Goal: Task Accomplishment & Management: Use online tool/utility

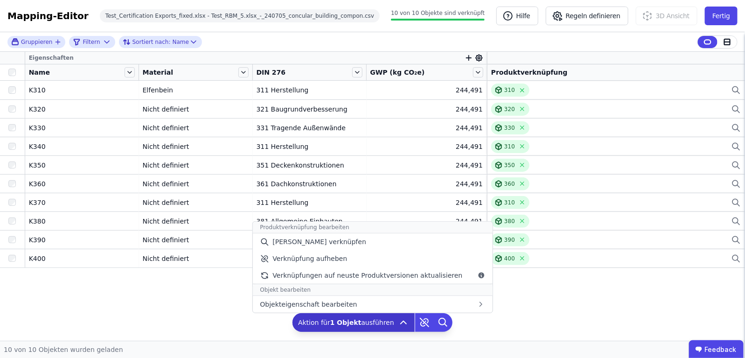
click at [398, 329] on div "Aktion für 1 Objekt ausführen Produktverknüpfung bearbeiten Manuell verknüpfen …" at bounding box center [353, 322] width 122 height 19
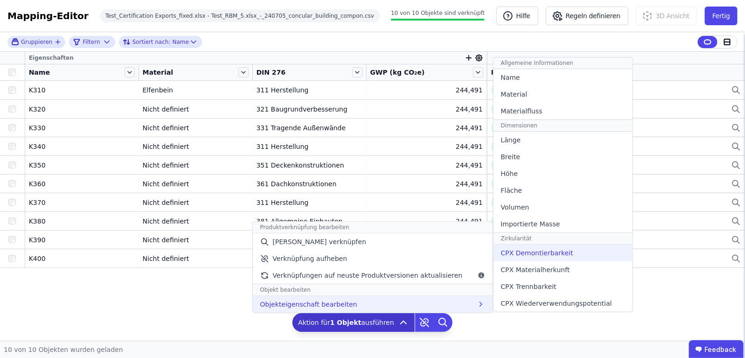
click at [524, 257] on span "CPX Demontierbarkeit" at bounding box center [537, 252] width 72 height 9
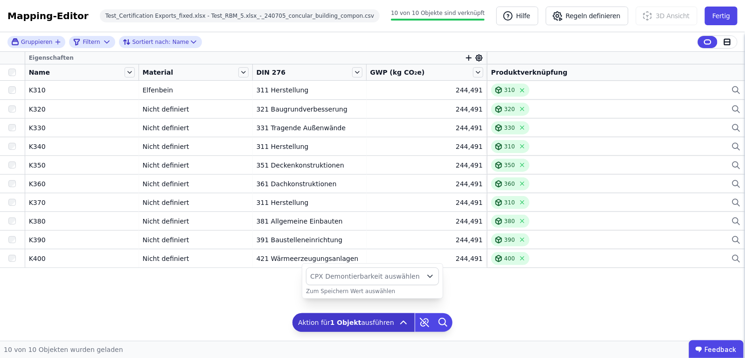
click at [411, 278] on span "CPX Demontierbarkeit auswählen" at bounding box center [365, 275] width 110 height 9
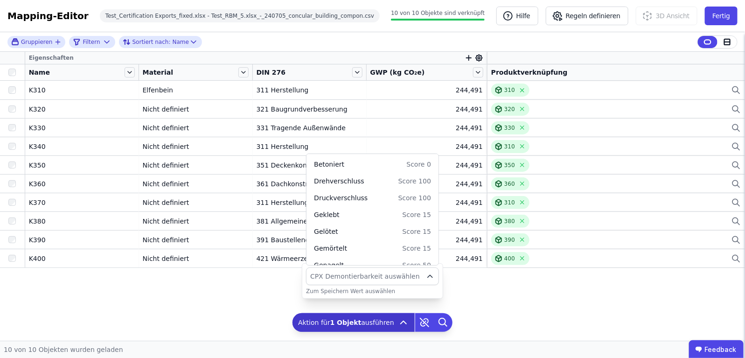
click at [411, 278] on span "CPX Demontierbarkeit auswählen" at bounding box center [365, 275] width 110 height 9
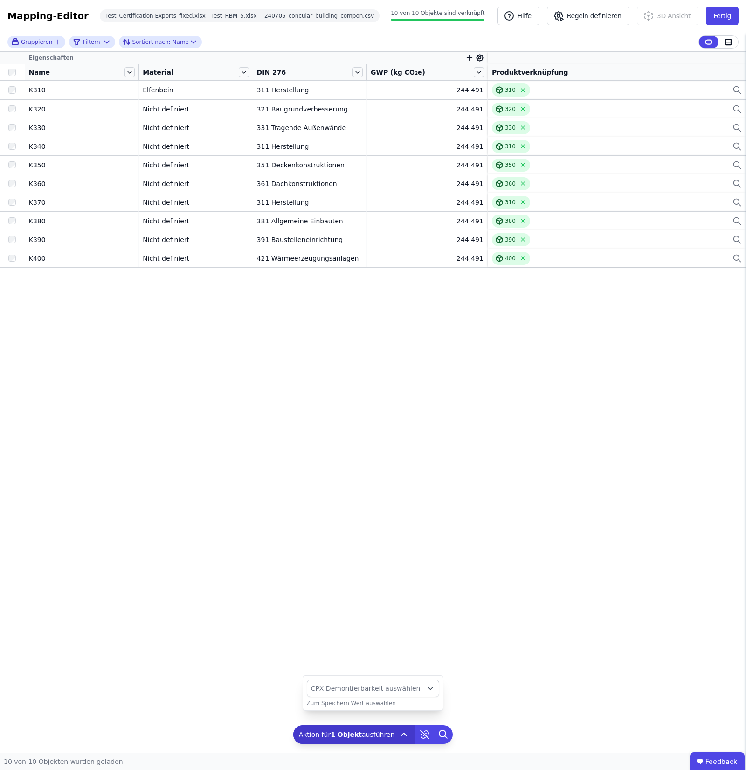
click at [327, 357] on div "Eigenschaften Name Material DIN 276 GWP (kg CO₂e) Produktverknüpfung K310 K310 …" at bounding box center [373, 385] width 746 height 666
click at [719, 13] on button "Fertig" at bounding box center [722, 16] width 33 height 19
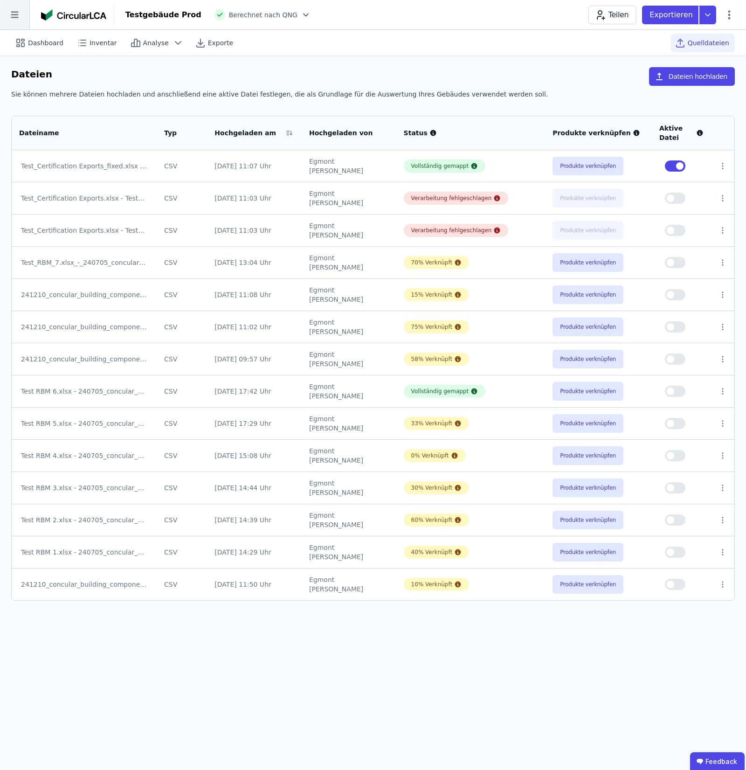
click at [16, 25] on icon at bounding box center [14, 14] width 29 height 29
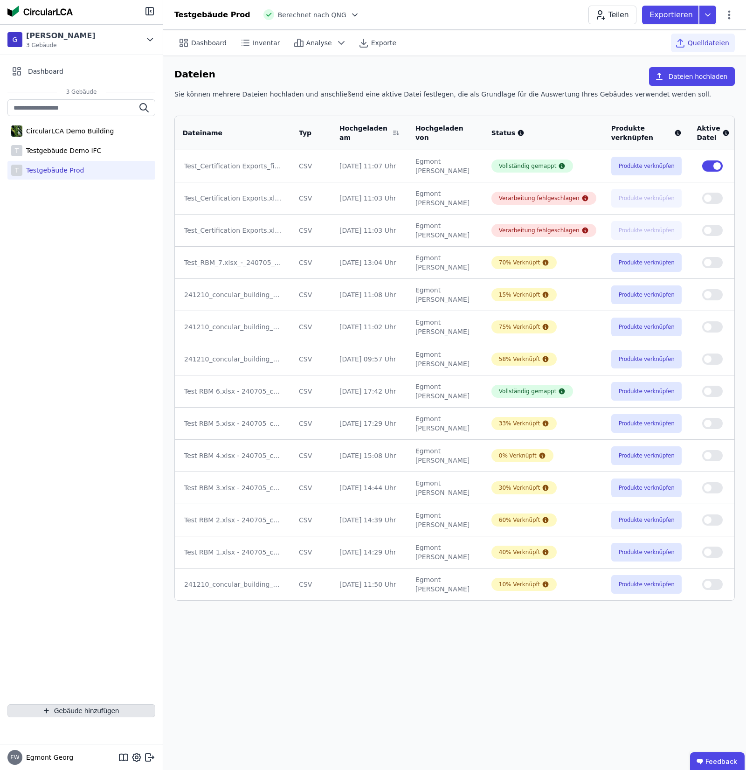
click at [72, 357] on button "Gebäude hinzufügen" at bounding box center [81, 710] width 148 height 13
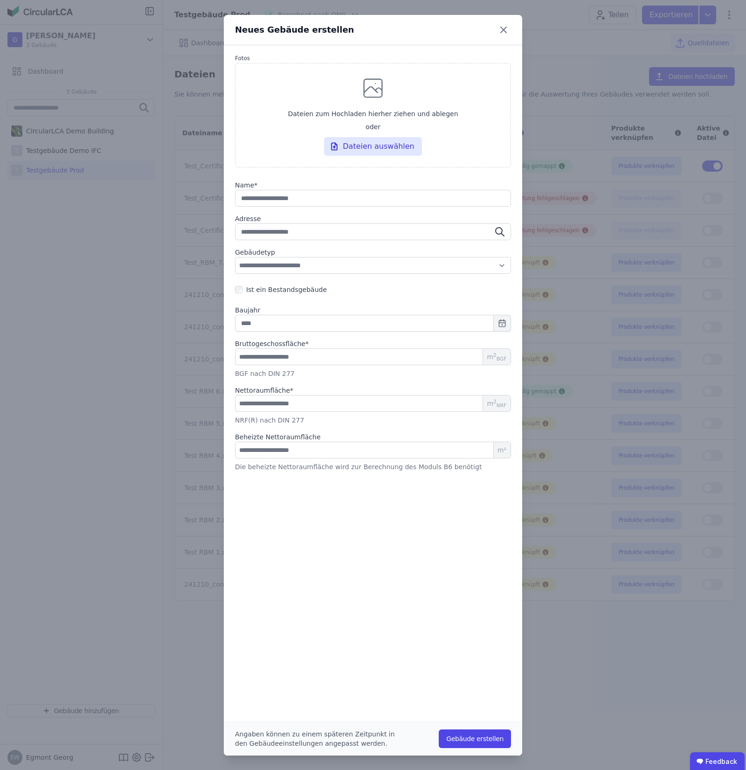
type input "*"
type input "**"
type input "***"
type input "****"
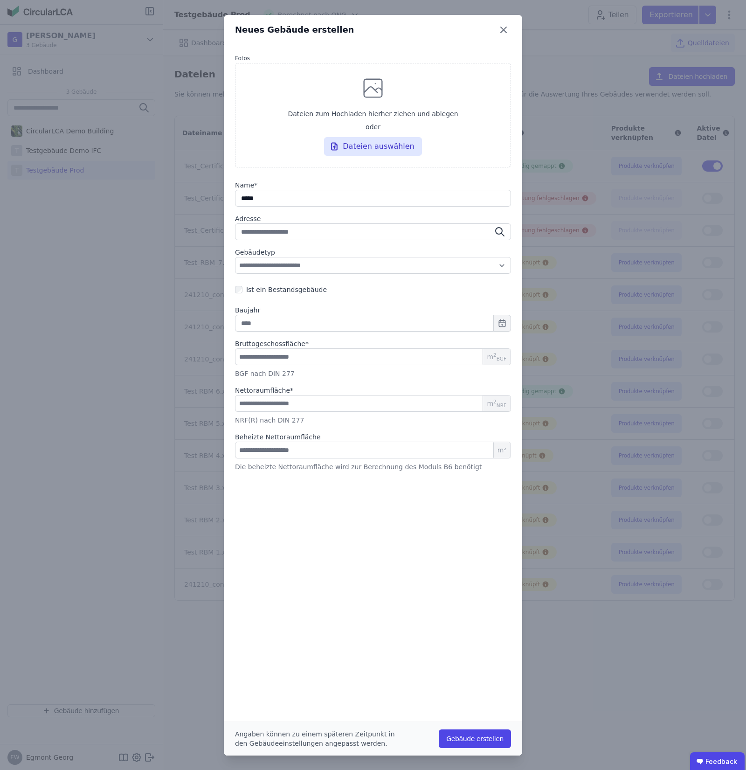
type input "******"
type input "*******"
type input "********"
type input "**********"
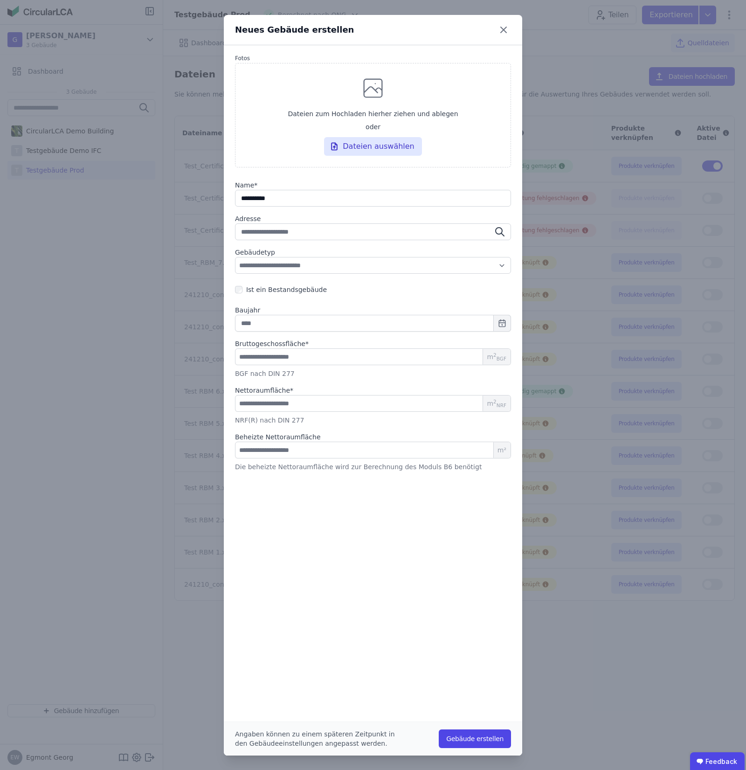
type input "**********"
click at [312, 357] on input "number" at bounding box center [373, 356] width 276 height 17
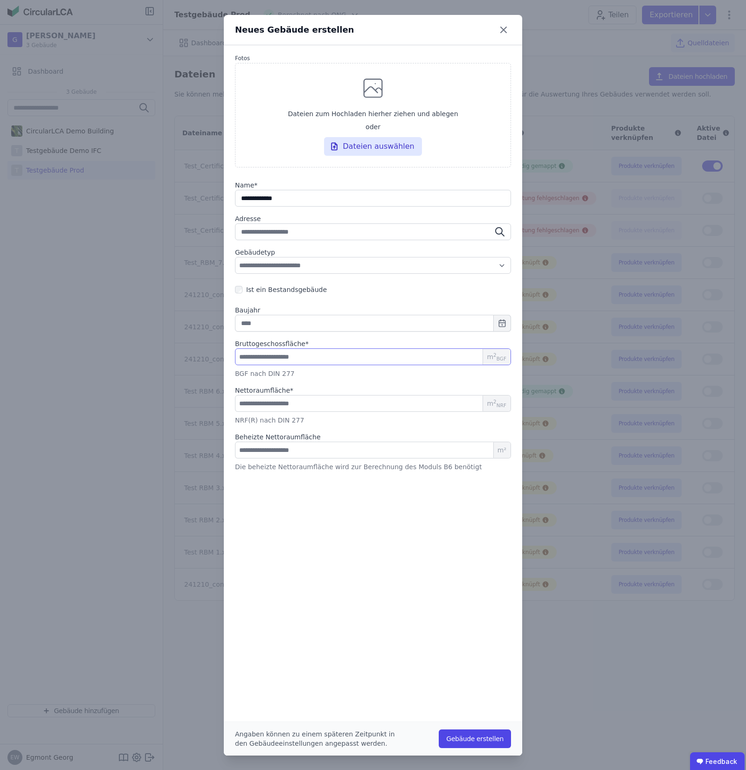
type input "*"
drag, startPoint x: 300, startPoint y: 406, endPoint x: 306, endPoint y: 404, distance: 5.8
click at [306, 357] on input "number" at bounding box center [373, 403] width 276 height 17
type input "*"
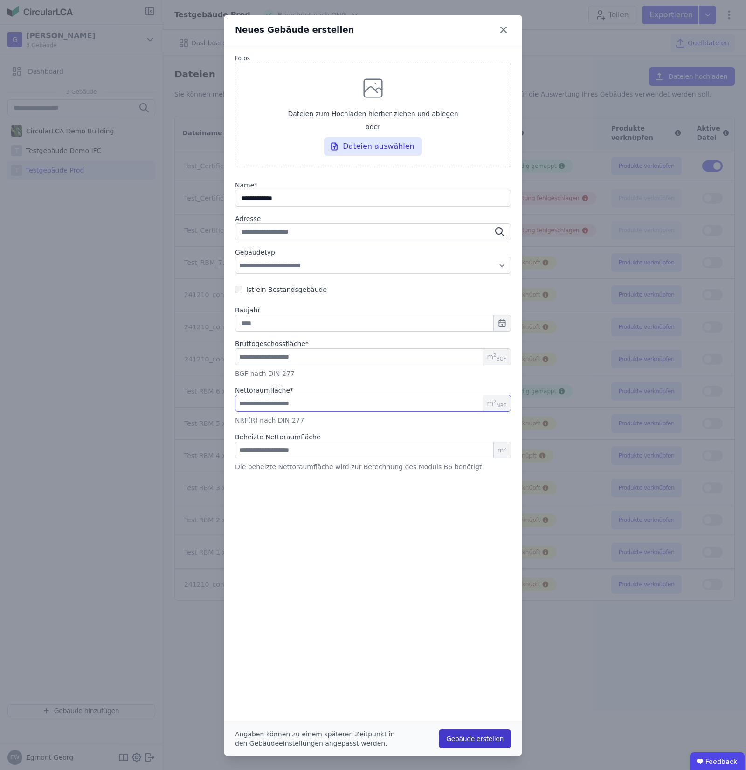
type input "*"
click at [476, 357] on button "Gebäude erstellen" at bounding box center [475, 738] width 72 height 19
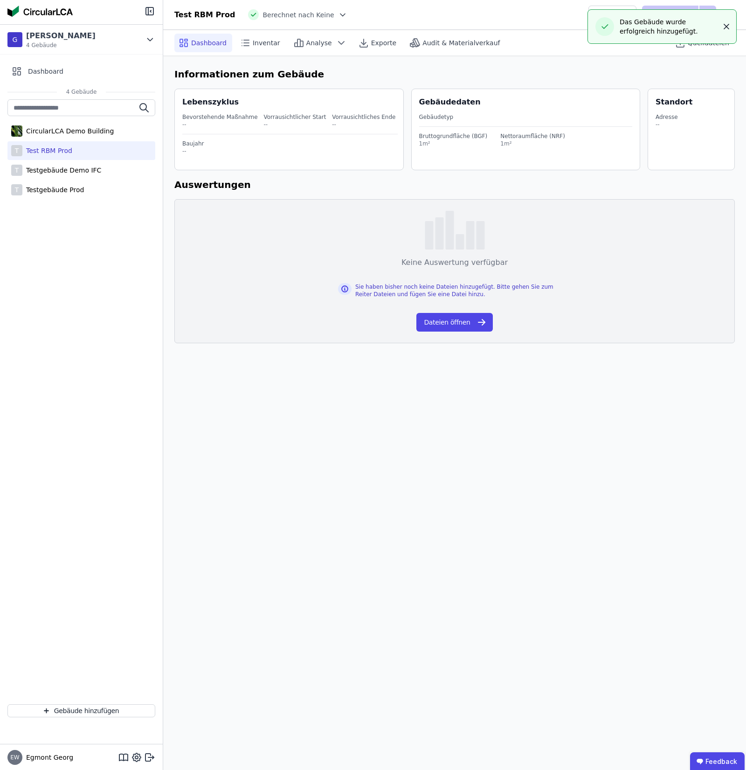
click at [725, 27] on icon "button" at bounding box center [726, 26] width 5 height 5
click at [718, 35] on div "Quelldateien" at bounding box center [703, 43] width 64 height 19
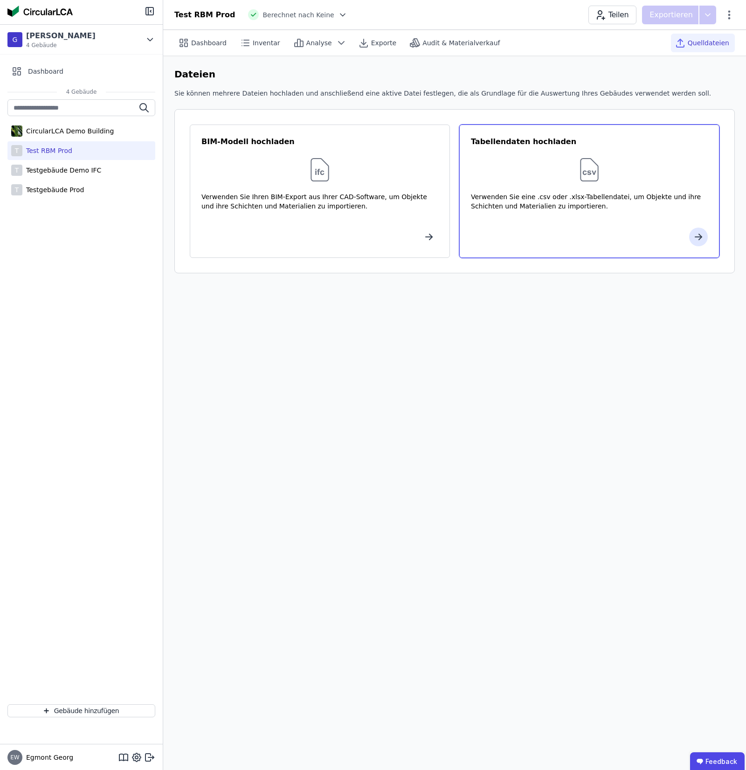
click at [611, 213] on div "Verwenden Sie eine .csv oder .xlsx-Tabellendatei, um Objekte und ihre Schichten…" at bounding box center [589, 206] width 237 height 28
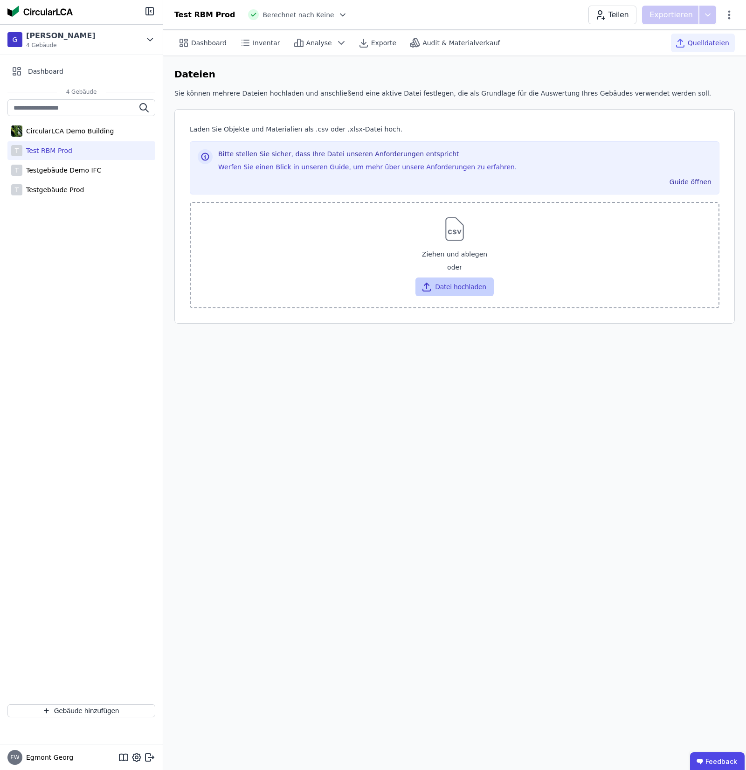
click at [470, 288] on button "Datei hochladen" at bounding box center [455, 287] width 78 height 19
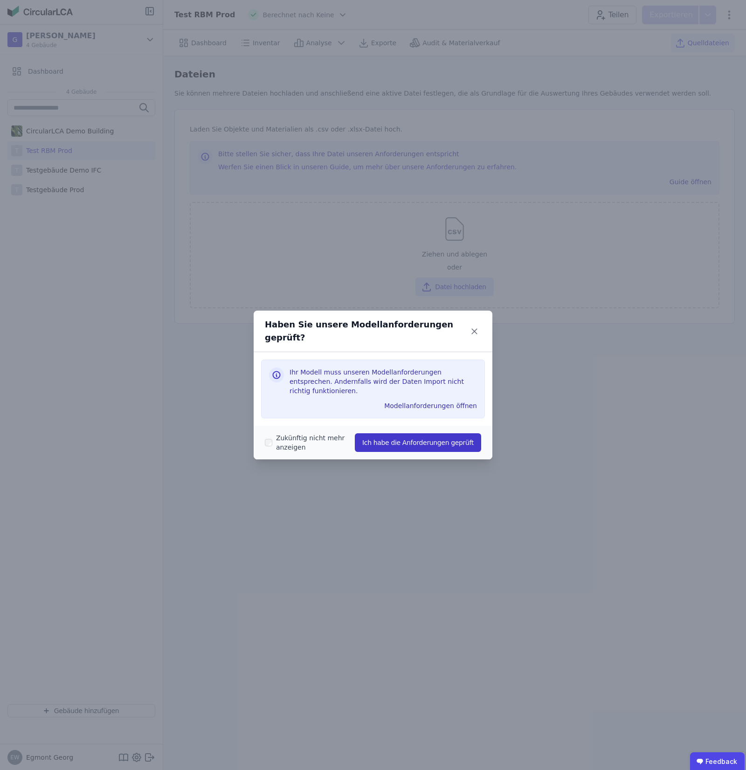
click at [443, 357] on button "Ich habe die Anforderungen geprüft" at bounding box center [418, 442] width 126 height 19
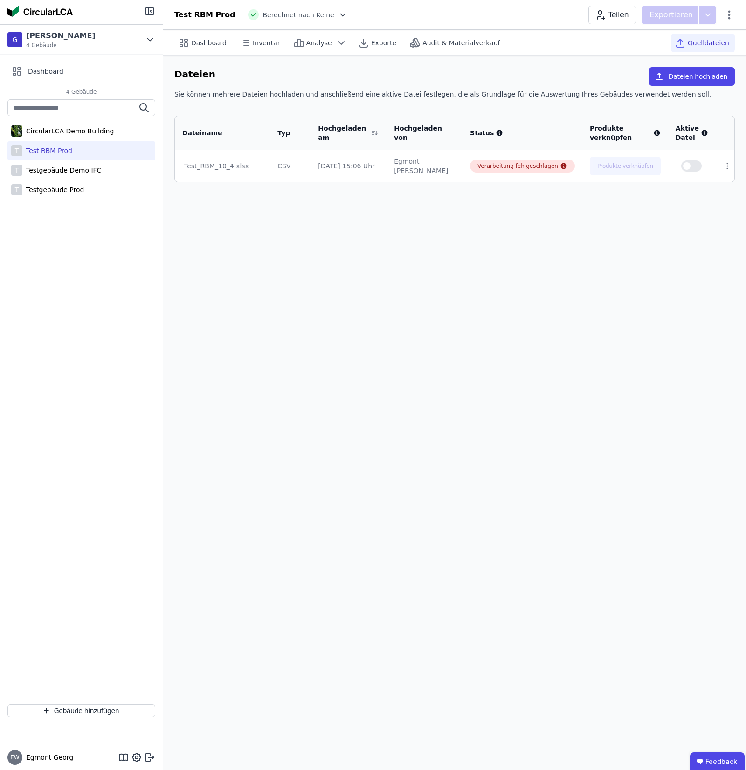
click at [689, 90] on div "Sie können mehrere Dateien hochladen und anschließend eine aktive Datei festleg…" at bounding box center [454, 98] width 561 height 17
click at [690, 78] on button "Dateien hochladen" at bounding box center [692, 76] width 86 height 19
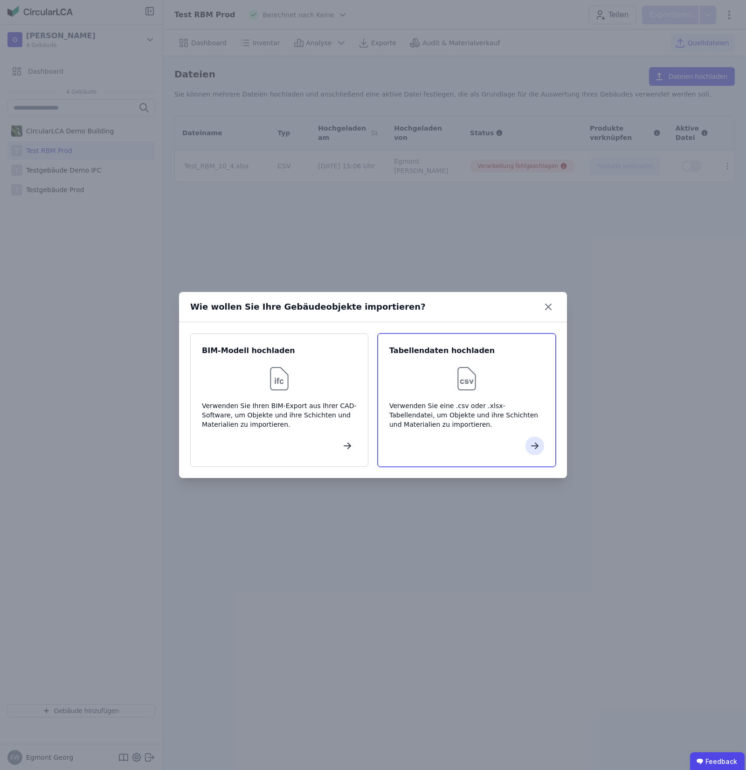
click at [507, 357] on div "Verwenden Sie eine .csv oder .xlsx-Tabellendatei, um Objekte und ihre Schichten…" at bounding box center [466, 415] width 155 height 28
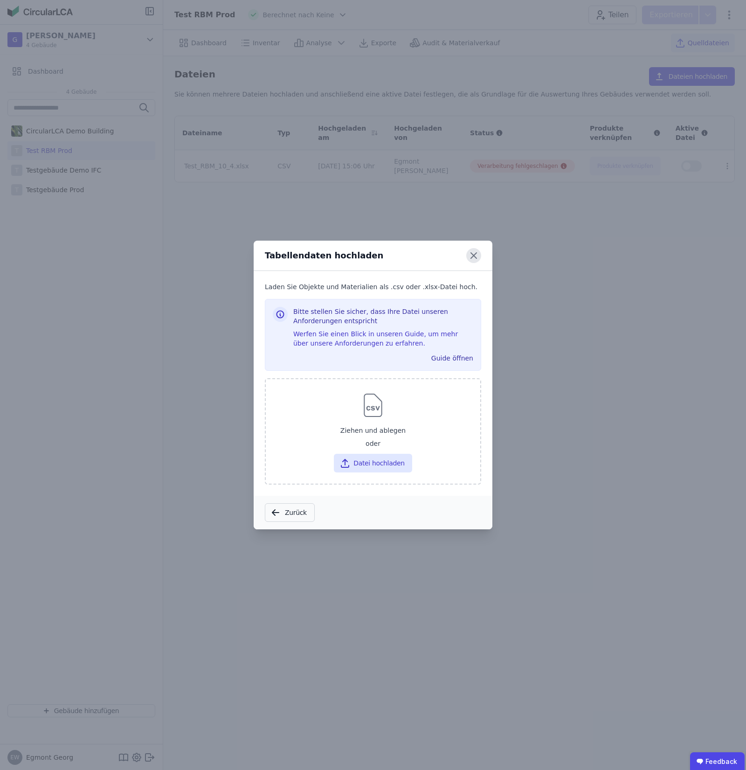
click at [479, 253] on icon at bounding box center [473, 255] width 15 height 15
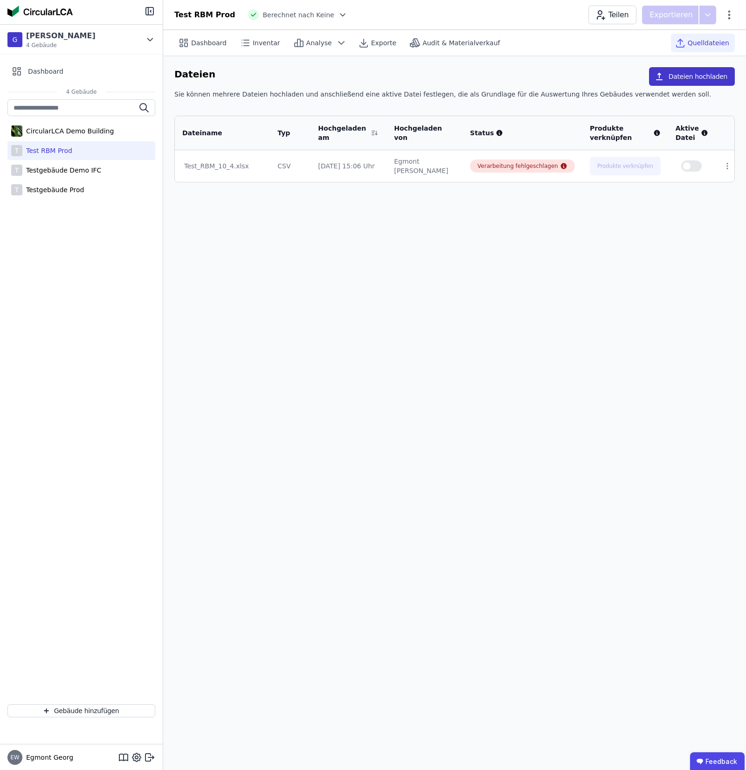
click at [707, 83] on button "Dateien hochladen" at bounding box center [692, 76] width 86 height 19
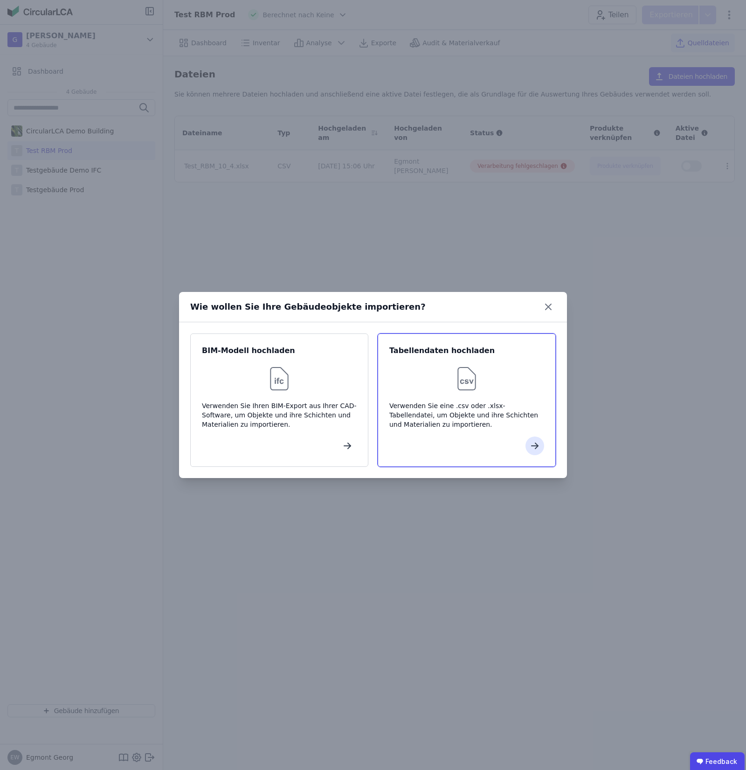
click at [439, 357] on div at bounding box center [466, 379] width 155 height 30
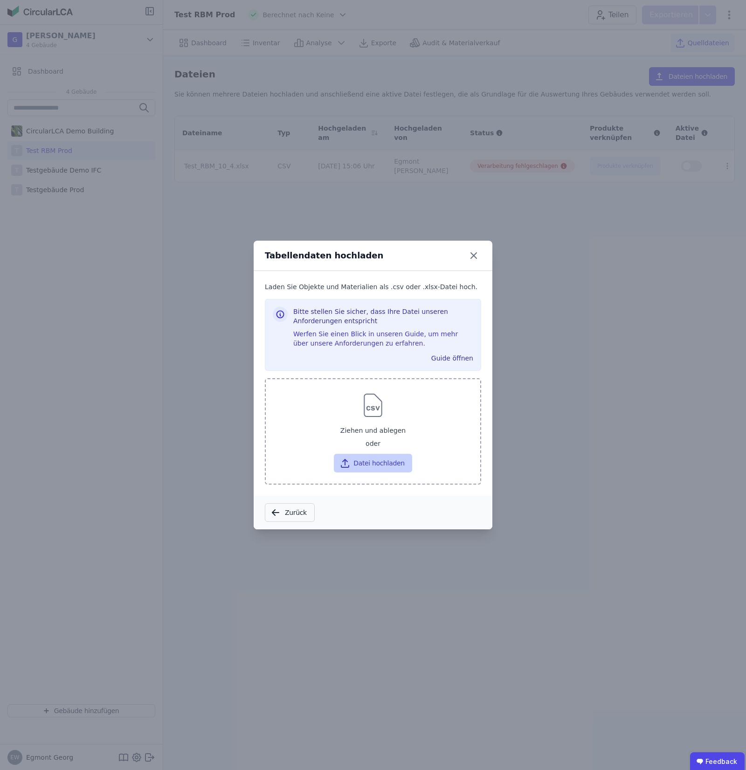
click at [399, 357] on button "Datei hochladen" at bounding box center [373, 463] width 78 height 19
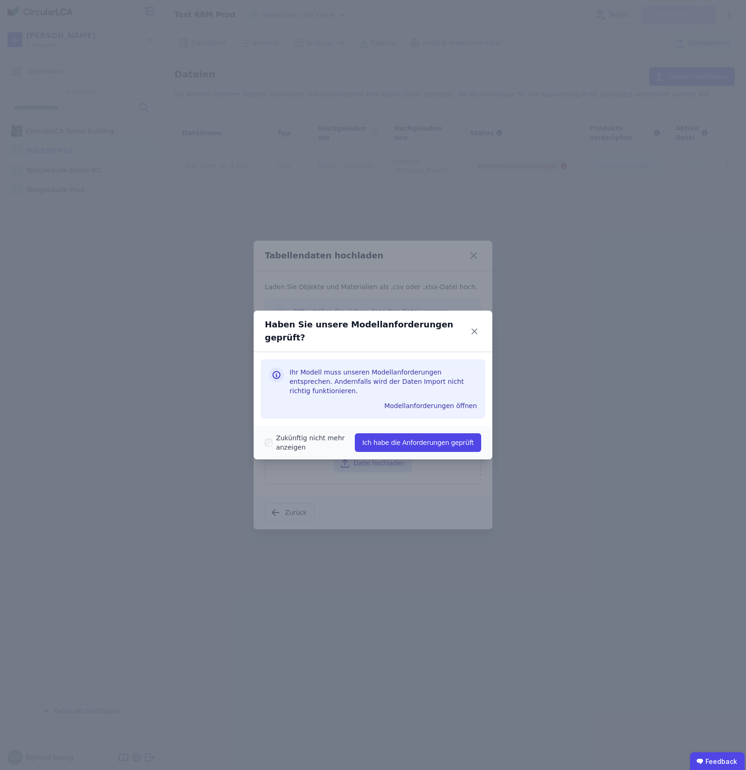
click at [424, 357] on div "Zukünftig nicht mehr anzeigen Ich habe die Anforderungen geprüft" at bounding box center [373, 443] width 239 height 34
click at [432, 357] on button "Ich habe die Anforderungen geprüft" at bounding box center [418, 442] width 126 height 19
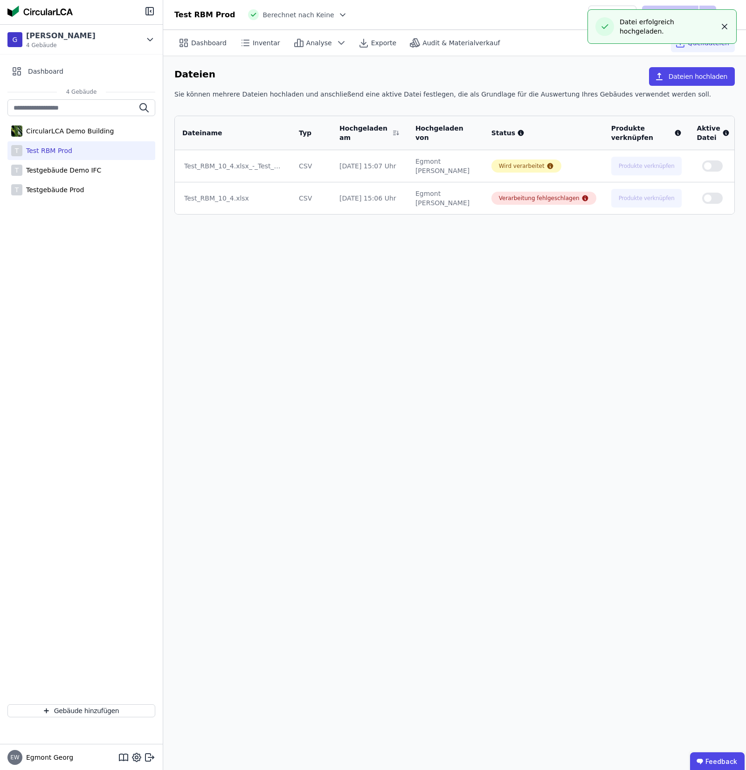
click at [722, 26] on icon "button" at bounding box center [724, 26] width 9 height 9
click at [549, 84] on div "Dateien Dateien hochladen" at bounding box center [454, 78] width 561 height 22
drag, startPoint x: 571, startPoint y: 92, endPoint x: 646, endPoint y: 104, distance: 75.5
click at [646, 104] on div "Sie können mehrere Dateien hochladen und anschließend eine aktive Datei festleg…" at bounding box center [454, 98] width 561 height 17
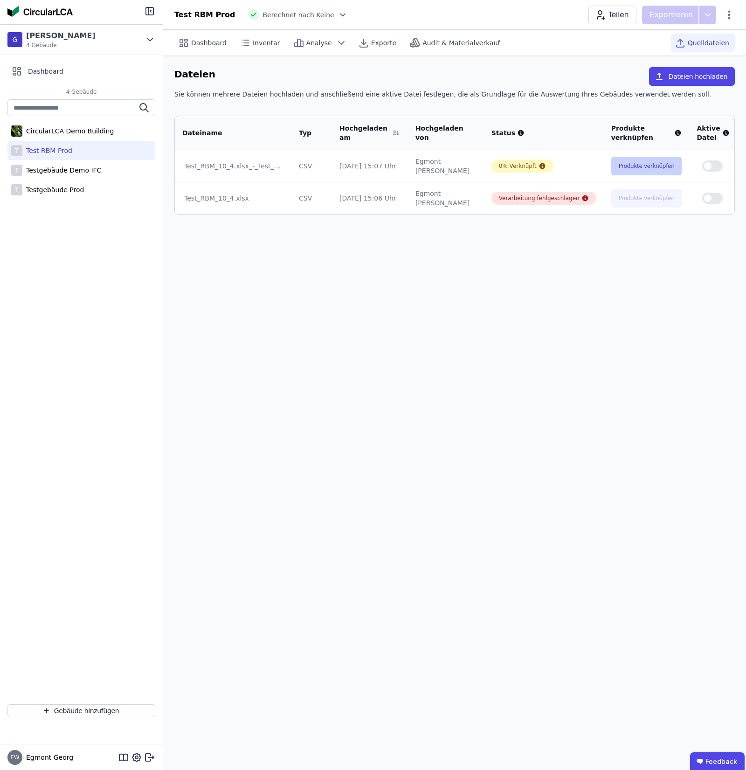
click at [620, 168] on button "Produkte verknüpfen" at bounding box center [646, 166] width 71 height 19
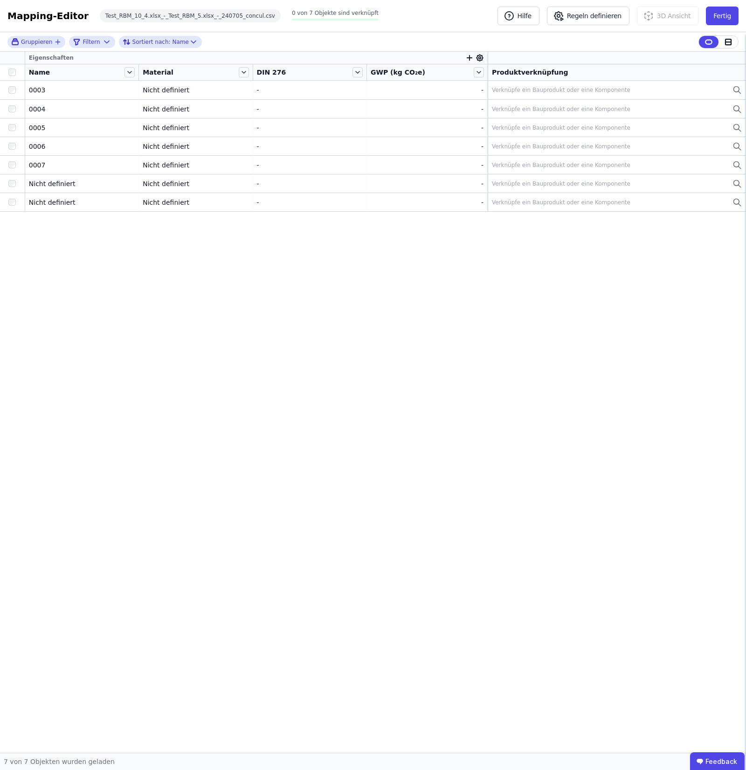
click at [294, 248] on div "Eigenschaften Name Material DIN 276 GWP (kg CO₂e) Produktverknüpfung 0003 0003 …" at bounding box center [373, 402] width 746 height 701
click at [470, 56] on icon "button" at bounding box center [470, 58] width 0 height 5
click at [494, 82] on input "text" at bounding box center [512, 81] width 69 height 17
type input "***"
click at [484, 122] on div "TAG" at bounding box center [527, 119] width 109 height 9
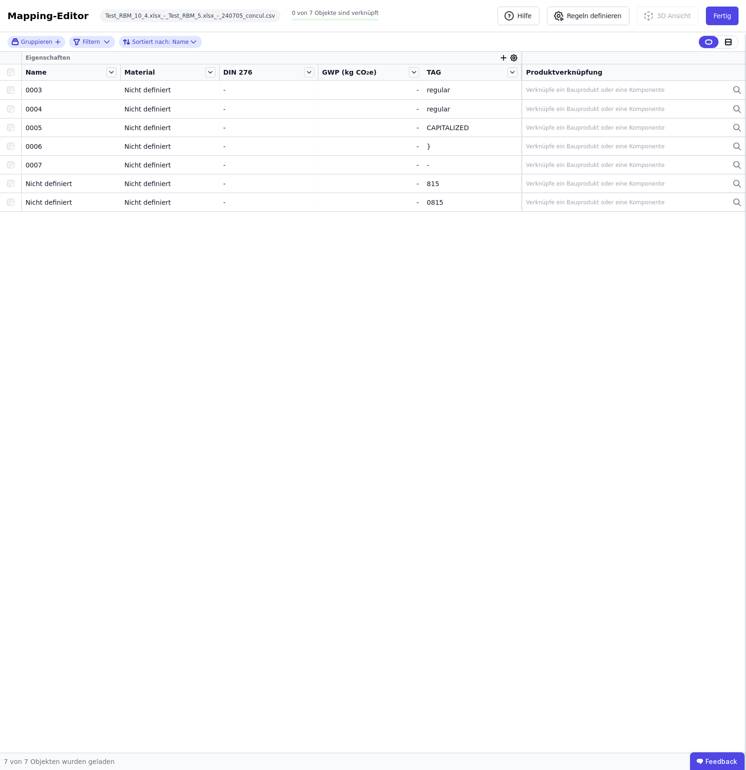
click at [410, 66] on div "GWP (kg CO₂e)" at bounding box center [371, 72] width 105 height 16
click at [410, 73] on icon at bounding box center [414, 72] width 10 height 10
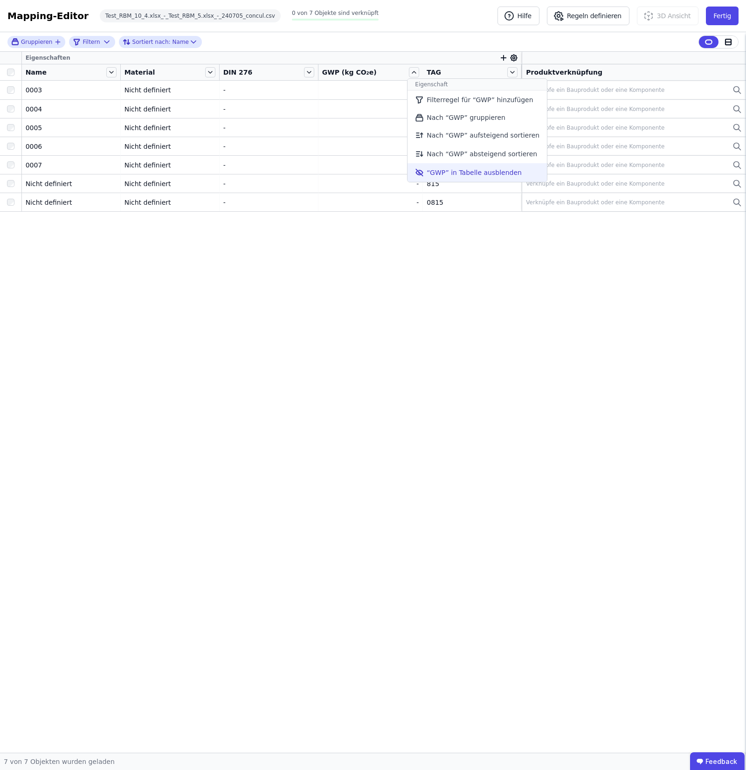
click at [445, 171] on li "“GWP” in Tabelle ausblenden" at bounding box center [477, 172] width 139 height 19
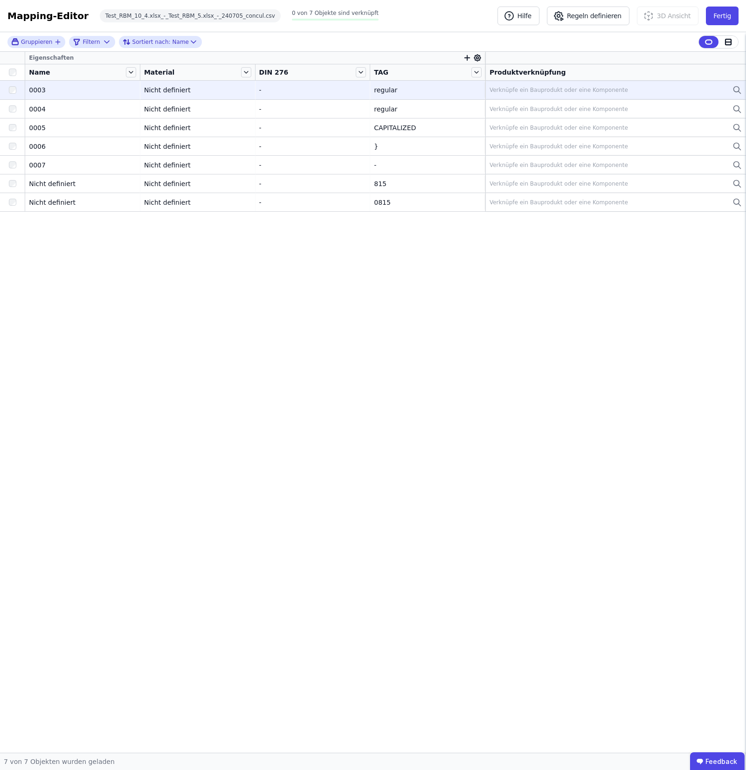
click at [733, 90] on icon at bounding box center [737, 89] width 9 height 11
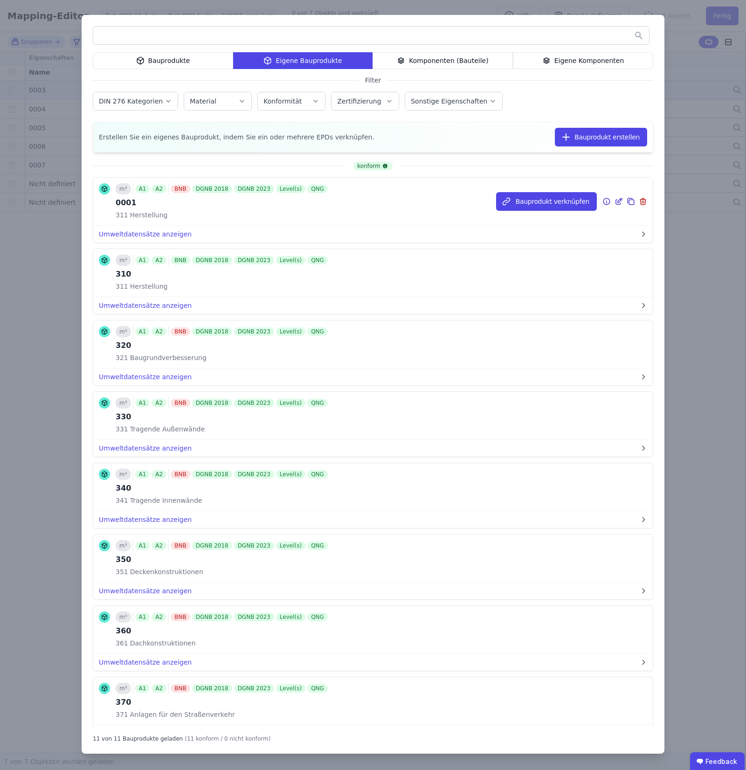
click at [628, 199] on icon at bounding box center [630, 200] width 5 height 5
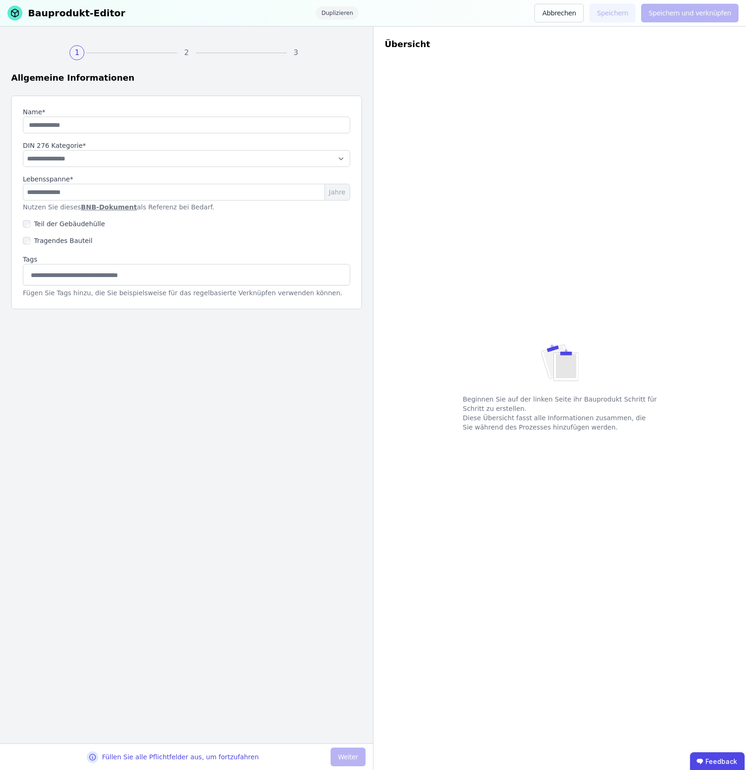
type input "****"
select select "**********"
type input "**"
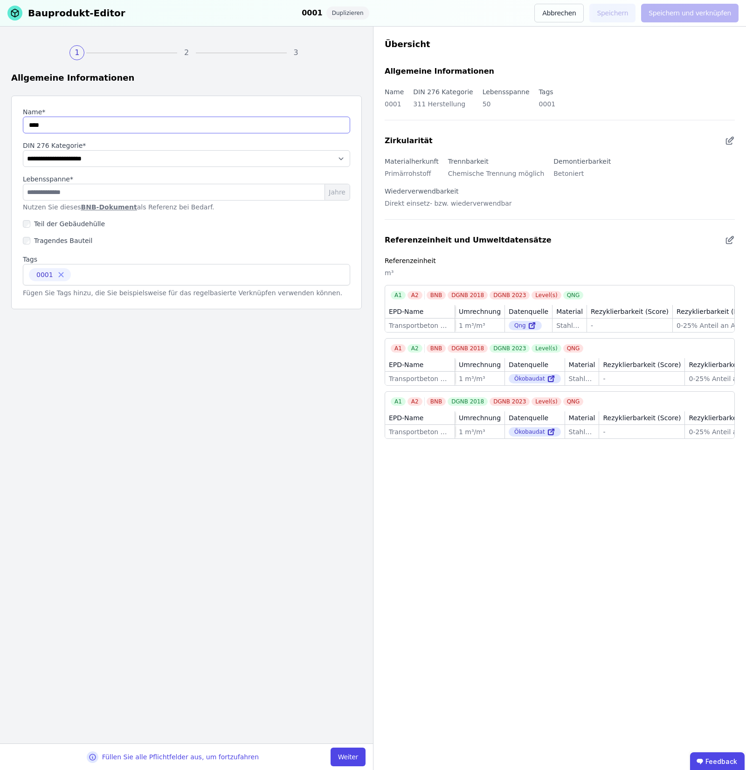
drag, startPoint x: 61, startPoint y: 126, endPoint x: 41, endPoint y: 131, distance: 20.6
click at [41, 131] on input "string" at bounding box center [186, 125] width 327 height 17
type input "****"
click at [346, 357] on button "Weiter" at bounding box center [348, 757] width 35 height 19
select select "**********"
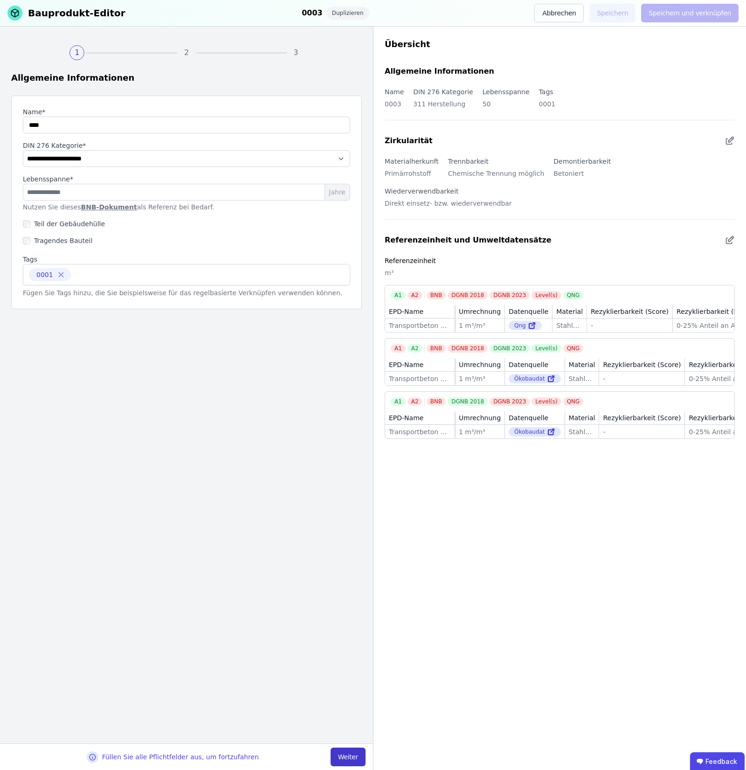
select select "**********"
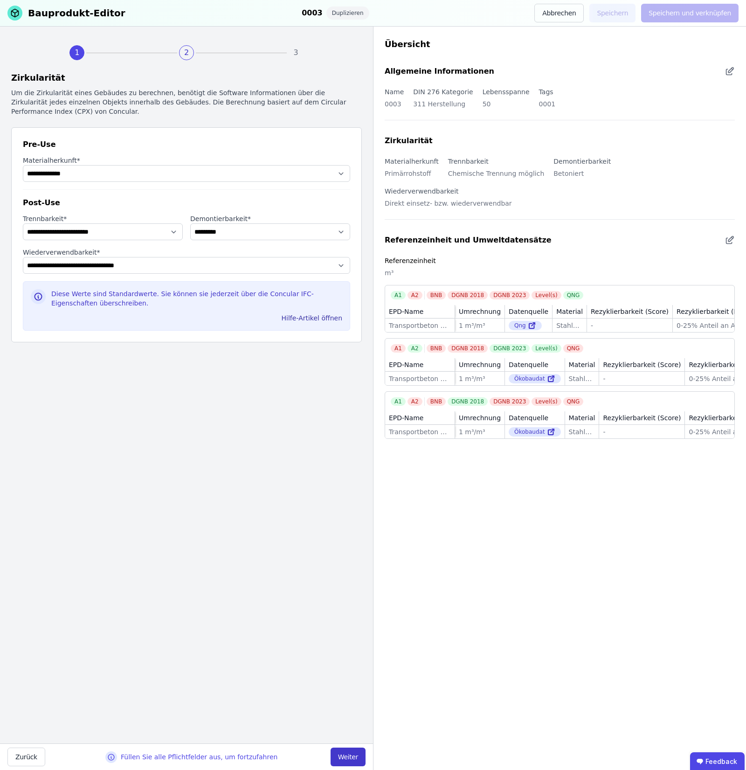
click at [346, 357] on button "Weiter" at bounding box center [348, 757] width 35 height 19
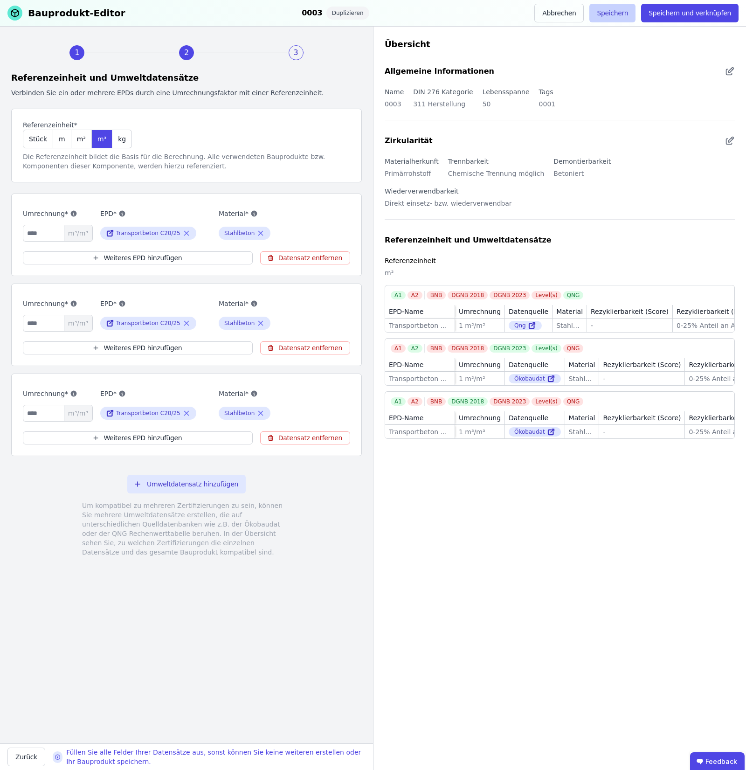
click at [617, 15] on button "Speichern" at bounding box center [613, 13] width 46 height 19
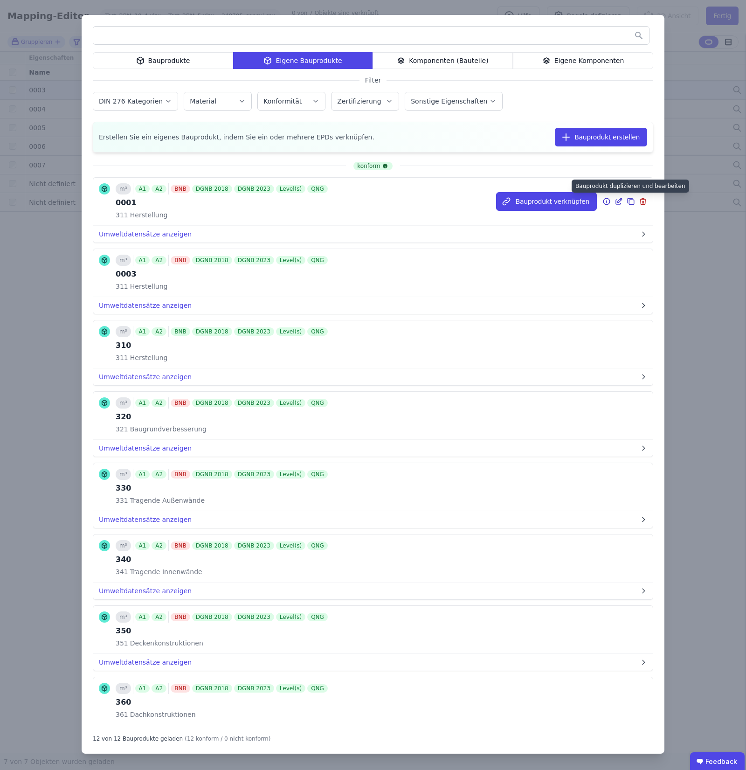
click at [627, 200] on icon at bounding box center [631, 201] width 8 height 11
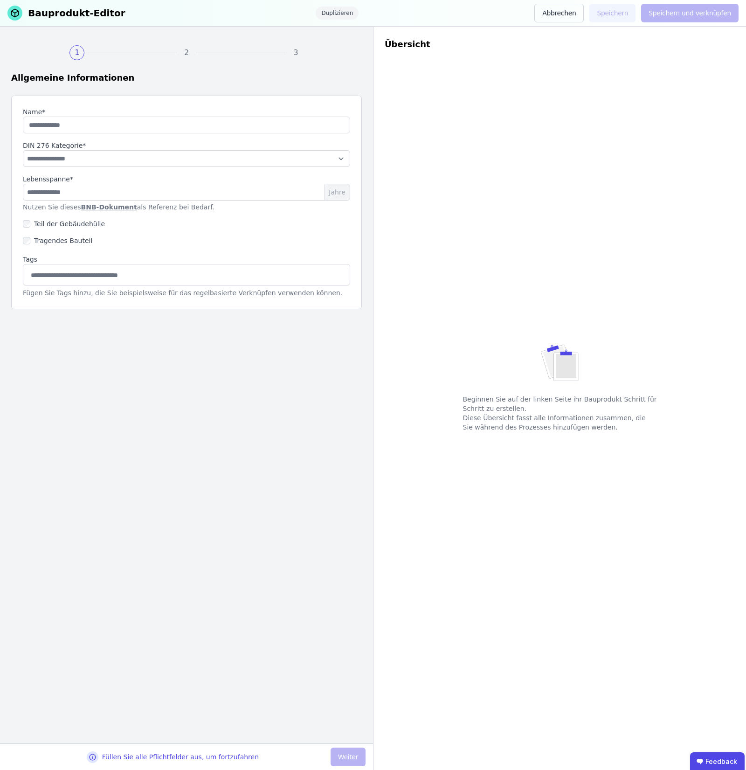
type input "****"
select select "**********"
type input "**"
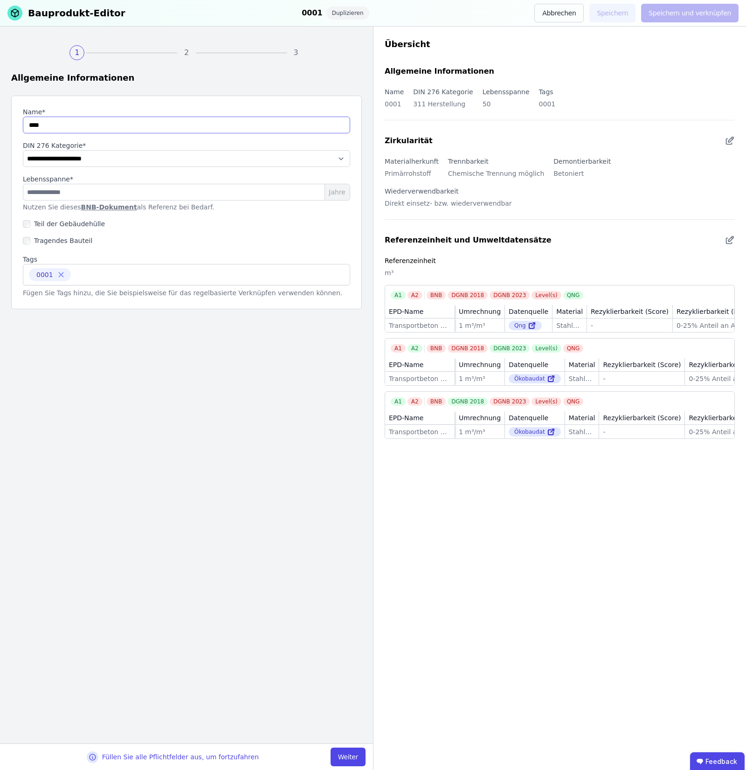
drag, startPoint x: 155, startPoint y: 129, endPoint x: 0, endPoint y: 126, distance: 155.3
click at [0, 126] on div "**********" at bounding box center [186, 385] width 373 height 717
type input "**********"
click at [340, 357] on button "Weiter" at bounding box center [348, 757] width 35 height 19
select select "**********"
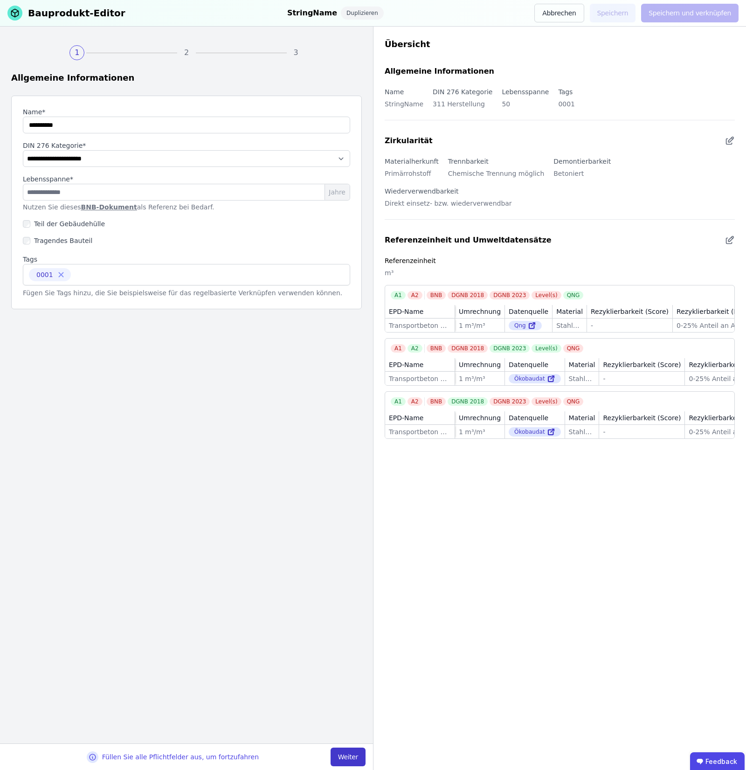
select select "**********"
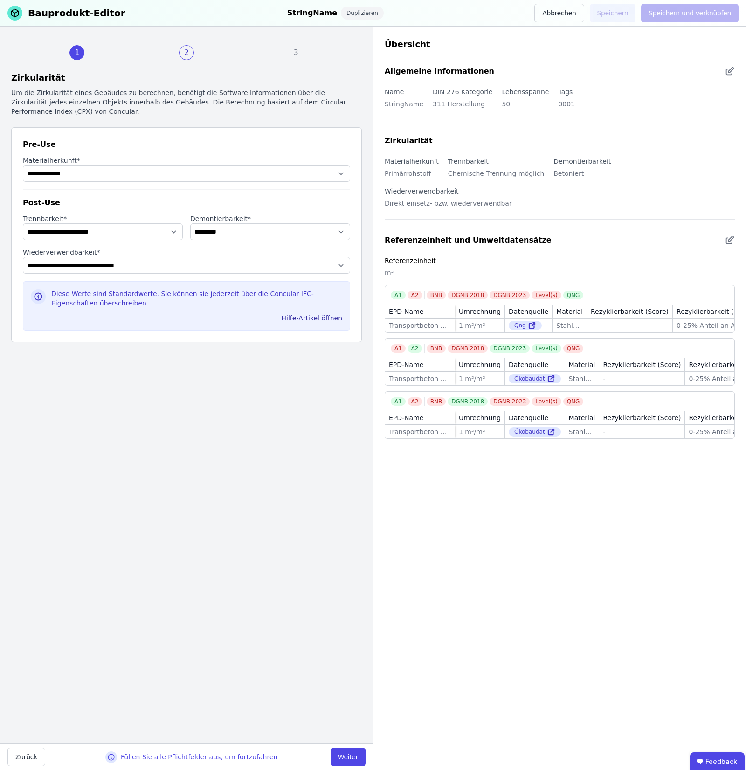
click at [342, 357] on button "Weiter" at bounding box center [348, 757] width 35 height 19
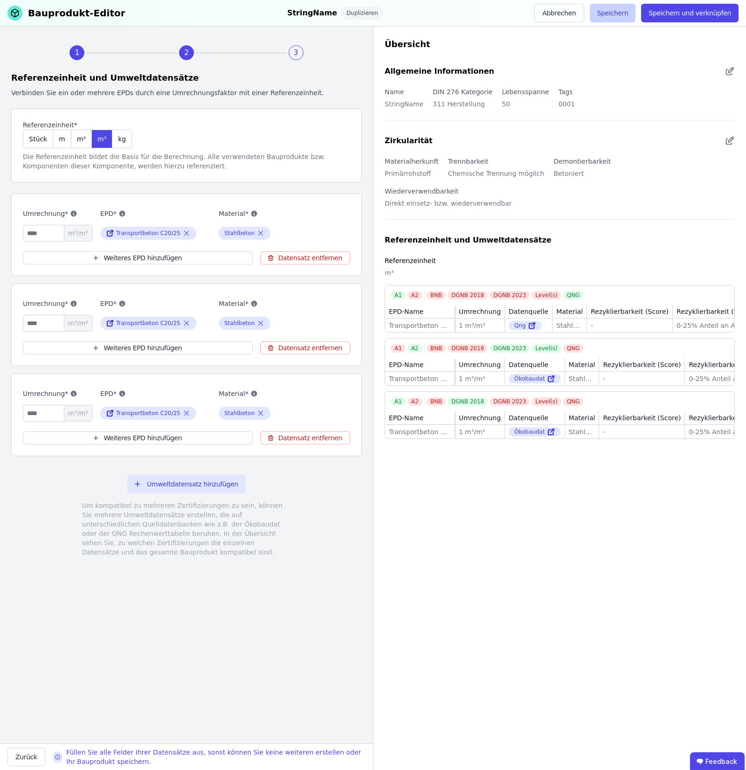
click at [636, 8] on button "Speichern" at bounding box center [613, 13] width 46 height 19
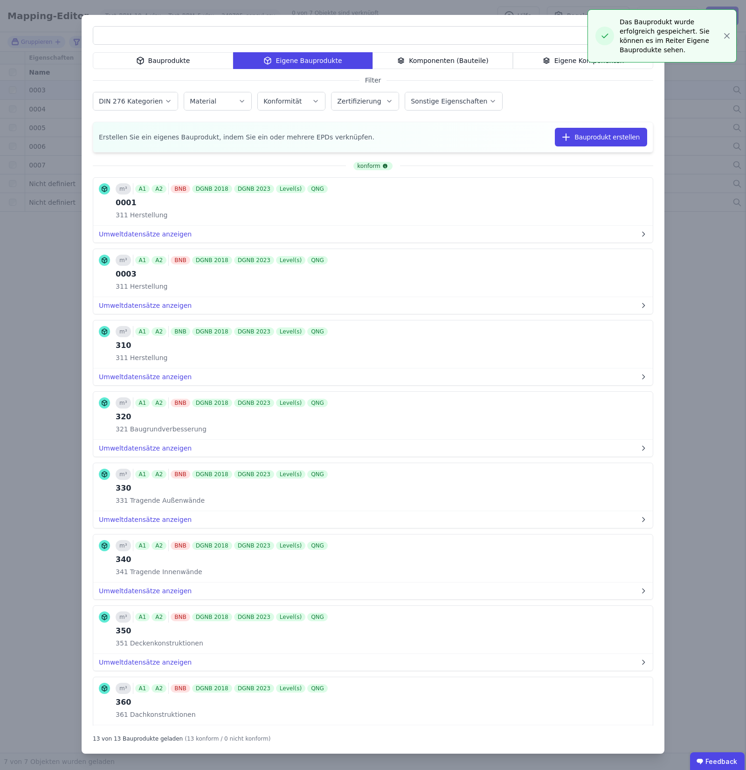
click at [730, 28] on div "Bauprodukte Eigene Bauprodukte Komponenten (Bauteile) Eigene Komponenten Filter…" at bounding box center [373, 385] width 746 height 770
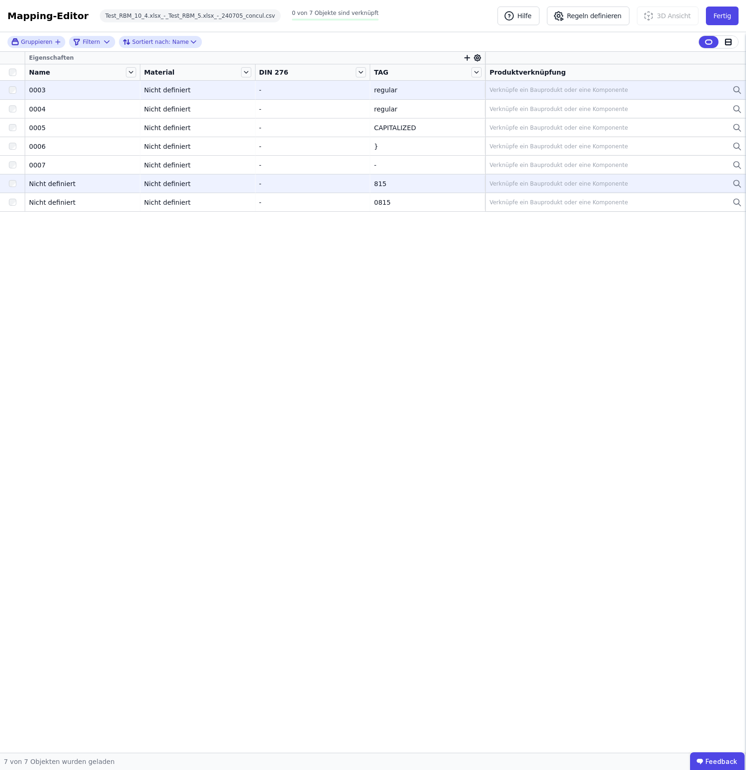
click at [73, 181] on div "Nicht definiert" at bounding box center [82, 183] width 107 height 9
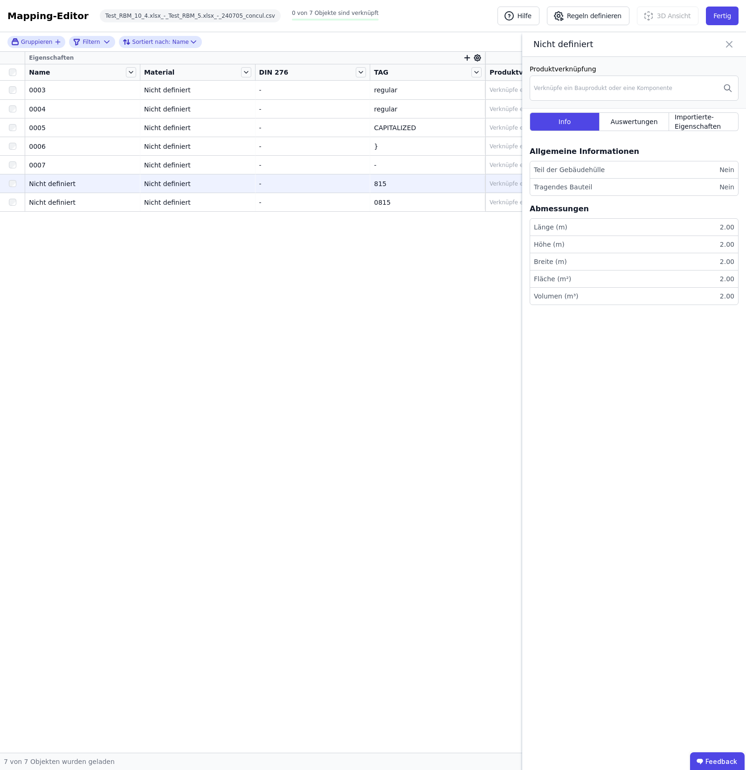
click at [6, 184] on div at bounding box center [12, 183] width 25 height 17
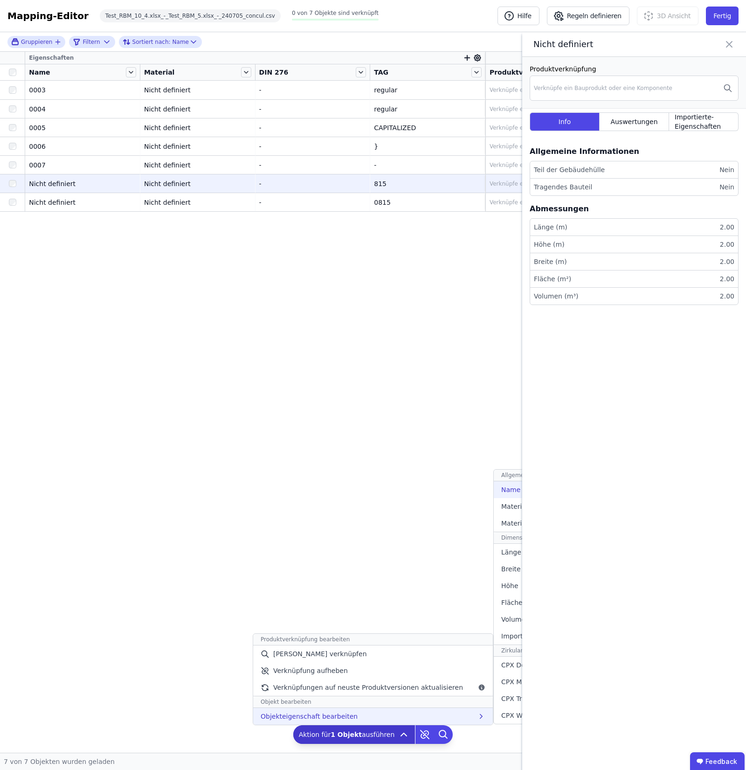
click at [499, 357] on div "Name" at bounding box center [563, 489] width 139 height 17
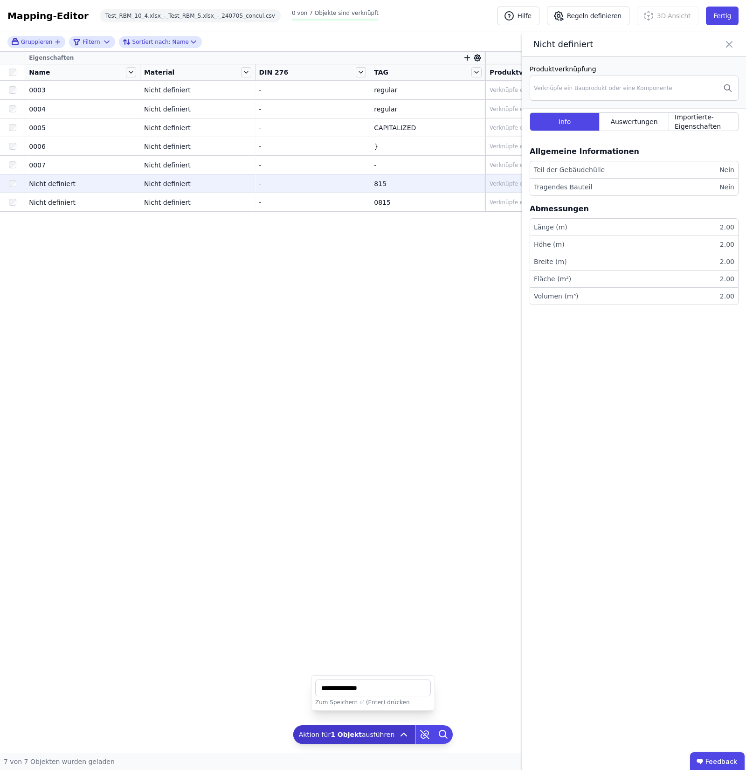
drag, startPoint x: 366, startPoint y: 695, endPoint x: 264, endPoint y: 696, distance: 102.6
click at [271, 357] on div "Gruppieren Filtern Sortiert nach: Name Eigenschaften Name Material DIN 276 TAG …" at bounding box center [373, 392] width 746 height 721
type input "**********"
click at [726, 47] on icon at bounding box center [729, 44] width 11 height 13
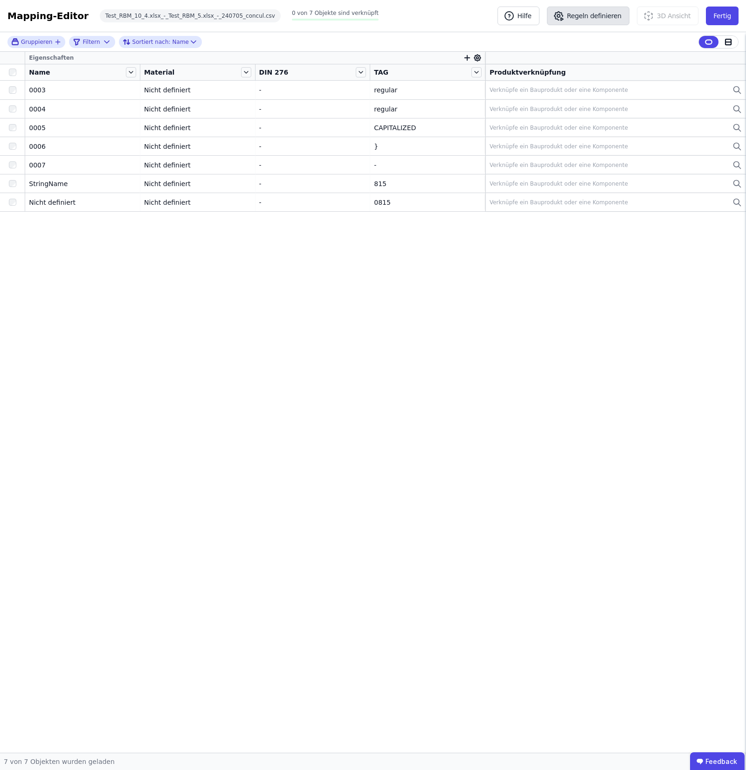
click at [596, 19] on button "Regeln definieren" at bounding box center [588, 16] width 83 height 19
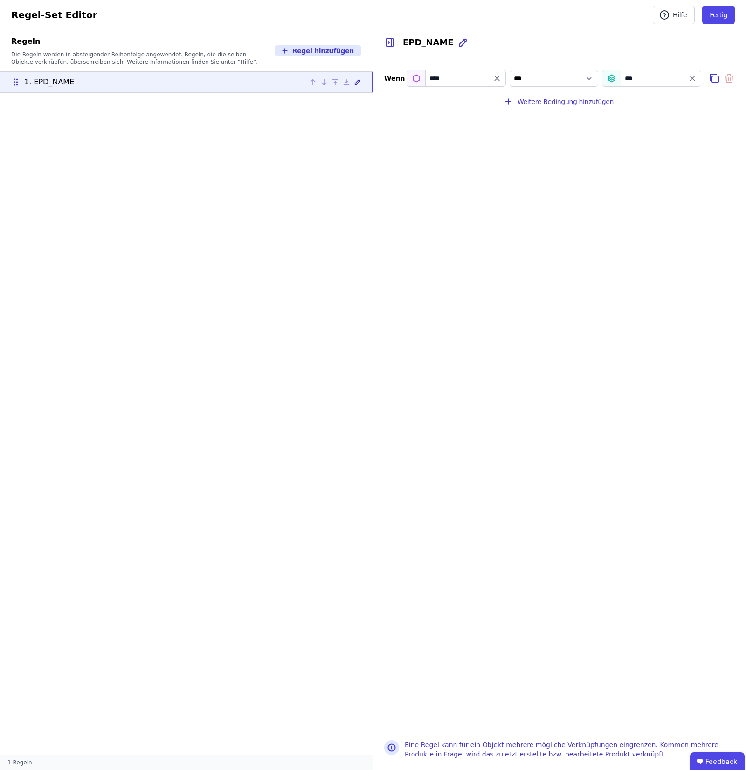
click at [355, 83] on icon at bounding box center [357, 82] width 5 height 5
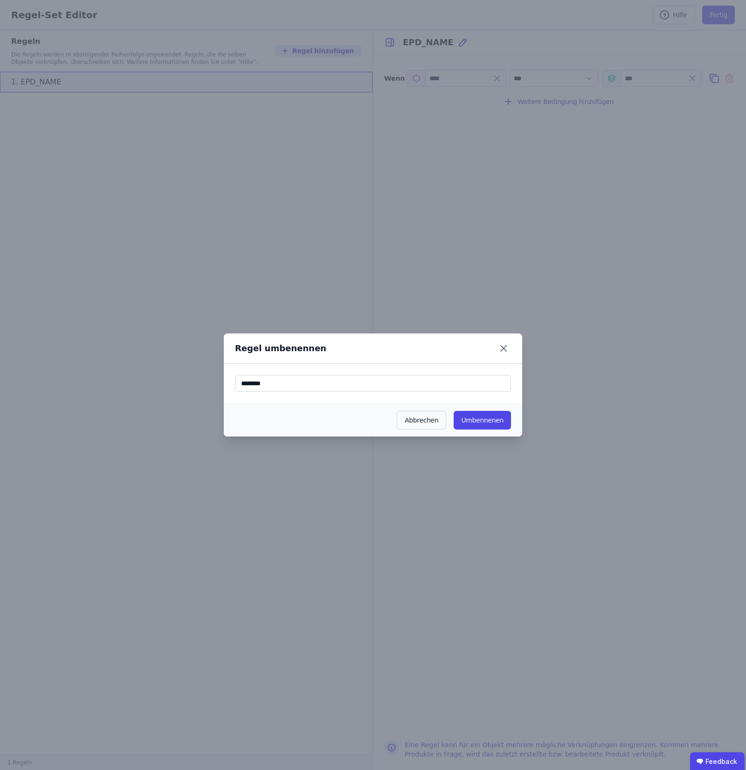
drag, startPoint x: 270, startPoint y: 387, endPoint x: 210, endPoint y: 399, distance: 60.8
click at [218, 357] on div "Regel umbenennen Abbrechen Umbennenen" at bounding box center [373, 385] width 746 height 770
drag, startPoint x: 278, startPoint y: 383, endPoint x: 63, endPoint y: 439, distance: 222.2
click at [118, 357] on div "Regel umbenennen Abbrechen Umbennenen" at bounding box center [373, 385] width 746 height 770
click at [472, 357] on button "Umbennenen" at bounding box center [482, 420] width 57 height 19
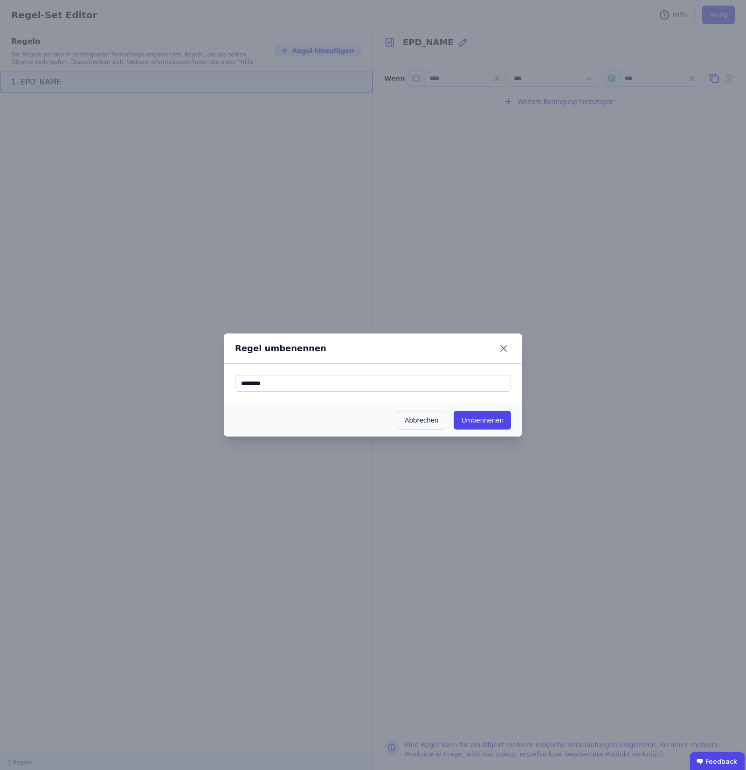
type input "**********"
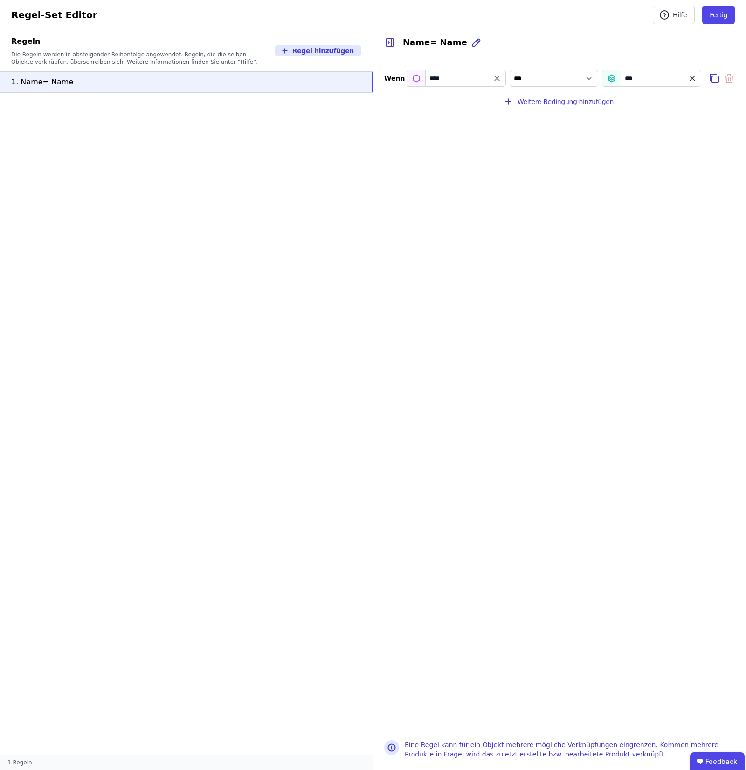
click at [694, 77] on icon "value" at bounding box center [692, 78] width 9 height 9
click at [681, 82] on input "value" at bounding box center [652, 78] width 98 height 17
click at [624, 94] on div "Name" at bounding box center [619, 97] width 19 height 9
select select "**********"
type input "****"
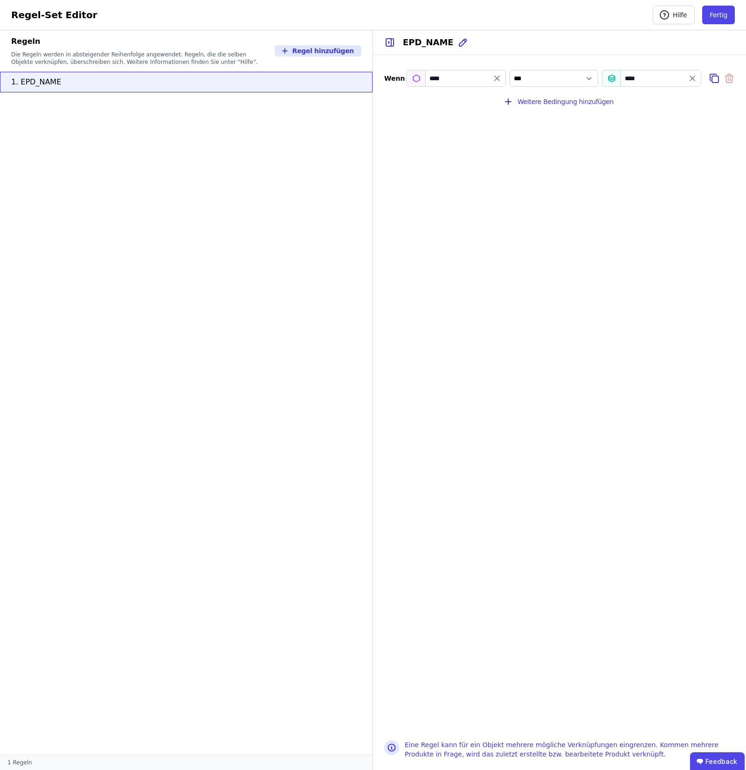
click at [538, 273] on div "Wenn **** *** ******* **** Weitere Bedingung hinzufügen" at bounding box center [559, 392] width 373 height 674
click at [719, 22] on button "Fertig" at bounding box center [718, 15] width 33 height 19
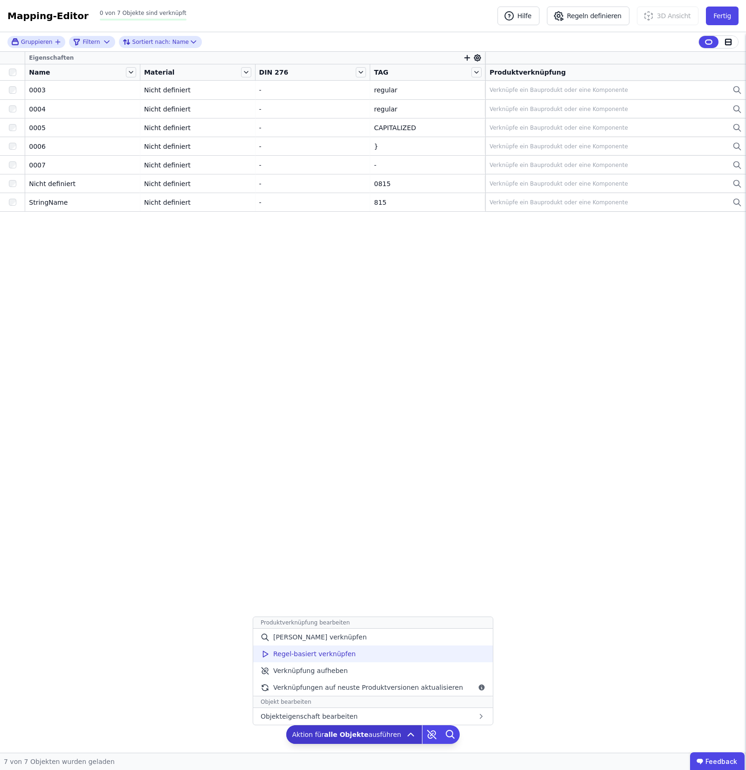
click at [428, 357] on div "Regel-basiert verknüpfen" at bounding box center [373, 654] width 240 height 17
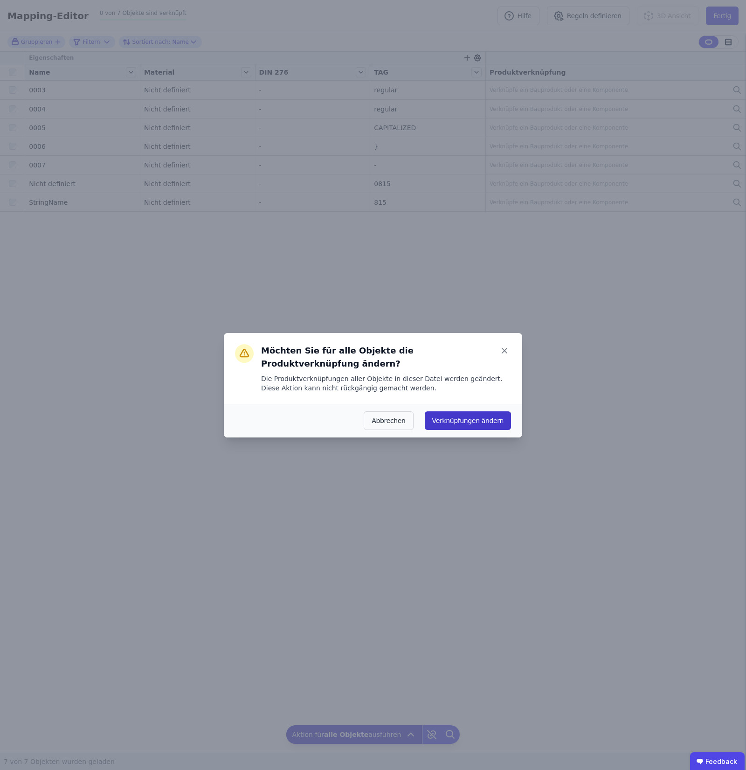
click at [484, 357] on button "Verknüpfungen ändern" at bounding box center [468, 420] width 86 height 19
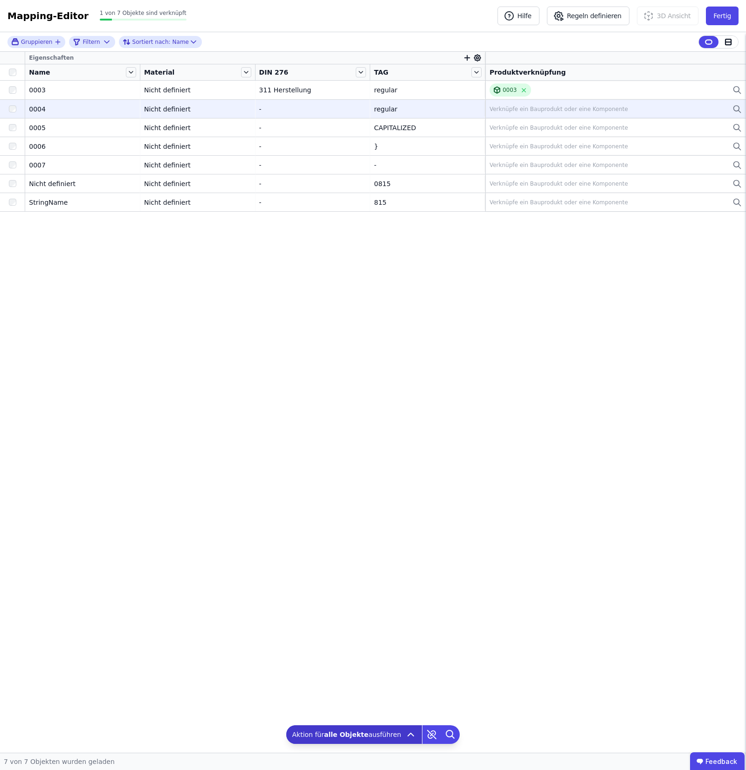
click at [565, 113] on div "Verknüpfe ein Bauprodukt oder eine Komponente" at bounding box center [616, 109] width 252 height 11
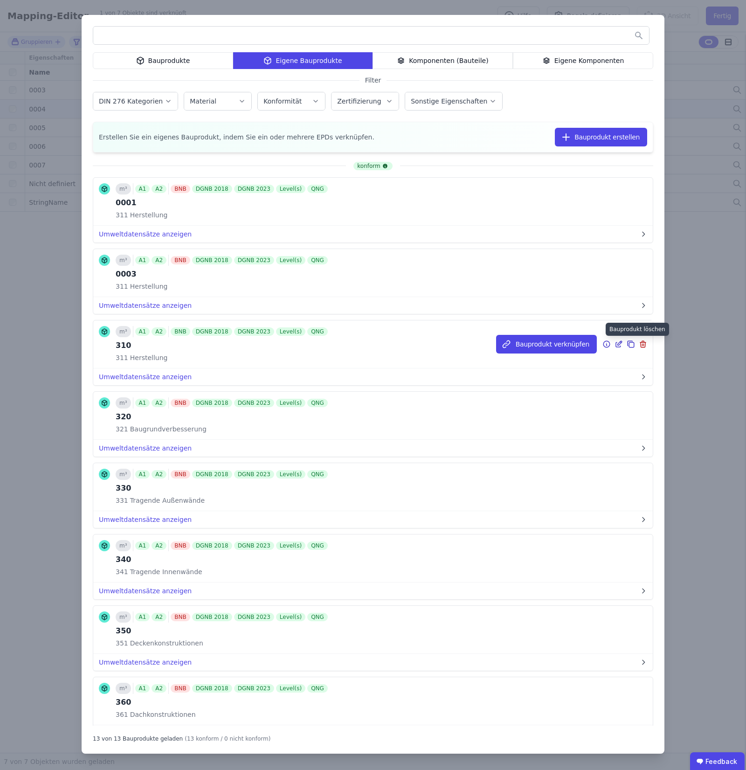
click at [639, 350] on icon at bounding box center [643, 344] width 8 height 11
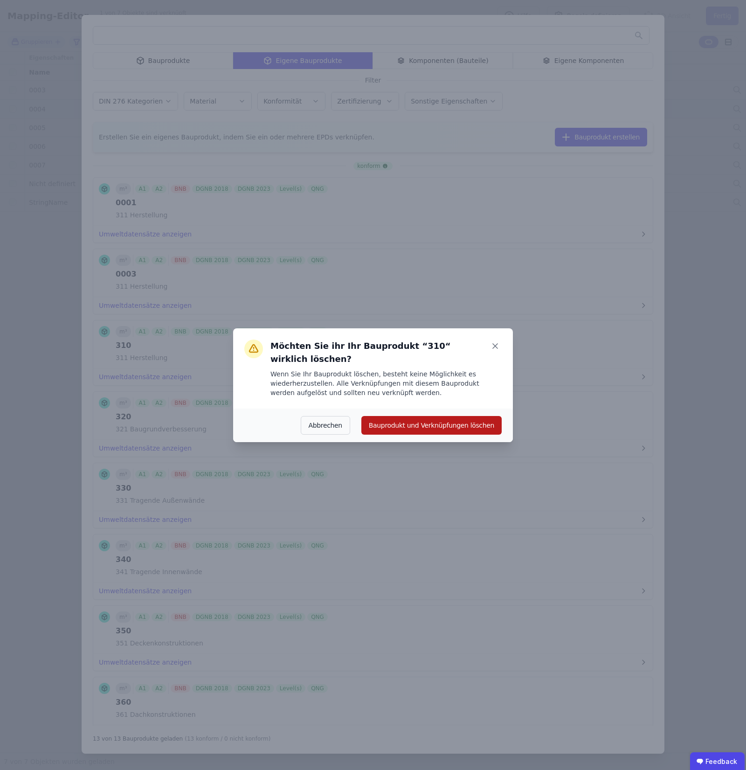
click at [486, 357] on button "Bauprodukt und Verknüpfungen löschen" at bounding box center [431, 425] width 140 height 19
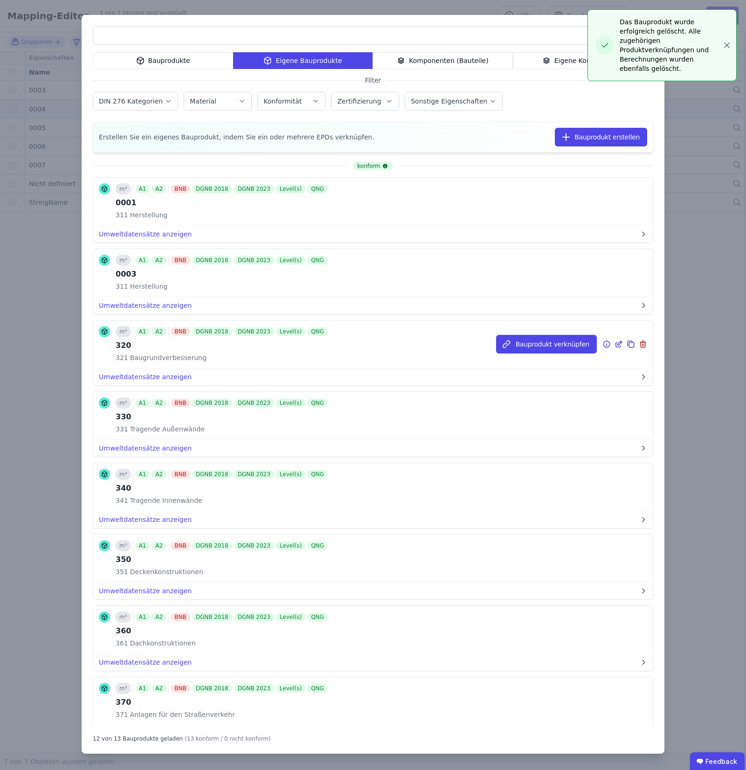
click at [639, 347] on icon at bounding box center [643, 344] width 8 height 11
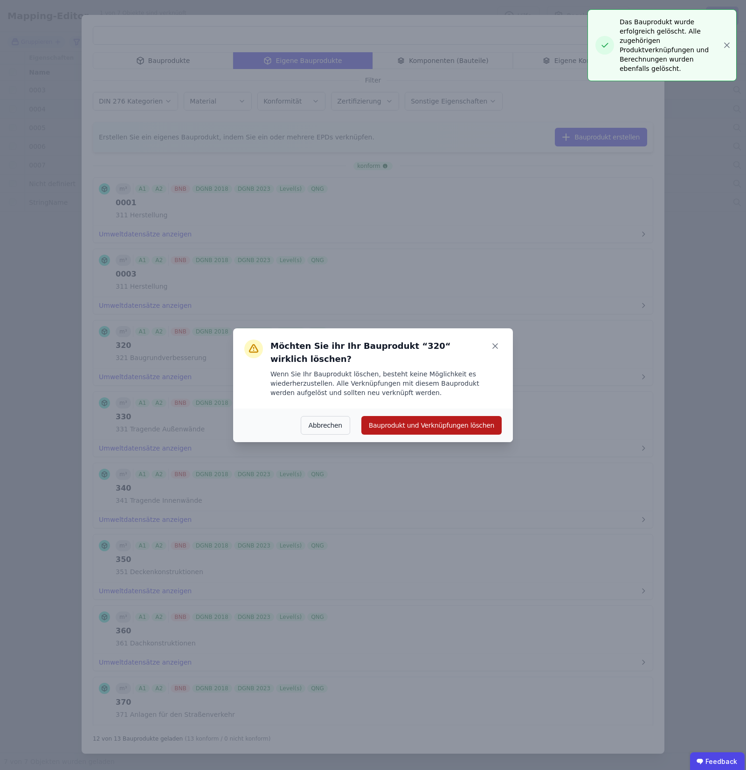
click at [460, 357] on button "Bauprodukt und Verknüpfungen löschen" at bounding box center [431, 425] width 140 height 19
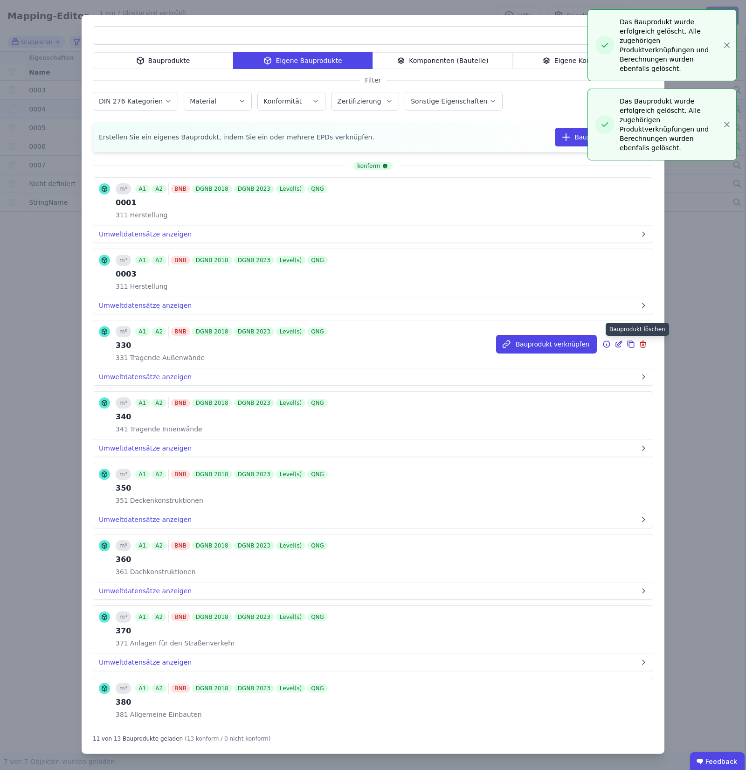
click at [641, 347] on icon at bounding box center [643, 344] width 5 height 5
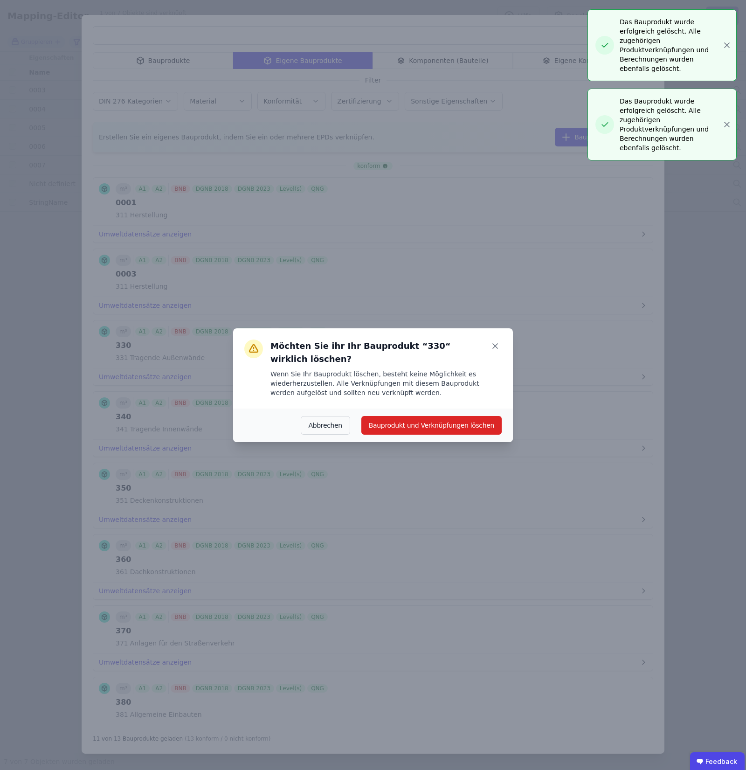
click at [493, 357] on div "Abbrechen Bauprodukt und Verknüpfungen löschen" at bounding box center [373, 426] width 280 height 34
click at [499, 357] on button "Bauprodukt und Verknüpfungen löschen" at bounding box center [431, 425] width 140 height 19
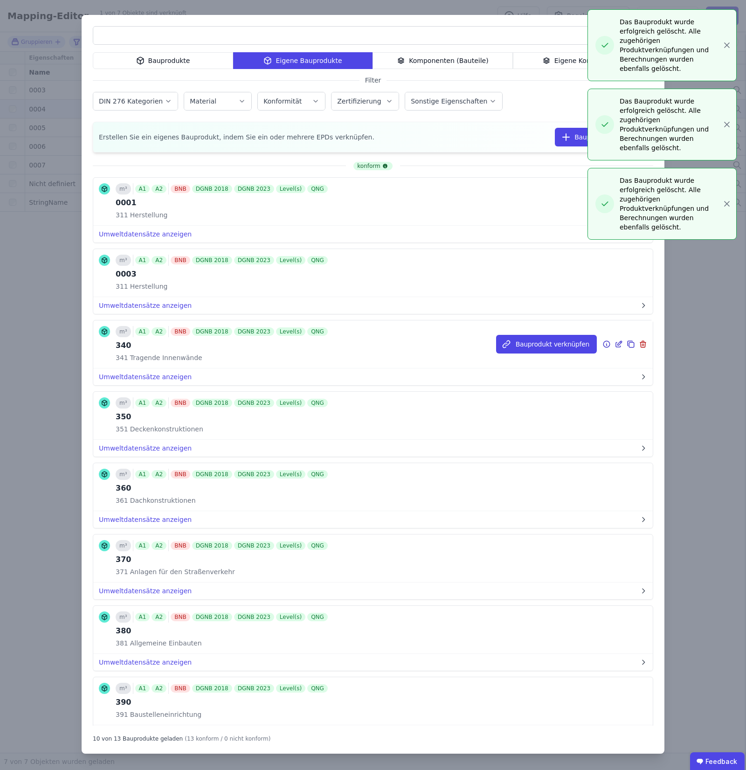
click at [639, 346] on icon at bounding box center [643, 344] width 8 height 11
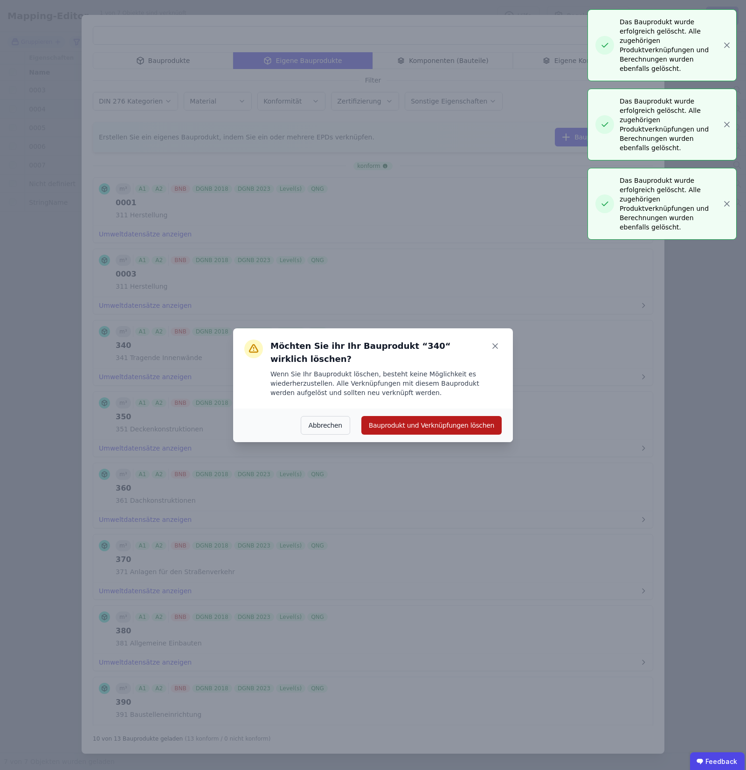
click at [473, 357] on button "Bauprodukt und Verknüpfungen löschen" at bounding box center [431, 425] width 140 height 19
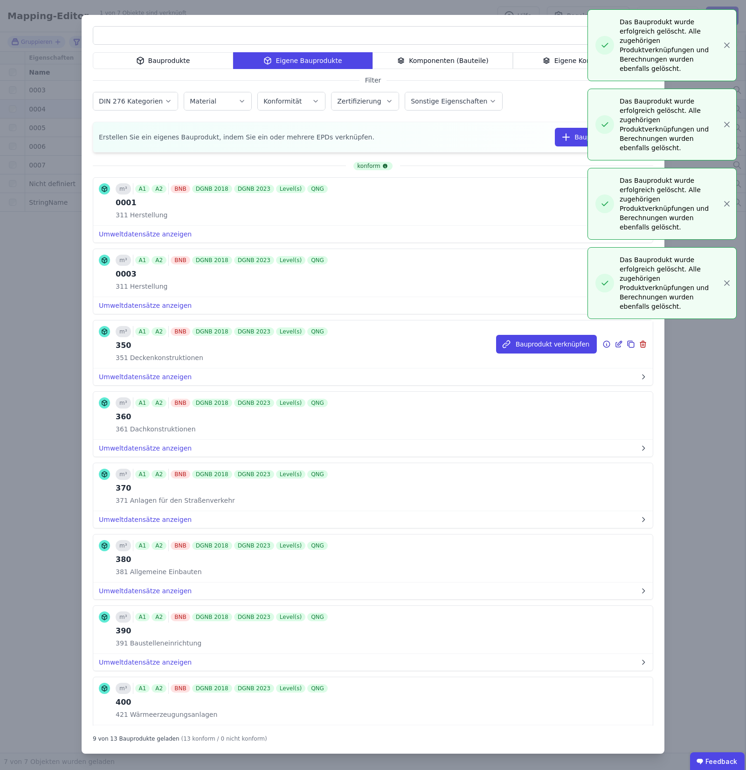
click at [628, 351] on div at bounding box center [633, 344] width 12 height 19
click at [639, 344] on icon at bounding box center [643, 344] width 8 height 11
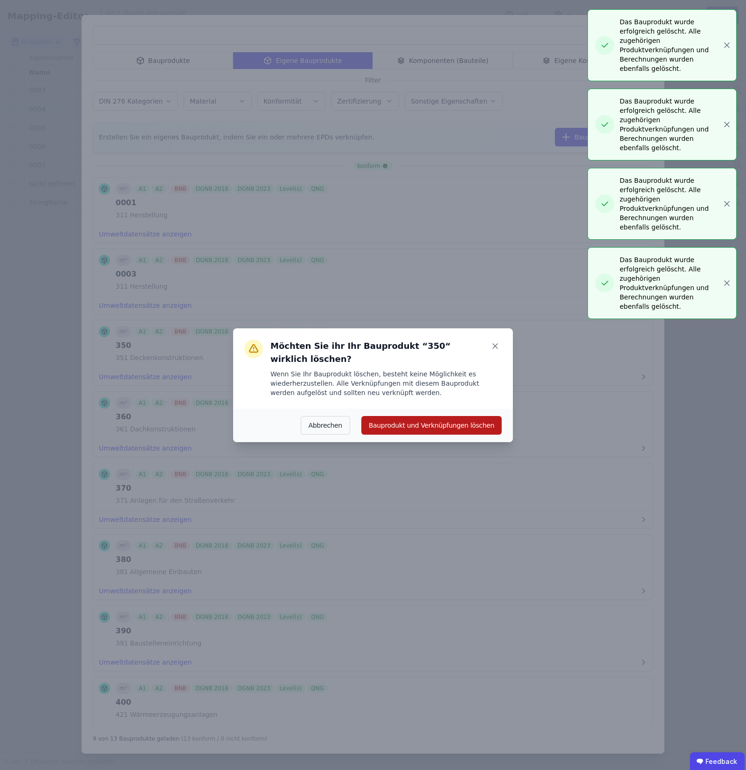
click at [451, 357] on button "Bauprodukt und Verknüpfungen löschen" at bounding box center [431, 425] width 140 height 19
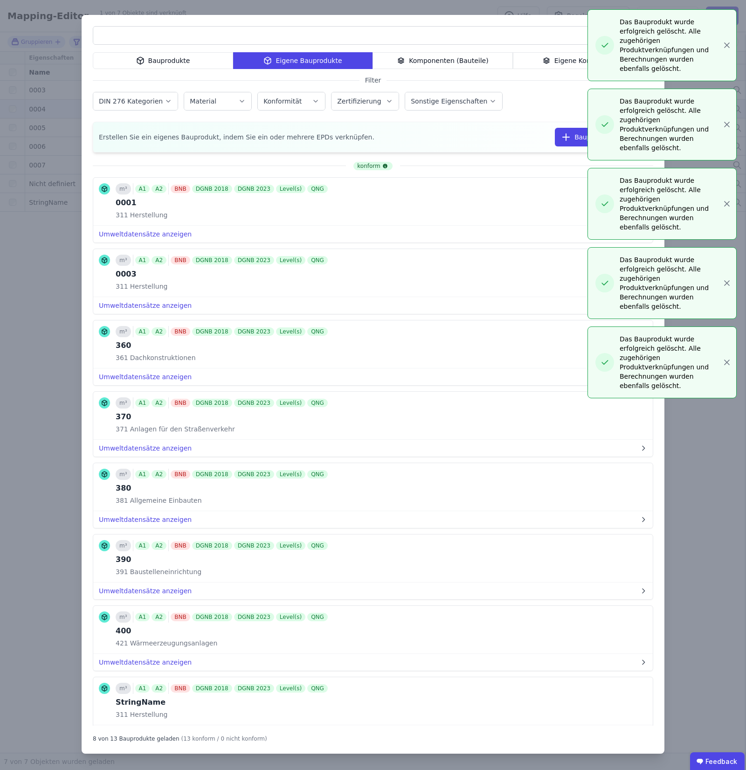
click at [724, 323] on div "Bauprodukte Eigene Bauprodukte Komponenten (Bauteile) Eigene Komponenten Filter…" at bounding box center [373, 385] width 746 height 770
click at [726, 357] on icon "button" at bounding box center [727, 362] width 5 height 5
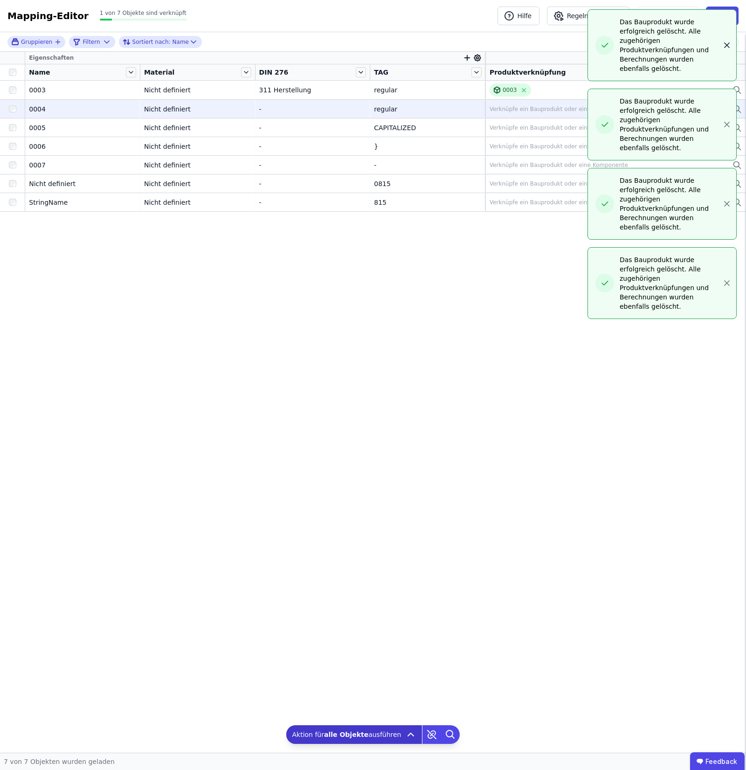
click at [728, 41] on icon "button" at bounding box center [726, 45] width 9 height 9
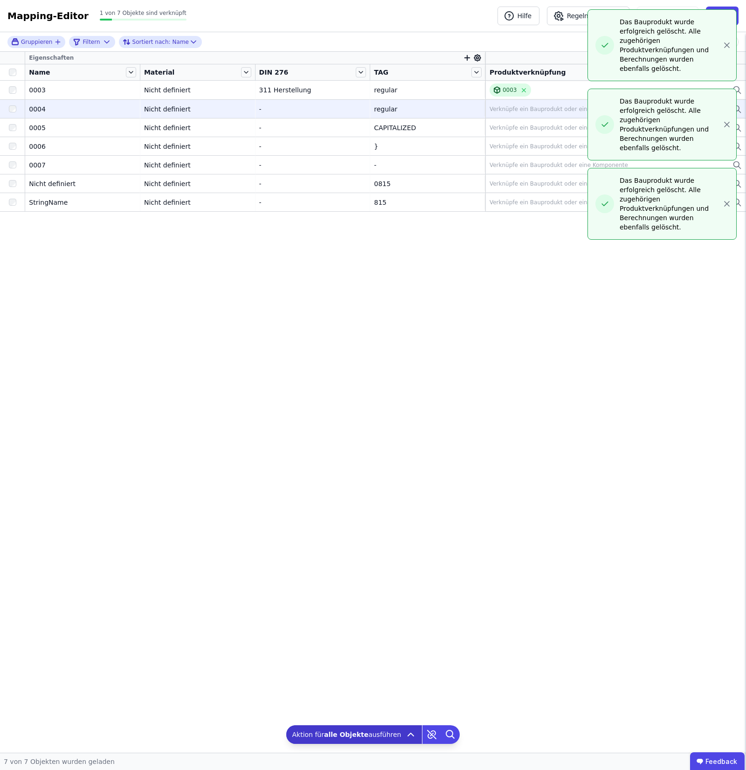
click at [728, 41] on icon "button" at bounding box center [726, 45] width 9 height 9
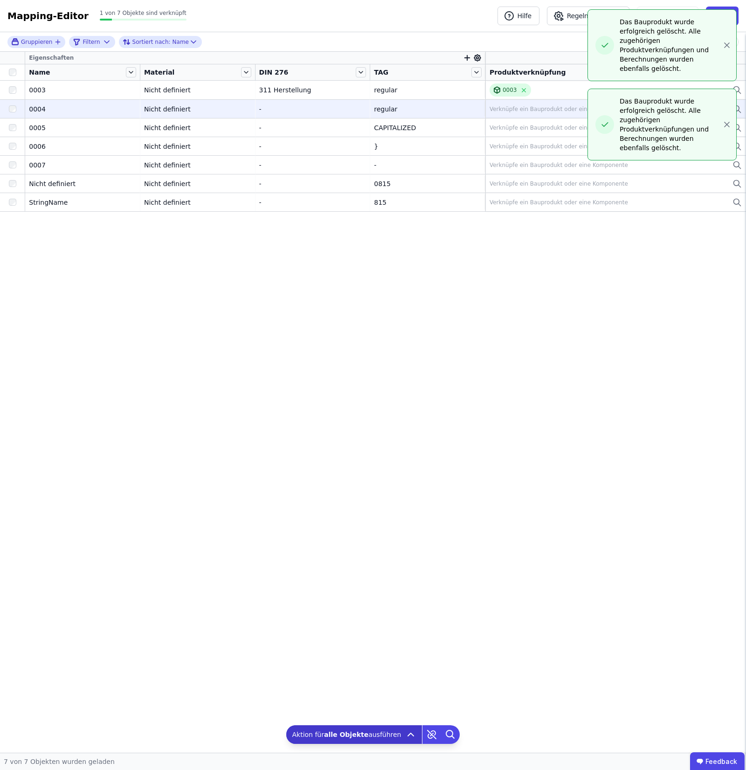
click at [728, 41] on icon "button" at bounding box center [726, 45] width 9 height 9
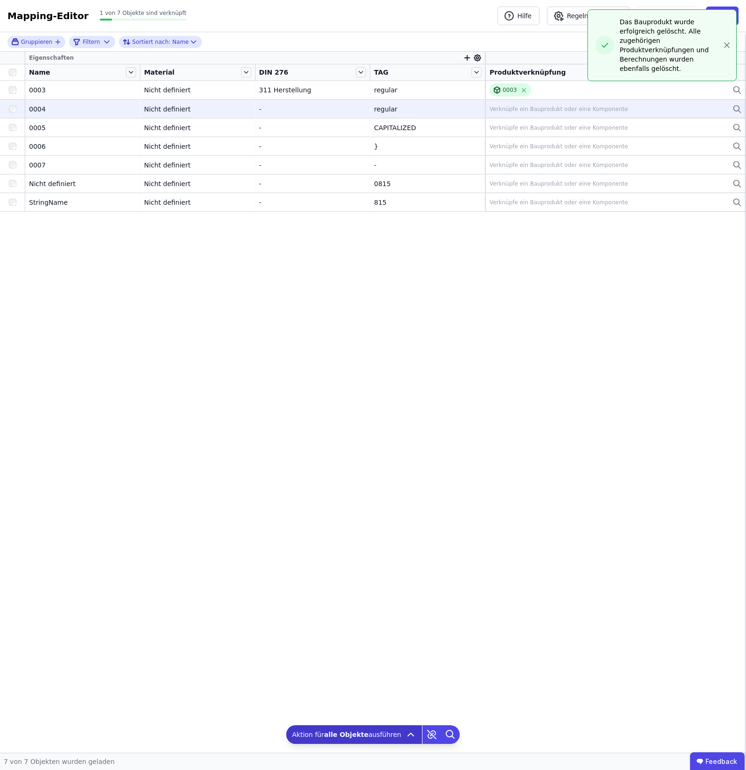
click at [728, 41] on icon "button" at bounding box center [726, 45] width 9 height 9
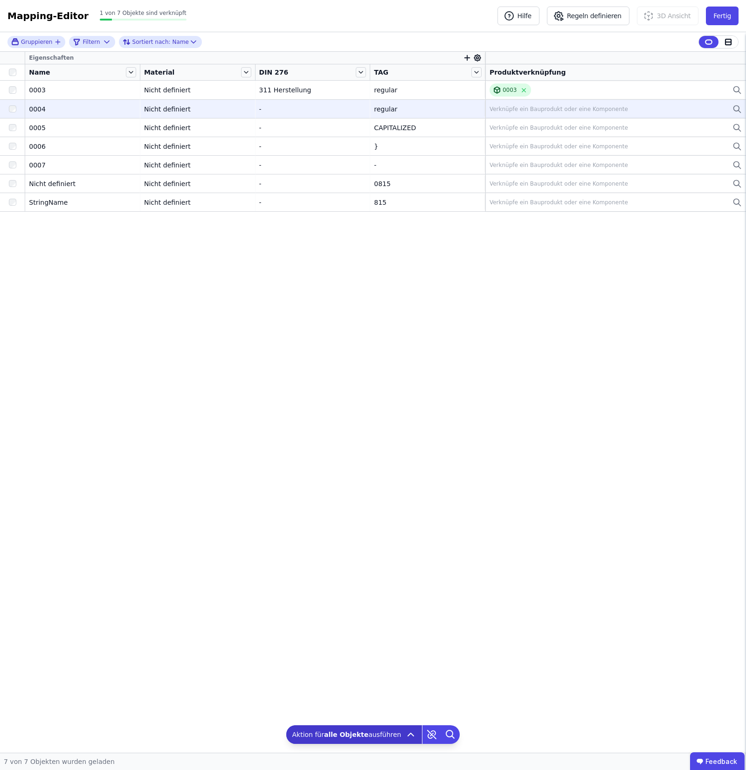
click at [651, 109] on div "Verknüpfe ein Bauprodukt oder eine Komponente" at bounding box center [616, 109] width 252 height 11
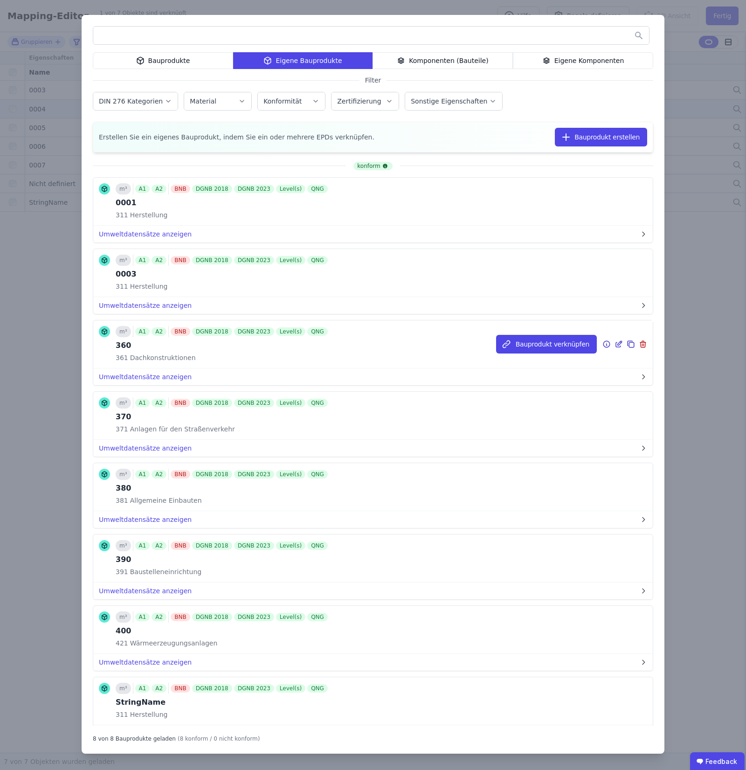
click at [639, 347] on icon at bounding box center [643, 344] width 8 height 11
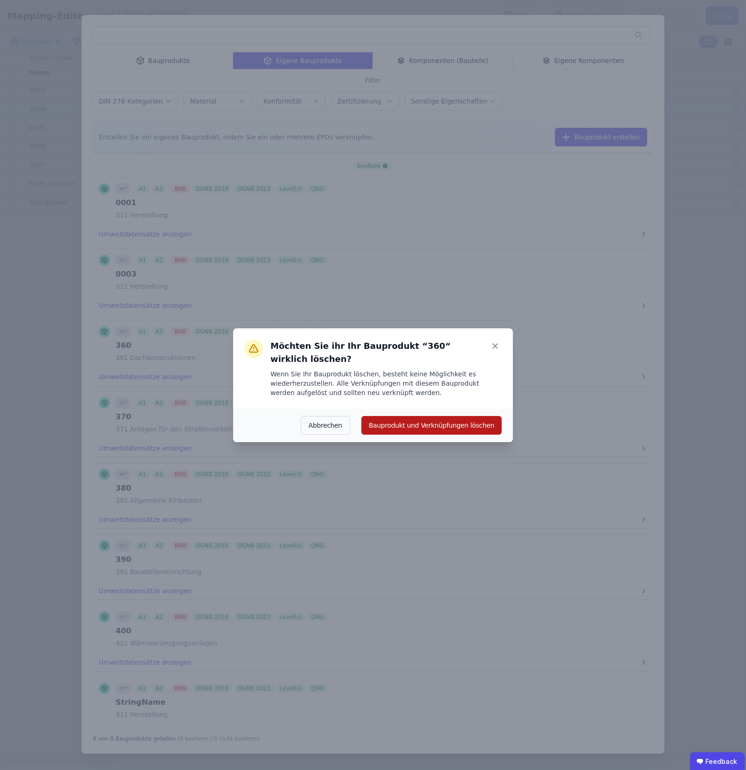
click at [479, 357] on button "Bauprodukt und Verknüpfungen löschen" at bounding box center [431, 425] width 140 height 19
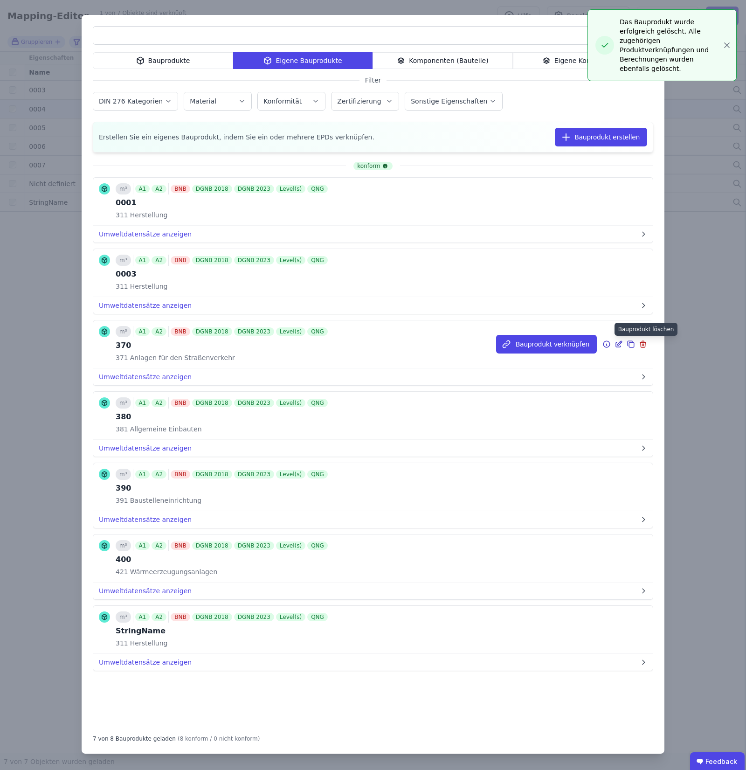
click at [643, 344] on icon at bounding box center [643, 344] width 8 height 11
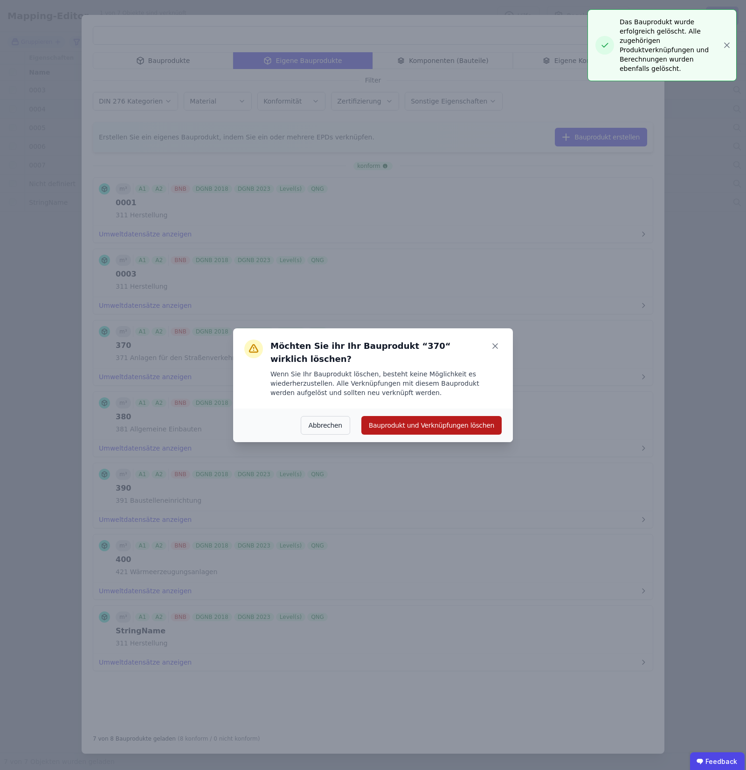
click at [462, 357] on button "Bauprodukt und Verknüpfungen löschen" at bounding box center [431, 425] width 140 height 19
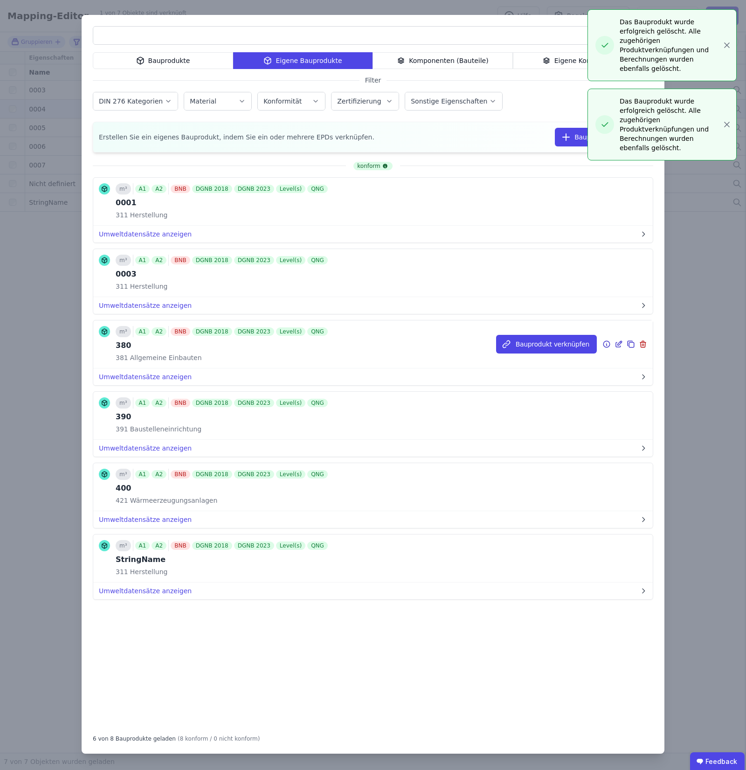
click at [645, 344] on icon at bounding box center [643, 344] width 8 height 11
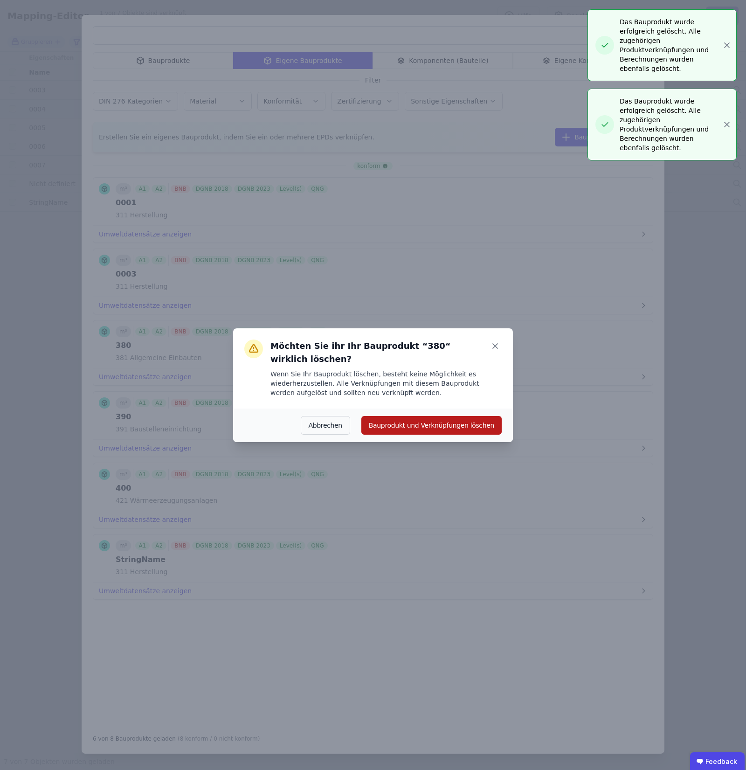
click at [490, 357] on button "Bauprodukt und Verknüpfungen löschen" at bounding box center [431, 425] width 140 height 19
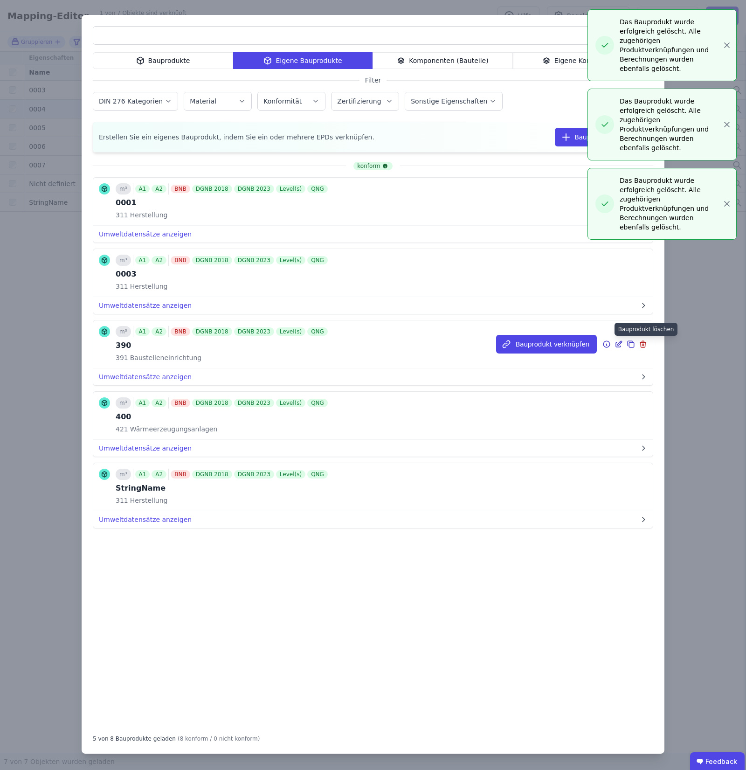
click at [646, 347] on icon at bounding box center [643, 344] width 8 height 11
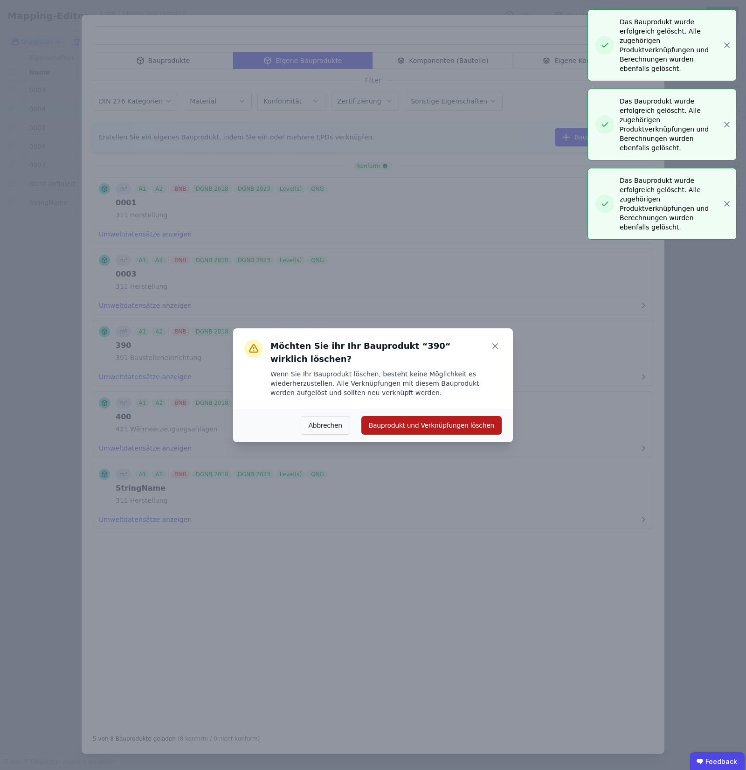
click at [480, 357] on button "Bauprodukt und Verknüpfungen löschen" at bounding box center [431, 425] width 140 height 19
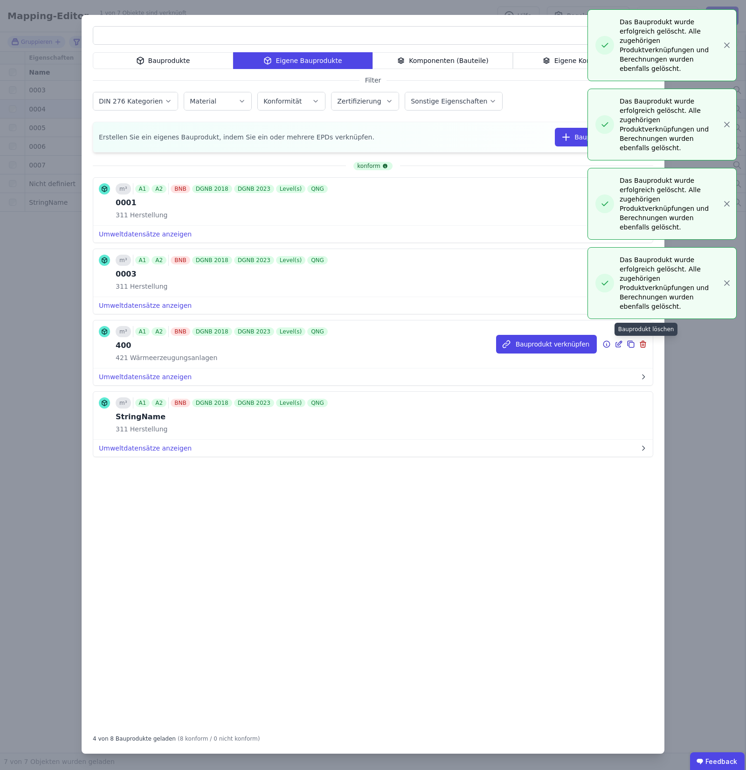
click at [645, 346] on icon at bounding box center [643, 344] width 8 height 11
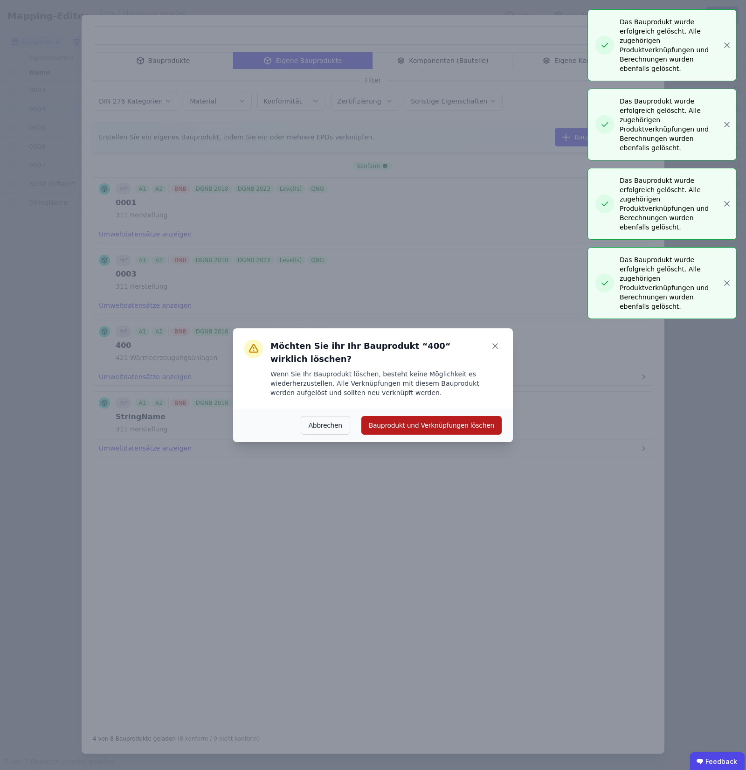
click at [492, 357] on button "Bauprodukt und Verknüpfungen löschen" at bounding box center [431, 425] width 140 height 19
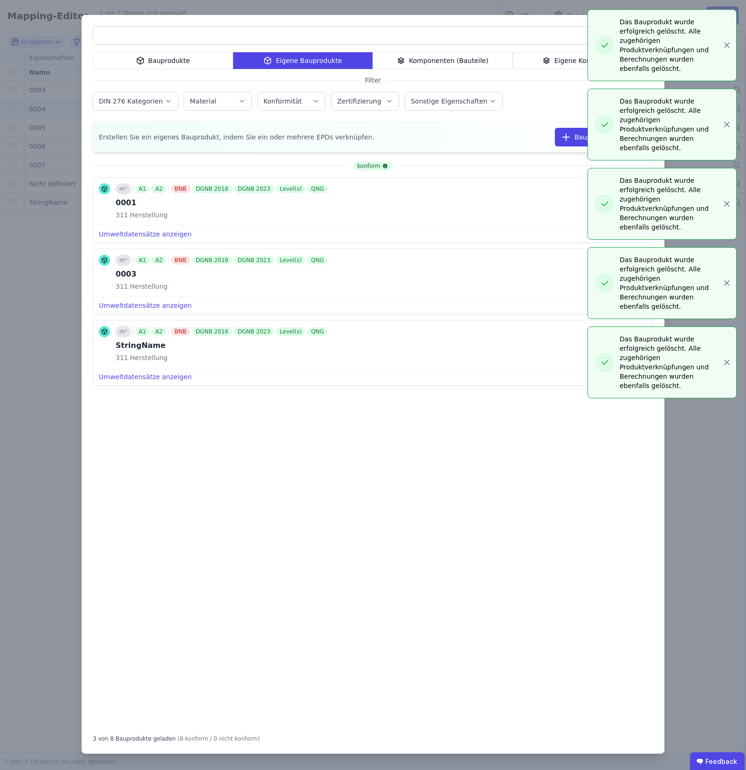
click at [725, 40] on div "Bauprodukte Eigene Bauprodukte Komponenten (Bauteile) Eigene Komponenten Filter…" at bounding box center [373, 385] width 746 height 770
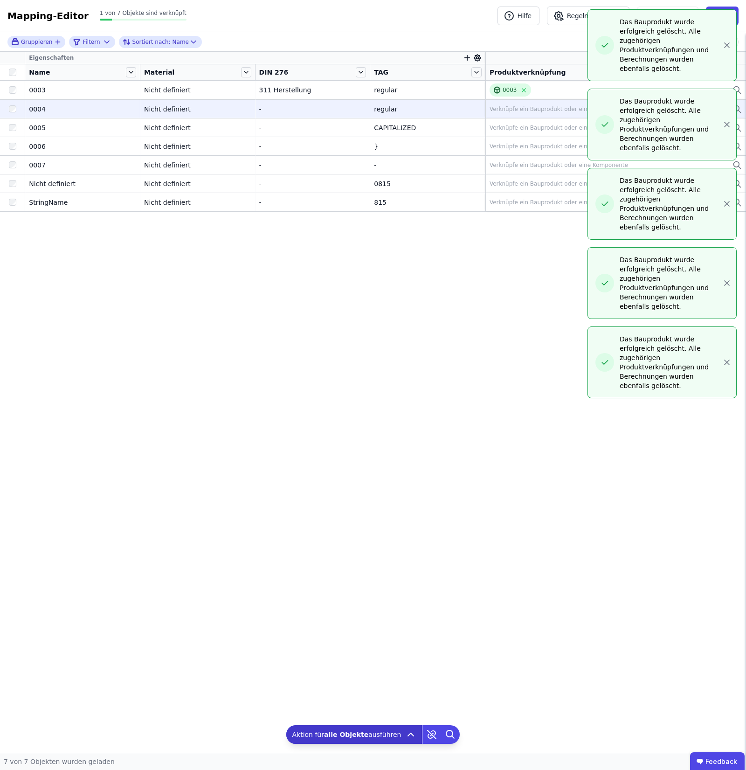
click at [725, 41] on icon "button" at bounding box center [726, 45] width 9 height 9
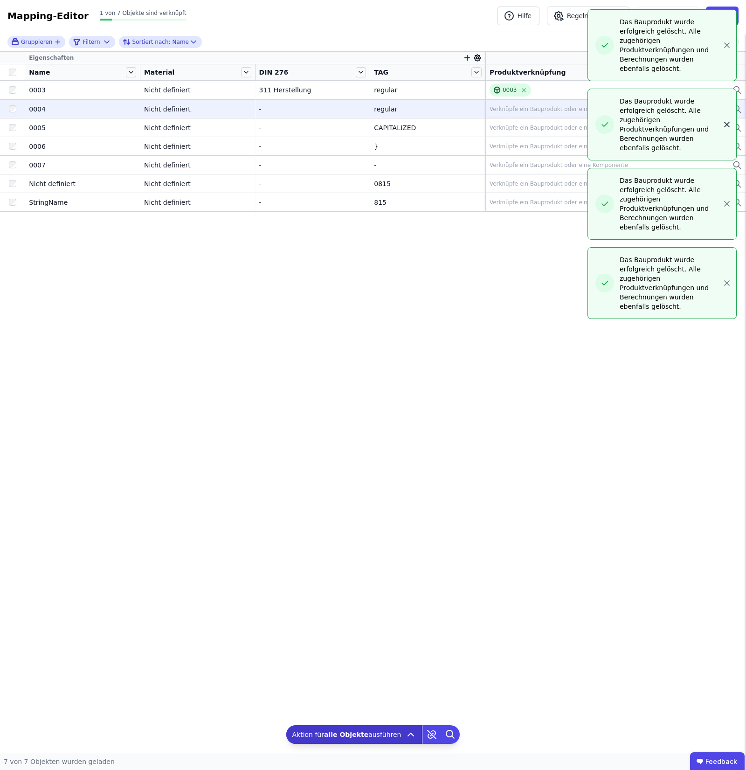
click at [726, 41] on icon "button" at bounding box center [726, 45] width 9 height 9
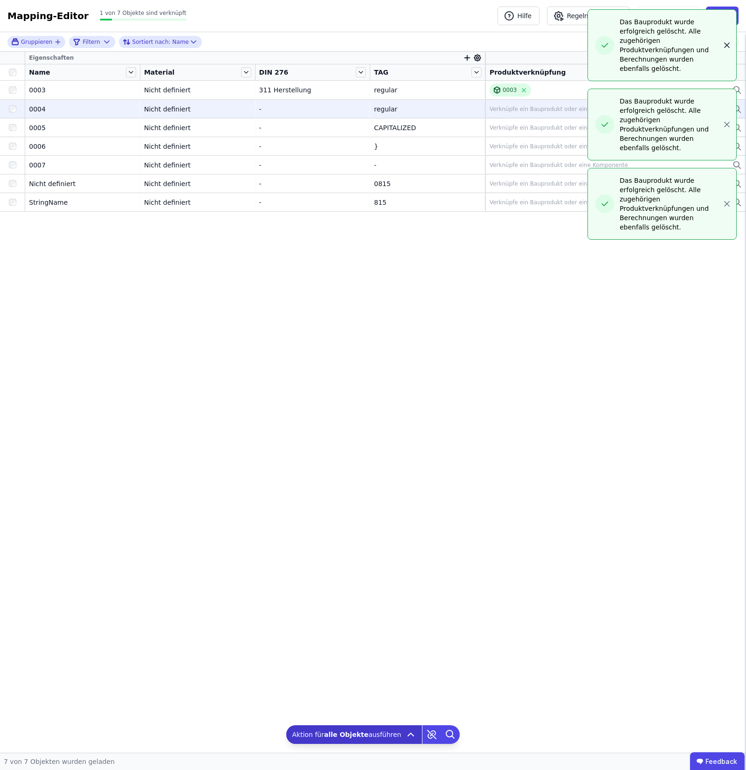
click at [726, 41] on icon "button" at bounding box center [726, 45] width 9 height 9
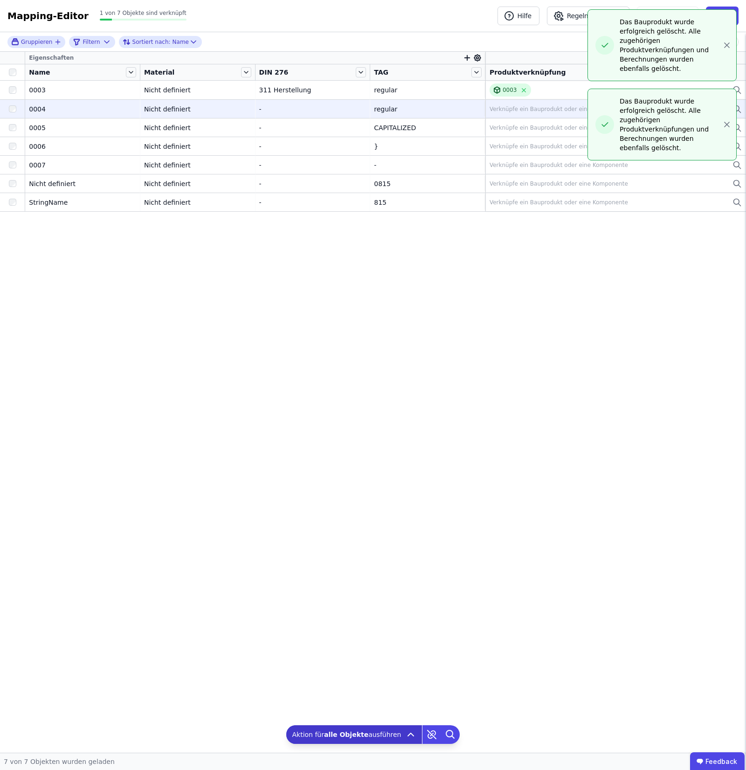
click at [726, 41] on icon "button" at bounding box center [726, 45] width 9 height 9
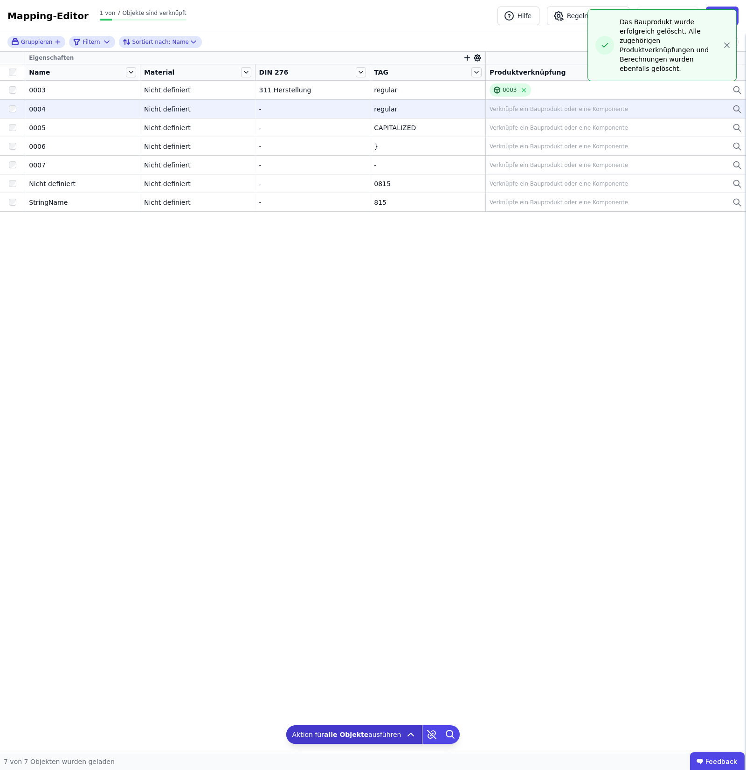
click at [726, 41] on icon "button" at bounding box center [726, 45] width 9 height 9
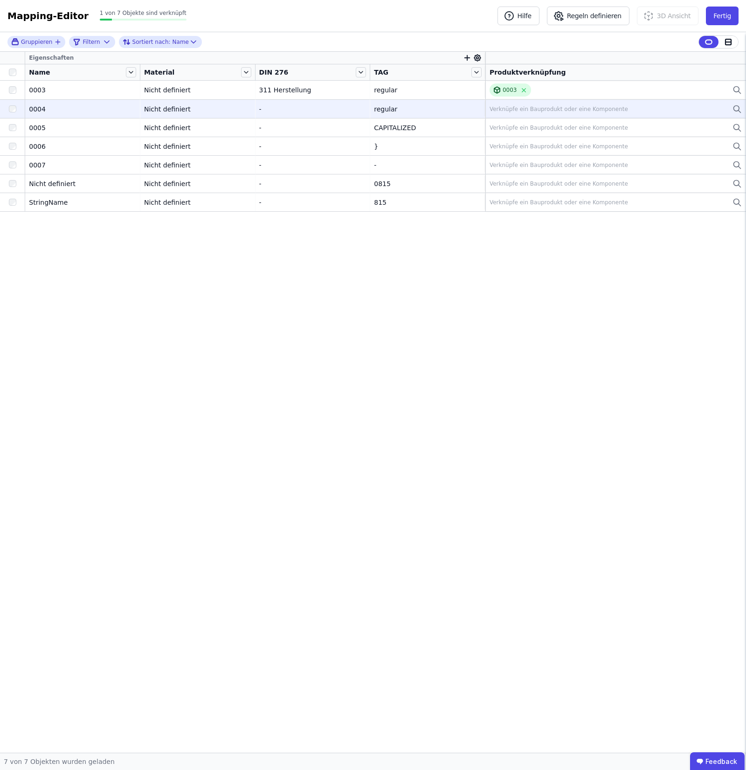
click at [560, 115] on div "Verknüpfe ein Bauprodukt oder eine Komponente" at bounding box center [616, 109] width 252 height 11
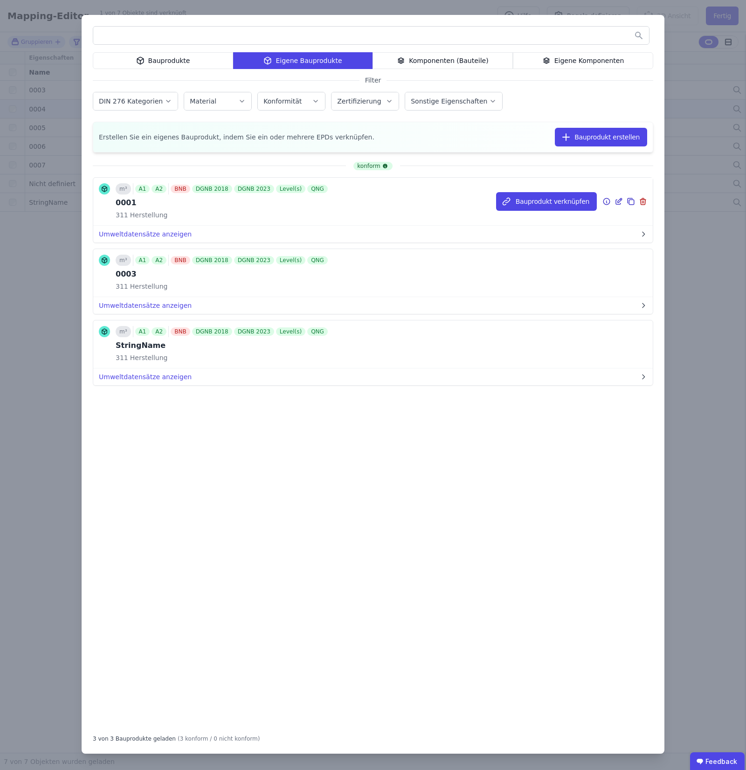
click at [630, 196] on icon at bounding box center [631, 201] width 8 height 11
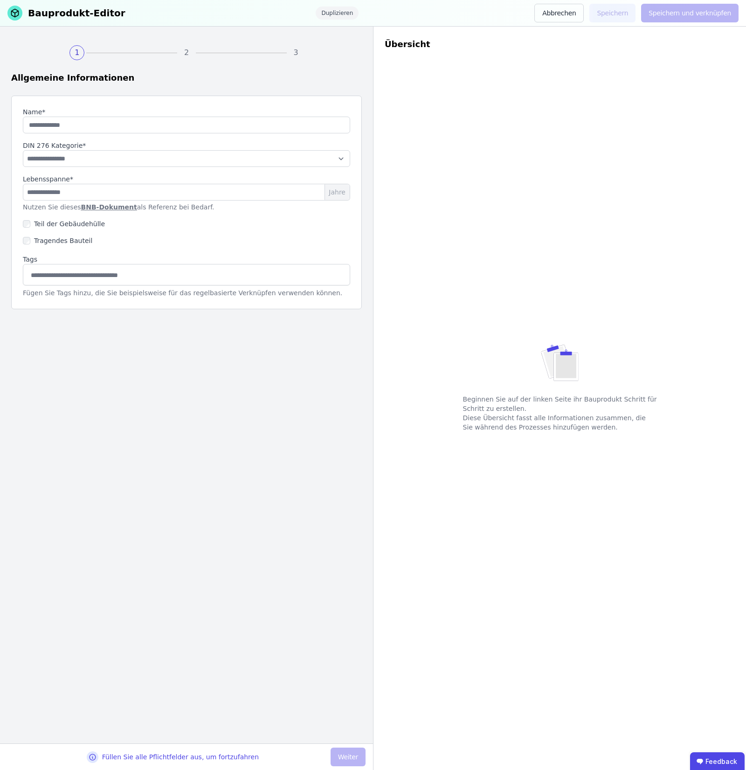
type input "****"
select select "**********"
type input "**"
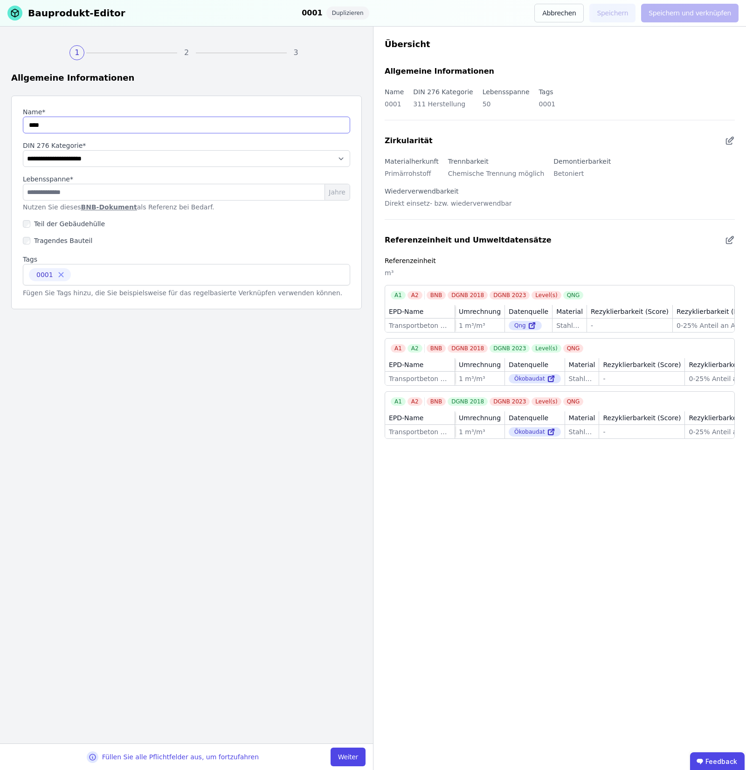
drag, startPoint x: 70, startPoint y: 126, endPoint x: 0, endPoint y: 137, distance: 71.2
click at [0, 136] on div "**********" at bounding box center [186, 385] width 373 height 717
drag, startPoint x: 69, startPoint y: 124, endPoint x: 0, endPoint y: 137, distance: 69.7
click at [0, 137] on div "**********" at bounding box center [186, 385] width 373 height 717
type input "*******"
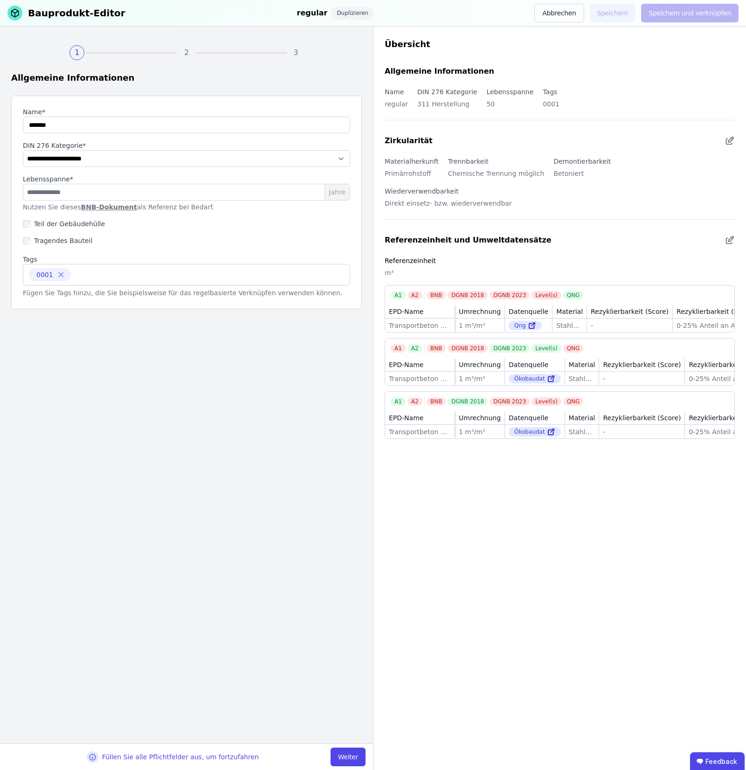
click at [58, 276] on icon at bounding box center [60, 274] width 5 height 5
click at [58, 276] on input at bounding box center [186, 274] width 315 height 15
type input "*******"
click at [82, 288] on div "regular" at bounding box center [186, 295] width 326 height 17
click at [339, 357] on button "Weiter" at bounding box center [348, 757] width 35 height 19
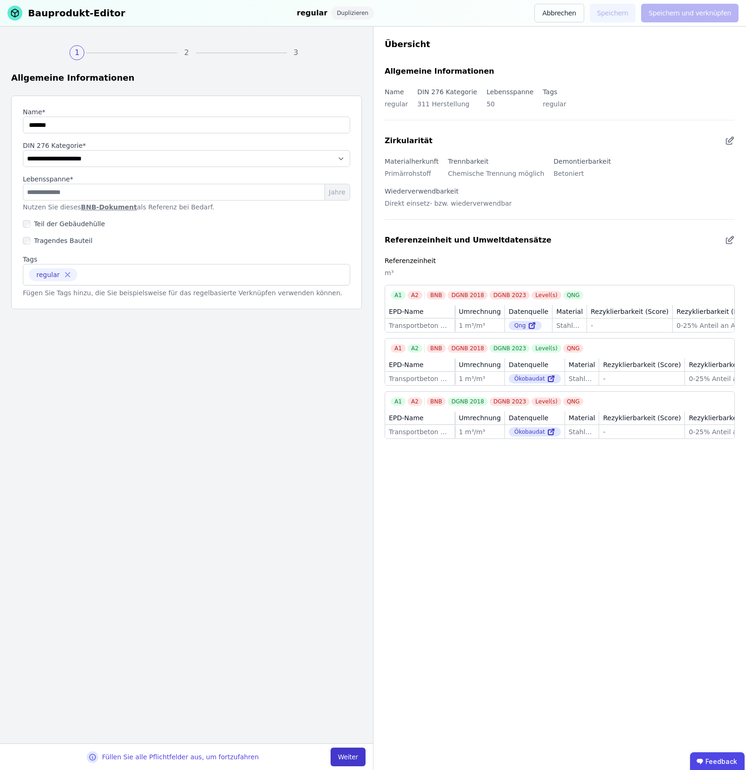
select select "**********"
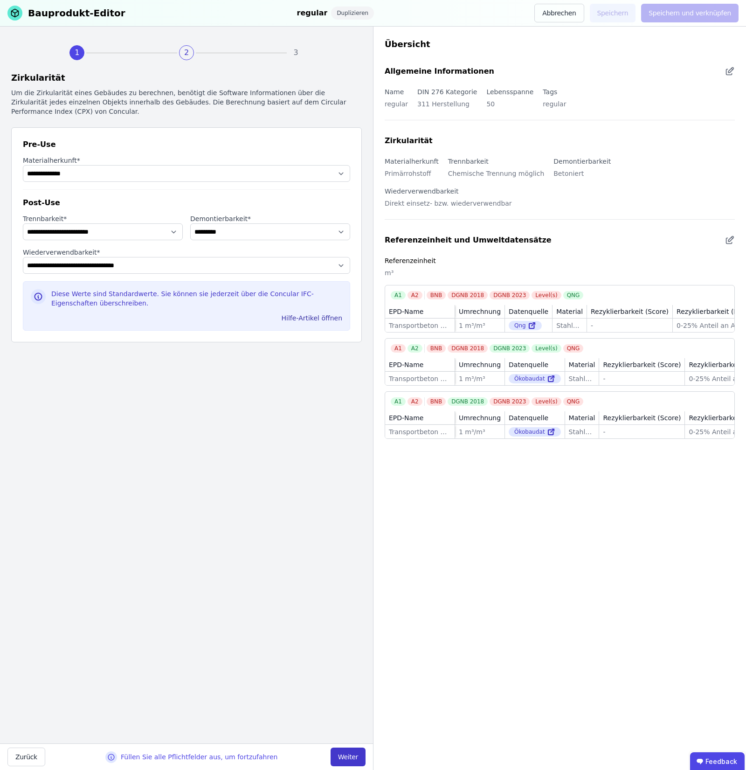
click at [339, 357] on button "Weiter" at bounding box center [348, 757] width 35 height 19
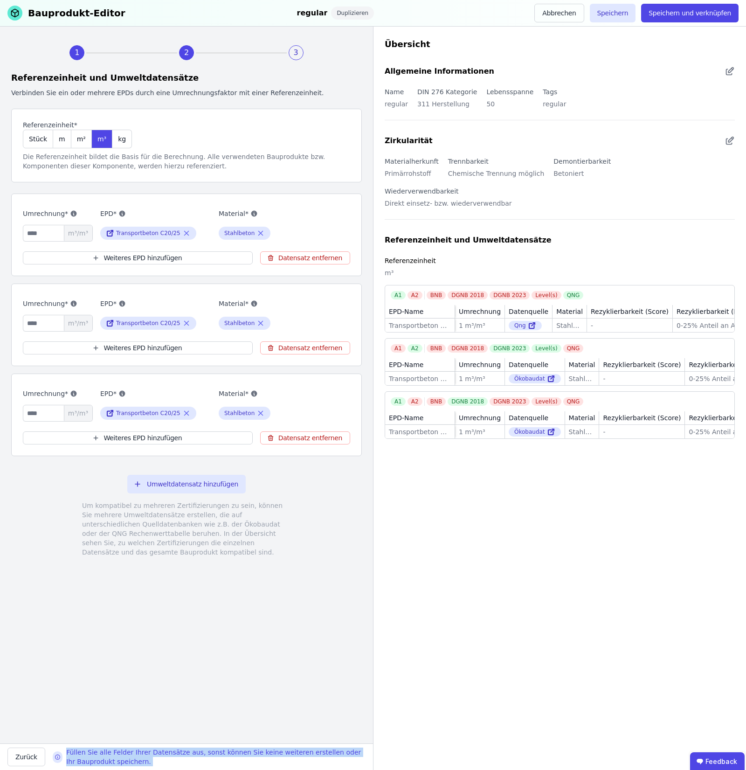
click at [339, 357] on div "Füllen Sie alle Felder Ihrer Datensätze aus, sonst können Sie keine weiteren er…" at bounding box center [215, 757] width 299 height 19
click at [635, 7] on button "Speichern" at bounding box center [613, 13] width 46 height 19
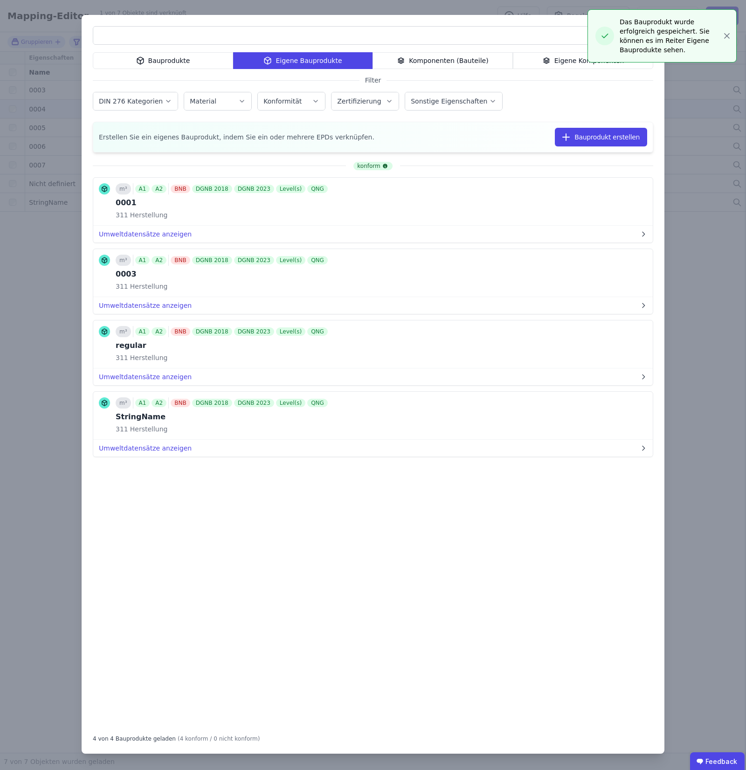
click at [726, 31] on div "Bauprodukte Eigene Bauprodukte Komponenten (Bauteile) Eigene Komponenten Filter…" at bounding box center [373, 385] width 746 height 770
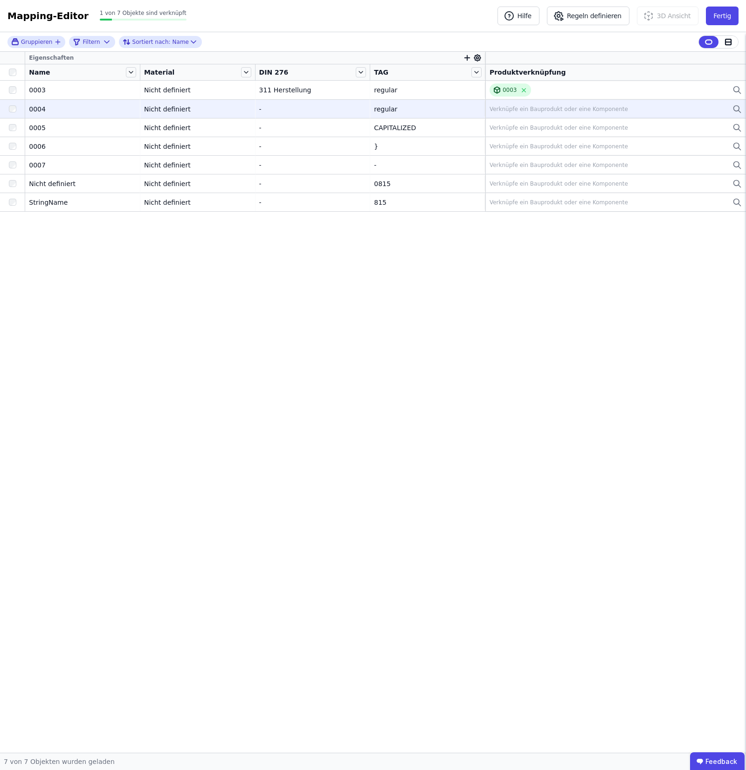
click at [627, 109] on div "Verknüpfe ein Bauprodukt oder eine Komponente" at bounding box center [616, 109] width 252 height 11
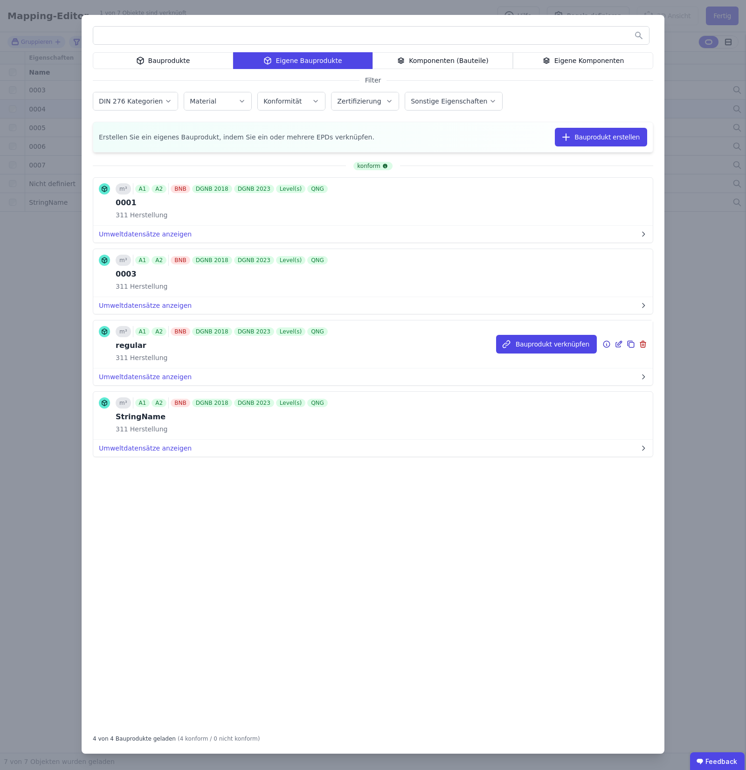
click at [628, 345] on icon at bounding box center [631, 344] width 8 height 11
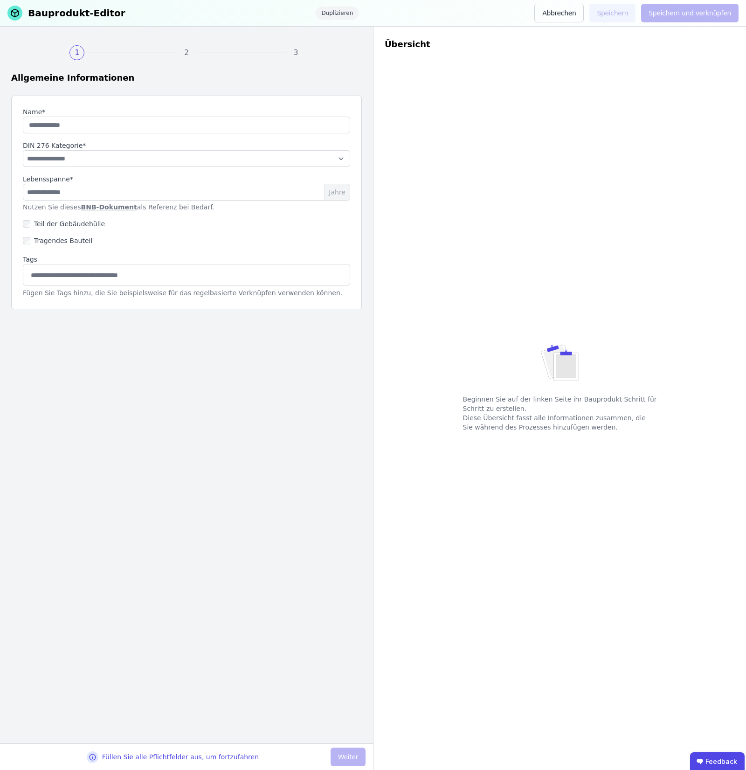
type input "*******"
select select "**********"
type input "**"
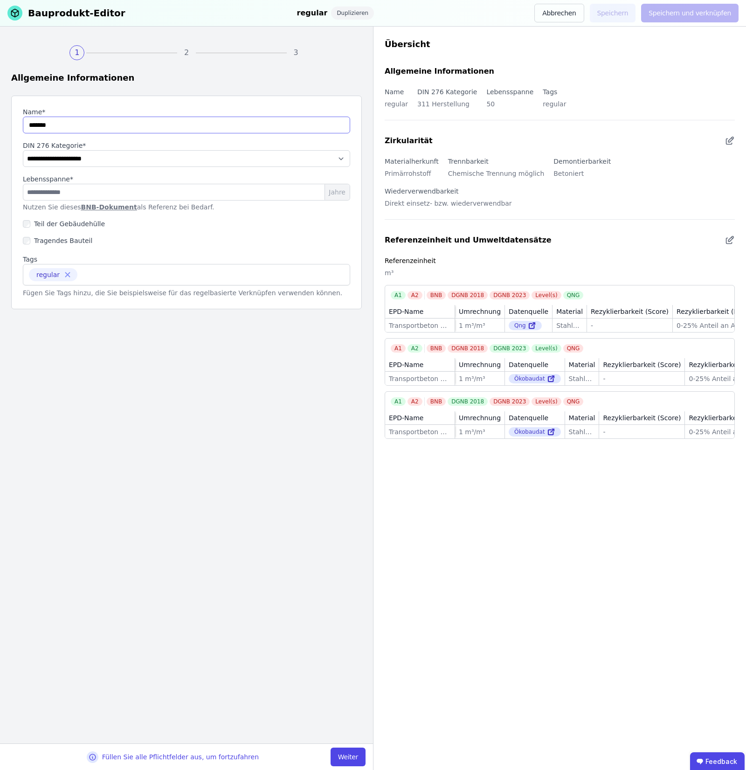
click at [65, 127] on input "string" at bounding box center [186, 125] width 327 height 17
type input "**********"
click at [68, 276] on icon at bounding box center [67, 275] width 8 height 8
click at [68, 276] on input at bounding box center [186, 274] width 315 height 15
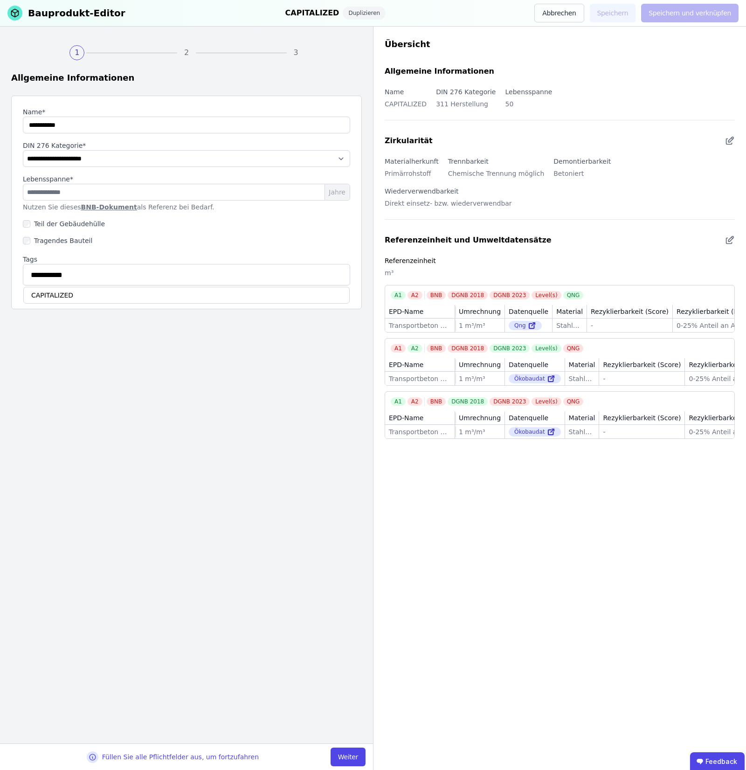
type input "**********"
click at [106, 288] on div "CAPITALIZED" at bounding box center [186, 295] width 326 height 17
click at [353, 357] on button "Weiter" at bounding box center [348, 757] width 35 height 19
select select "**********"
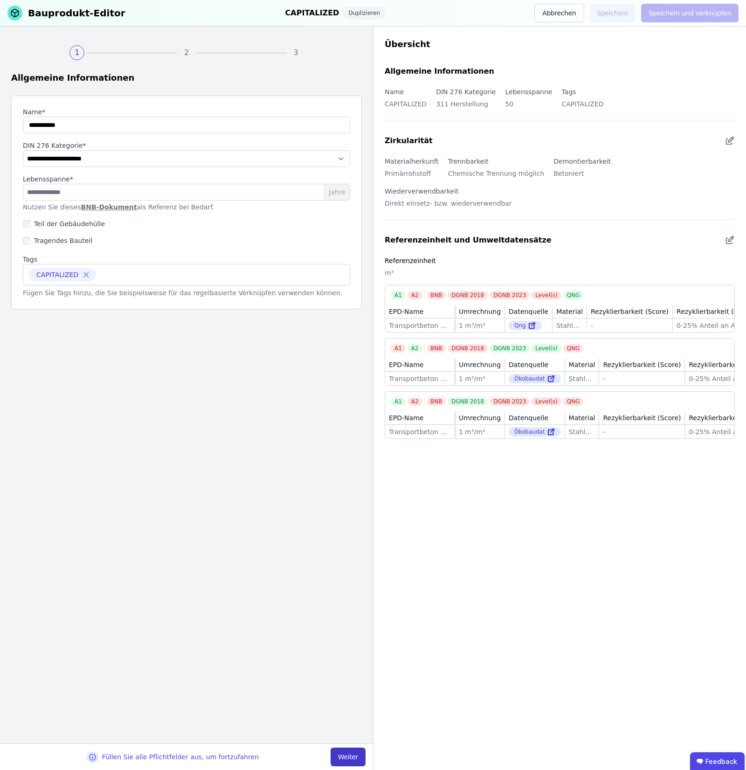
select select "**********"
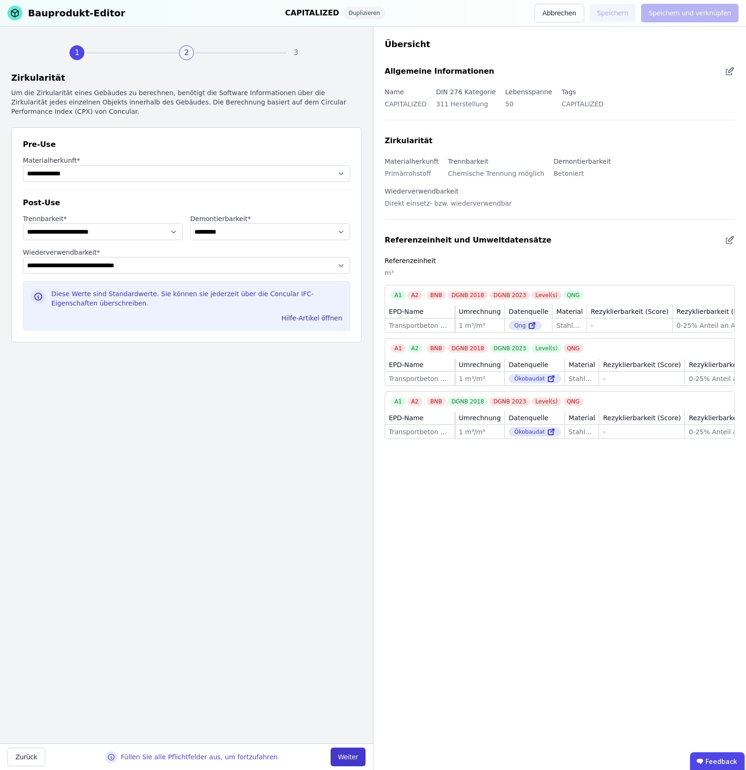
click at [353, 357] on button "Weiter" at bounding box center [348, 757] width 35 height 19
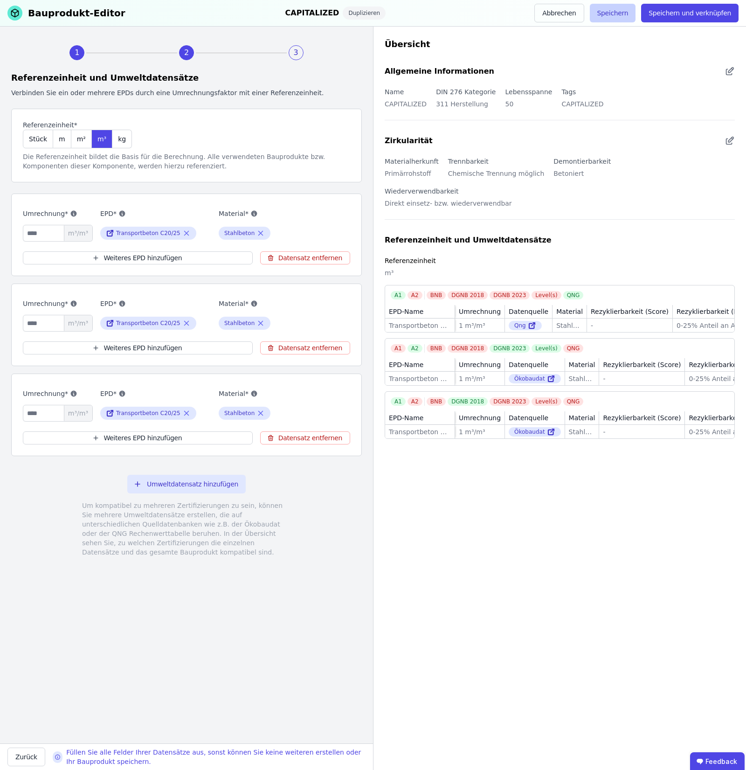
click at [614, 14] on button "Speichern" at bounding box center [613, 13] width 46 height 19
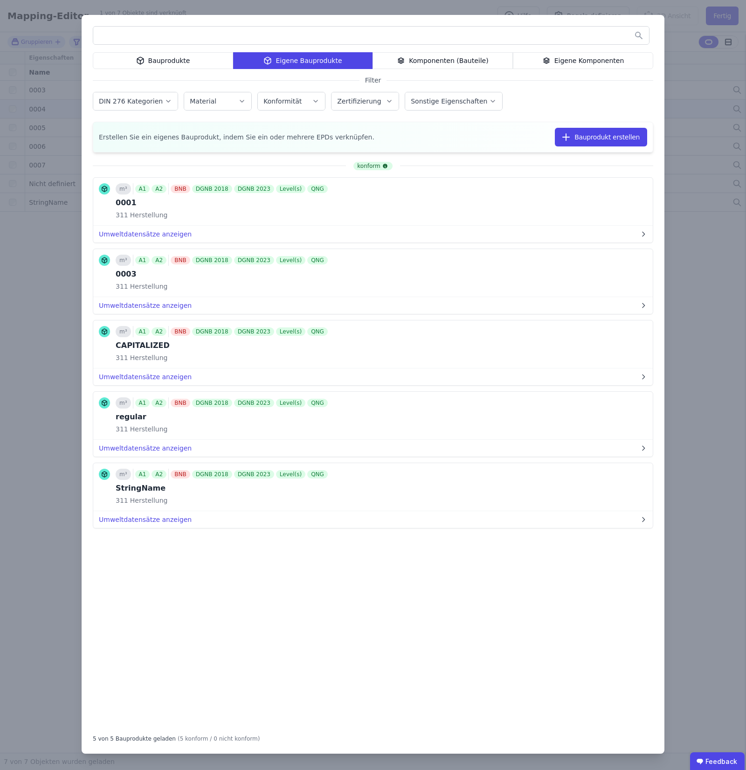
click at [696, 132] on div "Bauprodukte Eigene Bauprodukte Komponenten (Bauteile) Eigene Komponenten Filter…" at bounding box center [373, 385] width 746 height 770
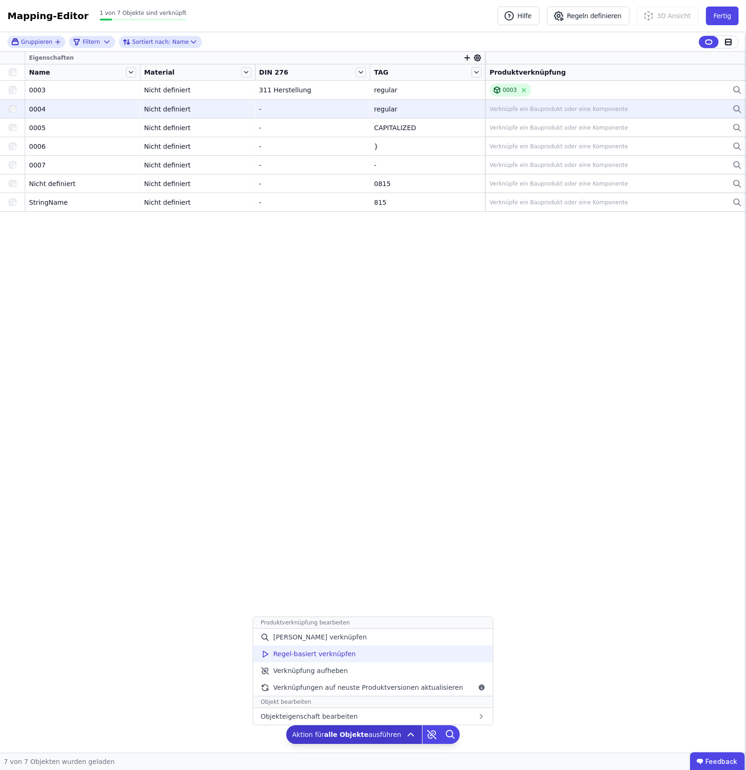
click at [421, 357] on div "Regel-basiert verknüpfen" at bounding box center [373, 654] width 240 height 17
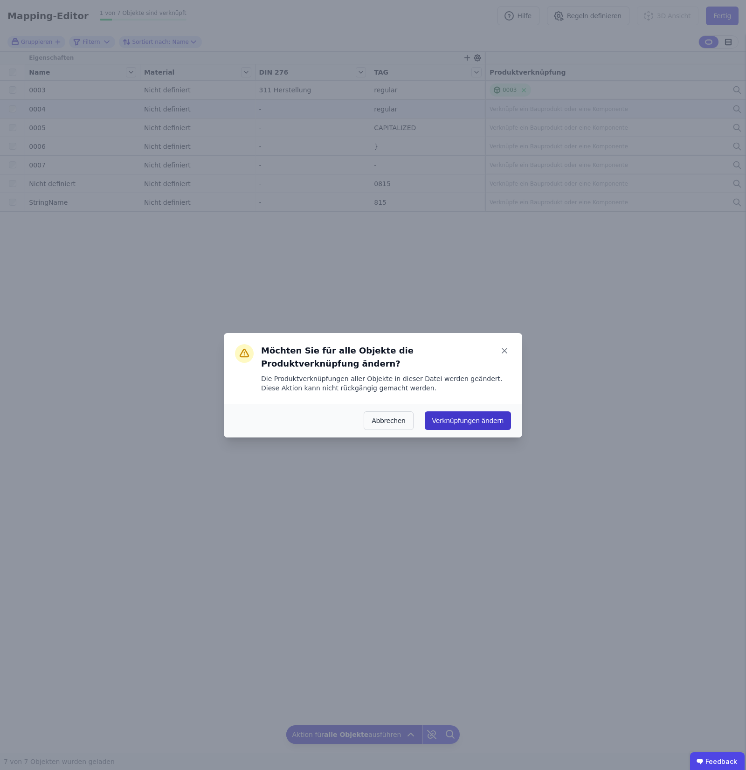
click at [476, 357] on button "Verknüpfungen ändern" at bounding box center [468, 420] width 86 height 19
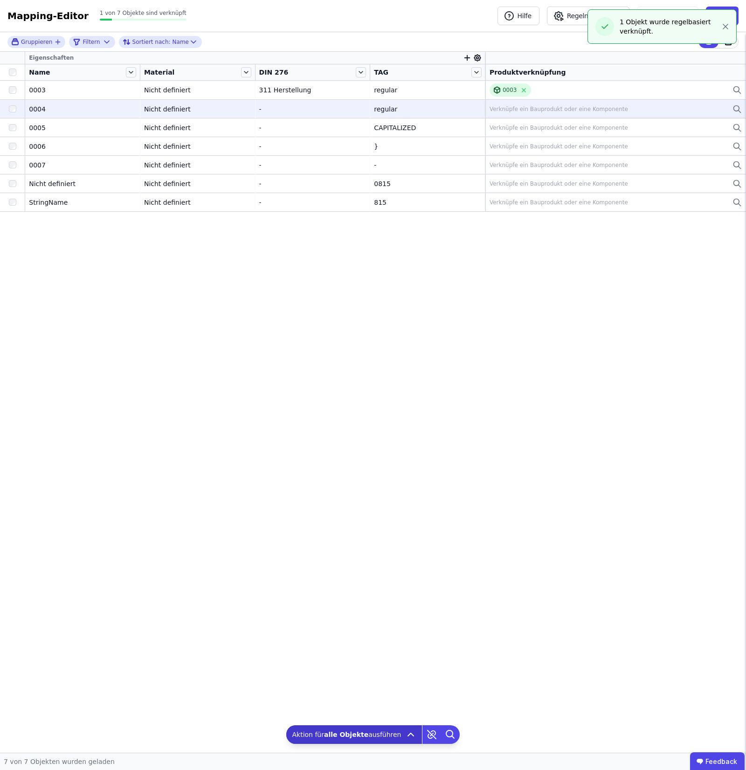
click at [723, 26] on icon "button" at bounding box center [725, 26] width 9 height 9
click at [596, 5] on div "Mapping-Editor Hilfe Regeln definieren 3D Ansicht Fertig 1 von 7 Objekte sind v…" at bounding box center [373, 16] width 746 height 32
click at [592, 20] on button "Regeln definieren" at bounding box center [588, 16] width 83 height 19
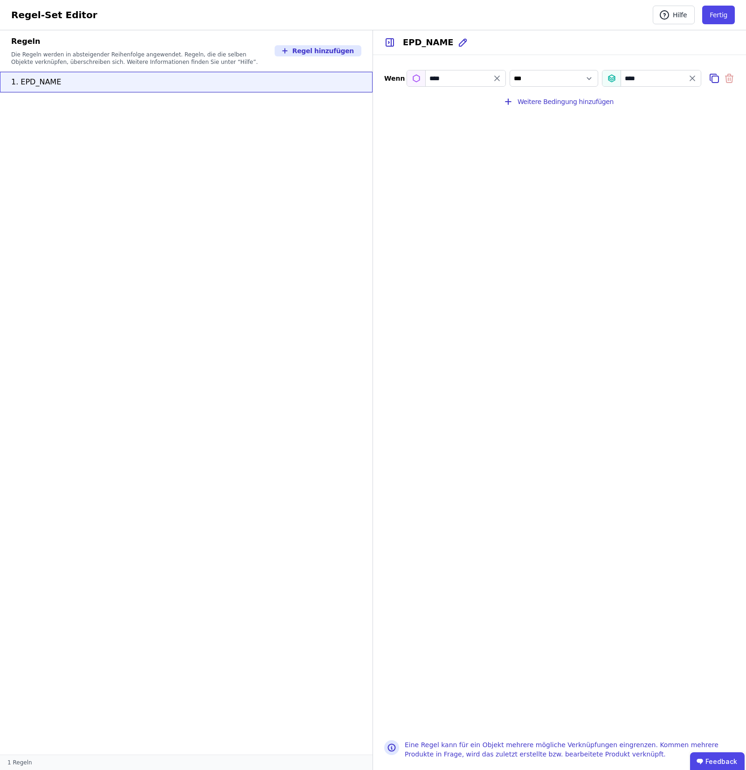
click at [500, 71] on div "****" at bounding box center [456, 78] width 99 height 17
click at [498, 80] on icon "filter_by" at bounding box center [497, 78] width 5 height 5
click at [477, 82] on input "filter_by" at bounding box center [456, 78] width 98 height 17
type input "***"
click at [472, 112] on div "TAG" at bounding box center [469, 109] width 109 height 9
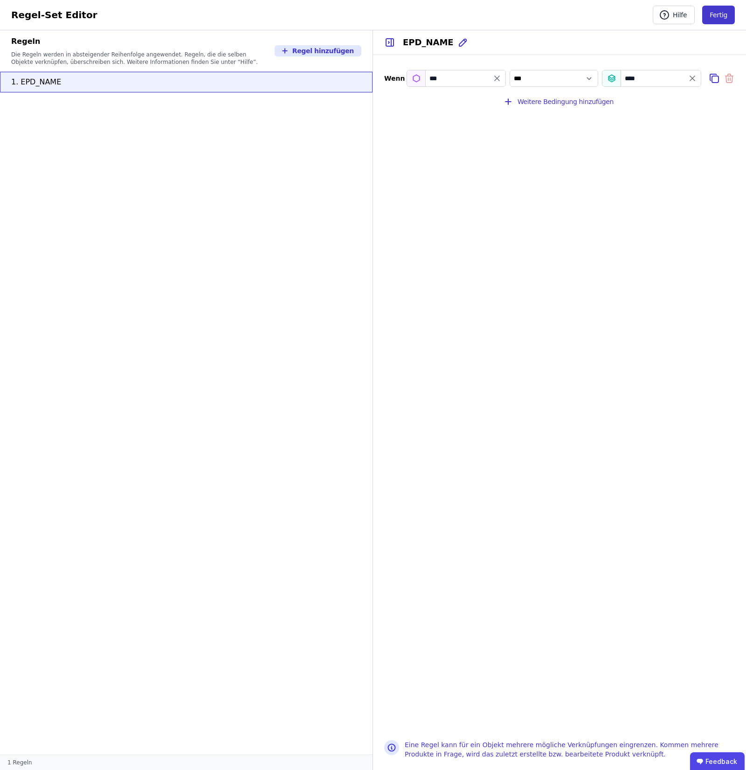
click at [724, 19] on button "Fertig" at bounding box center [718, 15] width 33 height 19
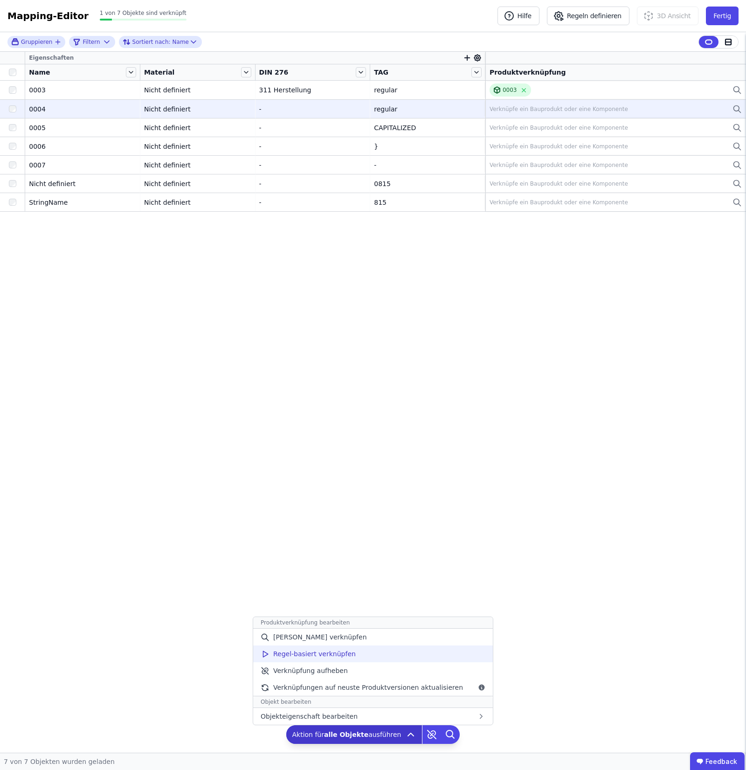
click at [380, 357] on div "Regel-basiert verknüpfen" at bounding box center [373, 654] width 240 height 17
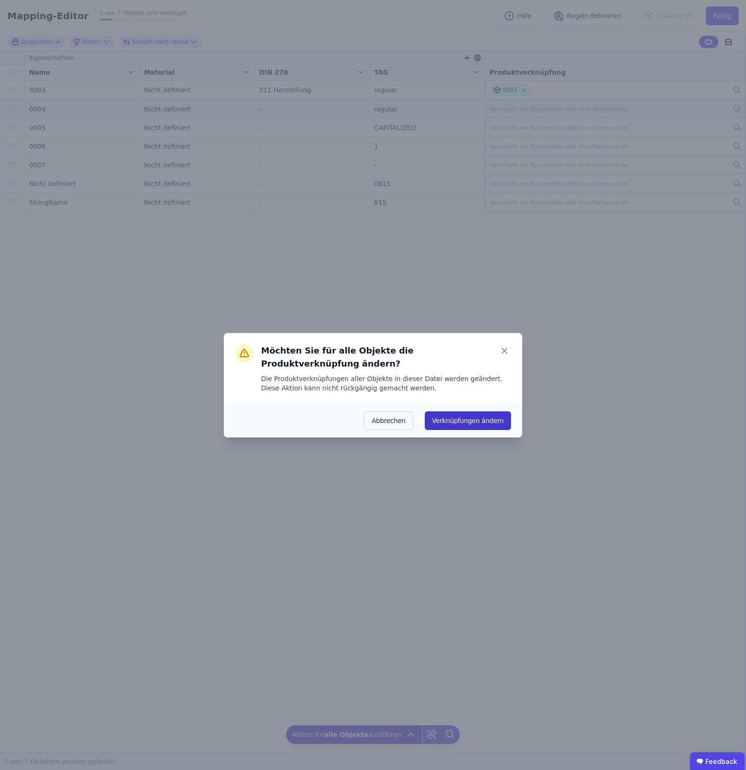
click at [480, 357] on button "Verknüpfungen ändern" at bounding box center [468, 420] width 86 height 19
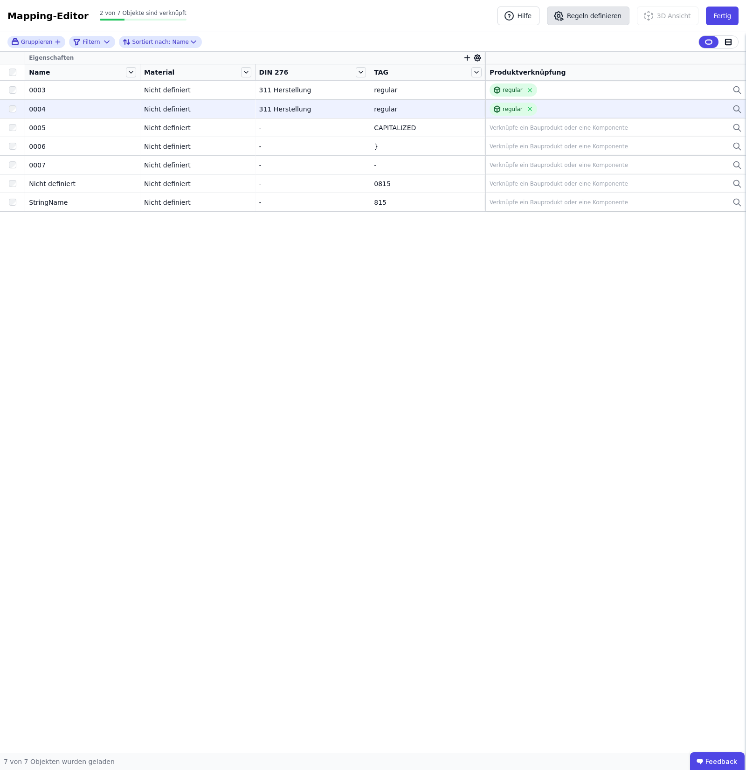
click at [621, 7] on button "Regeln definieren" at bounding box center [588, 16] width 83 height 19
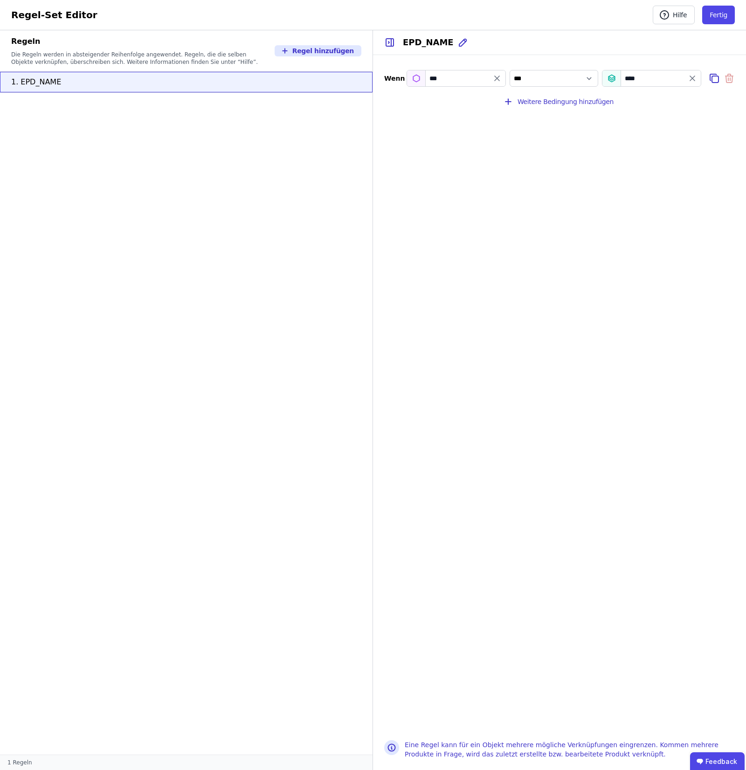
click at [490, 75] on div "***" at bounding box center [456, 78] width 99 height 17
click at [510, 76] on select "*** *******" at bounding box center [554, 78] width 89 height 17
click at [504, 77] on div "***" at bounding box center [456, 78] width 99 height 17
click at [500, 78] on icon "filter_by" at bounding box center [497, 78] width 9 height 9
click at [465, 81] on input "filter_by" at bounding box center [456, 78] width 98 height 17
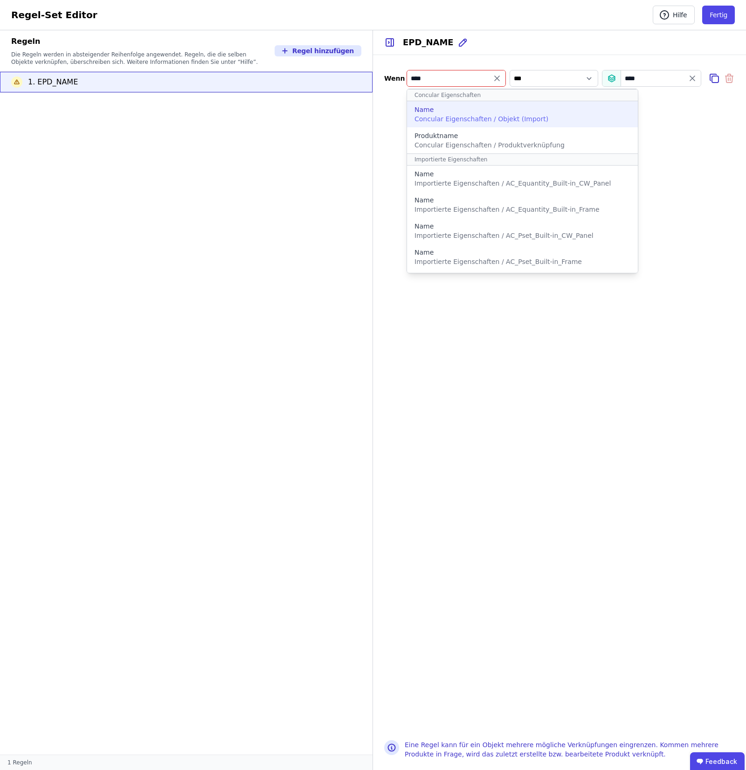
type input "****"
click at [427, 115] on span "Concular Eigenschaften / Objekt (Import)" at bounding box center [482, 118] width 134 height 7
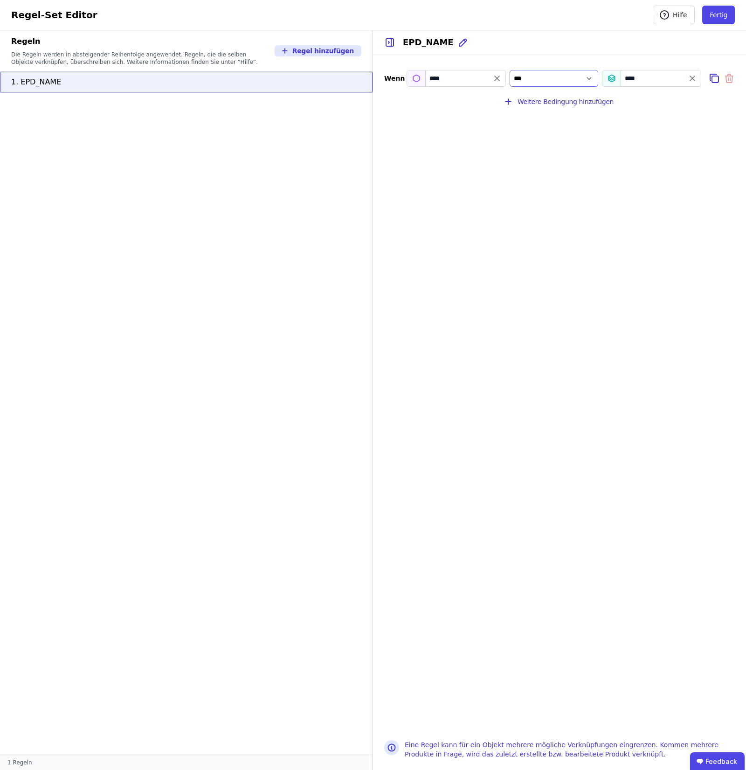
click at [585, 76] on select "*** *******" at bounding box center [554, 78] width 89 height 17
click at [721, 9] on button "Fertig" at bounding box center [718, 15] width 33 height 19
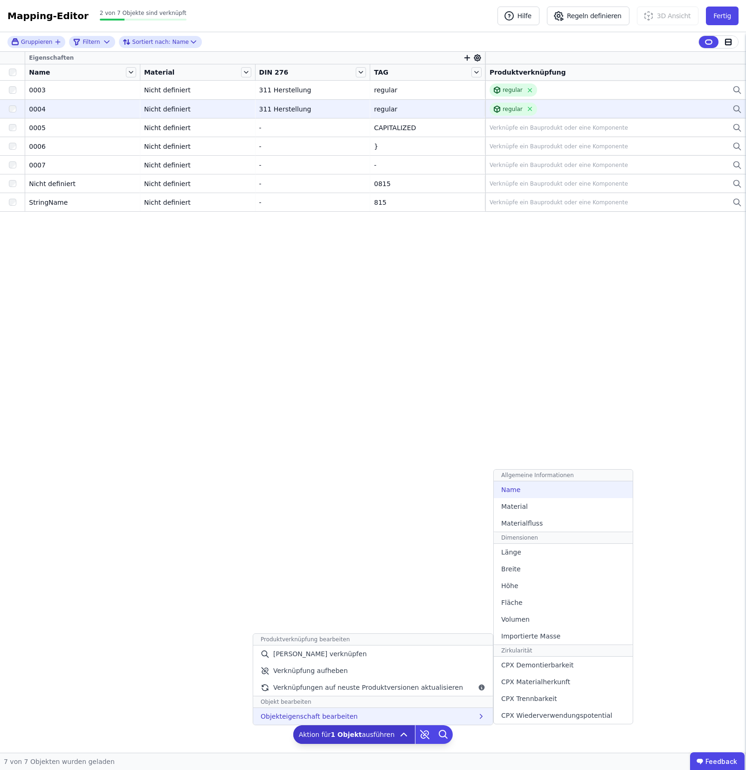
click at [506, 357] on span "Name" at bounding box center [510, 489] width 19 height 9
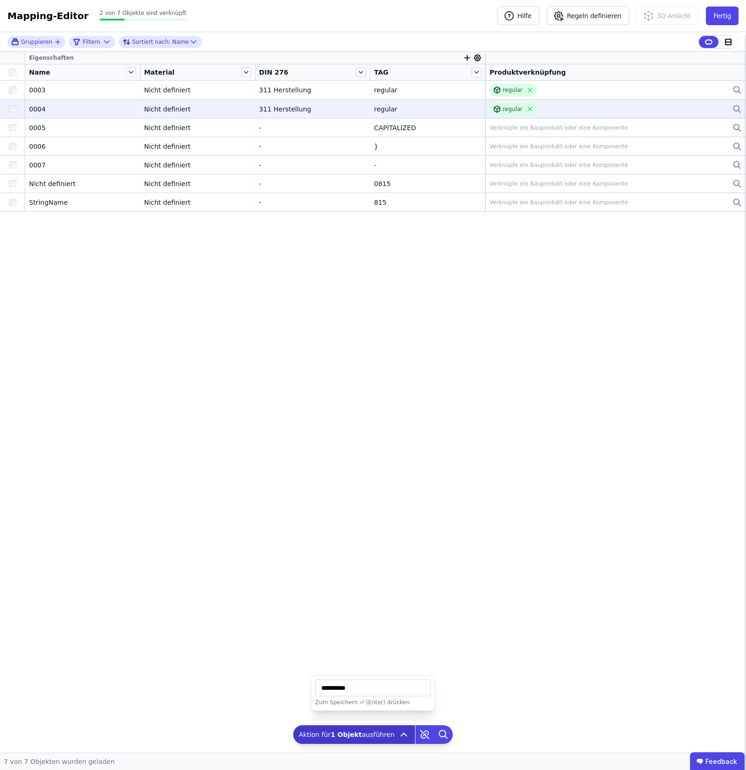
drag, startPoint x: 390, startPoint y: 689, endPoint x: 234, endPoint y: 672, distance: 157.1
click at [234, 357] on div "Gruppieren Filtern Sortiert nach: Name Eigenschaften Name Material DIN 276 TAG …" at bounding box center [373, 392] width 746 height 721
type input "****"
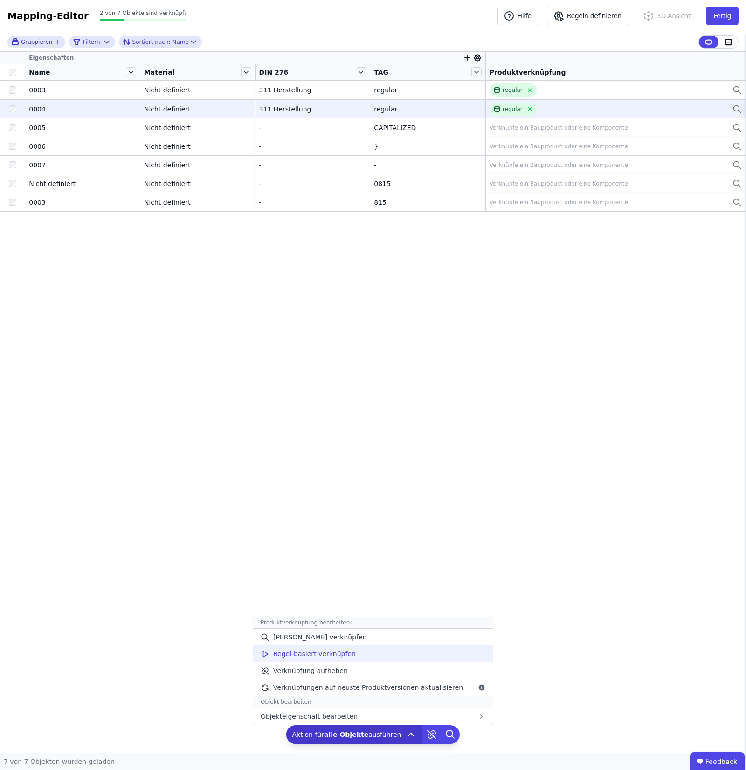
click at [373, 357] on div "Regel-basiert verknüpfen" at bounding box center [373, 654] width 240 height 17
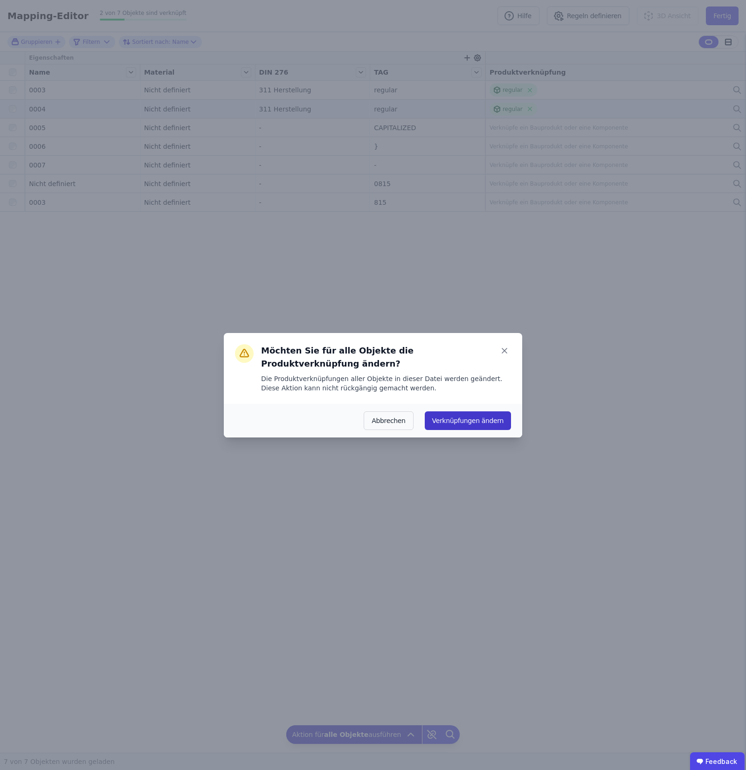
click at [486, 357] on button "Verknüpfungen ändern" at bounding box center [468, 420] width 86 height 19
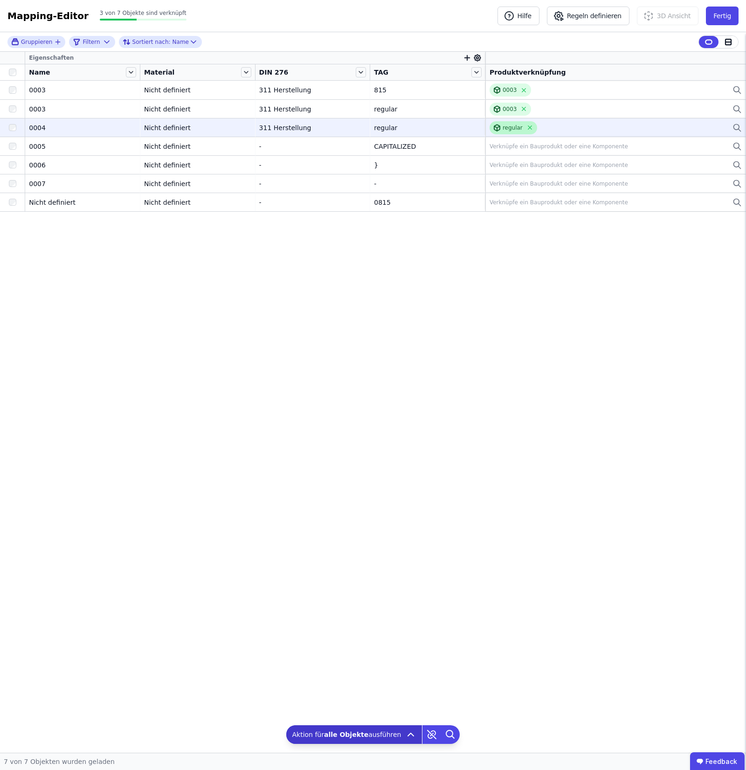
click at [528, 132] on div "regular" at bounding box center [514, 127] width 48 height 13
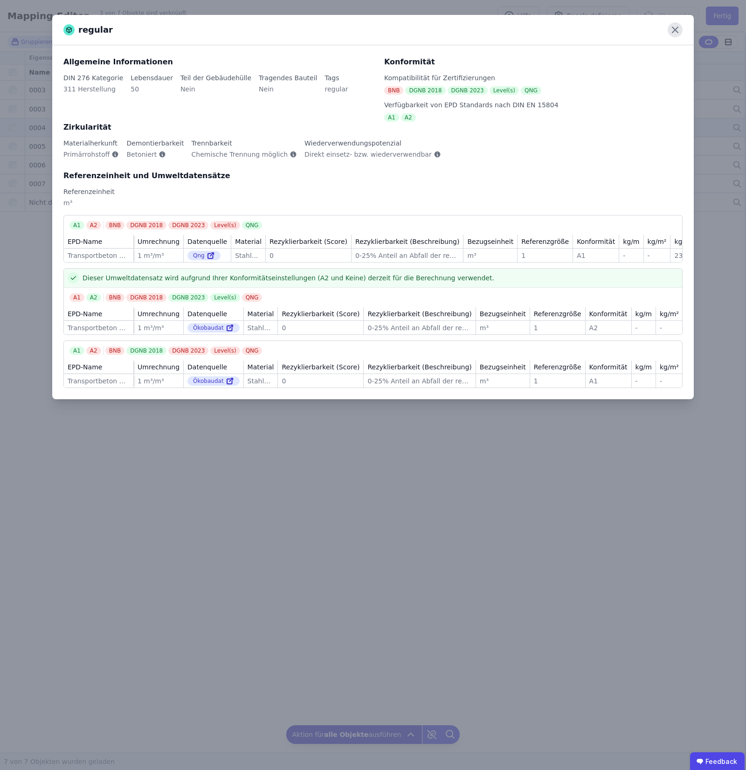
click at [670, 29] on icon at bounding box center [675, 29] width 15 height 15
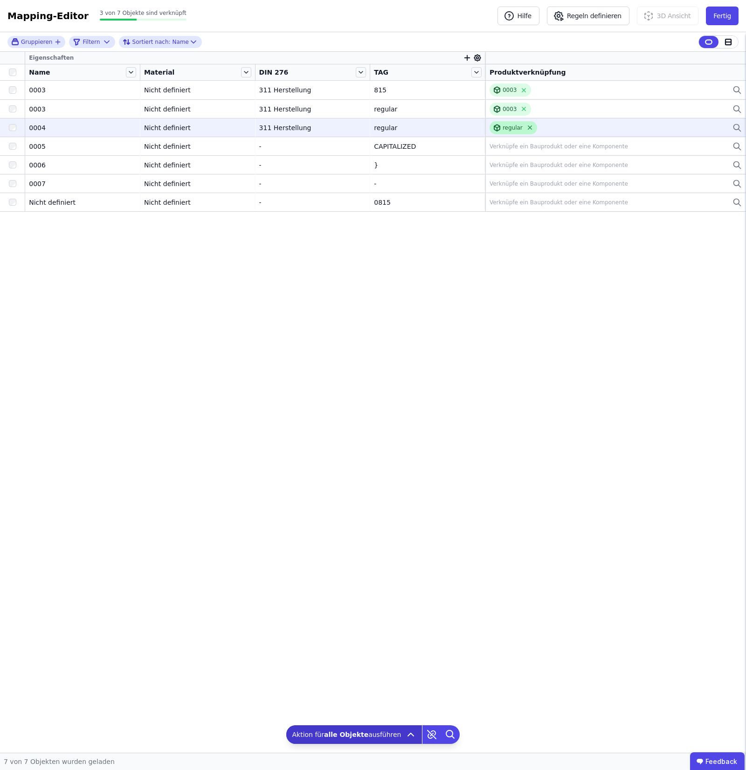
click at [528, 125] on icon at bounding box center [530, 127] width 7 height 7
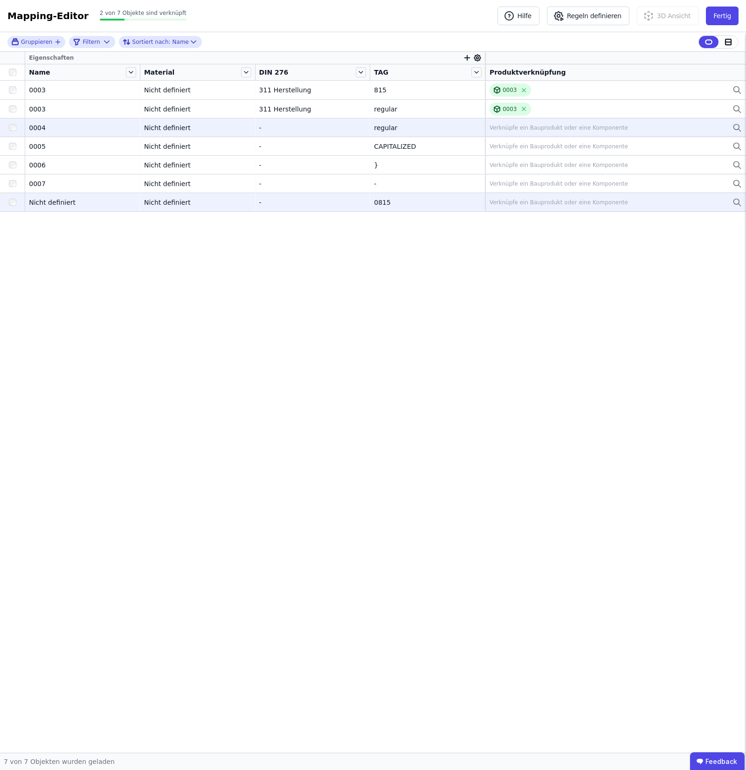
click at [15, 199] on div at bounding box center [12, 202] width 25 height 17
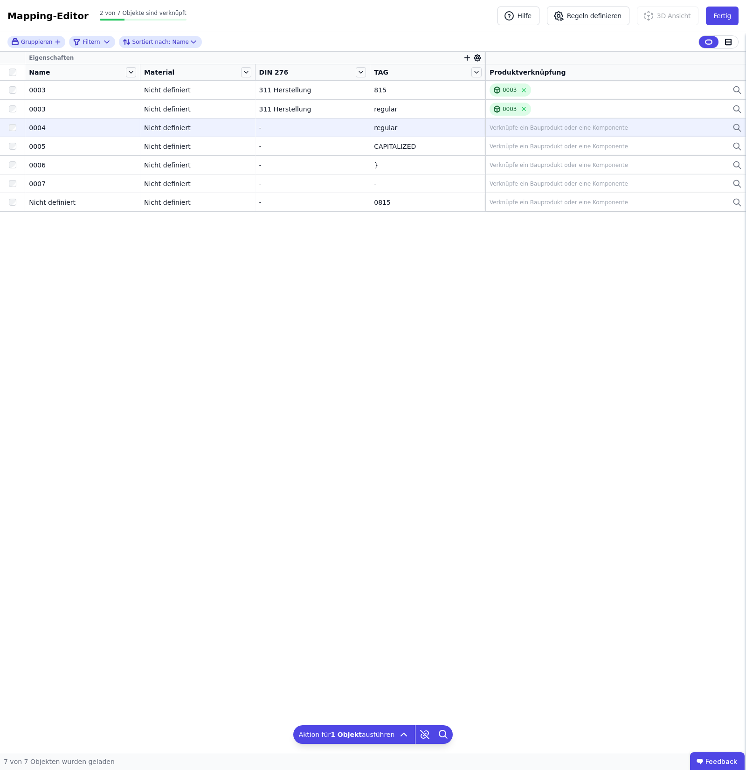
click at [508, 357] on div "Eigenschaften Name Material DIN 276 TAG Produktverknüpfung 0003 0003 Nicht defi…" at bounding box center [373, 402] width 746 height 701
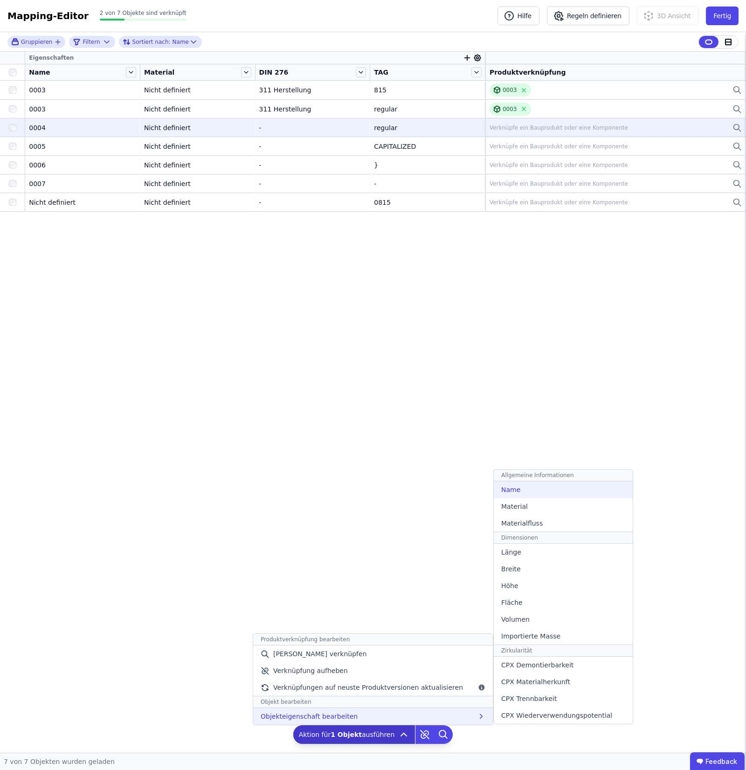
click at [507, 357] on span "Name" at bounding box center [510, 489] width 19 height 9
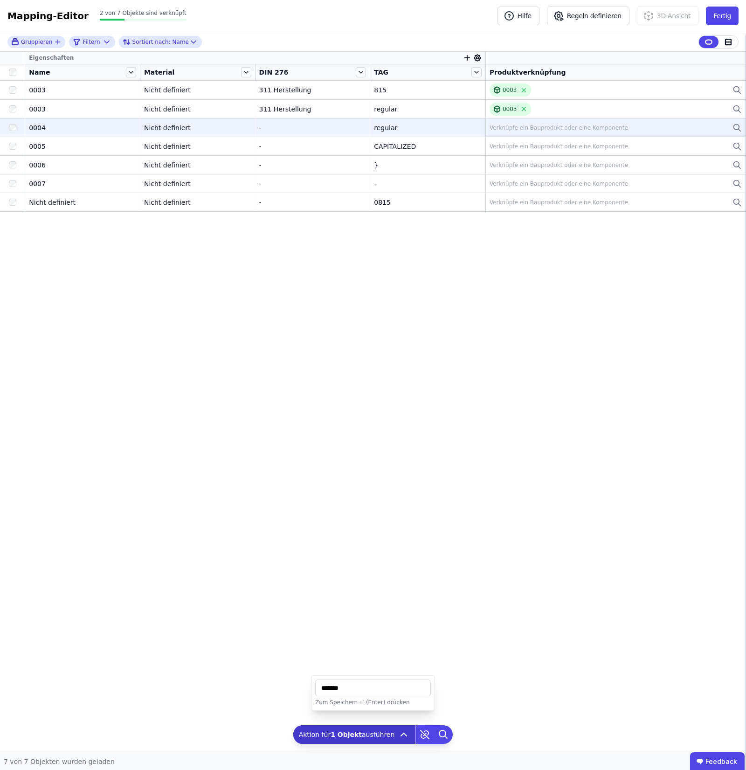
type input "*******"
click at [15, 76] on div at bounding box center [12, 72] width 25 height 13
click at [13, 66] on div at bounding box center [12, 72] width 25 height 13
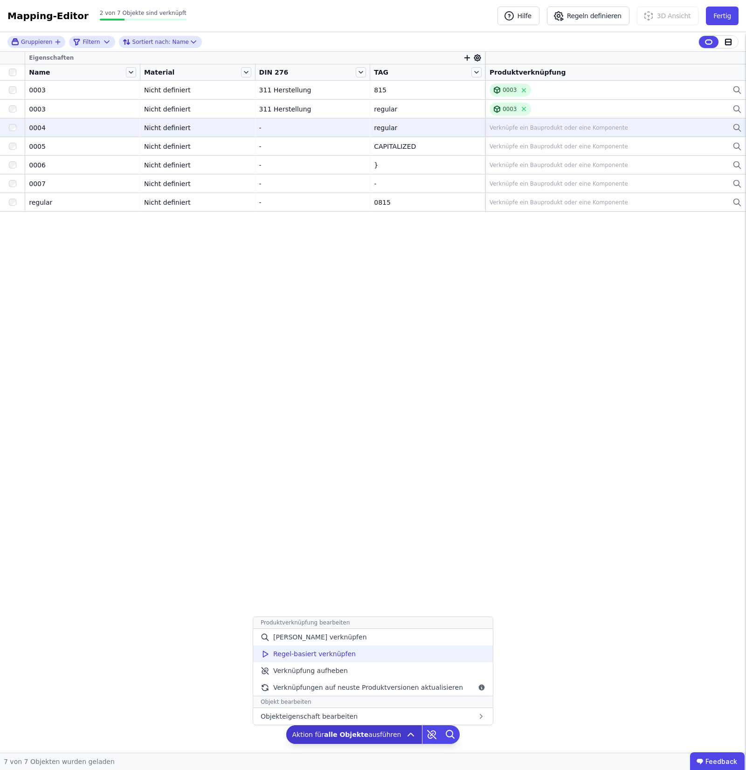
click at [386, 357] on div "Regel-basiert verknüpfen" at bounding box center [373, 654] width 240 height 17
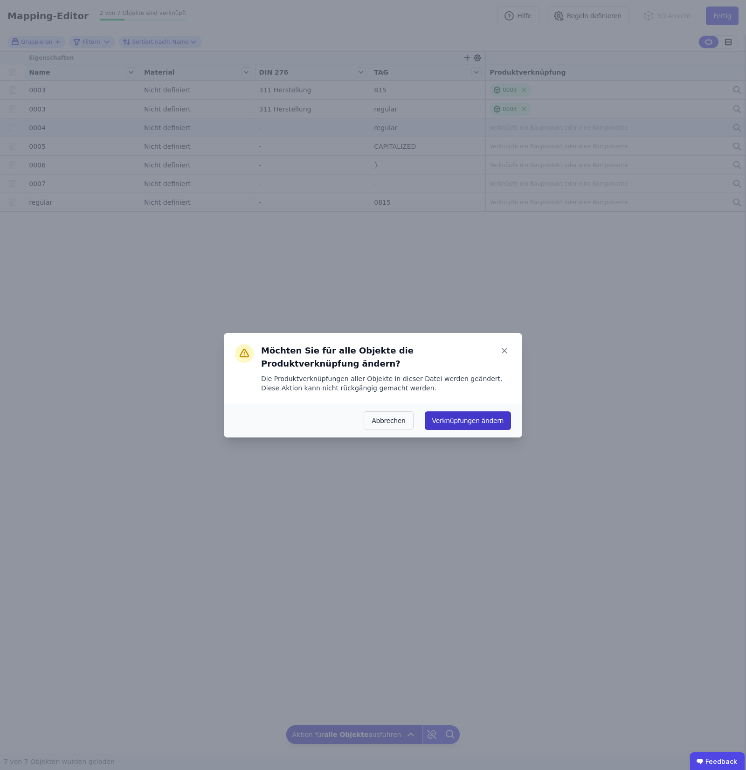
click at [484, 357] on button "Verknüpfungen ändern" at bounding box center [468, 420] width 86 height 19
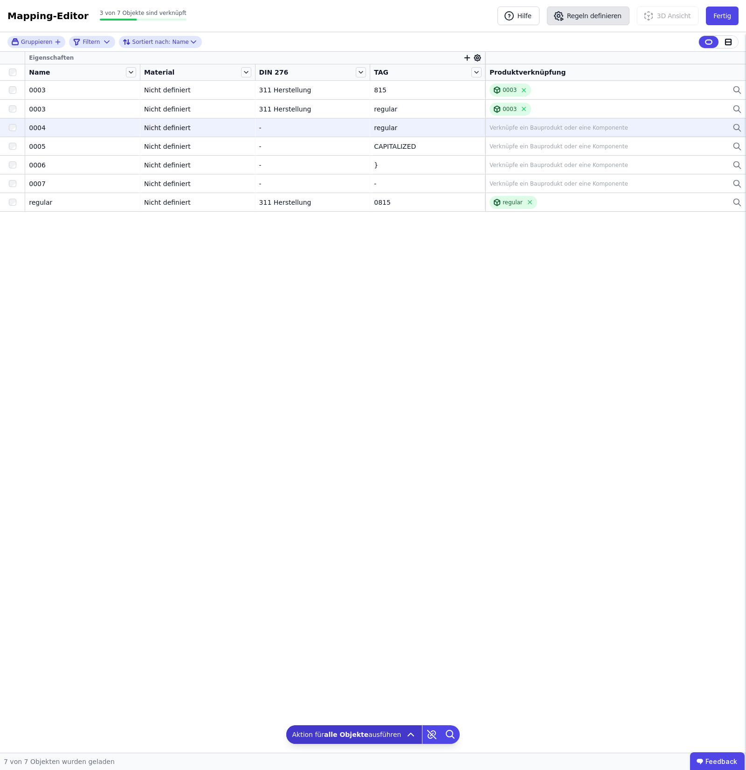
click at [606, 11] on button "Regeln definieren" at bounding box center [588, 16] width 83 height 19
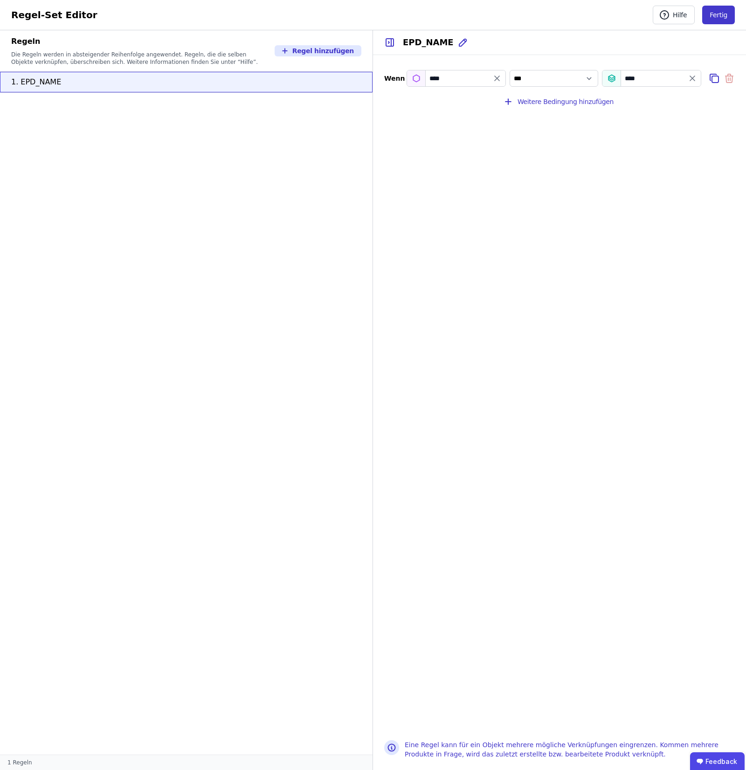
click at [730, 12] on button "Fertig" at bounding box center [718, 15] width 33 height 19
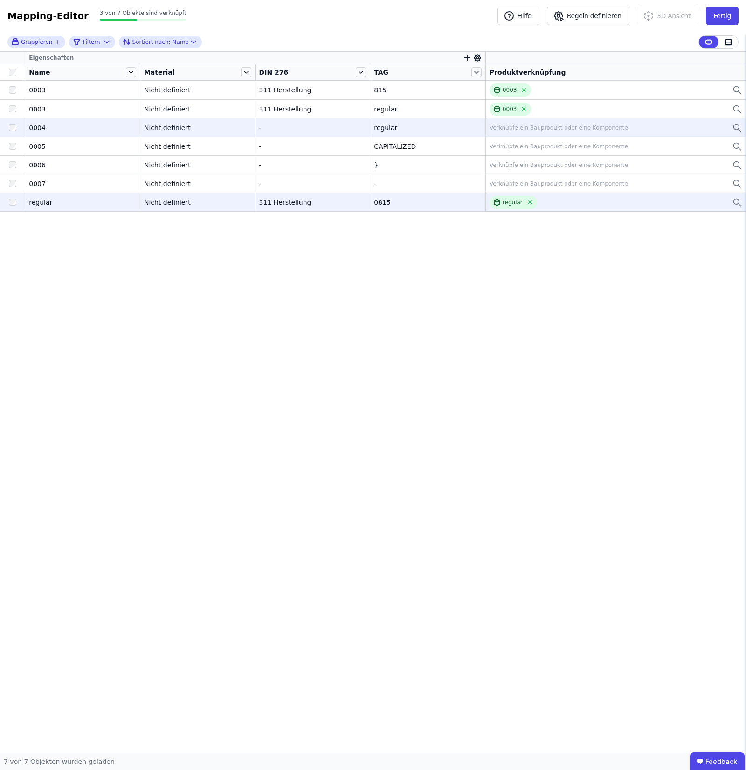
click at [737, 203] on icon at bounding box center [737, 202] width 9 height 11
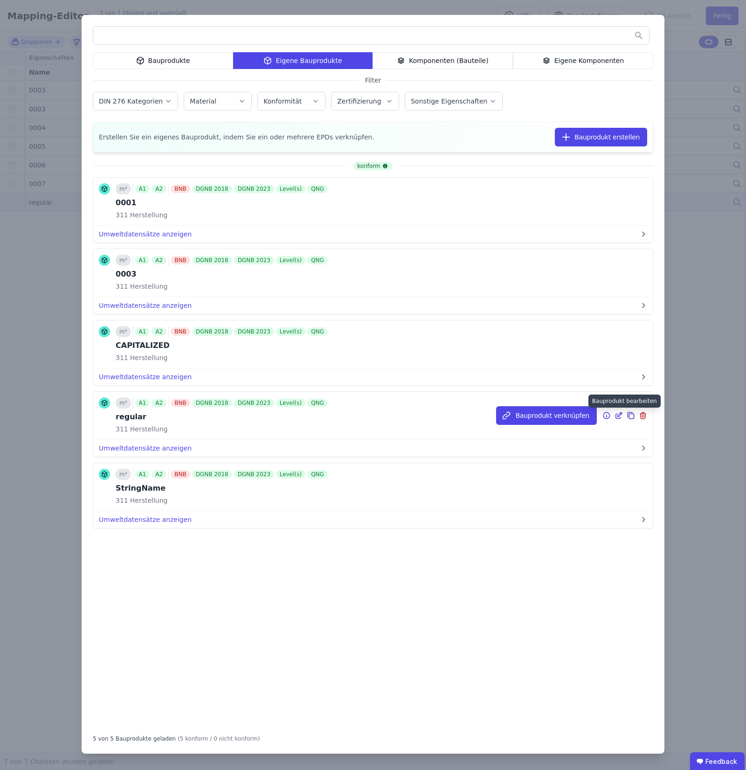
click at [620, 357] on icon at bounding box center [618, 416] width 5 height 5
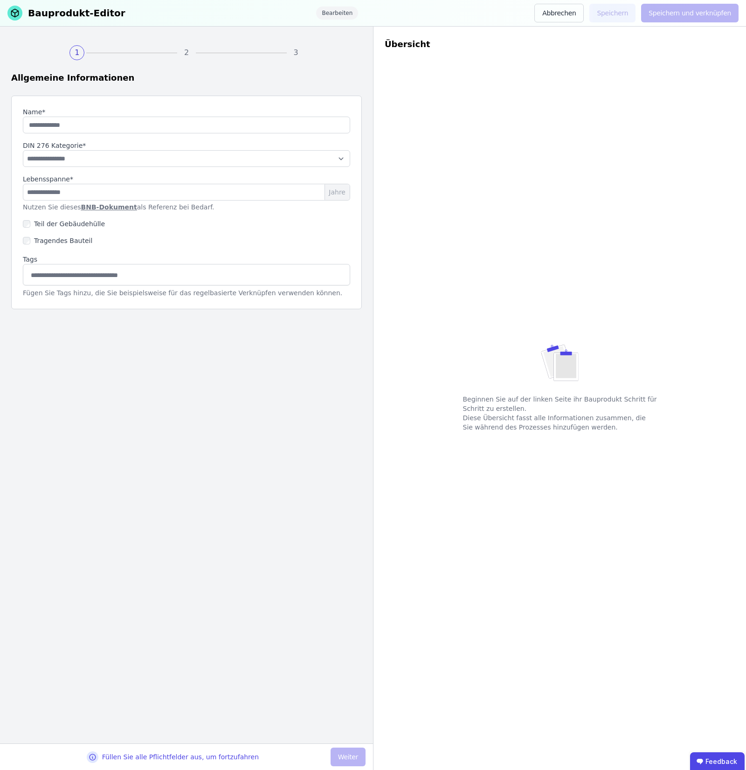
type input "*******"
select select "**********"
type input "**"
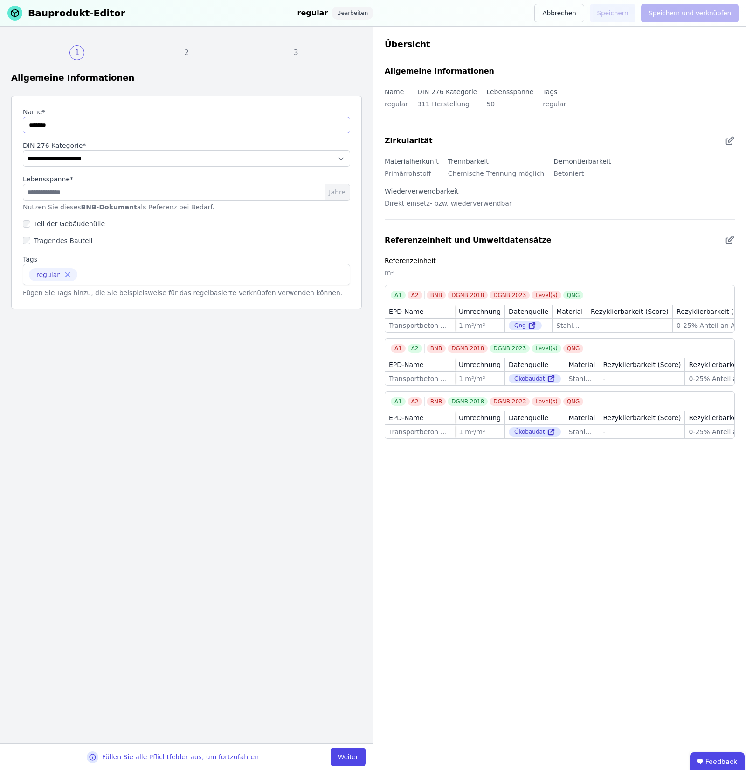
drag, startPoint x: 30, startPoint y: 125, endPoint x: 24, endPoint y: 126, distance: 6.1
click at [24, 126] on input "string" at bounding box center [186, 125] width 327 height 17
type input "*******"
click at [308, 357] on div "**********" at bounding box center [186, 385] width 373 height 717
click at [354, 357] on button "Weiter" at bounding box center [348, 757] width 35 height 19
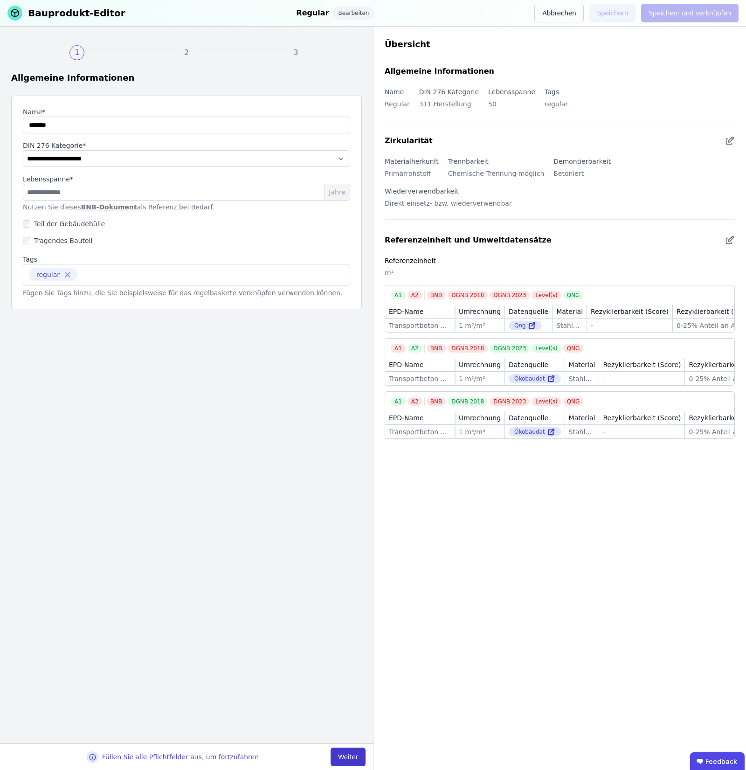
select select "**********"
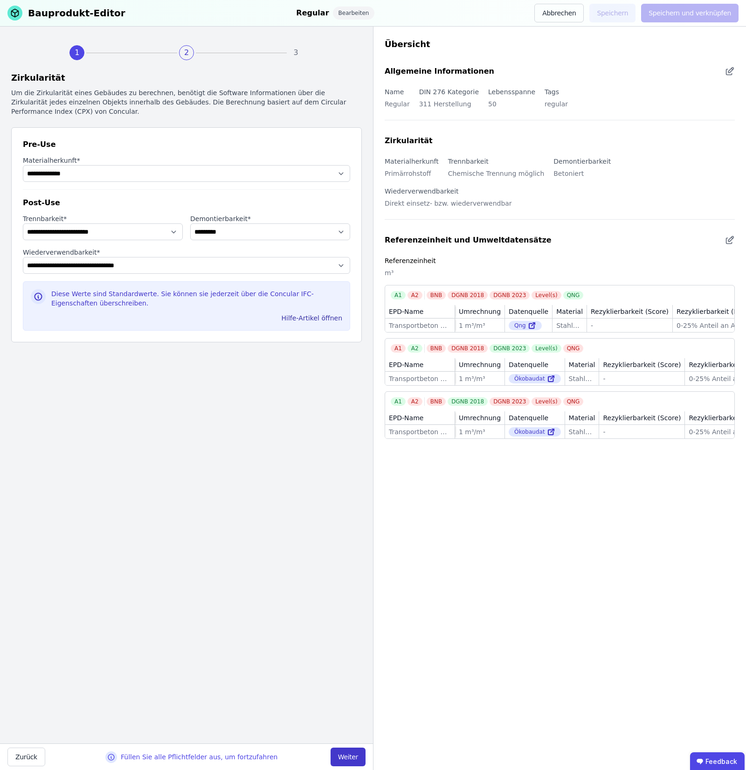
click at [354, 357] on button "Weiter" at bounding box center [348, 757] width 35 height 19
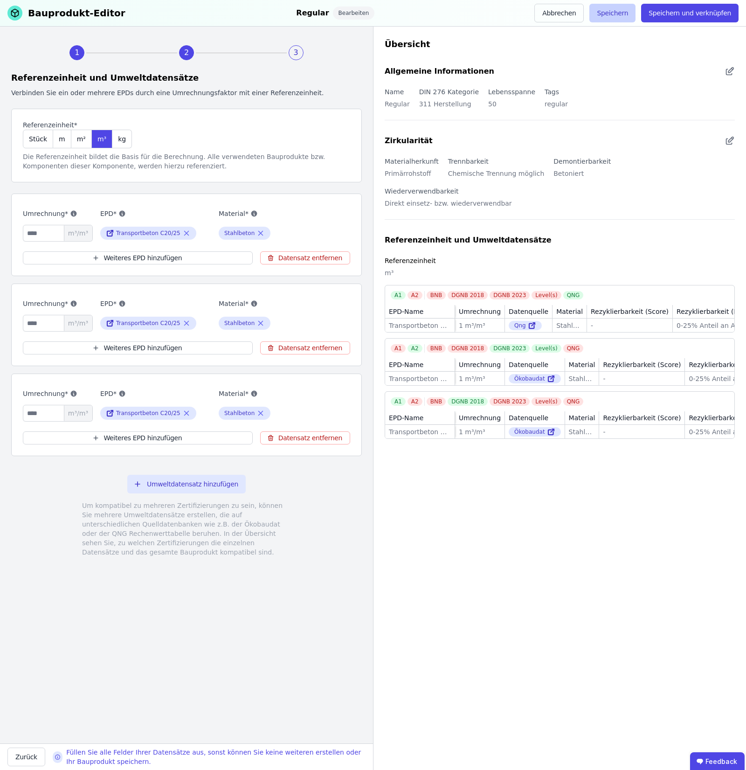
click at [631, 14] on button "Speichern" at bounding box center [613, 13] width 46 height 19
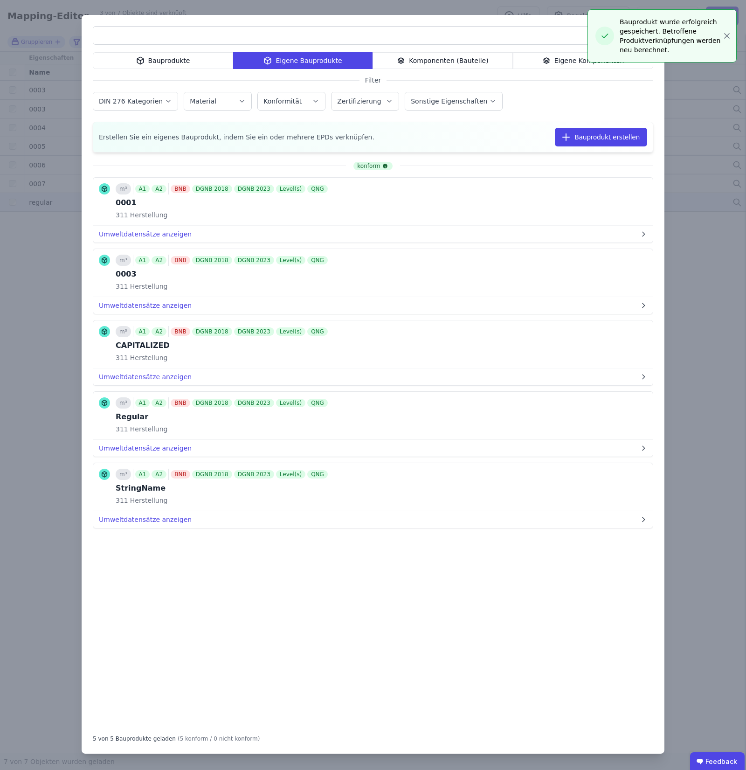
click at [50, 177] on div "Bauprodukte Eigene Bauprodukte Komponenten (Bauteile) Eigene Komponenten Filter…" at bounding box center [373, 385] width 746 height 770
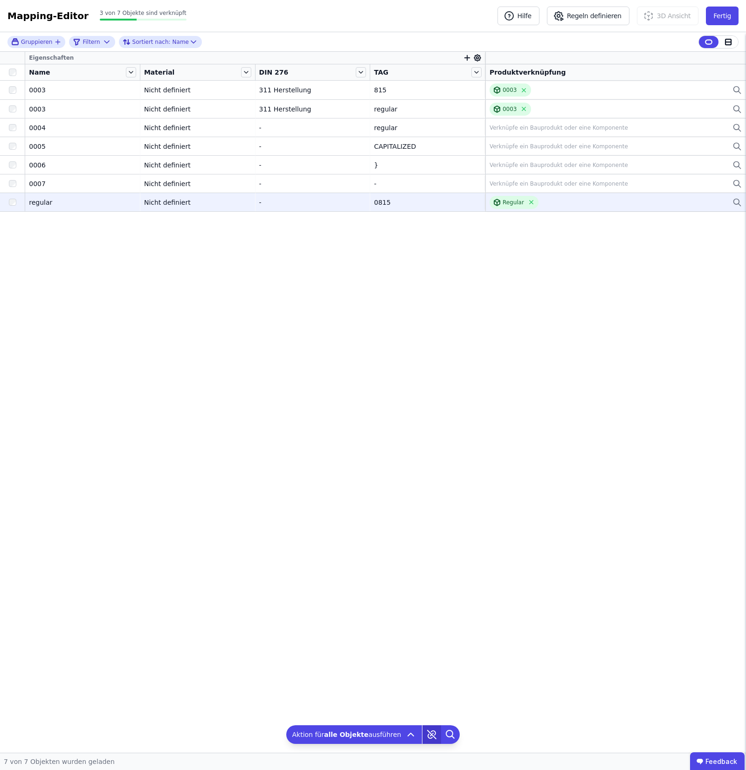
click at [432, 357] on icon at bounding box center [432, 734] width 19 height 19
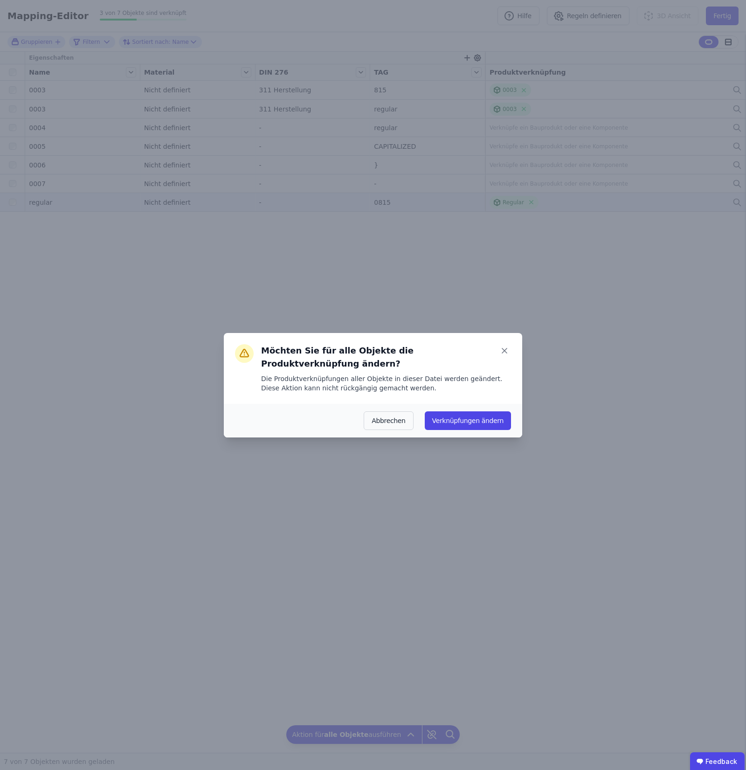
click at [451, 357] on div "Abbrechen Verknüpfungen ändern" at bounding box center [373, 421] width 299 height 34
click at [463, 357] on button "Verknüpfungen ändern" at bounding box center [468, 420] width 86 height 19
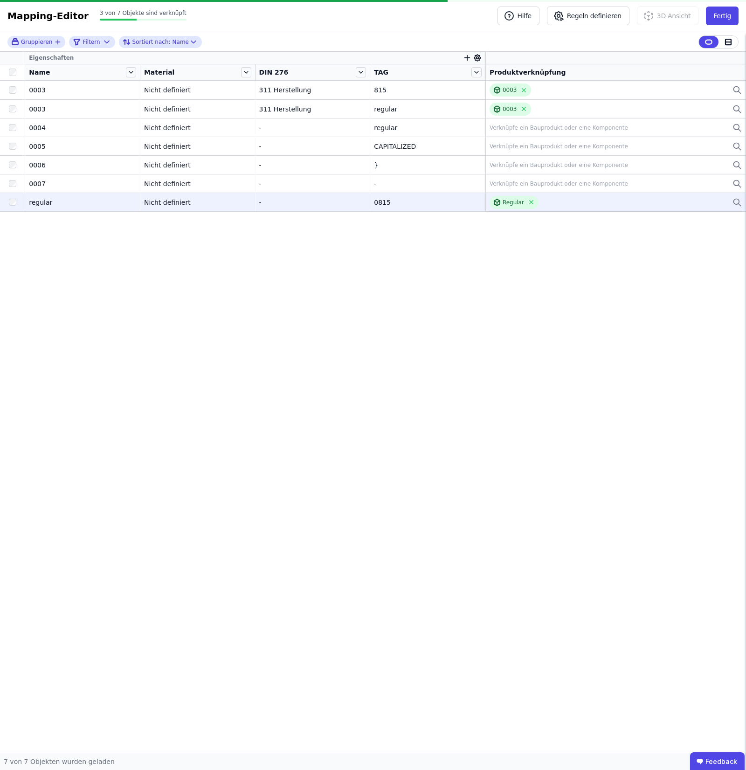
click at [167, 280] on div "Eigenschaften Name Material DIN 276 TAG Produktverknüpfung 0003 0003 Nicht defi…" at bounding box center [373, 402] width 746 height 701
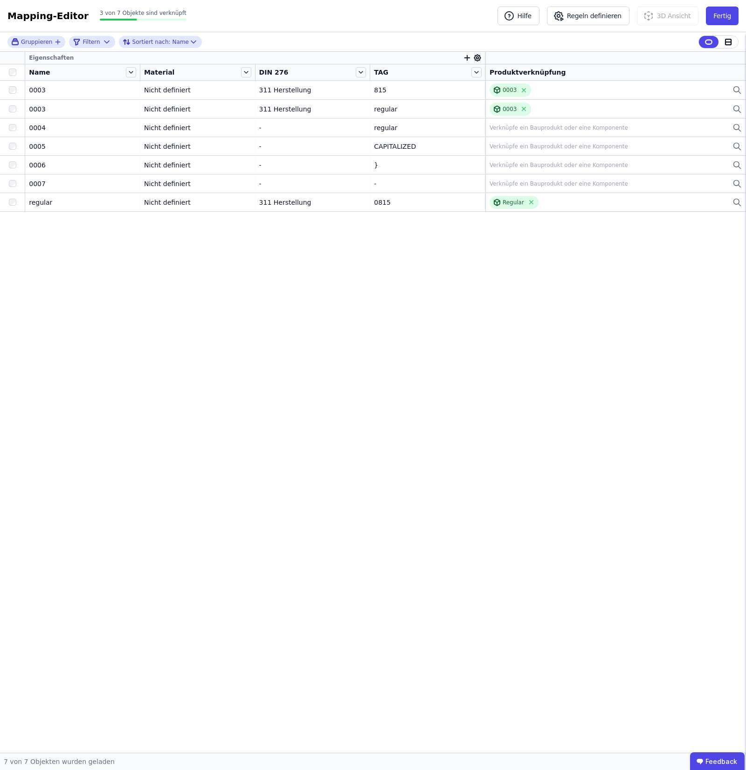
click at [166, 311] on div "Eigenschaften Name Material DIN 276 TAG Produktverknüpfung 0003 0003 Nicht defi…" at bounding box center [373, 402] width 746 height 701
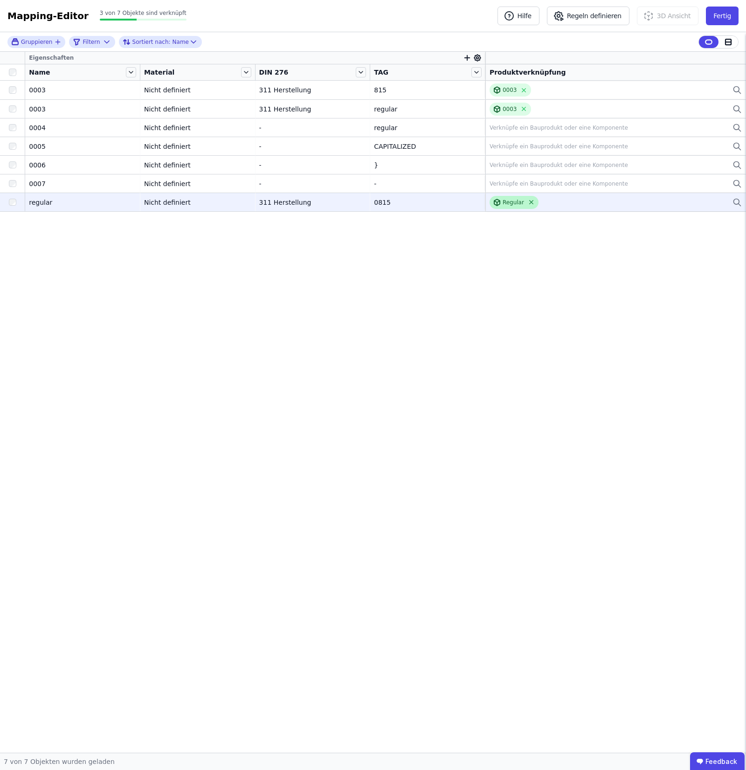
click at [528, 200] on icon at bounding box center [531, 202] width 7 height 7
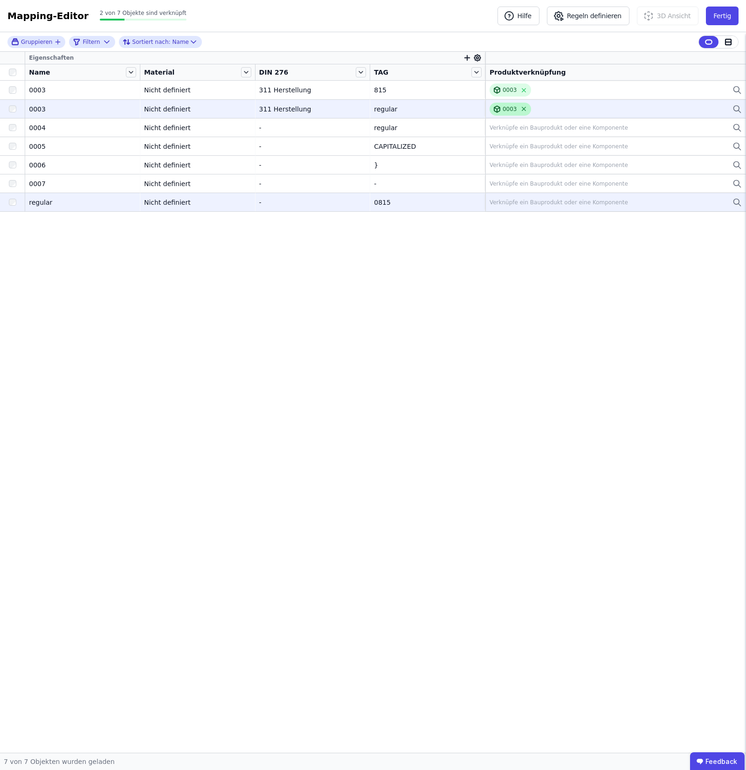
click at [521, 108] on icon at bounding box center [524, 108] width 7 height 7
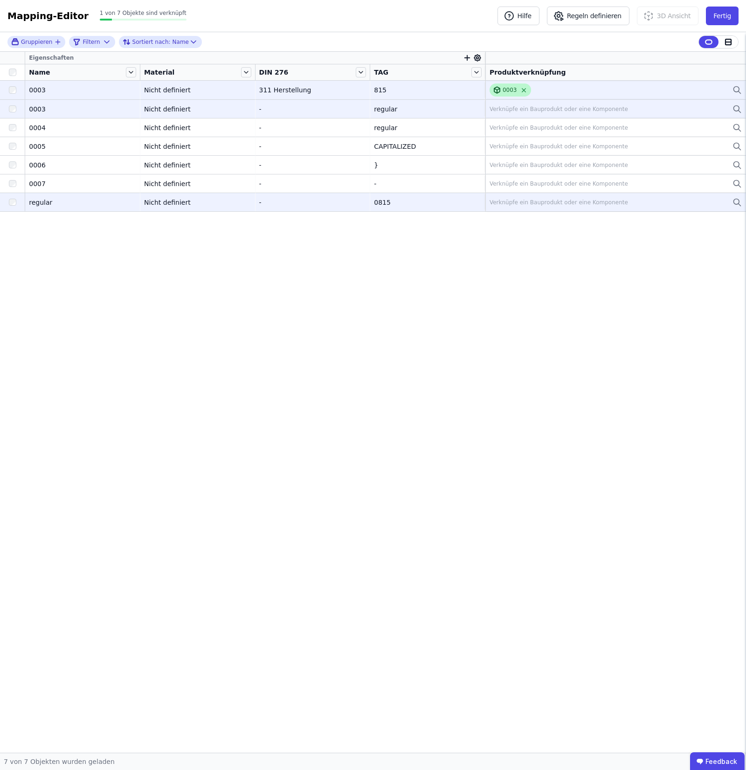
click at [521, 88] on icon at bounding box center [524, 90] width 7 height 7
click at [16, 207] on div at bounding box center [12, 202] width 25 height 17
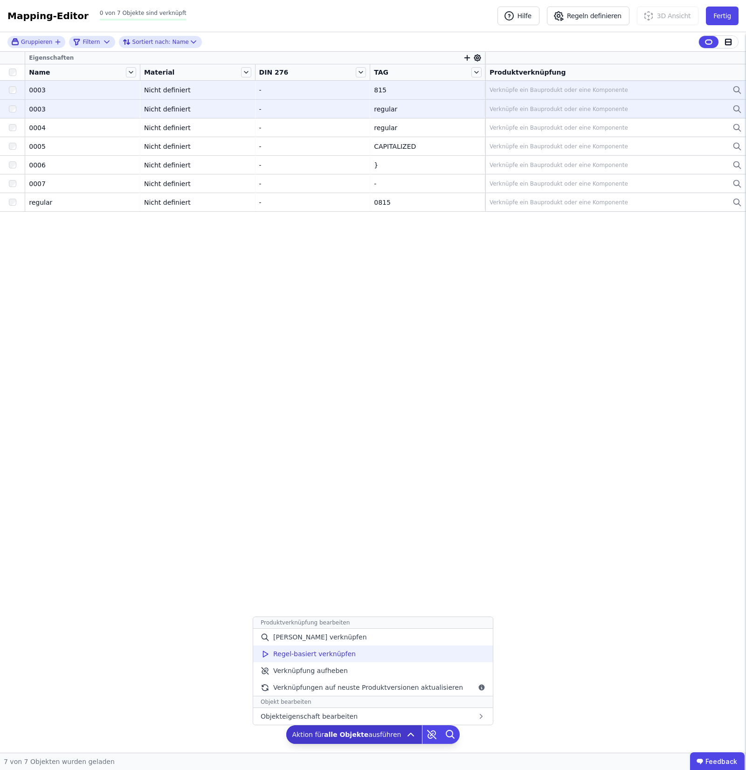
click at [410, 658] on div "Regel-basiert verknüpfen" at bounding box center [373, 654] width 240 height 17
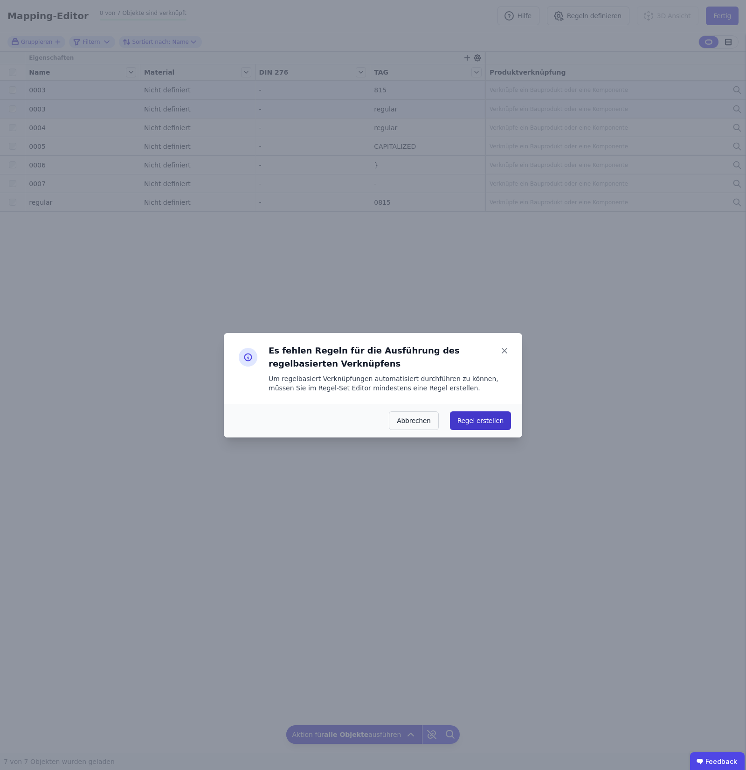
click at [492, 414] on button "Regel erstellen" at bounding box center [480, 420] width 61 height 19
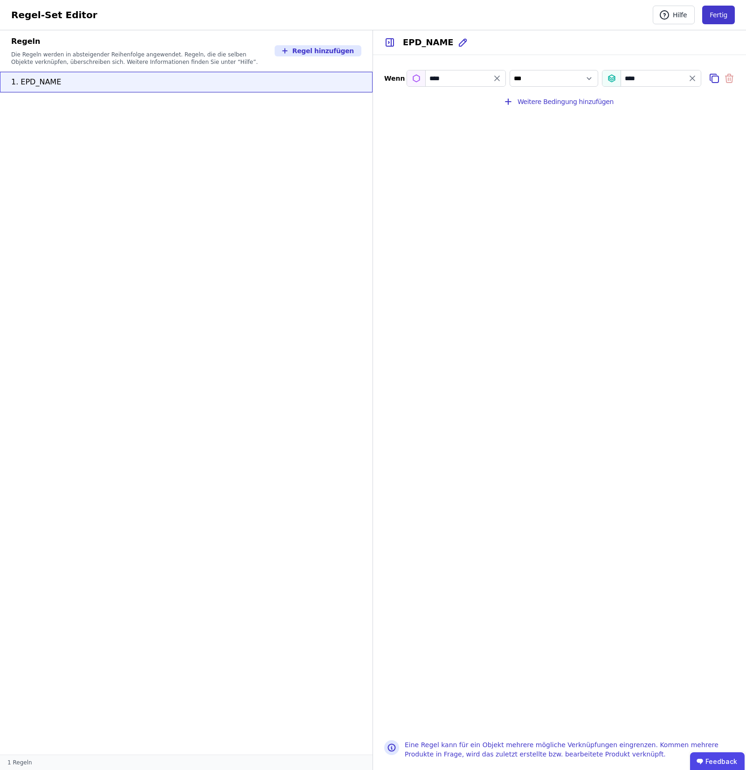
click at [716, 15] on button "Fertig" at bounding box center [718, 15] width 33 height 19
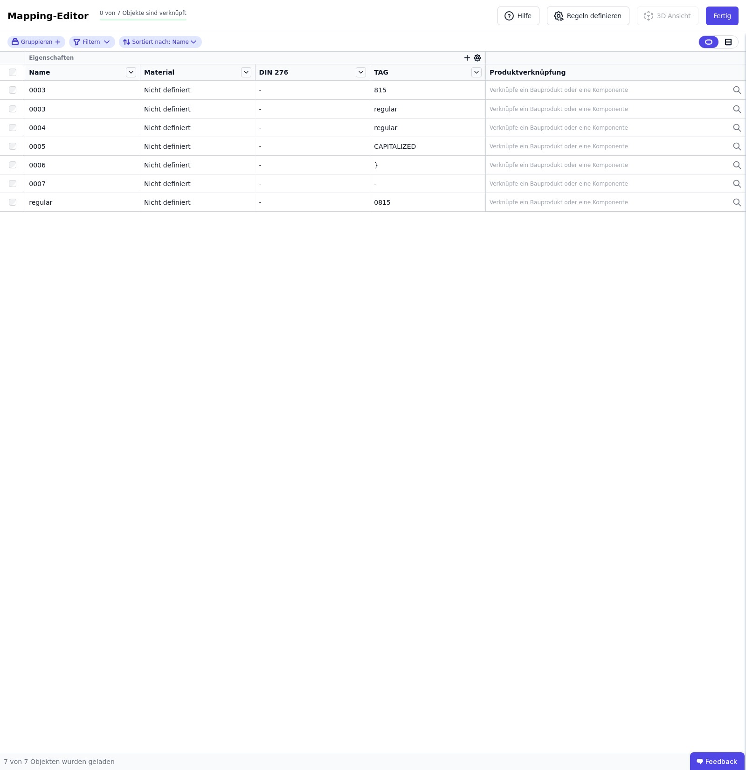
click at [16, 71] on div at bounding box center [12, 72] width 17 height 7
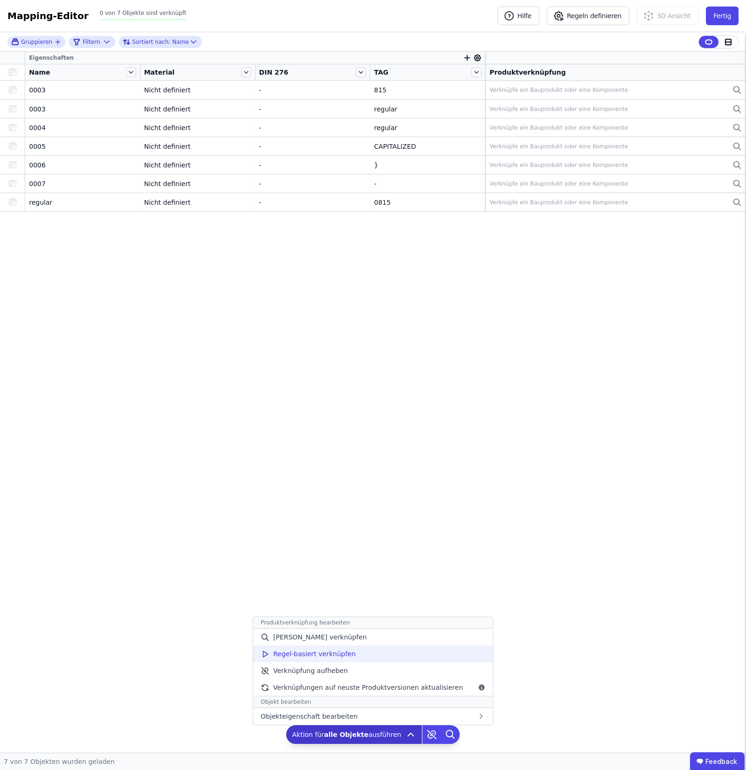
click at [422, 658] on div "Regel-basiert verknüpfen" at bounding box center [373, 654] width 240 height 17
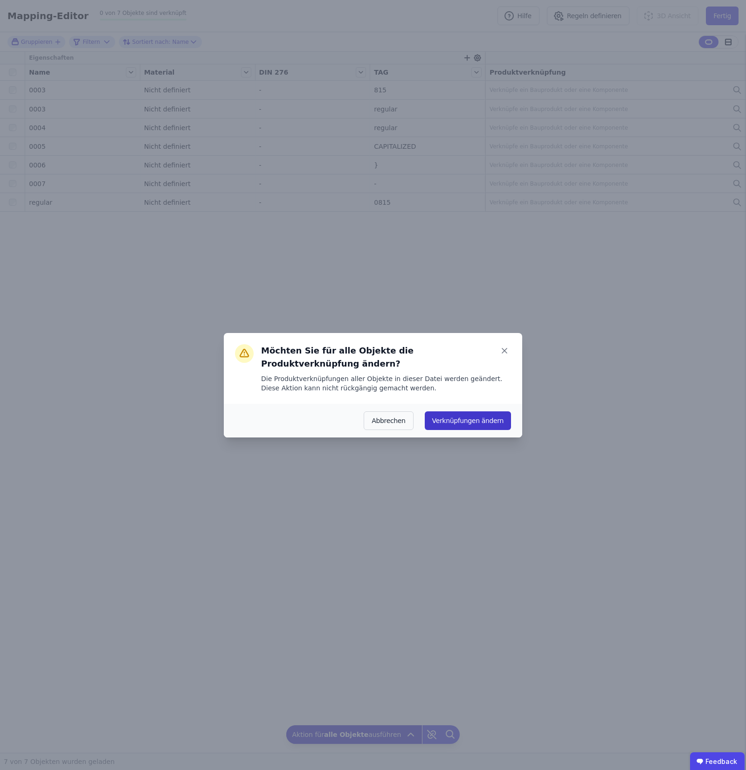
click at [471, 411] on button "Verknüpfungen ändern" at bounding box center [468, 420] width 86 height 19
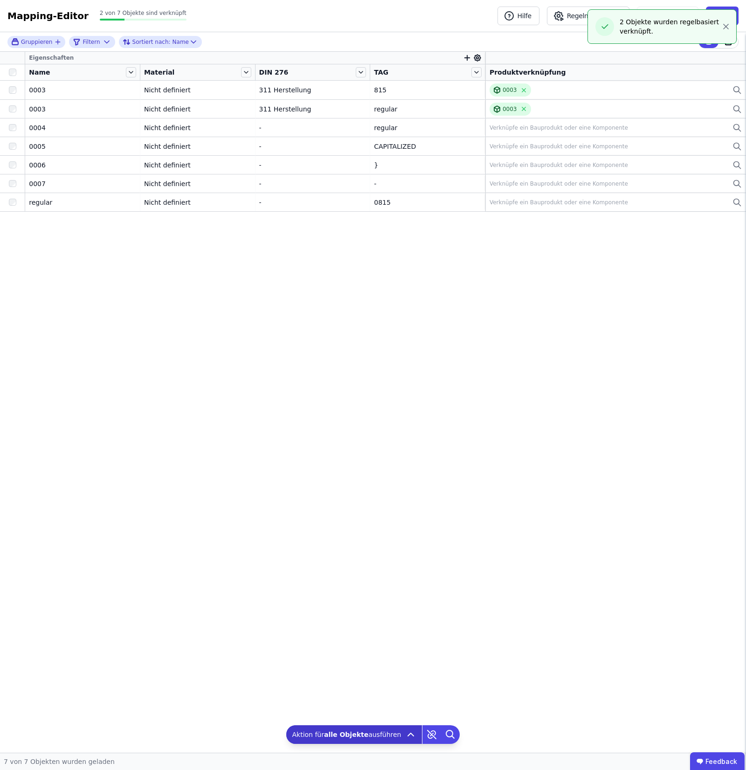
click at [722, 27] on icon "button" at bounding box center [726, 26] width 9 height 9
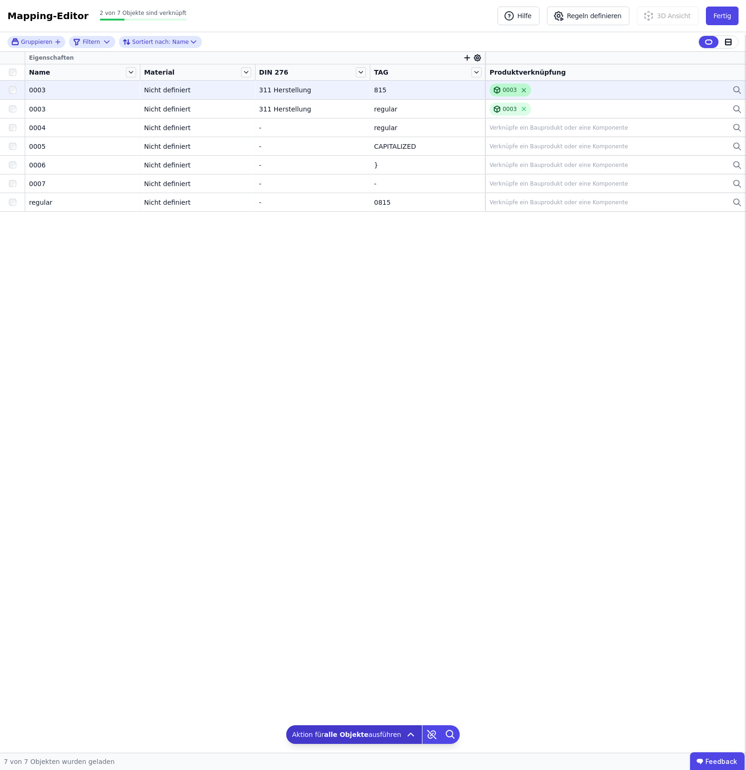
click at [523, 89] on icon at bounding box center [524, 90] width 4 height 4
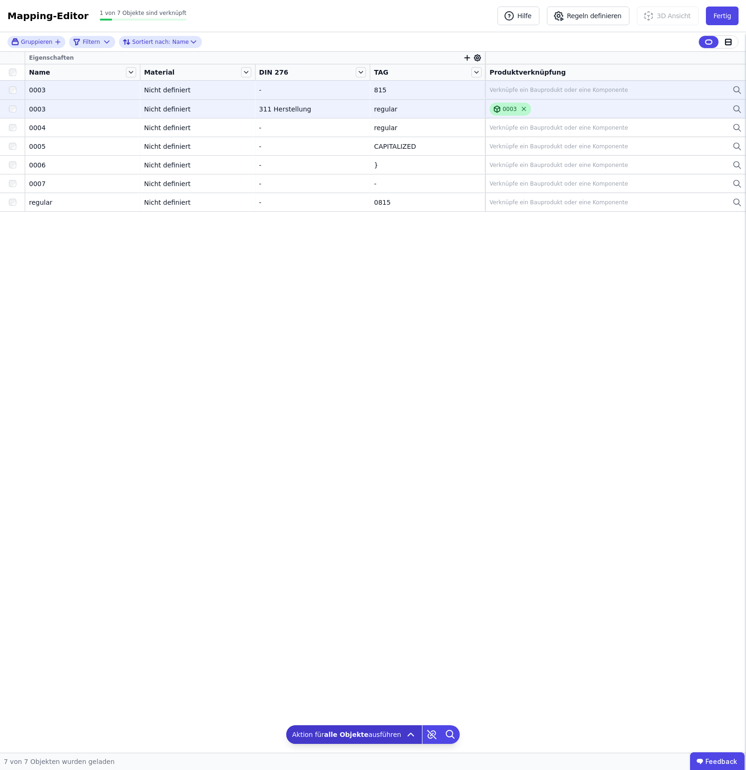
click at [522, 106] on icon at bounding box center [524, 108] width 7 height 7
click at [7, 75] on div at bounding box center [12, 72] width 17 height 7
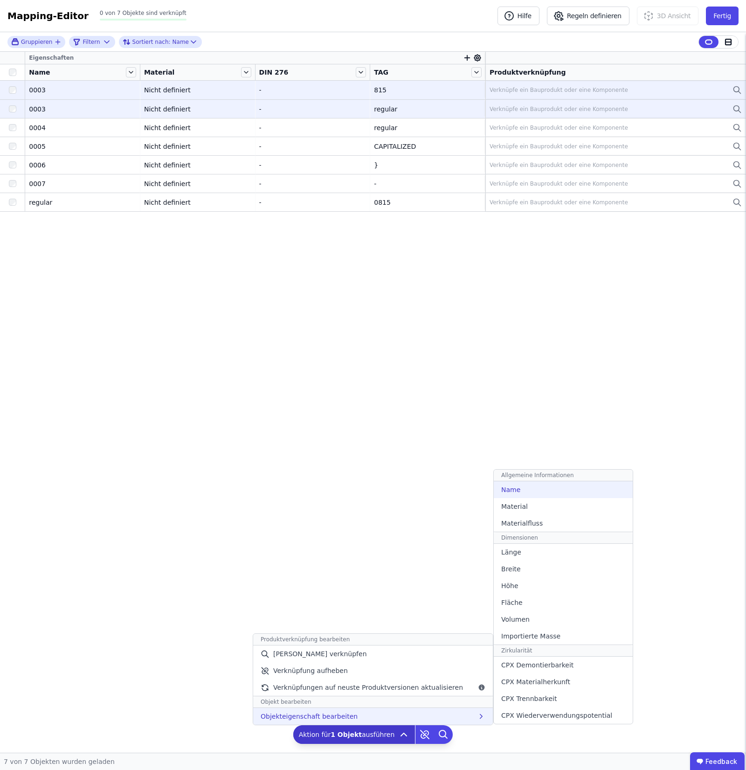
click at [508, 490] on span "Name" at bounding box center [510, 489] width 19 height 9
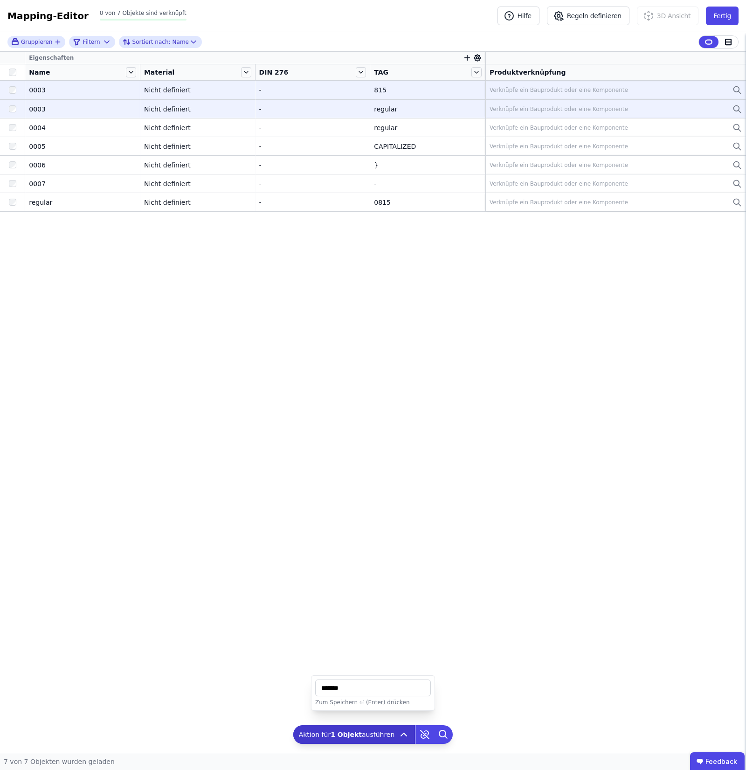
click at [326, 691] on input "string" at bounding box center [373, 688] width 116 height 17
type input "*******"
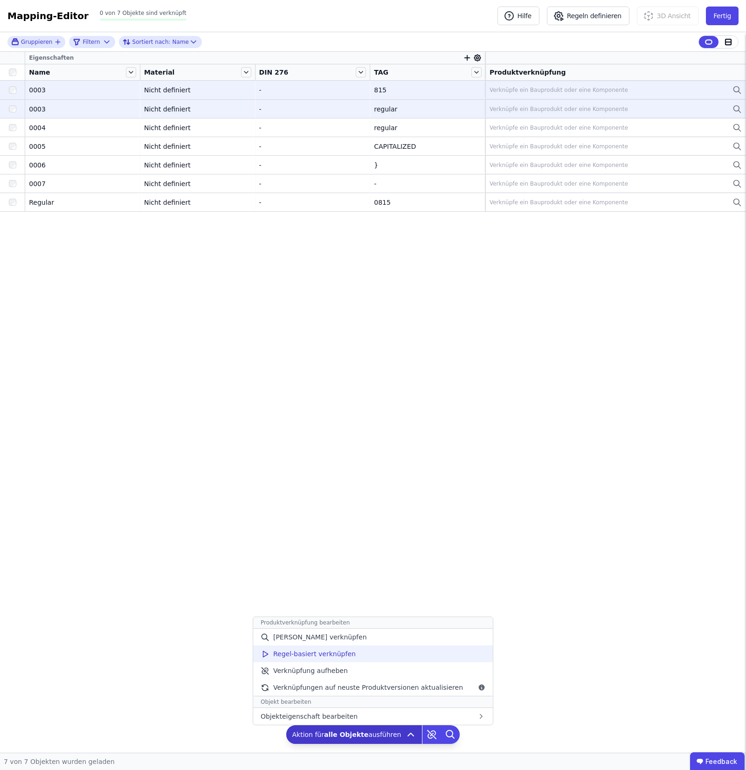
click at [415, 658] on div "Regel-basiert verknüpfen" at bounding box center [373, 654] width 240 height 17
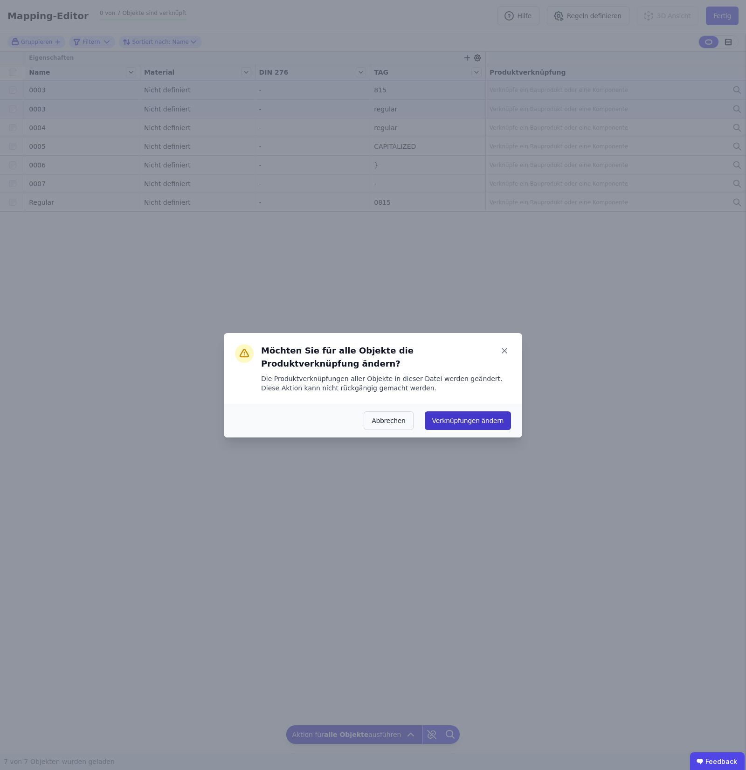
click at [471, 419] on button "Verknüpfungen ändern" at bounding box center [468, 420] width 86 height 19
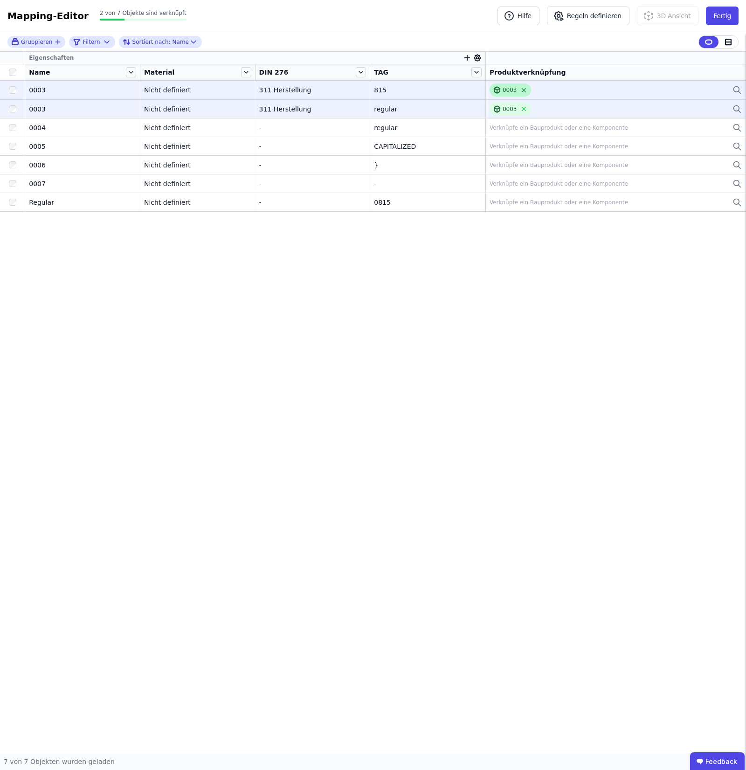
click at [521, 91] on icon at bounding box center [524, 90] width 7 height 7
click at [525, 106] on icon at bounding box center [524, 108] width 7 height 7
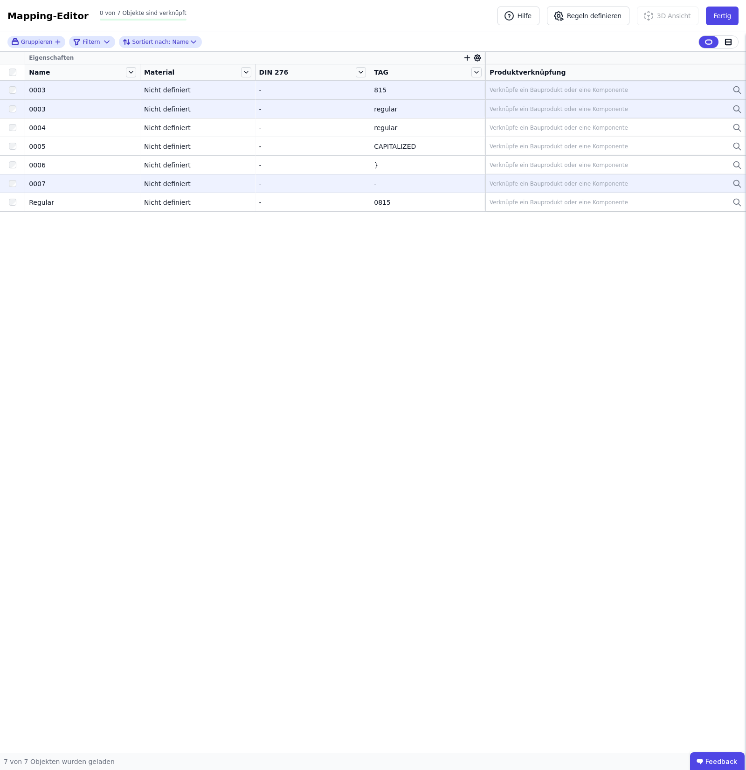
click at [16, 181] on div at bounding box center [12, 183] width 25 height 17
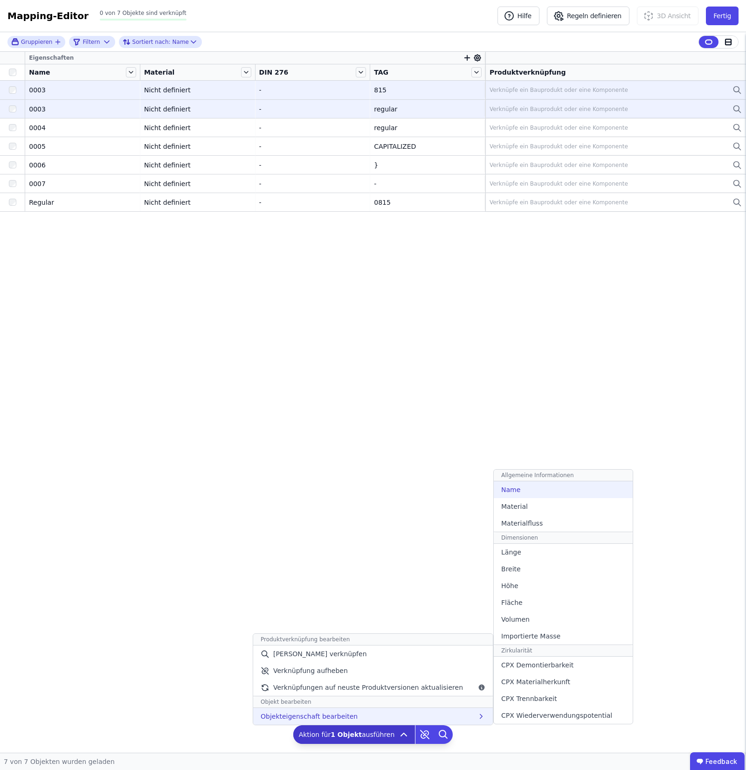
click at [514, 495] on div "Name" at bounding box center [563, 489] width 139 height 17
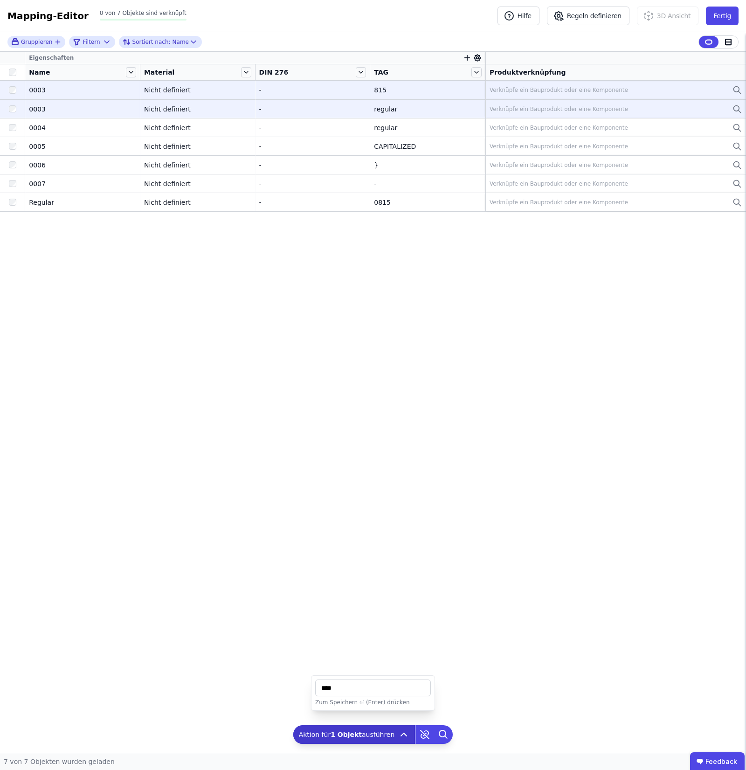
drag, startPoint x: 346, startPoint y: 692, endPoint x: 333, endPoint y: 689, distance: 12.8
click at [333, 689] on input "string" at bounding box center [373, 688] width 116 height 17
click at [339, 687] on input "string" at bounding box center [373, 688] width 116 height 17
drag, startPoint x: 339, startPoint y: 690, endPoint x: 312, endPoint y: 688, distance: 26.7
click at [312, 688] on div "Zum Speichern ⏎ (Enter) drücken" at bounding box center [373, 692] width 124 height 35
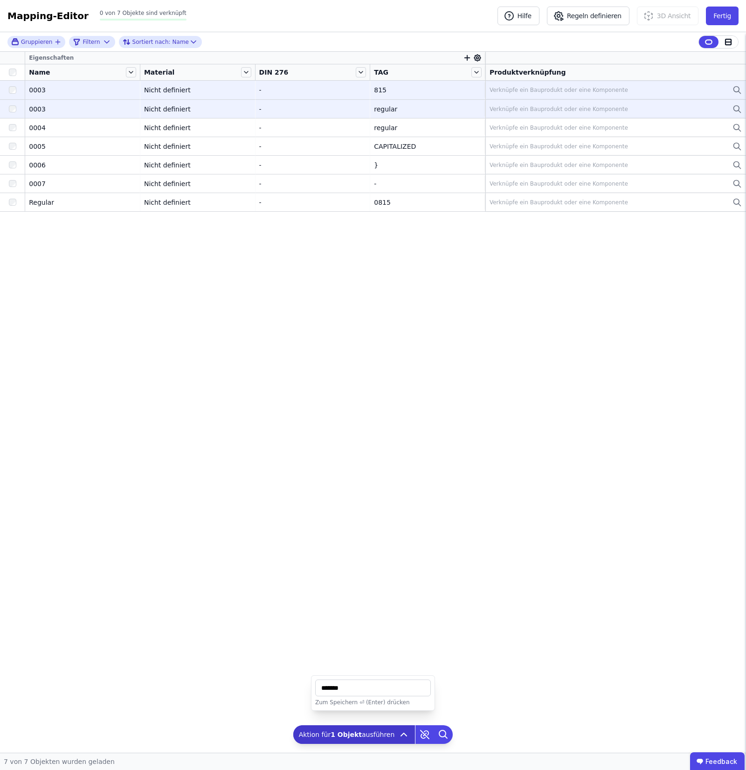
type input "*******"
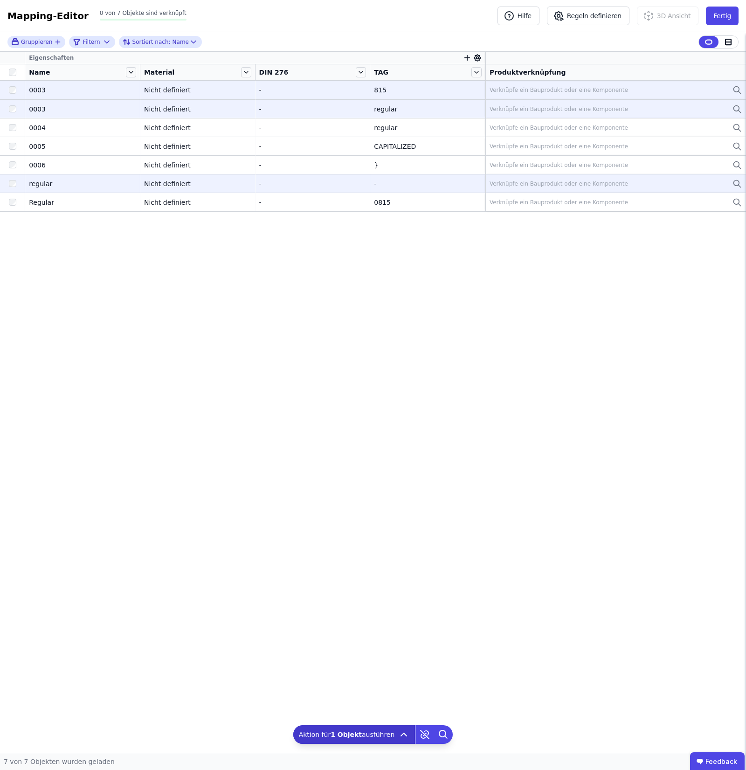
click at [7, 185] on div at bounding box center [12, 183] width 25 height 17
click at [532, 181] on div "Verknüpfe ein Bauprodukt oder eine Komponente" at bounding box center [559, 183] width 139 height 7
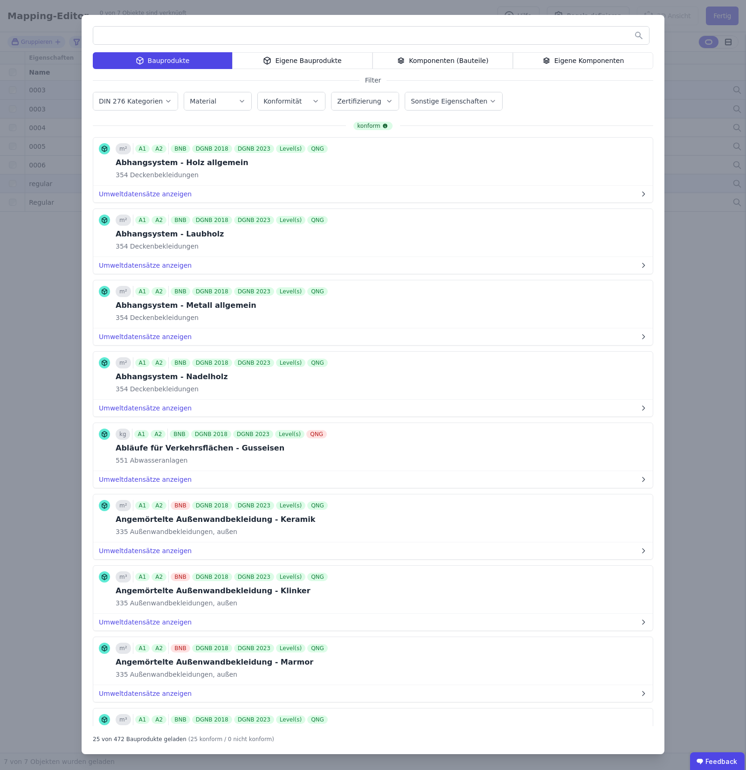
click at [338, 59] on div "Eigene Bauprodukte" at bounding box center [302, 60] width 140 height 17
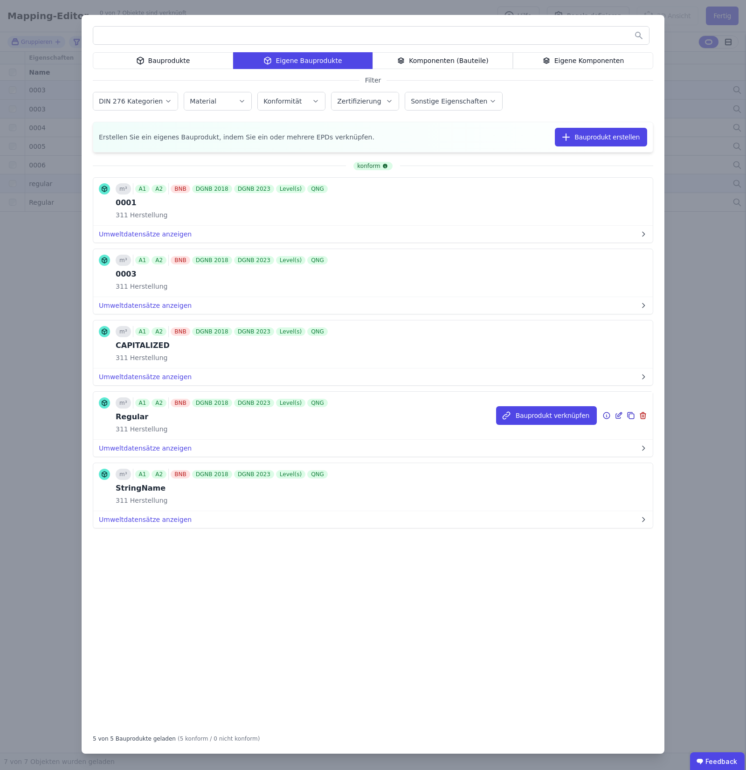
click at [631, 418] on icon at bounding box center [631, 415] width 8 height 11
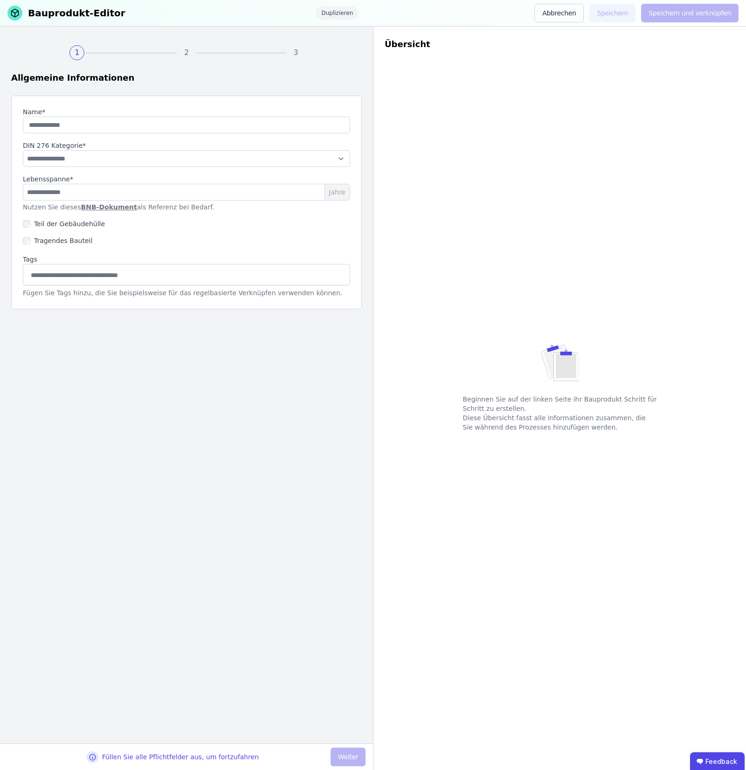
type input "*******"
select select "**********"
type input "**"
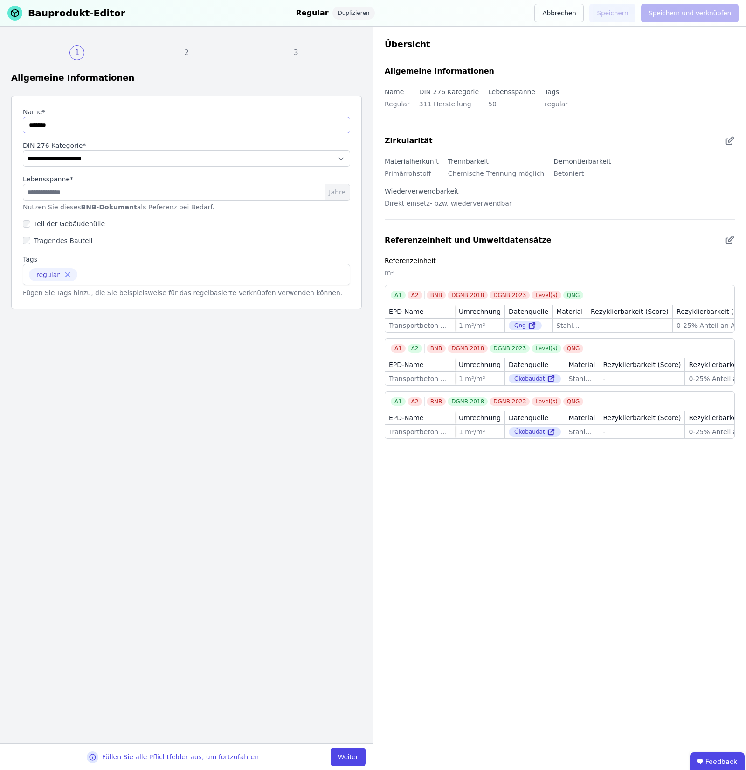
click at [28, 129] on input "string" at bounding box center [186, 125] width 327 height 17
type input "*******"
click at [190, 529] on div "**********" at bounding box center [186, 385] width 373 height 717
click at [355, 753] on button "Weiter" at bounding box center [348, 757] width 35 height 19
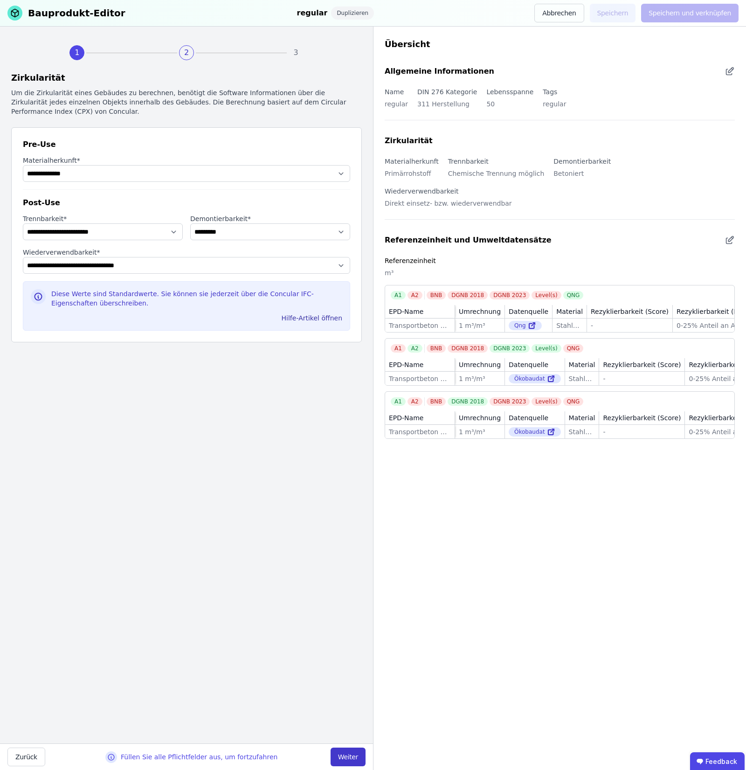
click at [355, 753] on button "Weiter" at bounding box center [348, 757] width 35 height 19
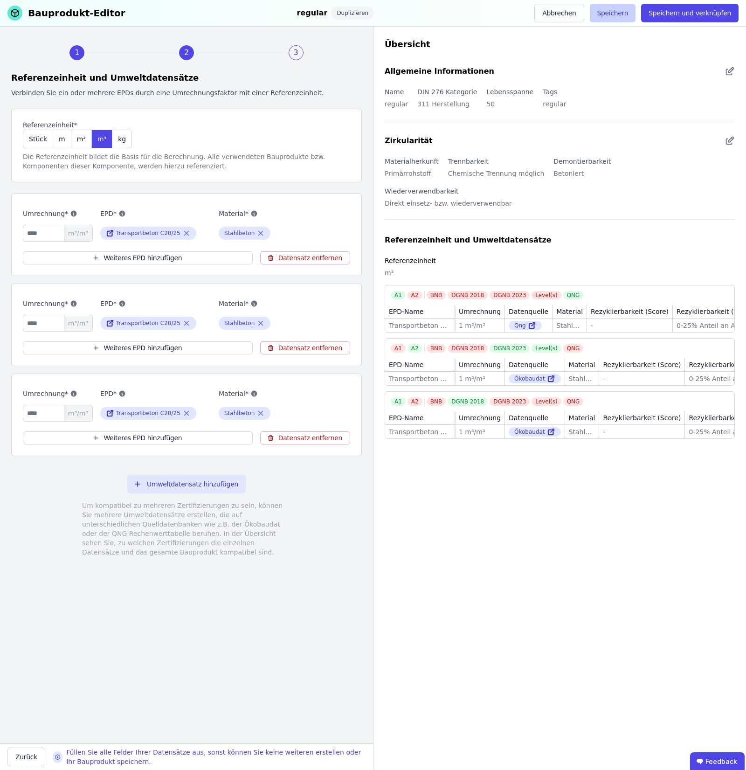
click at [630, 8] on button "Speichern" at bounding box center [613, 13] width 46 height 19
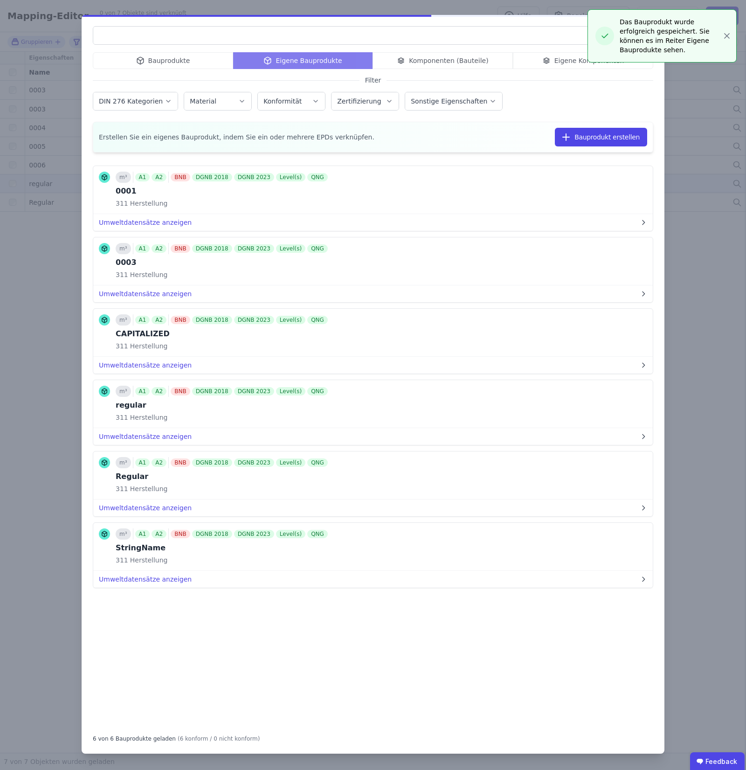
click at [27, 167] on div "Bauprodukte Eigene Bauprodukte Komponenten (Bauteile) Eigene Komponenten Filter…" at bounding box center [373, 385] width 746 height 770
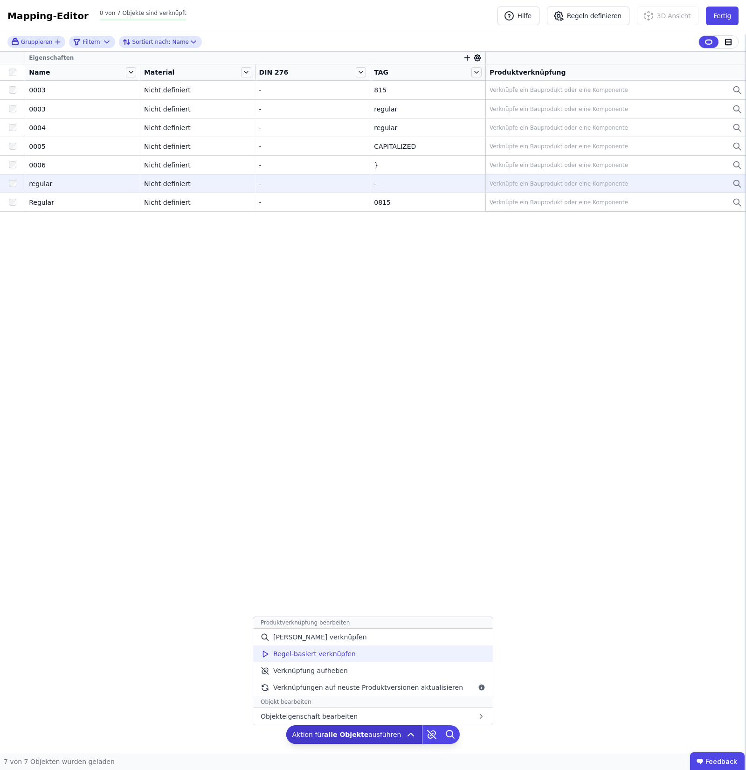
click at [439, 658] on div "Regel-basiert verknüpfen" at bounding box center [373, 654] width 240 height 17
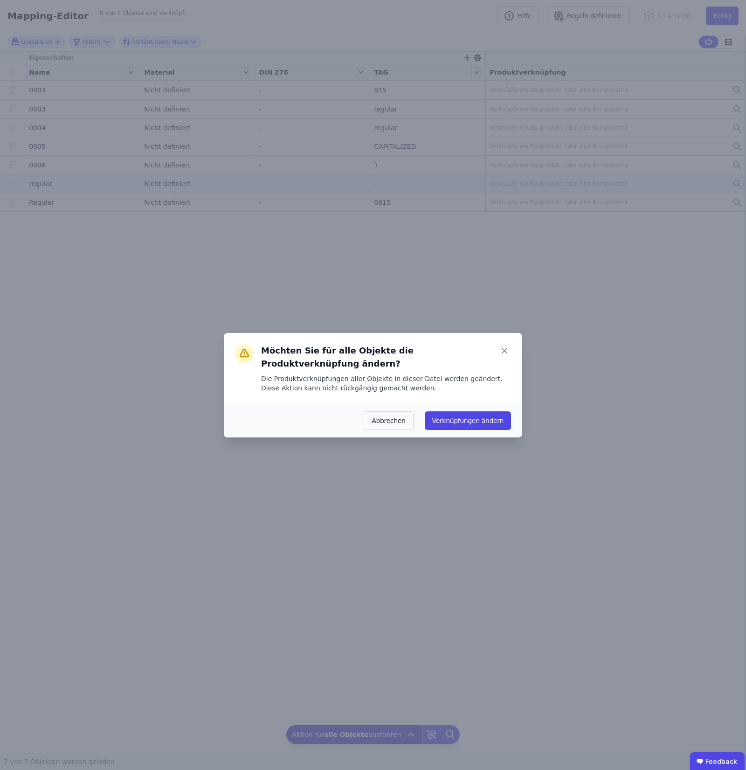
click at [471, 427] on div "Abbrechen Verknüpfungen ändern" at bounding box center [373, 421] width 299 height 34
click at [472, 417] on button "Verknüpfungen ändern" at bounding box center [468, 420] width 86 height 19
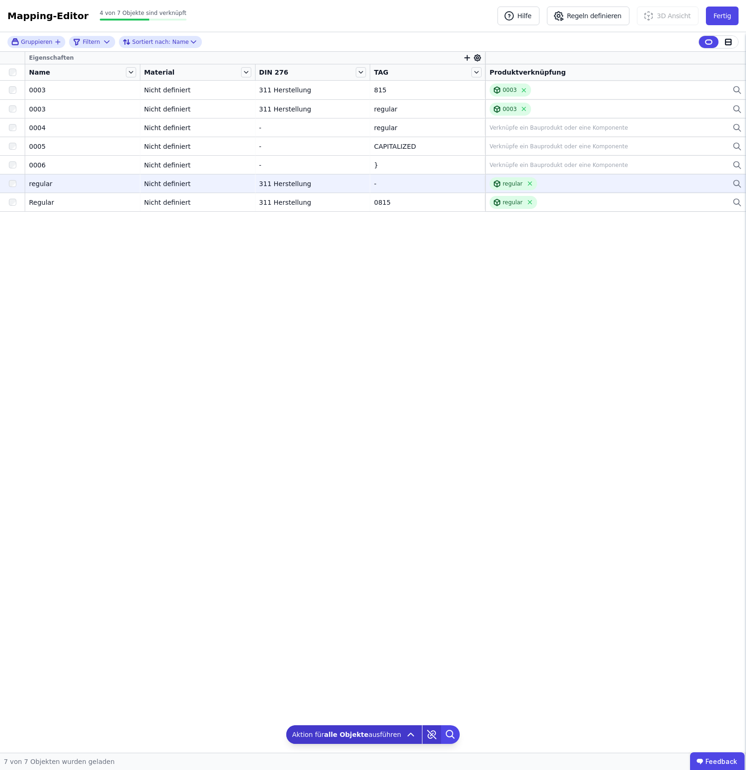
click at [423, 736] on icon at bounding box center [432, 734] width 19 height 19
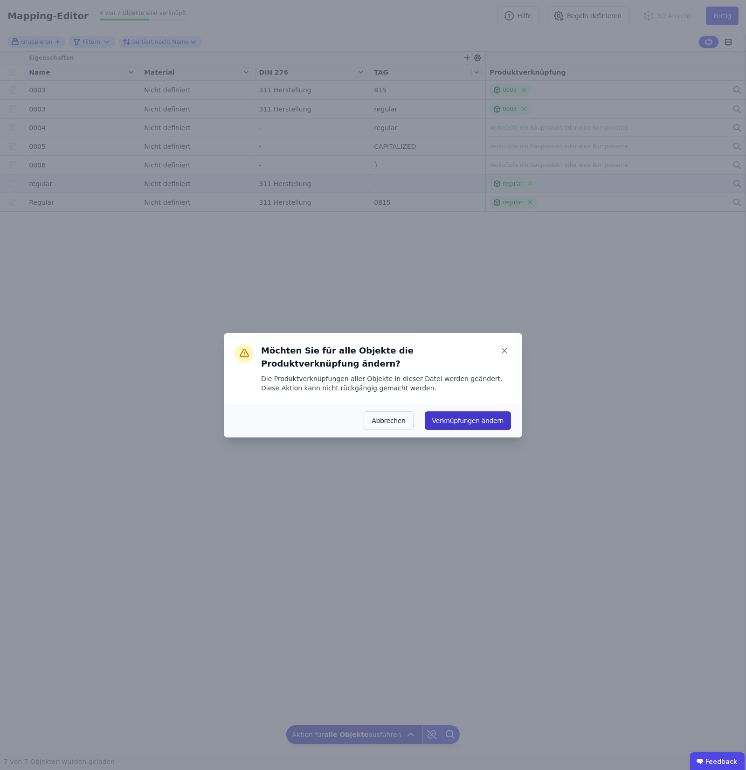
click at [469, 411] on button "Verknüpfungen ändern" at bounding box center [468, 420] width 86 height 19
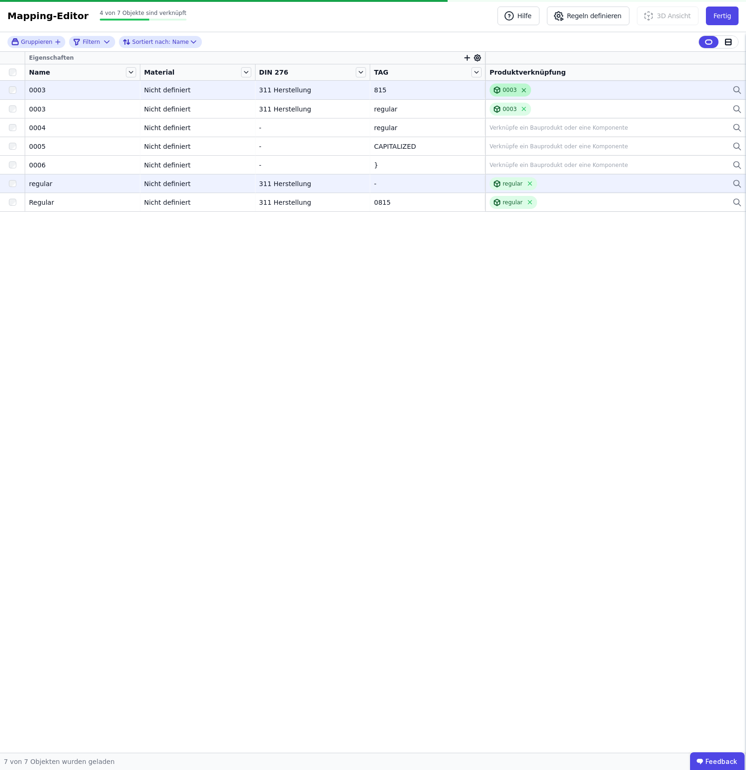
click at [521, 93] on icon at bounding box center [524, 90] width 7 height 7
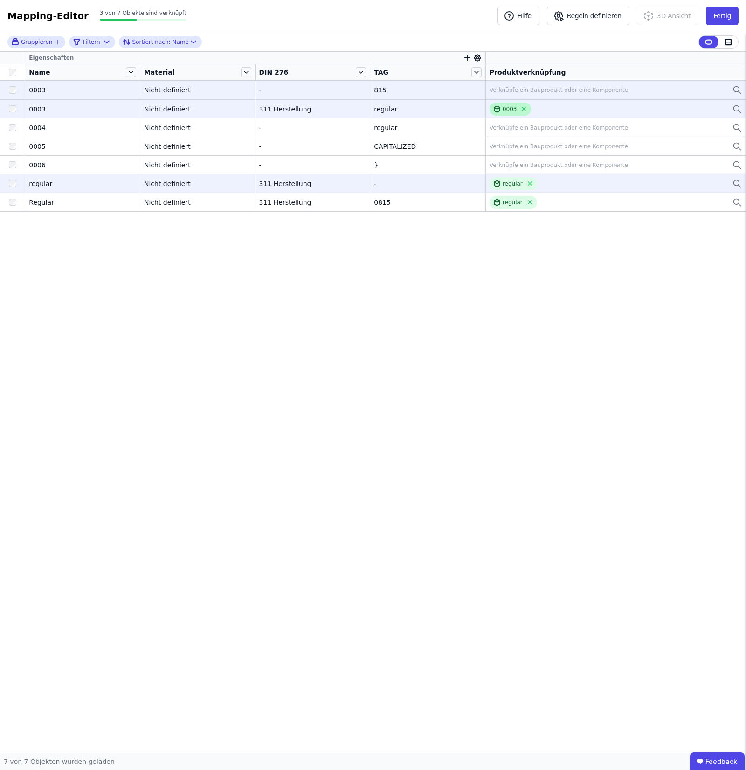
click at [518, 110] on div "0003" at bounding box center [511, 109] width 42 height 13
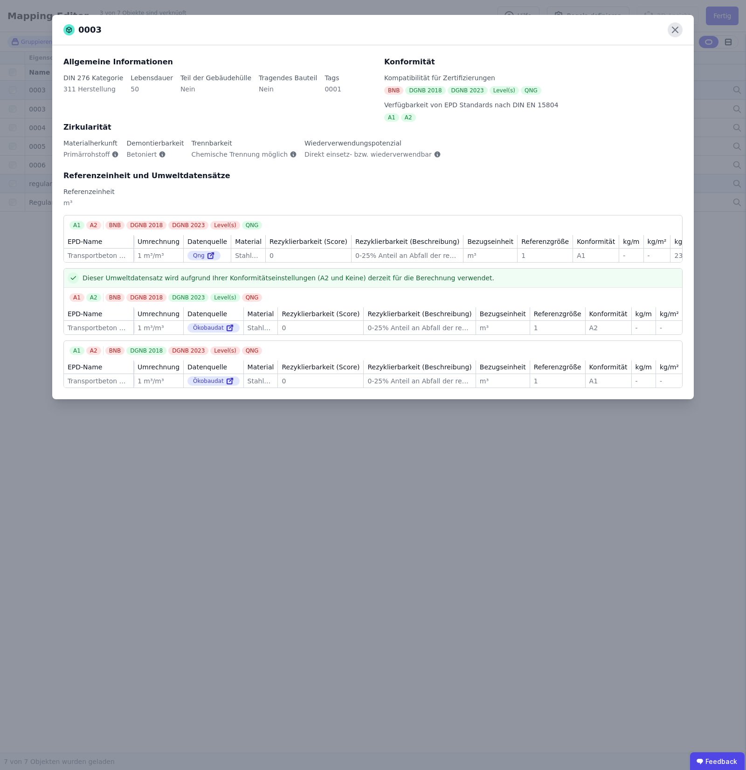
click at [670, 29] on icon at bounding box center [675, 29] width 15 height 15
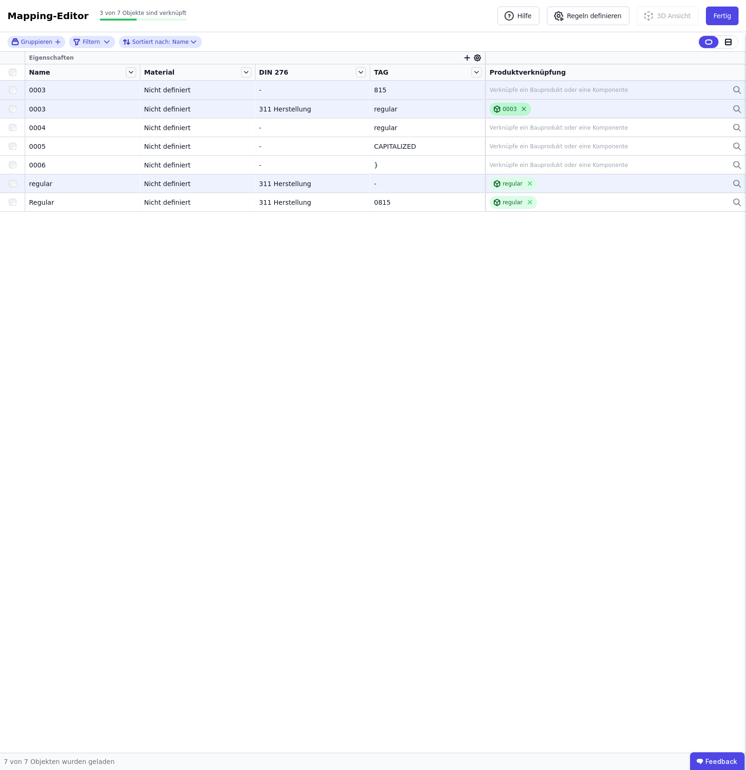
click at [522, 109] on icon at bounding box center [524, 109] width 4 height 4
click at [527, 181] on icon at bounding box center [530, 183] width 7 height 7
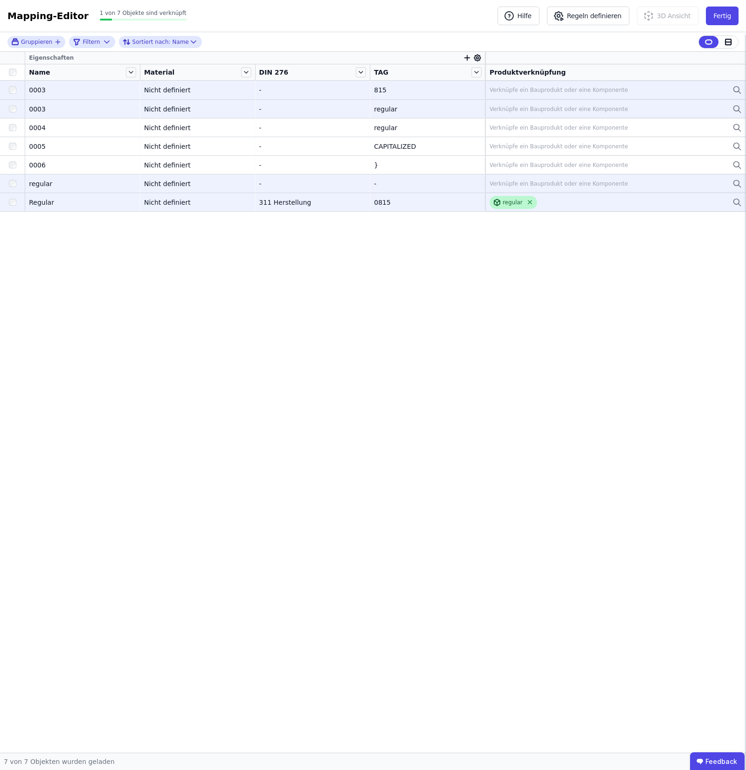
click at [528, 199] on icon at bounding box center [530, 202] width 7 height 7
click at [604, 20] on button "Regeln definieren" at bounding box center [588, 16] width 83 height 19
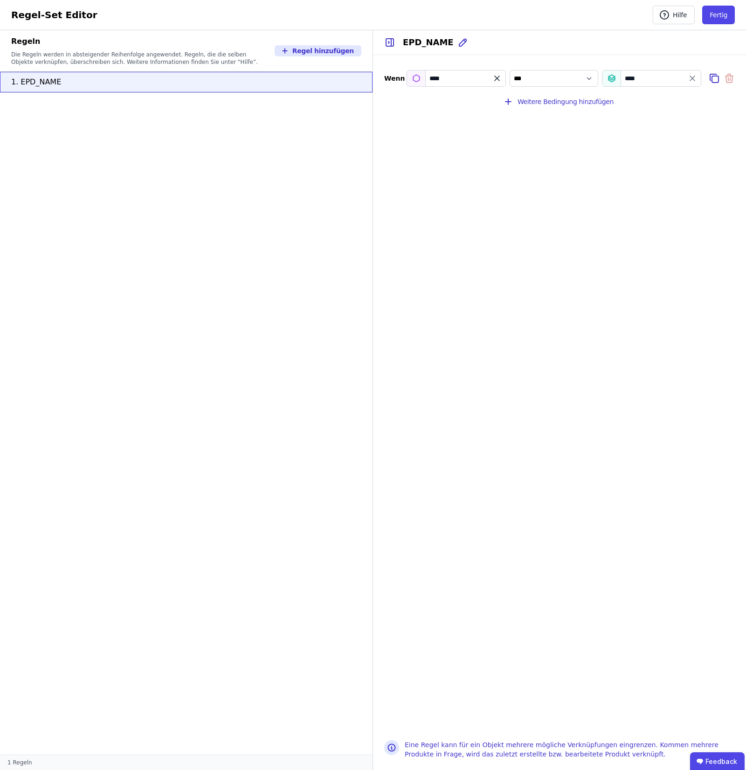
click at [500, 83] on icon "filter_by" at bounding box center [497, 78] width 9 height 9
click at [465, 80] on input "filter_by" at bounding box center [456, 78] width 98 height 17
type input "***"
click at [460, 113] on div "TAG Importierte Eigenschaften / Extra" at bounding box center [469, 114] width 109 height 19
click at [711, 20] on button "Fertig" at bounding box center [718, 15] width 33 height 19
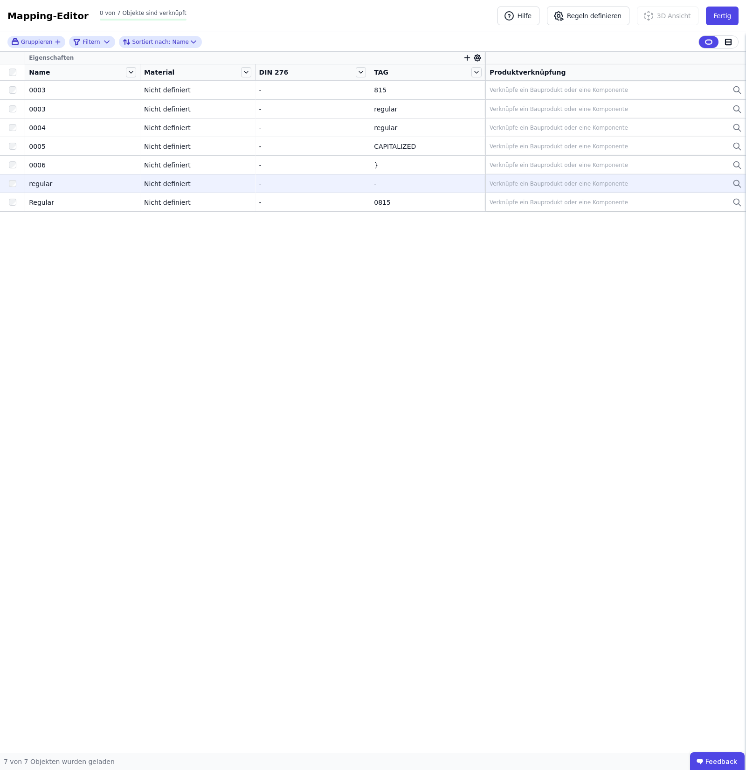
click at [17, 70] on div at bounding box center [12, 72] width 17 height 7
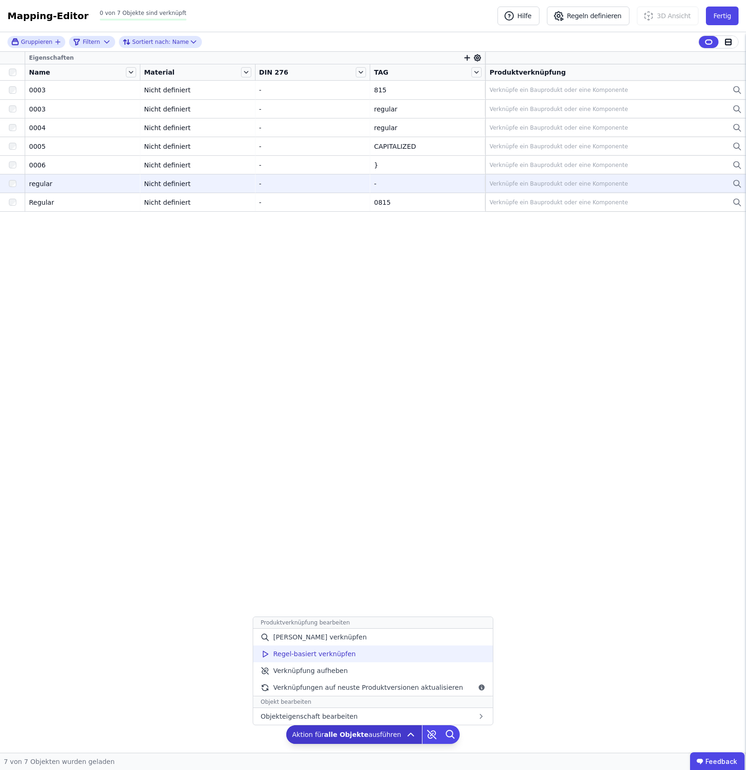
click at [436, 647] on div "Regel-basiert verknüpfen" at bounding box center [373, 654] width 240 height 17
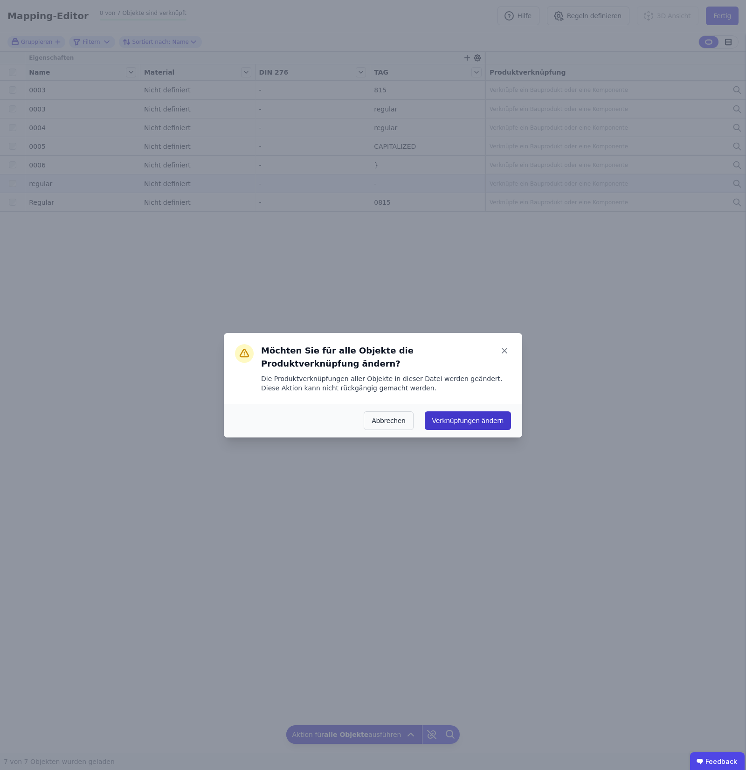
click at [497, 414] on button "Verknüpfungen ändern" at bounding box center [468, 420] width 86 height 19
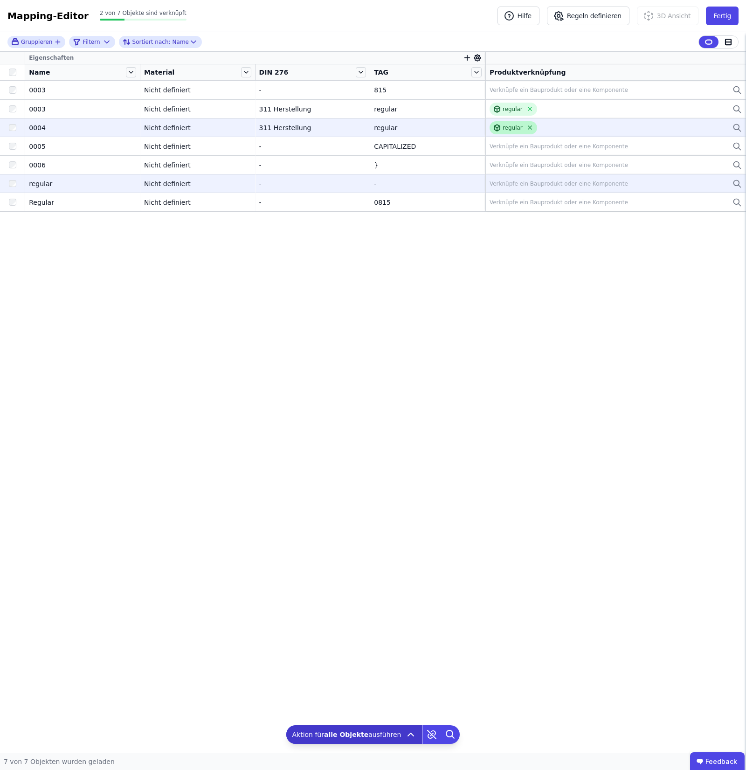
click at [530, 127] on icon at bounding box center [530, 127] width 7 height 7
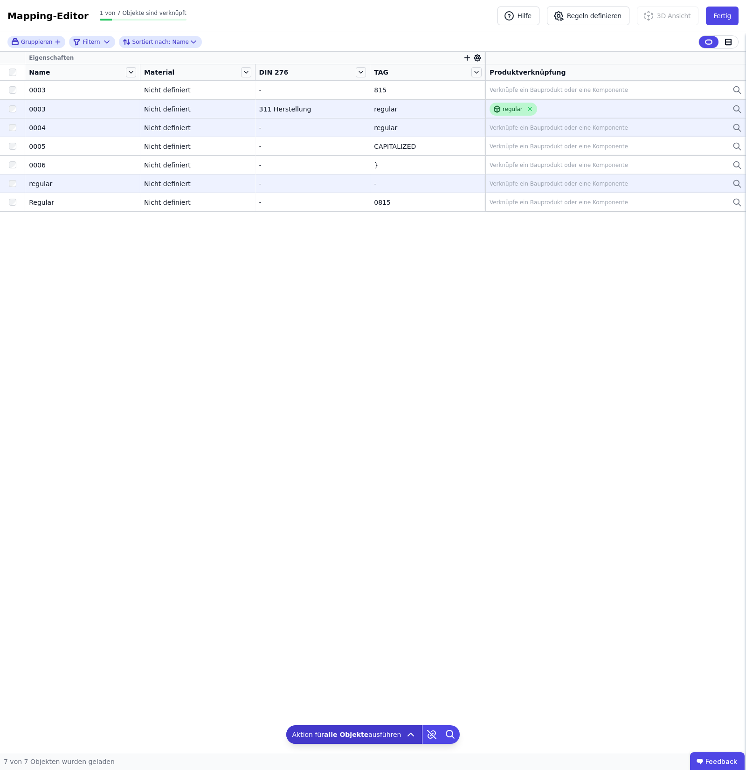
click at [529, 105] on div "regular" at bounding box center [514, 109] width 48 height 13
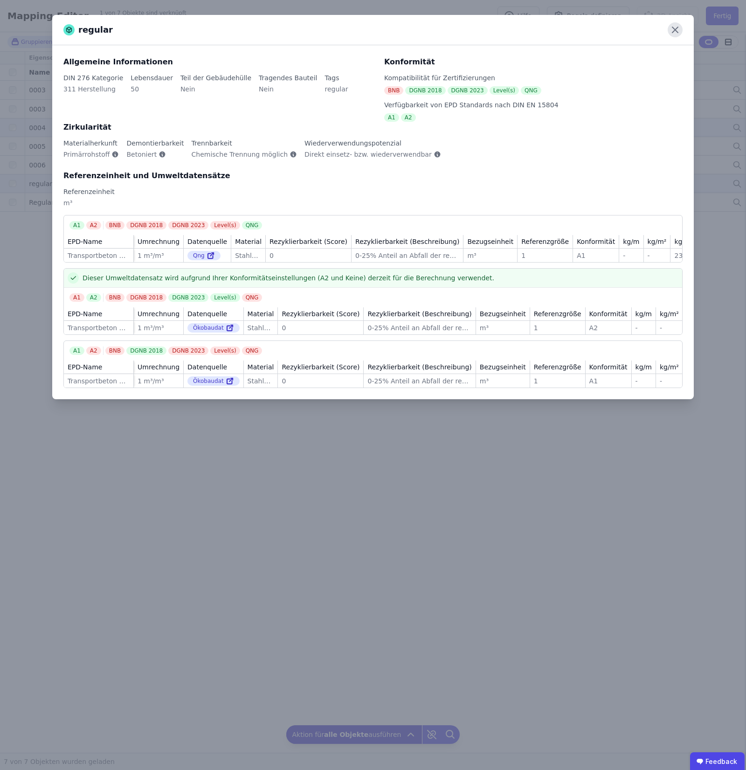
click at [673, 27] on icon at bounding box center [675, 29] width 15 height 15
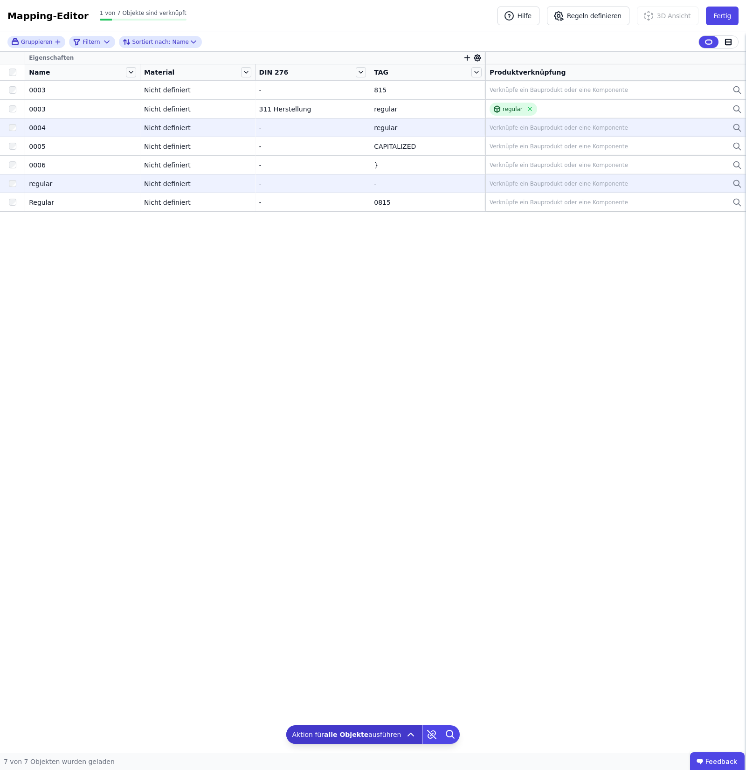
click at [13, 77] on div at bounding box center [12, 72] width 25 height 13
click at [728, 15] on button "Fertig" at bounding box center [722, 16] width 33 height 19
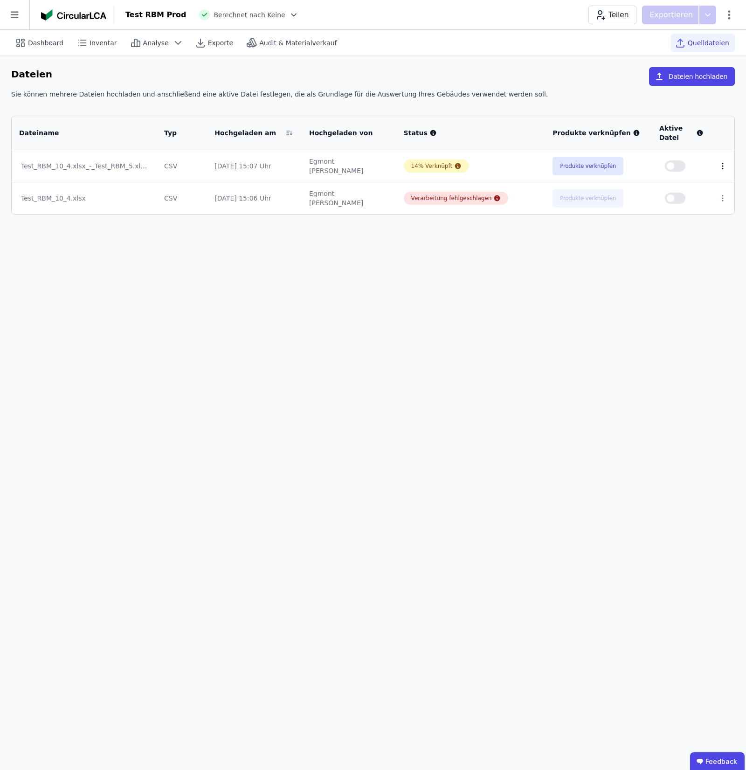
click at [724, 170] on icon at bounding box center [723, 166] width 8 height 8
click at [718, 80] on button "Dateien hochladen" at bounding box center [692, 76] width 86 height 19
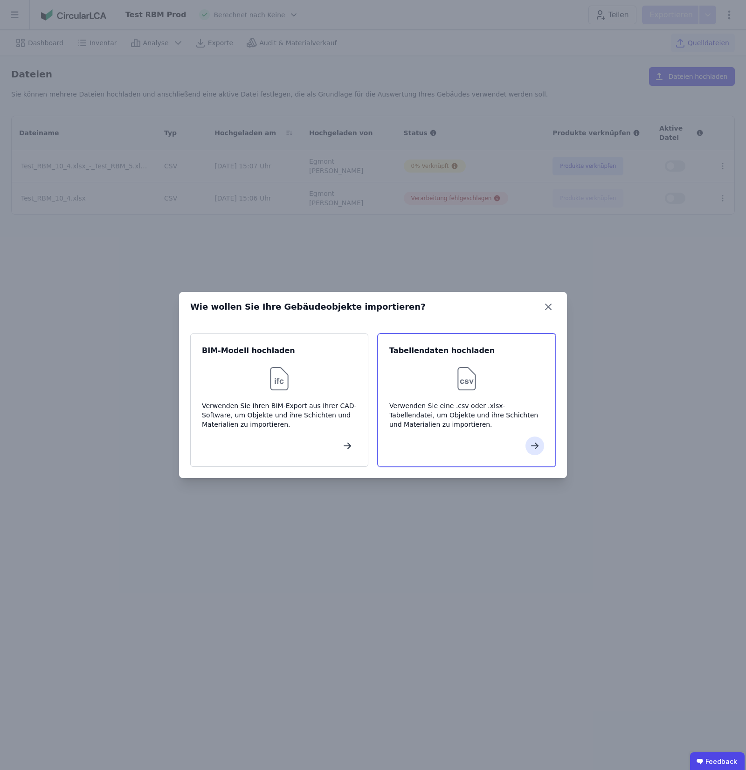
click at [474, 402] on div "Verwenden Sie eine .csv oder .xlsx-Tabellendatei, um Objekte und ihre Schichten…" at bounding box center [466, 415] width 155 height 28
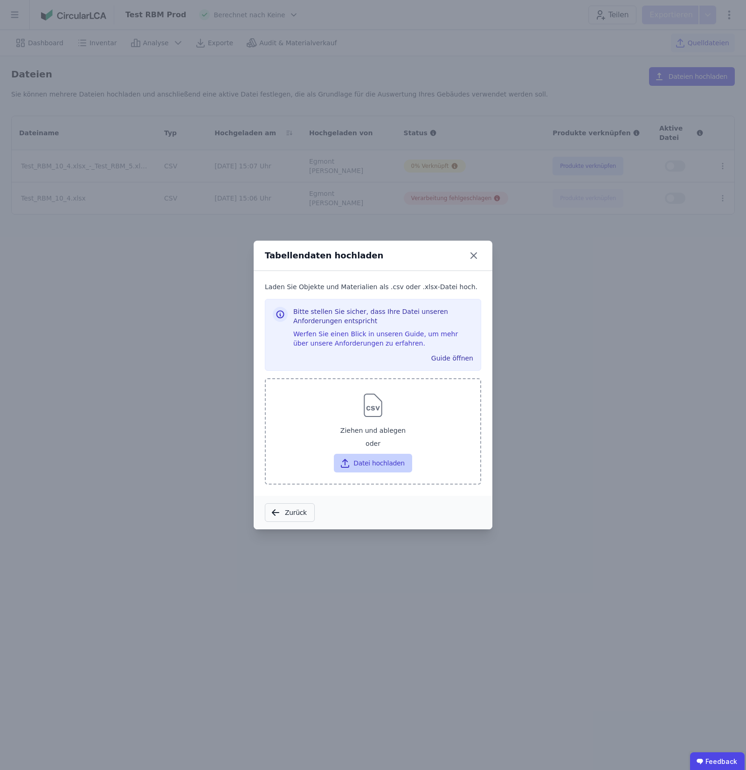
click at [386, 458] on button "Datei hochladen" at bounding box center [373, 463] width 78 height 19
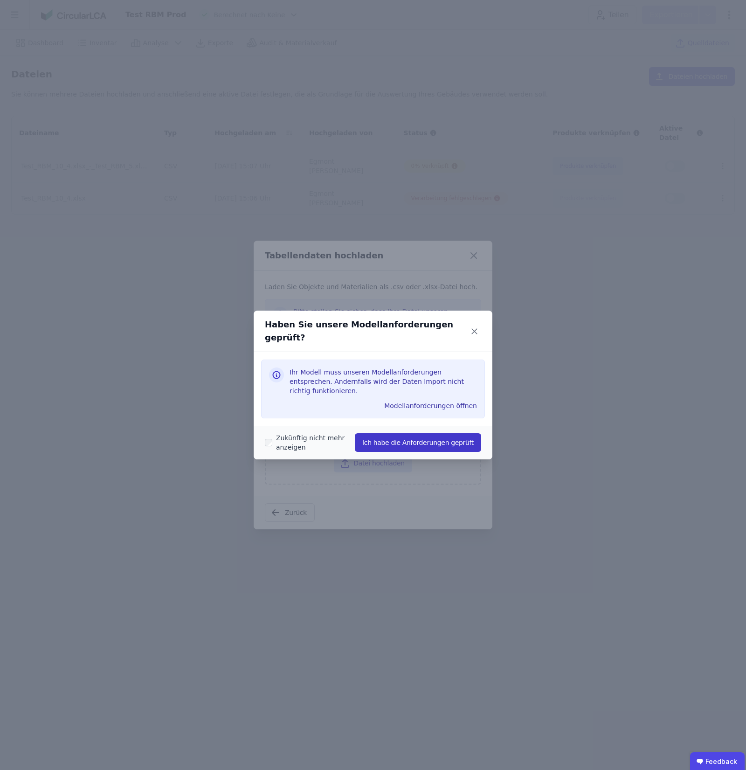
click at [427, 433] on button "Ich habe die Anforderungen geprüft" at bounding box center [418, 442] width 126 height 19
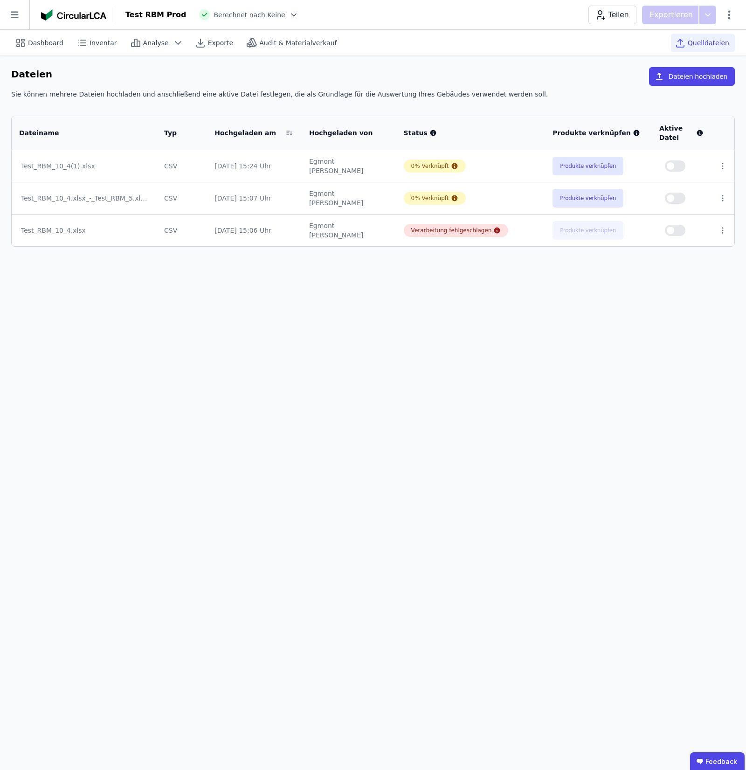
click at [670, 161] on button "button" at bounding box center [675, 165] width 21 height 11
click at [669, 170] on button "button" at bounding box center [675, 165] width 21 height 11
click at [609, 160] on button "Produkte verknüpfen" at bounding box center [588, 166] width 71 height 19
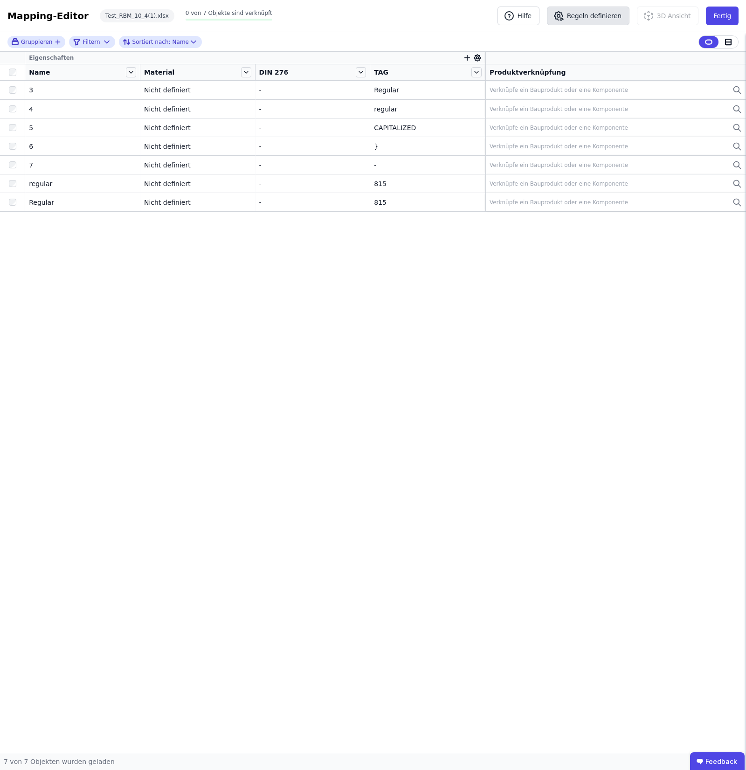
click at [609, 12] on button "Regeln definieren" at bounding box center [588, 16] width 83 height 19
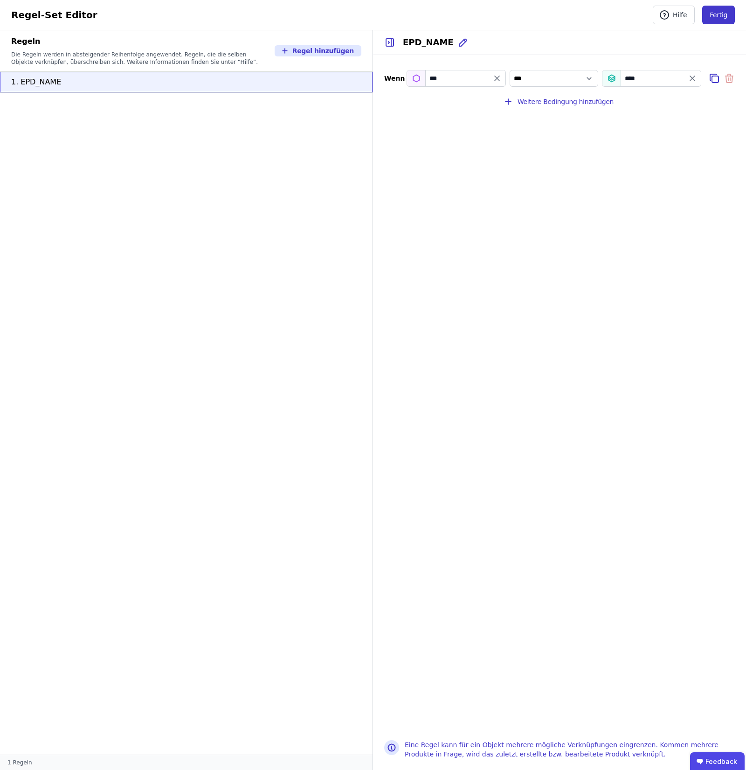
click at [730, 17] on button "Fertig" at bounding box center [718, 15] width 33 height 19
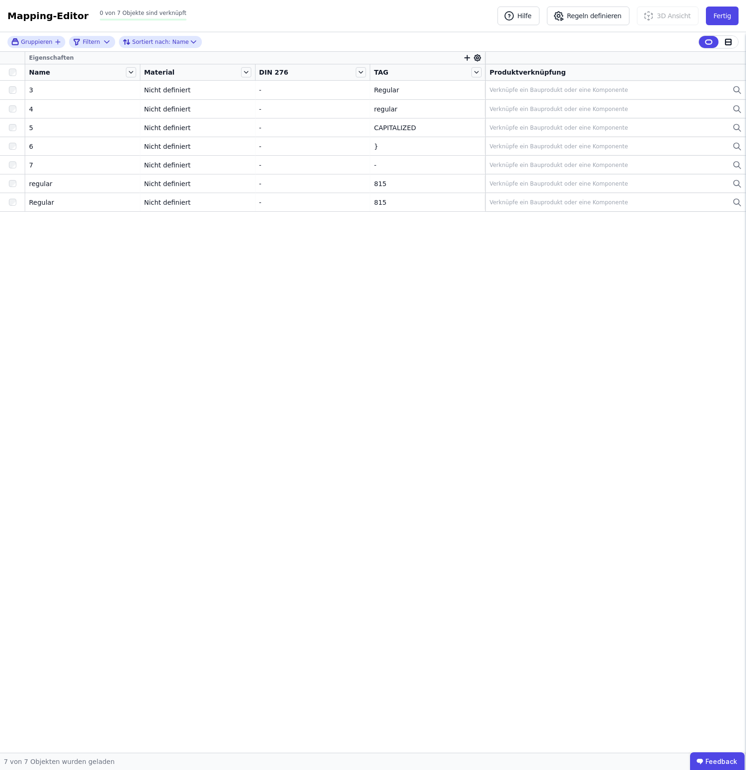
click at [15, 78] on div at bounding box center [12, 72] width 25 height 13
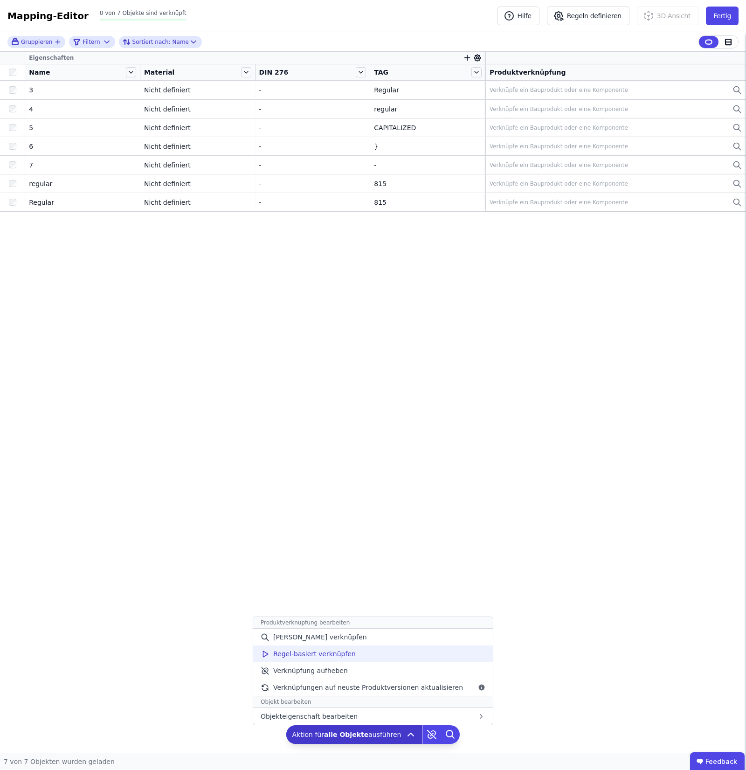
click at [429, 649] on div "Regel-basiert verknüpfen" at bounding box center [373, 654] width 240 height 17
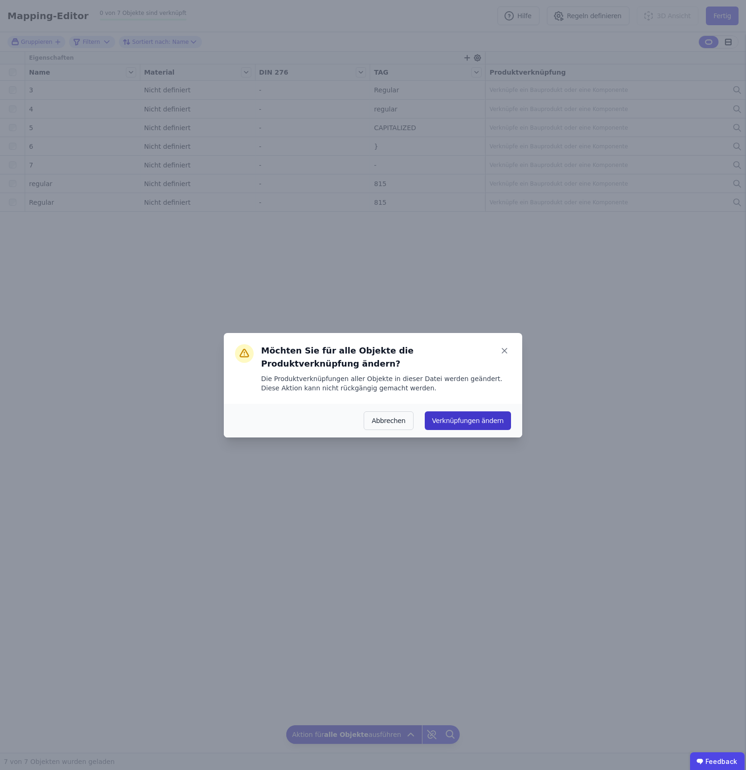
click at [477, 411] on button "Verknüpfungen ändern" at bounding box center [468, 420] width 86 height 19
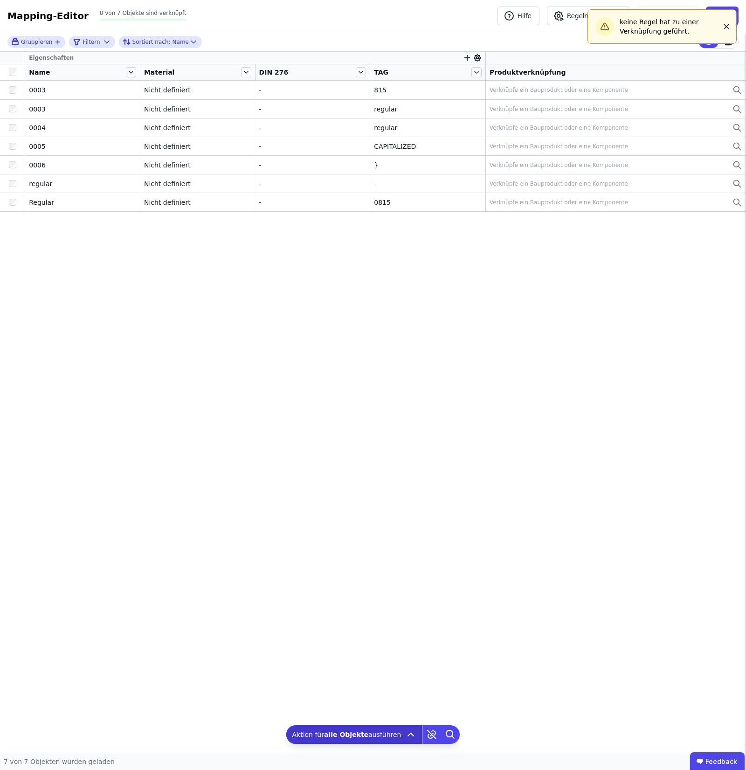
click at [724, 26] on icon "button" at bounding box center [726, 26] width 9 height 9
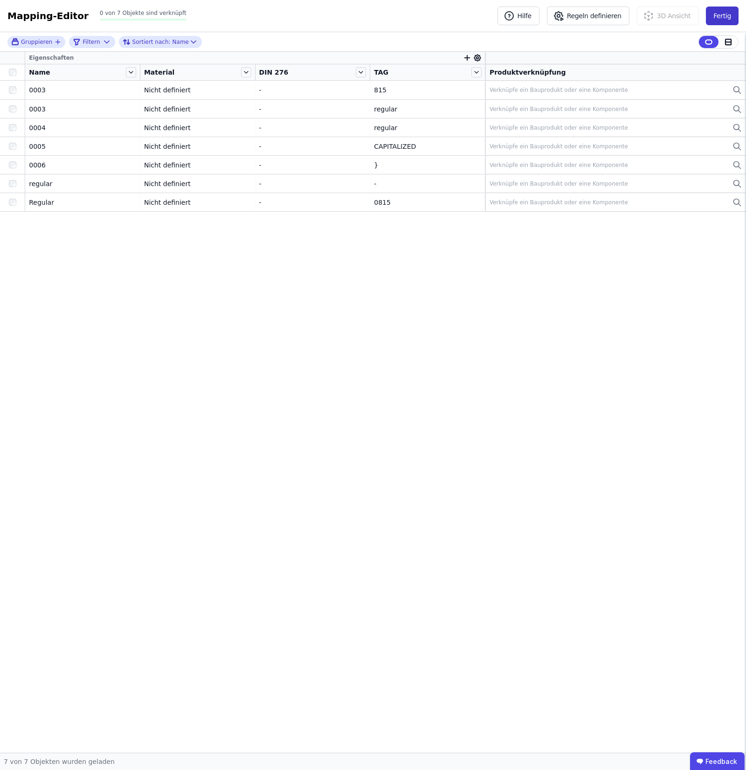
click at [717, 19] on button "Fertig" at bounding box center [722, 16] width 33 height 19
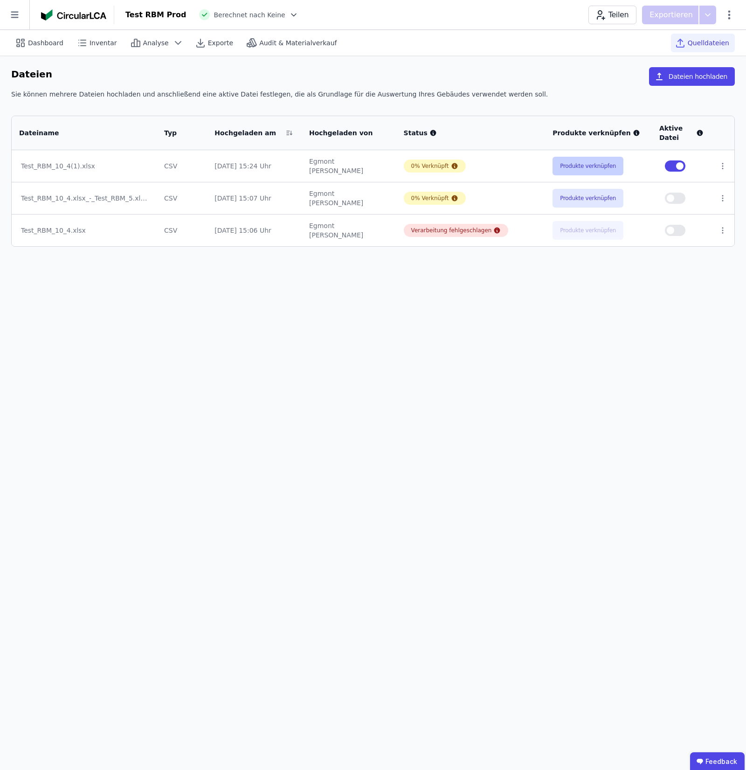
click at [577, 170] on button "Produkte verknüpfen" at bounding box center [588, 166] width 71 height 19
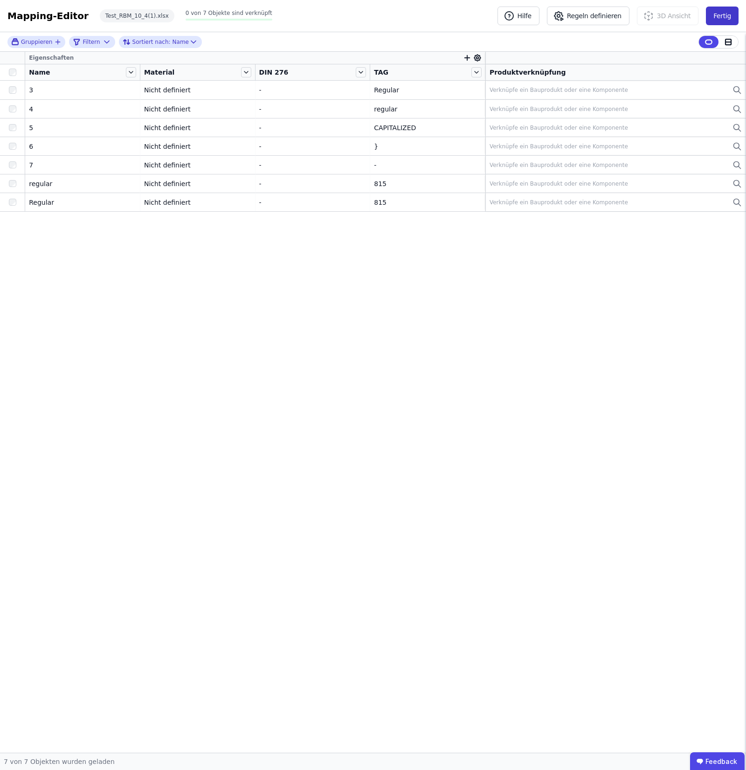
click at [718, 10] on button "Fertig" at bounding box center [722, 16] width 33 height 19
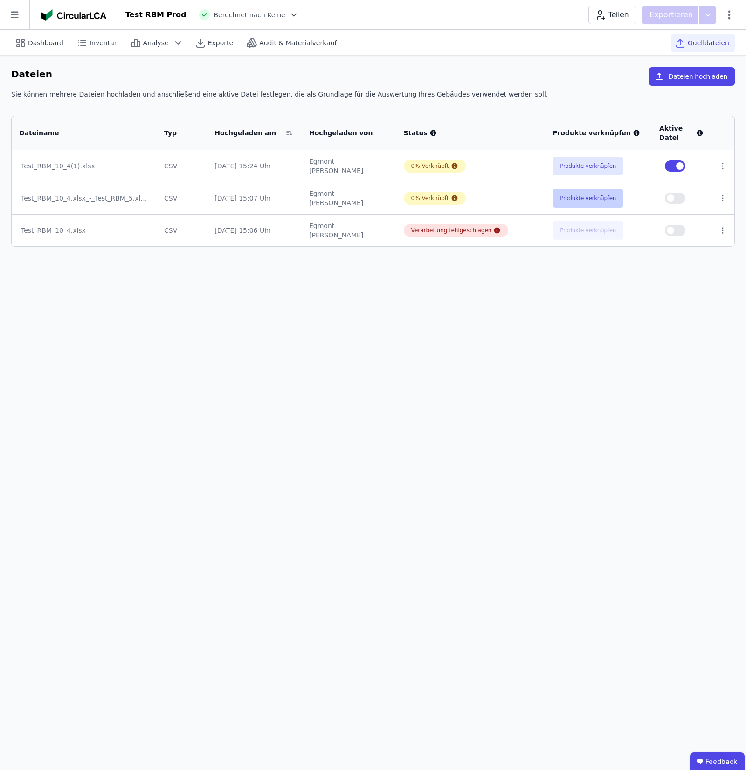
click at [606, 201] on button "Produkte verknüpfen" at bounding box center [588, 198] width 71 height 19
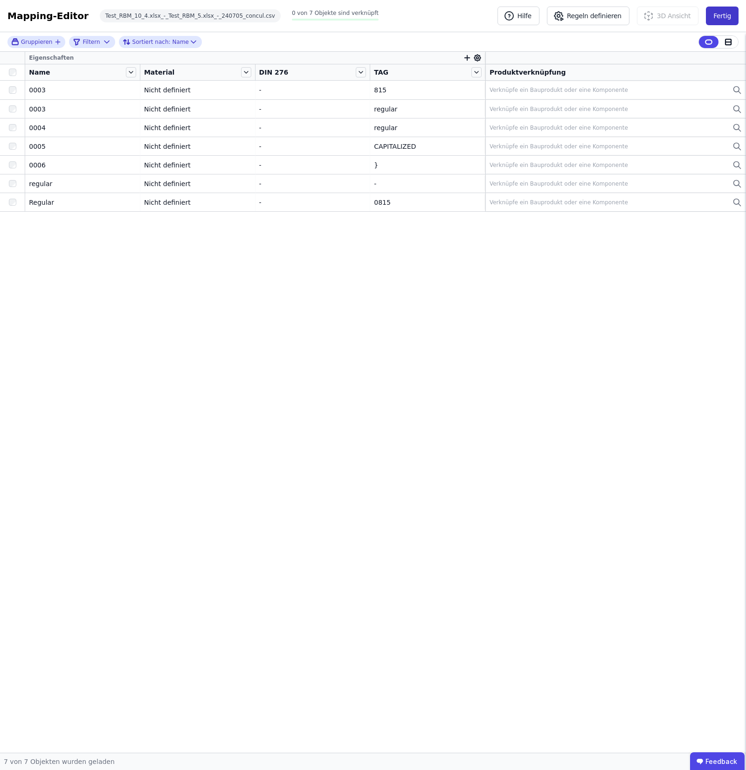
click at [719, 22] on button "Fertig" at bounding box center [722, 16] width 33 height 19
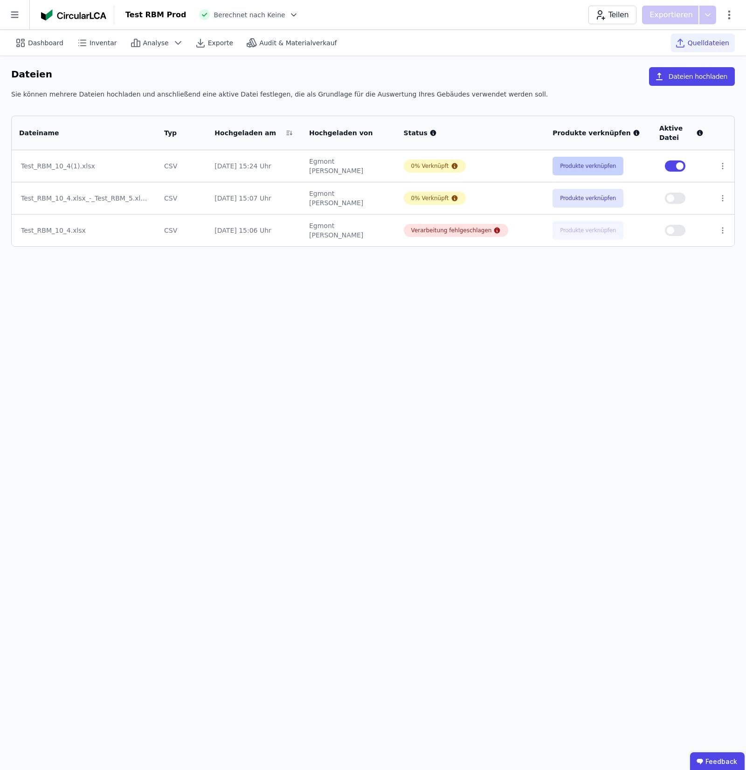
click at [593, 165] on button "Produkte verknüpfen" at bounding box center [588, 166] width 71 height 19
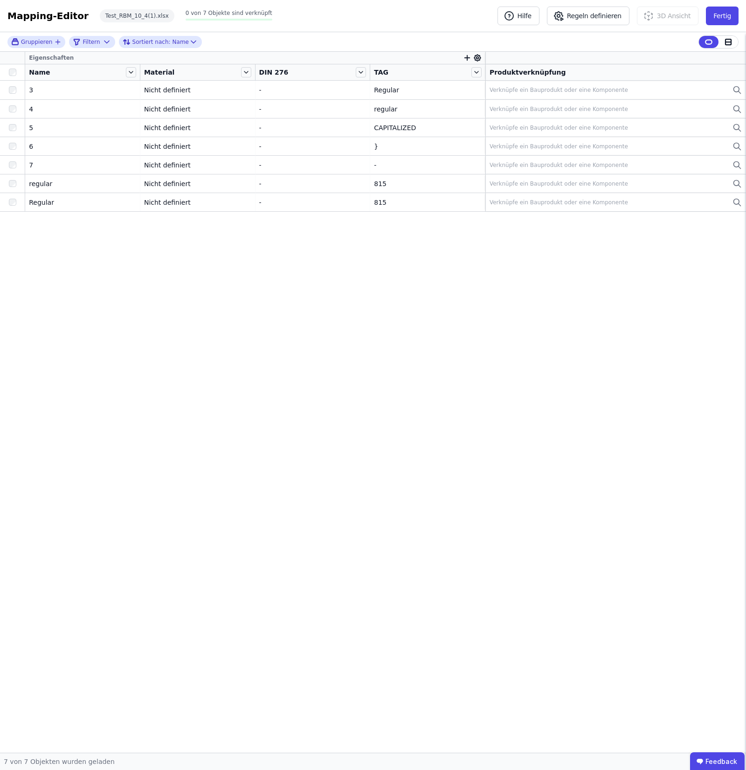
click at [19, 74] on div at bounding box center [12, 72] width 17 height 7
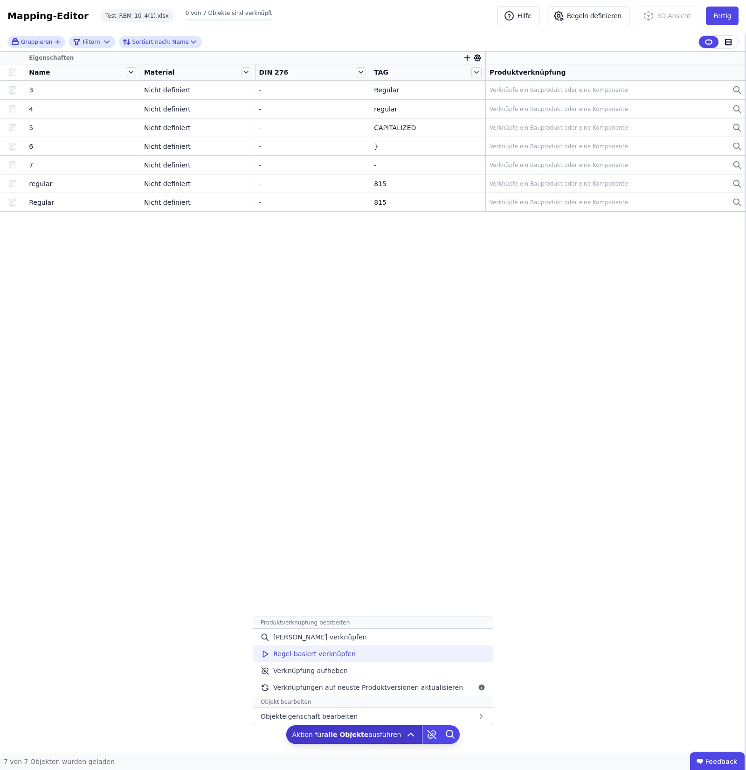
click at [392, 654] on div "Regel-basiert verknüpfen" at bounding box center [373, 654] width 240 height 17
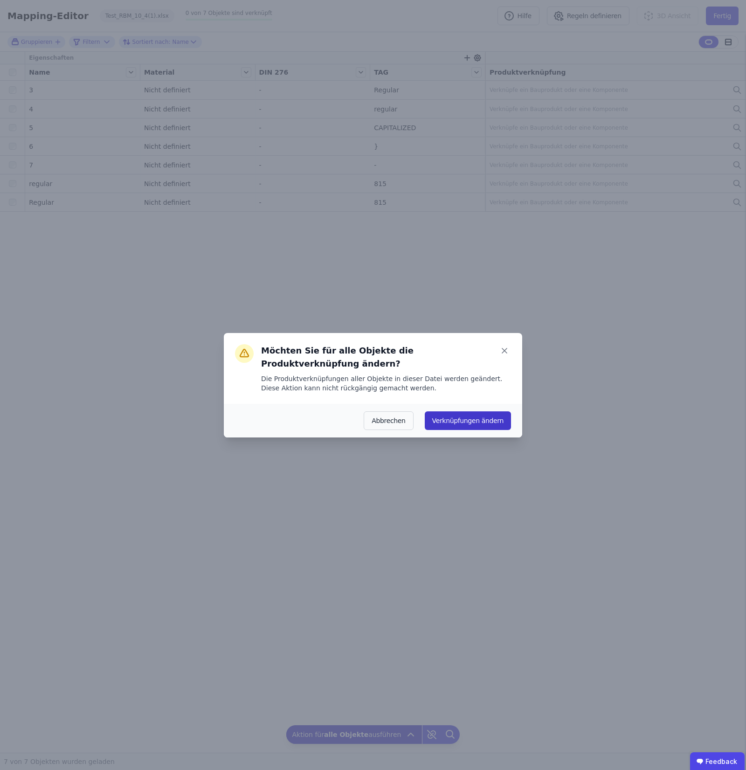
click at [472, 411] on button "Verknüpfungen ändern" at bounding box center [468, 420] width 86 height 19
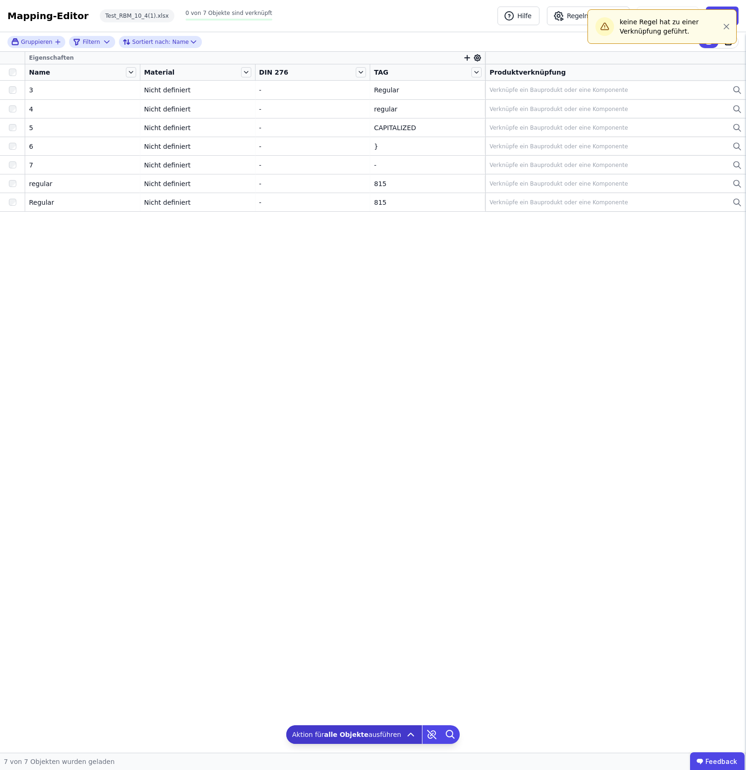
click at [725, 17] on div "keine Regel hat zu einer Verknüpfung geführt." at bounding box center [662, 26] width 133 height 19
click at [725, 20] on button "button" at bounding box center [727, 26] width 10 height 15
click at [611, 12] on button "Regeln definieren" at bounding box center [588, 16] width 83 height 19
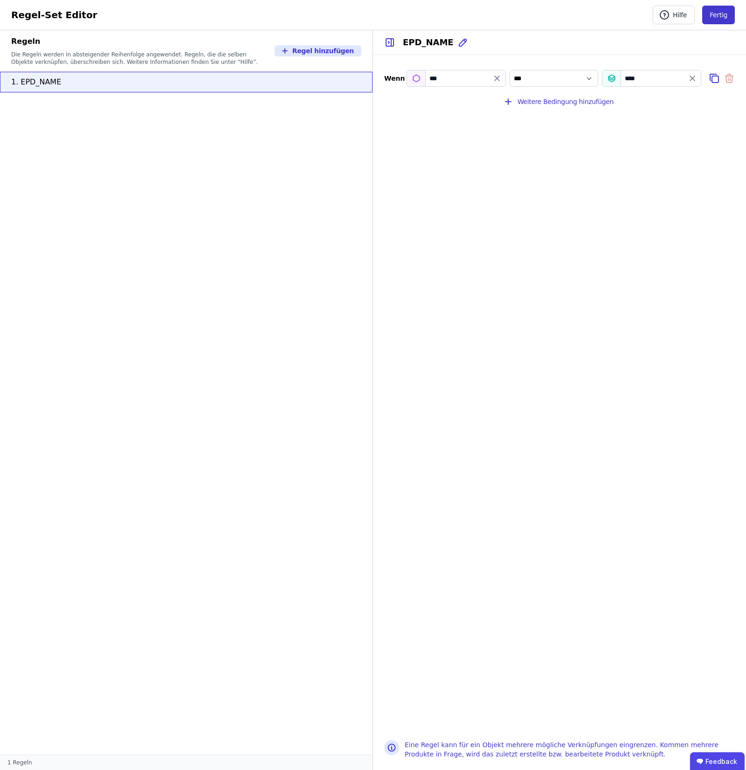
click at [726, 11] on button "Fertig" at bounding box center [718, 15] width 33 height 19
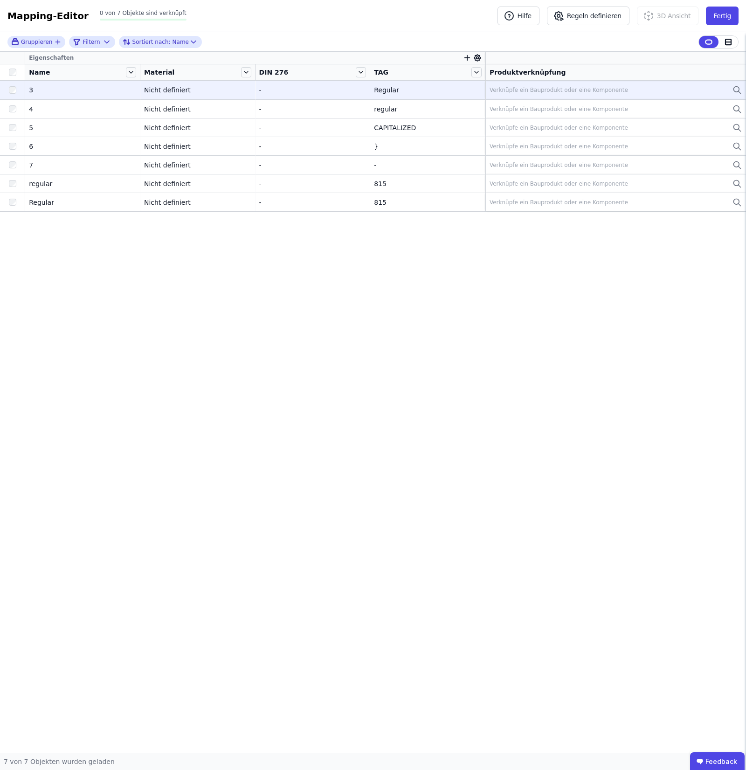
click at [583, 92] on div "Verknüpfe ein Bauprodukt oder eine Komponente" at bounding box center [559, 89] width 139 height 7
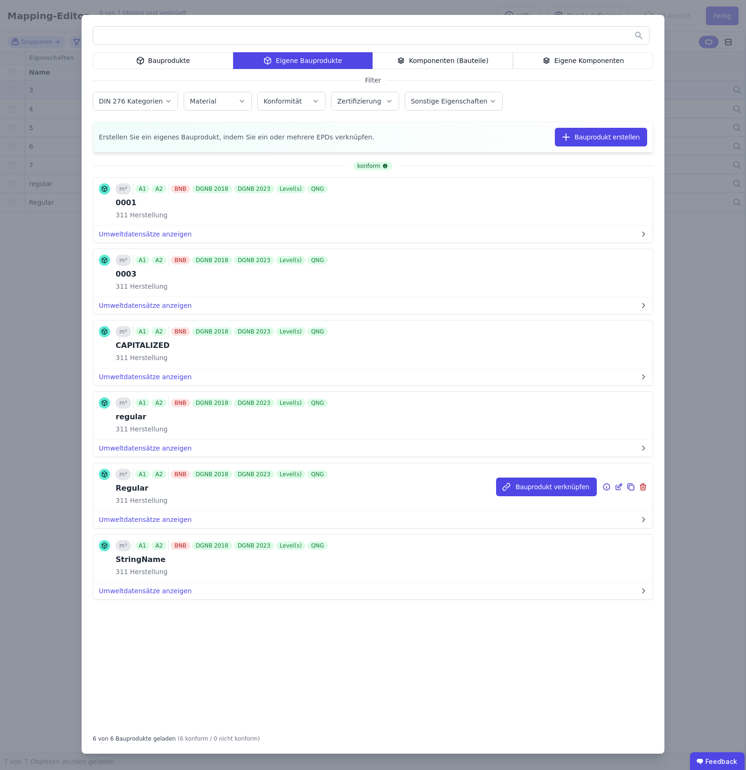
click at [620, 490] on icon at bounding box center [618, 487] width 5 height 5
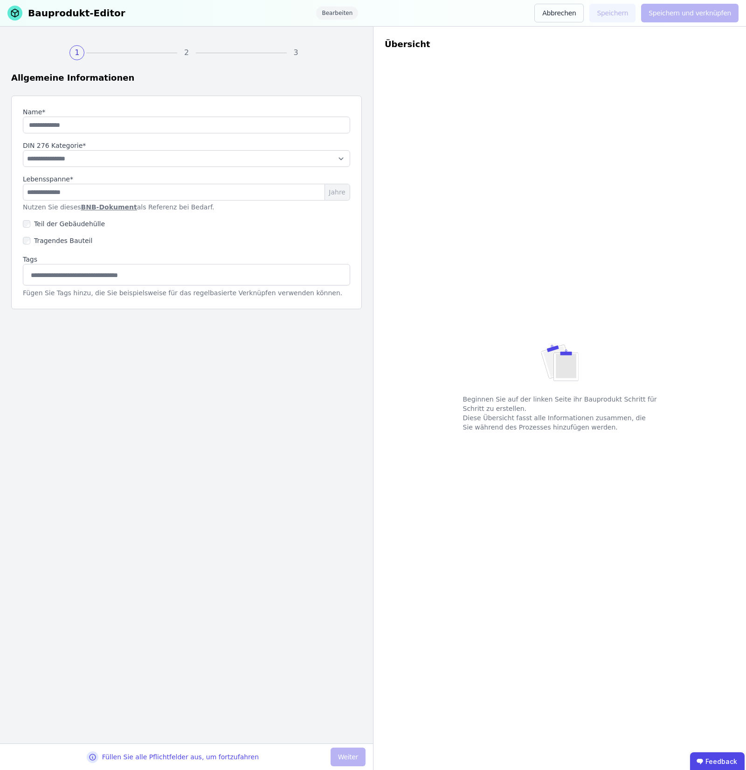
type input "*******"
select select "**********"
type input "**"
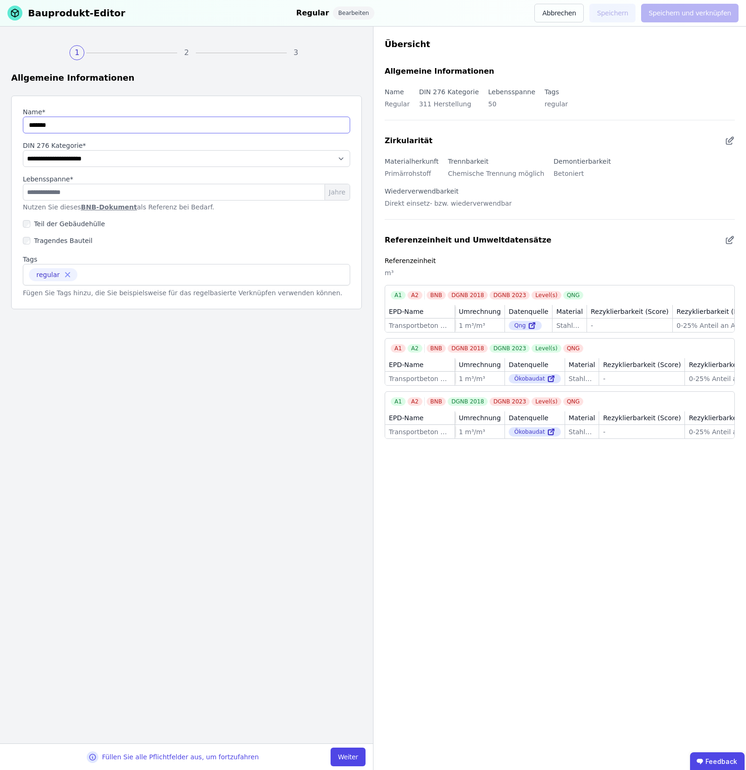
click at [35, 126] on input "string" at bounding box center [186, 125] width 327 height 17
type input "*******"
click at [355, 759] on button "Weiter" at bounding box center [348, 757] width 35 height 19
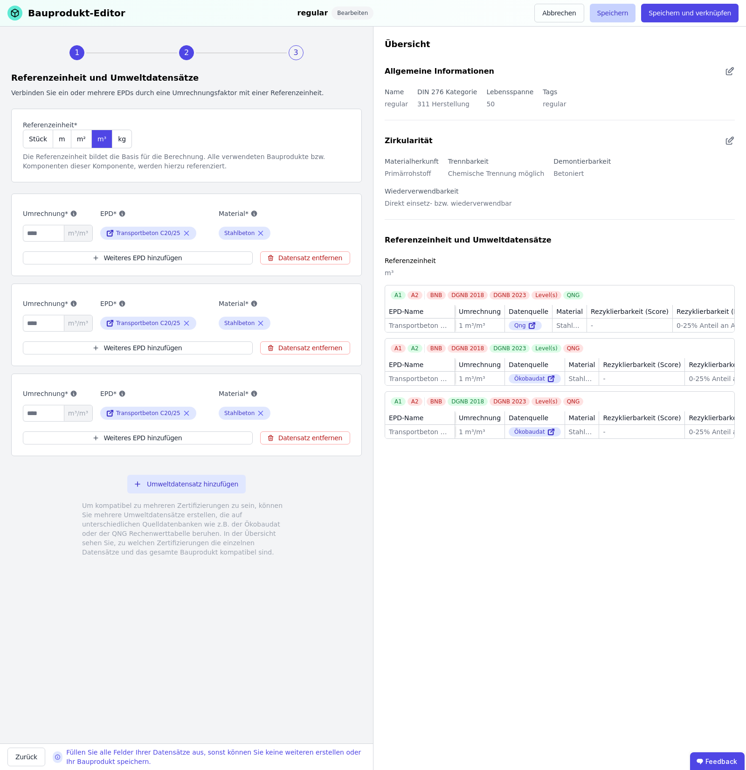
click at [606, 16] on button "Speichern" at bounding box center [613, 13] width 46 height 19
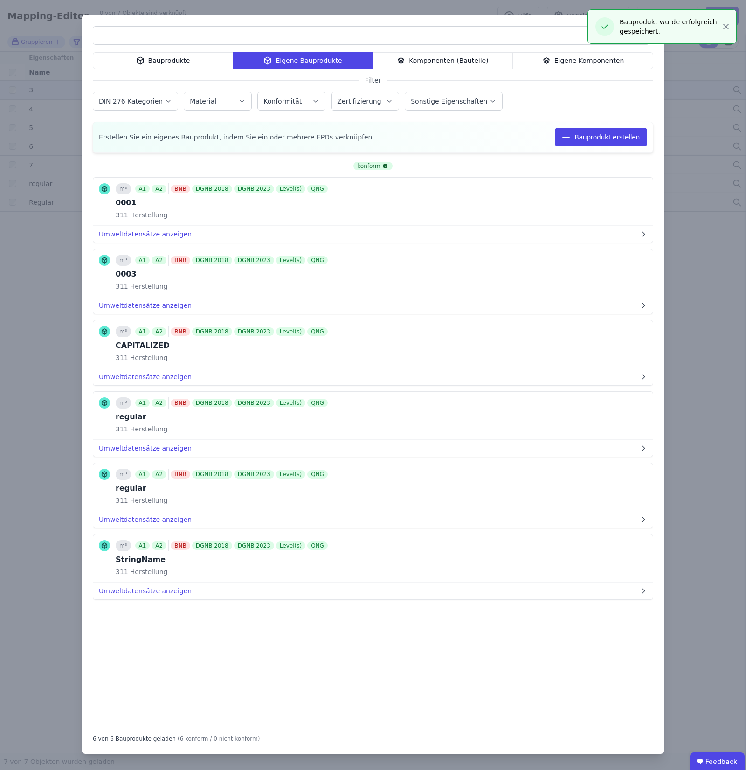
click at [729, 33] on div "Bauprodukte Eigene Bauprodukte Komponenten (Bauteile) Eigene Komponenten Filter…" at bounding box center [373, 385] width 746 height 770
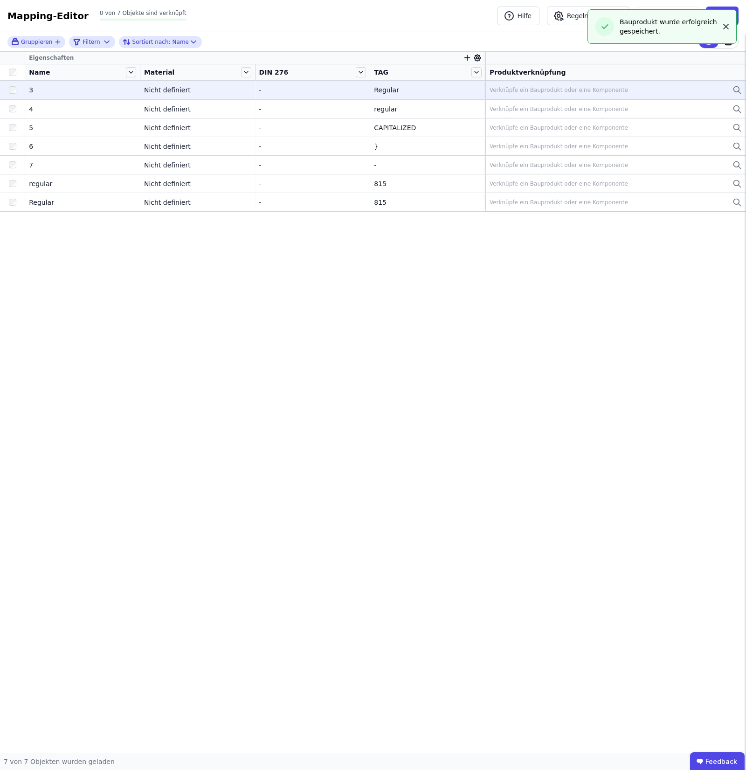
click at [719, 29] on div "Bauprodukt wurde erfolgreich gespeichert." at bounding box center [662, 26] width 133 height 19
click at [721, 28] on button "button" at bounding box center [726, 26] width 11 height 15
click at [17, 77] on div at bounding box center [12, 72] width 25 height 13
click at [15, 77] on div at bounding box center [12, 72] width 25 height 13
click at [14, 77] on div at bounding box center [12, 72] width 25 height 13
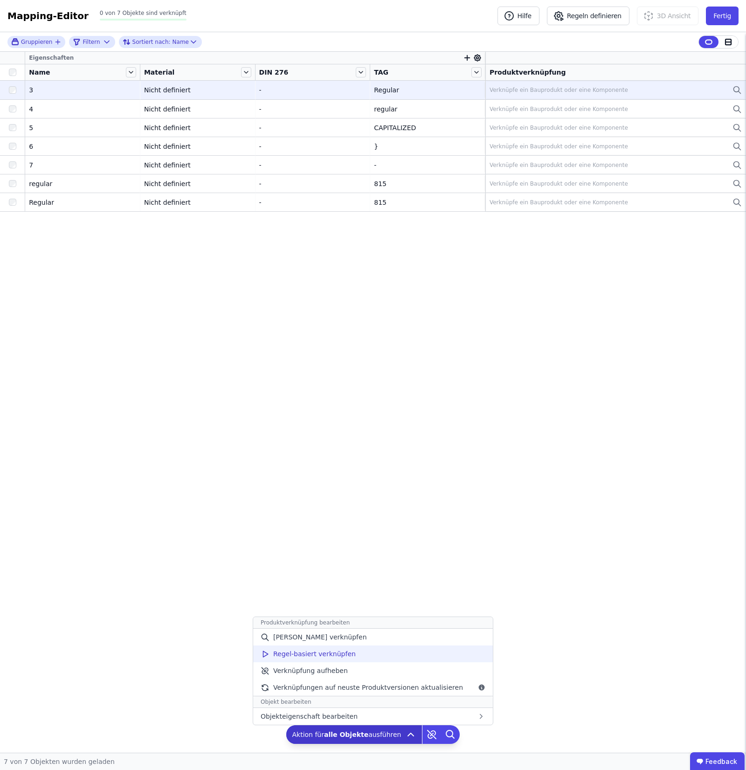
click at [415, 653] on div "Regel-basiert verknüpfen" at bounding box center [373, 654] width 240 height 17
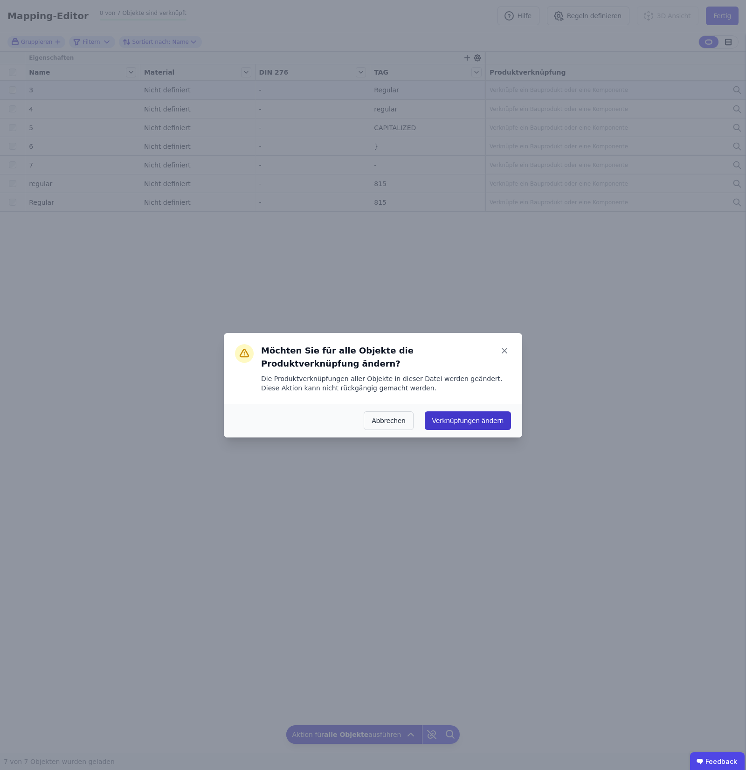
click at [476, 411] on button "Verknüpfungen ändern" at bounding box center [468, 420] width 86 height 19
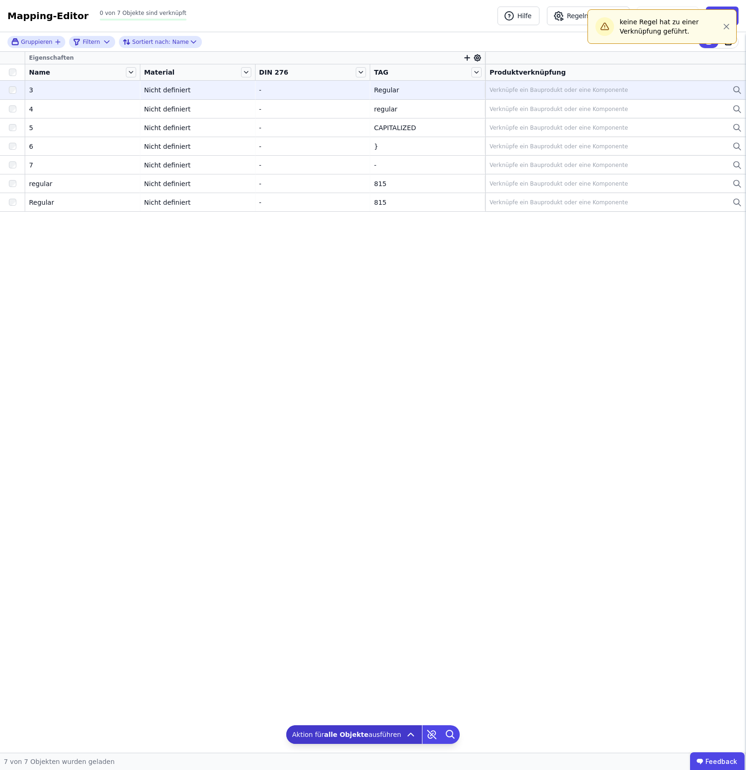
click at [732, 26] on div "keine Regel hat zu einer Verknüpfung geführt." at bounding box center [662, 26] width 149 height 35
click at [726, 22] on icon "button" at bounding box center [726, 26] width 9 height 9
click at [576, 3] on div "Mapping-Editor Hilfe Regeln definieren 3D Ansicht Fertig 0 von 7 Objekte sind v…" at bounding box center [373, 16] width 746 height 32
click at [583, 13] on button "Regeln definieren" at bounding box center [588, 16] width 83 height 19
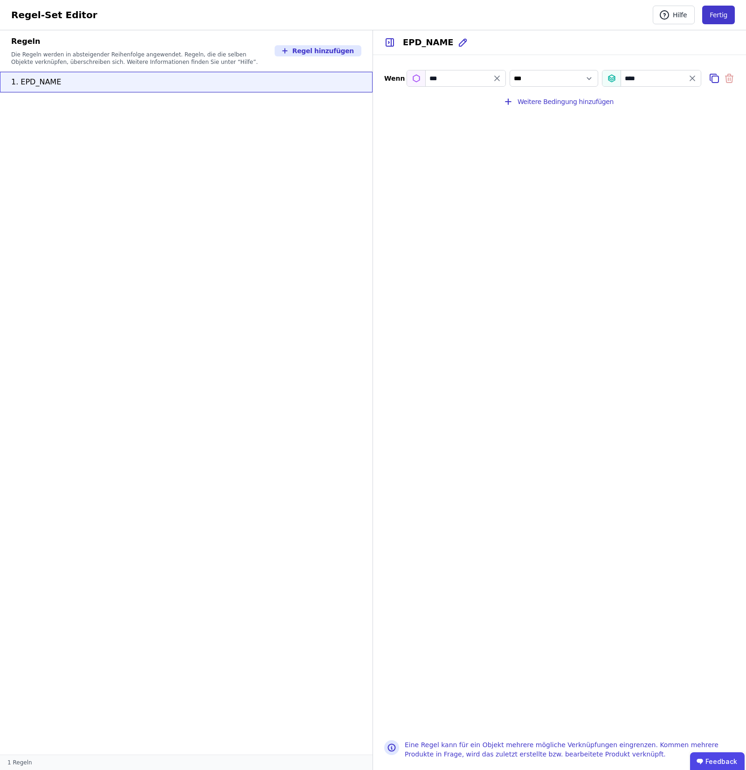
click at [721, 17] on button "Fertig" at bounding box center [718, 15] width 33 height 19
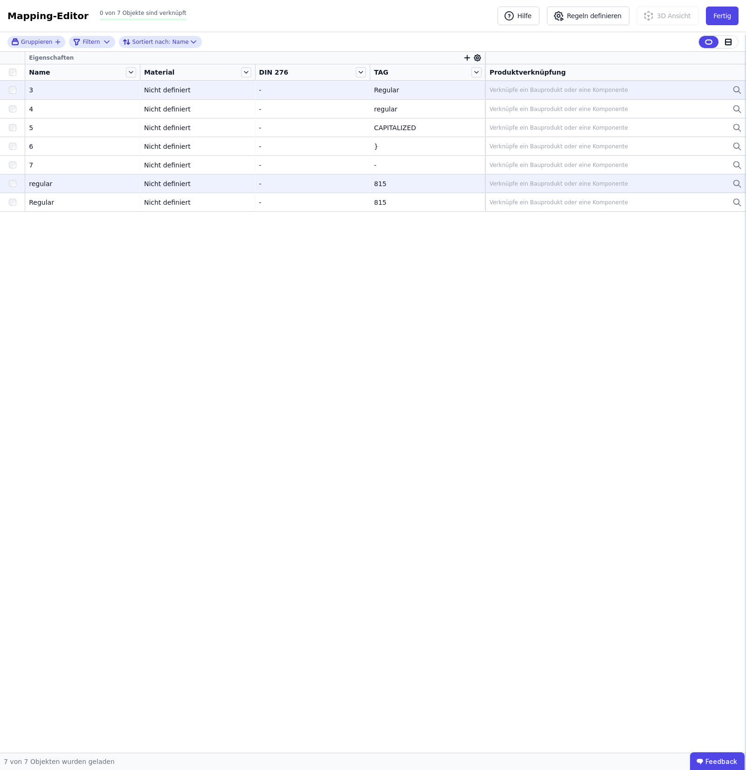
click at [578, 181] on div "Verknüpfe ein Bauprodukt oder eine Komponente" at bounding box center [559, 183] width 139 height 7
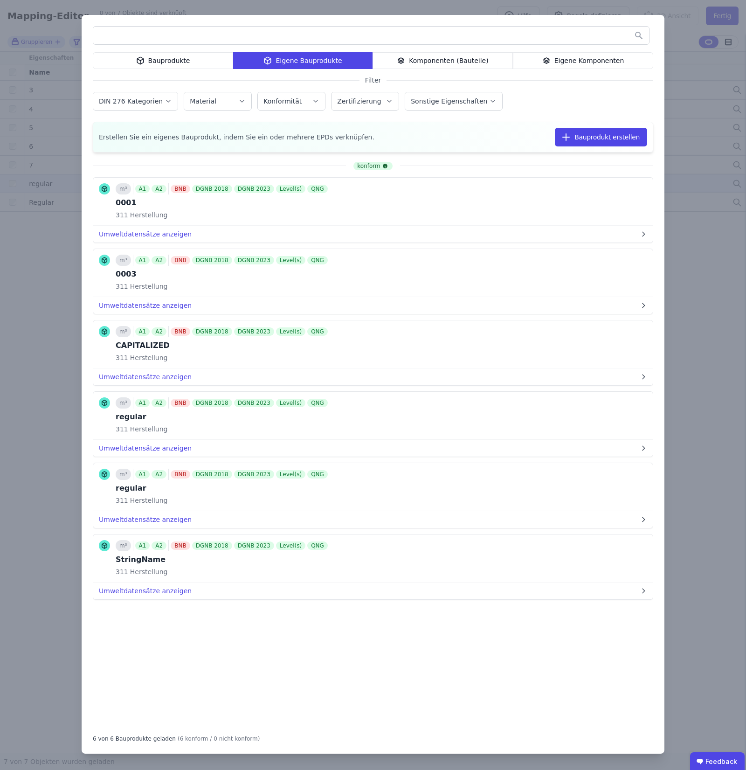
click at [701, 86] on div "Bauprodukte Eigene Bauprodukte Komponenten (Bauteile) Eigene Komponenten Filter…" at bounding box center [373, 385] width 746 height 770
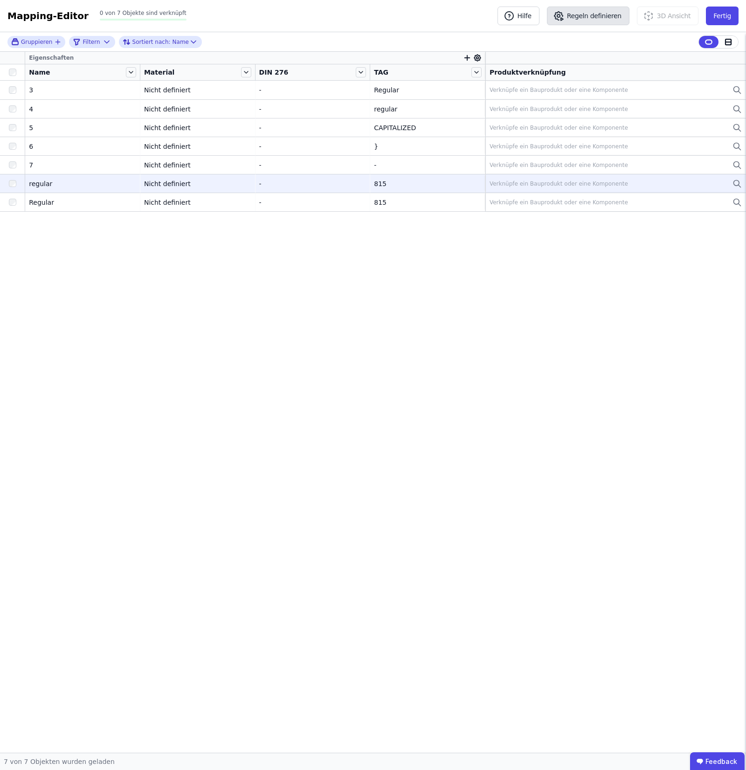
click at [602, 10] on button "Regeln definieren" at bounding box center [588, 16] width 83 height 19
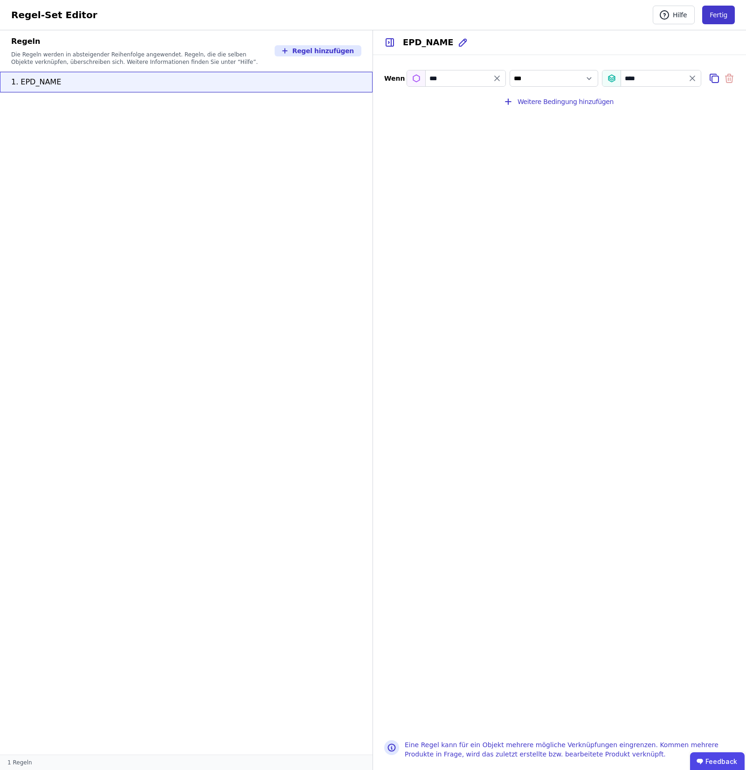
click at [722, 18] on button "Fertig" at bounding box center [718, 15] width 33 height 19
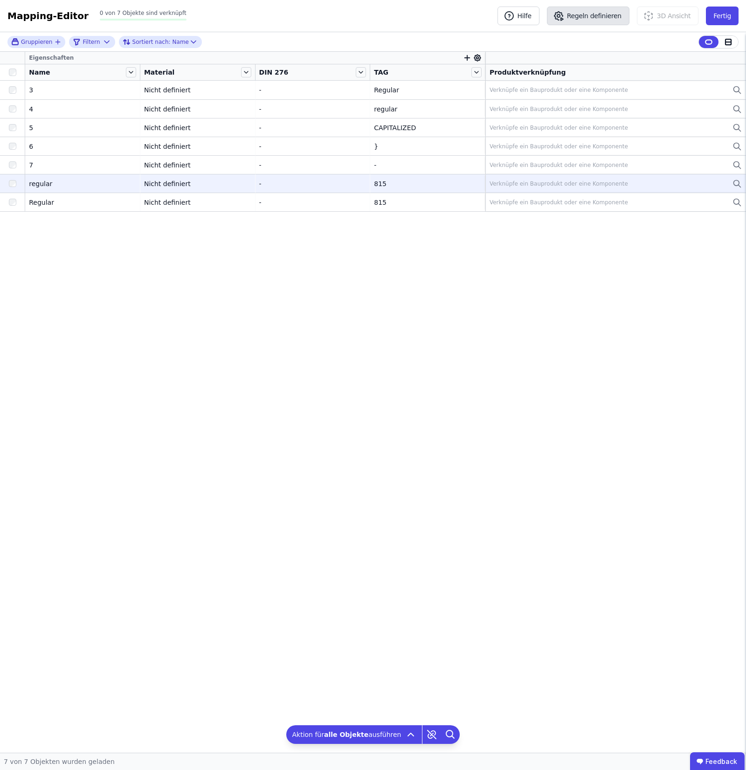
drag, startPoint x: 607, startPoint y: 13, endPoint x: 614, endPoint y: 13, distance: 7.0
click at [614, 13] on button "Regeln definieren" at bounding box center [588, 16] width 83 height 19
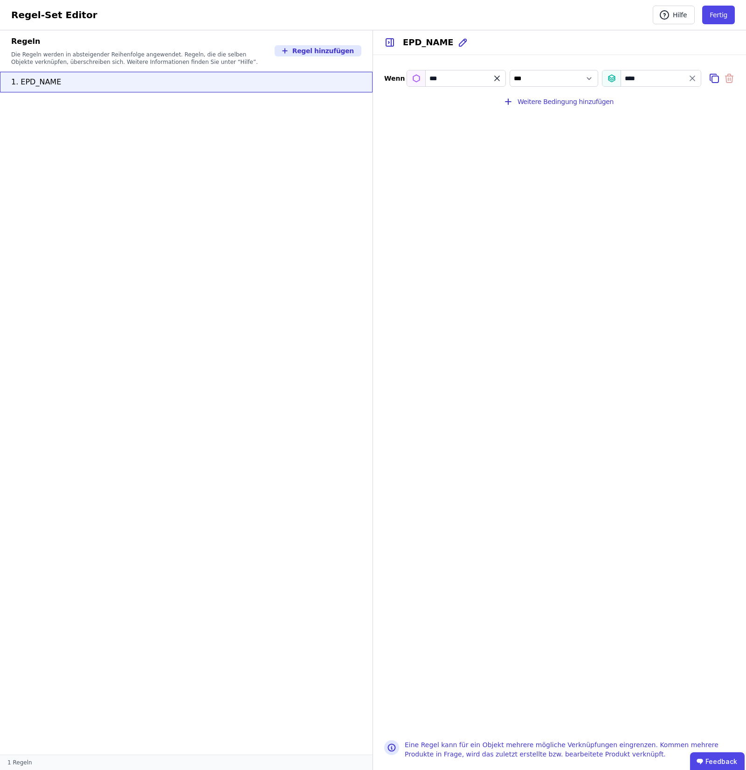
click at [500, 82] on icon "filter_by" at bounding box center [497, 78] width 9 height 9
drag, startPoint x: 479, startPoint y: 80, endPoint x: 472, endPoint y: 83, distance: 7.5
click at [472, 83] on input "filter_by" at bounding box center [456, 78] width 98 height 17
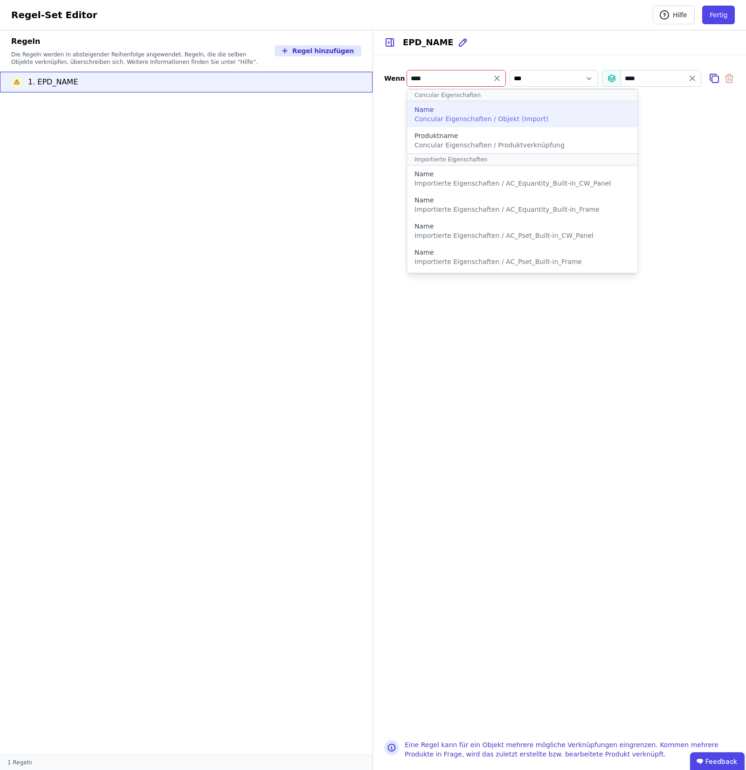
type input "****"
click at [568, 123] on div "Name Concular Eigenschaften / Objekt (Import)" at bounding box center [523, 114] width 216 height 19
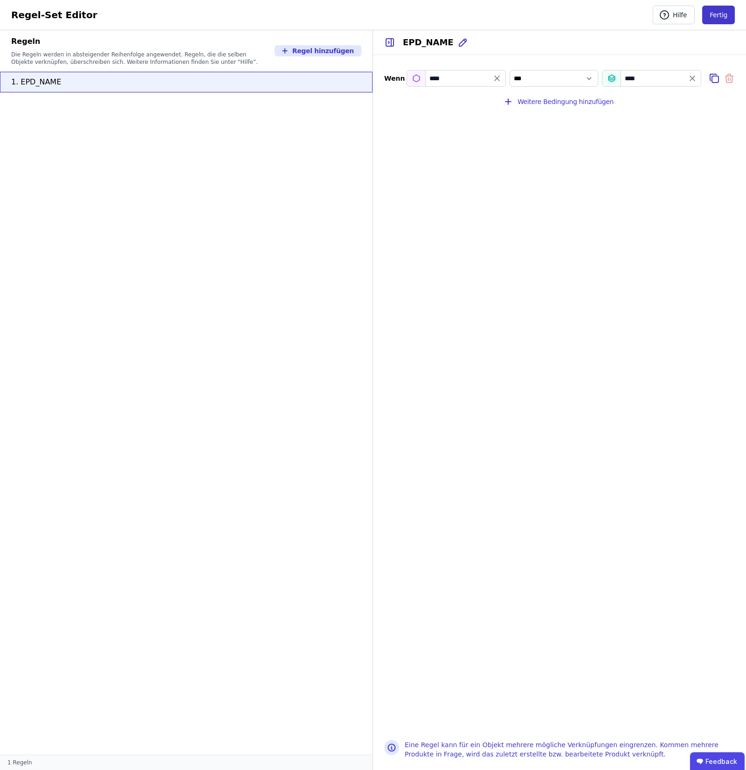
click at [724, 13] on button "Fertig" at bounding box center [718, 15] width 33 height 19
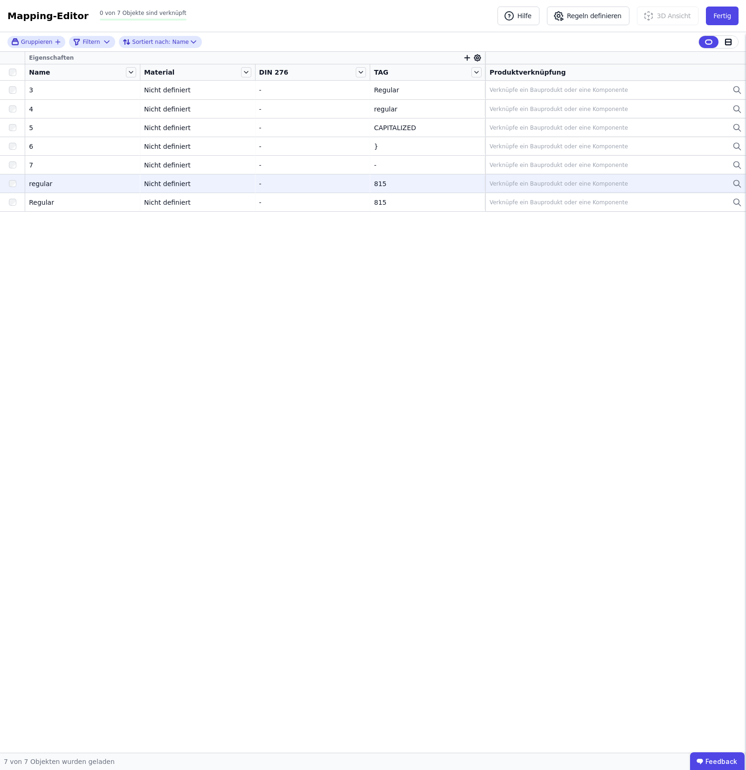
click at [20, 76] on div at bounding box center [12, 72] width 17 height 7
click at [579, 181] on div "Verknüpfe ein Bauprodukt oder eine Komponente" at bounding box center [559, 183] width 139 height 7
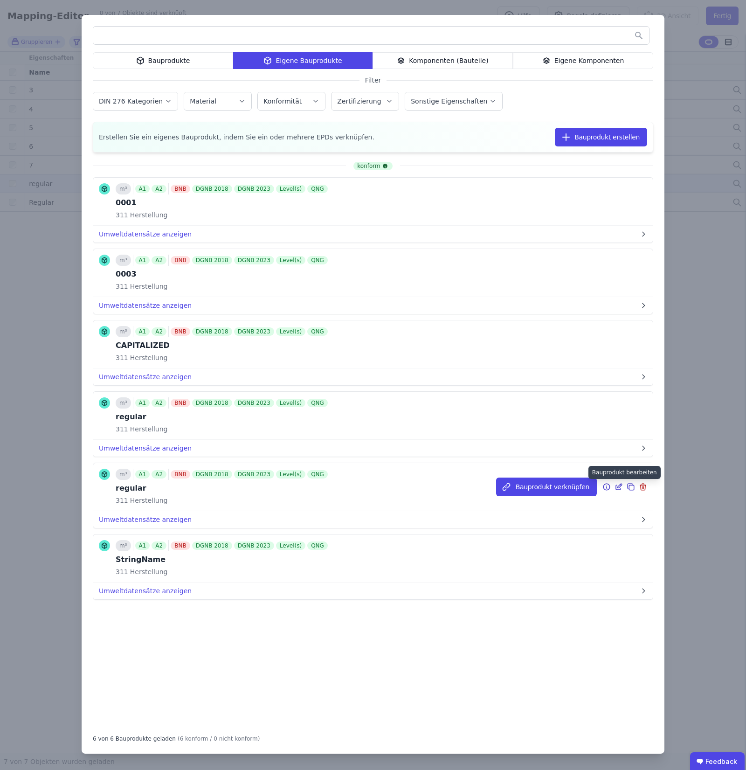
click at [617, 486] on icon at bounding box center [618, 487] width 5 height 5
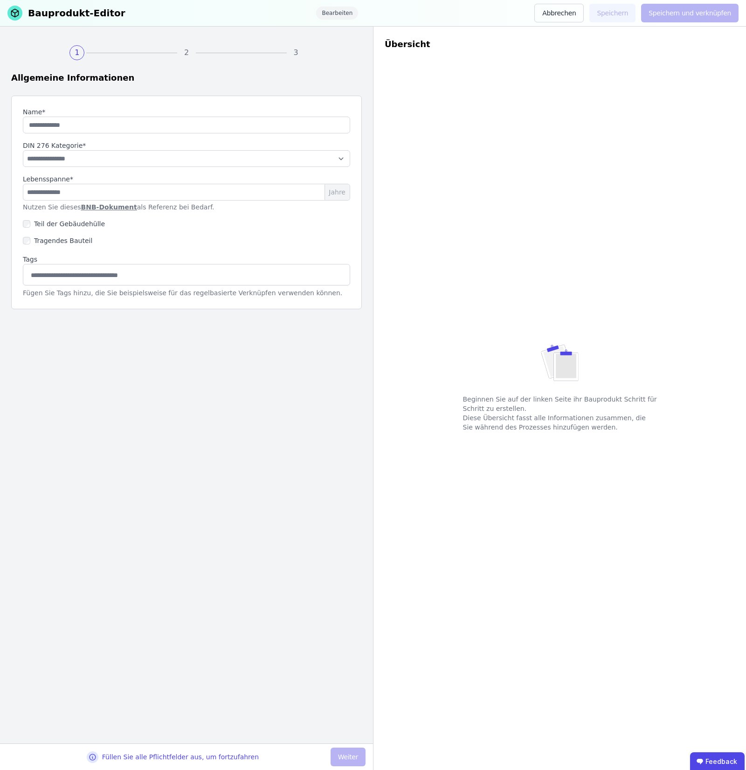
type input "*******"
select select "**********"
type input "**"
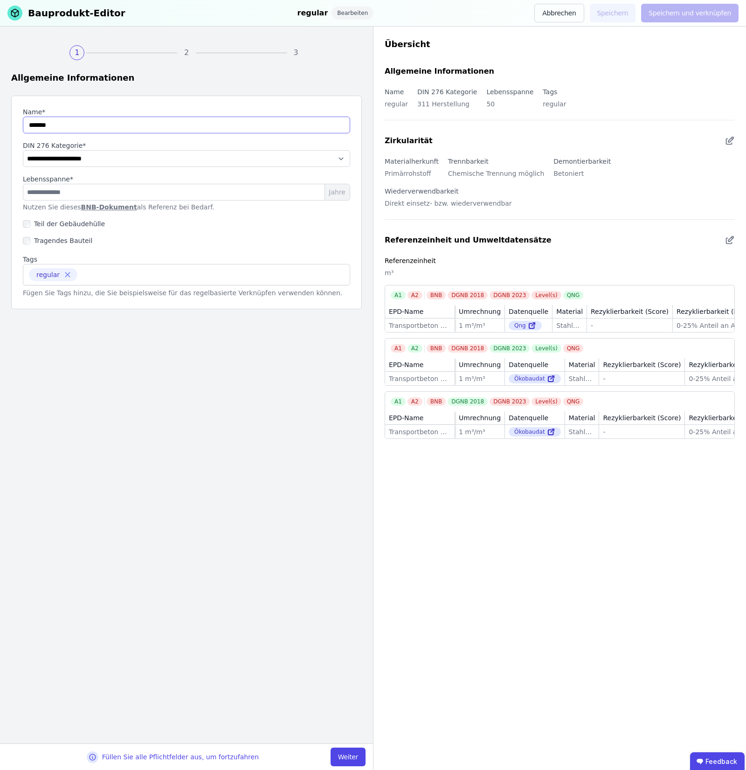
drag, startPoint x: 33, startPoint y: 133, endPoint x: 26, endPoint y: 135, distance: 7.4
click at [26, 135] on div "**********" at bounding box center [186, 203] width 351 height 214
click at [34, 130] on input "string" at bounding box center [186, 125] width 327 height 17
click at [28, 131] on input "string" at bounding box center [186, 125] width 327 height 17
type input "*******"
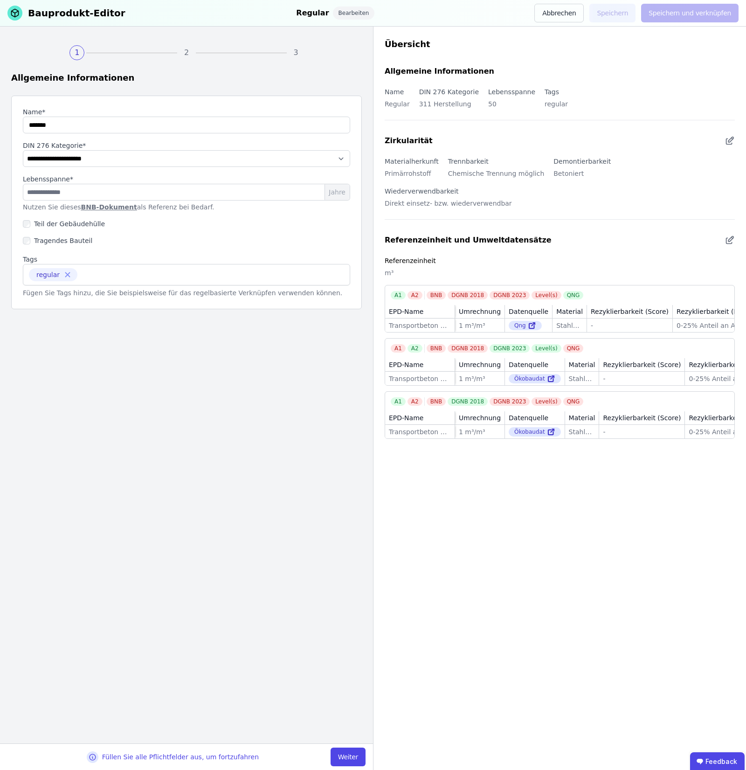
click at [258, 415] on div "**********" at bounding box center [186, 385] width 373 height 717
click at [363, 752] on button "Weiter" at bounding box center [348, 757] width 35 height 19
select select "**********"
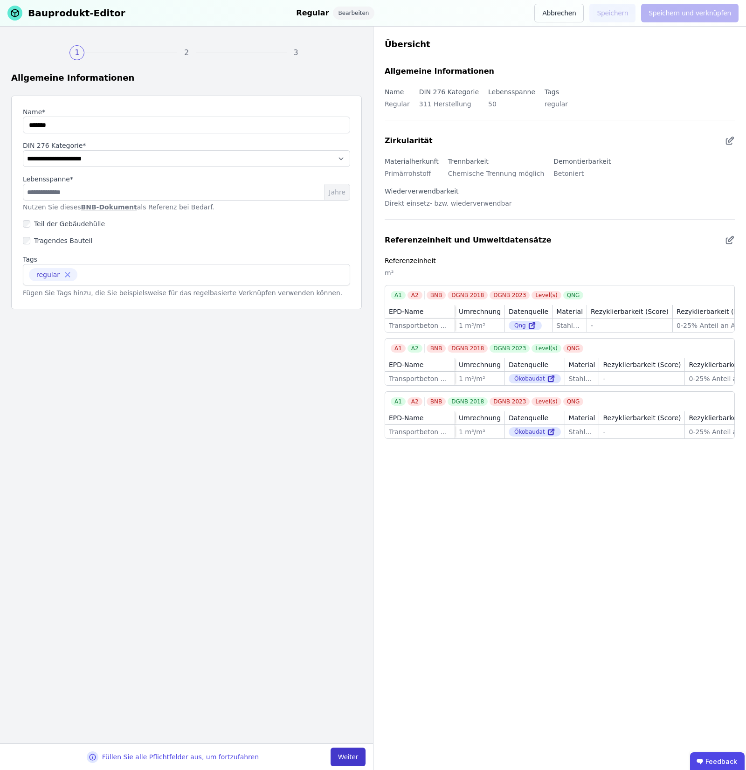
select select "**********"
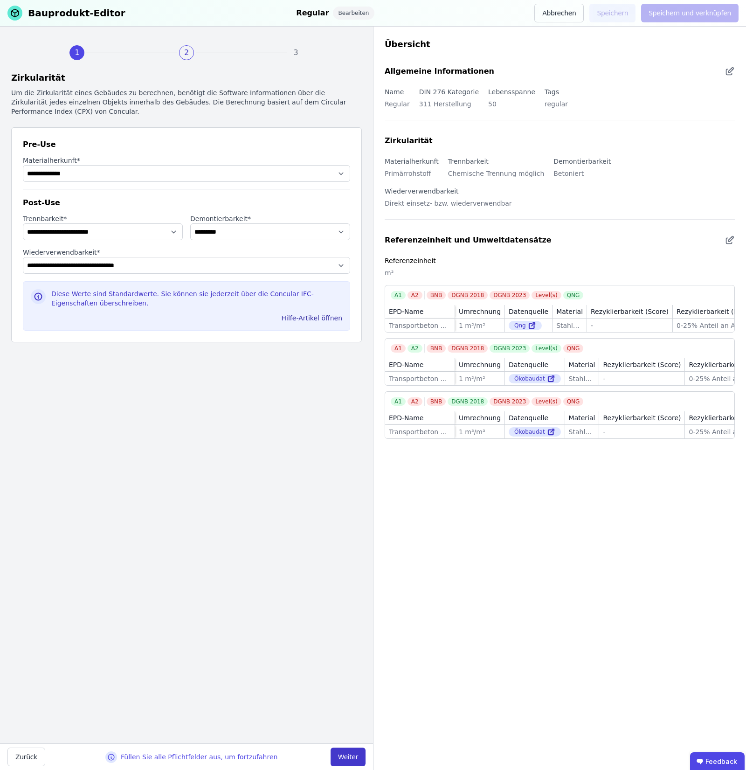
click at [363, 752] on button "Weiter" at bounding box center [348, 757] width 35 height 19
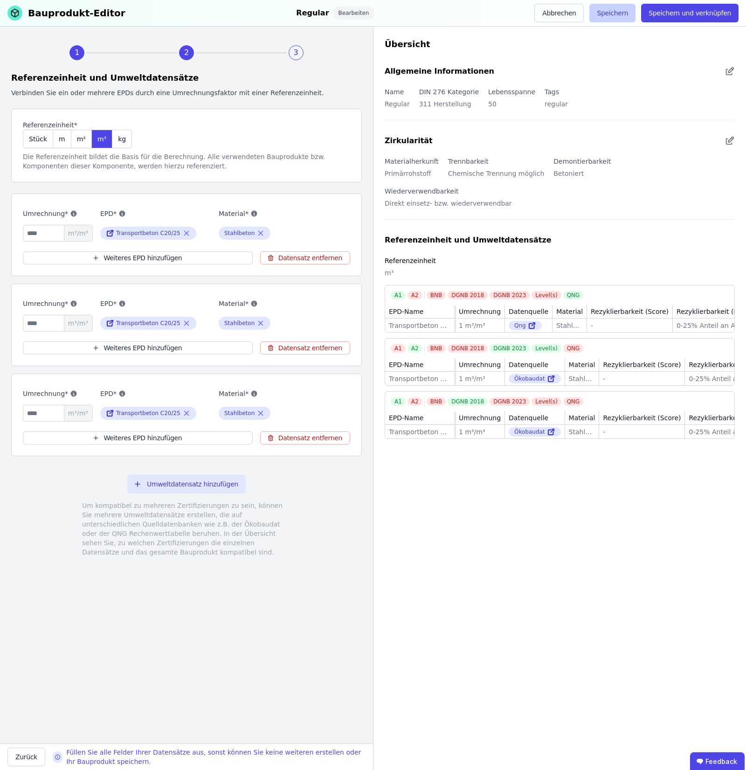
click at [623, 18] on button "Speichern" at bounding box center [613, 13] width 46 height 19
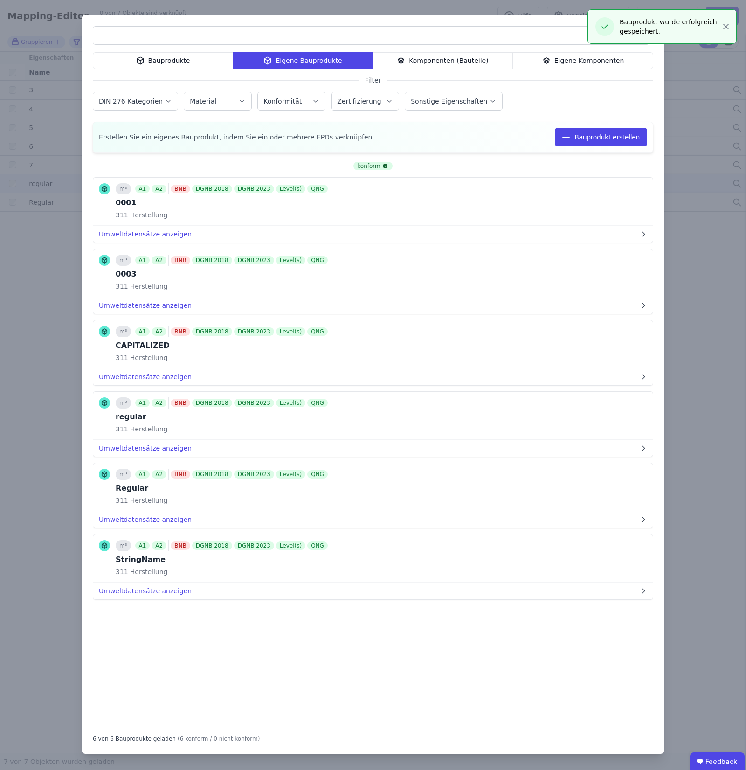
click at [705, 92] on div "Bauprodukte Eigene Bauprodukte Komponenten (Bauteile) Eigene Komponenten Filter…" at bounding box center [373, 385] width 746 height 770
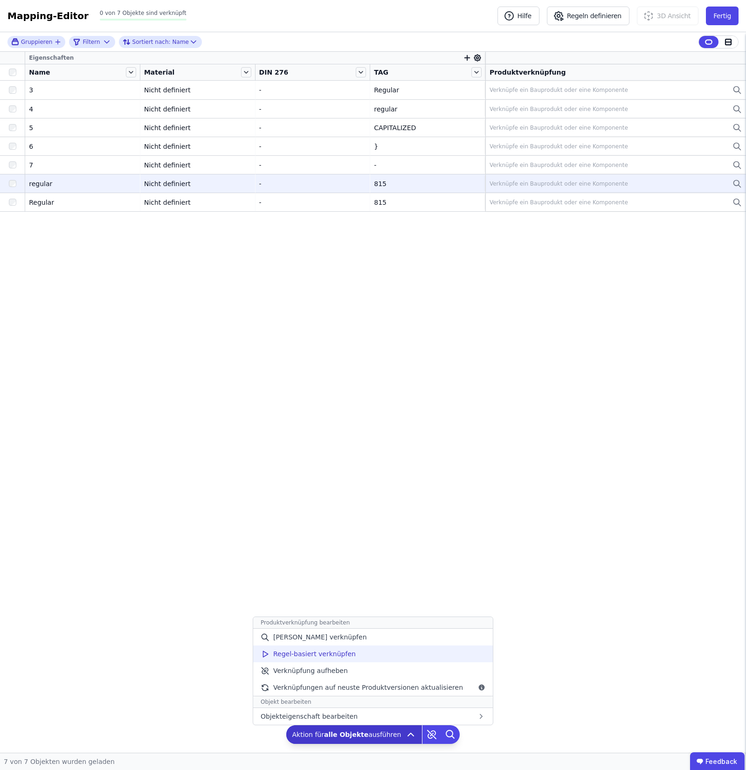
click at [434, 653] on div "Regel-basiert verknüpfen" at bounding box center [373, 654] width 240 height 17
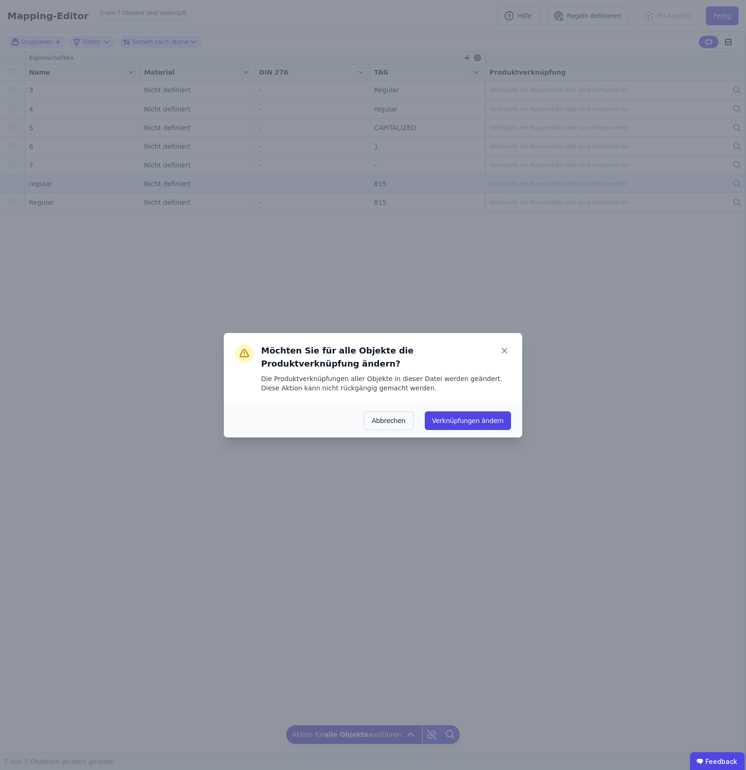
click at [498, 391] on div "Möchten Sie für alle Objekte die Produktverknüpfung ändern? Die Produktverknüpf…" at bounding box center [373, 368] width 299 height 71
click at [492, 418] on button "Verknüpfungen ändern" at bounding box center [468, 420] width 86 height 19
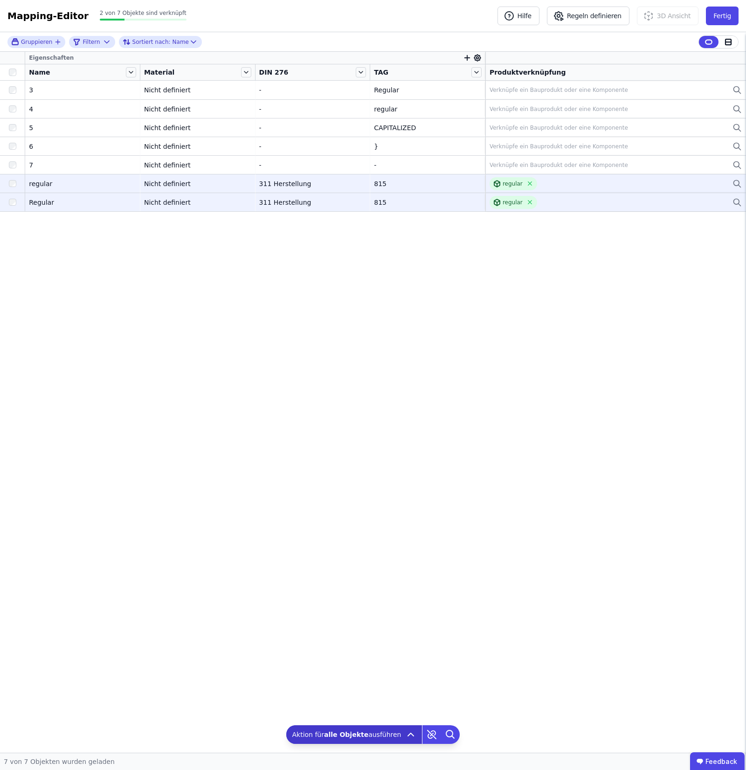
click at [716, 199] on div "regular" at bounding box center [616, 202] width 252 height 13
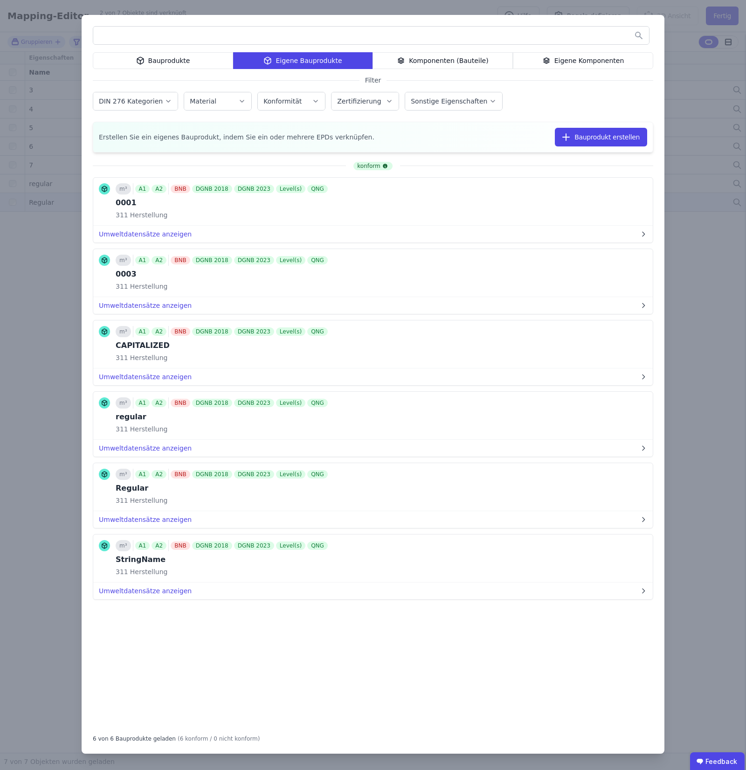
click at [690, 228] on div "Bauprodukte Eigene Bauprodukte Komponenten (Bauteile) Eigene Komponenten Filter…" at bounding box center [373, 385] width 746 height 770
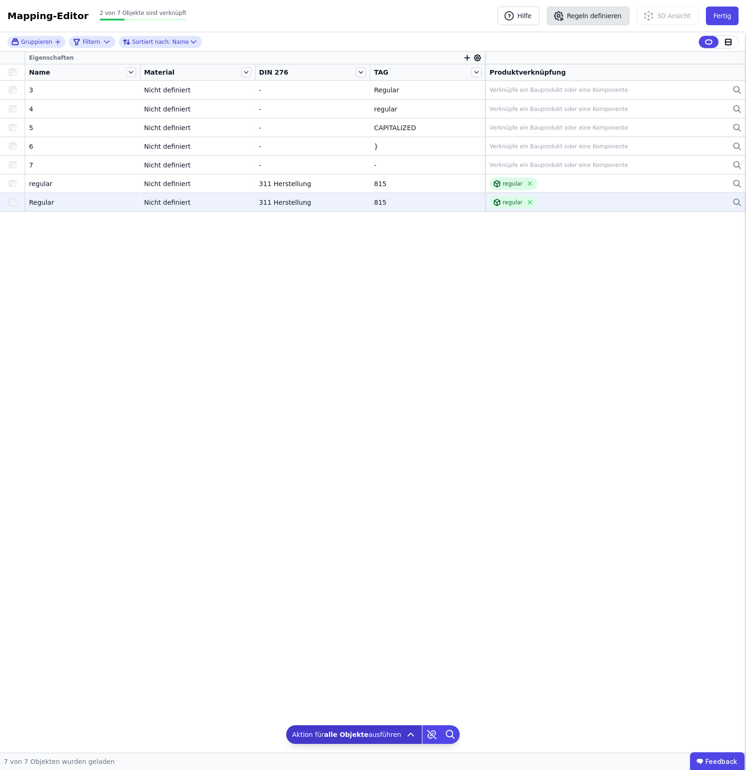
click at [585, 11] on button "Regeln definieren" at bounding box center [588, 16] width 83 height 19
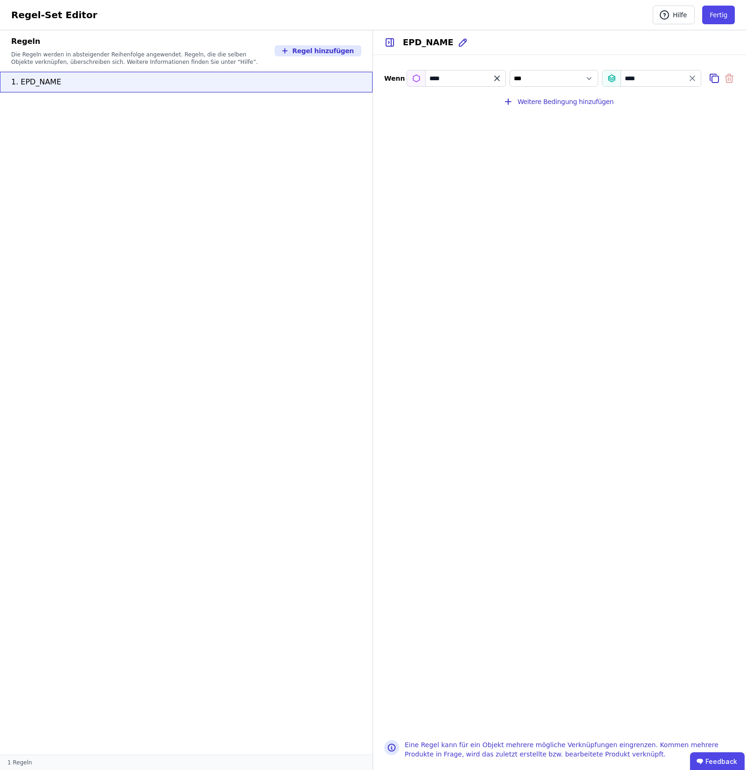
click at [497, 78] on icon "filter_by" at bounding box center [497, 78] width 5 height 5
click at [472, 81] on input "filter_by" at bounding box center [456, 78] width 98 height 17
click at [429, 118] on span "Importierte Eigenschaften / Extra" at bounding box center [469, 118] width 109 height 7
type input "***"
click at [728, 8] on button "Fertig" at bounding box center [718, 15] width 33 height 19
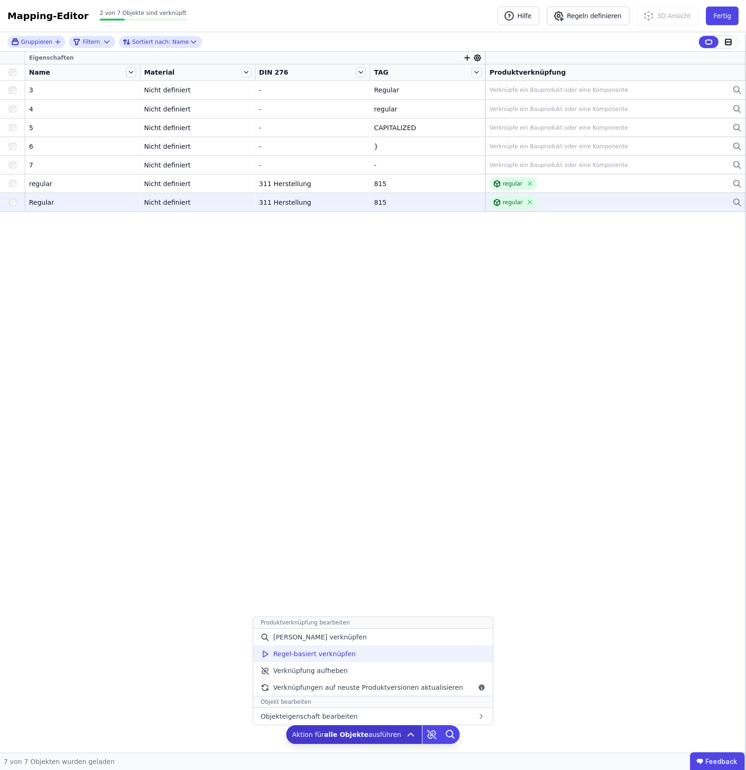
click at [396, 652] on div "Regel-basiert verknüpfen" at bounding box center [373, 654] width 240 height 17
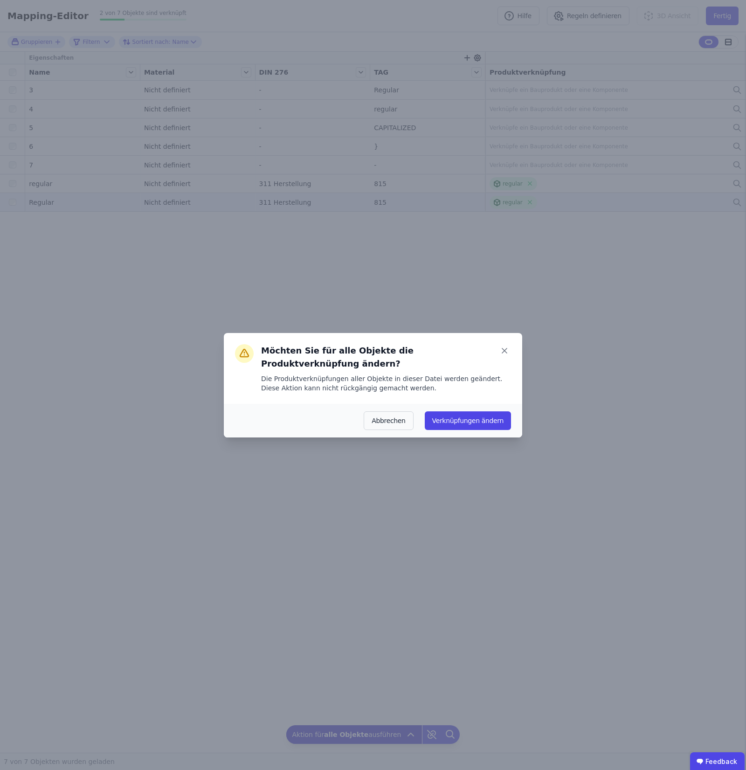
click at [507, 347] on div "Möchten Sie für alle Objekte die Produktverknüpfung ändern? Die Produktverknüpf…" at bounding box center [373, 368] width 299 height 71
drag, startPoint x: 508, startPoint y: 350, endPoint x: 511, endPoint y: 354, distance: 5.2
click at [511, 354] on div "Möchten Sie für alle Objekte die Produktverknüpfung ändern? Die Produktverknüpf…" at bounding box center [373, 368] width 299 height 71
click at [514, 358] on div "Möchten Sie für alle Objekte die Produktverknüpfung ändern? Die Produktverknüpf…" at bounding box center [373, 368] width 299 height 71
click at [470, 411] on button "Verknüpfungen ändern" at bounding box center [468, 420] width 86 height 19
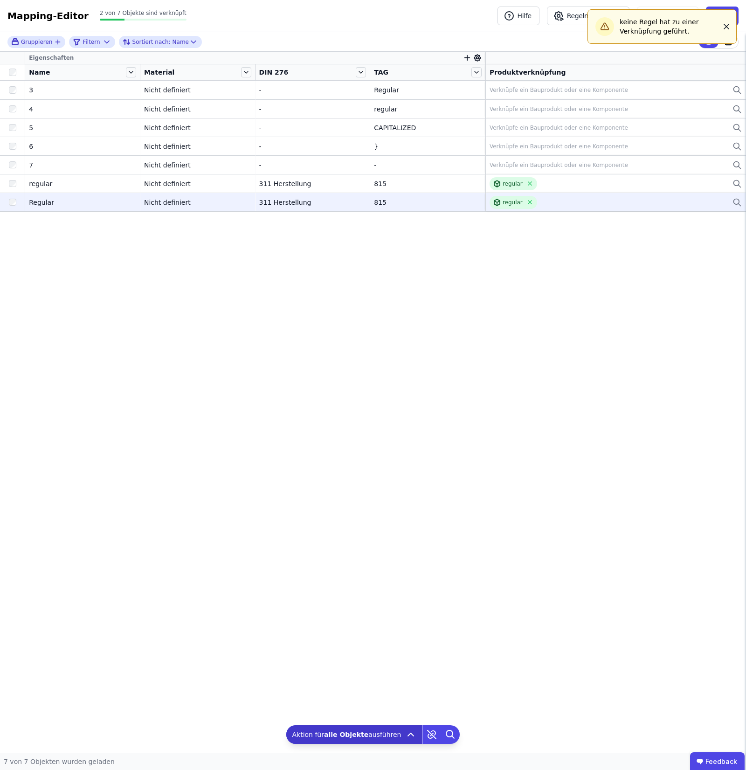
click at [729, 30] on icon "button" at bounding box center [726, 26] width 9 height 9
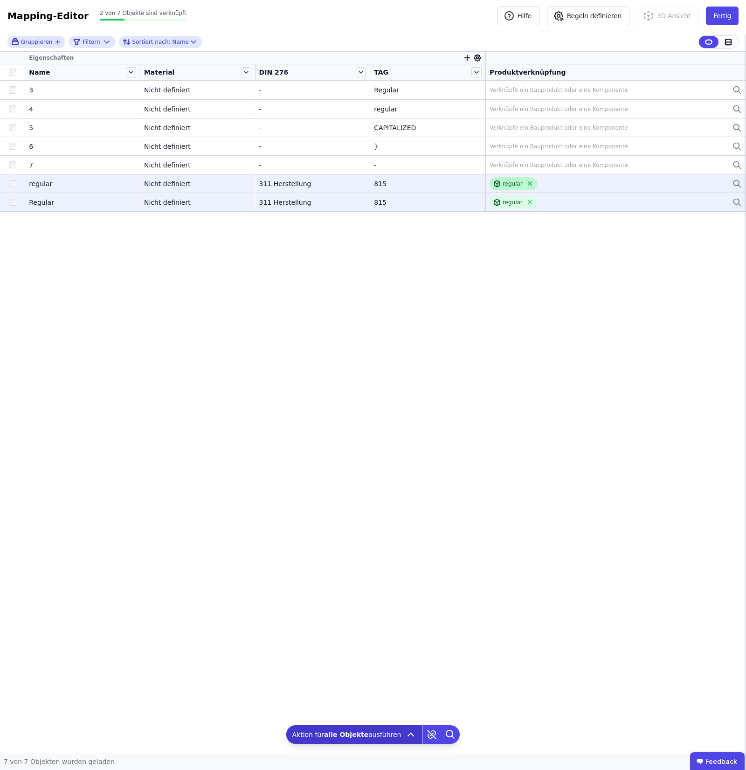
click at [527, 184] on icon at bounding box center [530, 183] width 7 height 7
click at [530, 198] on div "regular" at bounding box center [514, 202] width 48 height 13
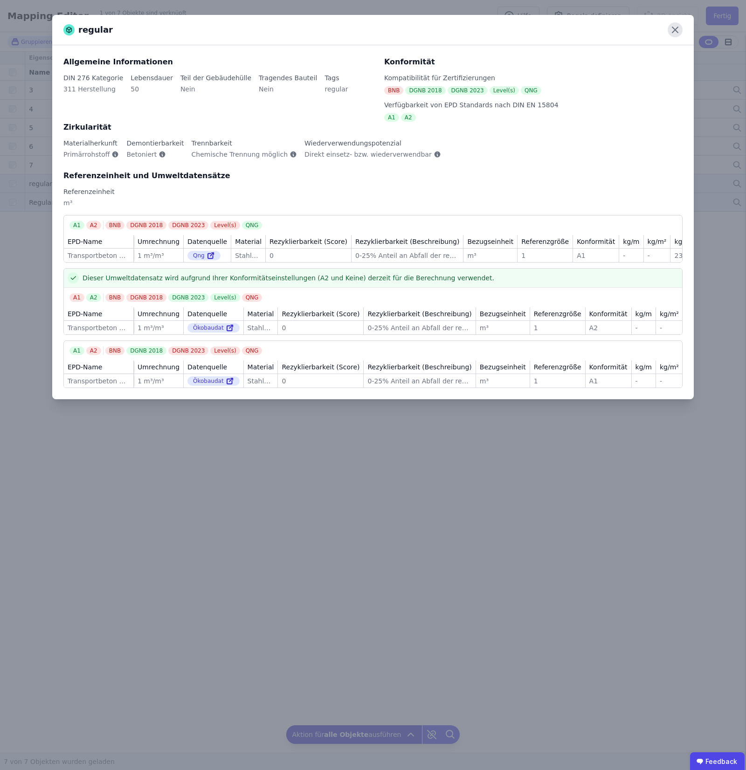
drag, startPoint x: 691, startPoint y: 27, endPoint x: 681, endPoint y: 27, distance: 10.3
click at [690, 27] on div "regular" at bounding box center [373, 30] width 642 height 30
click at [681, 27] on icon at bounding box center [675, 29] width 15 height 15
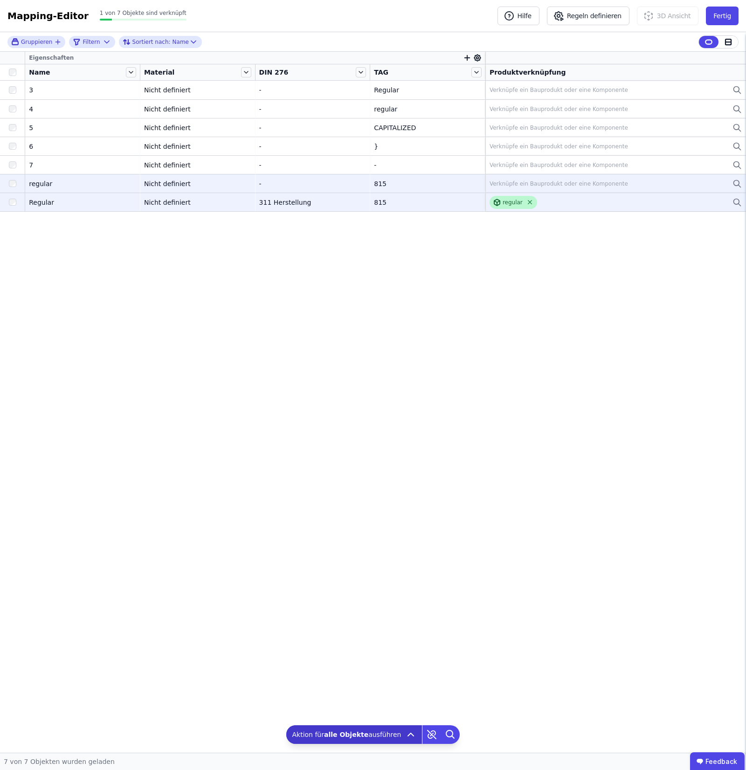
click at [528, 203] on icon at bounding box center [530, 203] width 4 height 4
click at [593, 25] on button "Regeln definieren" at bounding box center [588, 16] width 83 height 19
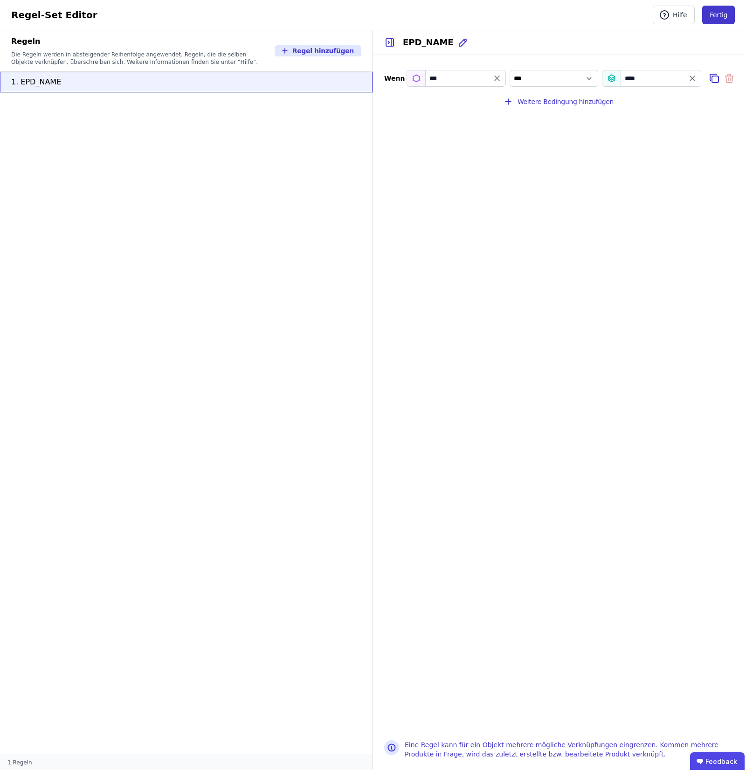
click at [717, 9] on button "Fertig" at bounding box center [718, 15] width 33 height 19
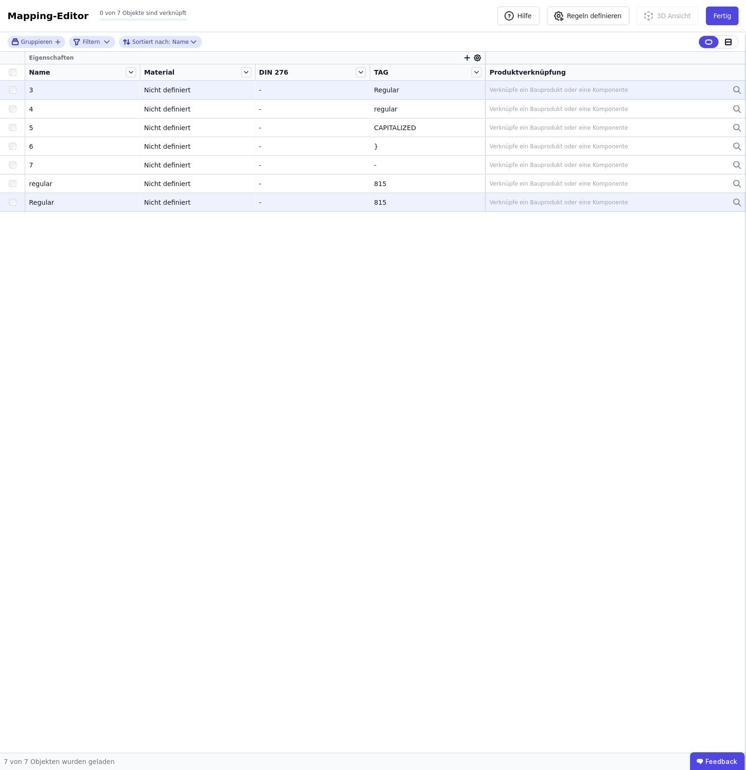
click at [610, 98] on td "Verknüpfe ein Bauprodukt oder eine Komponente Verknüpfe ein Bauprodukt oder ein…" at bounding box center [616, 90] width 261 height 19
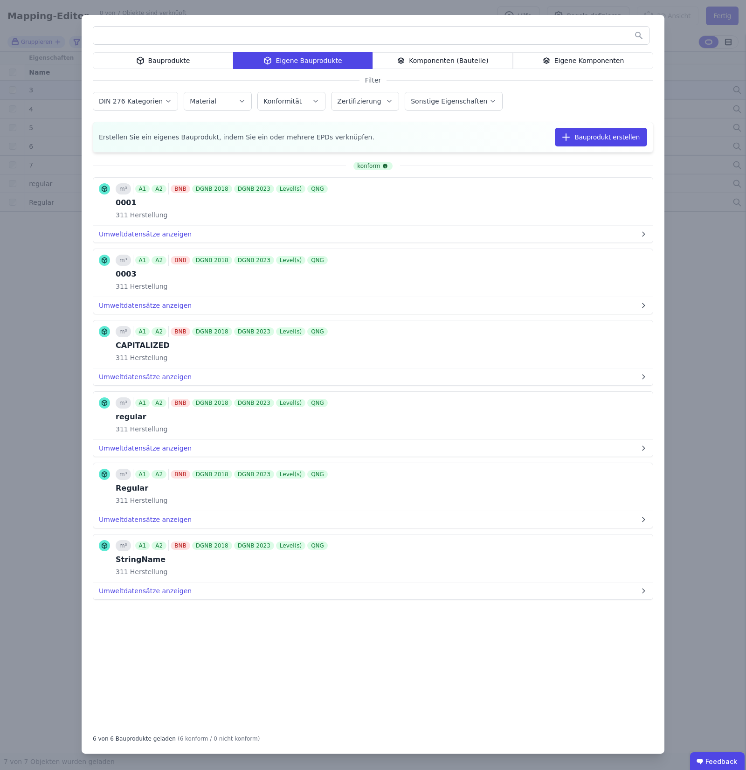
click at [694, 403] on div "Bauprodukte Eigene Bauprodukte Komponenten (Bauteile) Eigene Komponenten Filter…" at bounding box center [373, 385] width 746 height 770
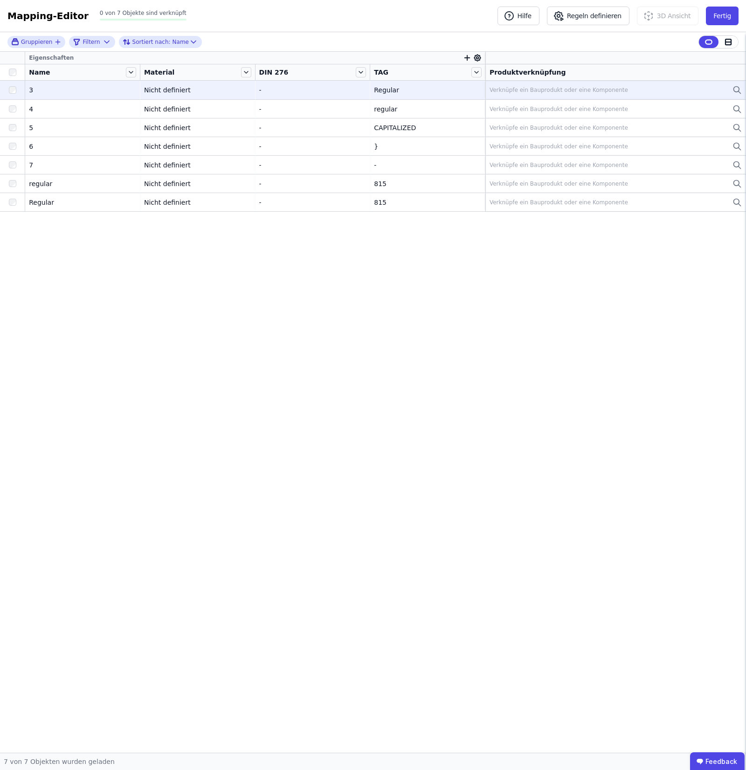
click at [16, 78] on div at bounding box center [12, 72] width 25 height 13
click at [17, 66] on div at bounding box center [12, 72] width 25 height 13
click at [466, 56] on icon "button" at bounding box center [467, 58] width 8 height 8
click at [526, 121] on div "Importierte Eigenschaften" at bounding box center [521, 124] width 114 height 17
click at [523, 118] on div "Extra" at bounding box center [523, 125] width 119 height 17
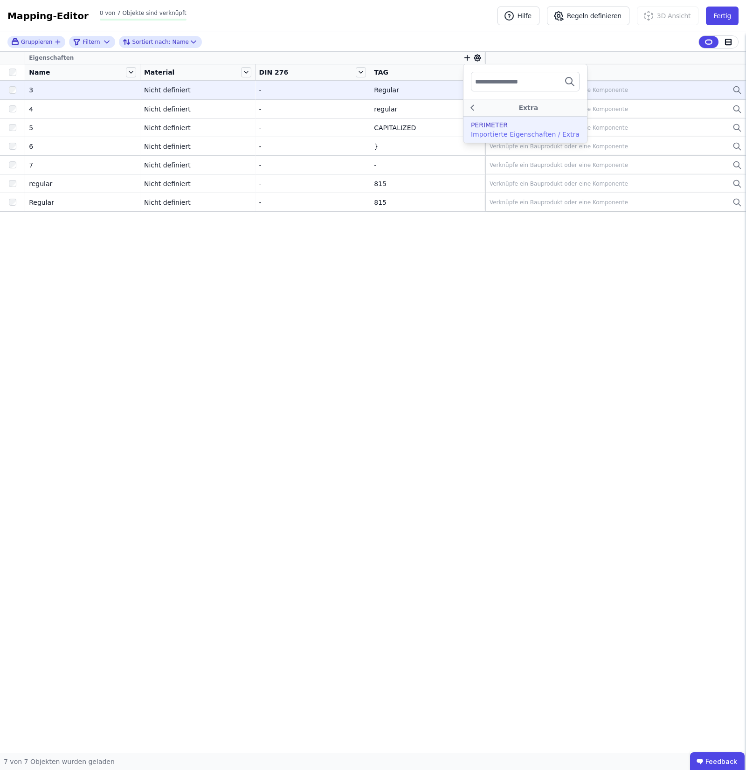
click at [484, 140] on div "PERIMETER Importierte Eigenschaften / Extra" at bounding box center [526, 130] width 124 height 26
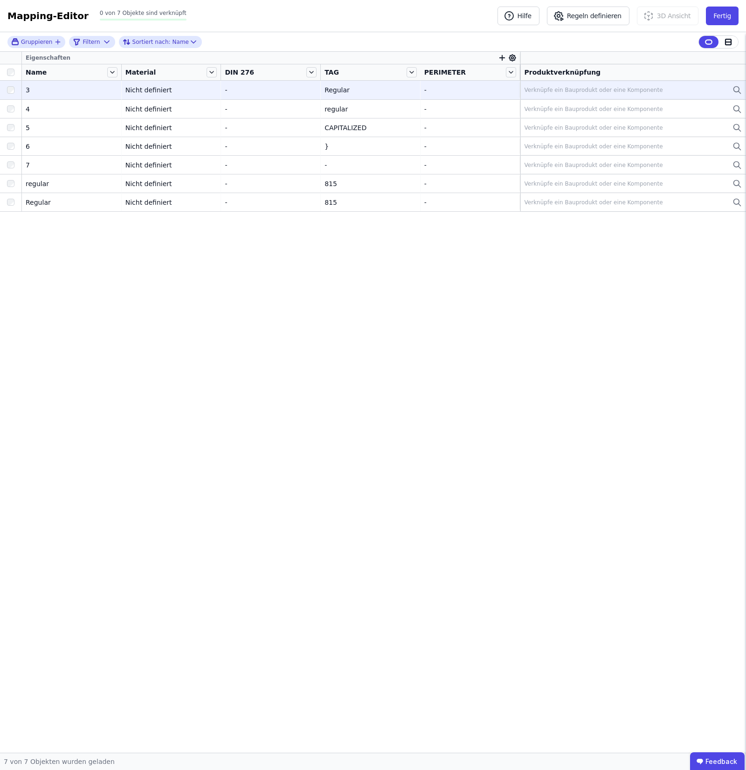
click at [634, 369] on div "Eigenschaften Name Material DIN 276 TAG PERIMETER Produktverknüpfung 3 3 Nicht …" at bounding box center [373, 402] width 746 height 701
click at [576, 6] on div "Mapping-Editor Hilfe Regeln definieren 3D Ansicht Fertig 0 von 7 Objekte sind v…" at bounding box center [373, 16] width 746 height 32
click at [577, 15] on button "Regeln definieren" at bounding box center [588, 16] width 83 height 19
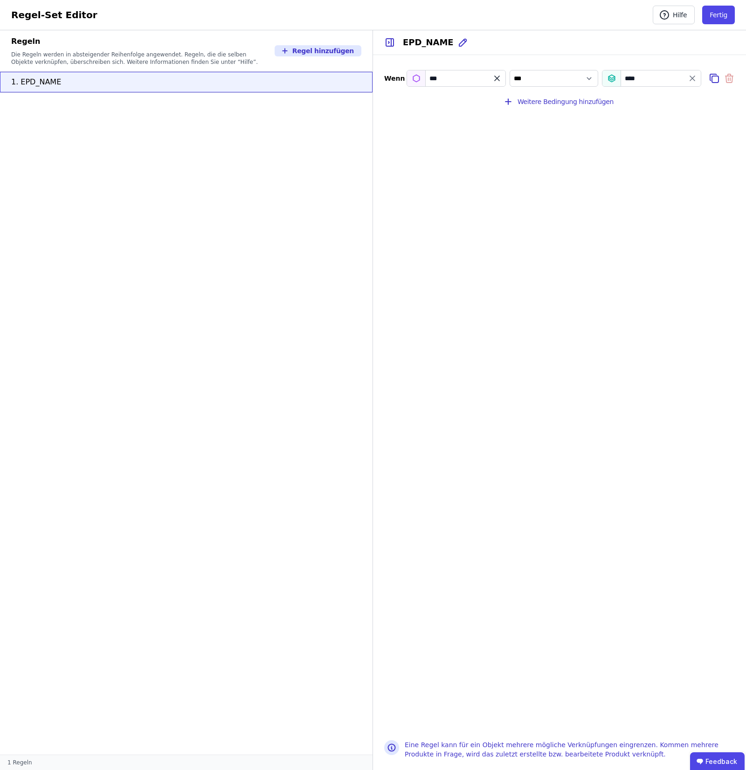
click at [497, 78] on icon "filter_by" at bounding box center [497, 78] width 5 height 5
click at [494, 79] on input "filter_by" at bounding box center [456, 78] width 98 height 17
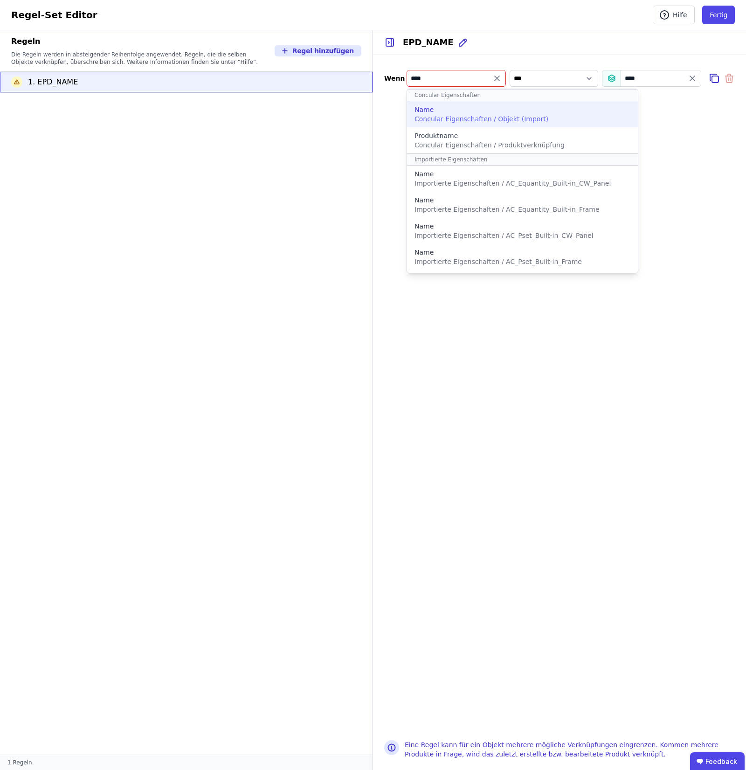
type input "****"
click at [502, 122] on span "Concular Eigenschaften / Objekt (Import)" at bounding box center [482, 118] width 134 height 7
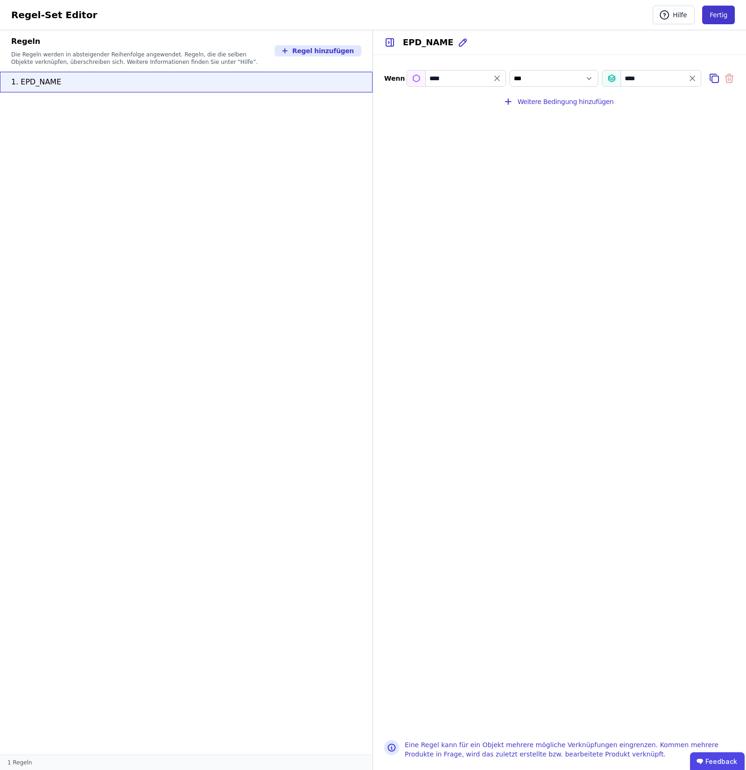
click at [724, 14] on button "Fertig" at bounding box center [718, 15] width 33 height 19
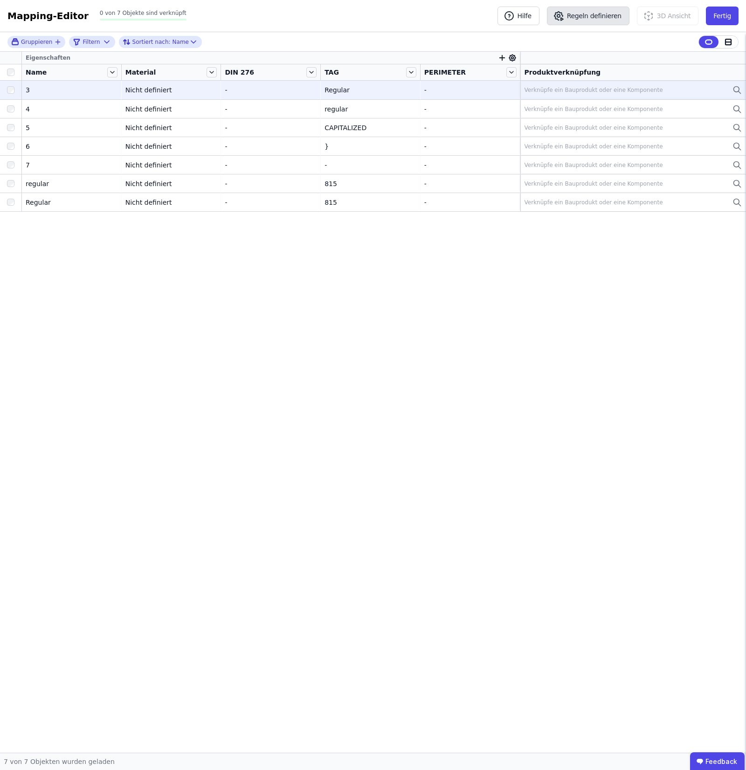
click at [588, 15] on button "Regeln definieren" at bounding box center [588, 16] width 83 height 19
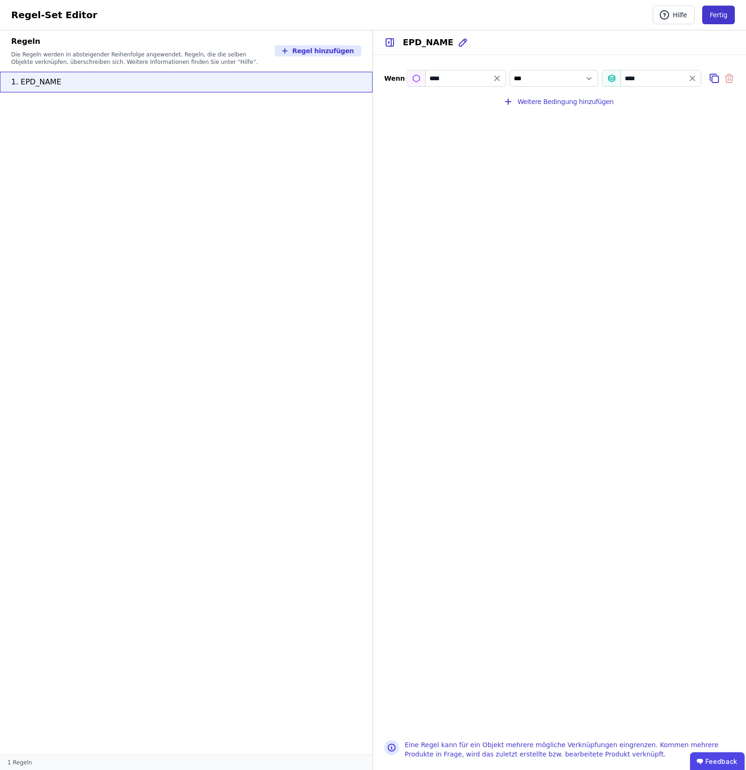
click at [716, 14] on button "Fertig" at bounding box center [718, 15] width 33 height 19
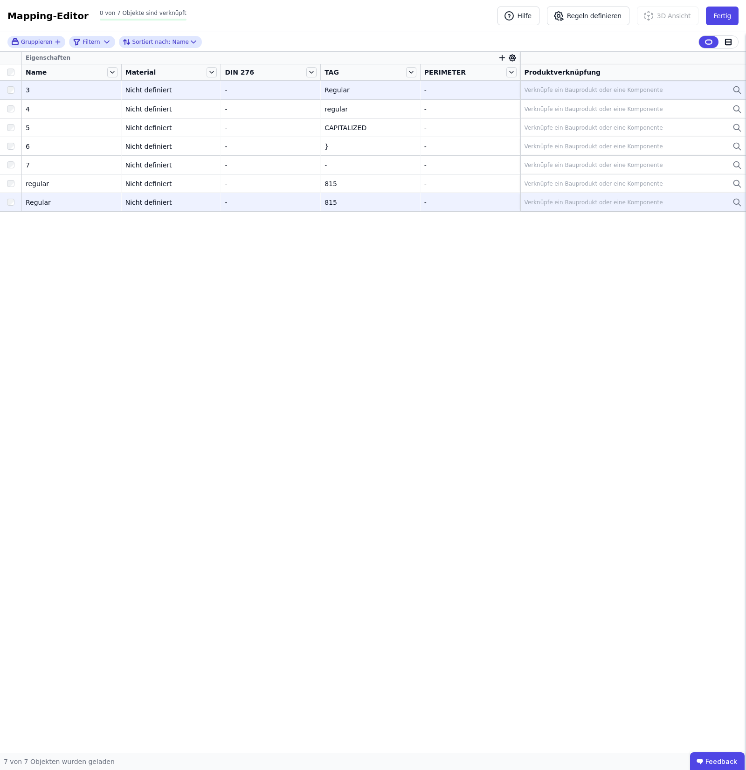
click at [612, 204] on div "Verknüpfe ein Bauprodukt oder eine Komponente" at bounding box center [594, 202] width 139 height 7
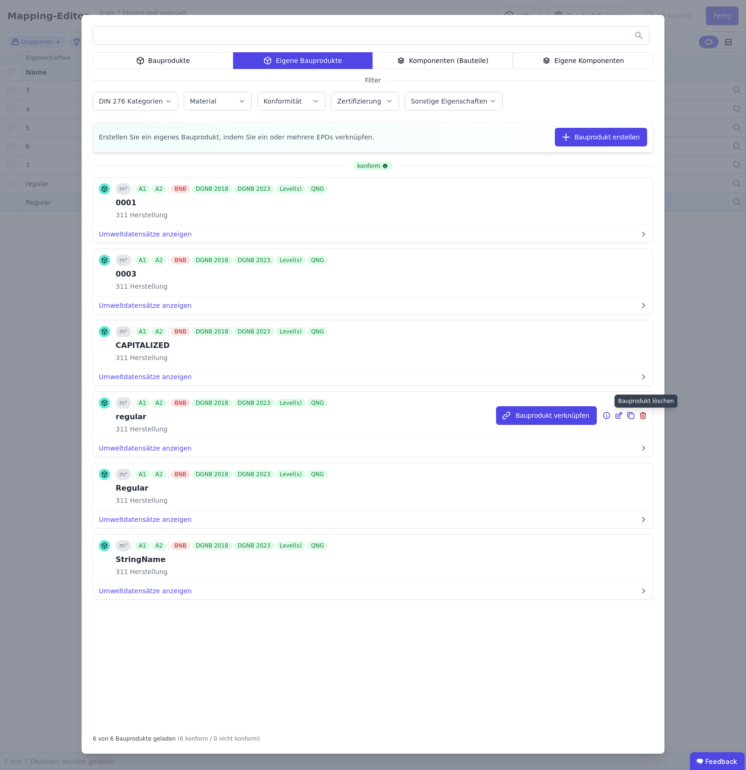
click at [644, 417] on icon at bounding box center [643, 415] width 8 height 11
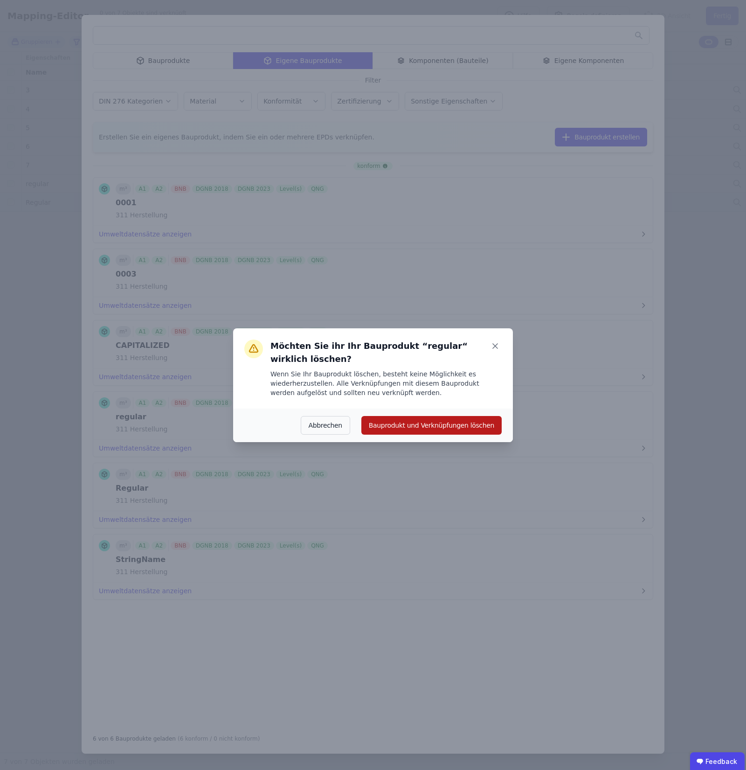
click at [435, 427] on button "Bauprodukt und Verknüpfungen löschen" at bounding box center [431, 425] width 140 height 19
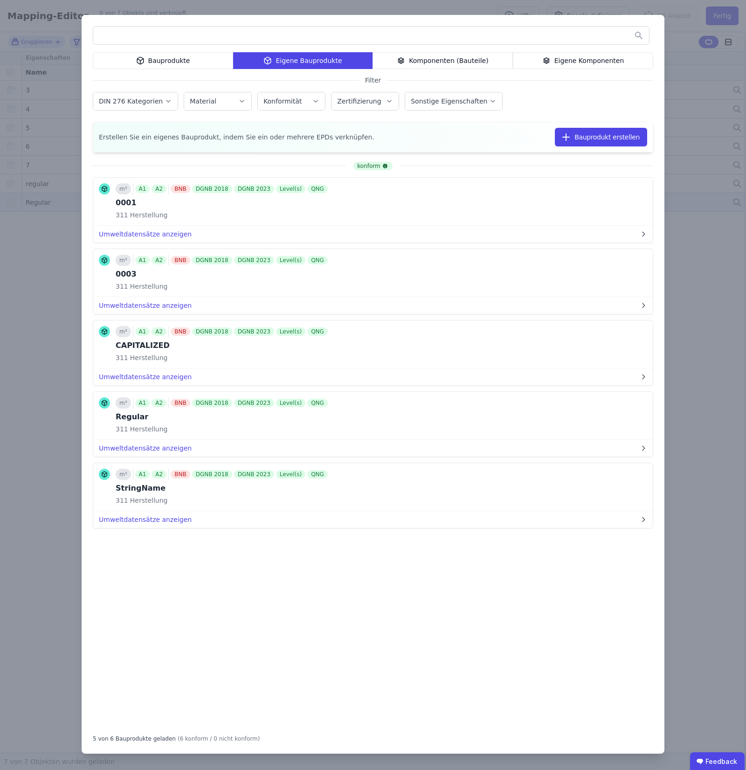
click at [689, 364] on div "Bauprodukte Eigene Bauprodukte Komponenten (Bauteile) Eigene Komponenten Filter…" at bounding box center [373, 385] width 746 height 770
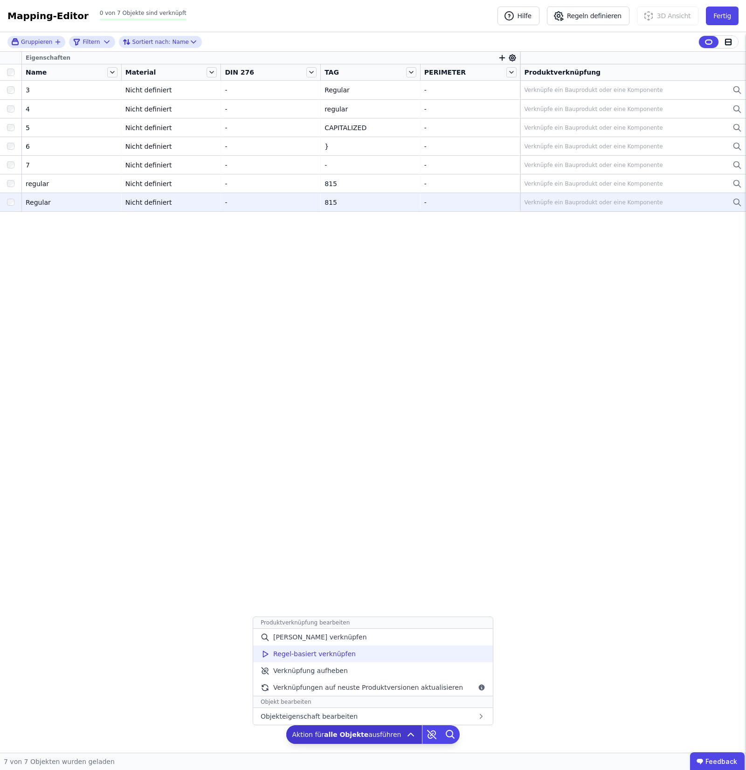
click at [404, 647] on div "Regel-basiert verknüpfen" at bounding box center [373, 654] width 240 height 17
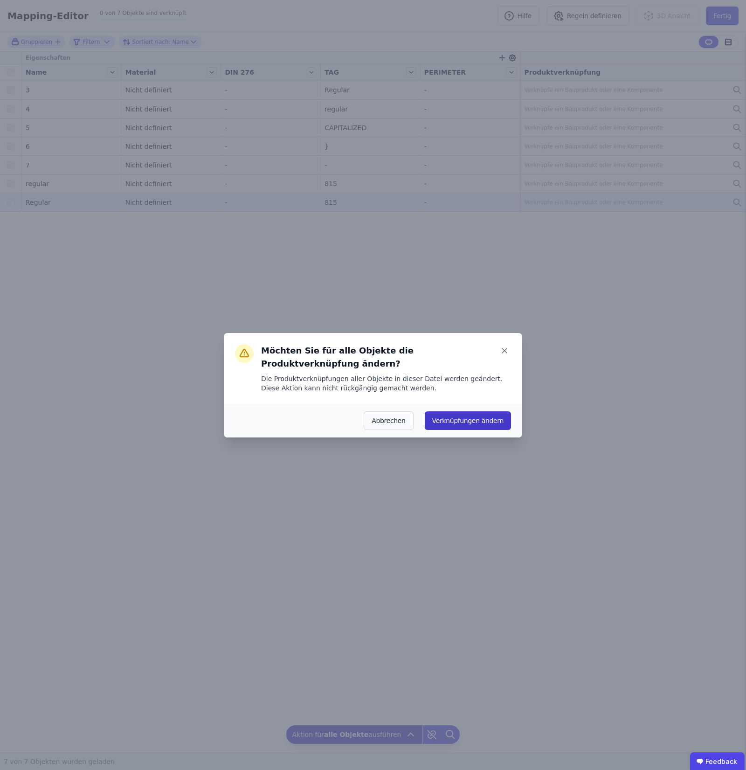
click at [453, 416] on button "Verknüpfungen ändern" at bounding box center [468, 420] width 86 height 19
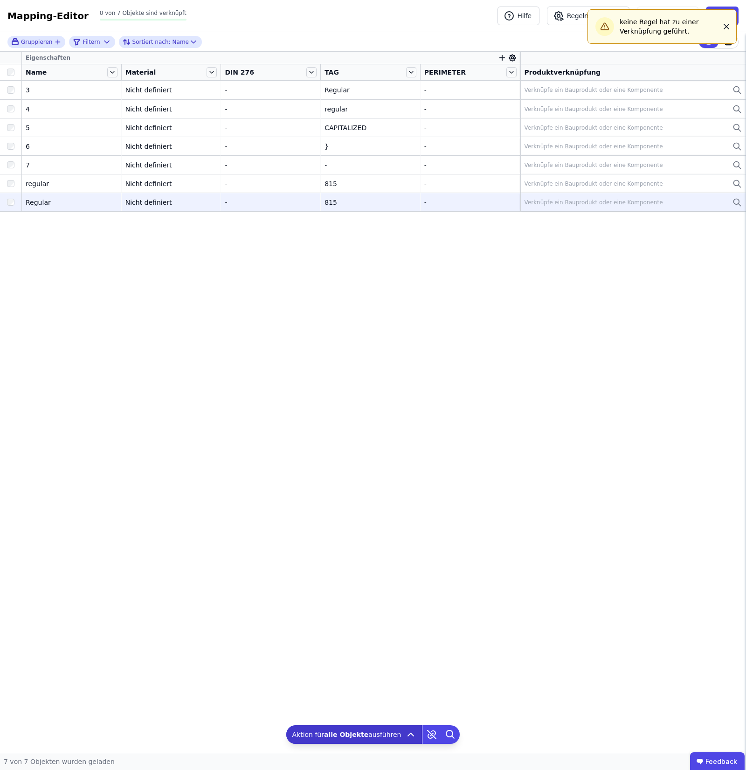
click at [728, 22] on icon "button" at bounding box center [726, 26] width 9 height 9
click at [597, 10] on button "Regeln definieren" at bounding box center [588, 16] width 83 height 19
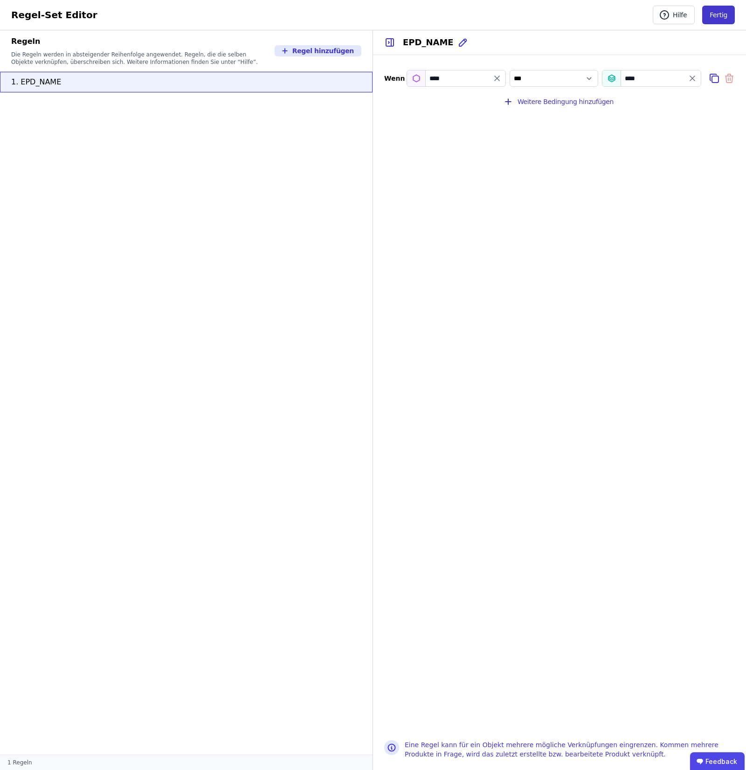
click at [712, 17] on button "Fertig" at bounding box center [718, 15] width 33 height 19
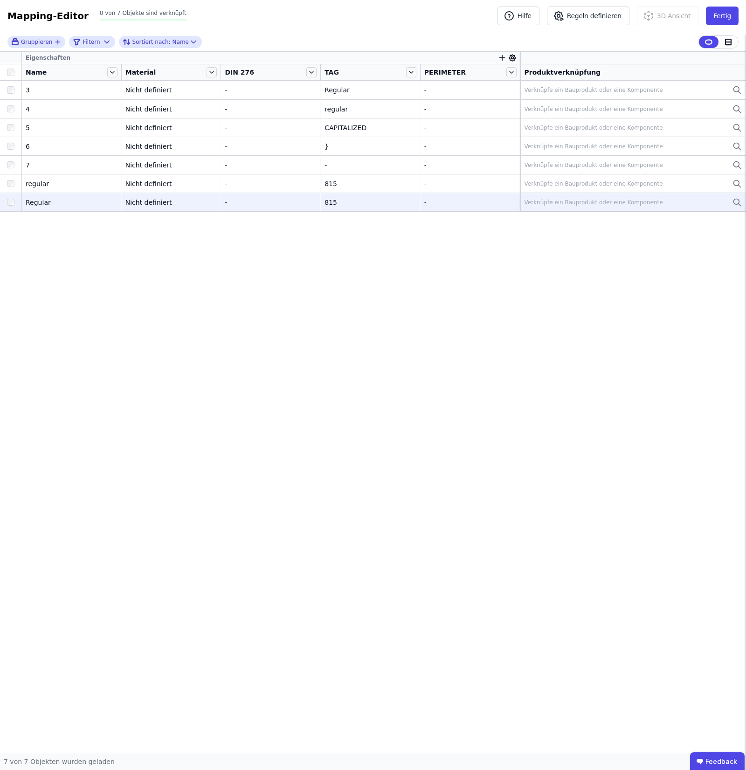
click at [5, 74] on div at bounding box center [11, 72] width 14 height 7
click at [579, 17] on button "Regeln definieren" at bounding box center [588, 16] width 83 height 19
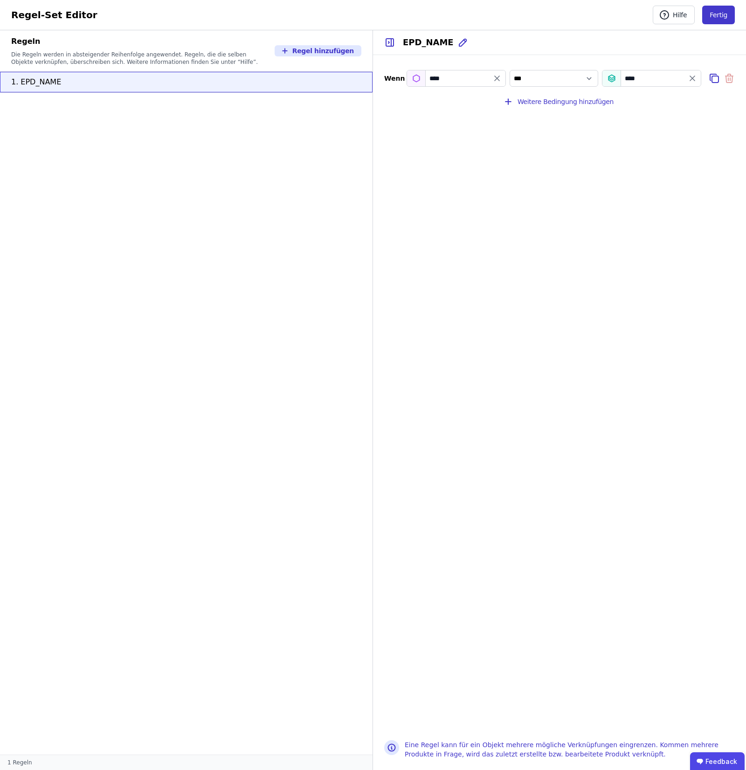
click at [723, 17] on button "Fertig" at bounding box center [718, 15] width 33 height 19
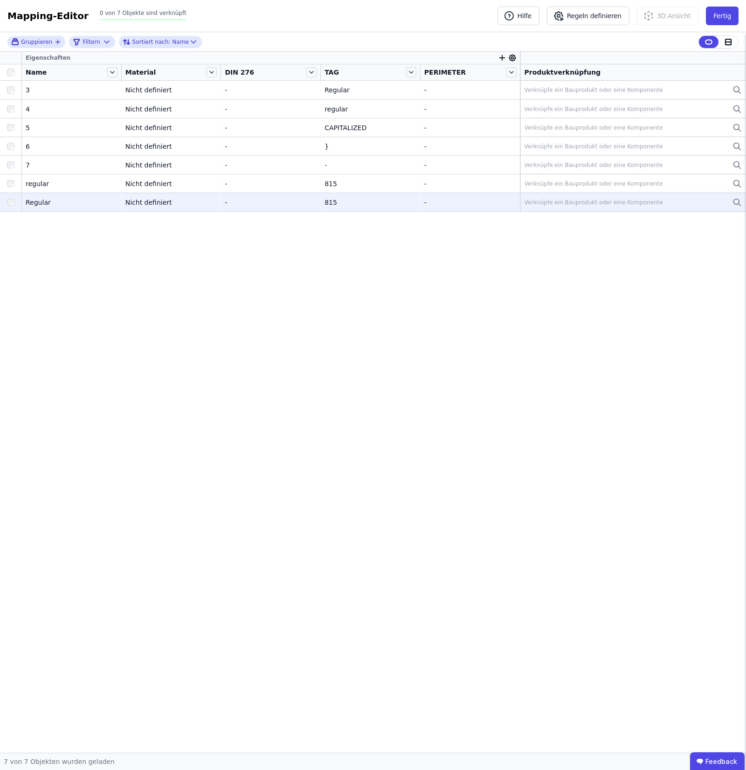
click at [600, 208] on div "Verknüpfe ein Bauprodukt oder eine Komponente" at bounding box center [633, 202] width 217 height 11
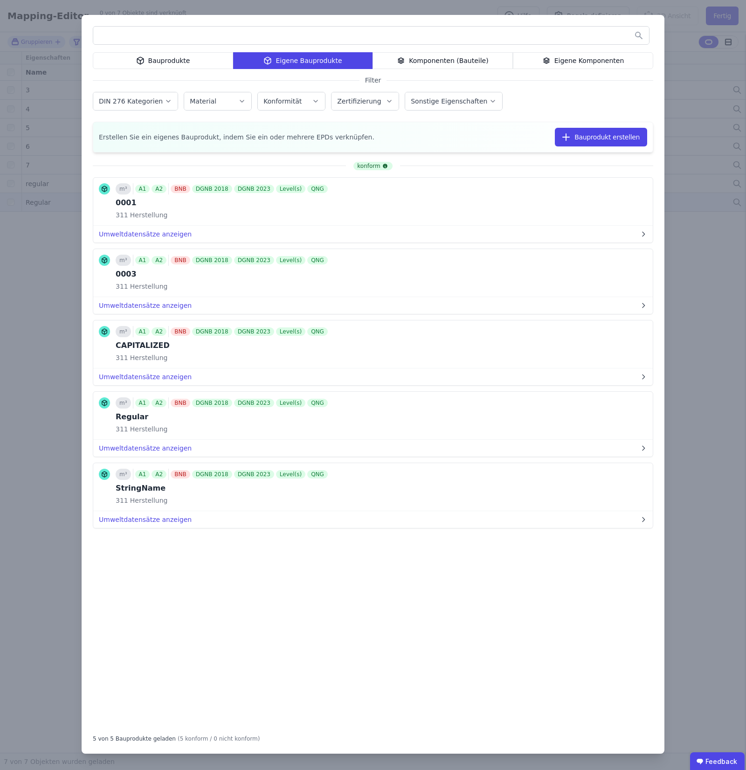
click at [695, 356] on div "Bauprodukte Eigene Bauprodukte Komponenten (Bauteile) Eigene Komponenten Filter…" at bounding box center [373, 385] width 746 height 770
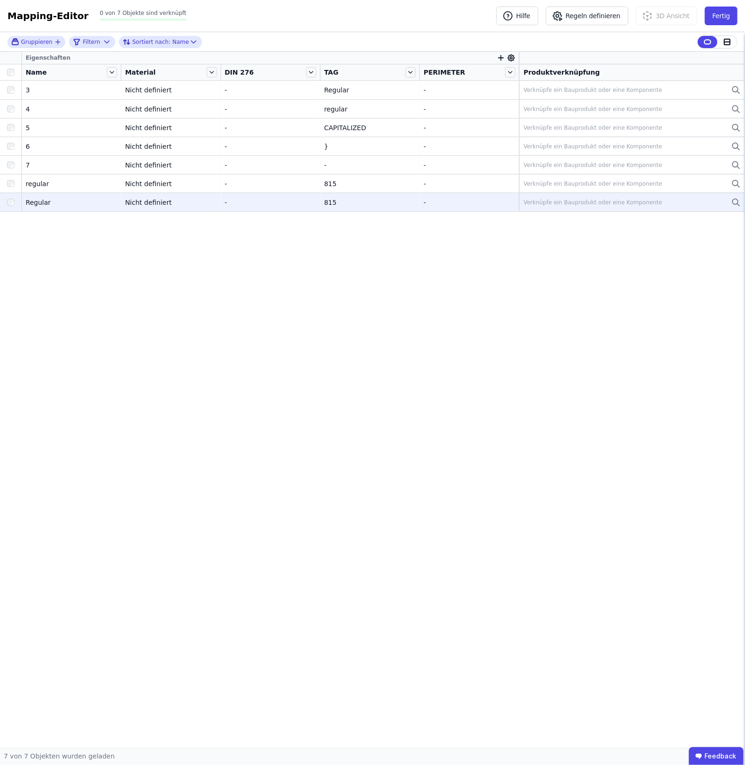
click at [430, 275] on div "Eigenschaften Name Material DIN 276 TAG PERIMETER Produktverknüpfung 3 3 Nicht …" at bounding box center [372, 400] width 745 height 696
click at [13, 77] on div at bounding box center [10, 72] width 21 height 13
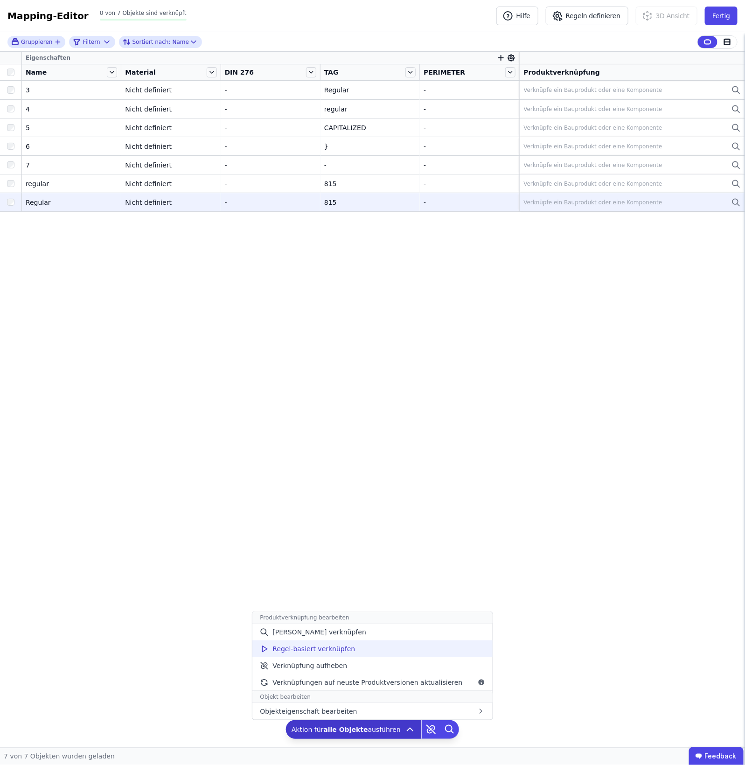
click at [371, 651] on div "Regel-basiert verknüpfen" at bounding box center [372, 648] width 240 height 17
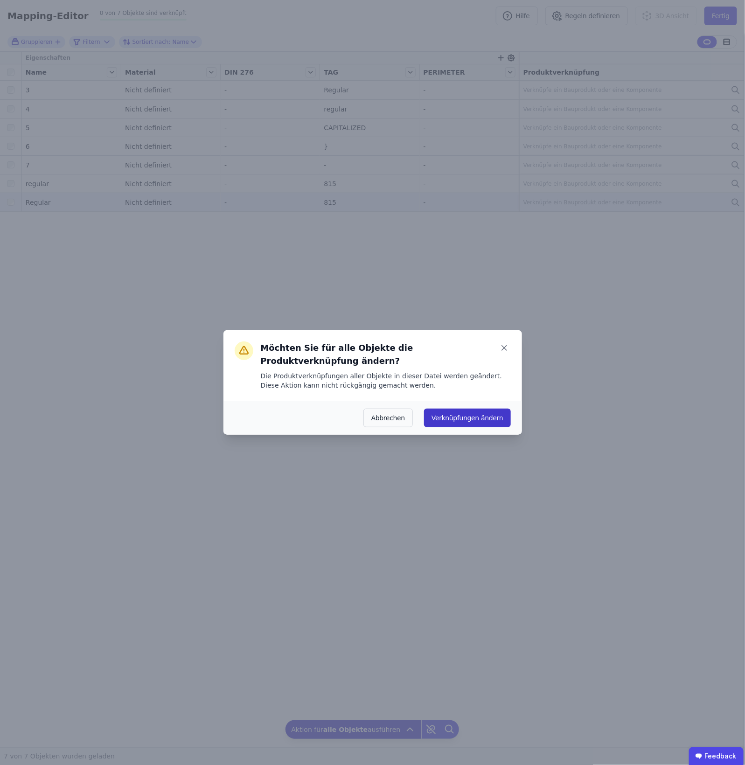
click at [500, 409] on button "Verknüpfungen ändern" at bounding box center [467, 418] width 86 height 19
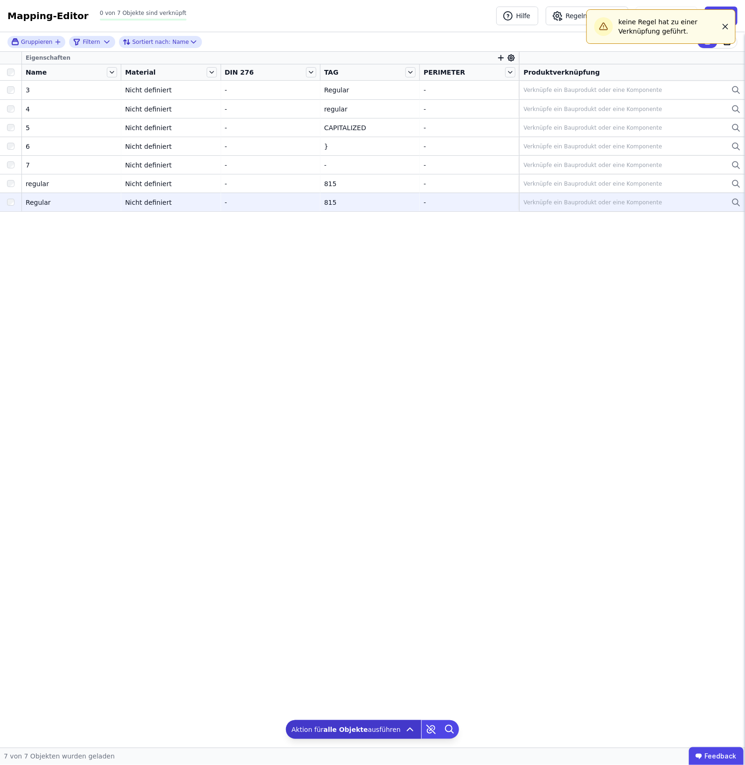
click at [723, 23] on icon "button" at bounding box center [725, 26] width 9 height 9
click at [575, 20] on button "Regeln definieren" at bounding box center [587, 16] width 83 height 19
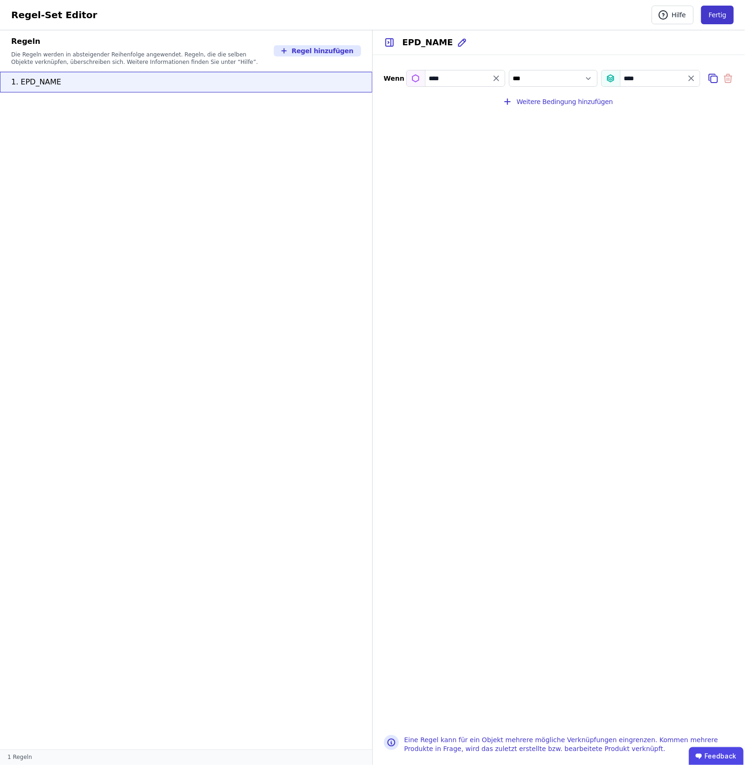
click at [715, 17] on button "Fertig" at bounding box center [717, 15] width 33 height 19
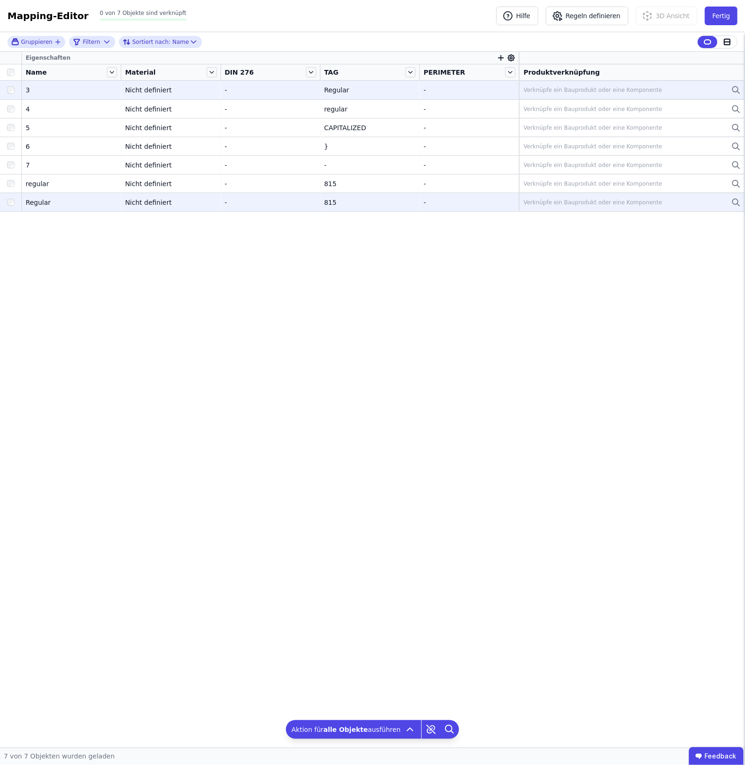
click at [607, 93] on div "Verknüpfe ein Bauprodukt oder eine Komponente" at bounding box center [592, 89] width 139 height 7
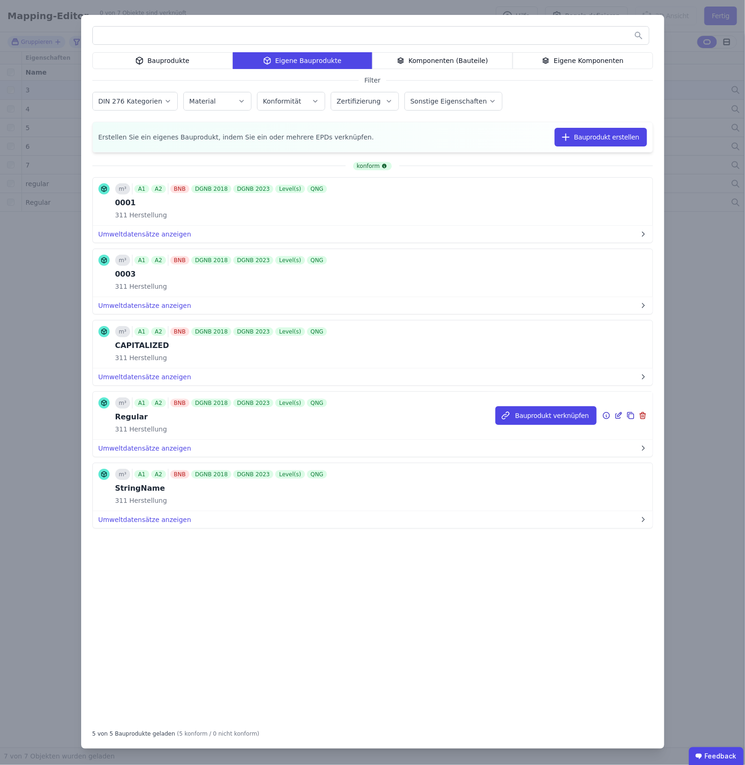
click at [618, 414] on icon at bounding box center [618, 415] width 8 height 11
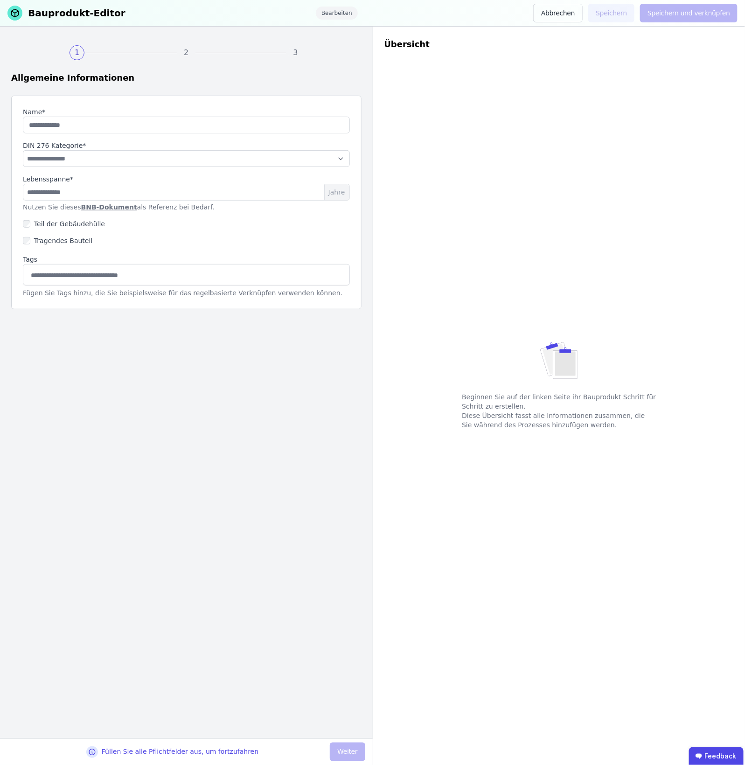
type input "*******"
select select "**********"
type input "**"
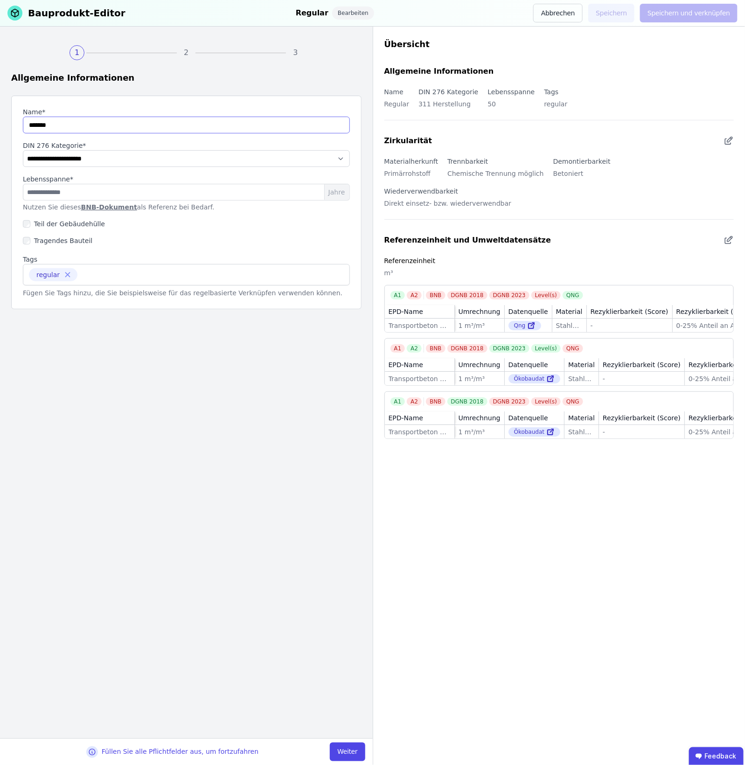
click at [33, 127] on input "string" at bounding box center [186, 125] width 327 height 17
type input "*******"
click at [63, 276] on icon at bounding box center [67, 275] width 8 height 8
click at [342, 753] on button "Weiter" at bounding box center [347, 752] width 35 height 19
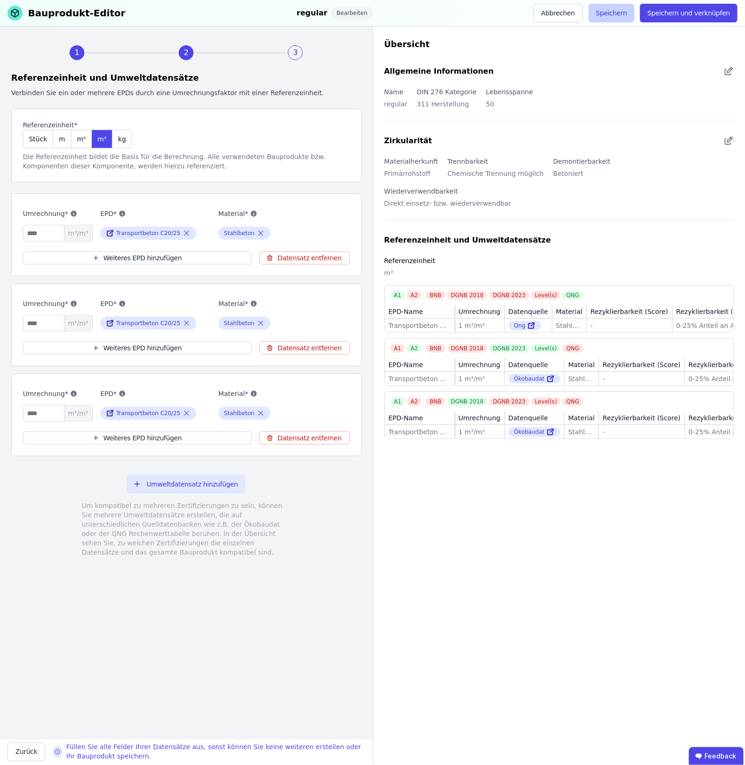
click at [612, 11] on button "Speichern" at bounding box center [612, 13] width 46 height 19
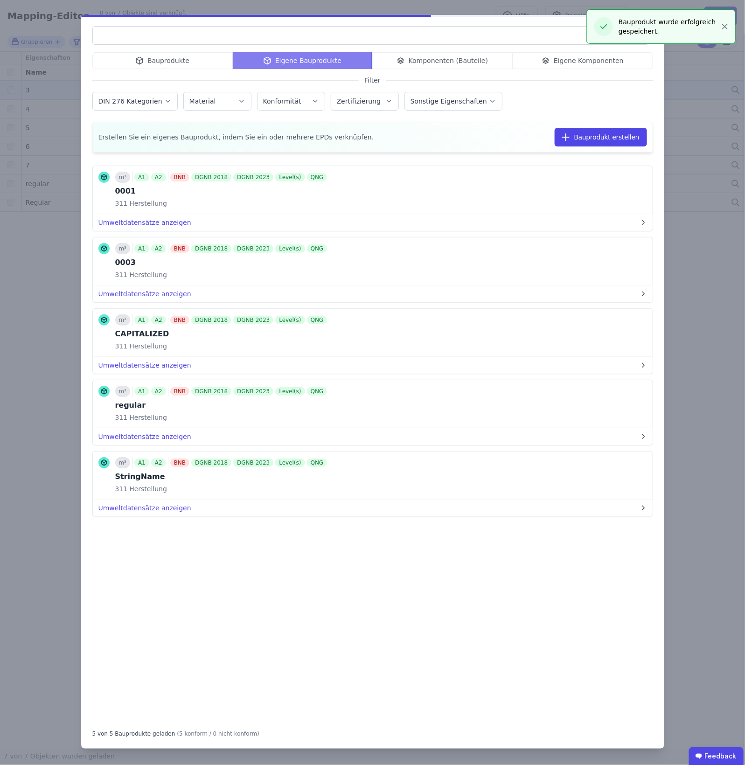
click at [14, 114] on div "Bauprodukte Eigene Bauprodukte Komponenten (Bauteile) Eigene Komponenten Filter…" at bounding box center [372, 382] width 745 height 765
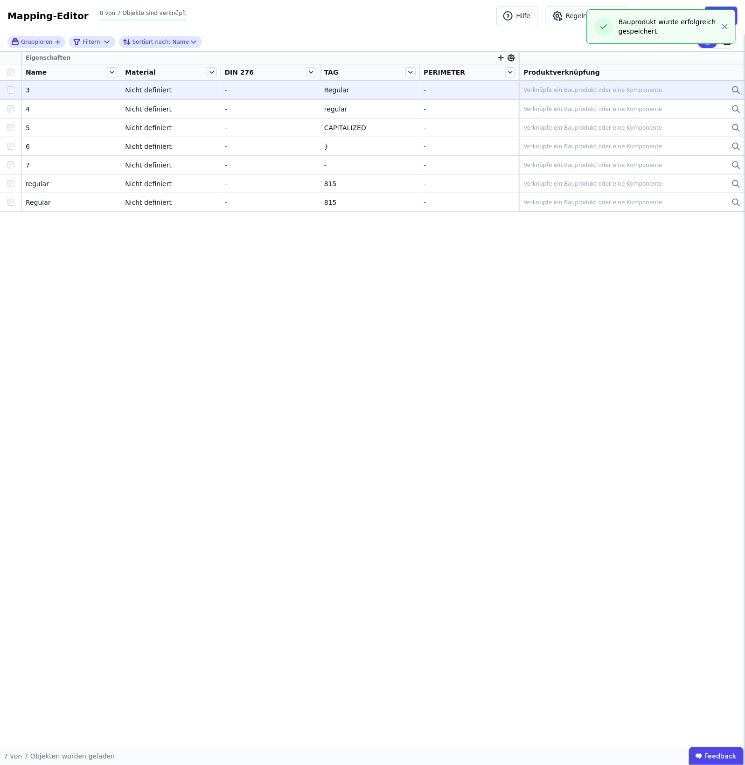
click at [14, 69] on div at bounding box center [11, 72] width 14 height 7
click at [4, 73] on div at bounding box center [11, 72] width 14 height 7
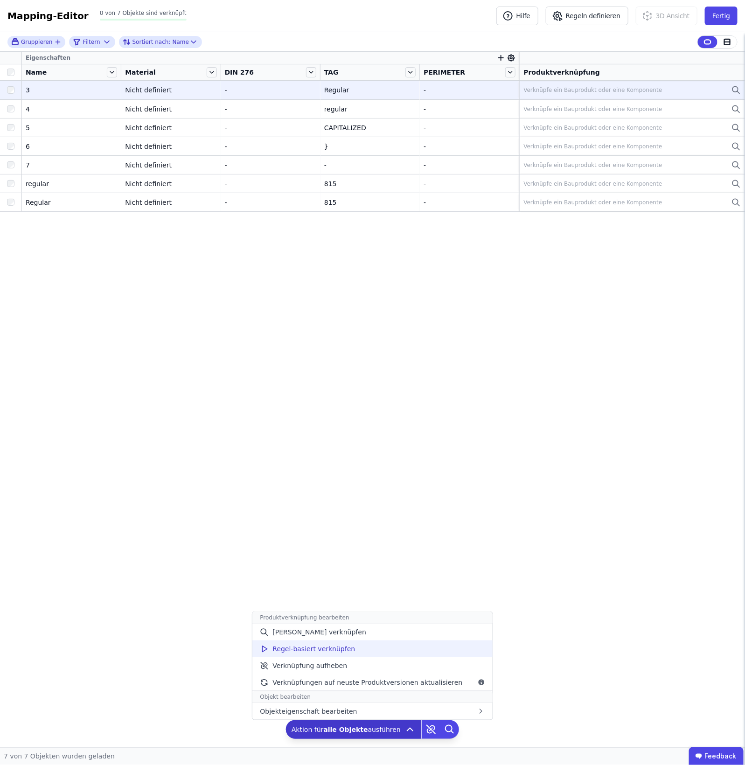
click at [413, 652] on div "Regel-basiert verknüpfen" at bounding box center [372, 648] width 240 height 17
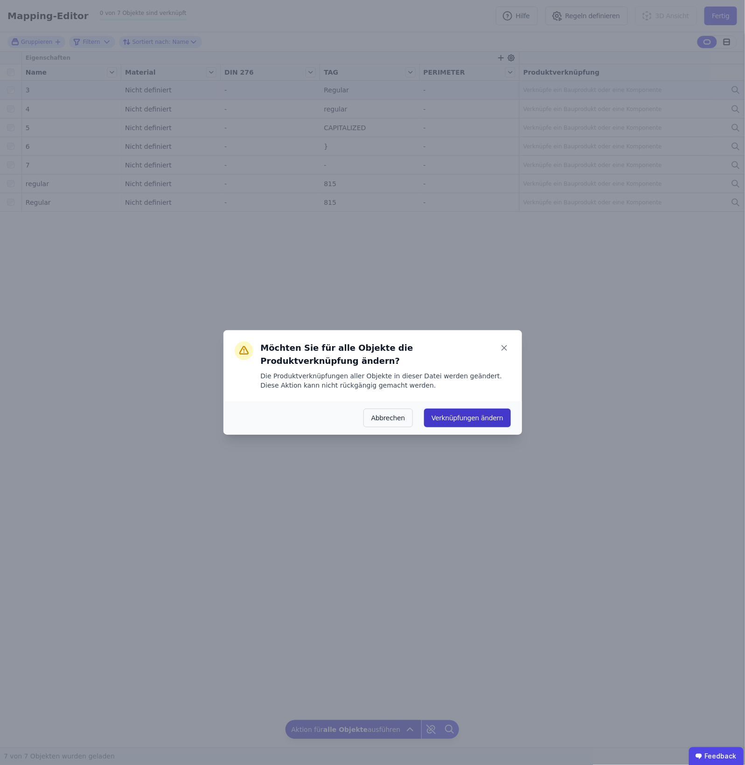
click at [489, 409] on button "Verknüpfungen ändern" at bounding box center [467, 418] width 86 height 19
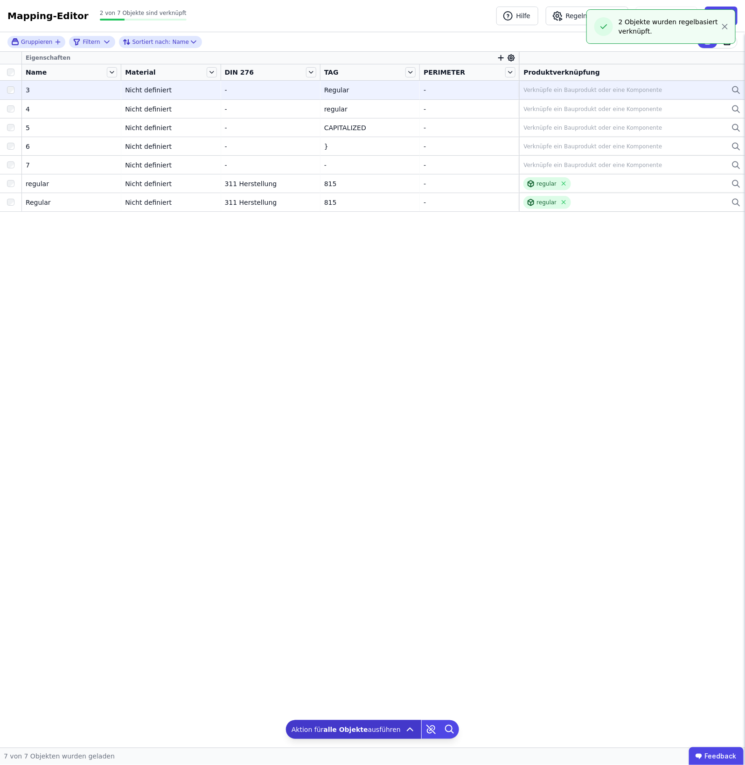
click at [217, 69] on div "Material" at bounding box center [170, 72] width 99 height 16
click at [214, 77] on icon at bounding box center [212, 72] width 10 height 10
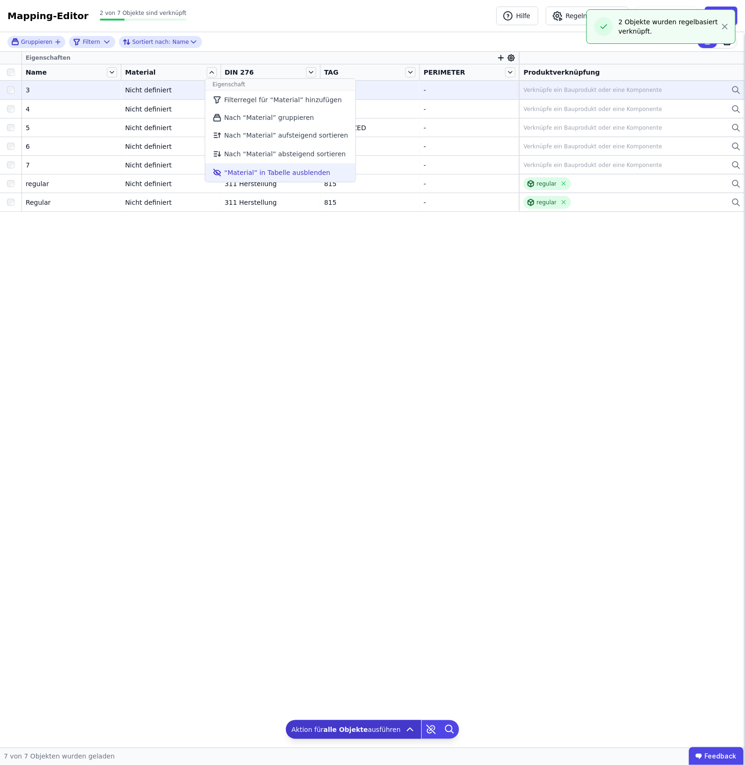
click at [265, 173] on li "“Material” in Tabelle ausblenden" at bounding box center [280, 172] width 151 height 19
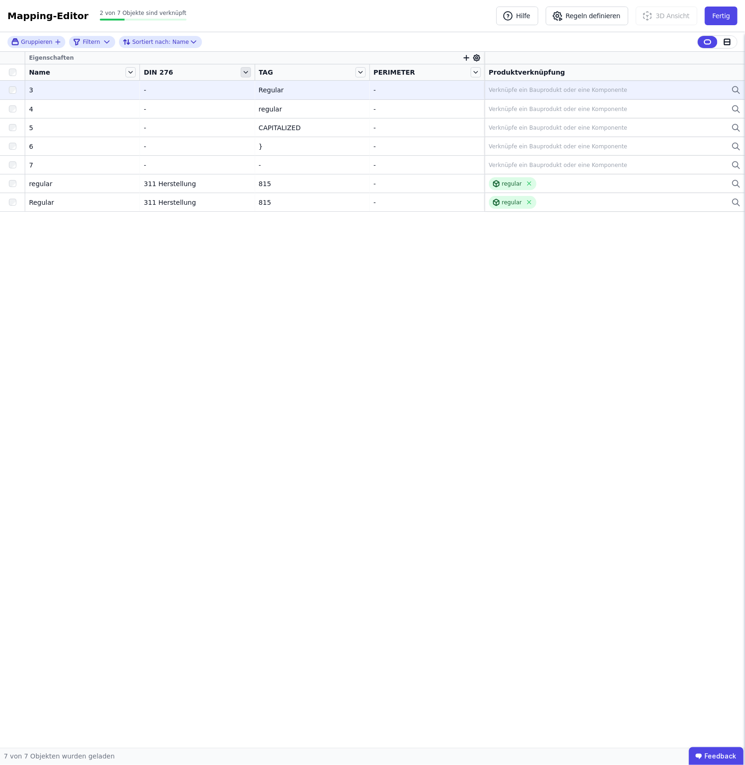
click at [248, 75] on icon at bounding box center [246, 72] width 10 height 10
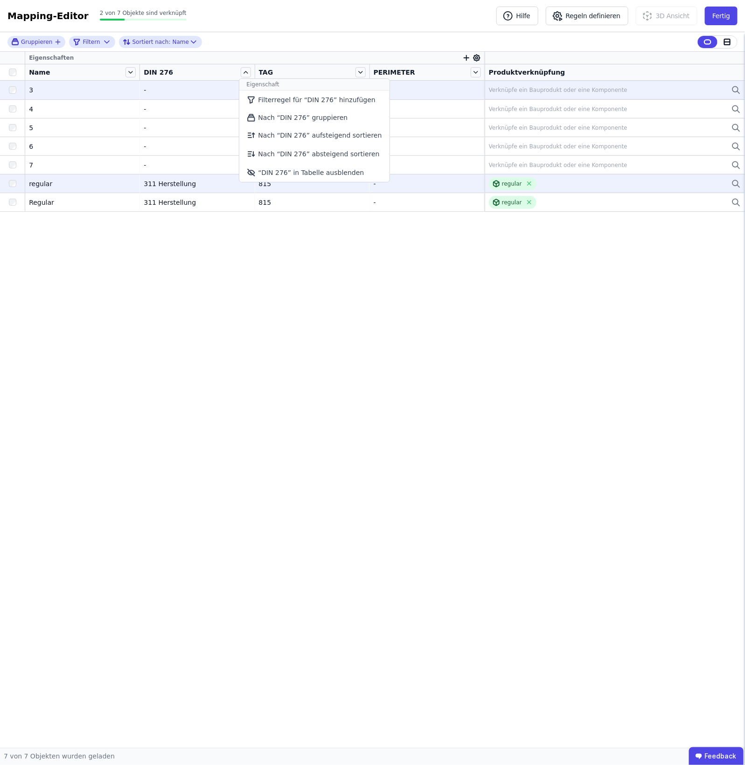
drag, startPoint x: 281, startPoint y: 174, endPoint x: 270, endPoint y: 182, distance: 14.4
click at [283, 174] on li "“DIN 276” in Tabelle ausblenden" at bounding box center [314, 172] width 150 height 19
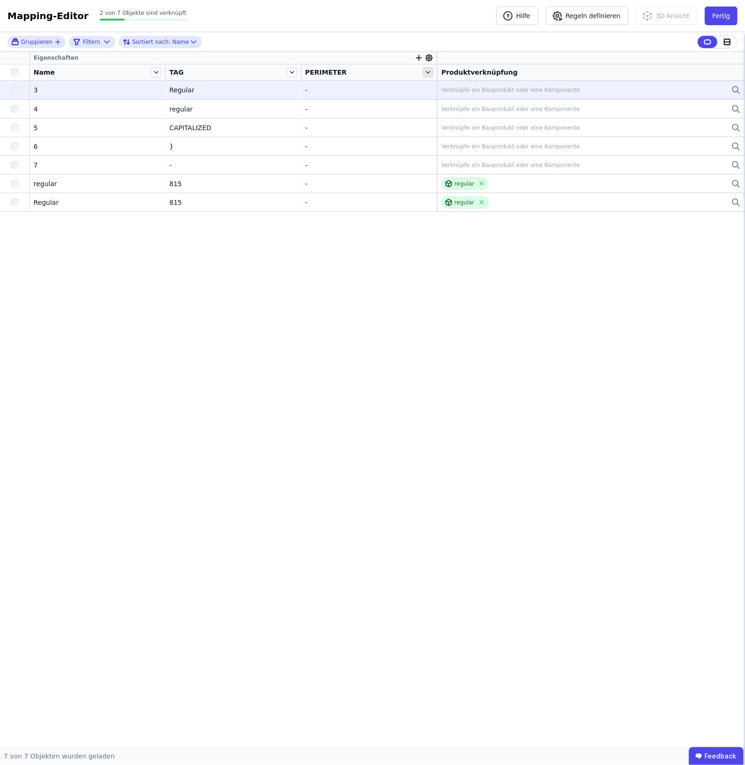
click at [430, 68] on icon at bounding box center [428, 72] width 10 height 10
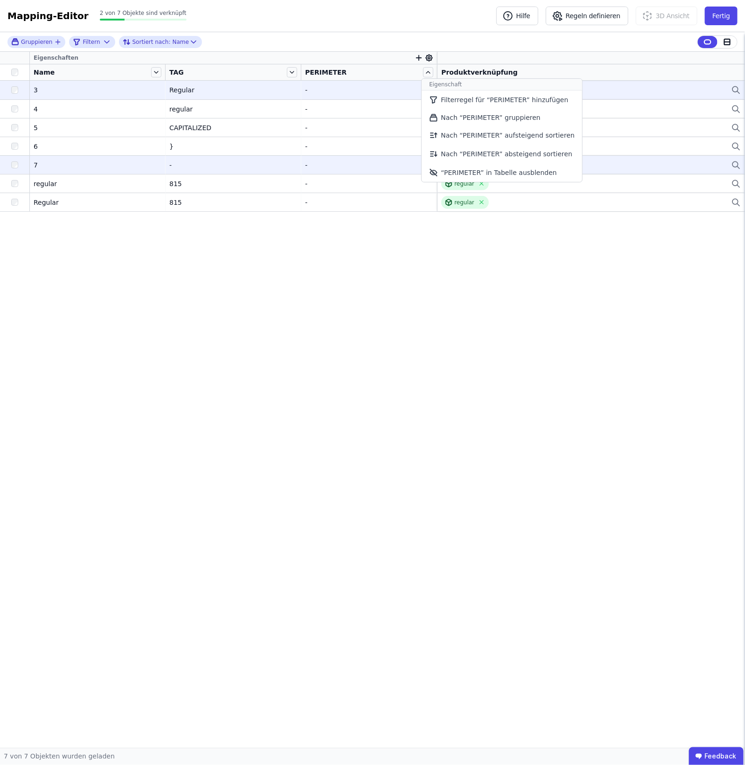
click at [454, 171] on li "“PERIMETER” in Tabelle ausblenden" at bounding box center [502, 172] width 160 height 19
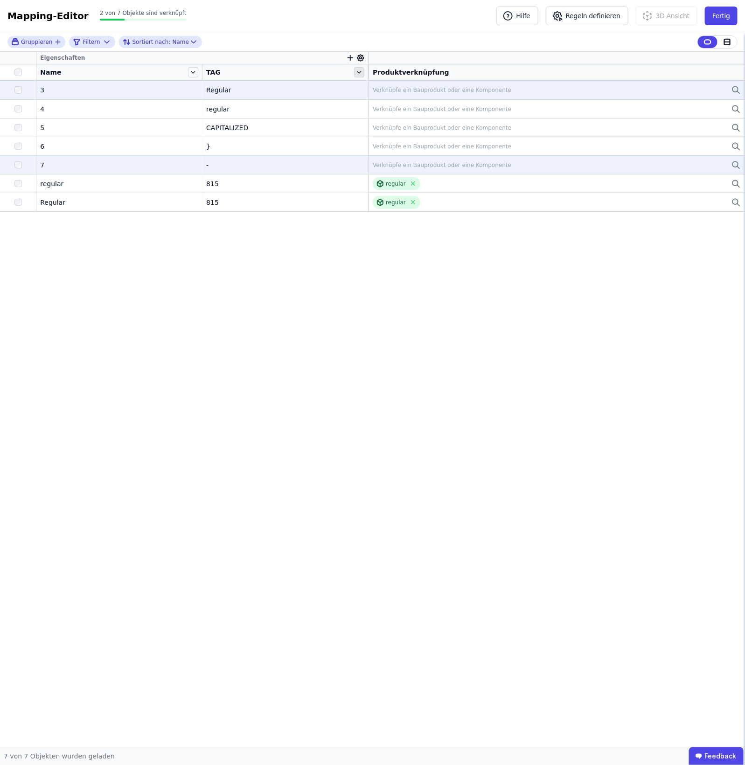
click at [363, 70] on icon at bounding box center [359, 72] width 10 height 10
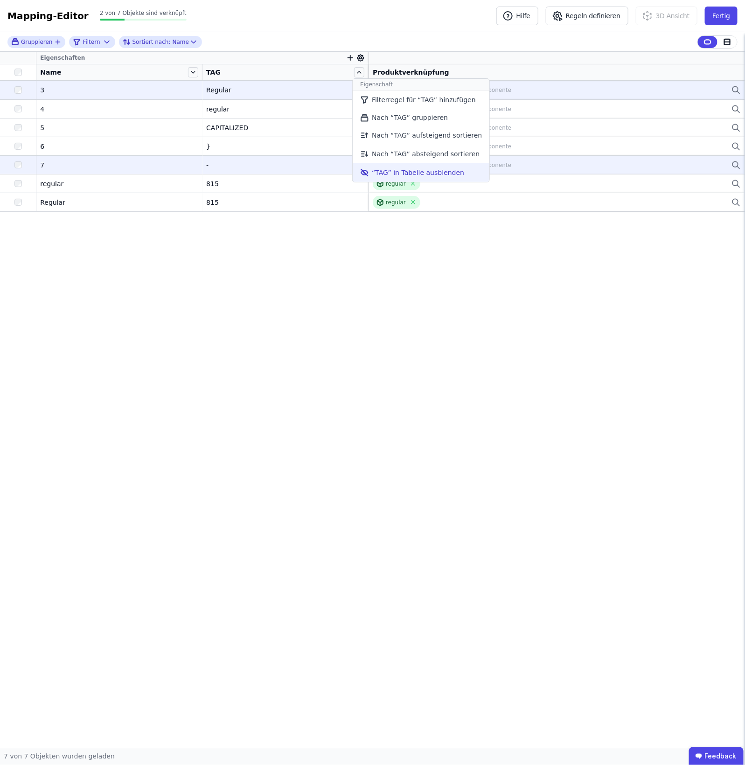
click at [404, 167] on li "“TAG” in Tabelle ausblenden" at bounding box center [421, 172] width 137 height 19
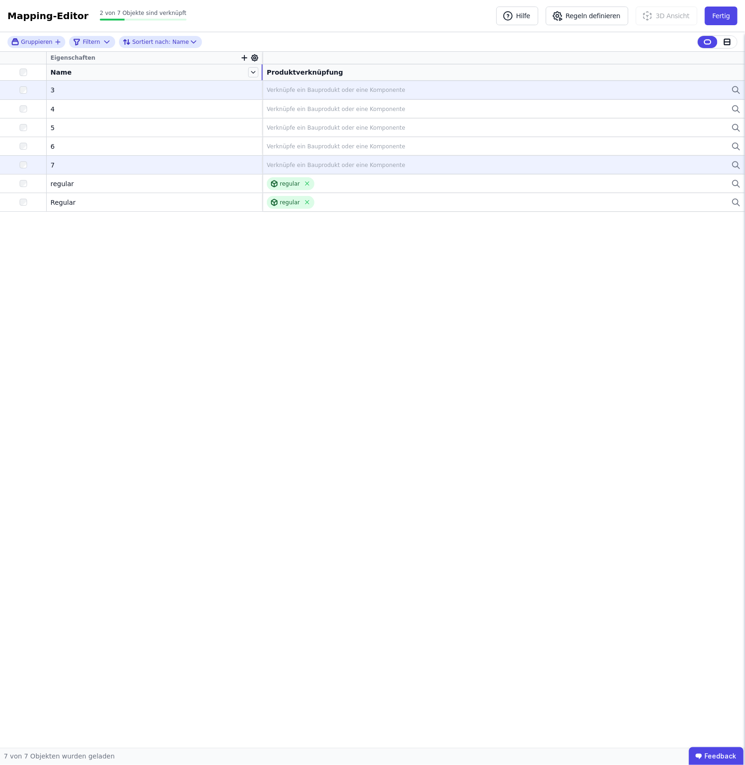
drag, startPoint x: 259, startPoint y: 71, endPoint x: 98, endPoint y: 89, distance: 161.9
click at [98, 89] on table "Eigenschaften Name Produktverknüpfung 3 3 Verknüpfe ein Bauprodukt oder eine Ko…" at bounding box center [372, 132] width 745 height 160
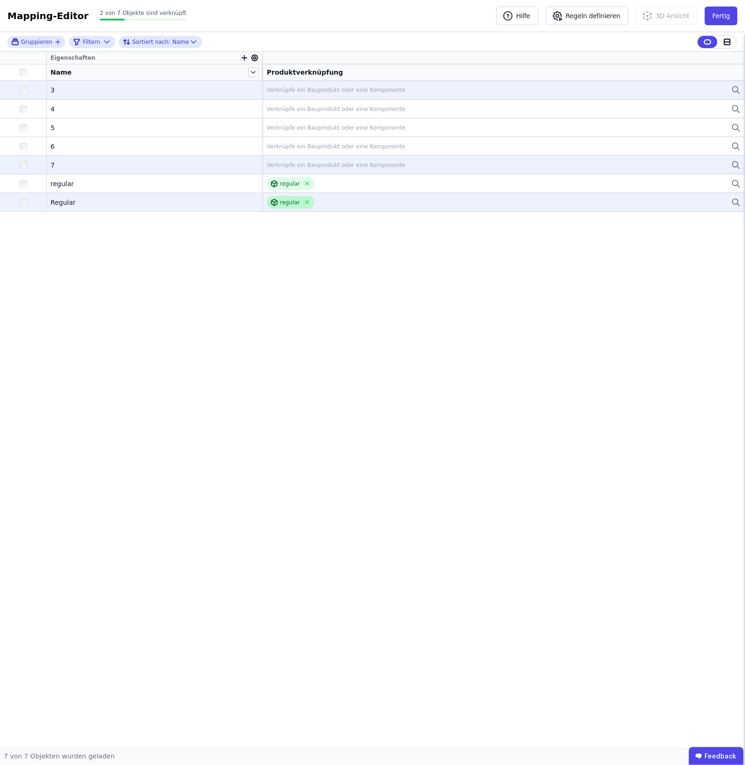
drag, startPoint x: 288, startPoint y: 182, endPoint x: 287, endPoint y: 198, distance: 15.9
click at [304, 182] on icon at bounding box center [307, 183] width 7 height 7
click at [306, 201] on icon at bounding box center [308, 203] width 4 height 4
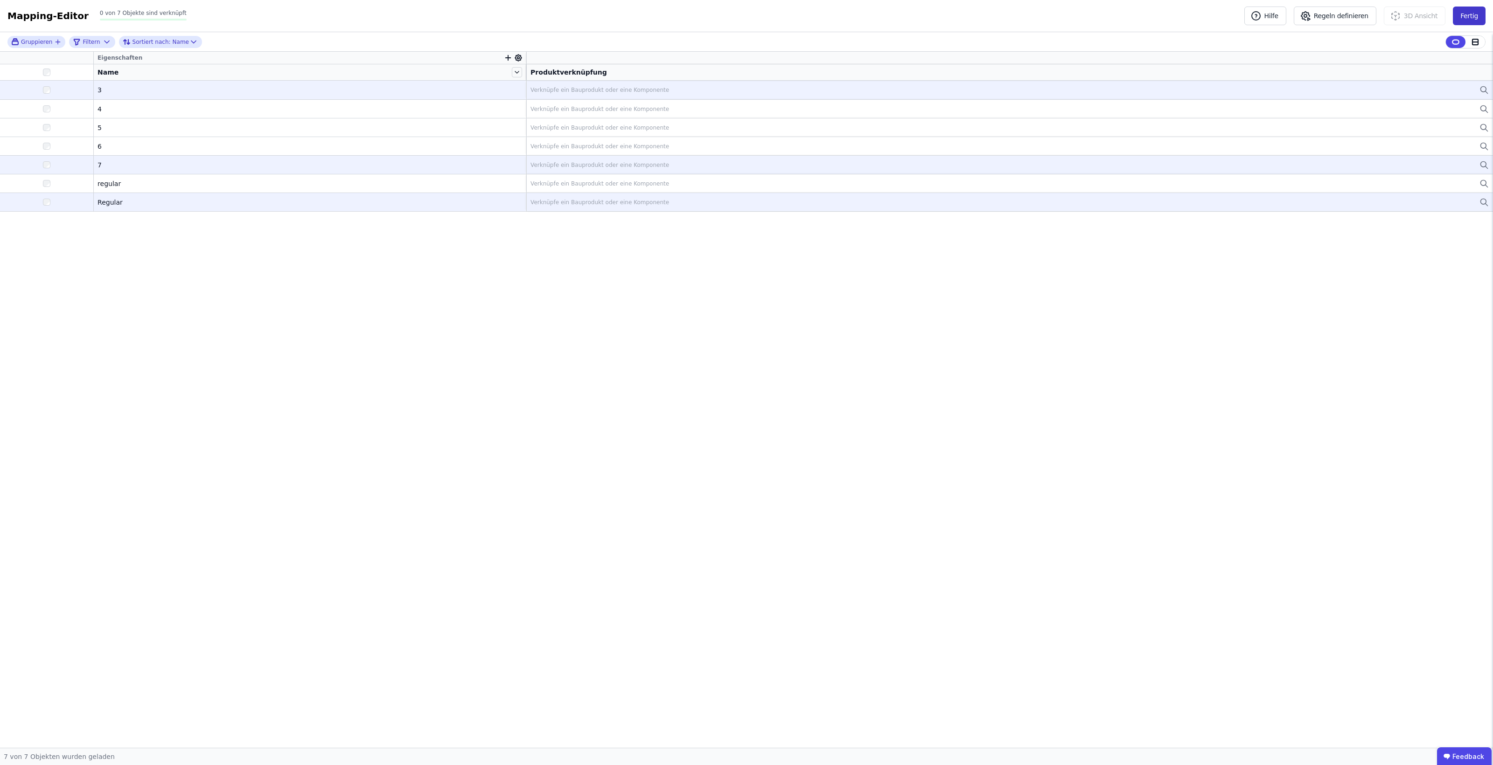
click at [746, 12] on button "Fertig" at bounding box center [1468, 16] width 33 height 19
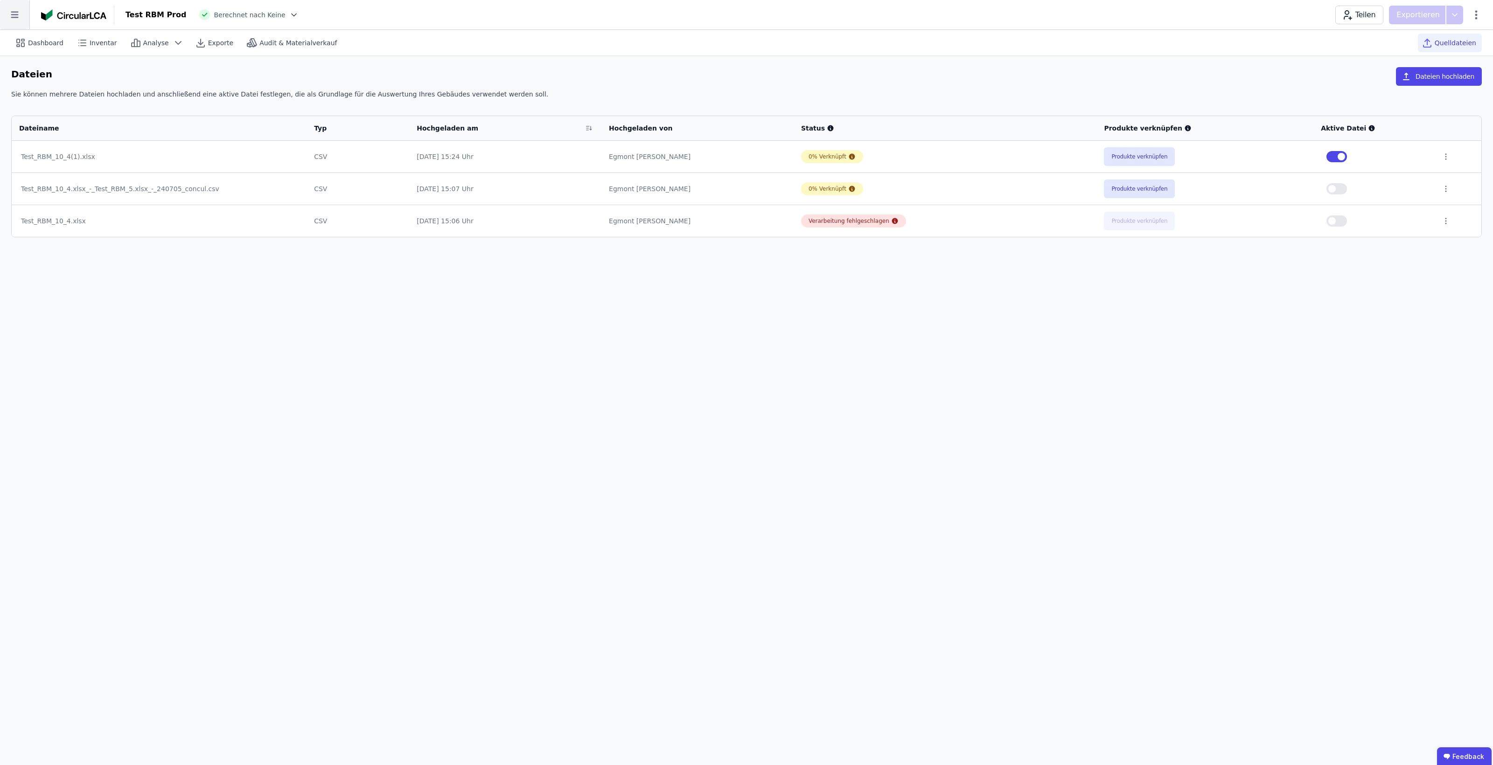
click at [14, 16] on icon at bounding box center [14, 14] width 29 height 29
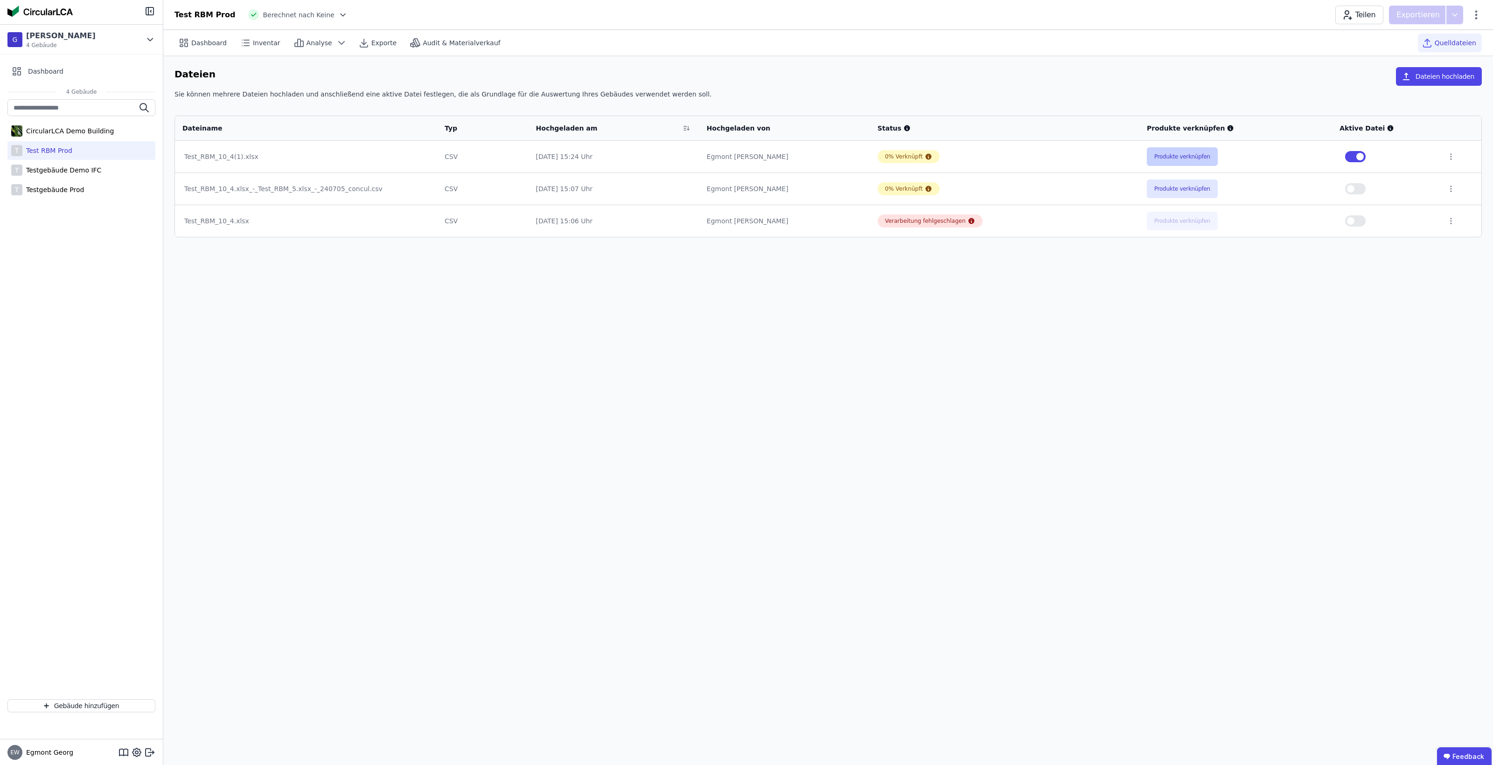
click at [746, 150] on button "Produkte verknüpfen" at bounding box center [1181, 156] width 71 height 19
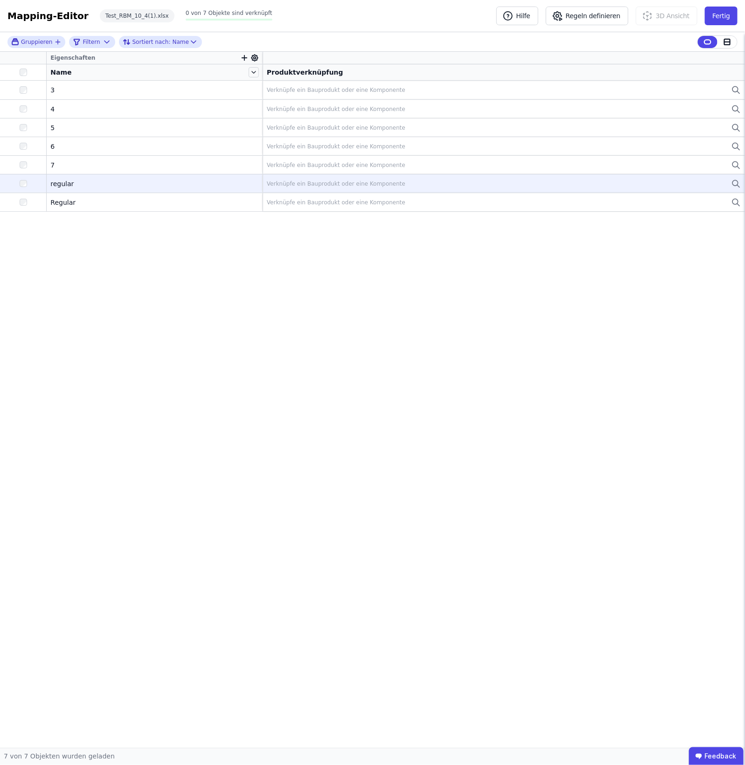
click at [377, 187] on div "Verknüpfe ein Bauprodukt oder eine Komponente" at bounding box center [336, 183] width 139 height 7
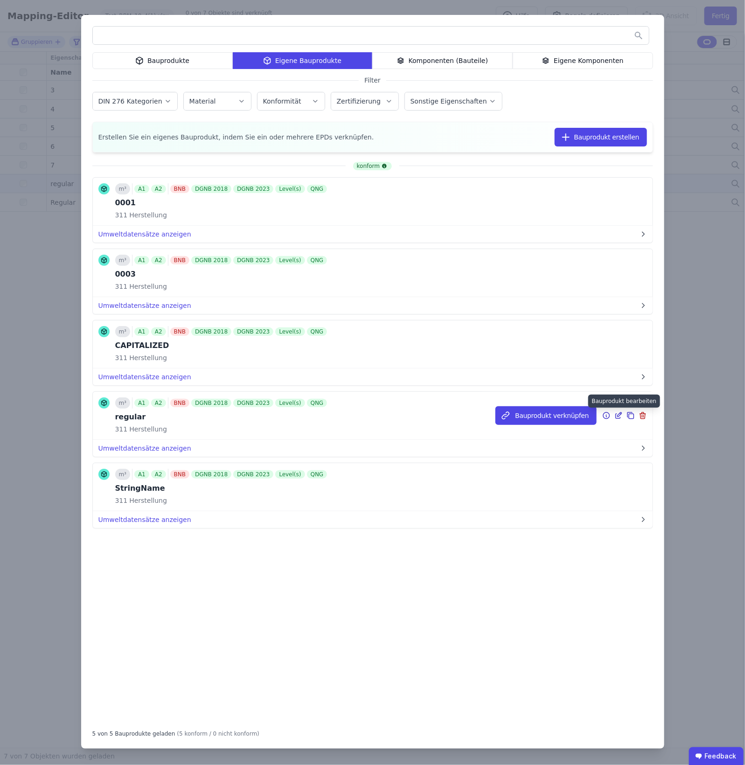
click at [618, 413] on icon at bounding box center [618, 415] width 8 height 11
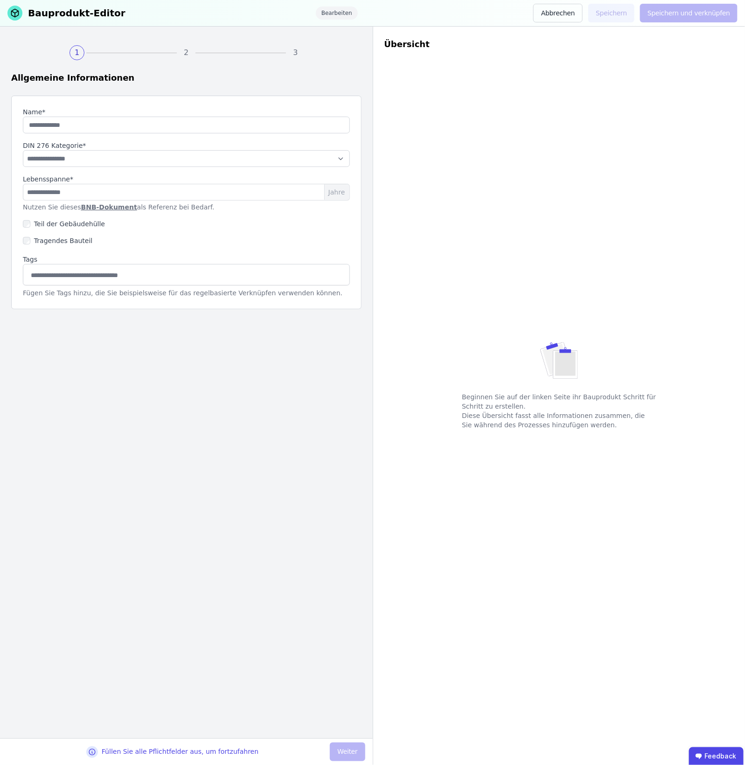
type input "*******"
select select "**********"
type input "**"
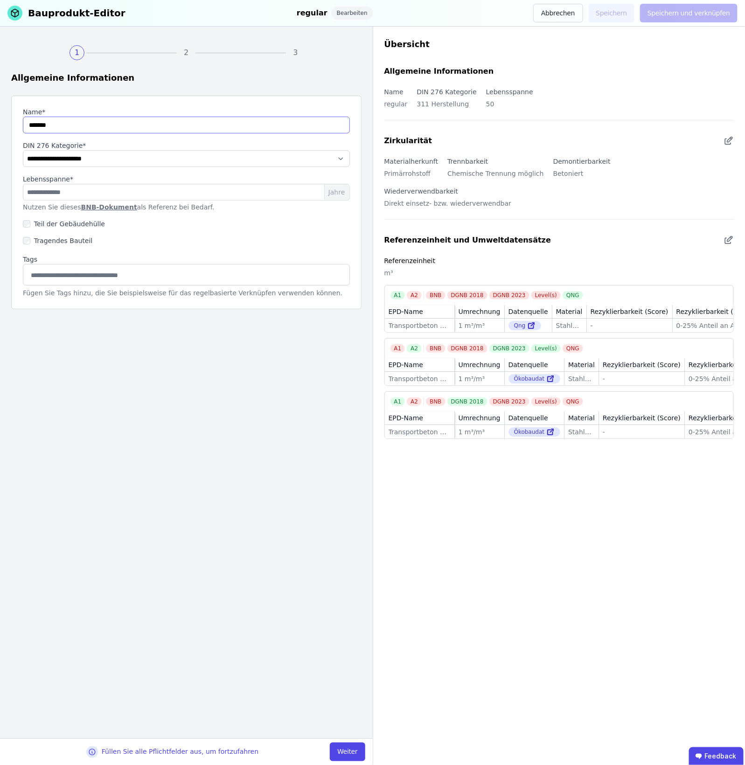
drag, startPoint x: 32, startPoint y: 127, endPoint x: 25, endPoint y: 127, distance: 7.0
click at [25, 127] on input "string" at bounding box center [186, 125] width 327 height 17
type input "*******"
click at [277, 481] on div "**********" at bounding box center [186, 383] width 373 height 712
click at [342, 756] on button "Weiter" at bounding box center [347, 752] width 35 height 19
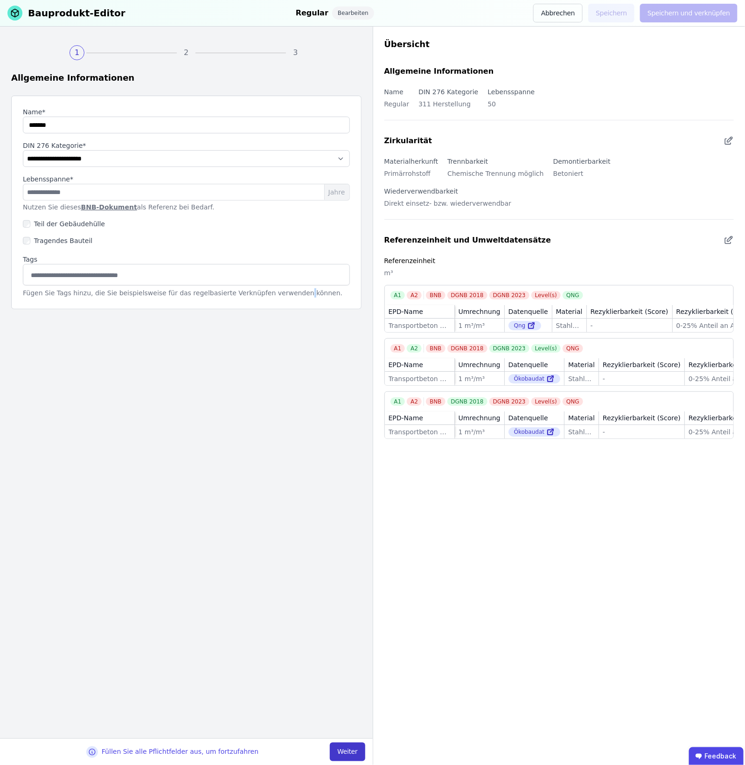
select select "**********"
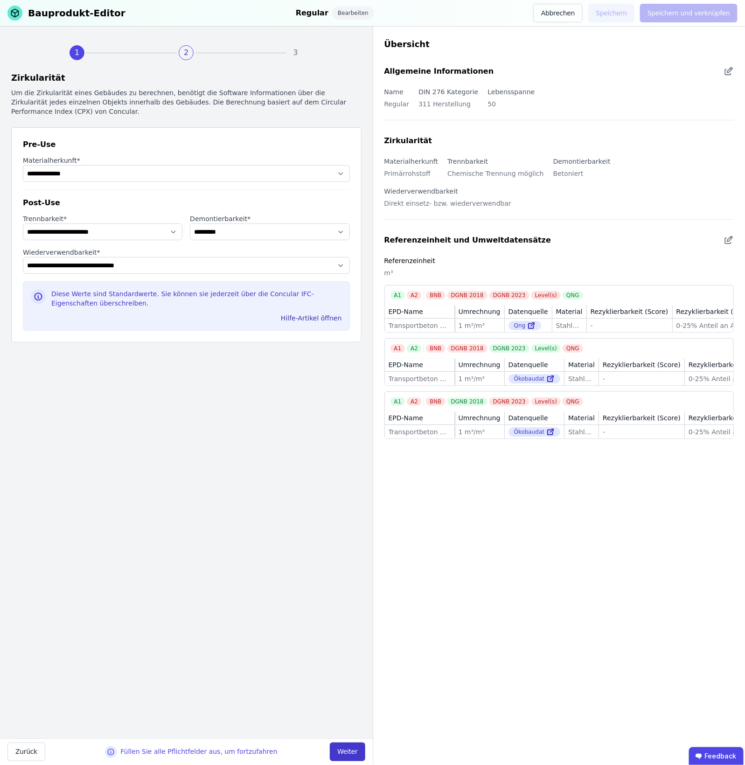
click at [342, 756] on button "Weiter" at bounding box center [347, 752] width 35 height 19
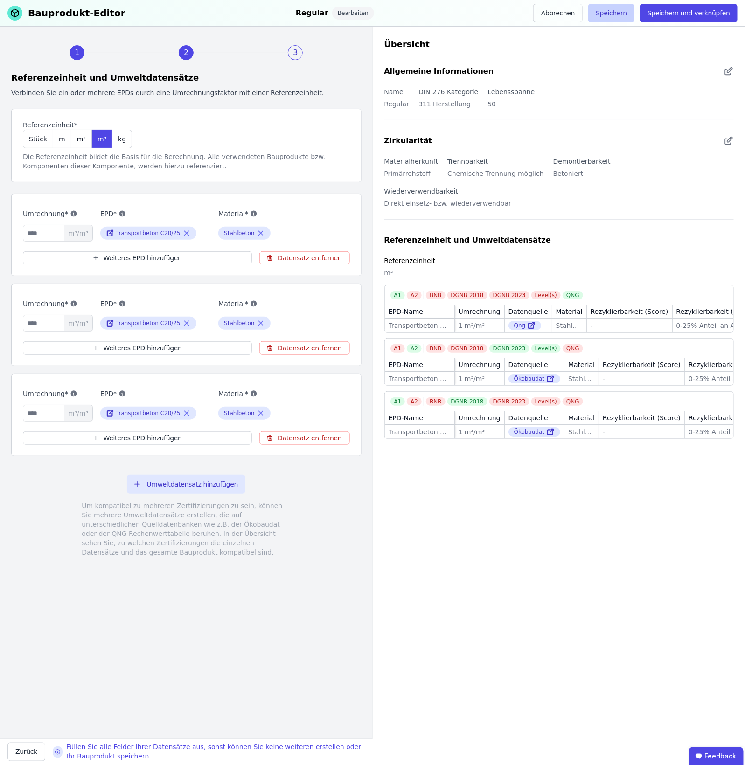
click at [621, 14] on button "Speichern" at bounding box center [611, 13] width 46 height 19
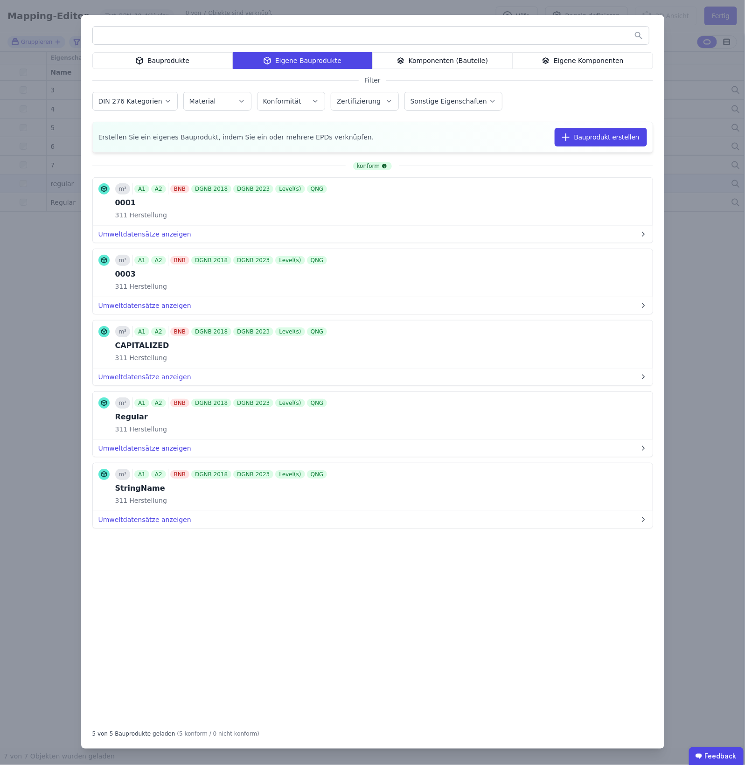
click at [695, 70] on div "Bauprodukte Eigene Bauprodukte Komponenten (Bauteile) Eigene Komponenten Filter…" at bounding box center [372, 382] width 745 height 765
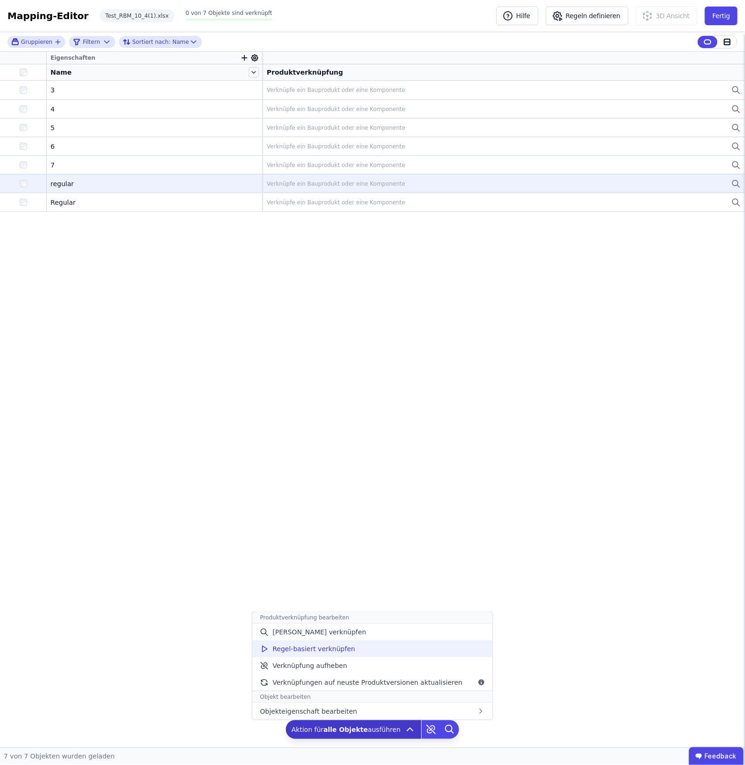
click at [391, 650] on div "Regel-basiert verknüpfen" at bounding box center [372, 648] width 240 height 17
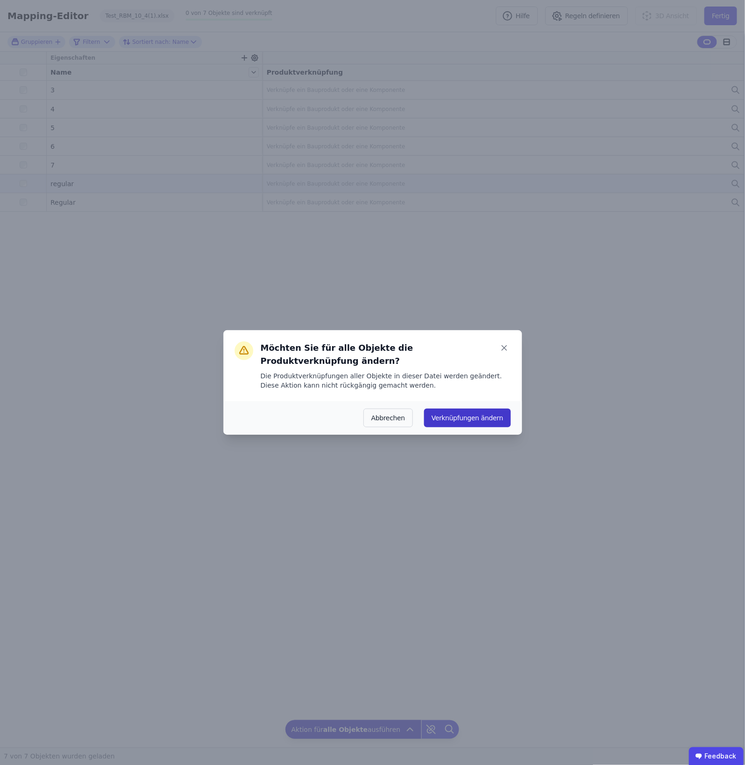
click at [465, 416] on button "Verknüpfungen ändern" at bounding box center [467, 418] width 86 height 19
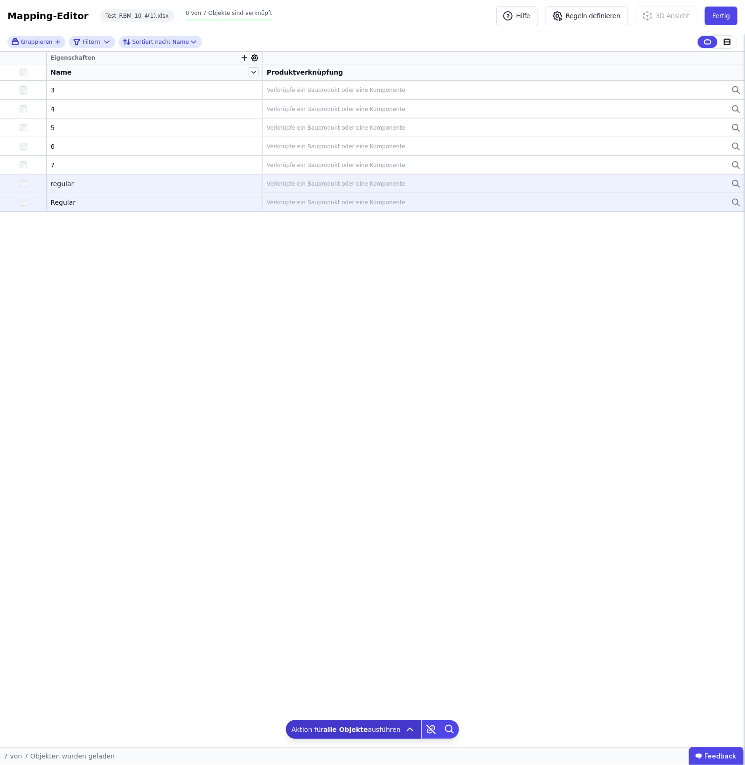
click at [722, 209] on td "Verknüpfe ein Bauprodukt oder eine Komponente Verknüpfe ein Bauprodukt oder ein…" at bounding box center [504, 202] width 482 height 19
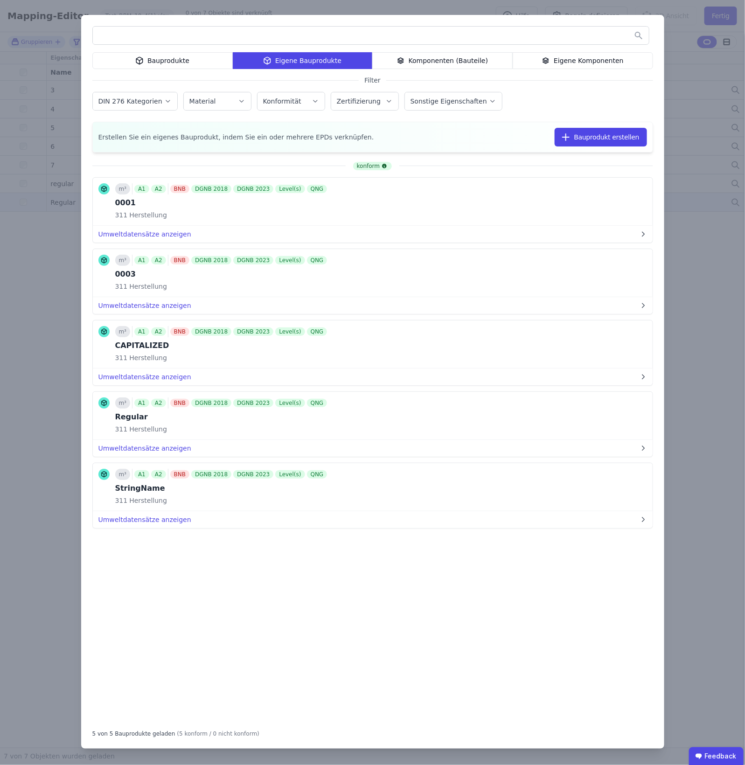
click at [722, 48] on div "Bauprodukte Eigene Bauprodukte Komponenten (Bauteile) Eigene Komponenten Filter…" at bounding box center [372, 382] width 745 height 765
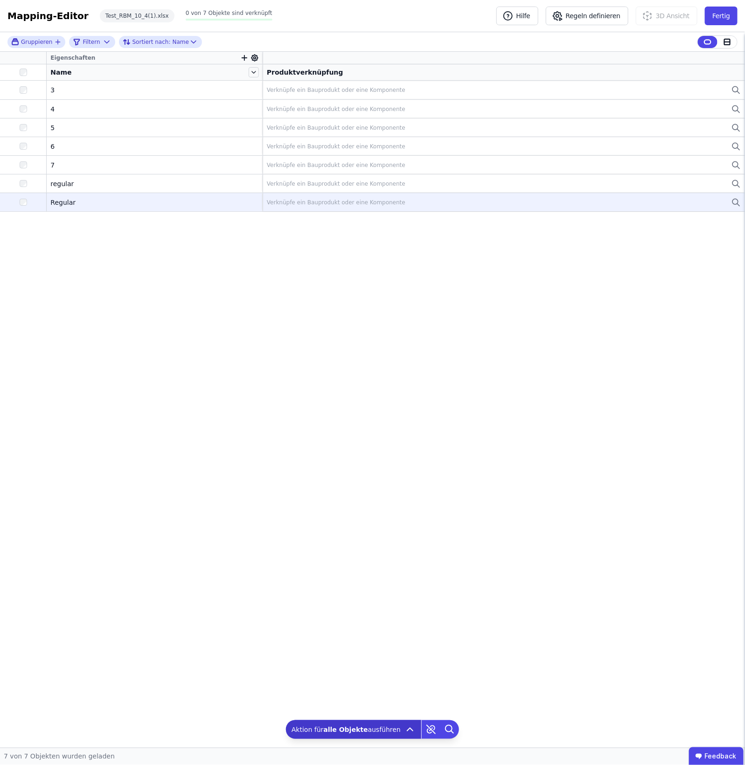
click at [243, 60] on icon "button" at bounding box center [244, 58] width 8 height 8
click at [287, 87] on input "text" at bounding box center [286, 81] width 69 height 17
type input "***"
click at [283, 122] on div "TAG" at bounding box center [302, 119] width 109 height 9
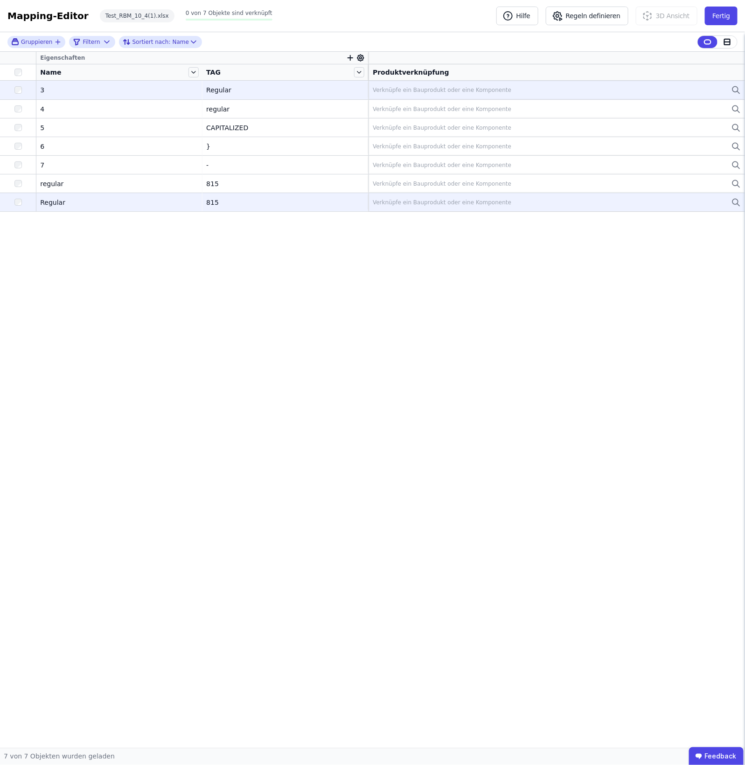
click at [426, 95] on div "Verknüpfe ein Bauprodukt oder eine Komponente" at bounding box center [557, 89] width 368 height 11
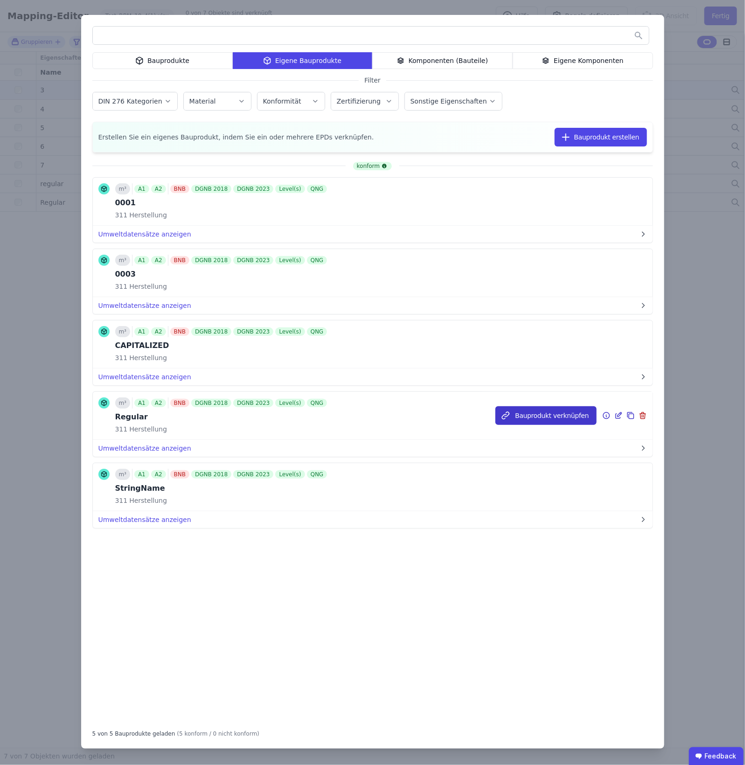
click at [566, 419] on button "Bauprodukt verknüpfen" at bounding box center [545, 415] width 101 height 19
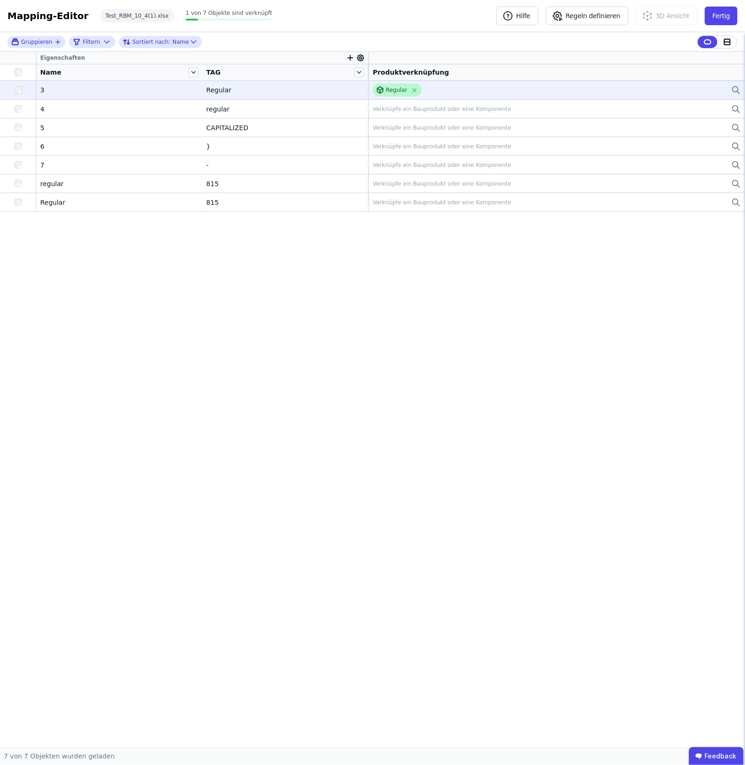
click at [417, 94] on div "Regular" at bounding box center [397, 89] width 49 height 13
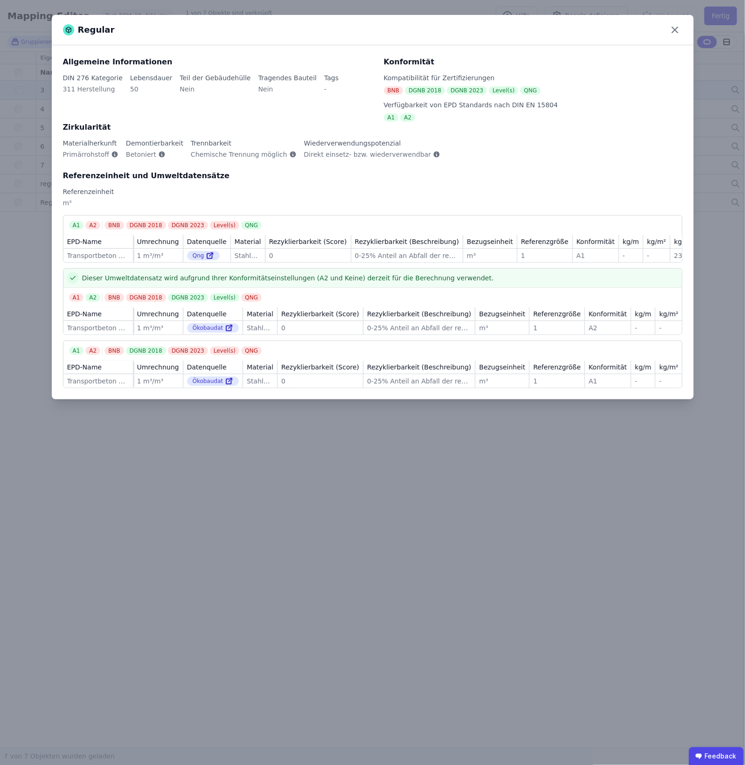
drag, startPoint x: 672, startPoint y: 27, endPoint x: 635, endPoint y: 43, distance: 40.7
click at [673, 27] on icon at bounding box center [674, 29] width 15 height 15
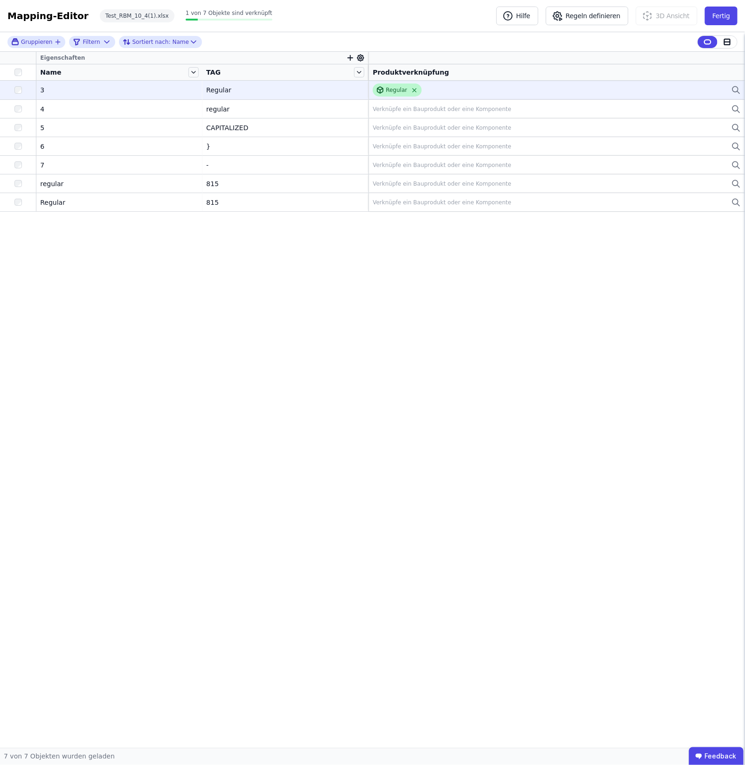
click at [411, 90] on icon at bounding box center [414, 90] width 7 height 7
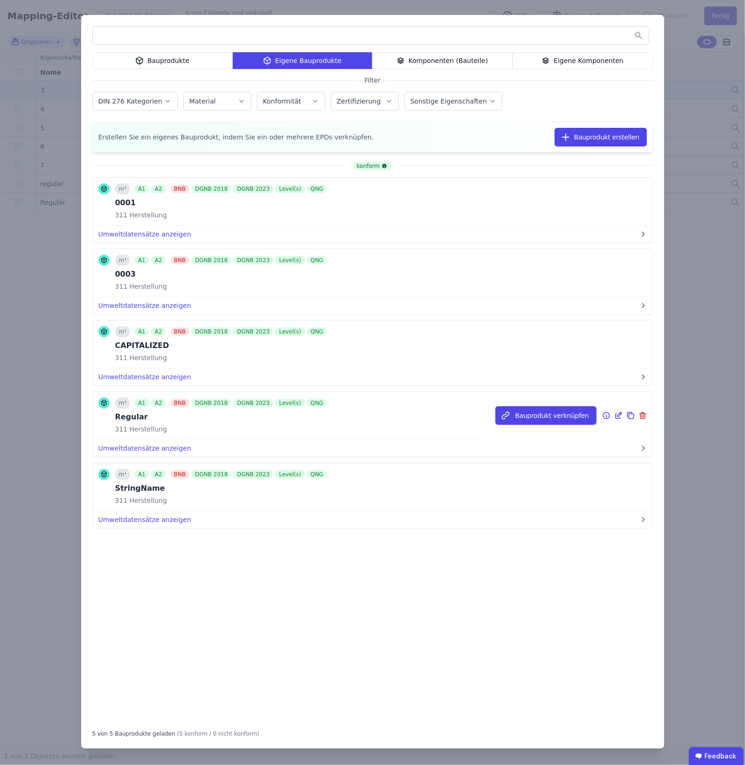
click at [616, 414] on icon at bounding box center [618, 415] width 8 height 11
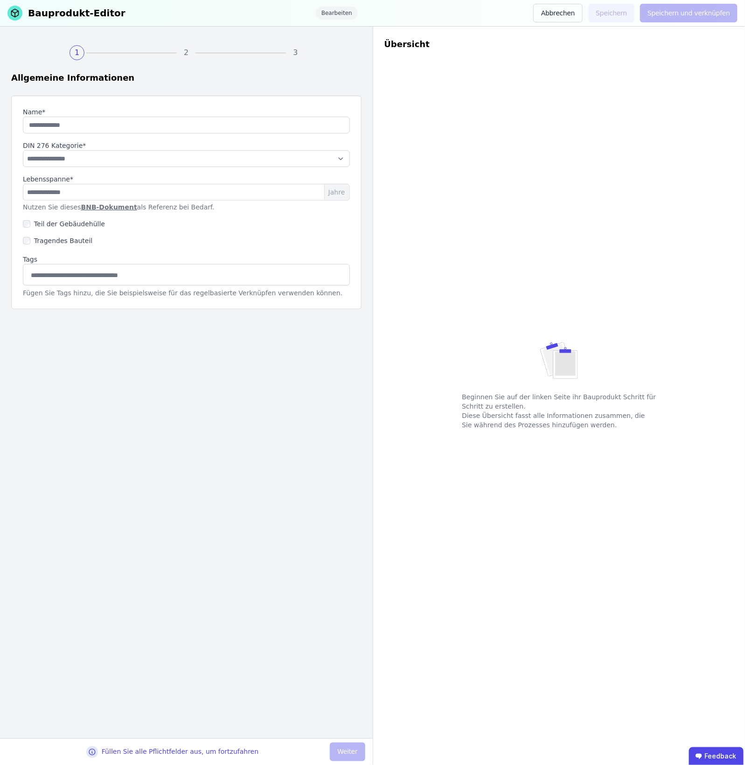
type input "*******"
select select "**********"
type input "**"
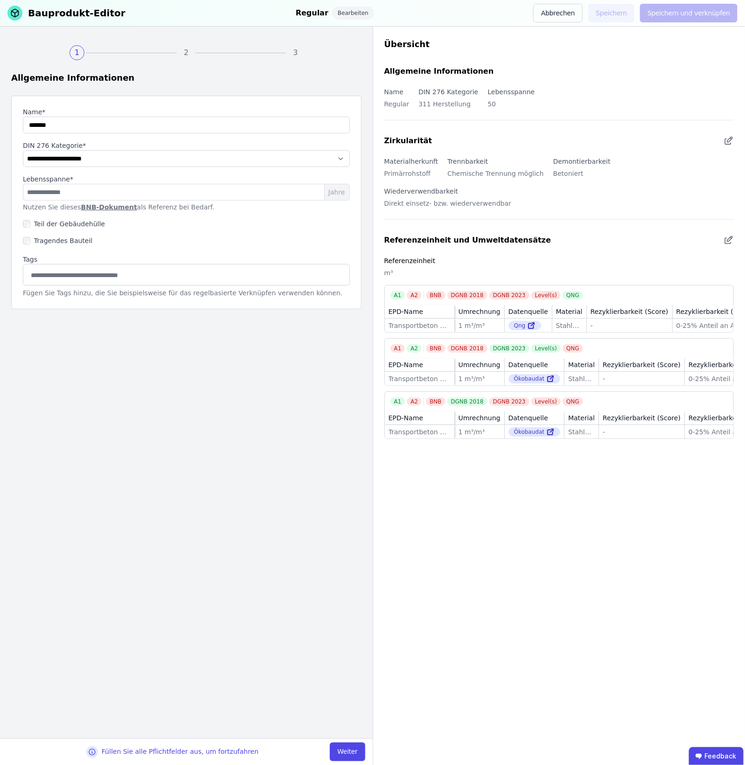
click at [92, 269] on input at bounding box center [186, 274] width 315 height 15
type input "*******"
click at [97, 302] on div "regular" at bounding box center [186, 295] width 326 height 17
click at [363, 748] on button "Weiter" at bounding box center [347, 752] width 35 height 19
select select "**********"
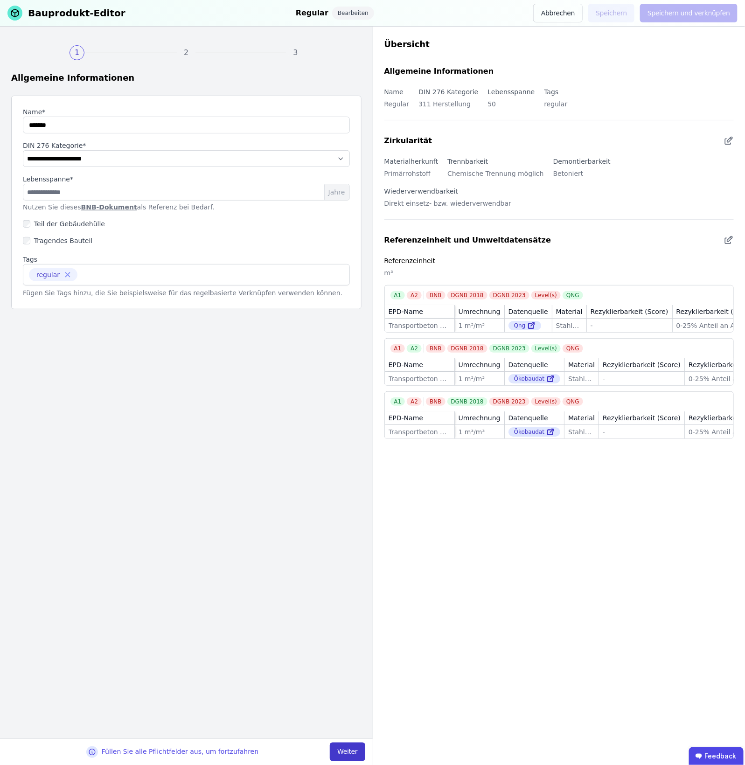
select select "**********"
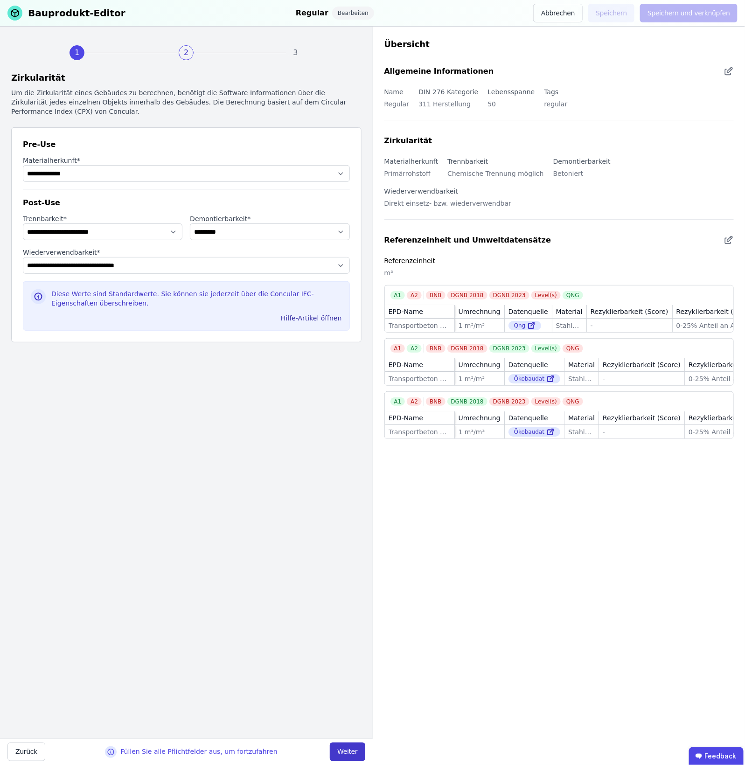
click at [350, 749] on button "Weiter" at bounding box center [347, 752] width 35 height 19
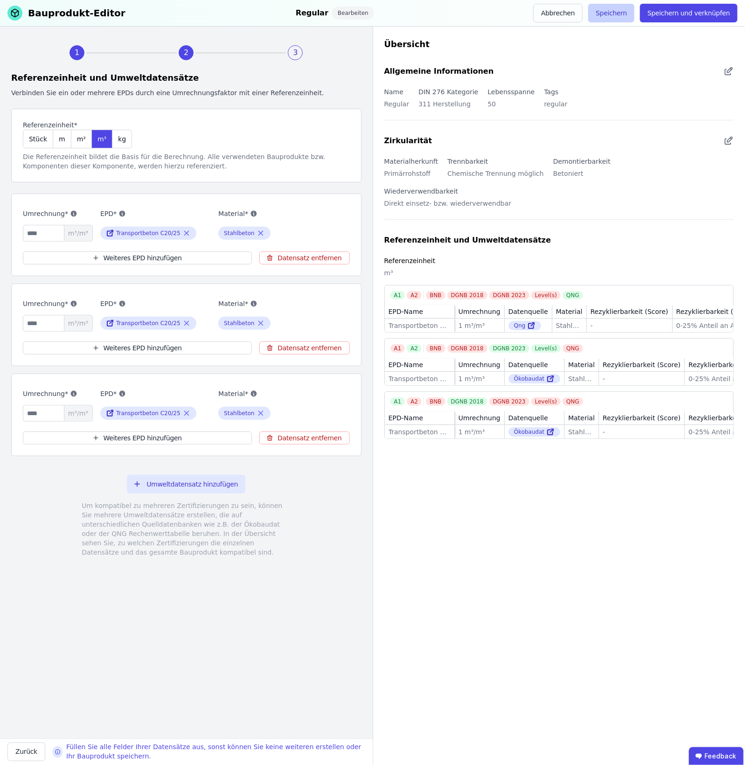
click at [618, 18] on button "Speichern" at bounding box center [611, 13] width 46 height 19
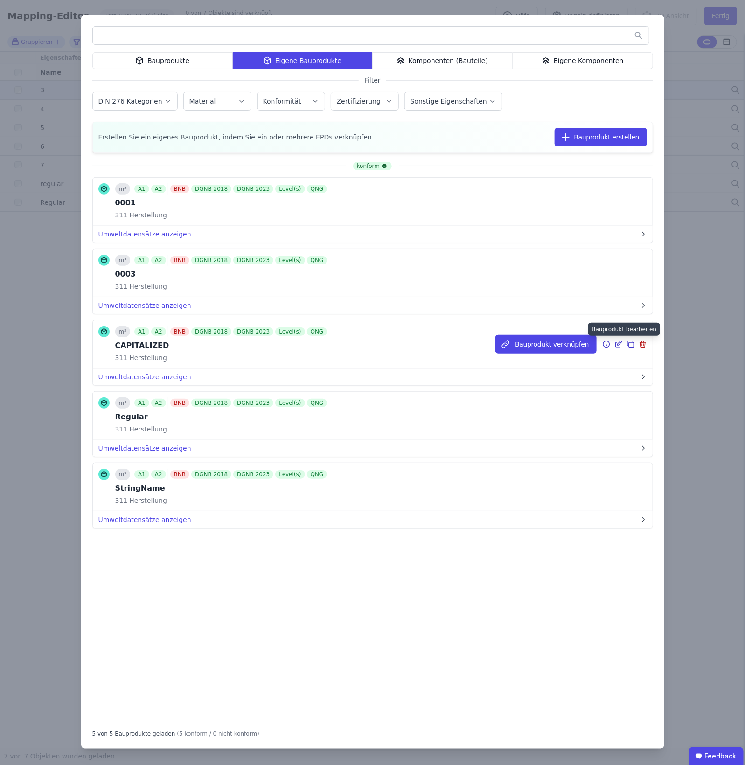
click at [614, 346] on icon at bounding box center [618, 344] width 8 height 11
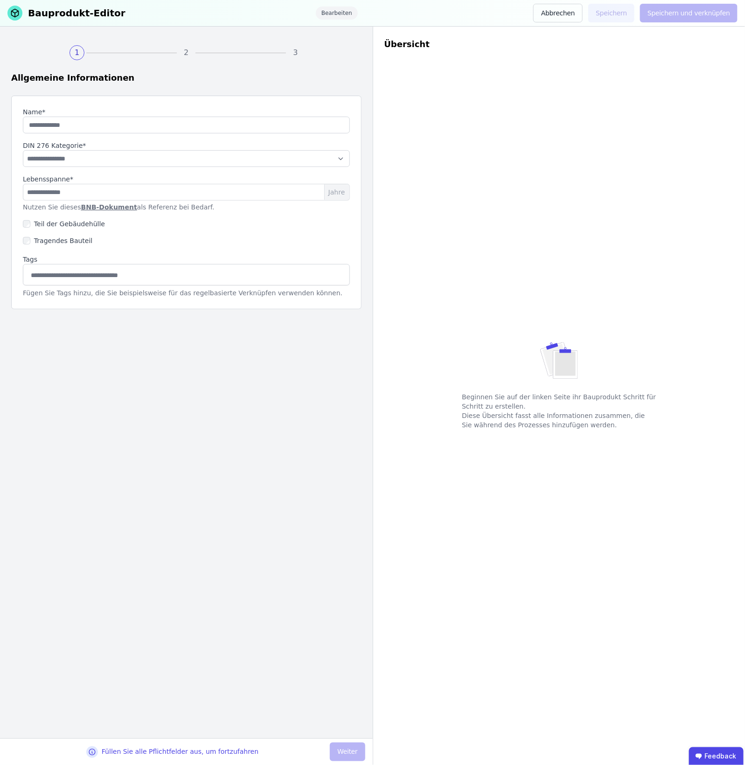
type input "**********"
select select "**********"
type input "**"
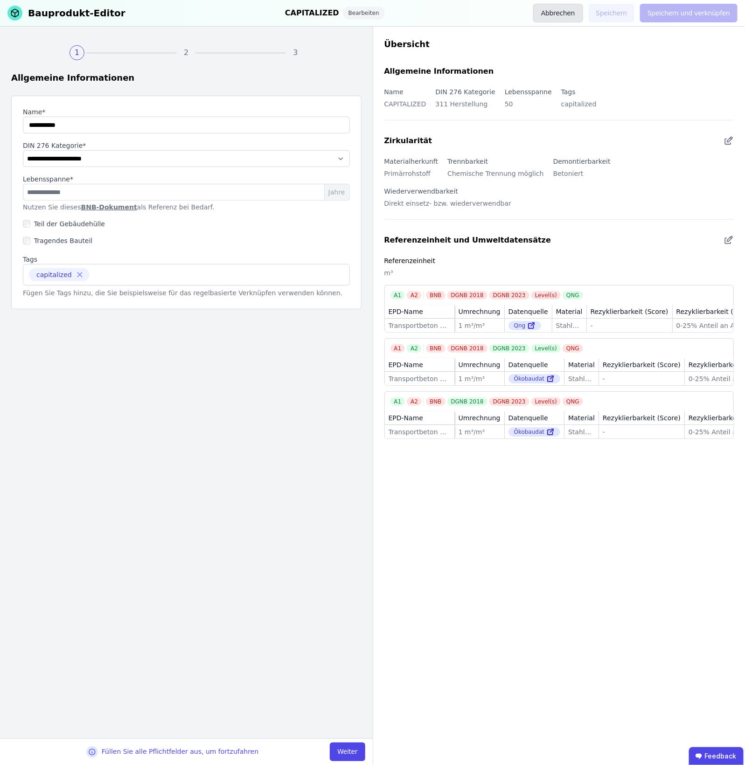
click at [573, 19] on button "Abbrechen" at bounding box center [557, 13] width 49 height 19
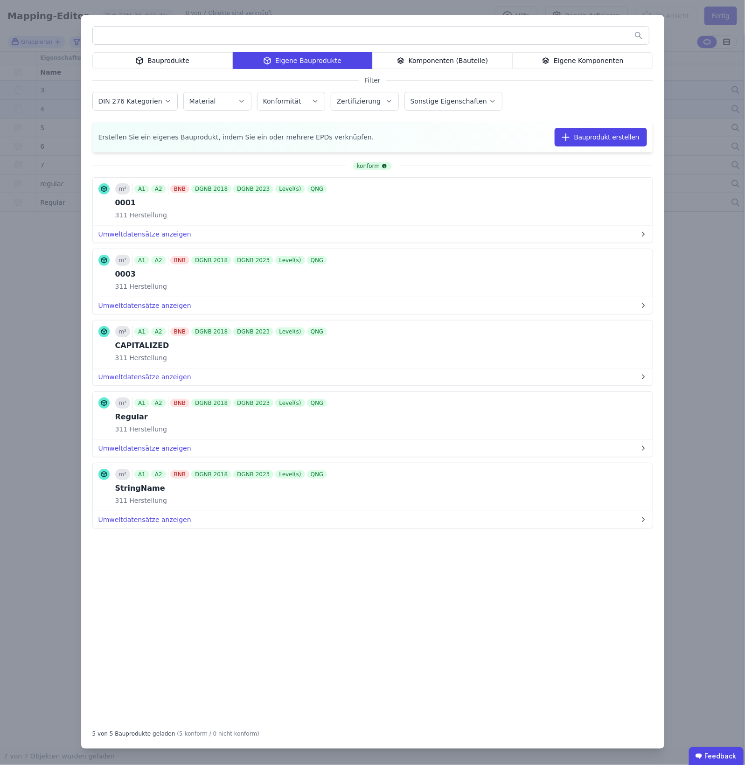
drag, startPoint x: 705, startPoint y: 111, endPoint x: 688, endPoint y: 106, distance: 17.0
click at [705, 105] on div "Bauprodukte Eigene Bauprodukte Komponenten (Bauteile) Eigene Komponenten Filter…" at bounding box center [372, 382] width 745 height 765
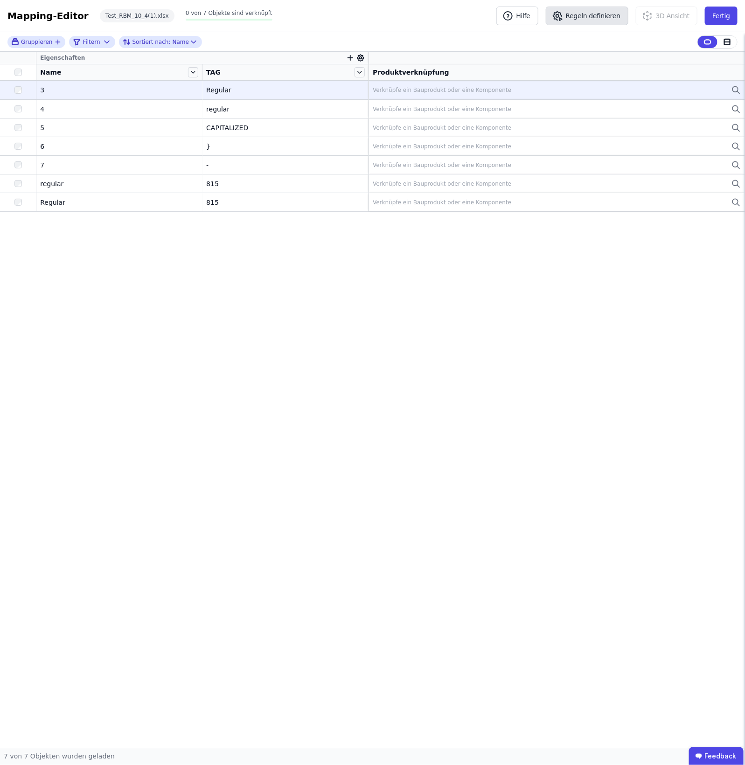
click at [590, 12] on button "Regeln definieren" at bounding box center [587, 16] width 83 height 19
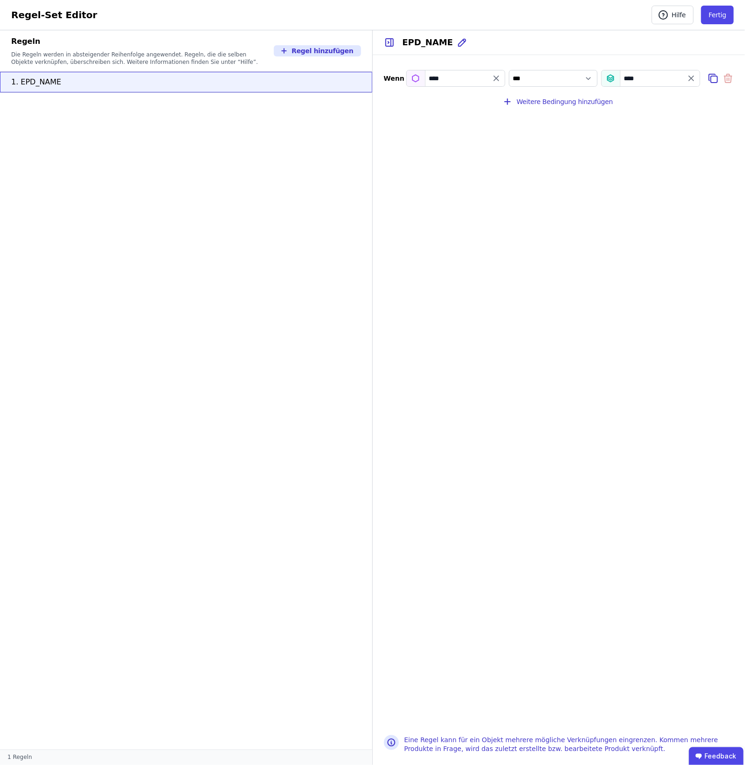
click at [496, 70] on div "****" at bounding box center [455, 78] width 99 height 17
click at [495, 82] on icon "filter_by" at bounding box center [496, 78] width 9 height 9
click at [434, 78] on input "filter_by" at bounding box center [456, 78] width 98 height 17
type input "***"
click at [442, 126] on div "TAG Importierte Eigenschaften / Extra" at bounding box center [469, 114] width 124 height 26
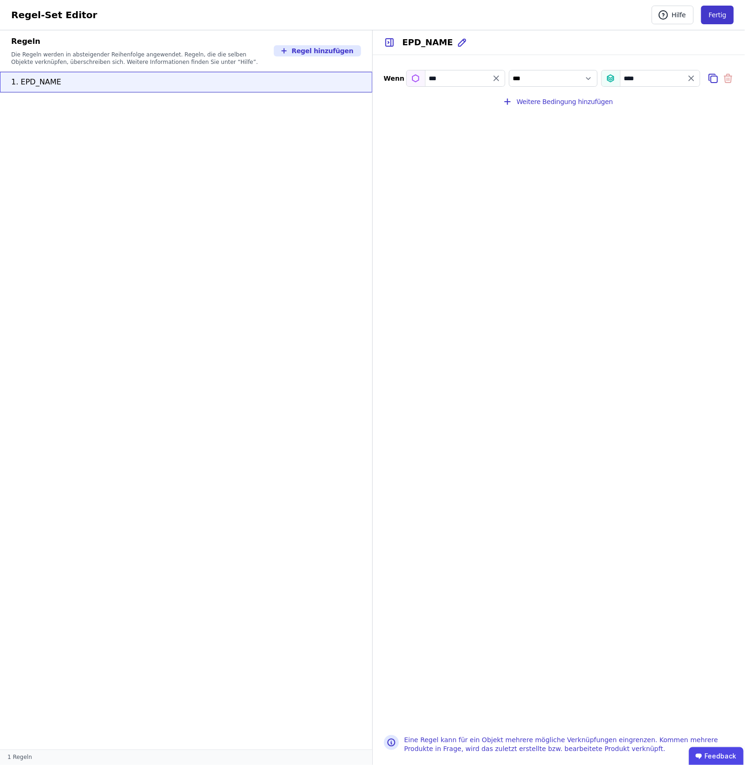
click at [717, 11] on button "Fertig" at bounding box center [717, 15] width 33 height 19
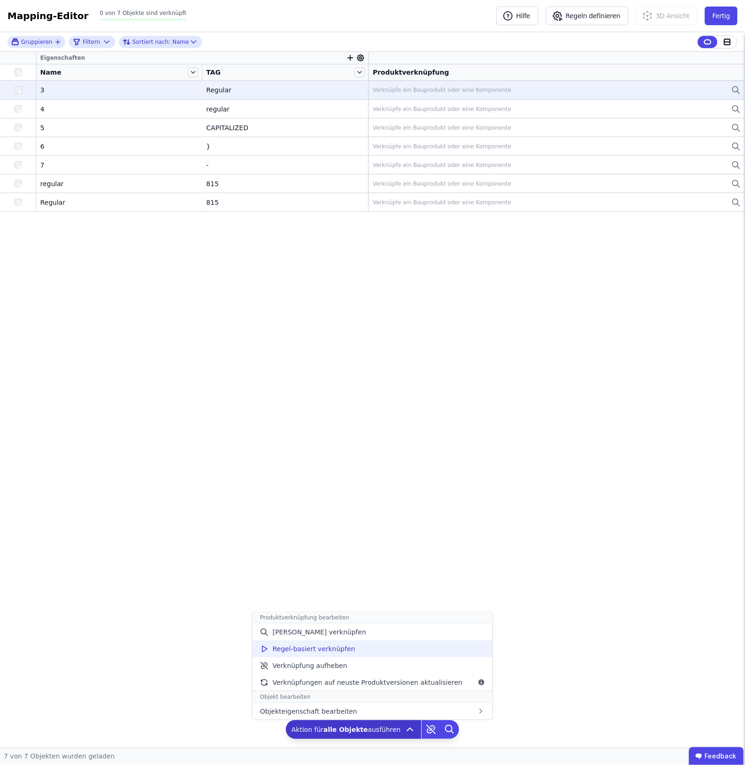
click at [433, 645] on div "Regel-basiert verknüpfen" at bounding box center [372, 648] width 240 height 17
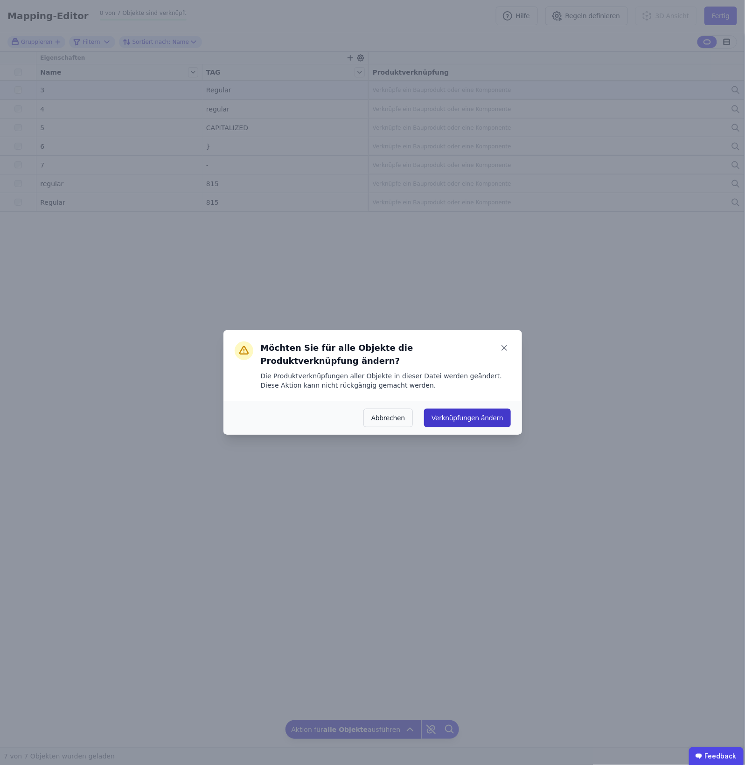
click at [477, 411] on button "Verknüpfungen ändern" at bounding box center [467, 418] width 86 height 19
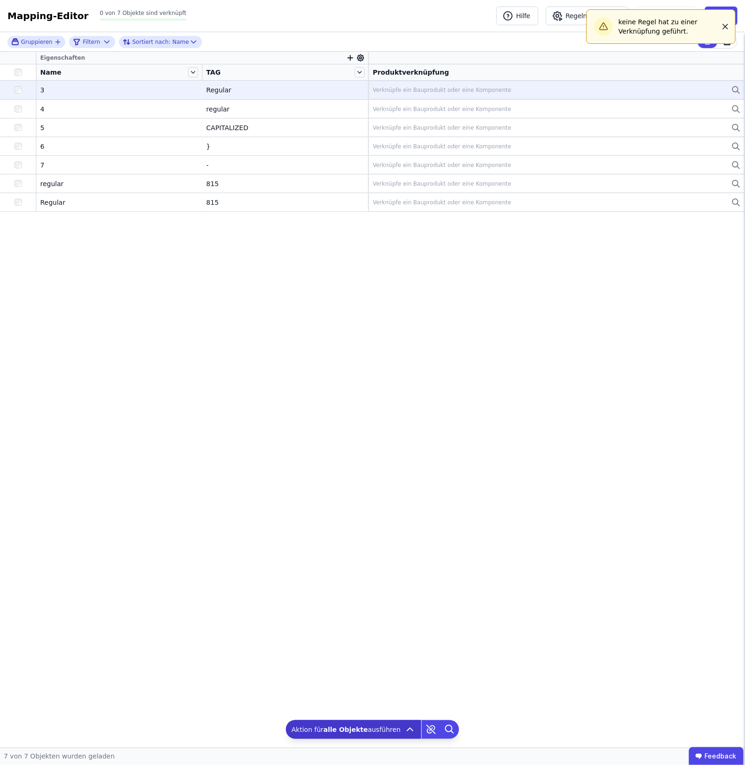
click at [729, 20] on button "button" at bounding box center [725, 26] width 10 height 15
click at [600, 20] on button "Regeln definieren" at bounding box center [587, 16] width 83 height 19
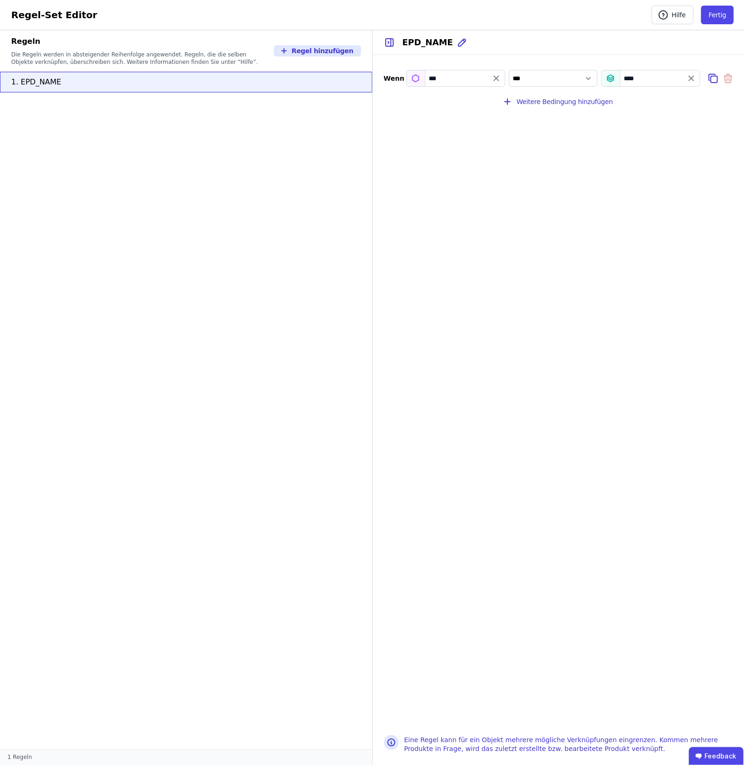
click at [653, 83] on div "****" at bounding box center [650, 78] width 99 height 17
click at [714, 19] on button "Fertig" at bounding box center [717, 15] width 33 height 19
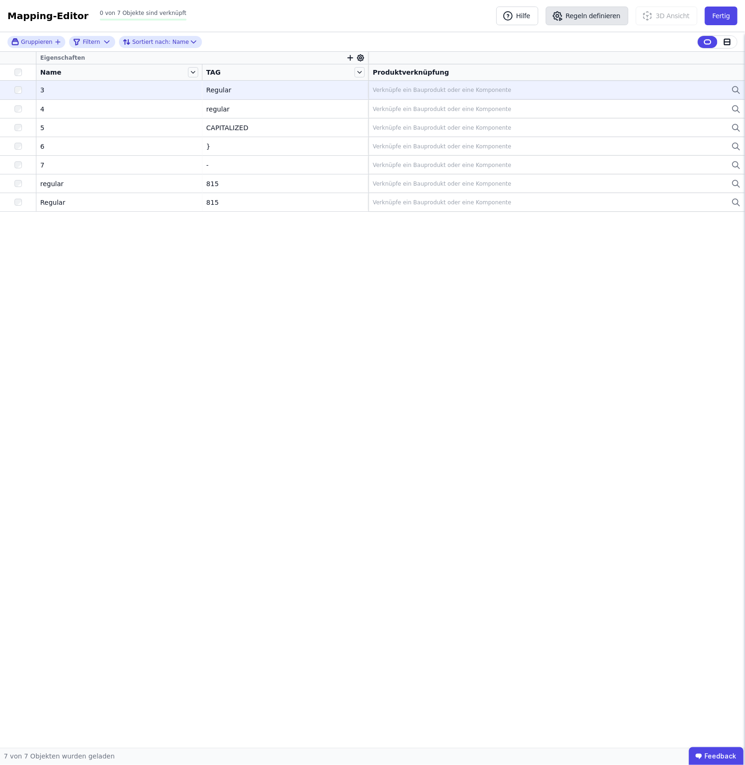
click at [600, 20] on button "Regeln definieren" at bounding box center [587, 16] width 83 height 19
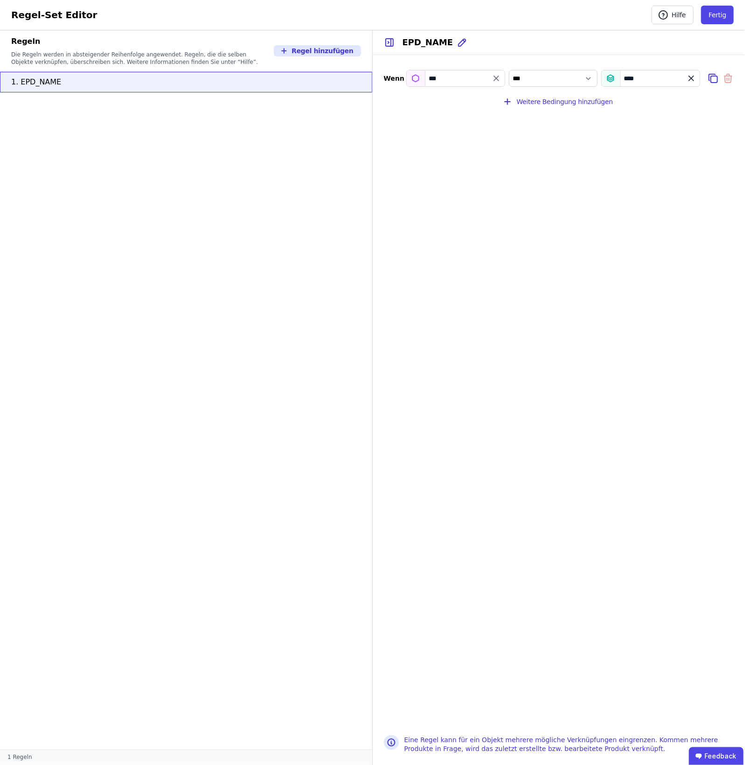
click at [692, 81] on icon "value" at bounding box center [691, 78] width 9 height 9
select select "**"
click at [652, 75] on input "value" at bounding box center [651, 78] width 98 height 17
type input "****"
click at [651, 119] on div "Name" at bounding box center [668, 114] width 132 height 17
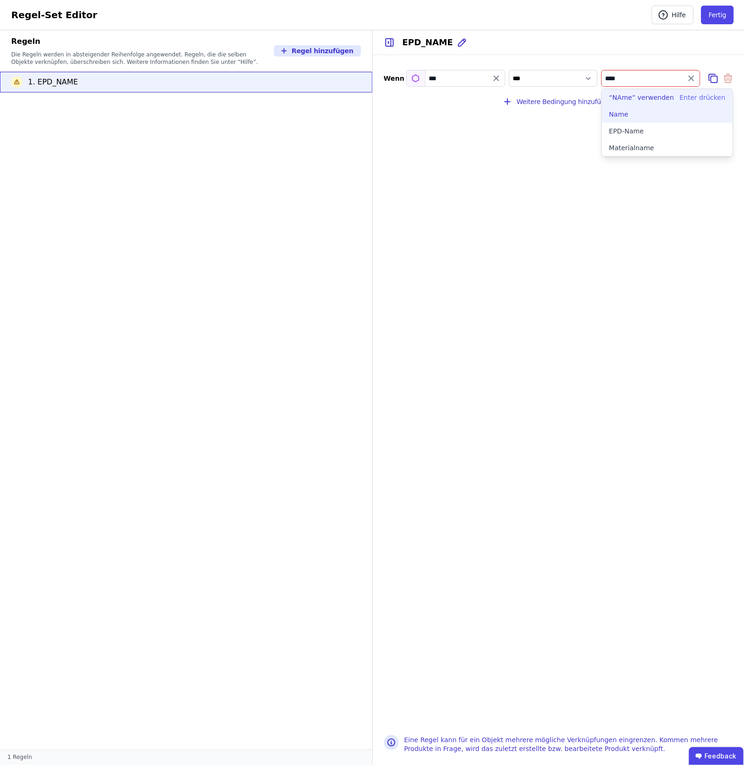
select select "**********"
type input "****"
click at [717, 15] on button "Fertig" at bounding box center [717, 15] width 33 height 19
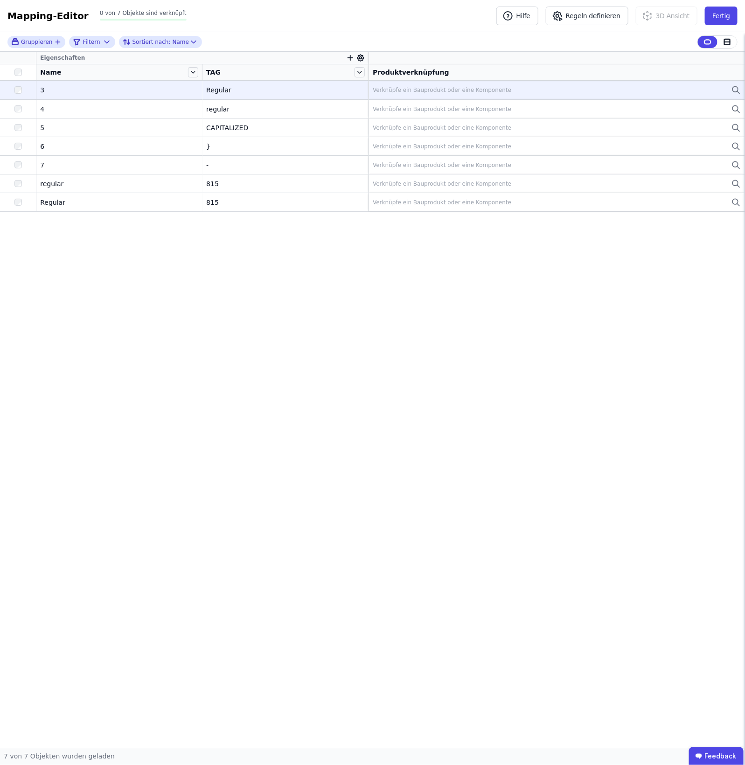
click at [621, 92] on div "Verknüpfe ein Bauprodukt oder eine Komponente" at bounding box center [557, 89] width 368 height 11
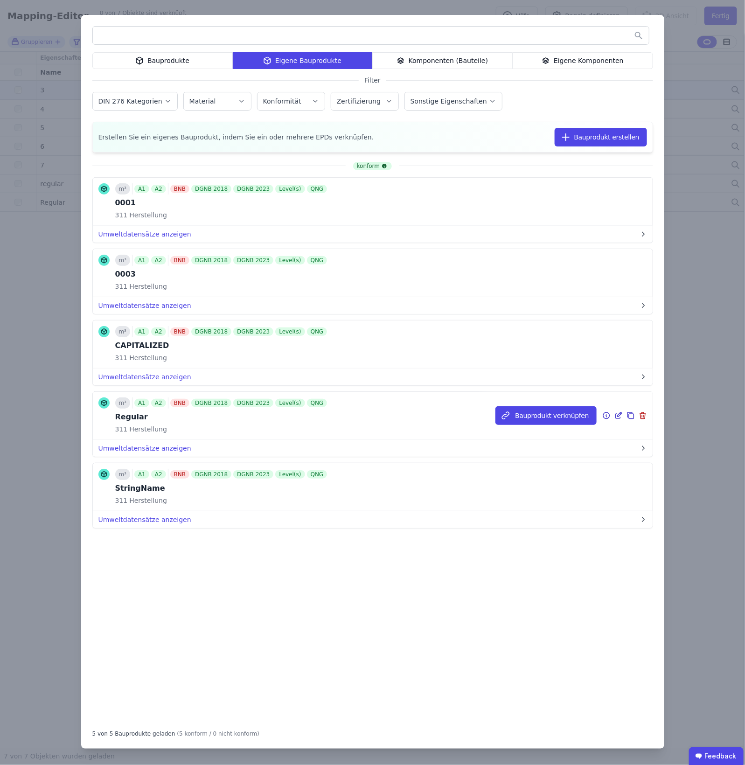
click at [615, 416] on icon at bounding box center [618, 415] width 8 height 11
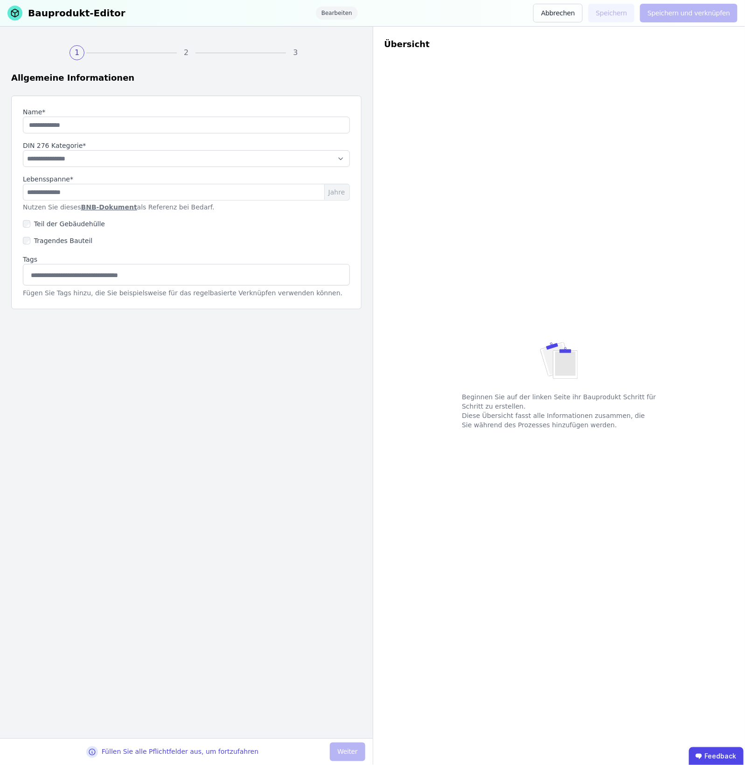
type input "*******"
select select "**********"
type input "**"
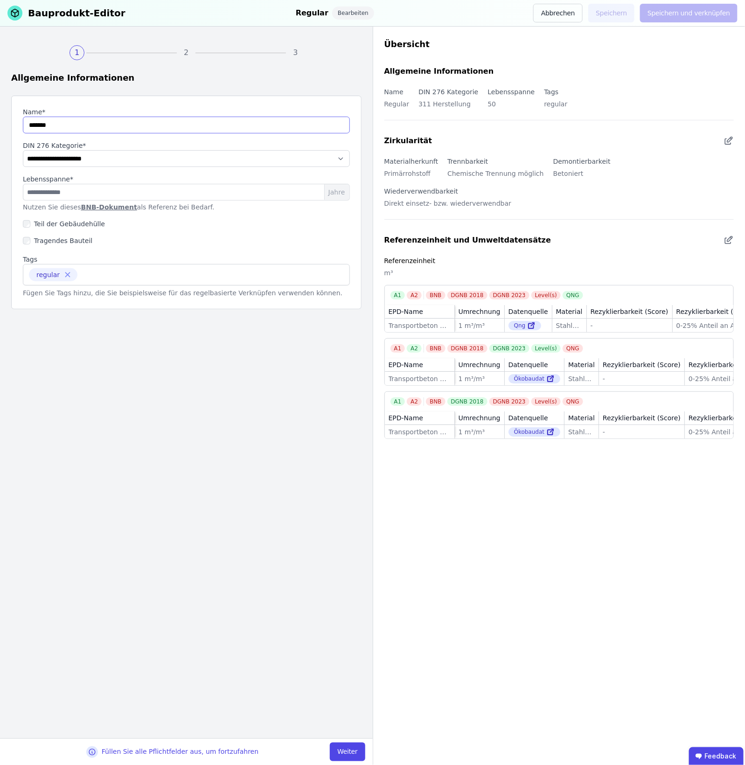
click at [35, 131] on input "string" at bounding box center [186, 125] width 327 height 17
click at [28, 131] on input "string" at bounding box center [186, 125] width 327 height 17
type input "*******"
click at [344, 756] on button "Weiter" at bounding box center [347, 752] width 35 height 19
select select "**********"
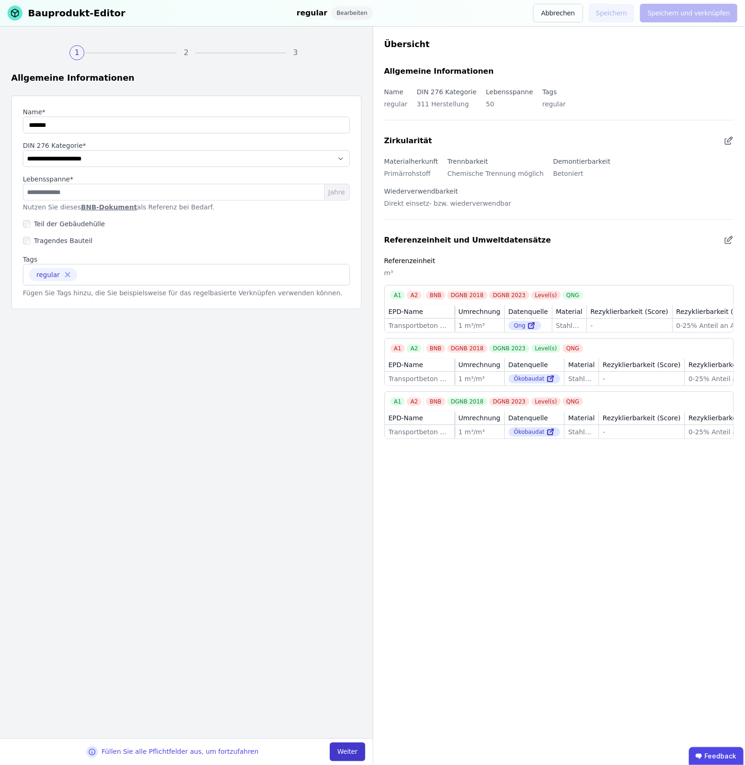
select select "**********"
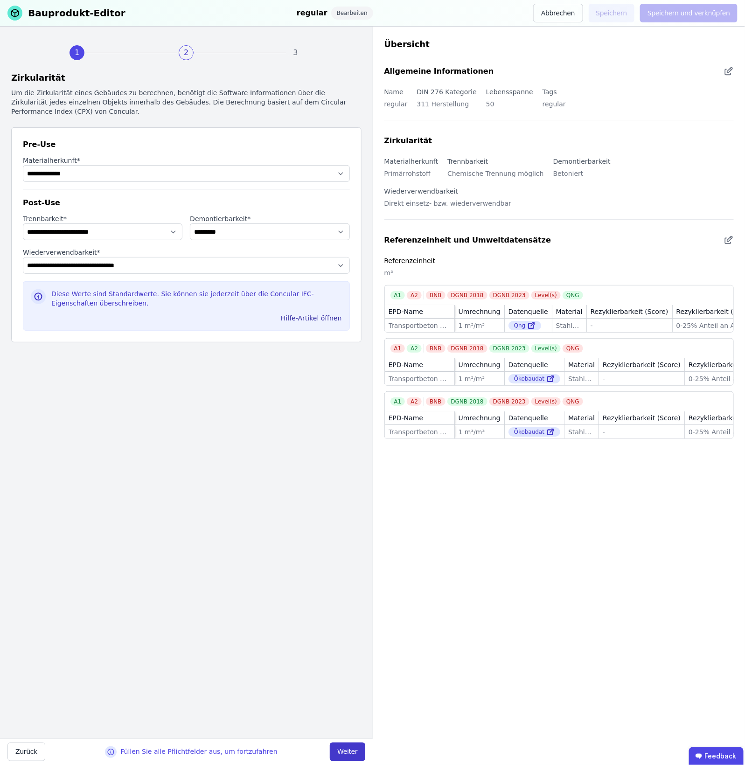
click at [342, 754] on button "Weiter" at bounding box center [347, 752] width 35 height 19
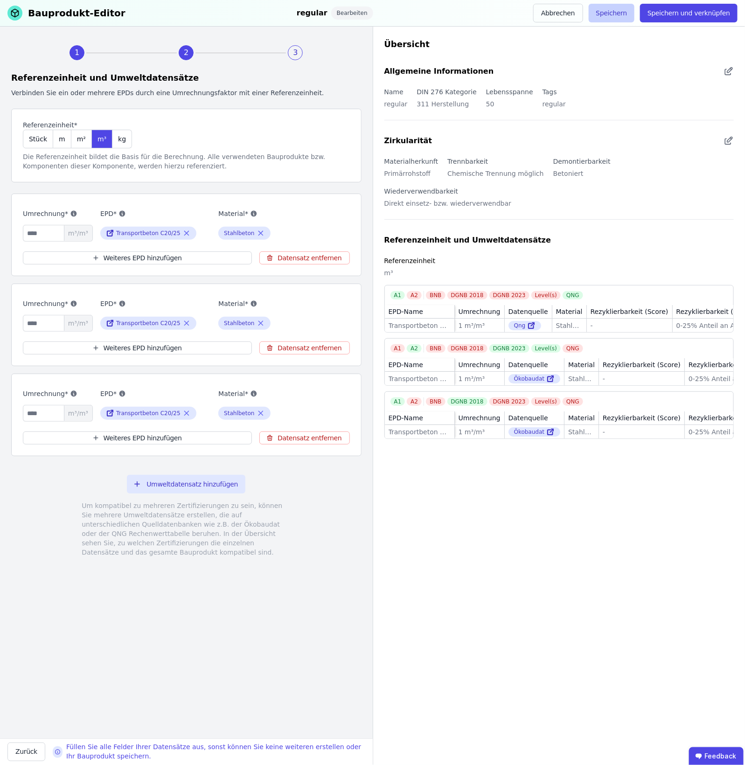
click at [610, 20] on button "Speichern" at bounding box center [612, 13] width 46 height 19
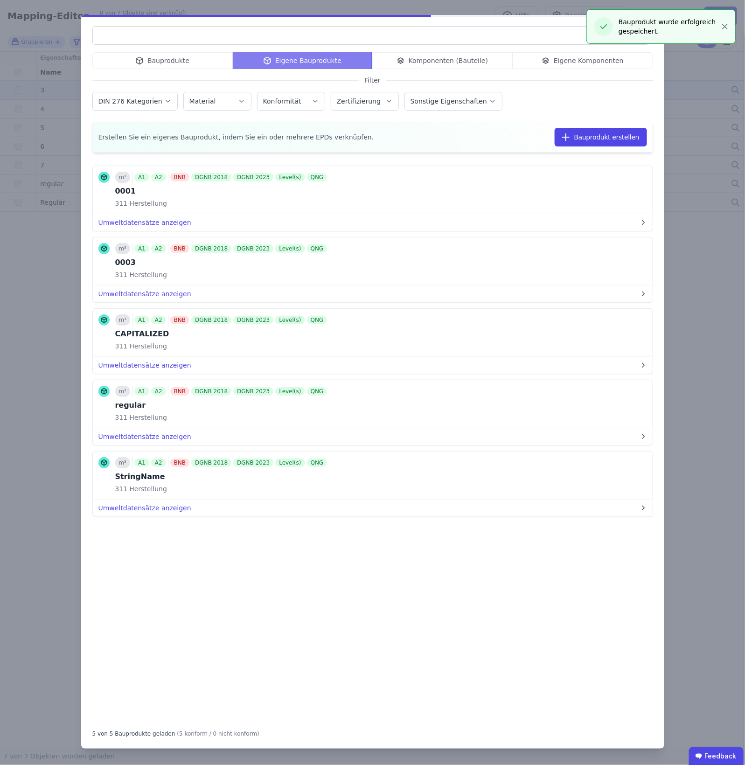
click at [34, 94] on div "Bauprodukte Eigene Bauprodukte Komponenten (Bauteile) Eigene Komponenten Filter…" at bounding box center [372, 382] width 745 height 765
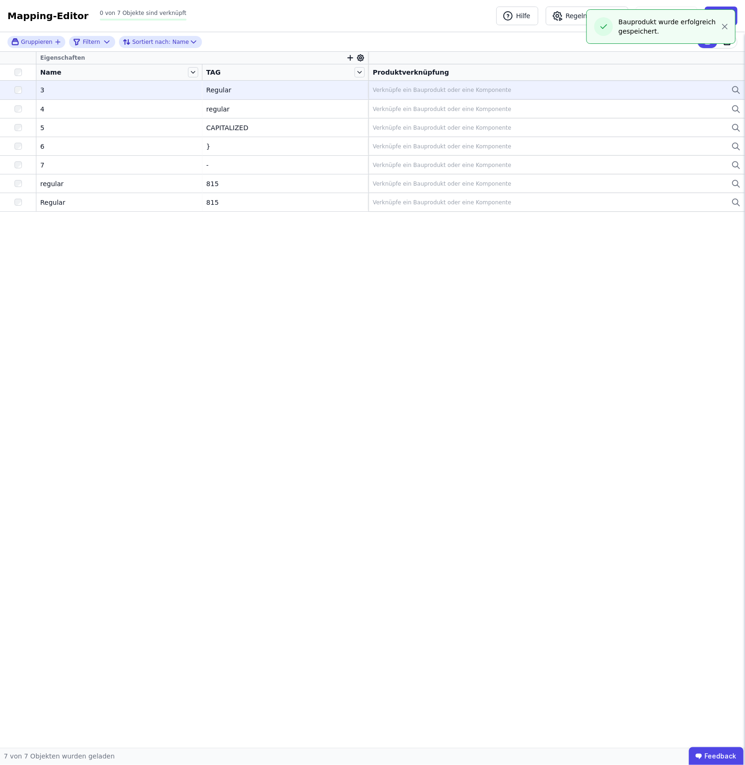
click at [21, 70] on div at bounding box center [18, 72] width 28 height 7
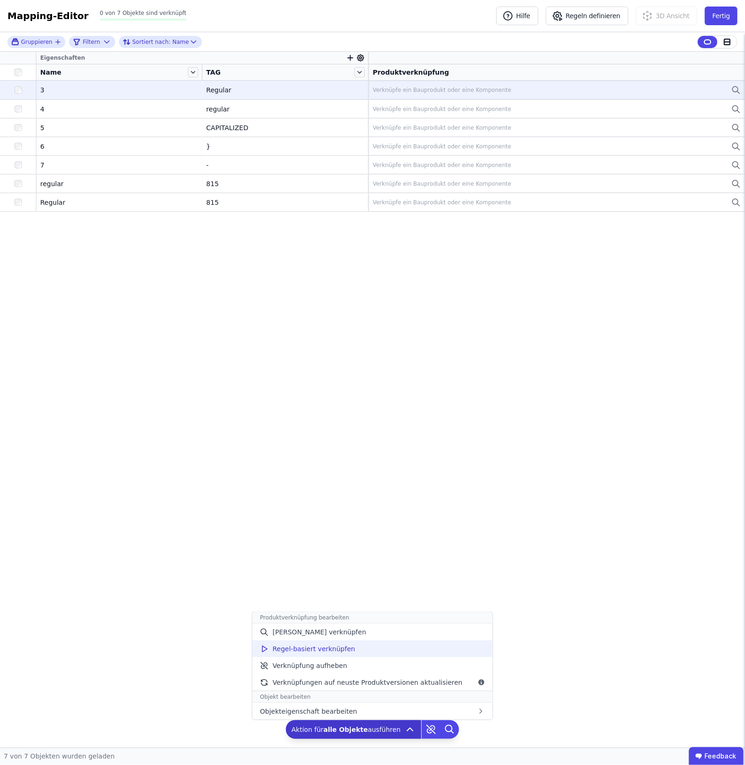
click at [346, 653] on span "Regel-basiert verknüpfen" at bounding box center [313, 648] width 83 height 9
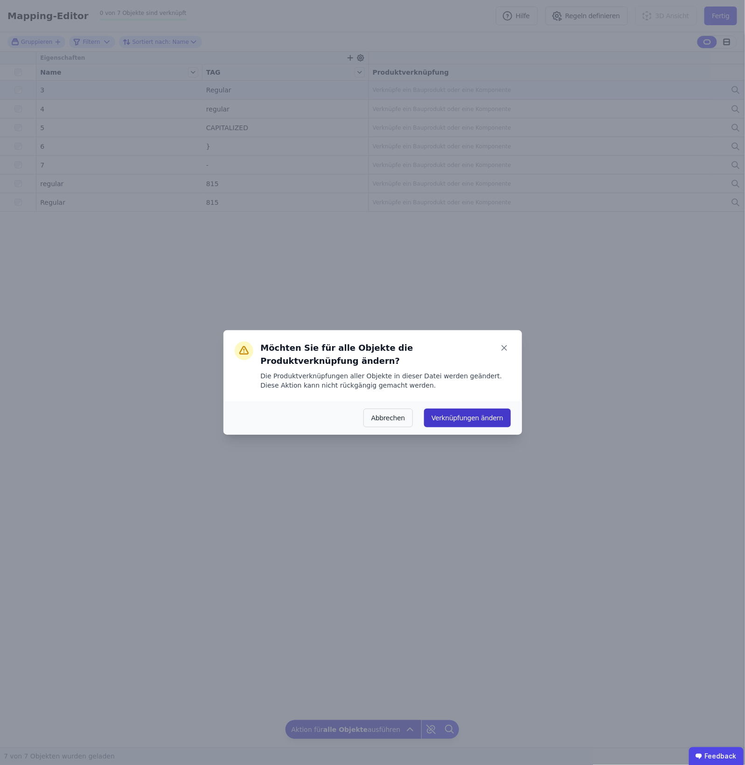
click at [454, 409] on button "Verknüpfungen ändern" at bounding box center [467, 418] width 86 height 19
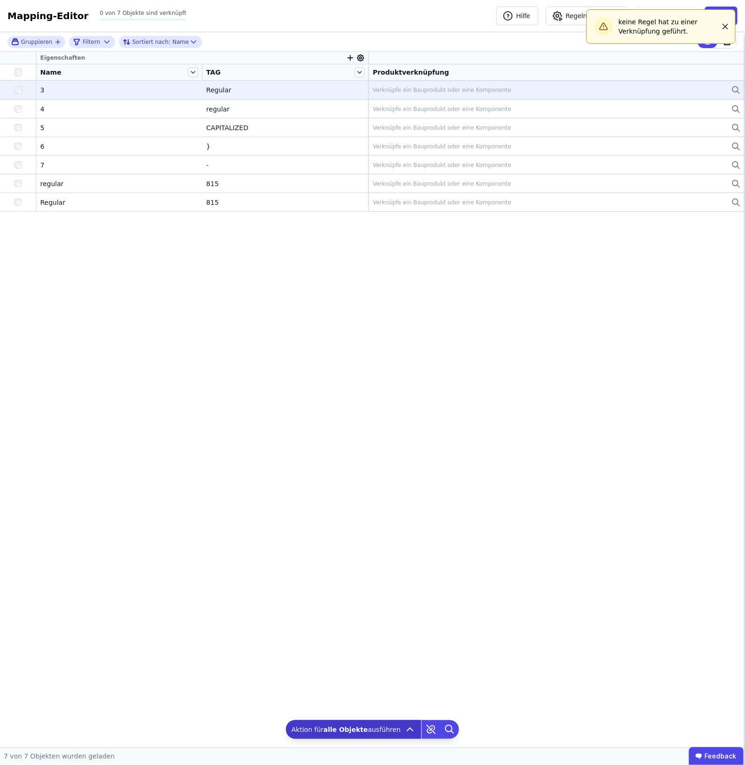
click at [724, 31] on button "button" at bounding box center [725, 26] width 10 height 15
click at [593, 14] on button "Regeln definieren" at bounding box center [587, 16] width 83 height 19
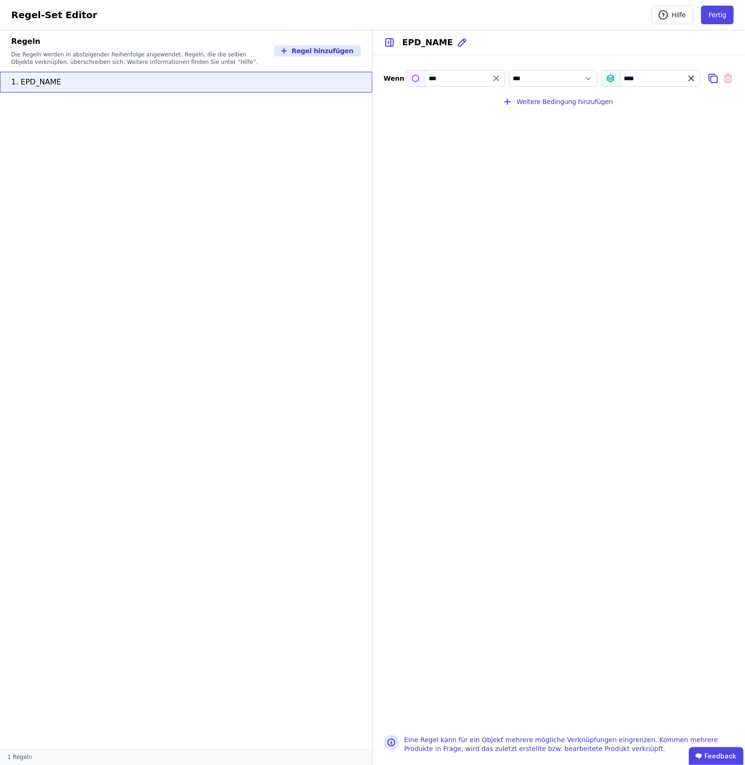
click at [692, 80] on icon "value" at bounding box center [691, 78] width 9 height 9
select select "**"
click at [640, 77] on input "value" at bounding box center [651, 78] width 98 height 17
type input "***"
click at [624, 112] on div "Tag" at bounding box center [663, 114] width 108 height 9
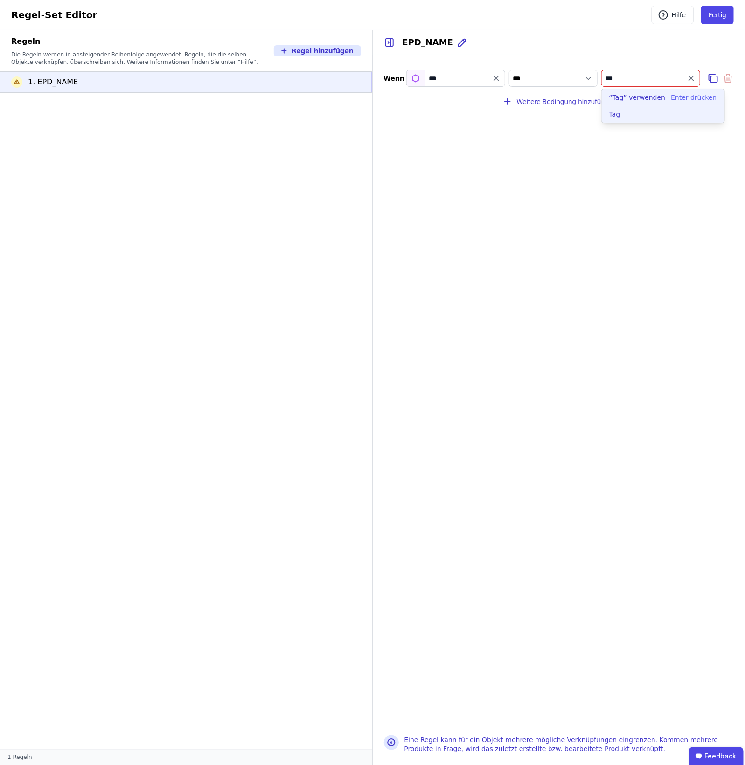
select select "**********"
click at [722, 16] on button "Fertig" at bounding box center [717, 15] width 33 height 19
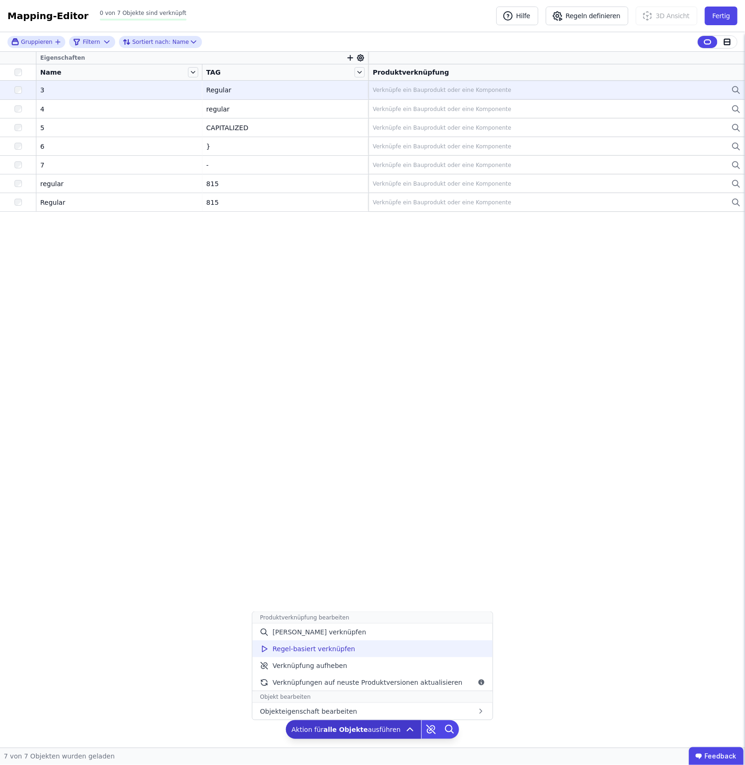
click at [384, 646] on div "Regel-basiert verknüpfen" at bounding box center [372, 648] width 240 height 17
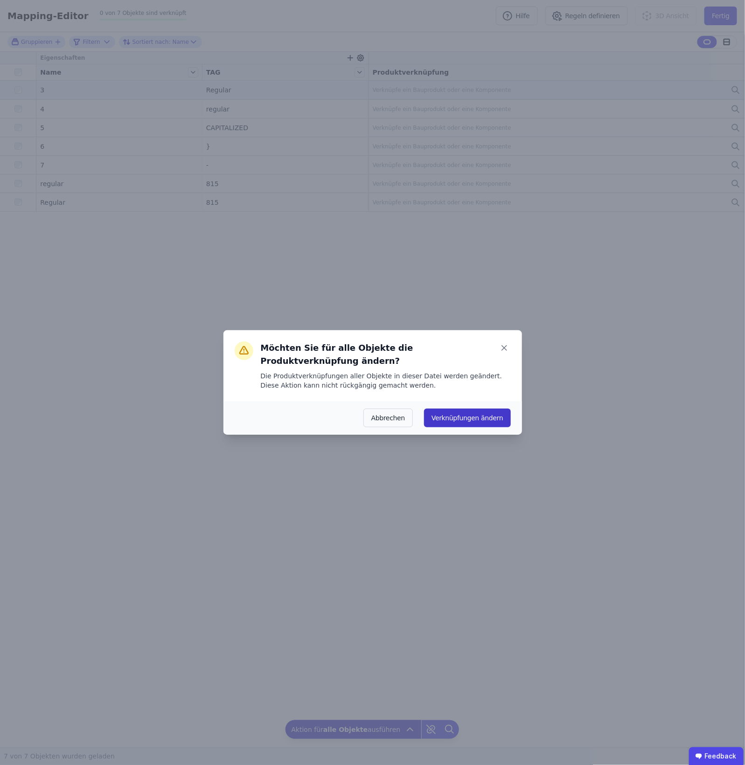
click at [476, 416] on div "Abbrechen Verknüpfungen ändern" at bounding box center [372, 418] width 299 height 34
click at [476, 416] on button "Verknüpfungen ändern" at bounding box center [467, 418] width 86 height 19
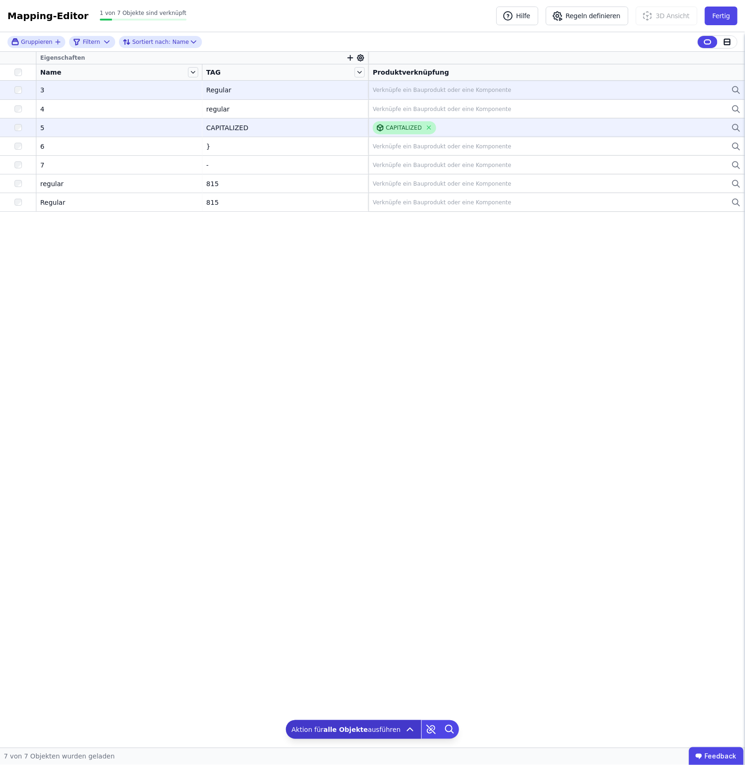
click at [396, 129] on div "CAPITALIZED" at bounding box center [404, 127] width 36 height 7
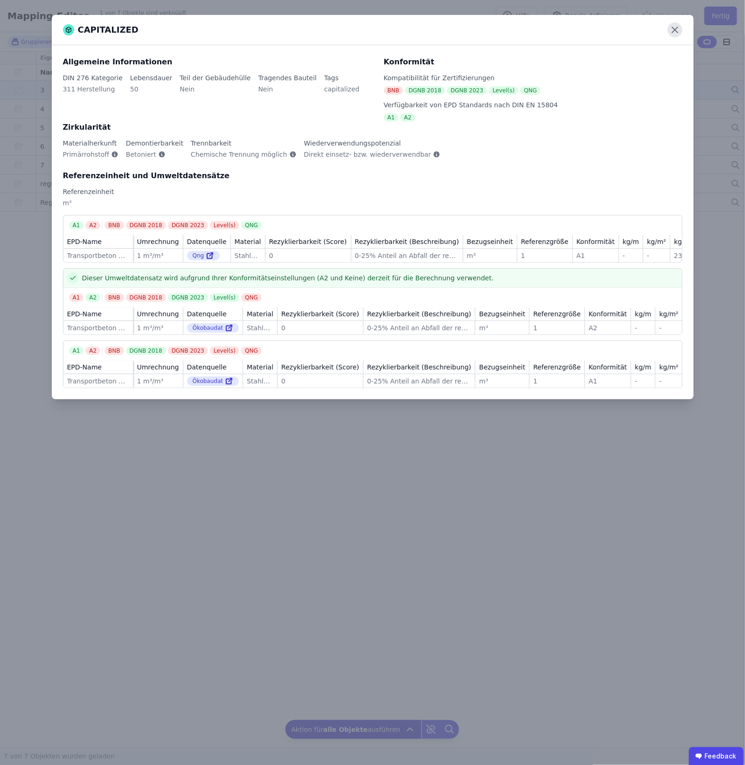
click at [677, 28] on icon at bounding box center [675, 30] width 6 height 6
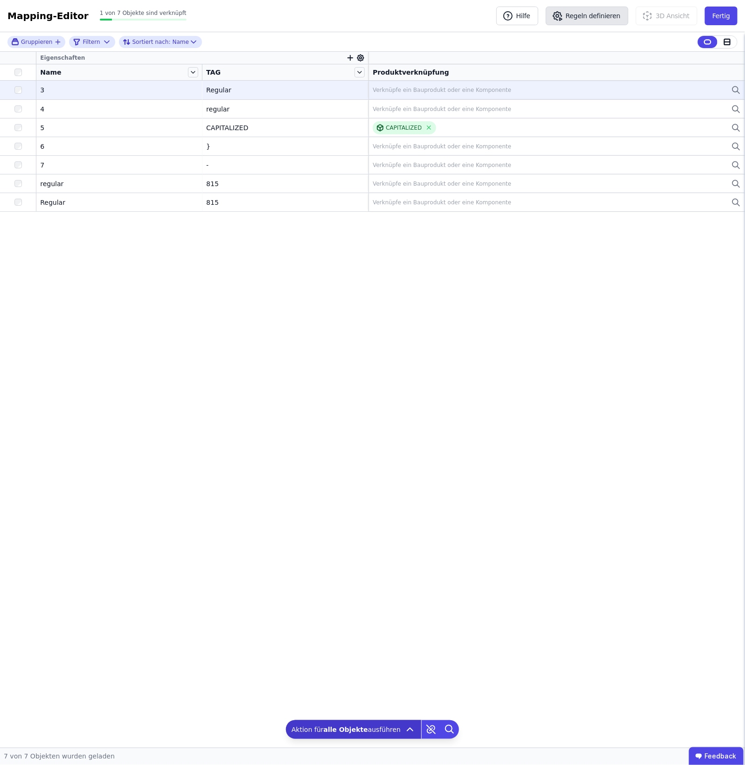
click at [623, 15] on button "Regeln definieren" at bounding box center [587, 16] width 83 height 19
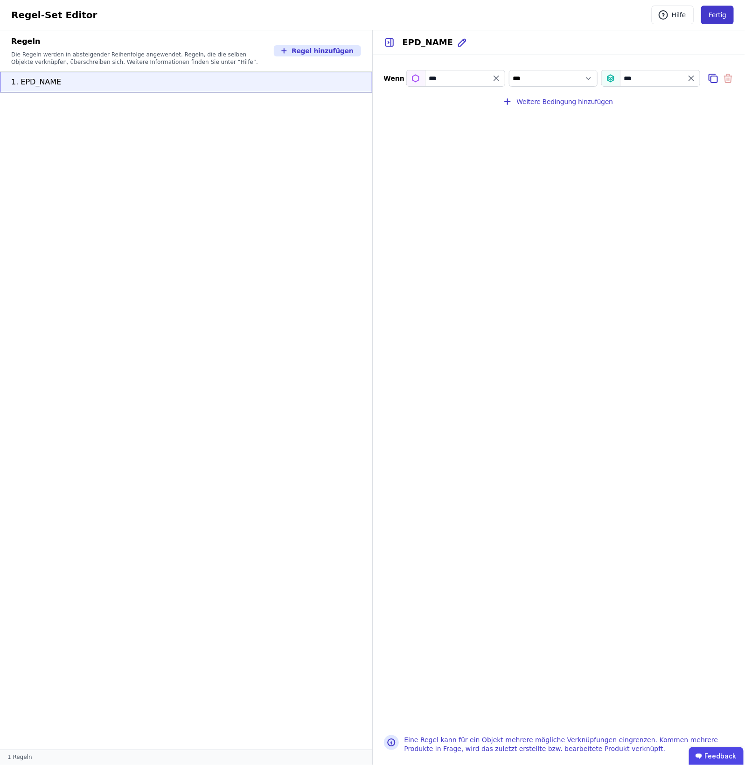
click at [716, 21] on button "Fertig" at bounding box center [717, 15] width 33 height 19
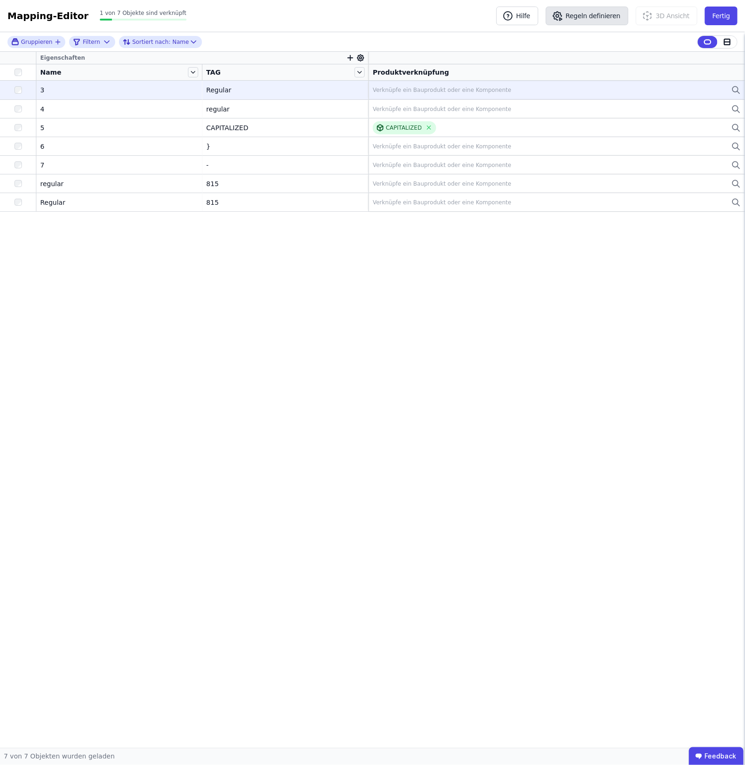
click at [596, 13] on button "Regeln definieren" at bounding box center [587, 16] width 83 height 19
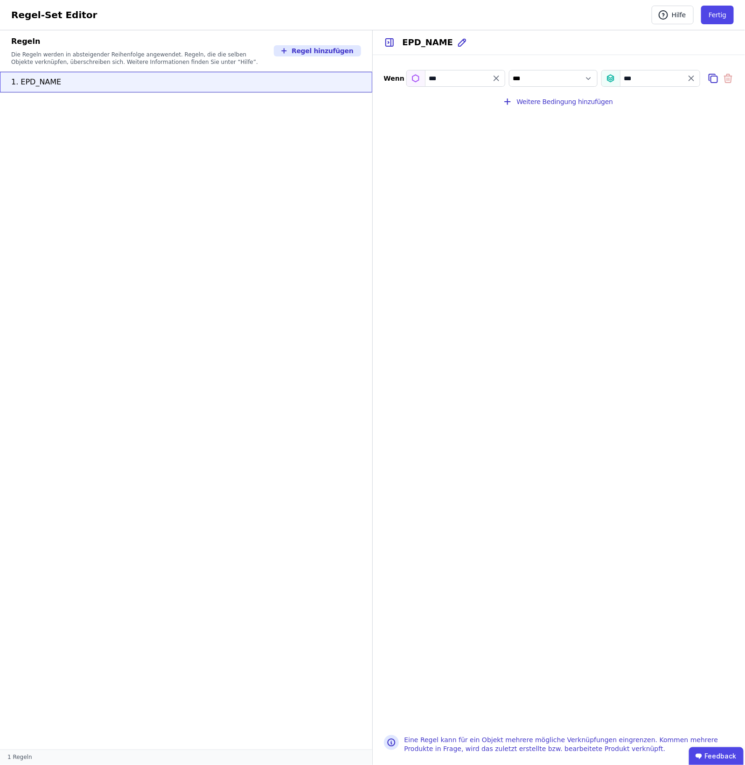
click at [708, 3] on div "Regel-Set Editor Hilfe Fertig Hilfe Fertig" at bounding box center [372, 15] width 745 height 30
click at [708, 10] on button "Fertig" at bounding box center [717, 15] width 33 height 19
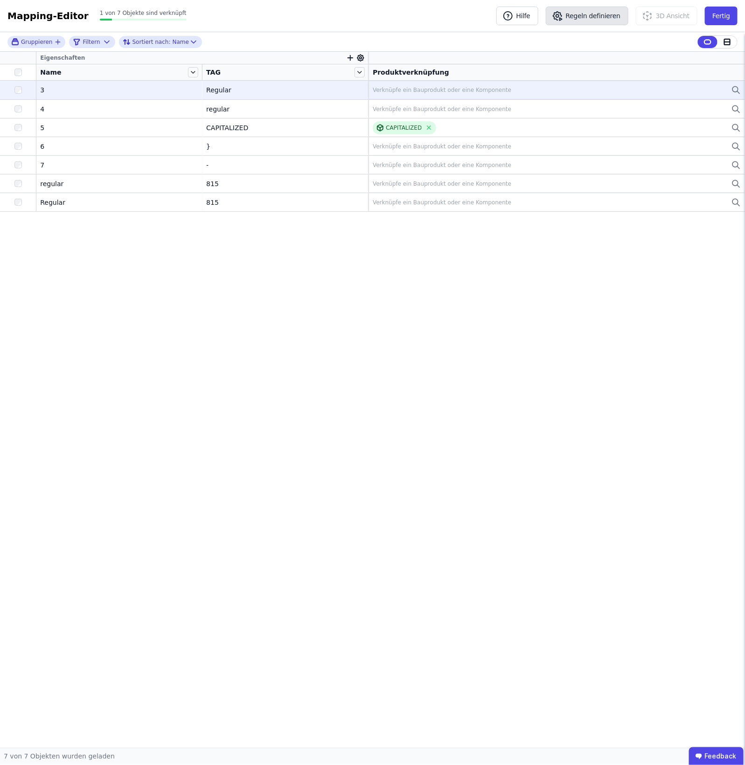
click at [600, 13] on button "Regeln definieren" at bounding box center [587, 16] width 83 height 19
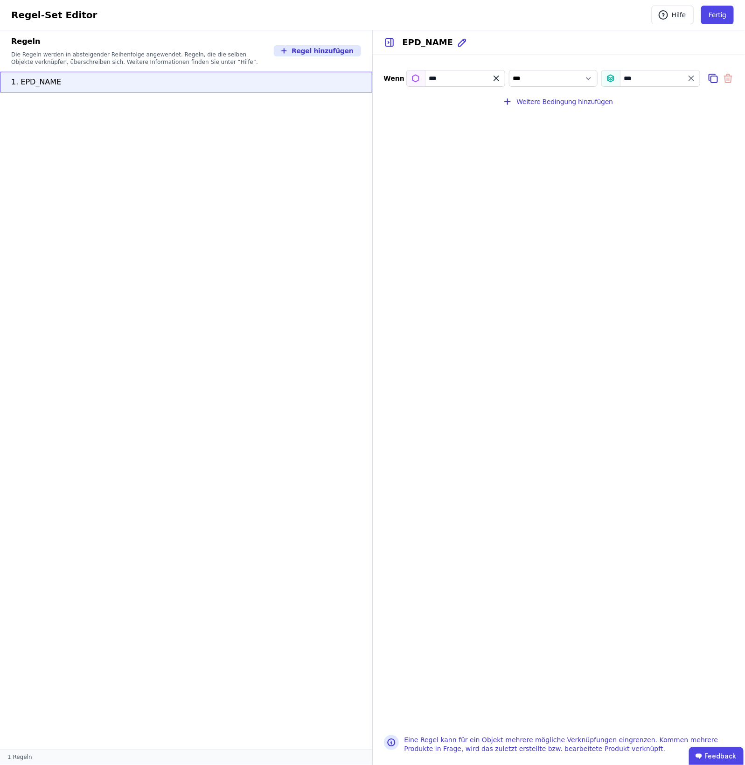
click at [495, 77] on icon "filter_by" at bounding box center [496, 78] width 5 height 5
click at [468, 77] on input "filter_by" at bounding box center [456, 78] width 98 height 17
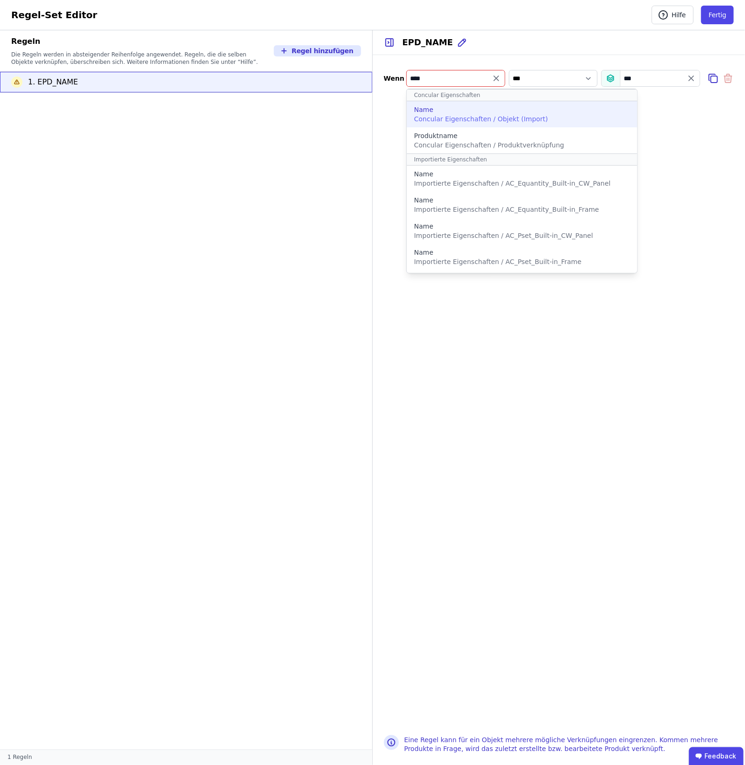
type input "****"
click at [509, 111] on div "Name" at bounding box center [522, 109] width 216 height 9
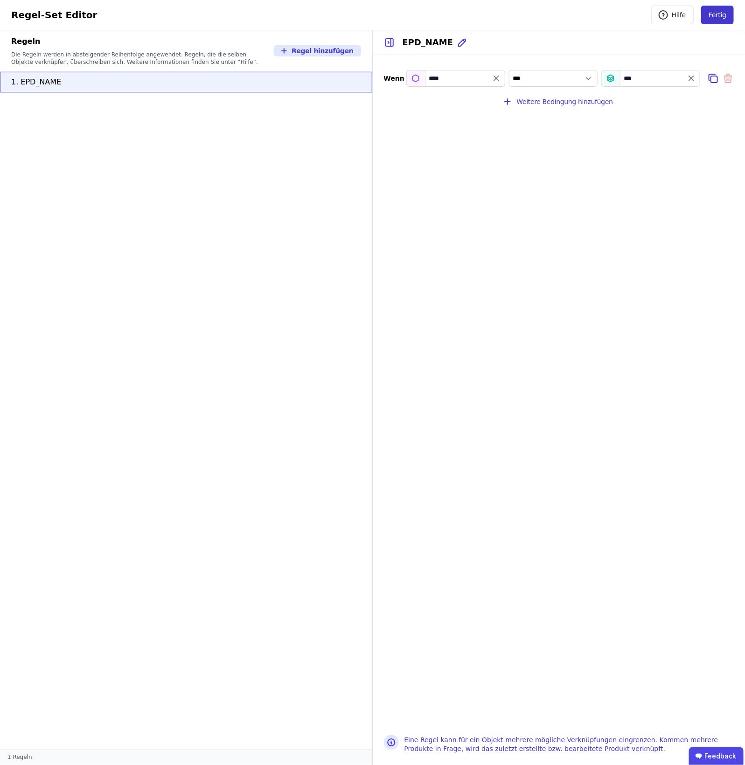
click at [724, 12] on button "Fertig" at bounding box center [717, 15] width 33 height 19
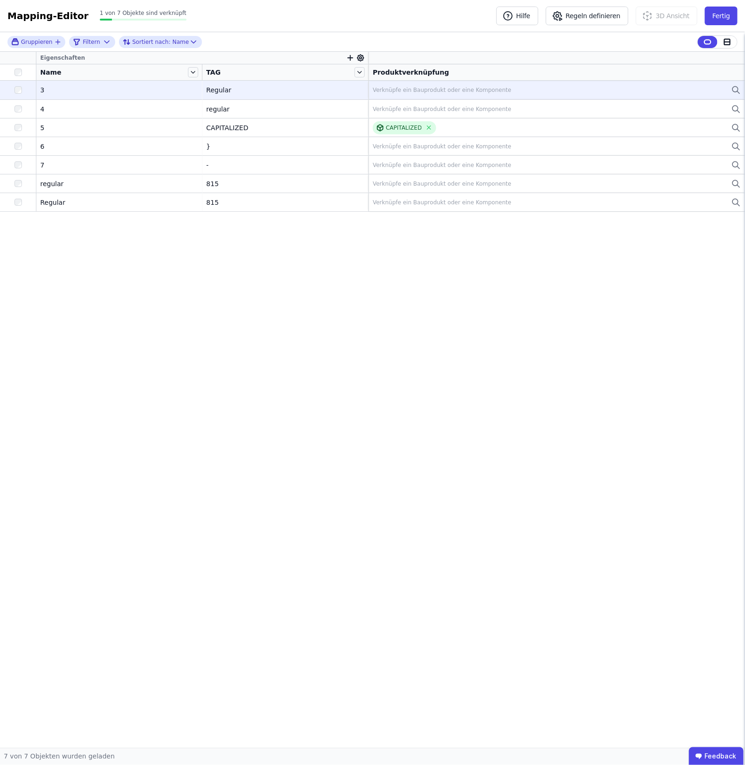
click at [13, 71] on div at bounding box center [18, 72] width 28 height 7
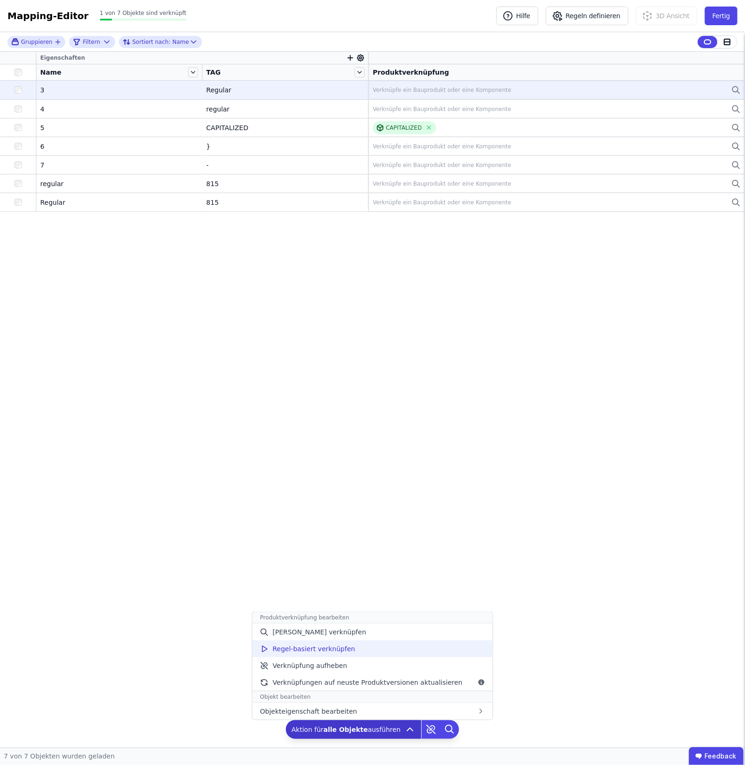
click at [389, 649] on div "Regel-basiert verknüpfen" at bounding box center [372, 648] width 240 height 17
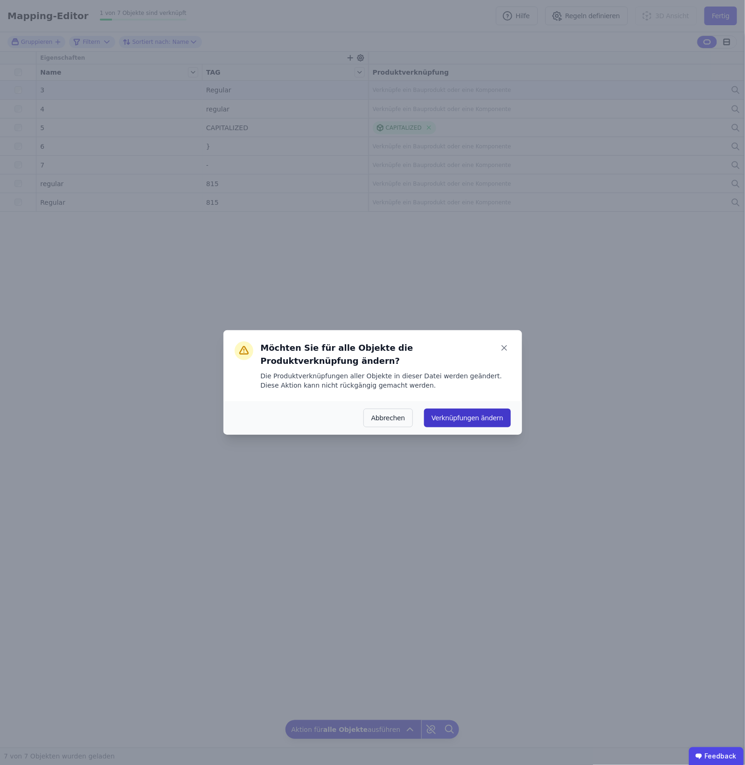
click at [455, 409] on button "Verknüpfungen ändern" at bounding box center [467, 418] width 86 height 19
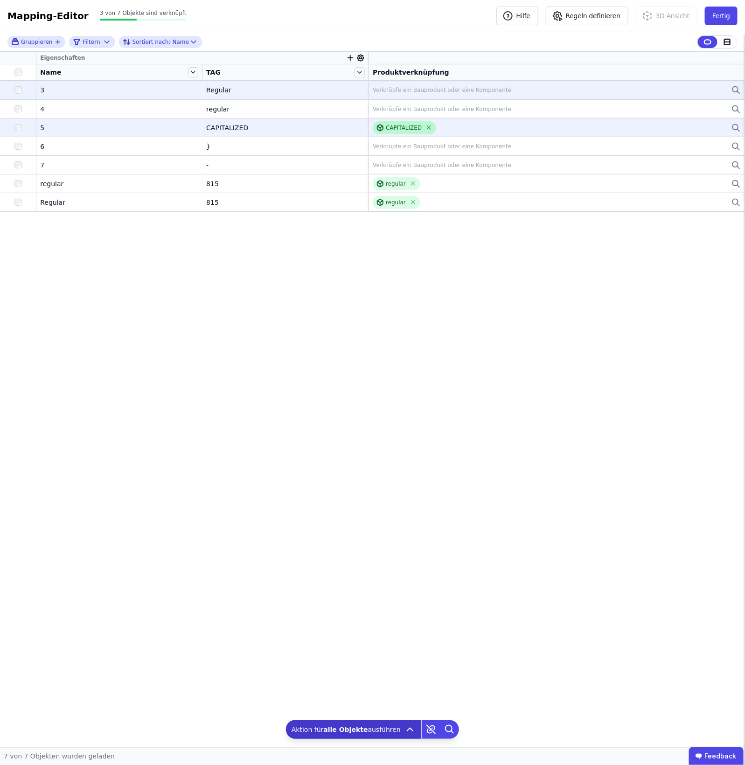
click at [425, 127] on icon at bounding box center [428, 127] width 7 height 7
click at [427, 733] on icon at bounding box center [429, 731] width 4 height 4
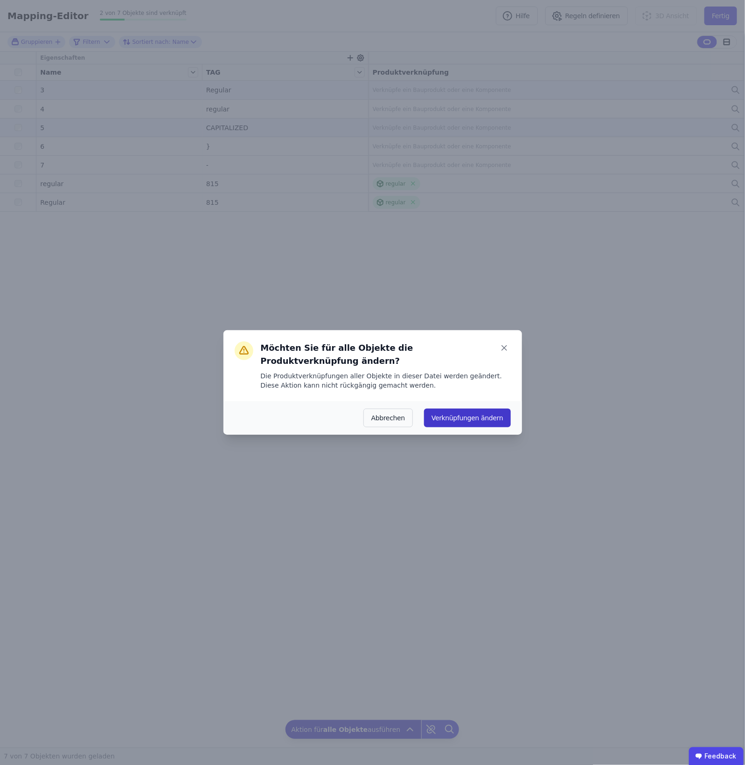
click at [468, 418] on button "Verknüpfungen ändern" at bounding box center [467, 418] width 86 height 19
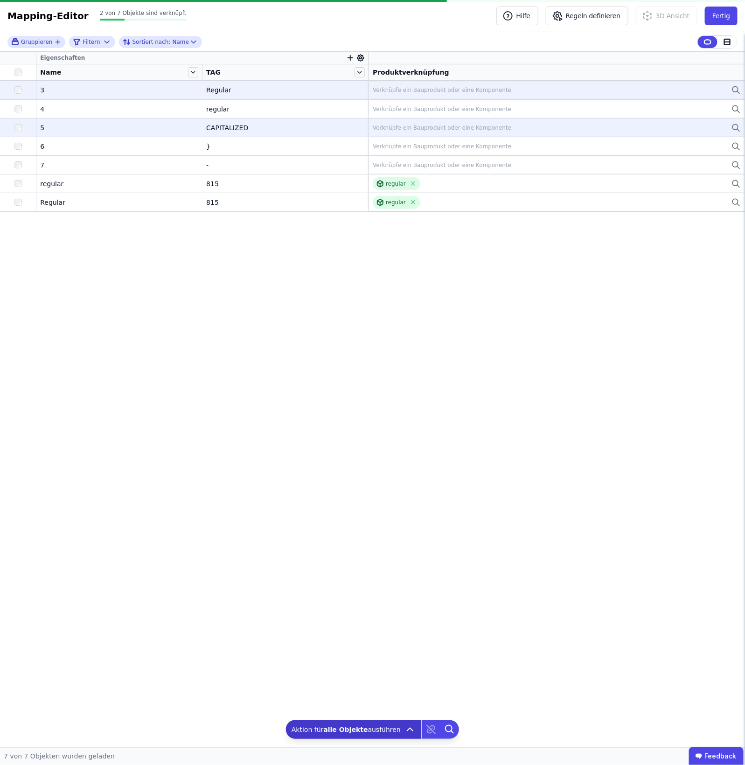
click at [427, 733] on div at bounding box center [440, 729] width 38 height 19
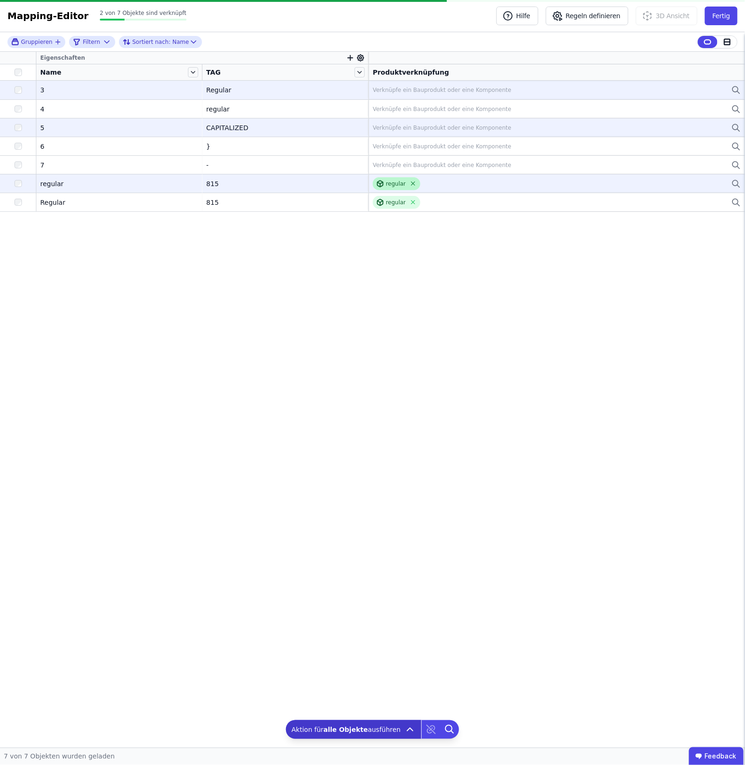
click at [413, 187] on icon at bounding box center [413, 183] width 7 height 7
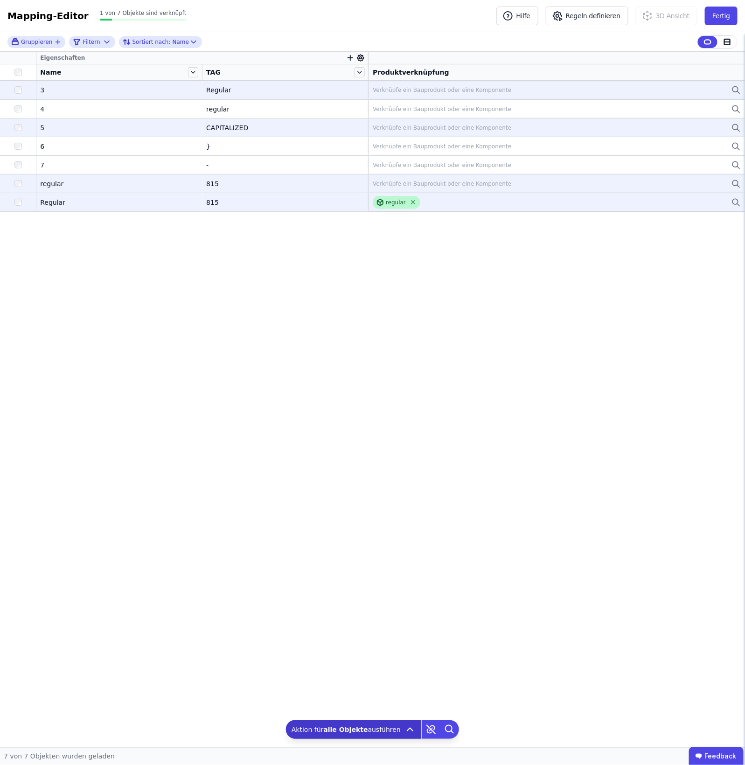
click at [412, 205] on icon at bounding box center [413, 202] width 7 height 7
click at [430, 725] on icon at bounding box center [431, 729] width 19 height 19
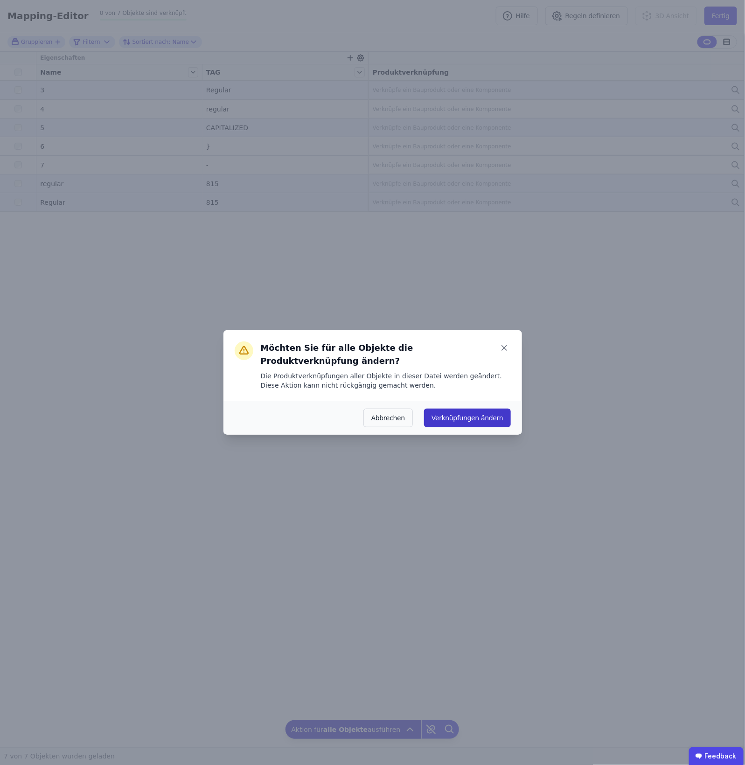
click at [474, 411] on button "Verknüpfungen ändern" at bounding box center [467, 418] width 86 height 19
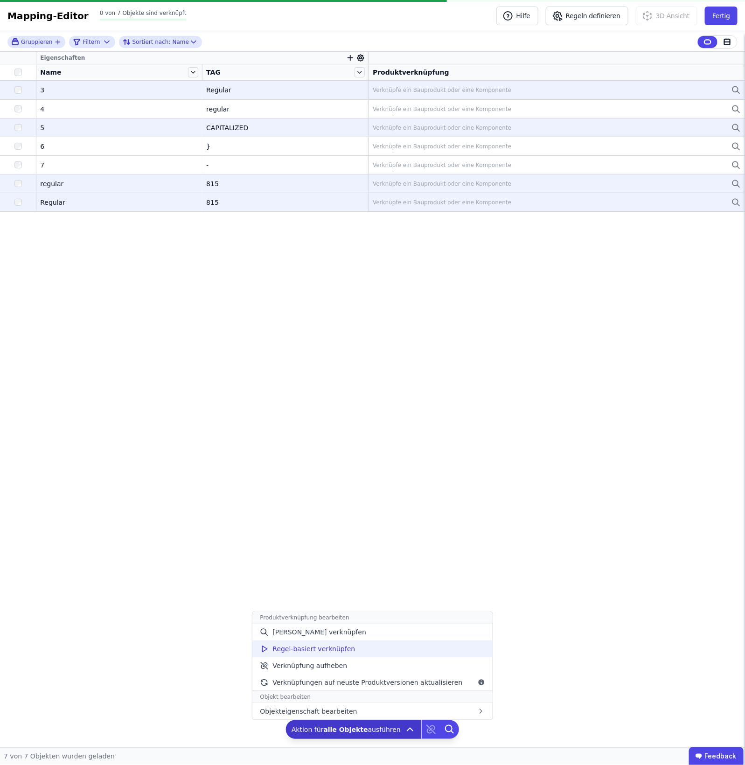
click at [389, 651] on div "Regel-basiert verknüpfen" at bounding box center [372, 648] width 240 height 17
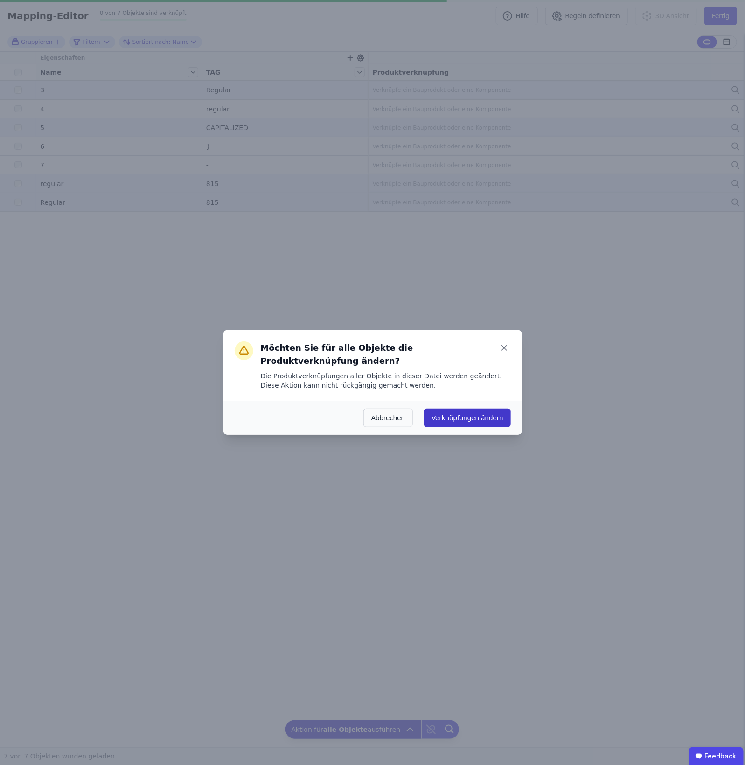
click at [498, 409] on button "Verknüpfungen ändern" at bounding box center [467, 418] width 86 height 19
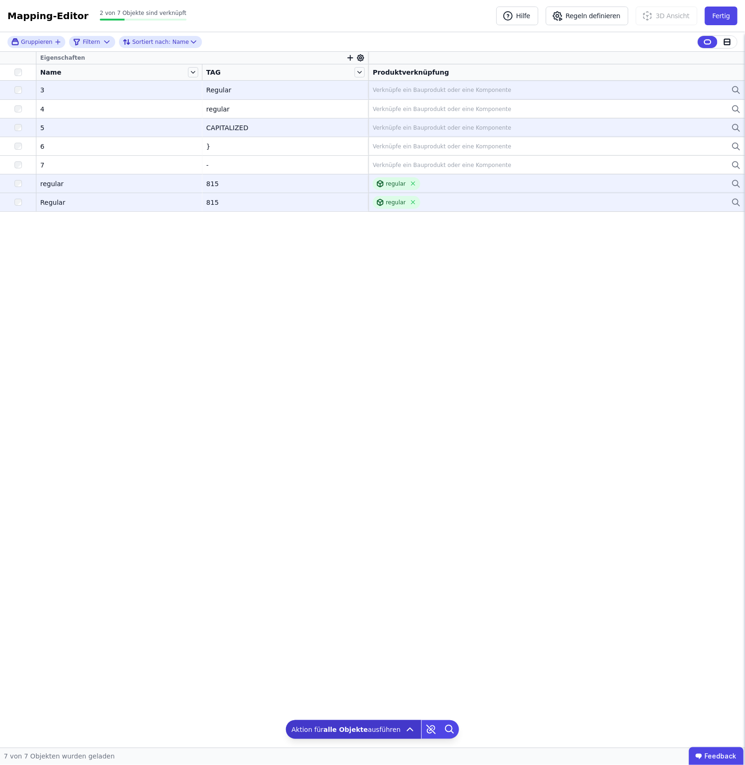
click at [384, 131] on div "Verknüpfe ein Bauprodukt oder eine Komponente" at bounding box center [442, 127] width 139 height 7
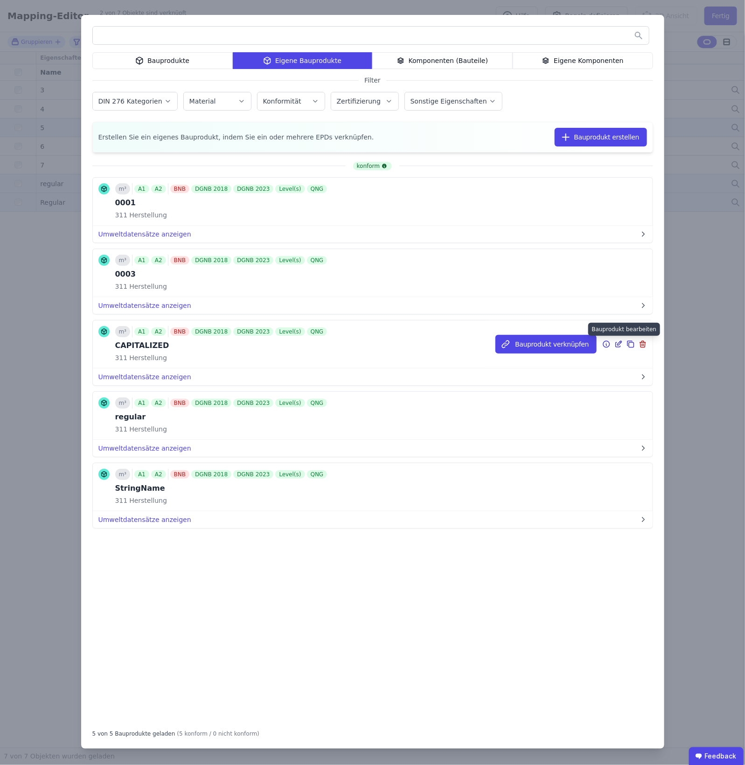
click at [619, 344] on icon at bounding box center [618, 344] width 8 height 11
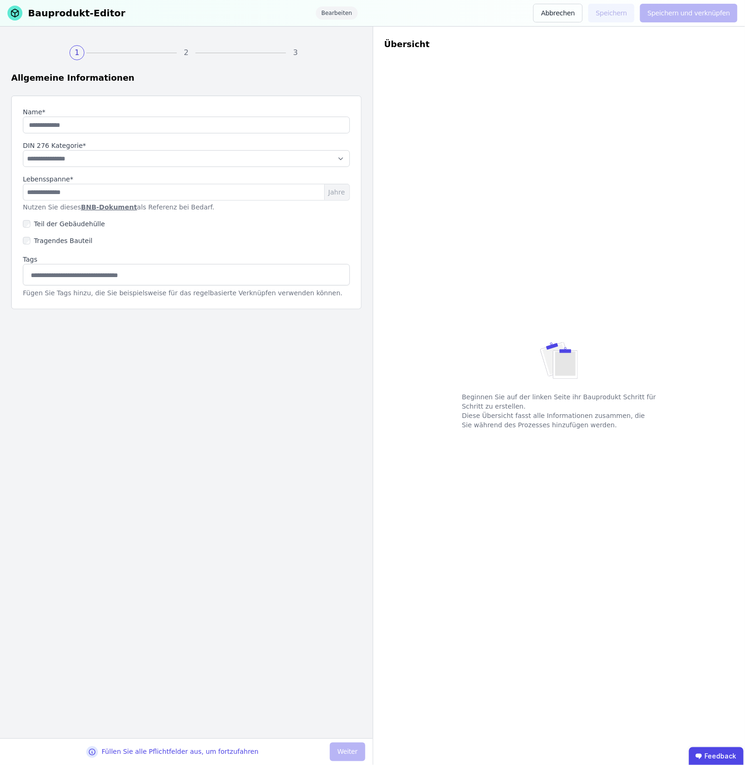
type input "**********"
select select "**********"
type input "**"
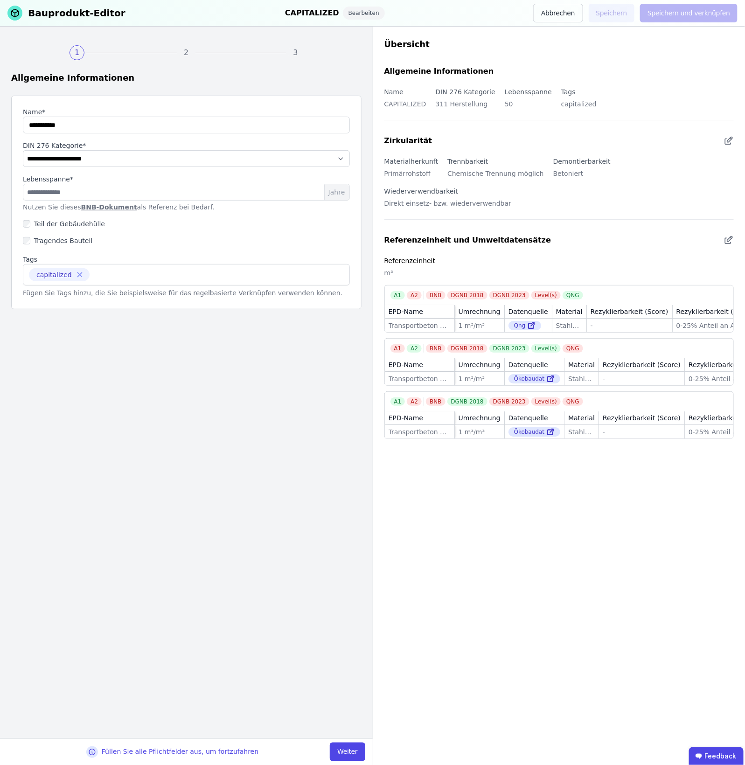
click at [76, 271] on icon at bounding box center [80, 275] width 8 height 8
click at [73, 271] on input at bounding box center [186, 274] width 315 height 15
type input "**********"
click at [105, 296] on div "CAPITALIZED" at bounding box center [186, 295] width 326 height 17
click at [350, 744] on button "Weiter" at bounding box center [347, 752] width 35 height 19
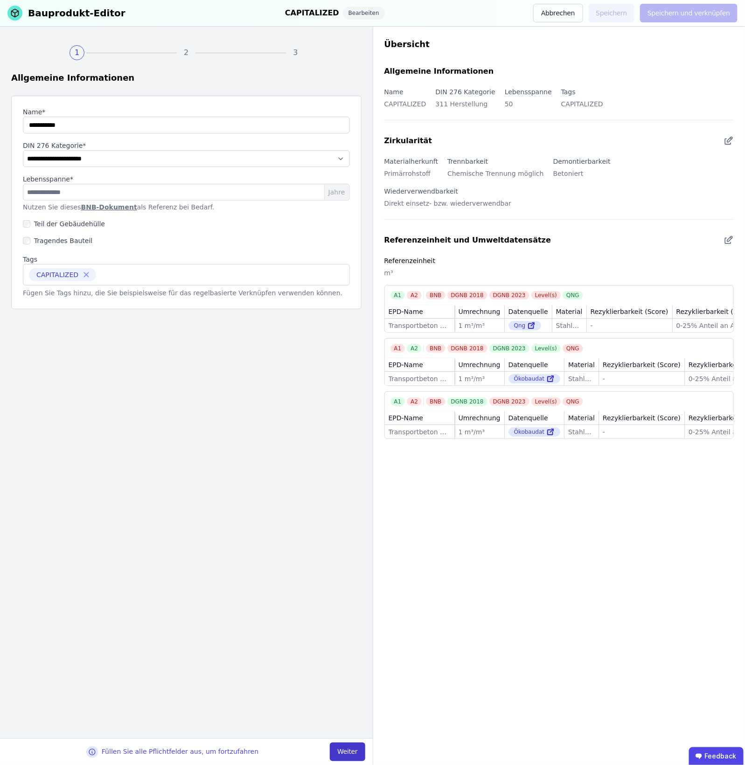
select select "**********"
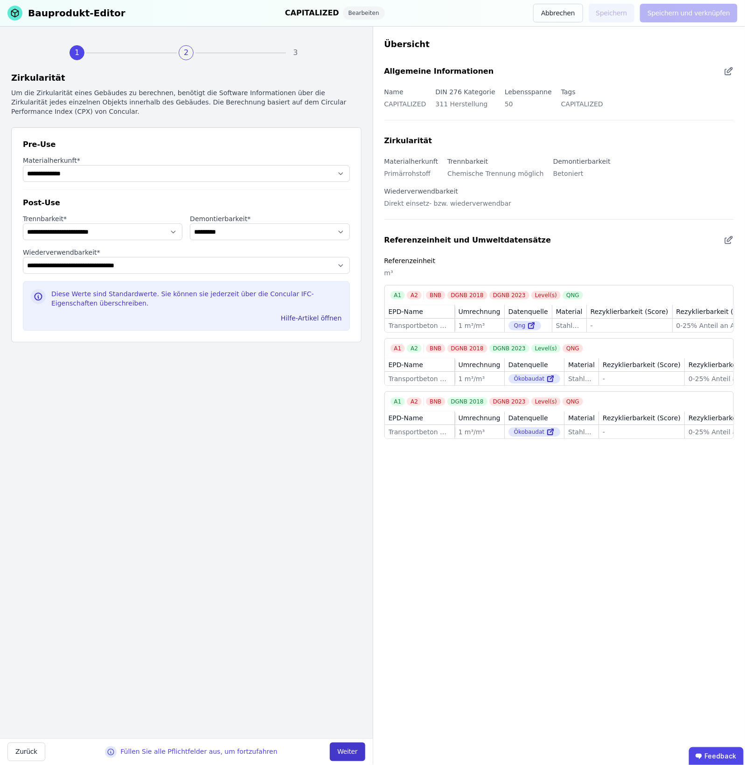
click at [350, 744] on button "Weiter" at bounding box center [347, 752] width 35 height 19
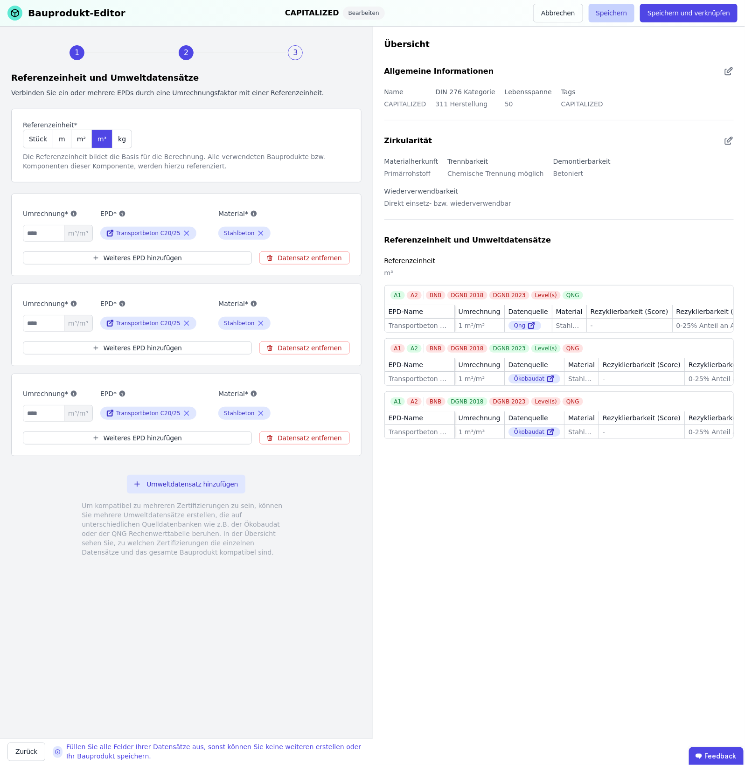
click at [633, 13] on button "Speichern" at bounding box center [612, 13] width 46 height 19
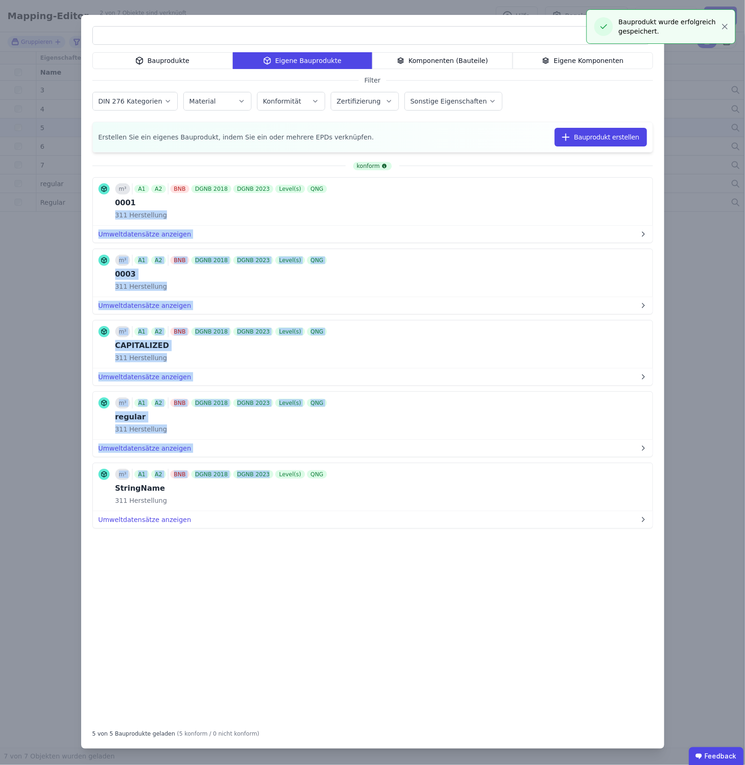
drag, startPoint x: 687, startPoint y: 196, endPoint x: 250, endPoint y: 481, distance: 521.6
click at [253, 480] on div "Bauprodukte Eigene Bauprodukte Komponenten (Bauteile) Eigene Komponenten Filter…" at bounding box center [372, 382] width 745 height 765
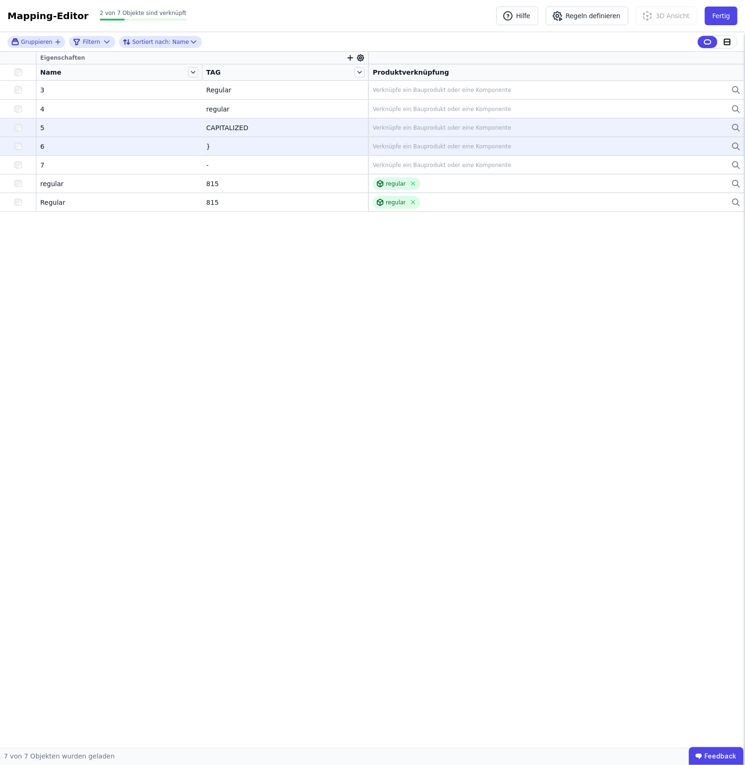
click at [468, 147] on div "Verknüpfe ein Bauprodukt oder eine Komponente" at bounding box center [442, 146] width 139 height 7
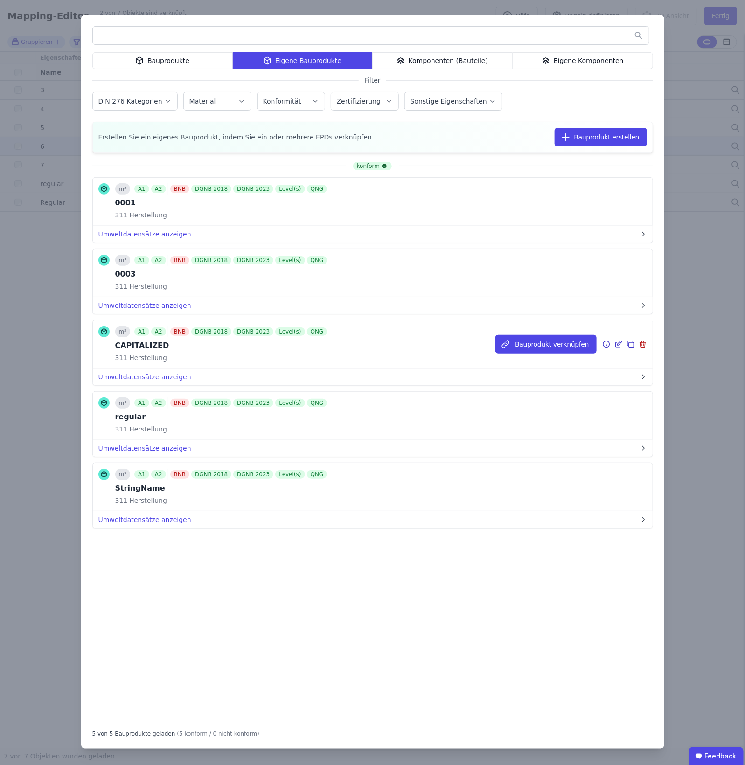
click at [609, 344] on icon at bounding box center [606, 344] width 7 height 7
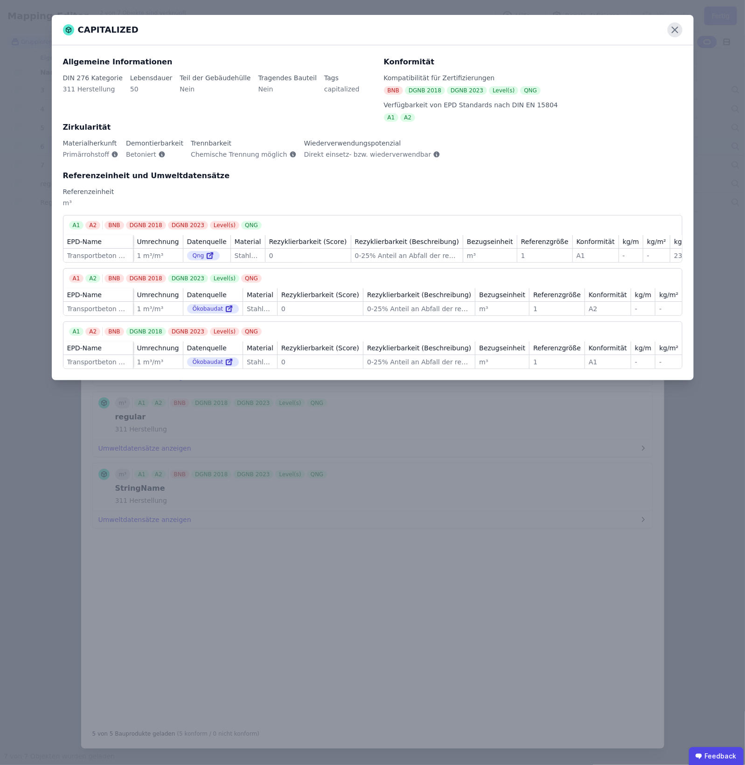
drag, startPoint x: 665, startPoint y: 21, endPoint x: 671, endPoint y: 28, distance: 9.0
click at [666, 21] on div "CAPITALIZED" at bounding box center [373, 30] width 642 height 30
click at [672, 29] on icon at bounding box center [674, 29] width 15 height 15
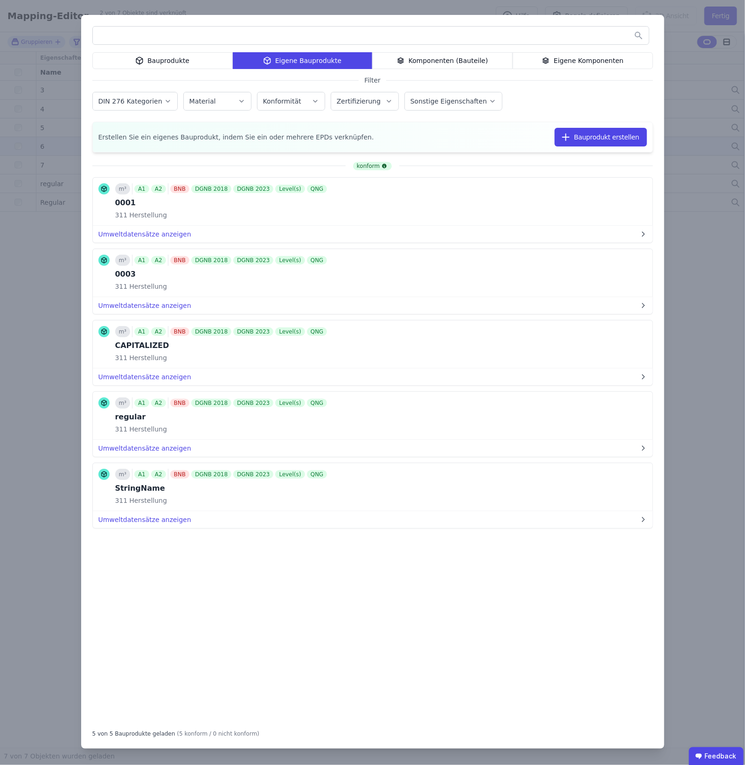
click at [672, 61] on div "Bauprodukte Eigene Bauprodukte Komponenten (Bauteile) Eigene Komponenten Filter…" at bounding box center [372, 382] width 745 height 765
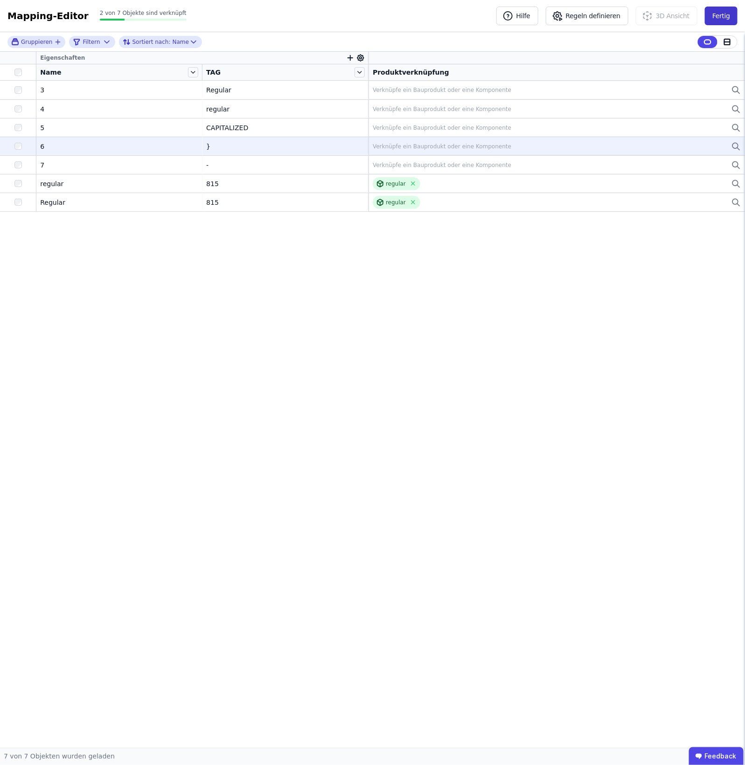
click at [712, 11] on button "Fertig" at bounding box center [721, 16] width 33 height 19
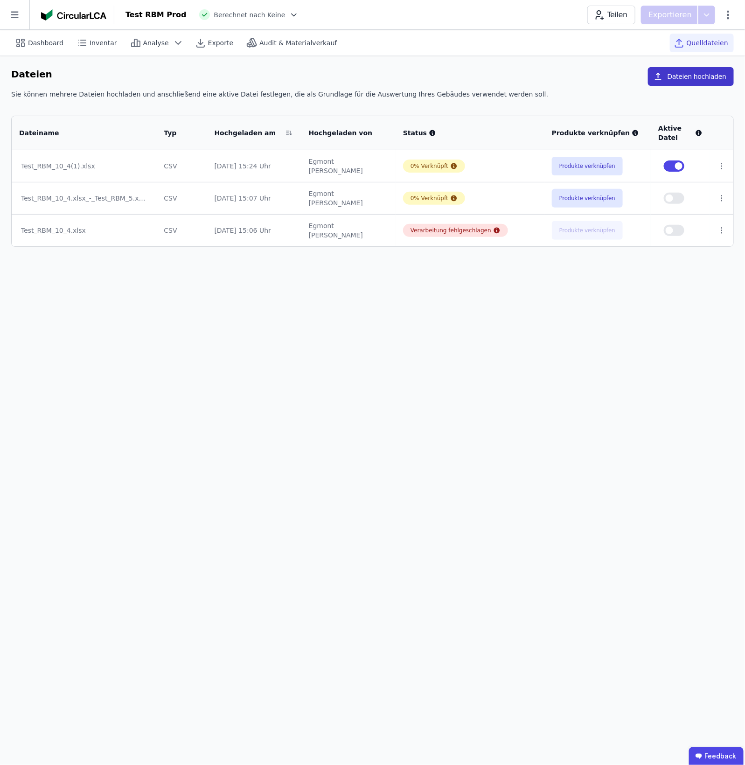
click at [672, 81] on button "Dateien hochladen" at bounding box center [691, 76] width 86 height 19
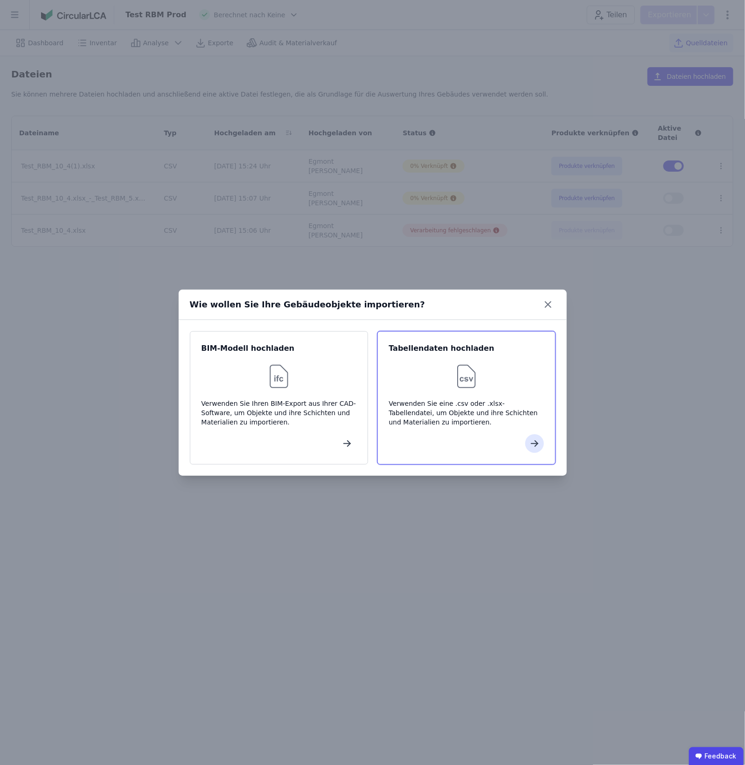
click at [479, 426] on div "Verwenden Sie eine .csv oder .xlsx-Tabellendatei, um Objekte und ihre Schichten…" at bounding box center [466, 413] width 155 height 28
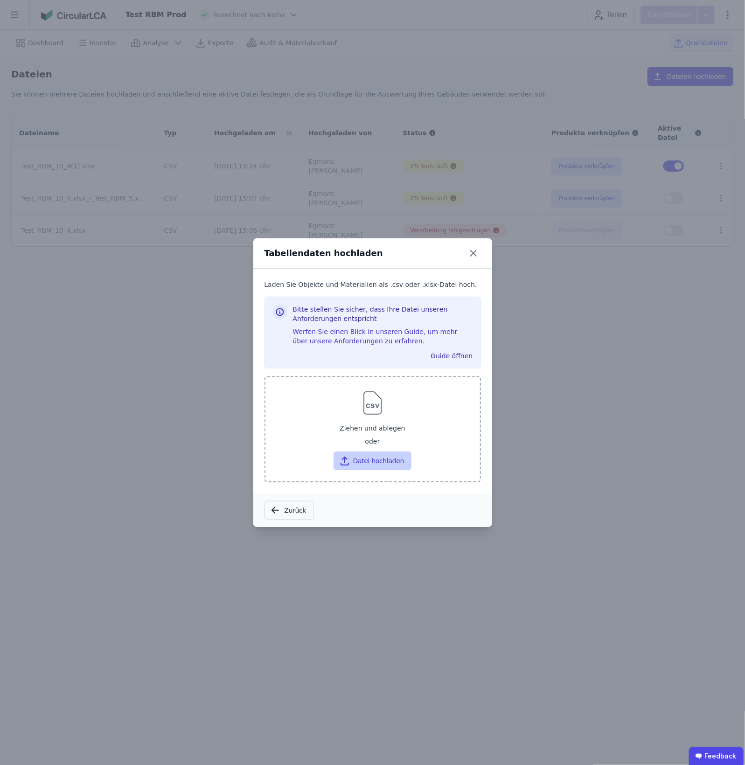
click at [395, 456] on button "Datei hochladen" at bounding box center [372, 460] width 78 height 19
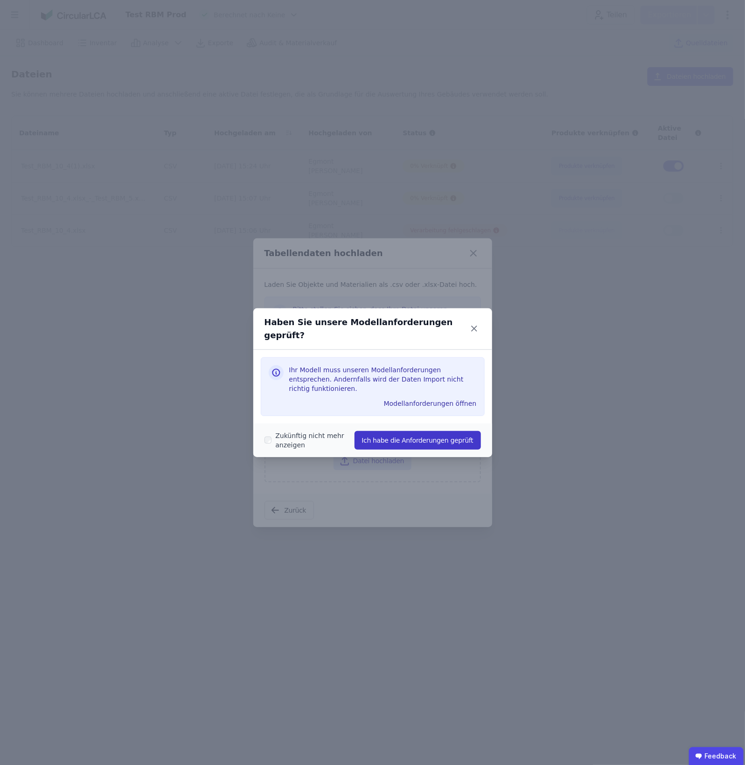
click at [412, 437] on button "Ich habe die Anforderungen geprüft" at bounding box center [417, 440] width 126 height 19
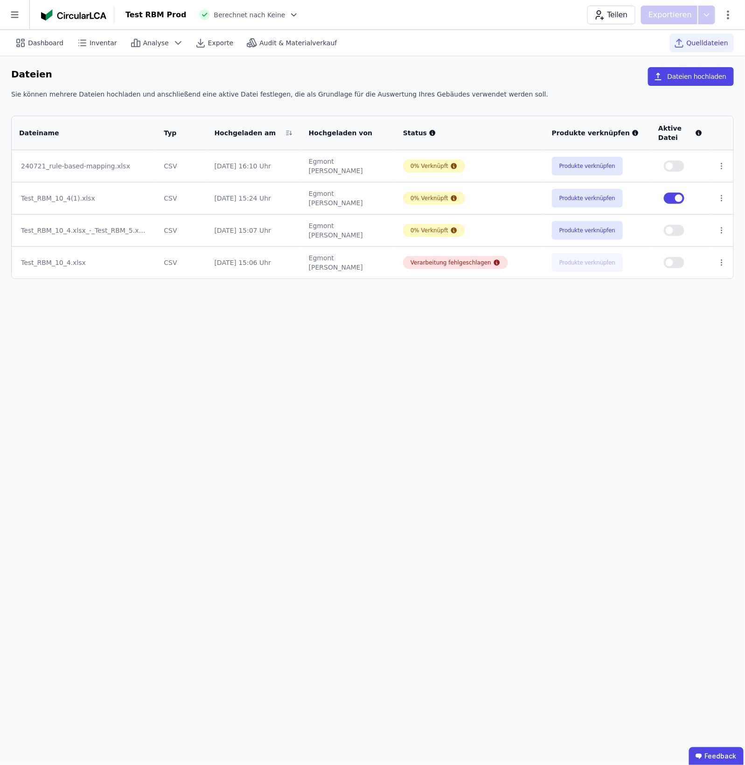
click at [687, 159] on td at bounding box center [680, 166] width 59 height 32
click at [678, 166] on button "button" at bounding box center [674, 165] width 21 height 11
click at [681, 199] on span "button" at bounding box center [678, 197] width 7 height 7
click at [676, 193] on button "button" at bounding box center [674, 198] width 21 height 11
click at [676, 192] on td at bounding box center [680, 198] width 59 height 32
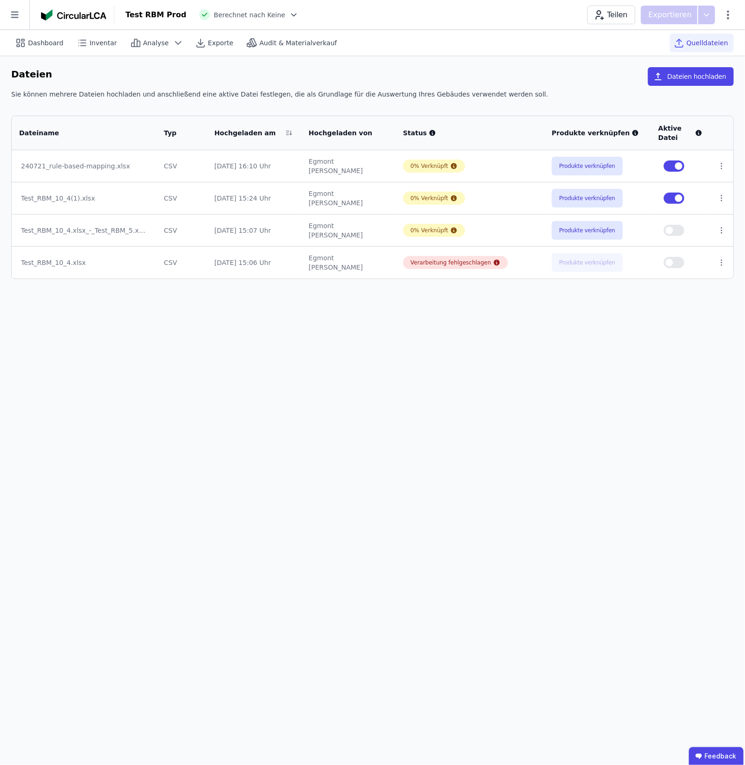
click at [670, 193] on button "button" at bounding box center [674, 198] width 21 height 11
click at [579, 164] on button "Produkte verknüpfen" at bounding box center [587, 166] width 71 height 19
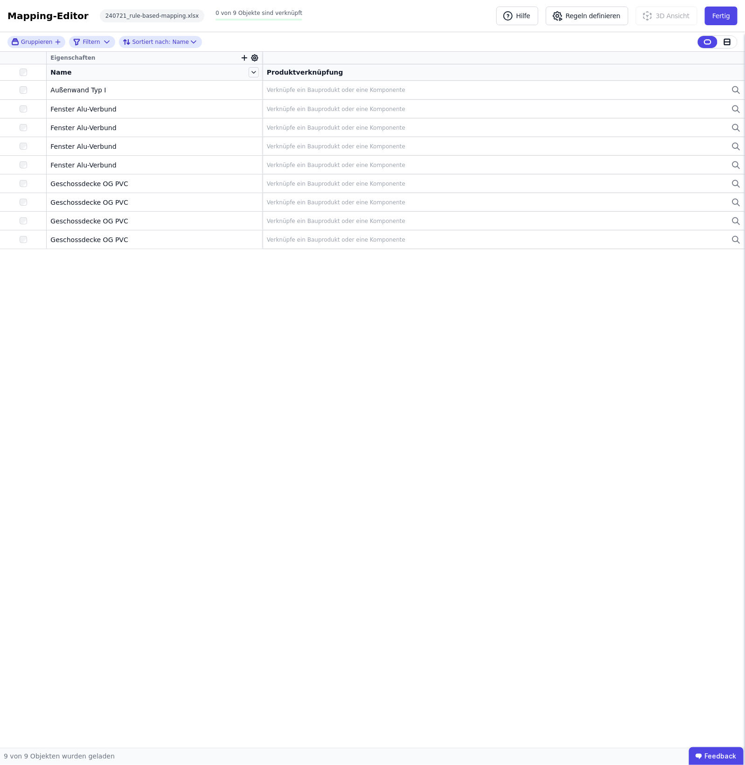
click at [243, 62] on div "Eigenschaften" at bounding box center [155, 58] width 216 height 12
click at [243, 55] on icon "button" at bounding box center [244, 58] width 8 height 8
click at [264, 83] on input "text" at bounding box center [286, 81] width 69 height 17
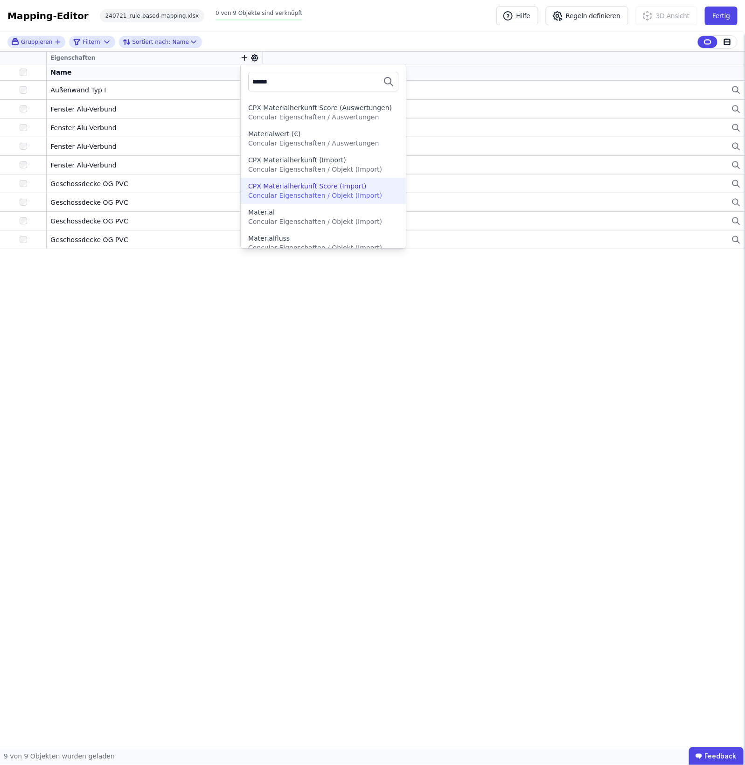
scroll to position [58, 0]
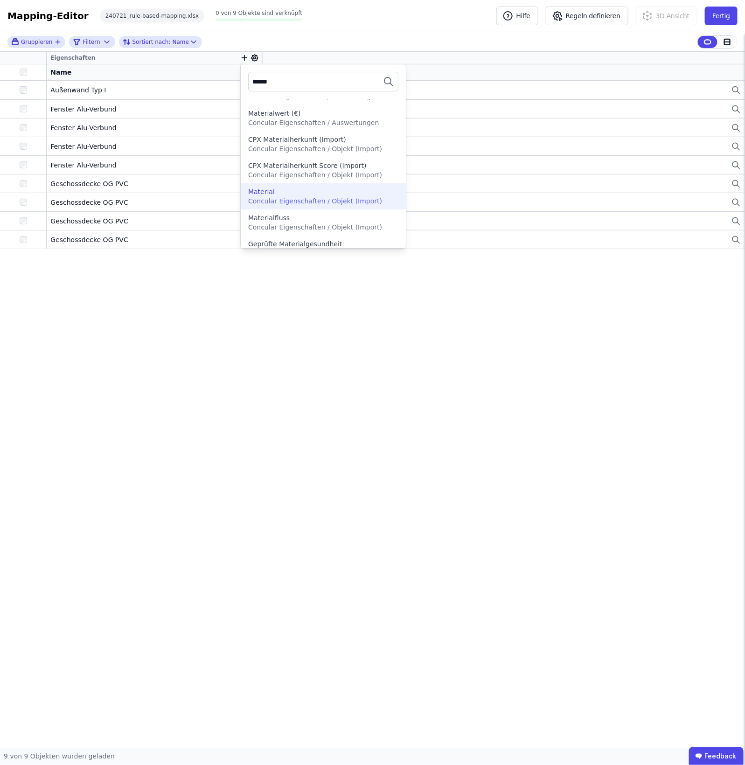
type input "******"
click at [288, 207] on div "Material Concular Eigenschaften / Objekt (Import)" at bounding box center [323, 196] width 165 height 26
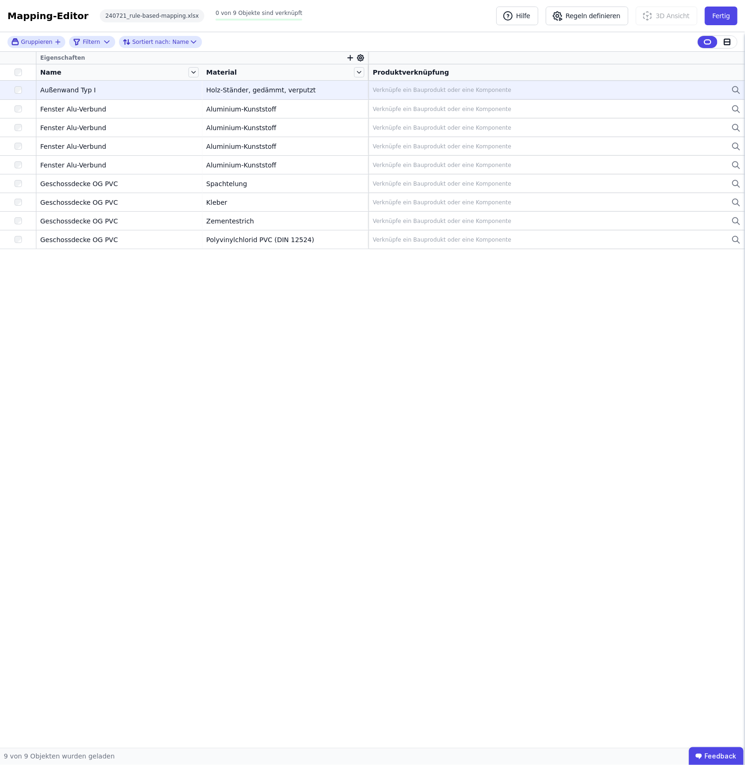
click at [563, 88] on div "Verknüpfe ein Bauprodukt oder eine Komponente" at bounding box center [557, 89] width 368 height 11
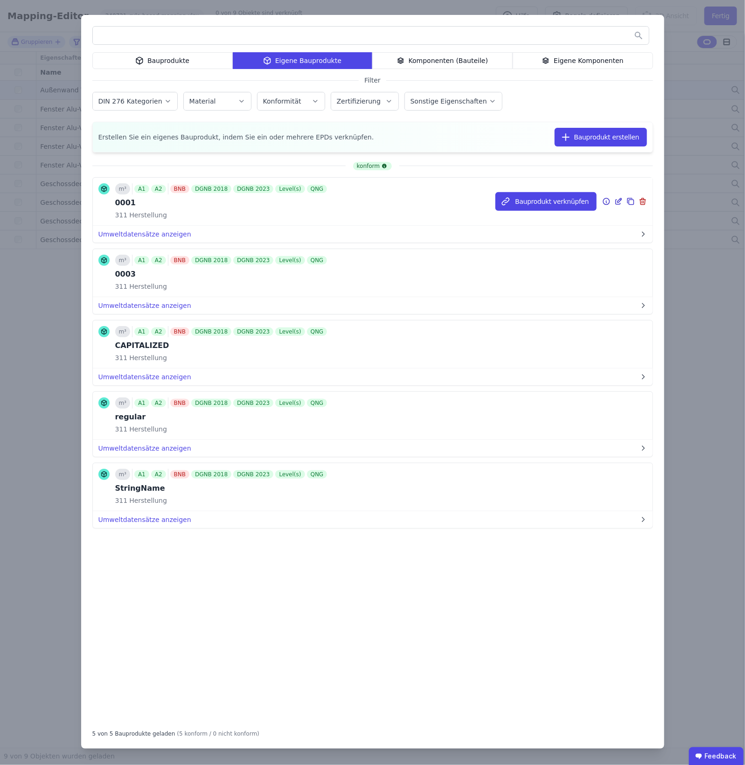
click at [628, 206] on icon at bounding box center [630, 201] width 8 height 11
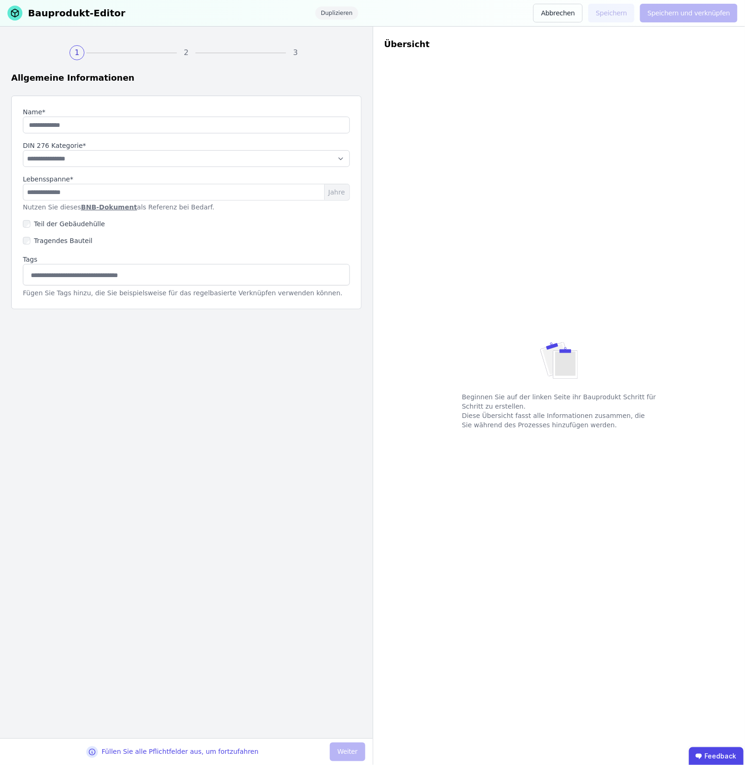
type input "****"
select select "**********"
type input "**"
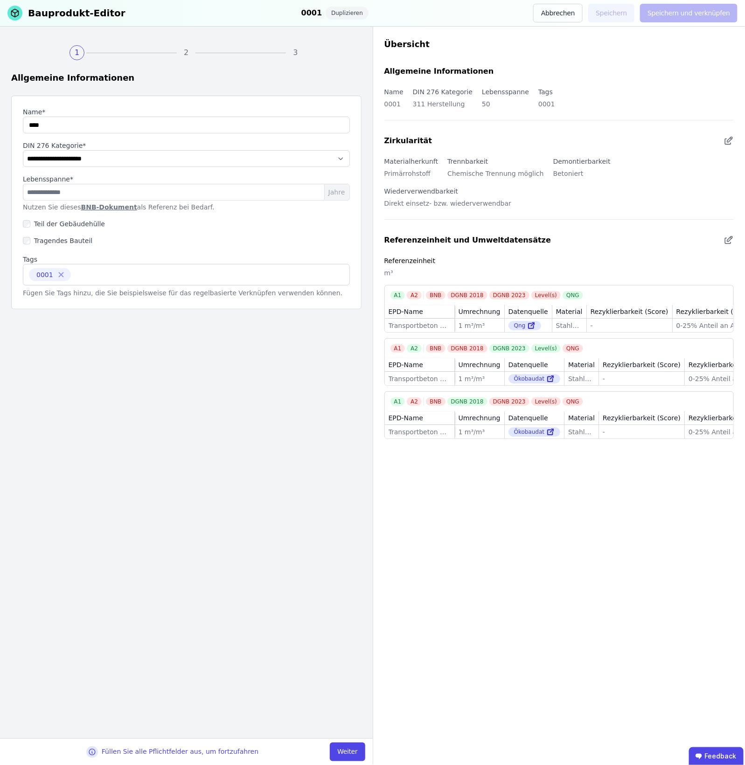
drag, startPoint x: 126, startPoint y: 274, endPoint x: 121, endPoint y: 276, distance: 4.9
click at [121, 276] on input at bounding box center [114, 274] width 78 height 15
click at [59, 278] on icon at bounding box center [61, 275] width 8 height 8
click at [59, 278] on input at bounding box center [186, 274] width 315 height 15
type input "**********"
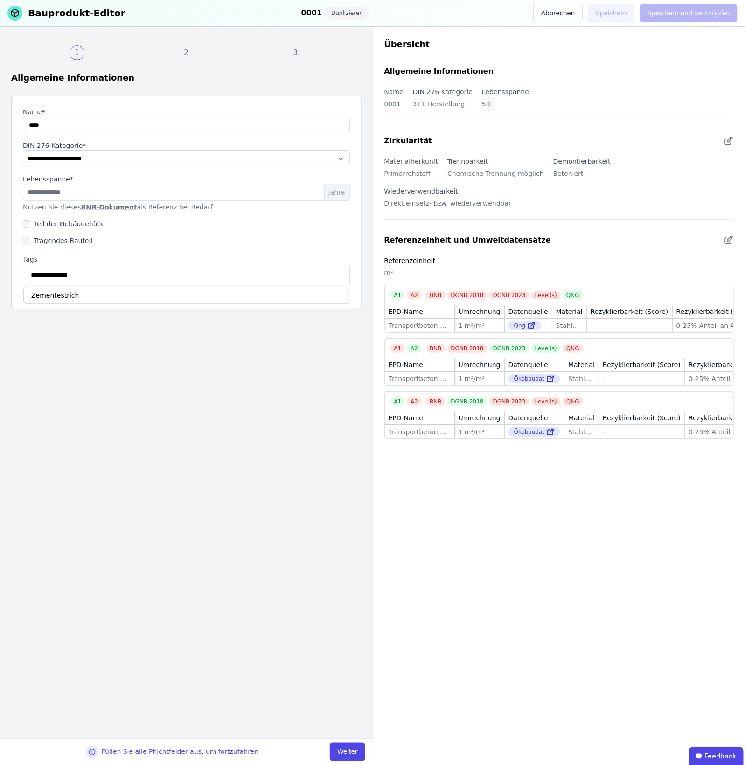
click at [67, 283] on div "**********" at bounding box center [186, 274] width 327 height 21
click at [68, 300] on div "Zementestrich" at bounding box center [186, 295] width 326 height 17
click at [349, 741] on div "Füllen Sie alle Pflichtfelder aus, um fortzufahren Weiter" at bounding box center [186, 751] width 373 height 27
click at [348, 750] on button "Weiter" at bounding box center [347, 752] width 35 height 19
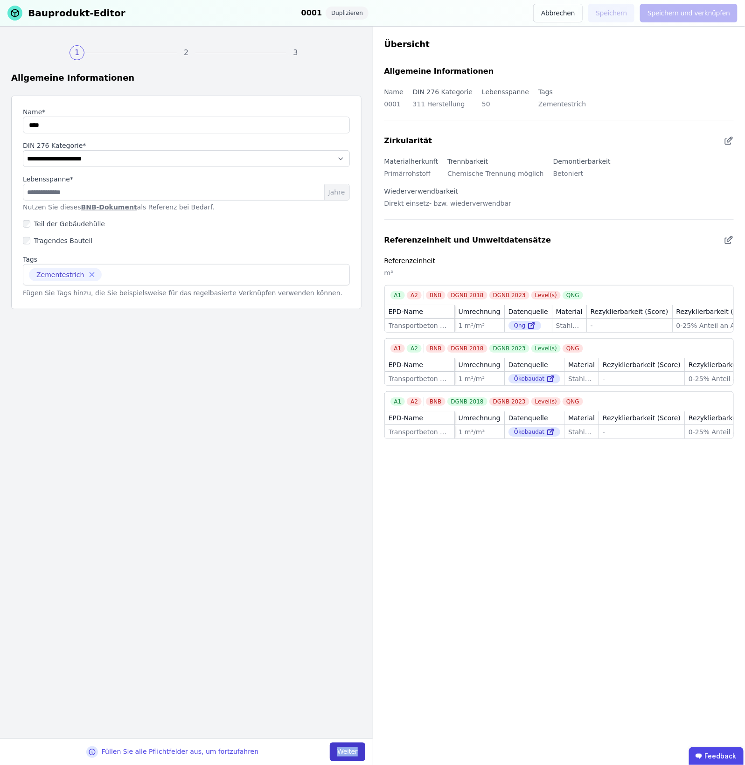
select select "**********"
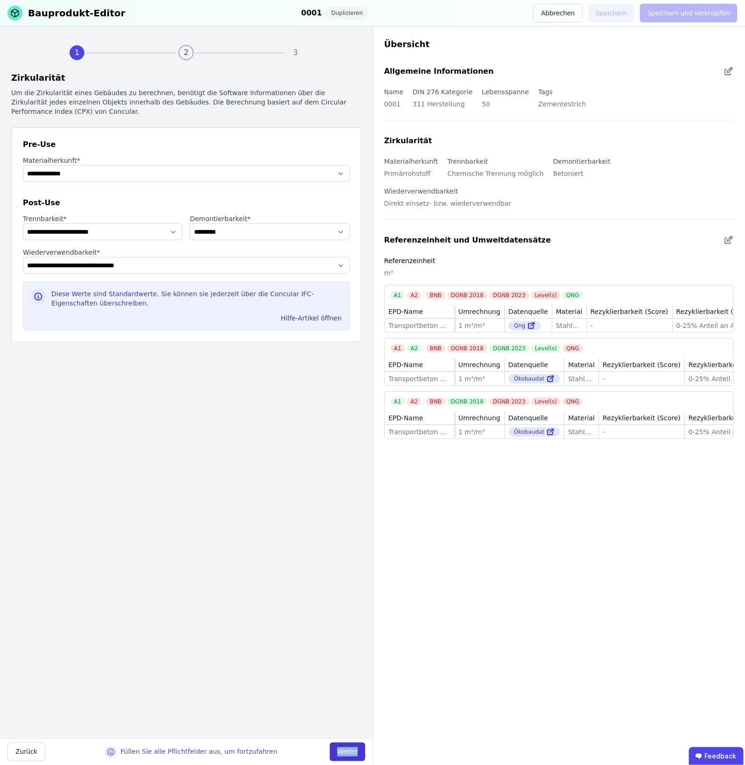
click at [348, 750] on button "Weiter" at bounding box center [347, 752] width 35 height 19
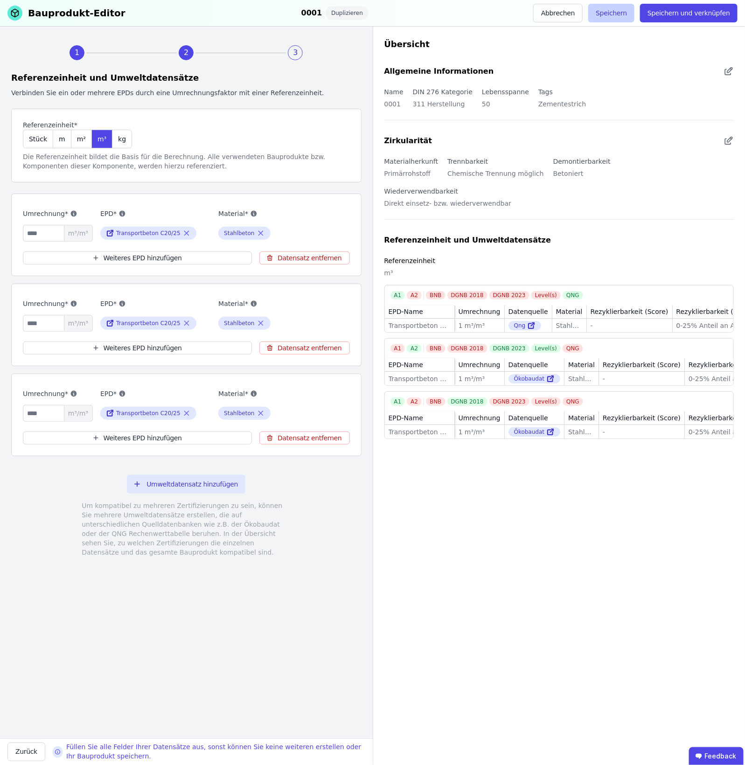
click at [624, 11] on button "Speichern" at bounding box center [611, 13] width 46 height 19
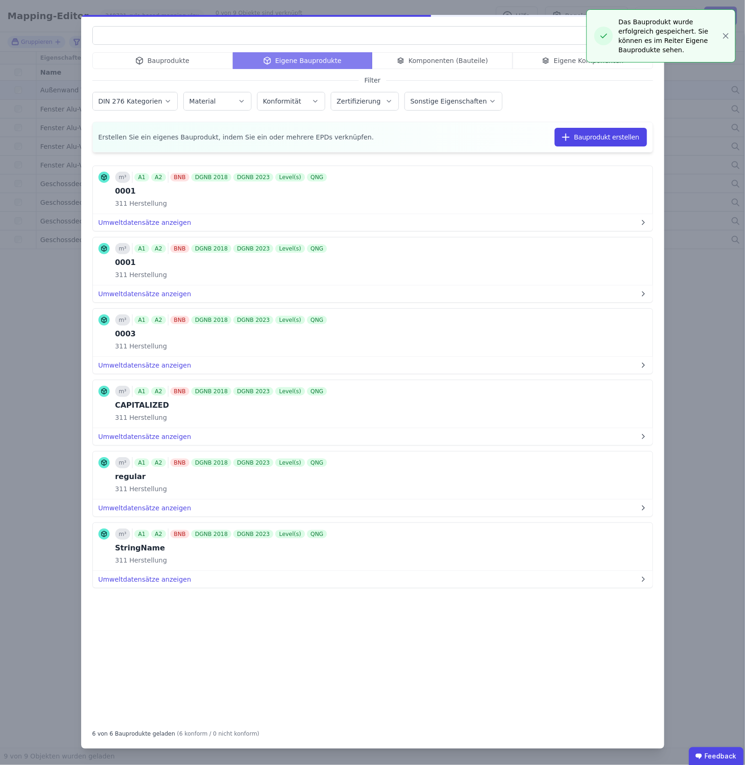
click at [682, 122] on div "Bauprodukte Eigene Bauprodukte Komponenten (Bauteile) Eigene Komponenten Filter…" at bounding box center [372, 382] width 745 height 765
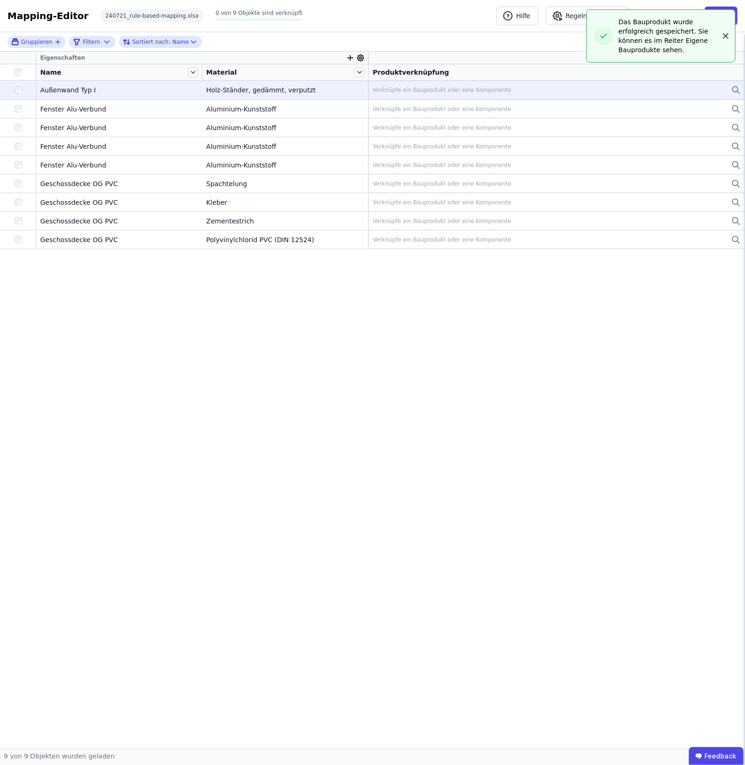
click at [728, 34] on icon "button" at bounding box center [725, 36] width 5 height 5
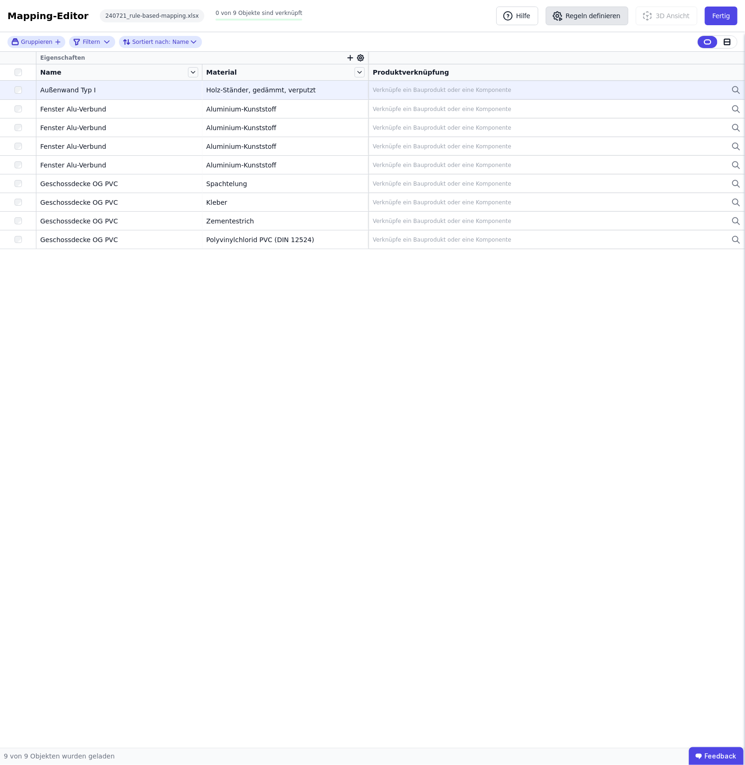
click at [582, 25] on button "Regeln definieren" at bounding box center [587, 16] width 83 height 19
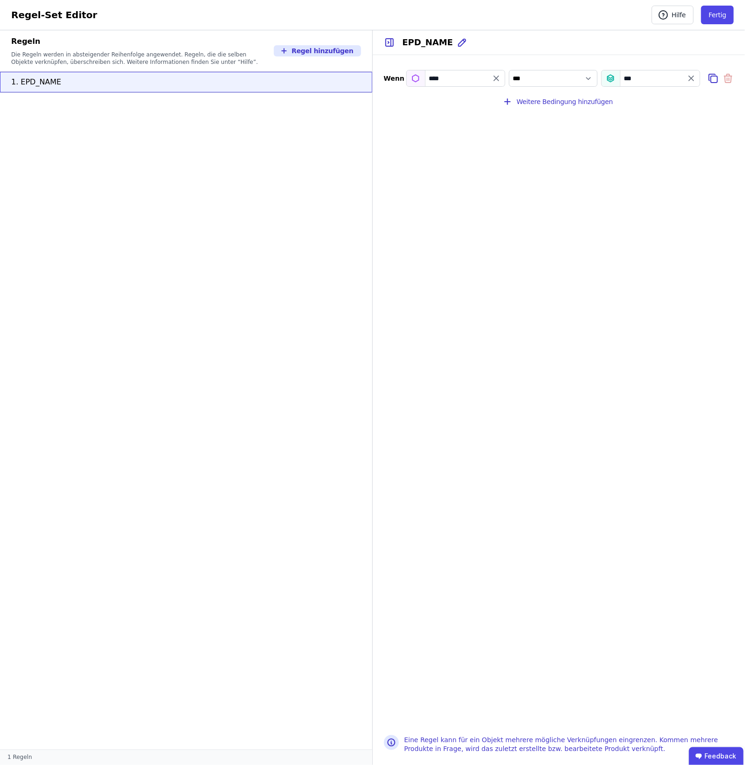
click at [477, 81] on div "****" at bounding box center [455, 78] width 99 height 17
click at [497, 75] on icon "filter_by" at bounding box center [496, 78] width 9 height 9
click at [476, 73] on input "filter_by" at bounding box center [456, 78] width 98 height 17
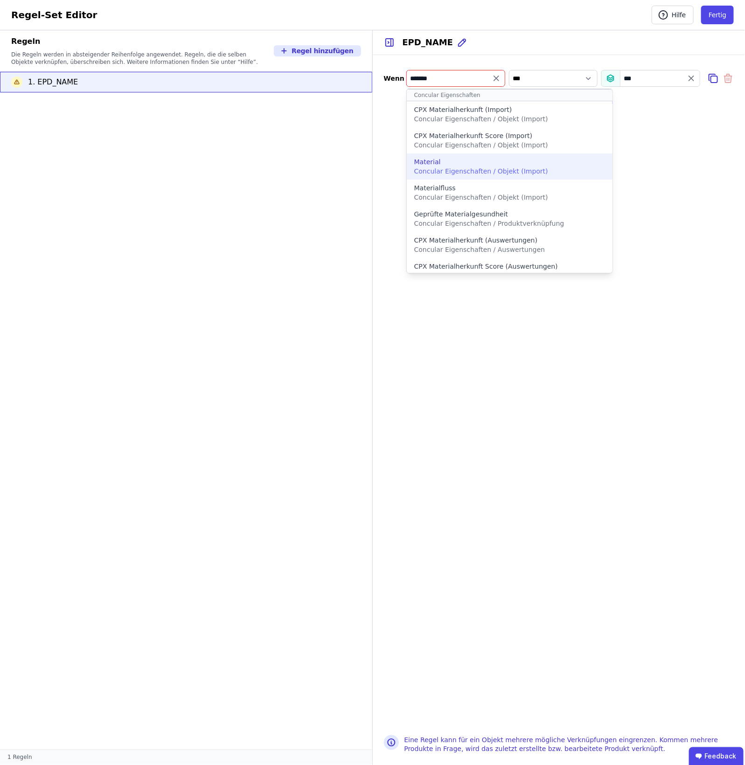
click at [446, 160] on div "Material" at bounding box center [509, 161] width 191 height 9
type input "********"
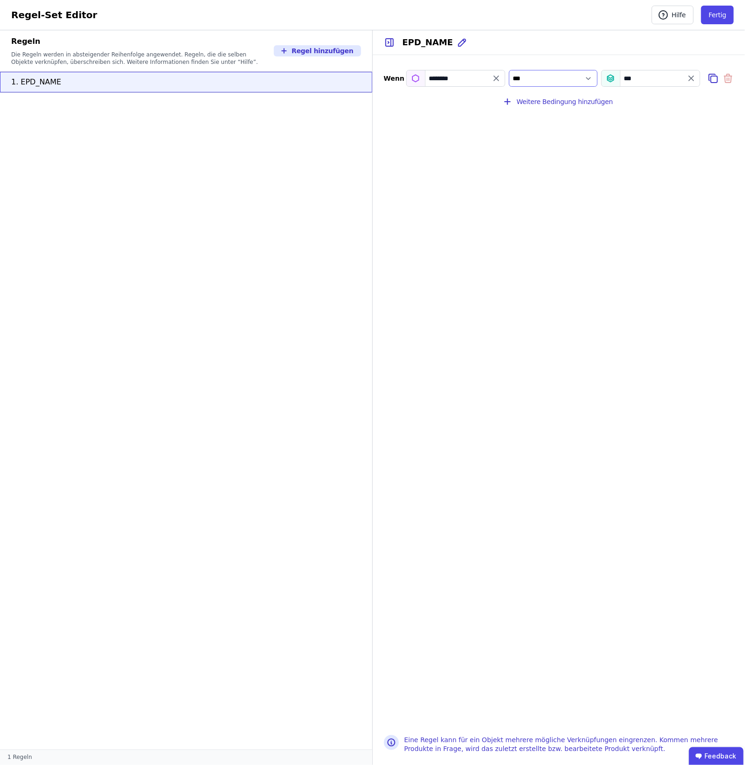
click at [582, 80] on select "*** *******" at bounding box center [553, 78] width 89 height 17
select select "**********"
click at [509, 70] on select "*** *******" at bounding box center [553, 78] width 89 height 17
click at [723, 10] on button "Fertig" at bounding box center [717, 15] width 33 height 19
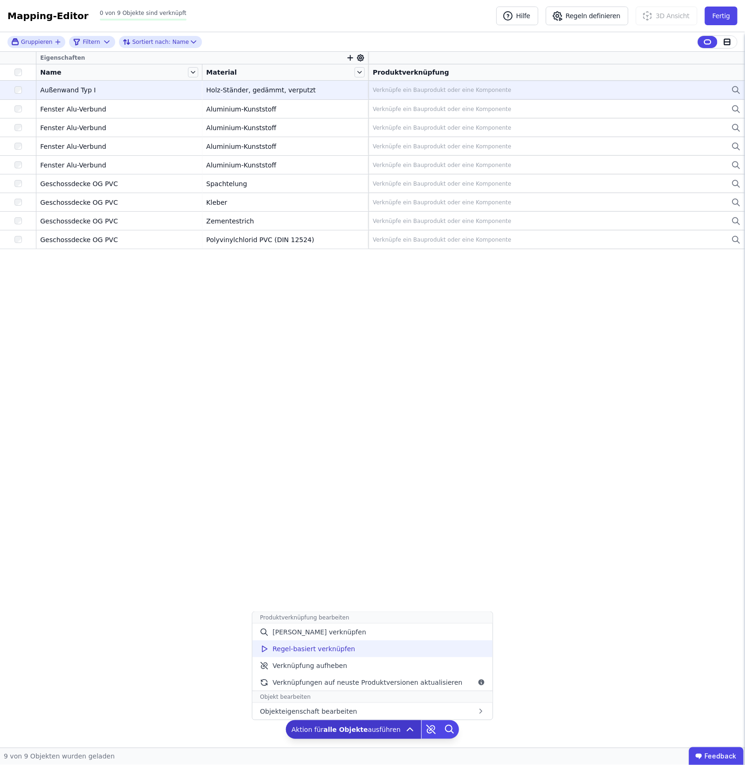
click at [358, 646] on div "Regel-basiert verknüpfen" at bounding box center [372, 648] width 240 height 17
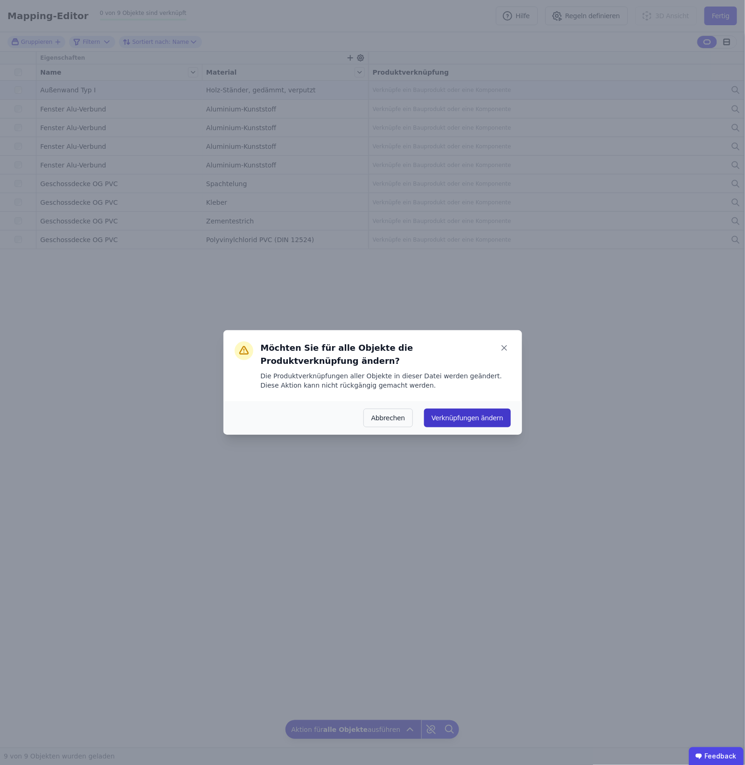
drag, startPoint x: 465, startPoint y: 418, endPoint x: 460, endPoint y: 419, distance: 4.8
click at [460, 419] on button "Verknüpfungen ändern" at bounding box center [467, 418] width 86 height 19
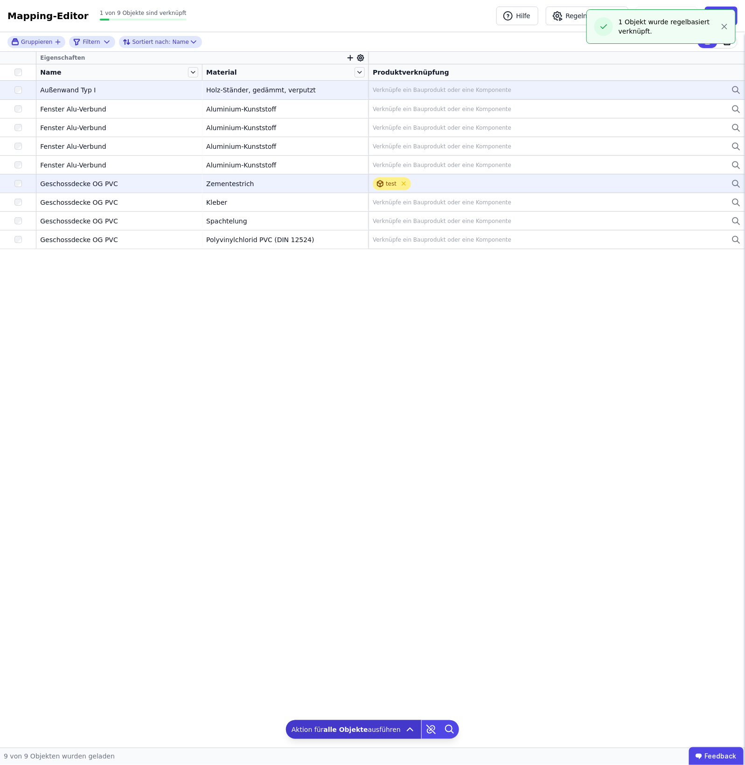
click at [392, 182] on div "test" at bounding box center [391, 183] width 11 height 7
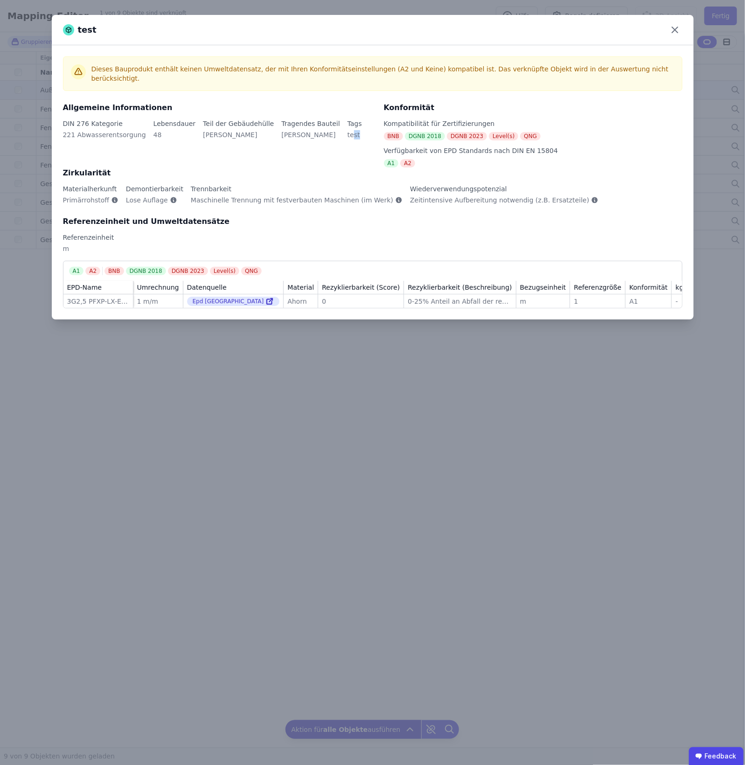
drag, startPoint x: 325, startPoint y: 129, endPoint x: 348, endPoint y: 130, distance: 23.3
click at [348, 130] on div "DIN 276 Kategorie 221 Abwasserentsorgung Lebensdauer 48 Teil der Gebäudehülle J…" at bounding box center [218, 135] width 310 height 32
click at [675, 24] on icon at bounding box center [674, 29] width 15 height 15
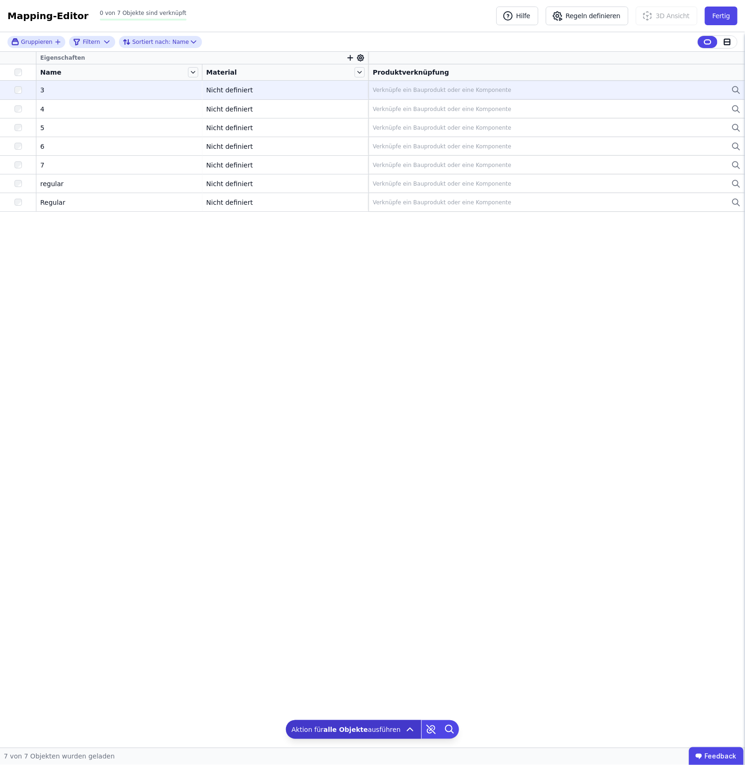
click at [555, 89] on div "Verknüpfe ein Bauprodukt oder eine Komponente" at bounding box center [557, 89] width 368 height 11
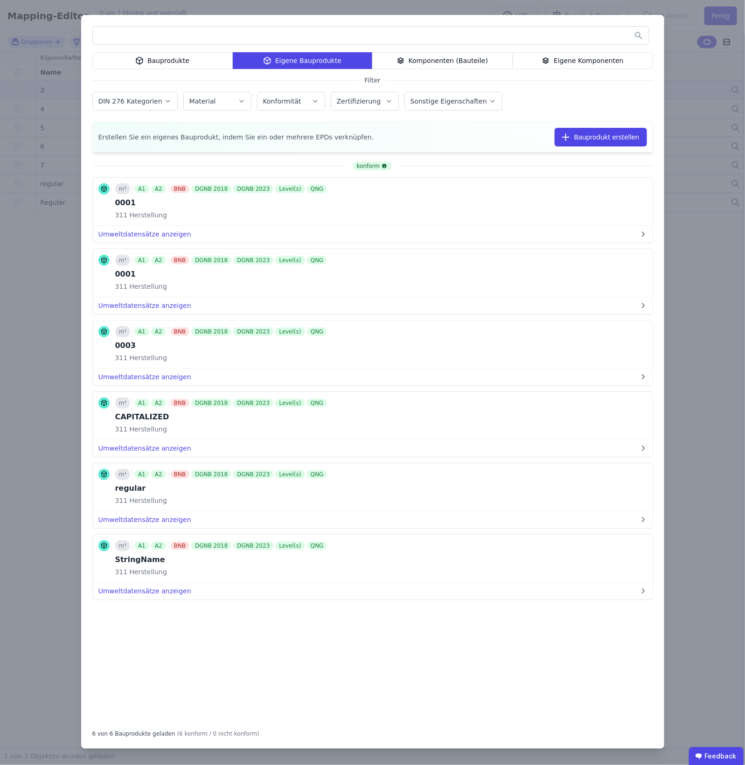
click at [201, 64] on div "Bauprodukte" at bounding box center [162, 60] width 140 height 17
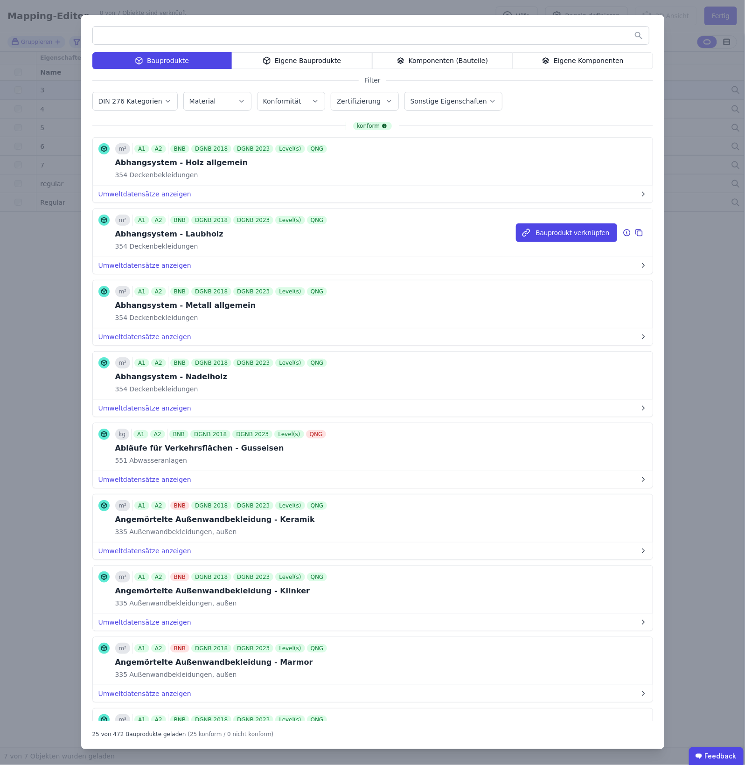
click at [623, 234] on icon at bounding box center [627, 232] width 8 height 11
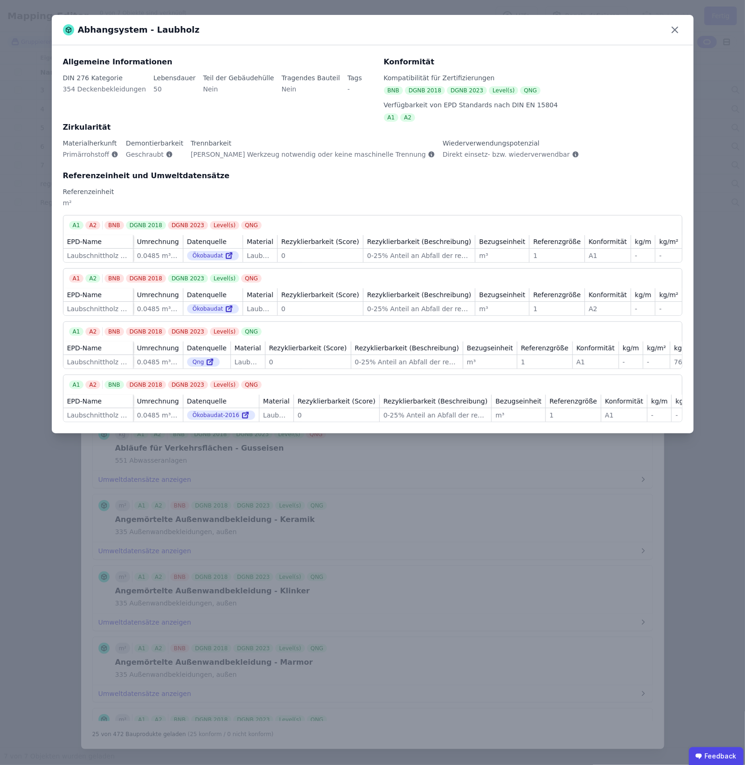
click at [668, 34] on div "Abhangsystem - Laubholz" at bounding box center [373, 30] width 642 height 30
click at [674, 31] on icon at bounding box center [675, 30] width 6 height 6
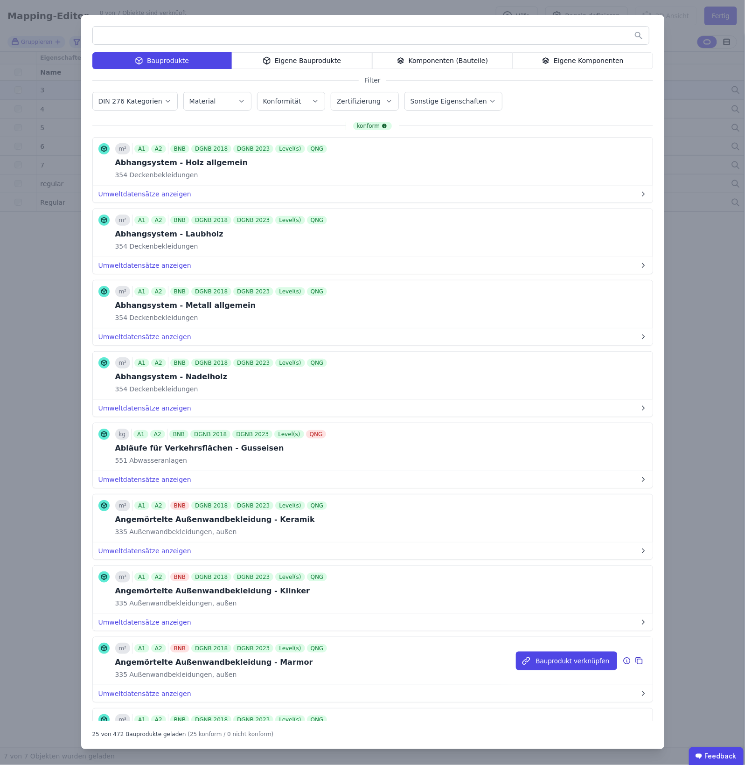
scroll to position [292, 0]
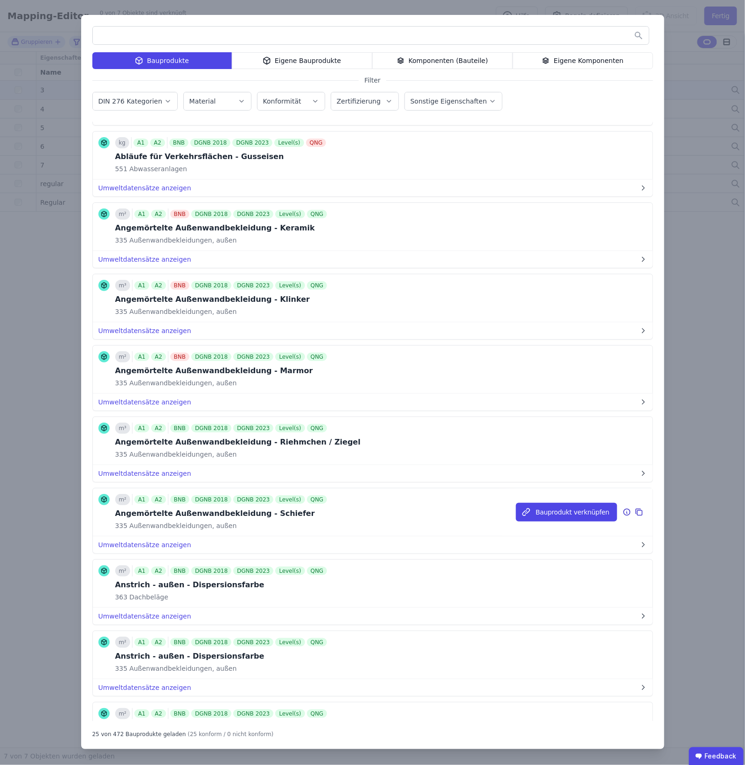
click at [624, 515] on icon at bounding box center [627, 512] width 7 height 7
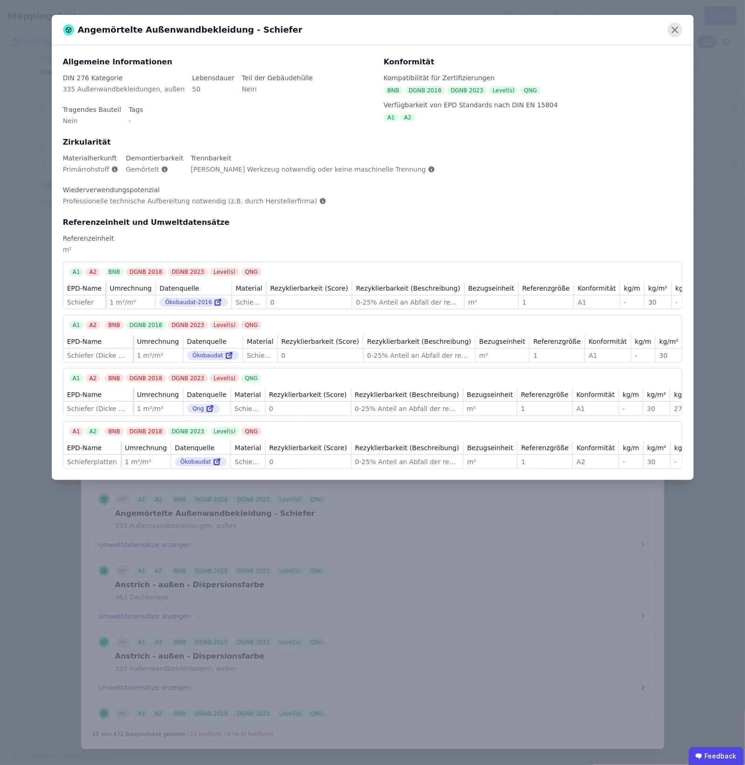
click at [675, 27] on icon at bounding box center [674, 29] width 15 height 15
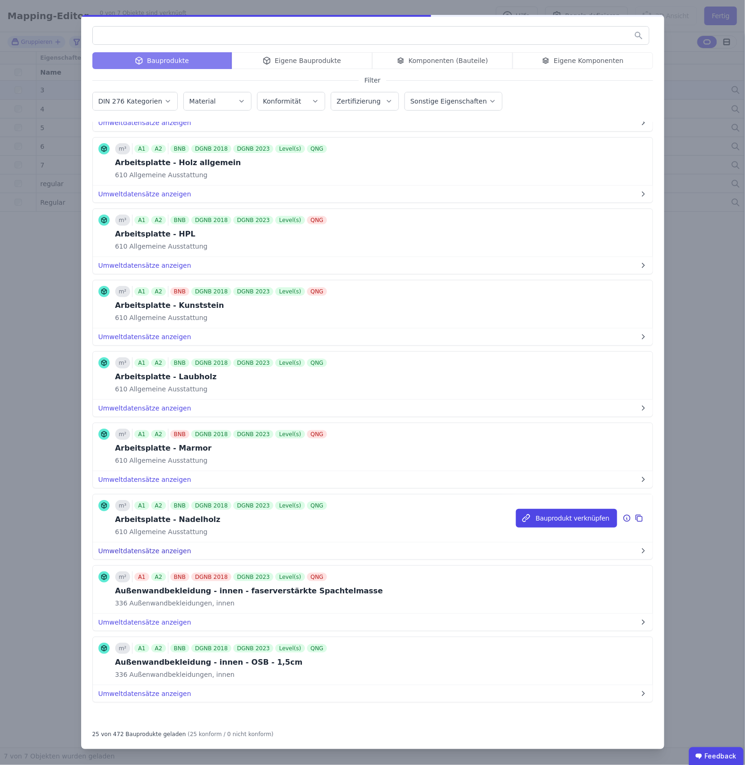
scroll to position [1221, 0]
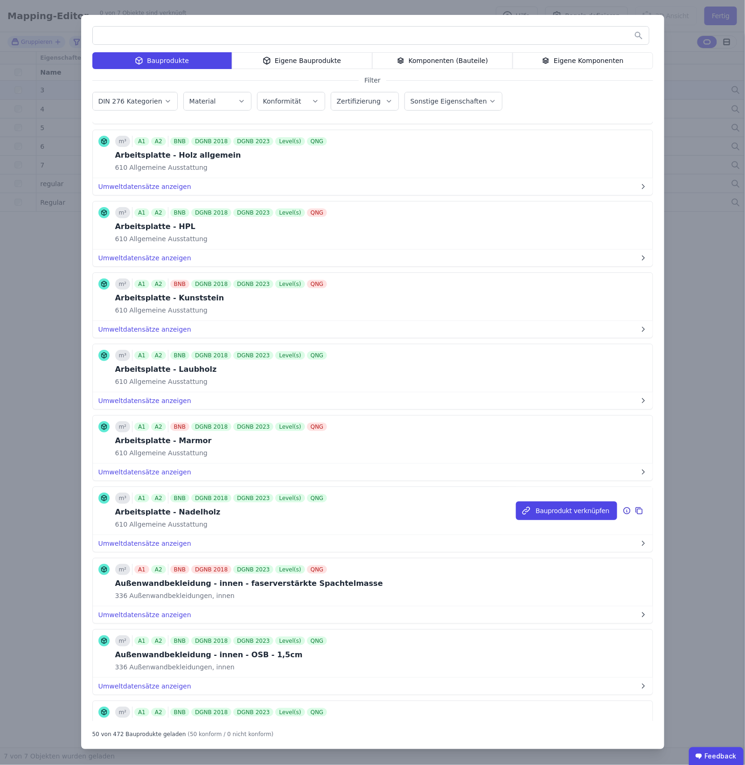
click at [623, 516] on icon at bounding box center [627, 510] width 8 height 11
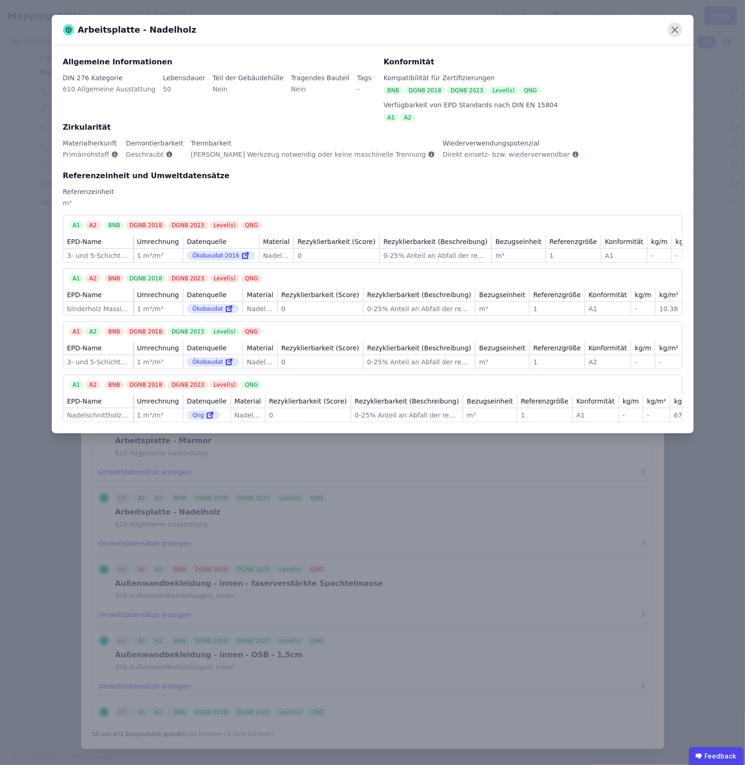
click at [675, 27] on icon at bounding box center [674, 29] width 15 height 15
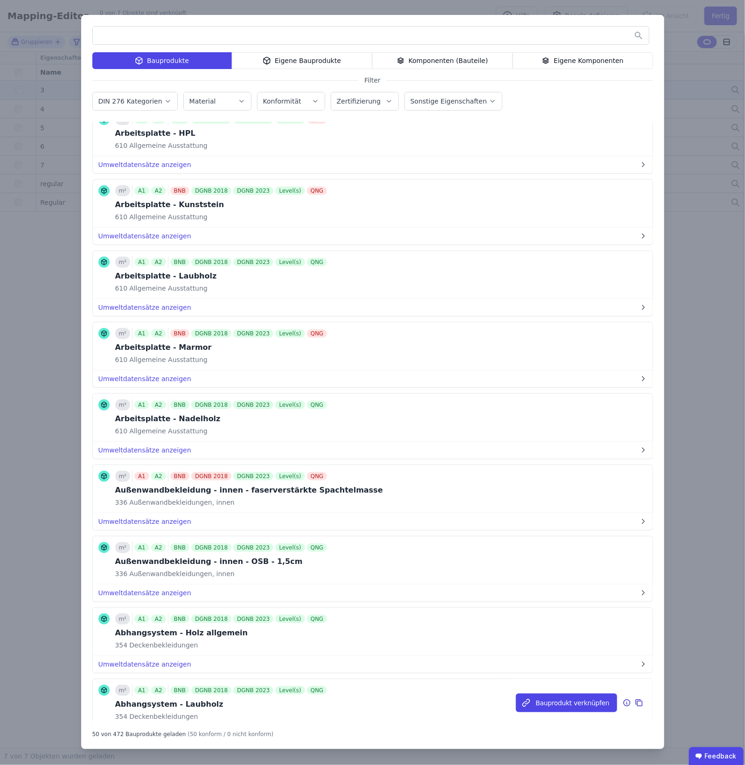
scroll to position [1629, 0]
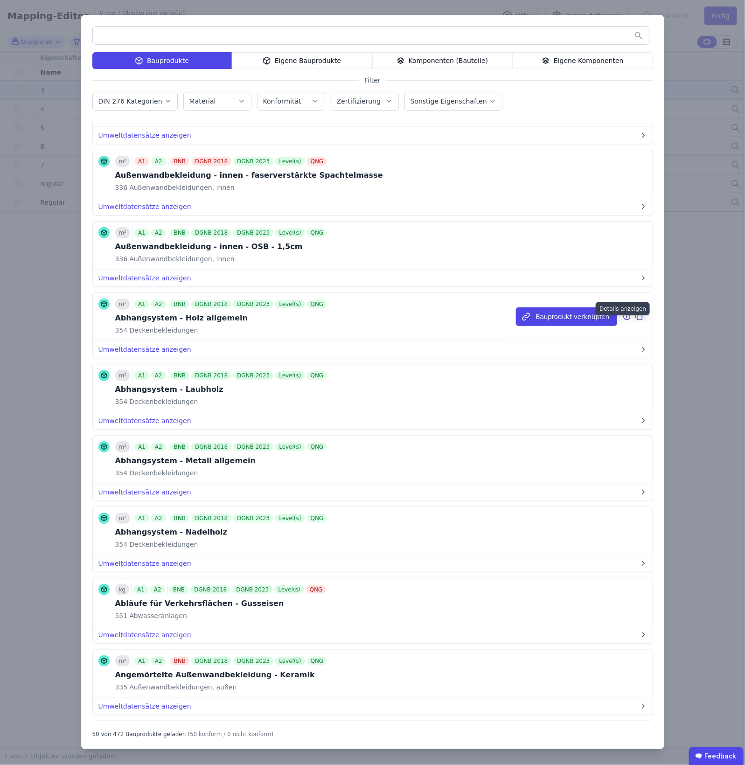
click at [627, 316] on icon at bounding box center [627, 316] width 0 height 0
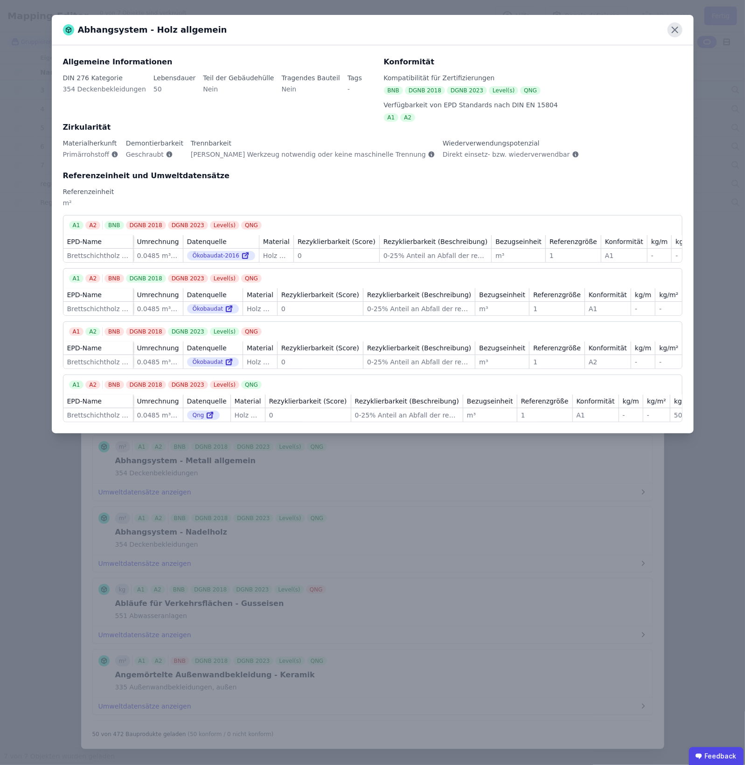
click at [672, 29] on icon at bounding box center [674, 29] width 15 height 15
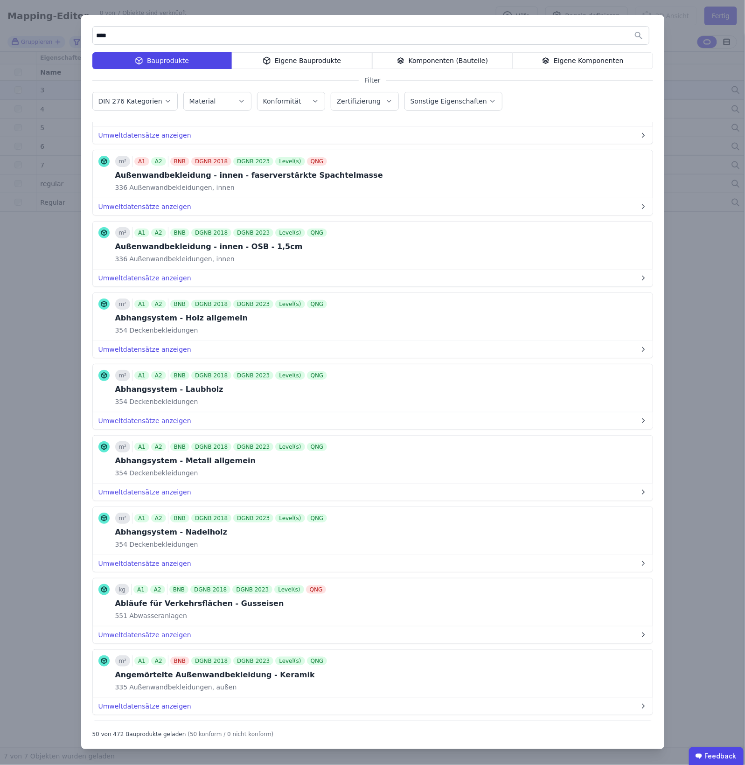
scroll to position [0, 0]
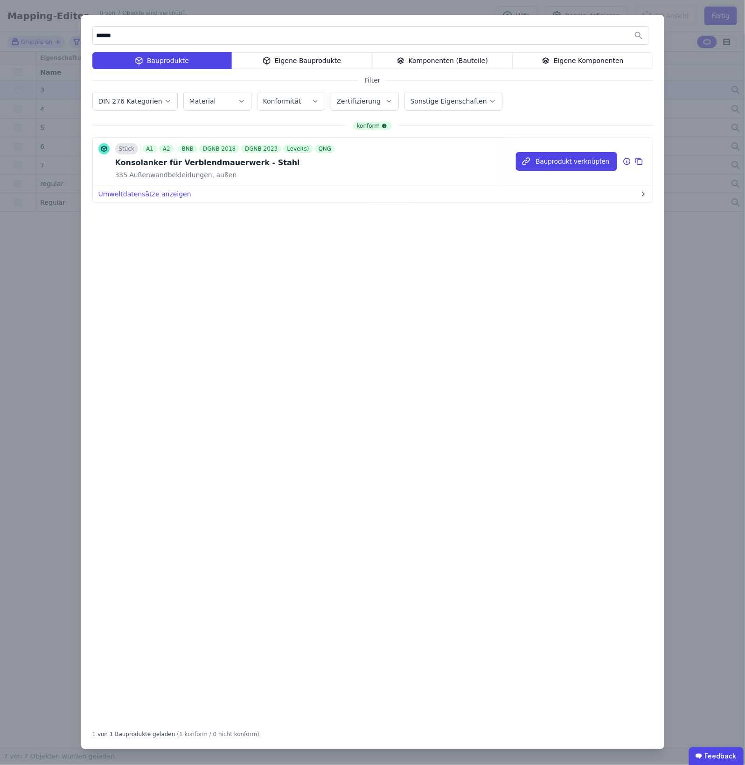
click at [624, 162] on icon at bounding box center [627, 161] width 7 height 7
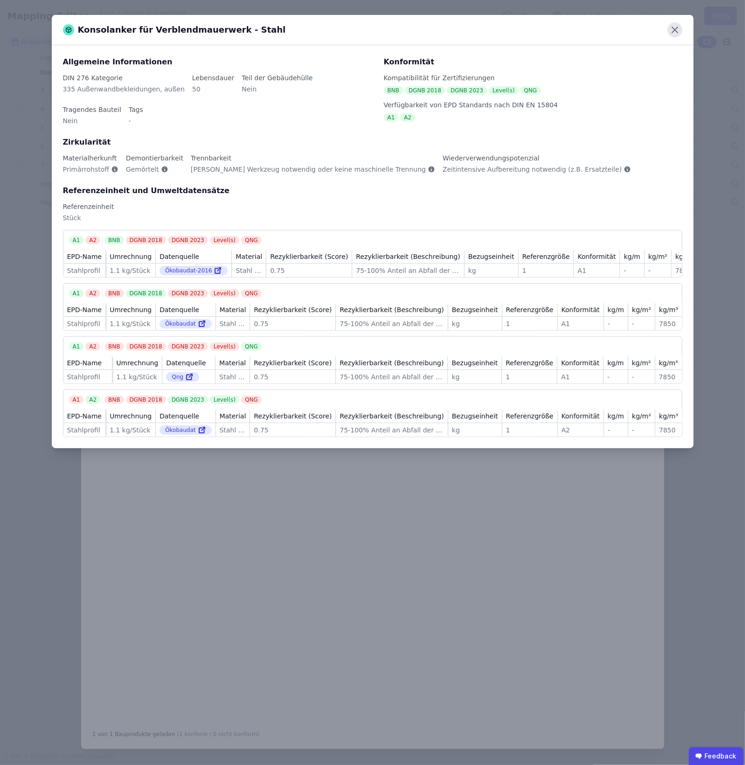
click at [679, 25] on icon at bounding box center [674, 29] width 15 height 15
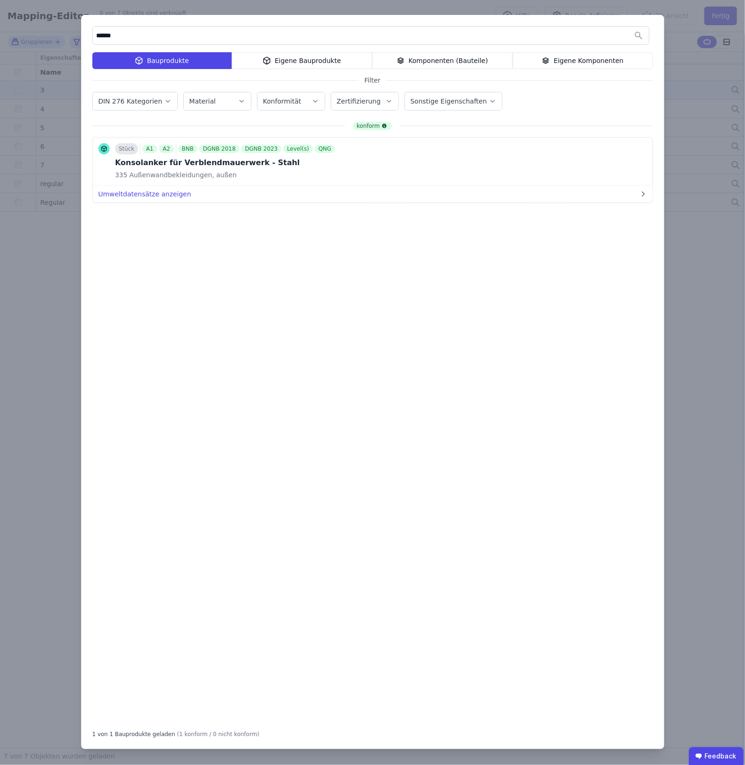
click at [120, 31] on input "******" at bounding box center [371, 35] width 556 height 17
type input "*"
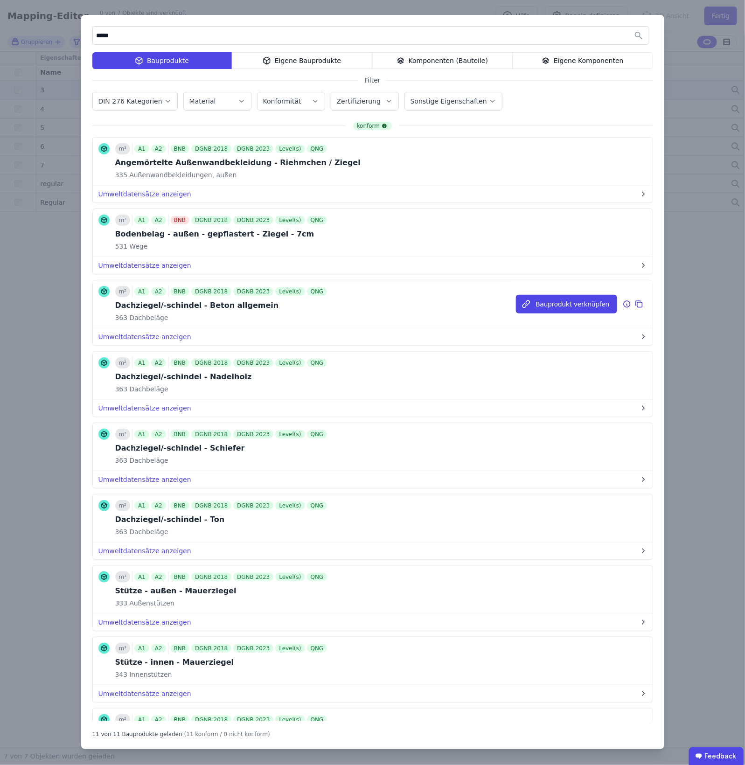
type input "*****"
click at [623, 301] on icon at bounding box center [627, 304] width 8 height 11
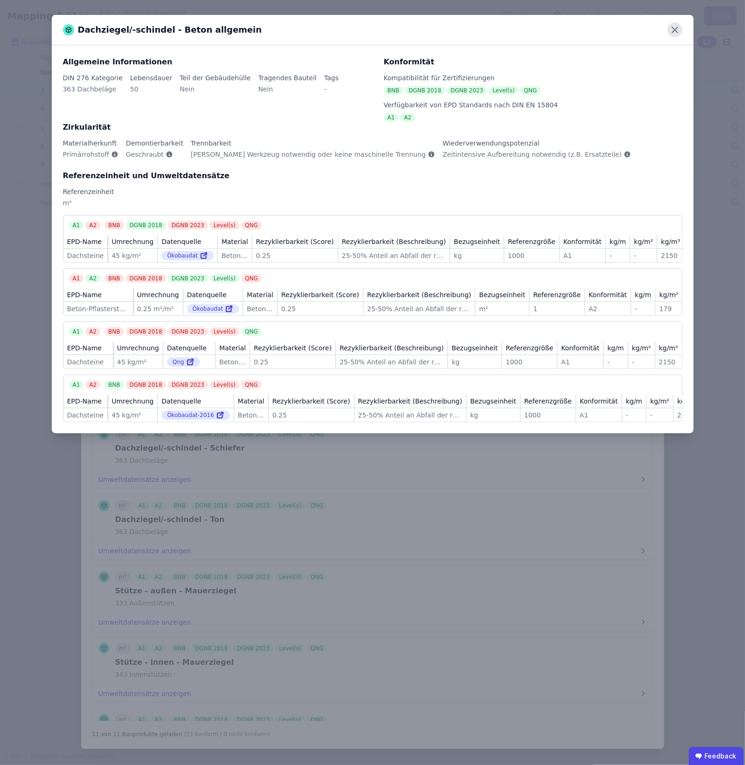
click at [674, 31] on icon at bounding box center [675, 30] width 6 height 6
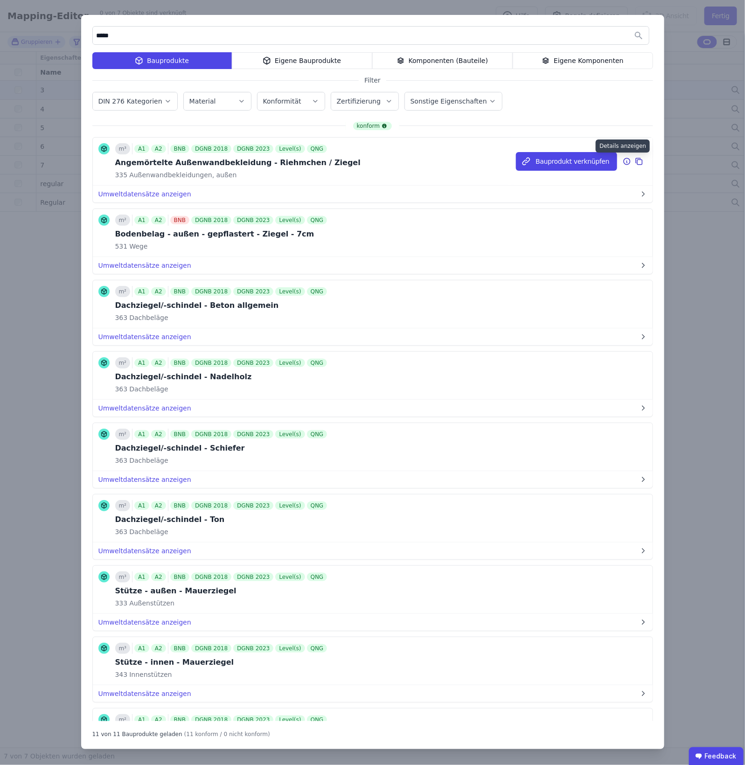
click at [623, 158] on icon at bounding box center [627, 161] width 8 height 11
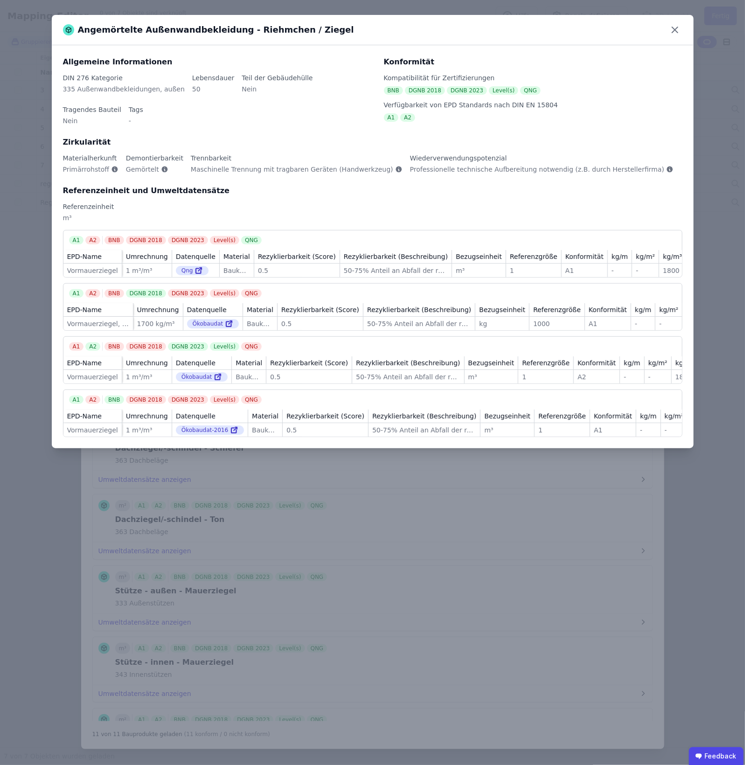
click at [695, 17] on div "Angemörtelte Außenwandbekleidung - Riehmchen / Ziegel Allgemeine Informationen …" at bounding box center [372, 382] width 745 height 765
click at [666, 32] on div "Angemörtelte Außenwandbekleidung - Riehmchen / Ziegel" at bounding box center [373, 30] width 642 height 30
click at [669, 31] on icon at bounding box center [674, 29] width 15 height 15
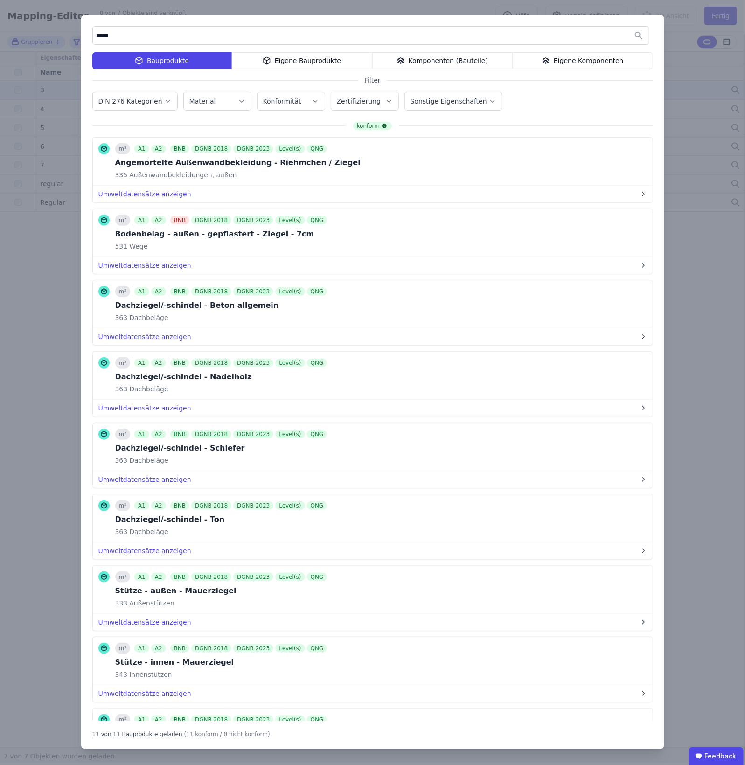
click at [334, 67] on div "Eigene Bauprodukte" at bounding box center [302, 60] width 140 height 17
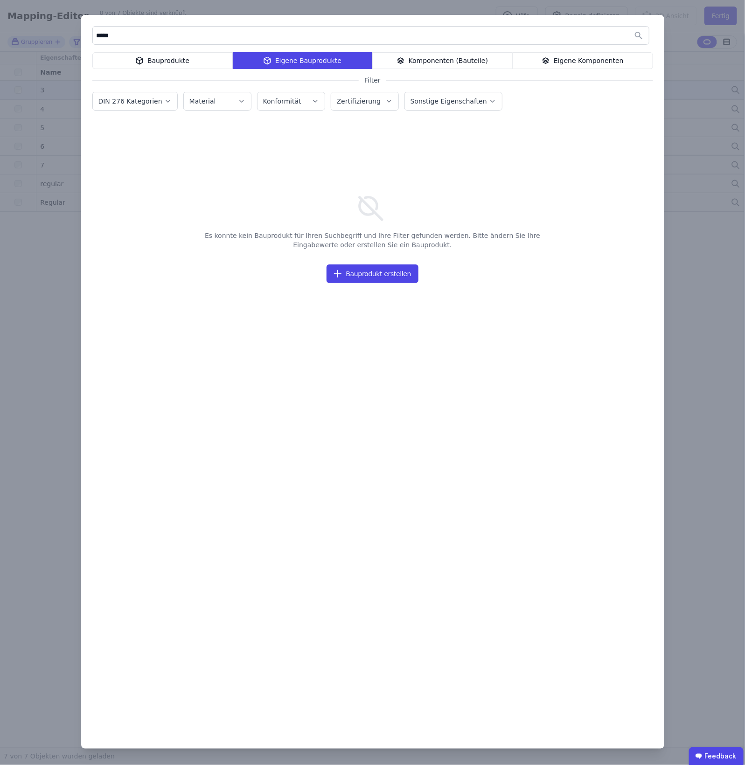
drag, startPoint x: 154, startPoint y: 32, endPoint x: -1, endPoint y: 50, distance: 156.0
click at [0, 50] on html "G Georg Test 4 Gebäude Dashboard 4 Gebäude CircularLCA Demo Building T Test RBM…" at bounding box center [372, 382] width 745 height 765
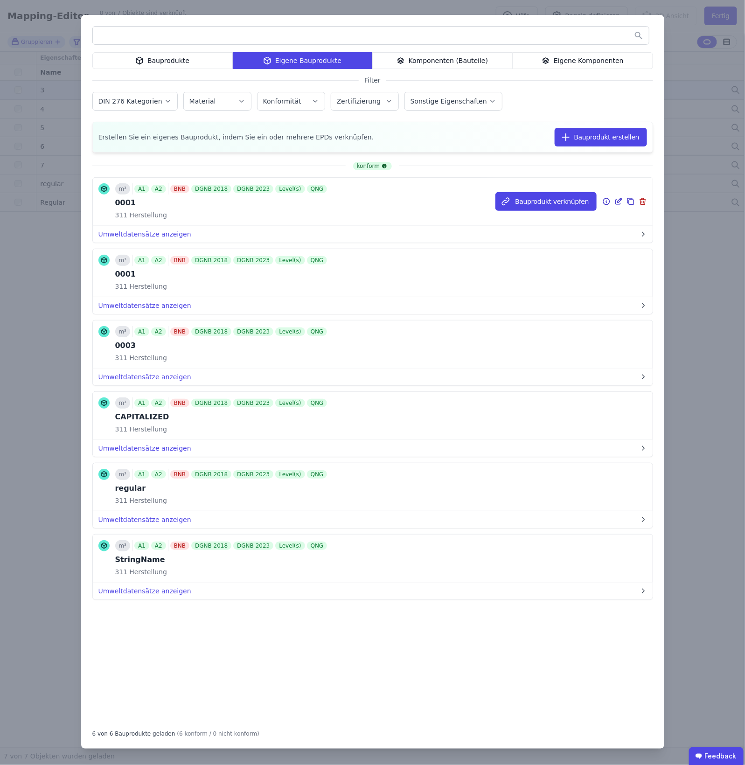
click at [632, 203] on icon at bounding box center [630, 201] width 8 height 11
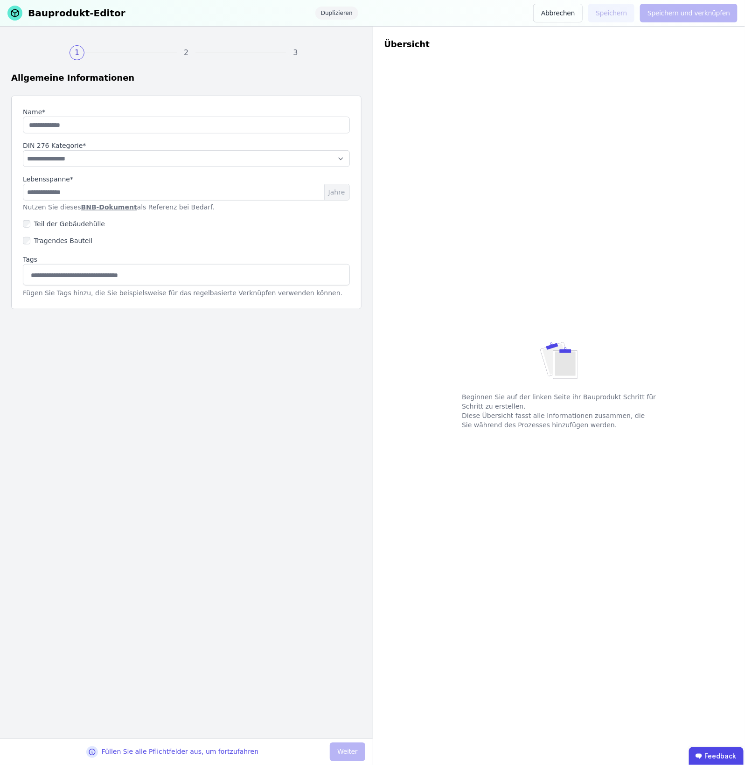
type input "****"
select select "**********"
type input "**"
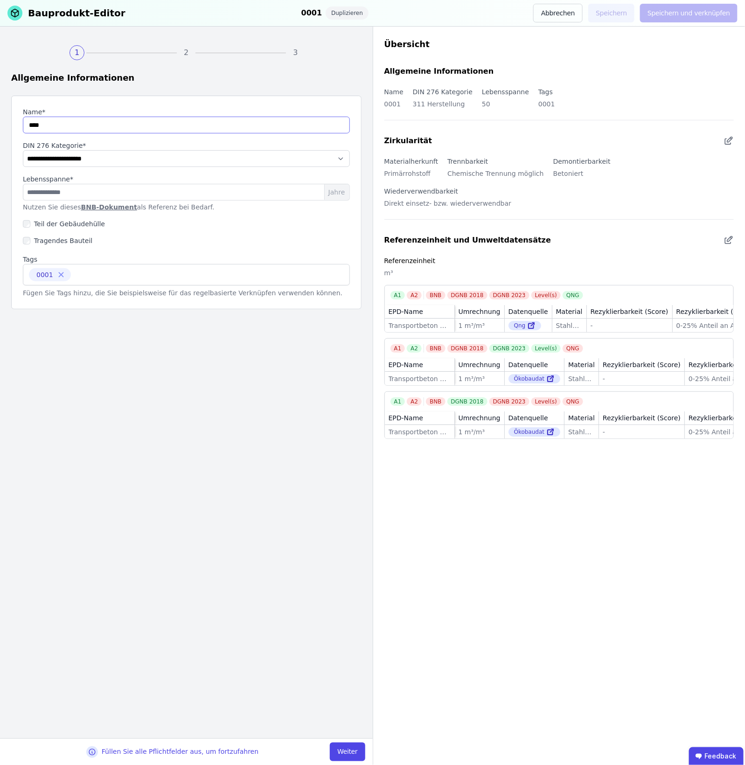
click at [78, 130] on input "string" at bounding box center [186, 125] width 327 height 17
type input "****"
click at [59, 273] on icon at bounding box center [61, 275] width 8 height 8
click at [64, 277] on input at bounding box center [186, 274] width 315 height 15
type input "**********"
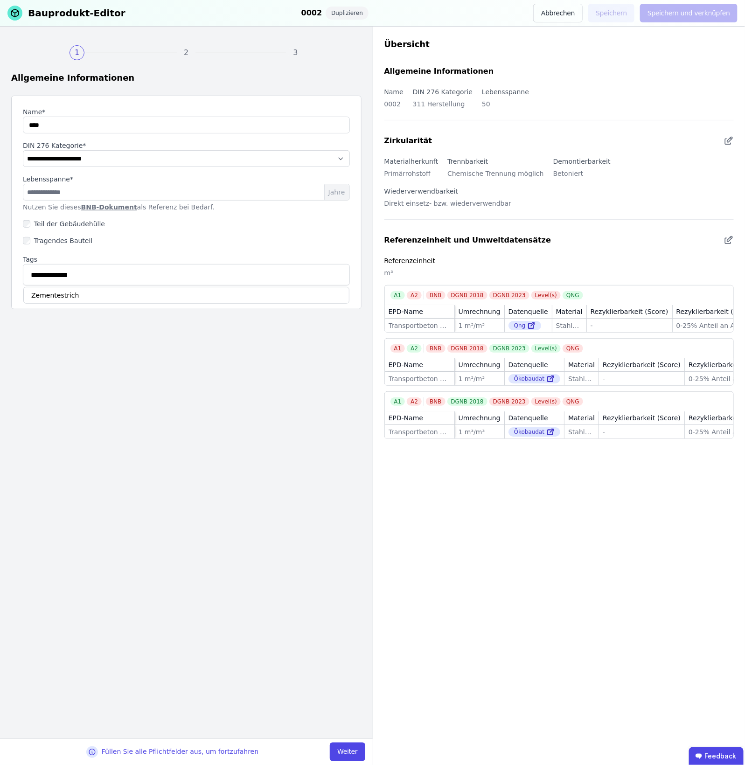
click at [90, 290] on div "Zementestrich" at bounding box center [186, 295] width 326 height 17
click at [354, 748] on button "Weiter" at bounding box center [347, 752] width 35 height 19
select select "**********"
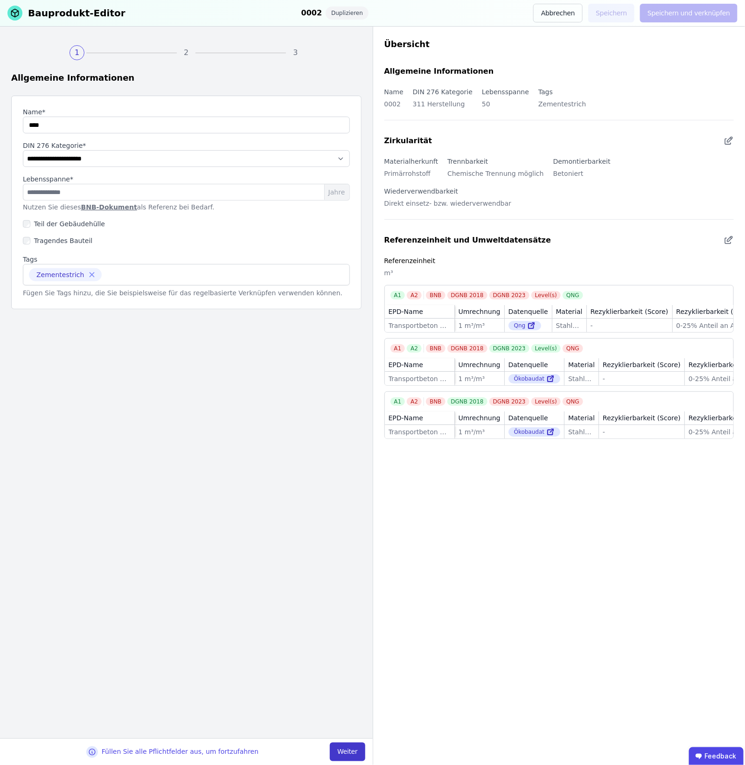
select select "**********"
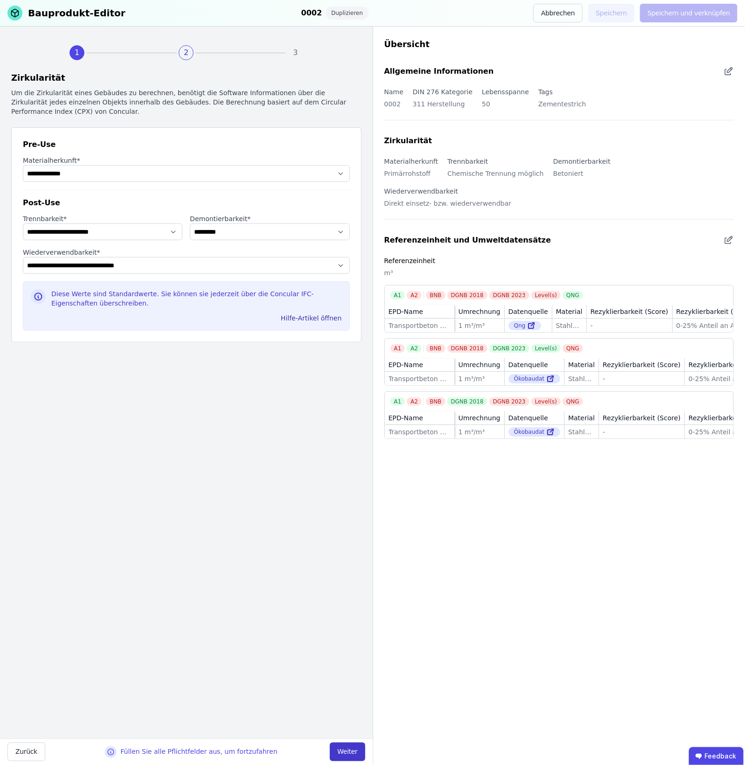
click at [351, 749] on button "Weiter" at bounding box center [347, 752] width 35 height 19
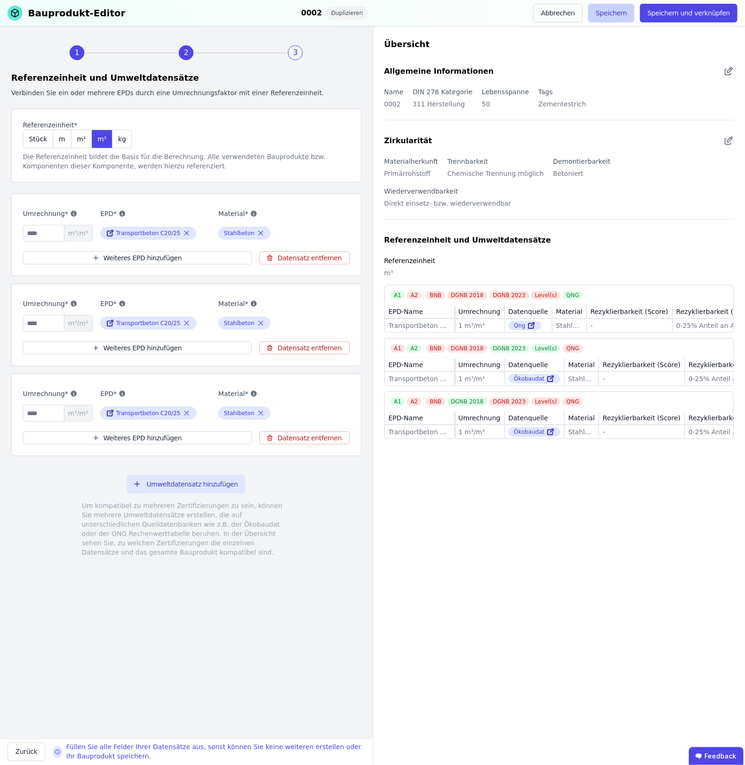
click at [630, 8] on button "Speichern" at bounding box center [611, 13] width 46 height 19
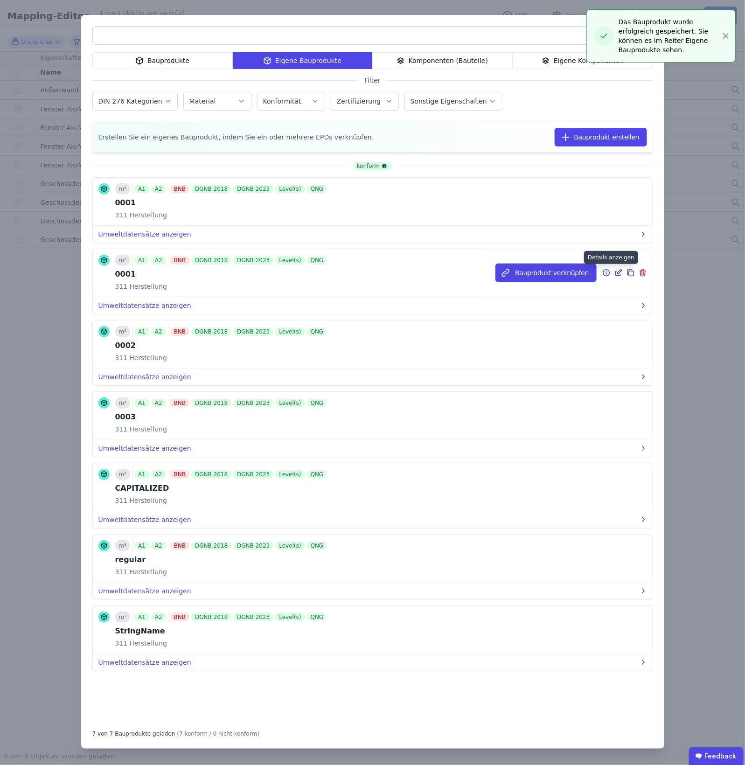
click at [604, 273] on icon at bounding box center [606, 272] width 8 height 11
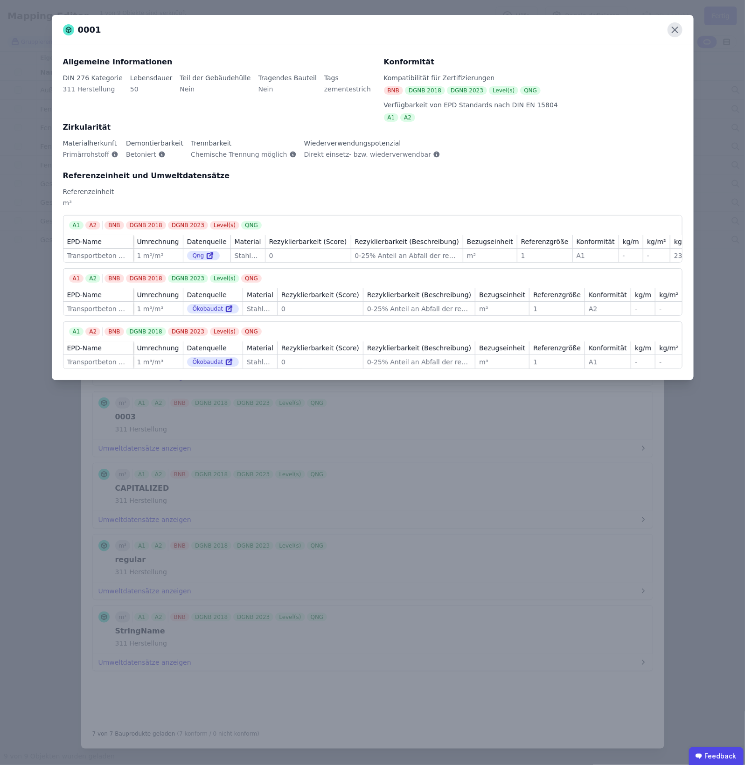
click at [669, 34] on icon at bounding box center [674, 29] width 15 height 15
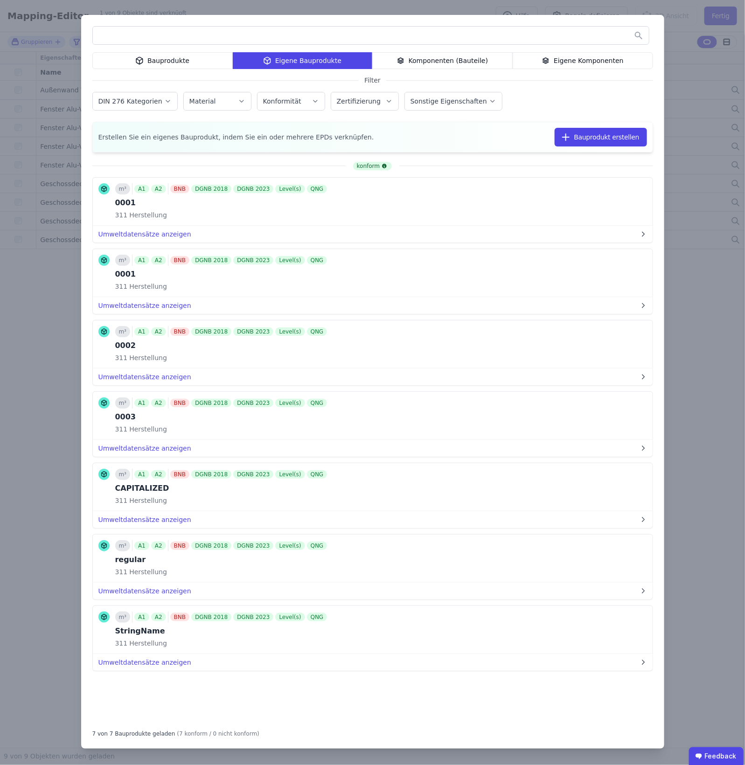
click at [691, 70] on div "Bauprodukte Eigene Bauprodukte Komponenten (Bauteile) Eigene Komponenten Filter…" at bounding box center [372, 382] width 745 height 765
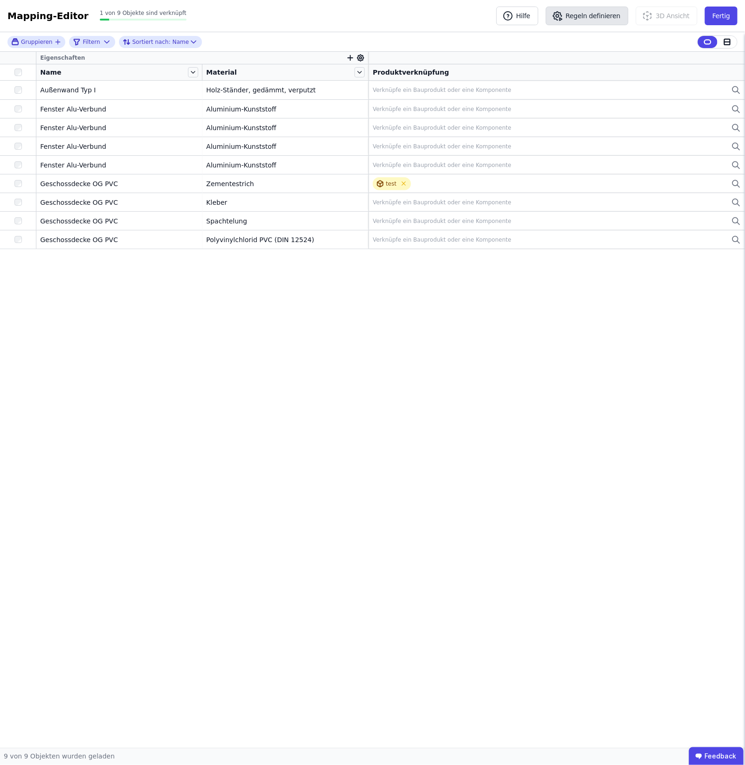
click at [607, 14] on button "Regeln definieren" at bounding box center [587, 16] width 83 height 19
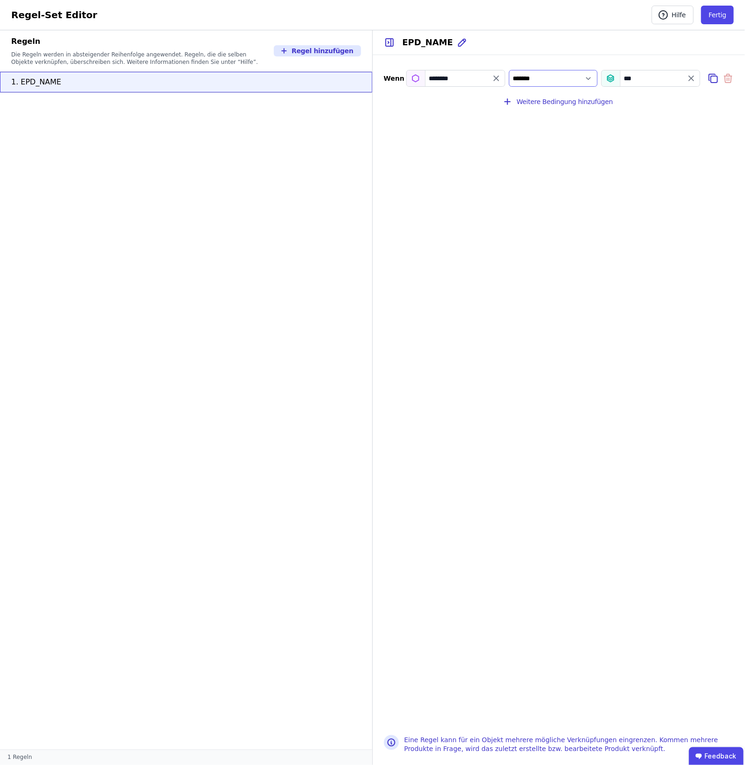
click at [576, 76] on select "*** *******" at bounding box center [553, 78] width 89 height 17
select select "**********"
click at [509, 70] on select "*** *******" at bounding box center [553, 78] width 89 height 17
click at [723, 6] on button "Fertig" at bounding box center [717, 15] width 33 height 19
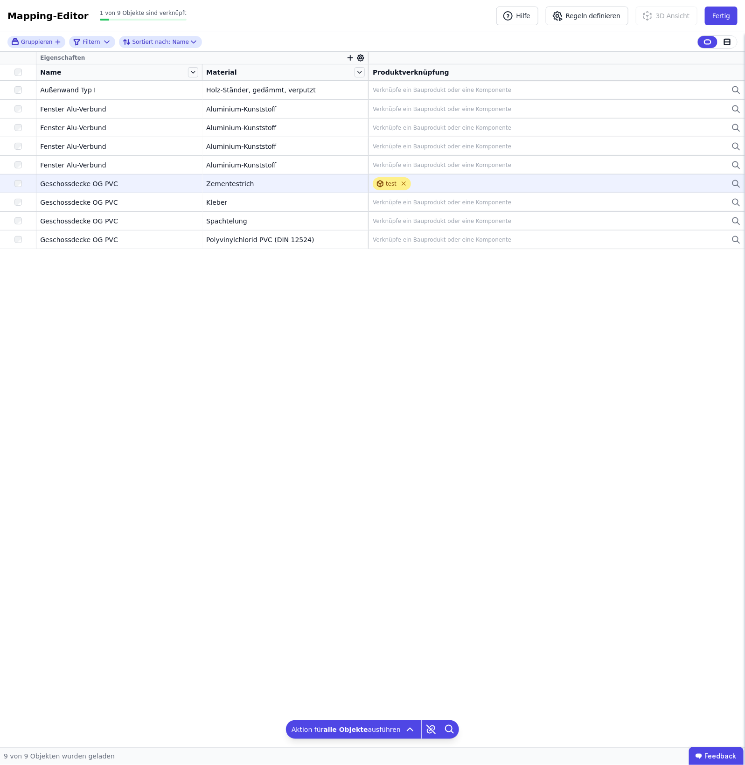
click at [400, 186] on icon at bounding box center [403, 183] width 7 height 7
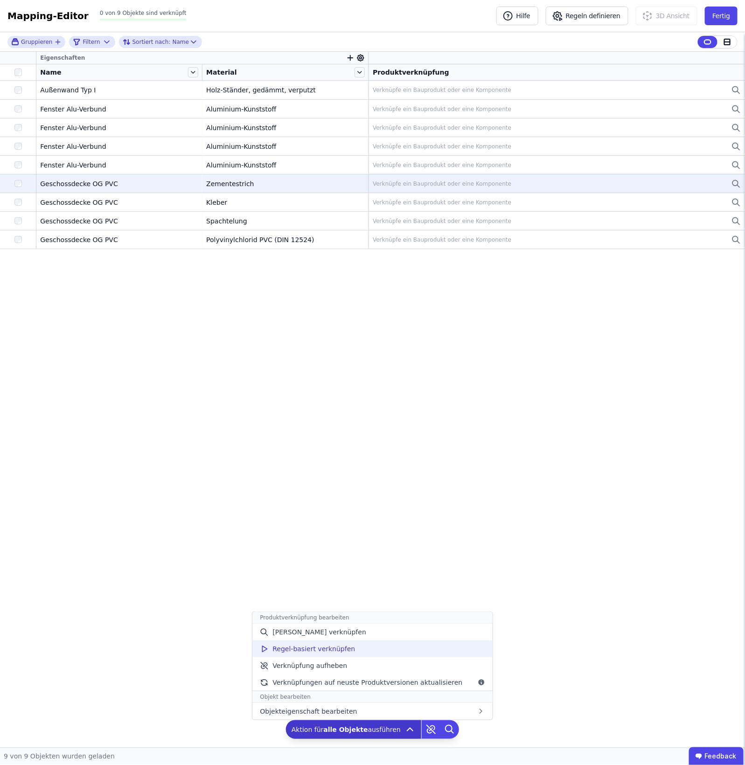
click at [383, 648] on div "Regel-basiert verknüpfen" at bounding box center [372, 648] width 240 height 17
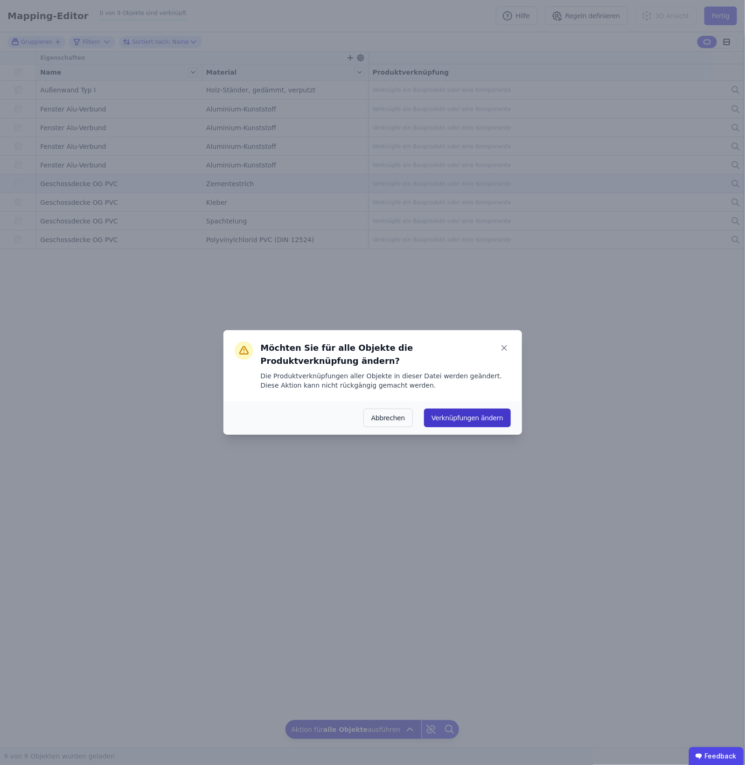
click at [479, 409] on button "Verknüpfungen ändern" at bounding box center [467, 418] width 86 height 19
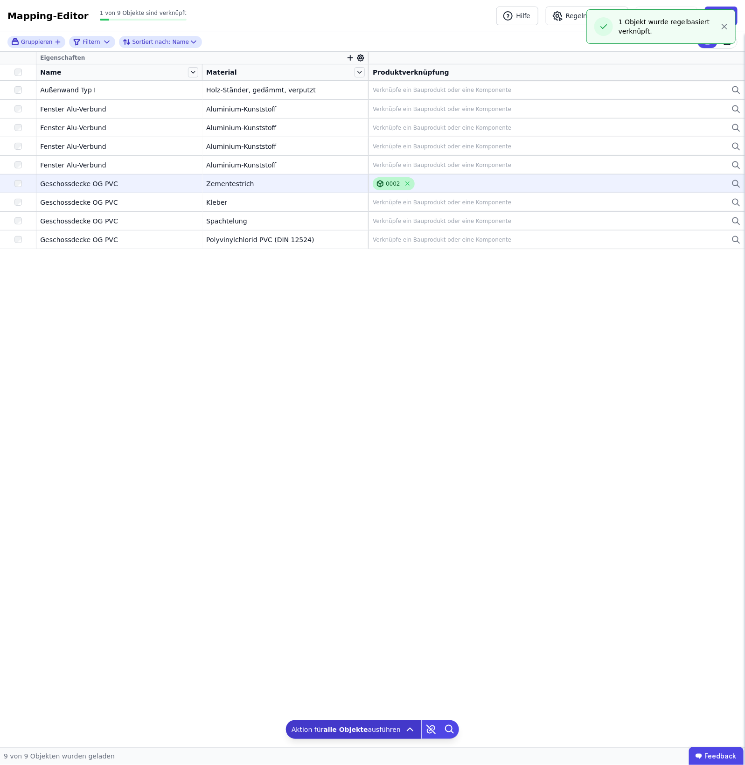
click at [390, 184] on div "0002" at bounding box center [393, 183] width 14 height 7
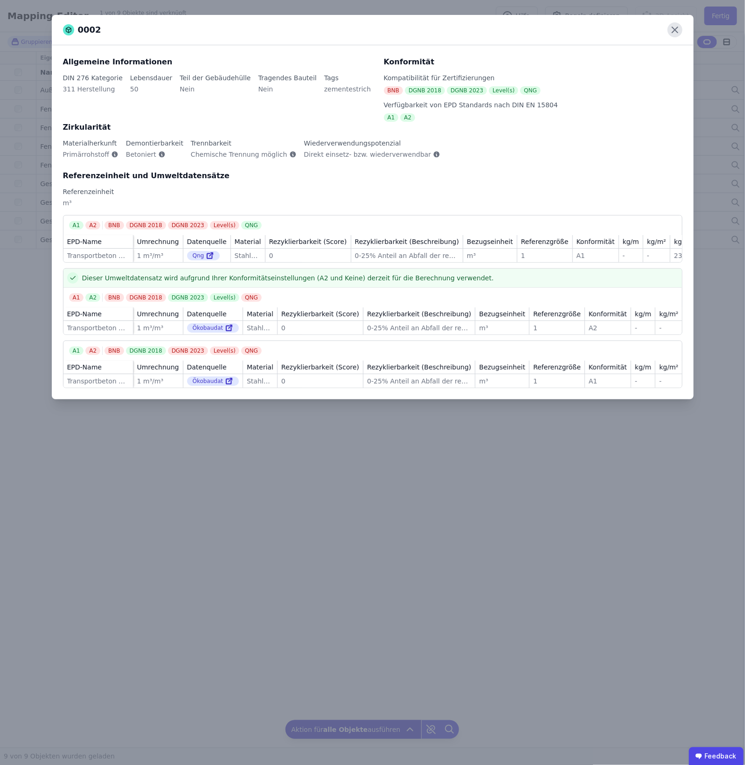
click at [674, 30] on icon at bounding box center [675, 30] width 6 height 6
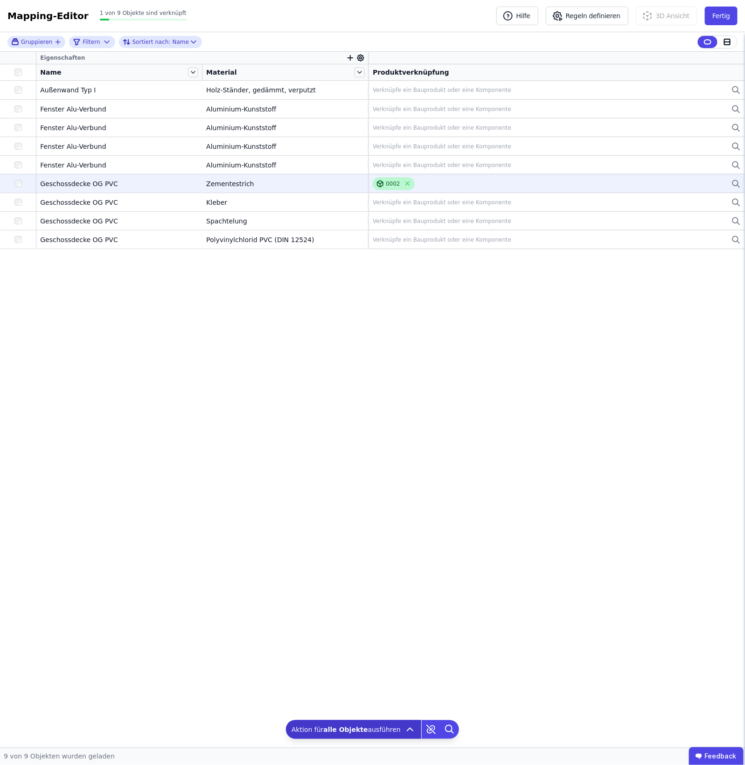
click at [390, 187] on div "0002" at bounding box center [393, 183] width 14 height 7
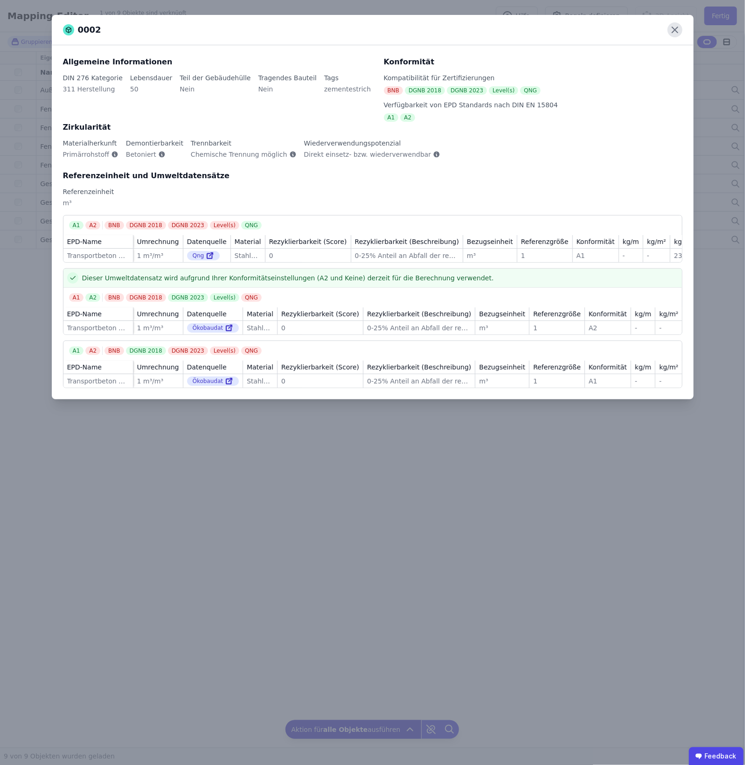
click at [679, 33] on icon at bounding box center [674, 29] width 15 height 15
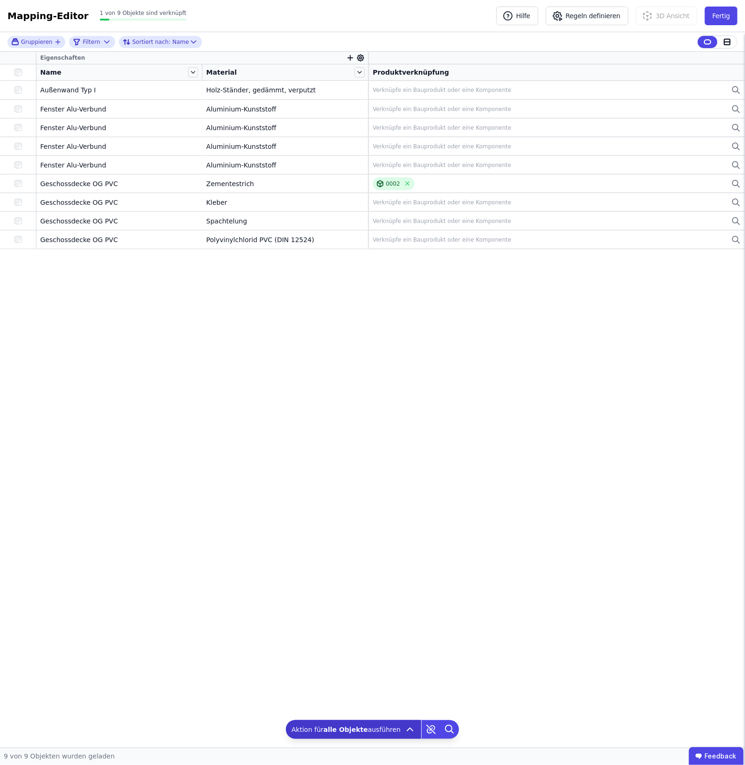
click at [738, 8] on div "Mapping-Editor Hilfe Regeln definieren 3D Ansicht Fertig 1 von 9 Objekte sind v…" at bounding box center [372, 16] width 745 height 32
click at [722, 12] on button "Fertig" at bounding box center [721, 16] width 33 height 19
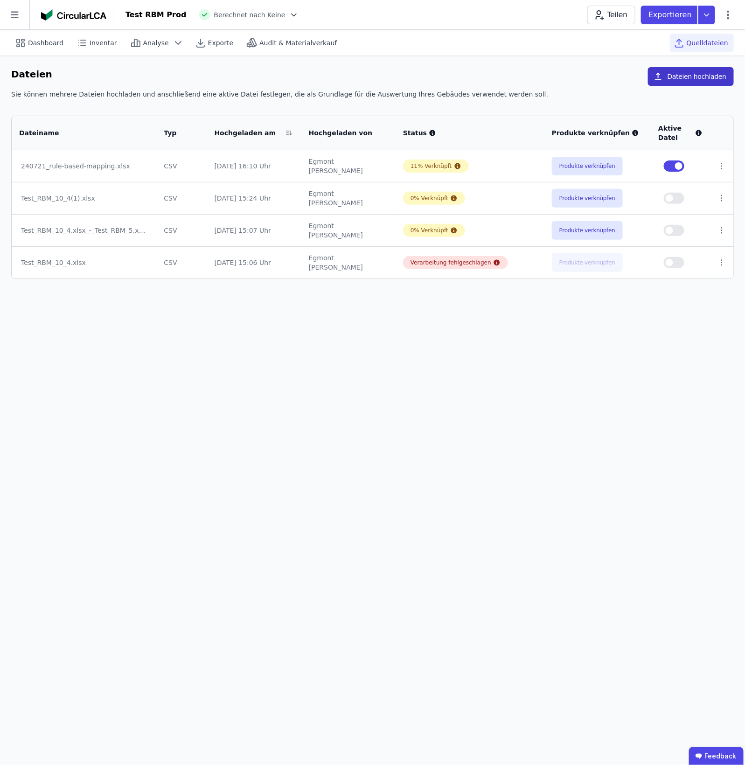
click at [677, 77] on button "Dateien hochladen" at bounding box center [691, 76] width 86 height 19
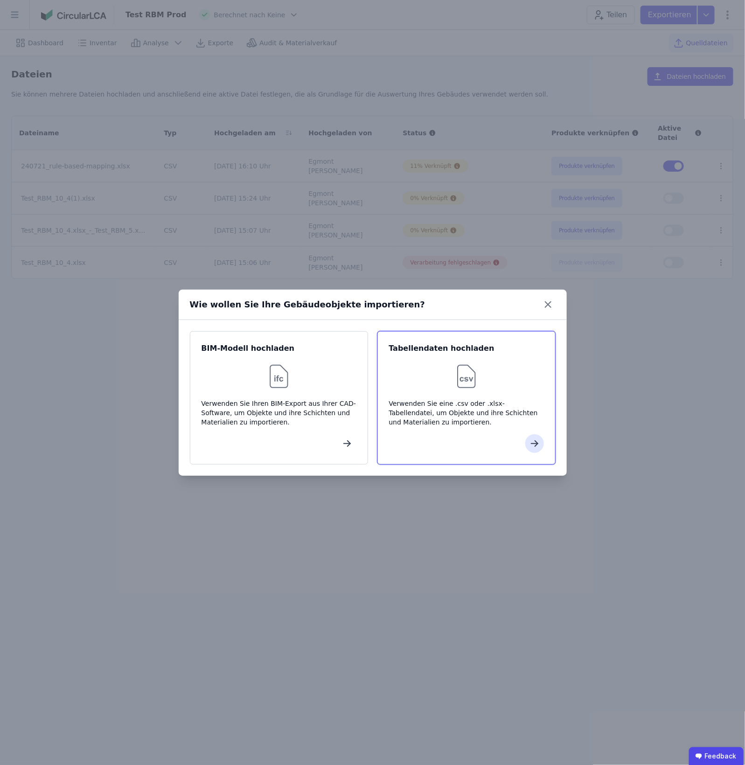
click at [433, 387] on div at bounding box center [466, 376] width 155 height 30
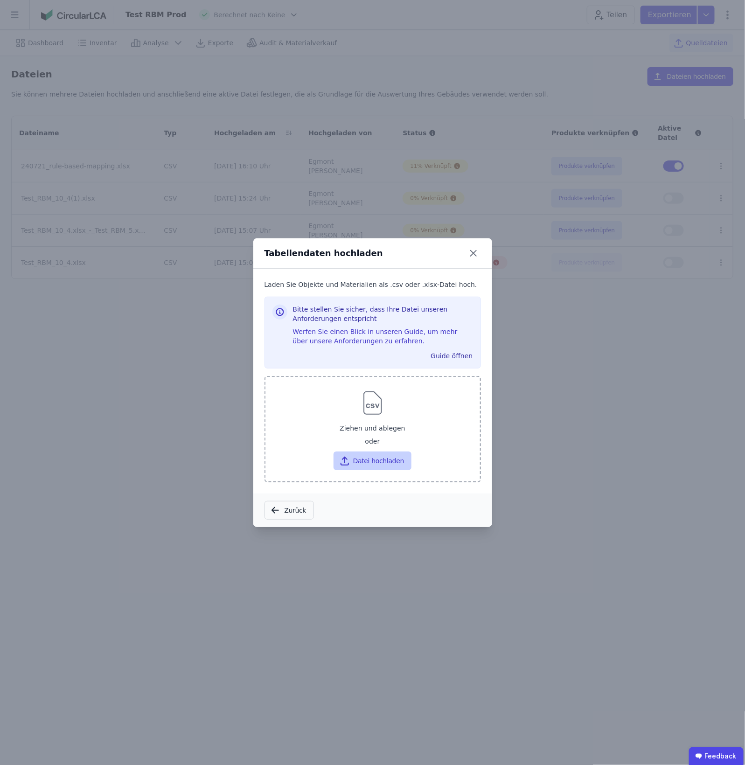
click at [381, 460] on button "Datei hochladen" at bounding box center [372, 460] width 78 height 19
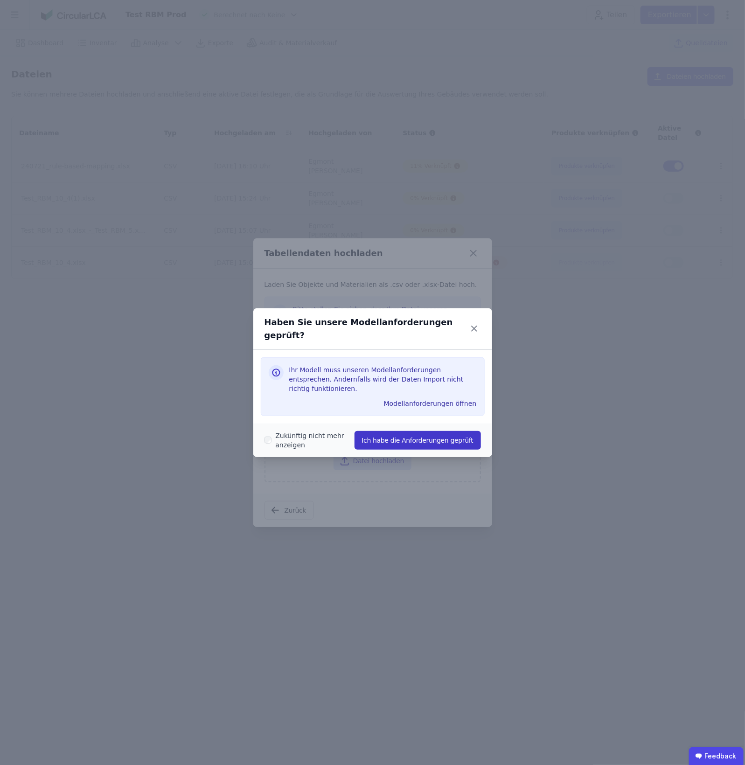
click at [426, 433] on button "Ich habe die Anforderungen geprüft" at bounding box center [417, 440] width 126 height 19
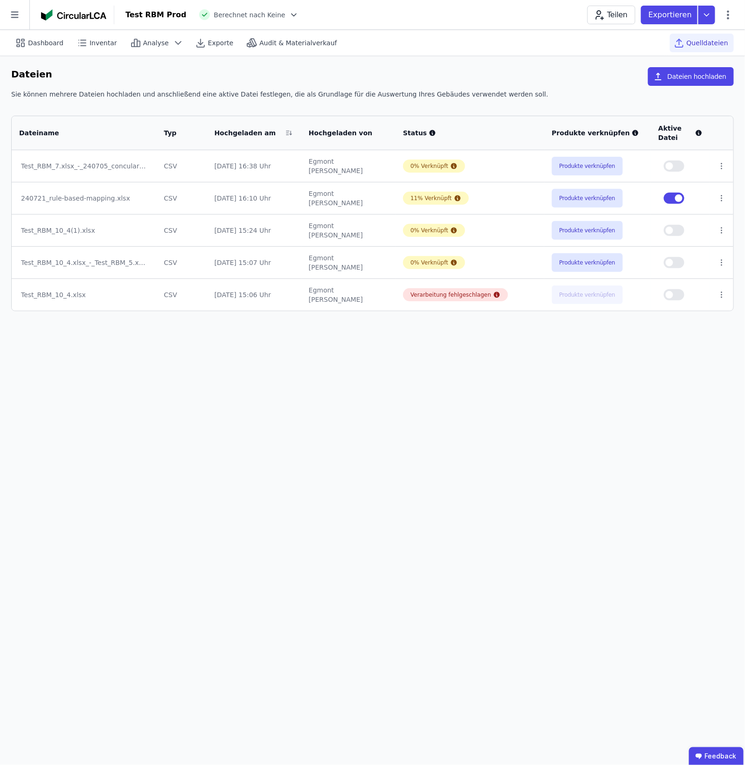
click at [678, 196] on span "button" at bounding box center [678, 197] width 7 height 7
click at [670, 164] on span "button" at bounding box center [669, 165] width 7 height 7
click at [570, 161] on button "Produkte verknüpfen" at bounding box center [587, 166] width 71 height 19
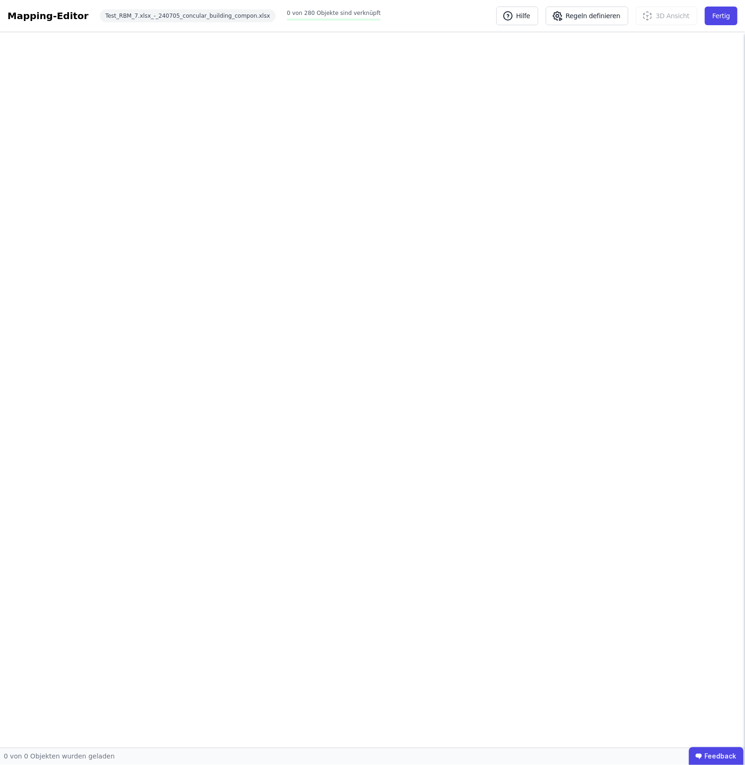
click at [552, 171] on div at bounding box center [372, 389] width 745 height 715
click at [719, 14] on button "Fertig" at bounding box center [721, 16] width 33 height 19
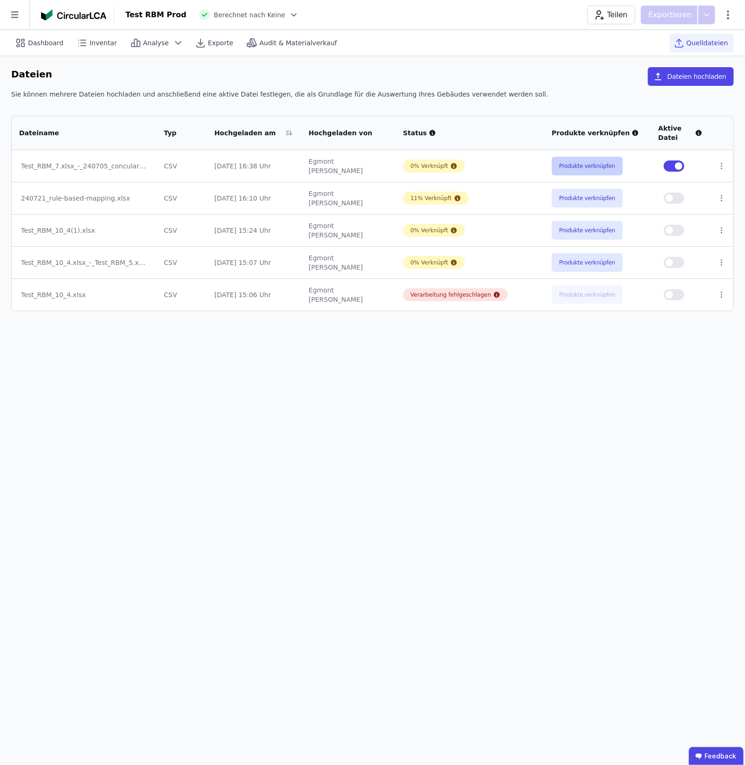
click at [587, 169] on button "Produkte verknüpfen" at bounding box center [587, 166] width 71 height 19
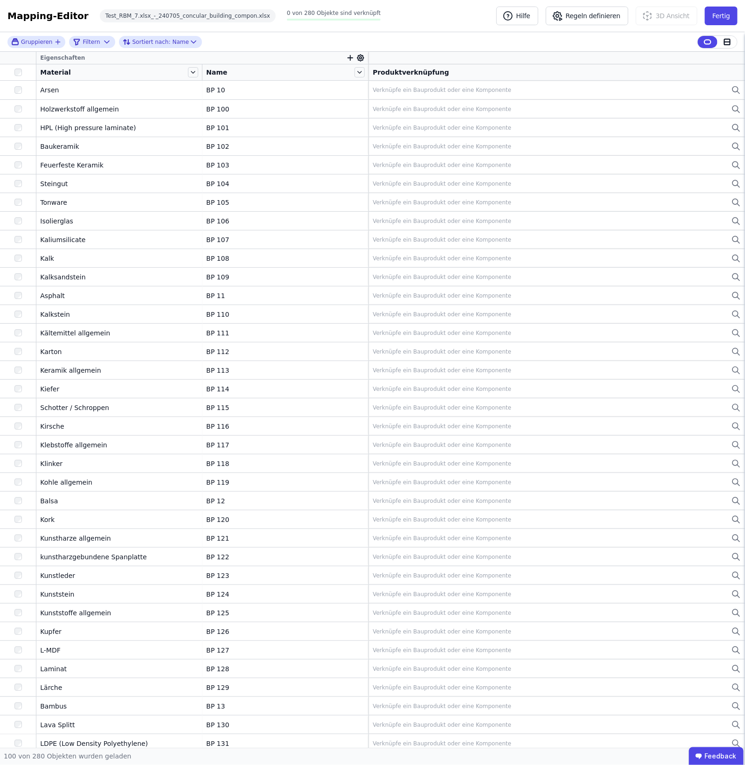
click at [350, 59] on icon "button" at bounding box center [350, 58] width 0 height 5
drag, startPoint x: 363, startPoint y: 84, endPoint x: 363, endPoint y: 78, distance: 6.1
click at [363, 78] on input "text" at bounding box center [392, 81] width 69 height 17
type input "*****"
click at [442, 126] on span "Importierte Eigenschaften / Extra" at bounding box center [408, 128] width 109 height 7
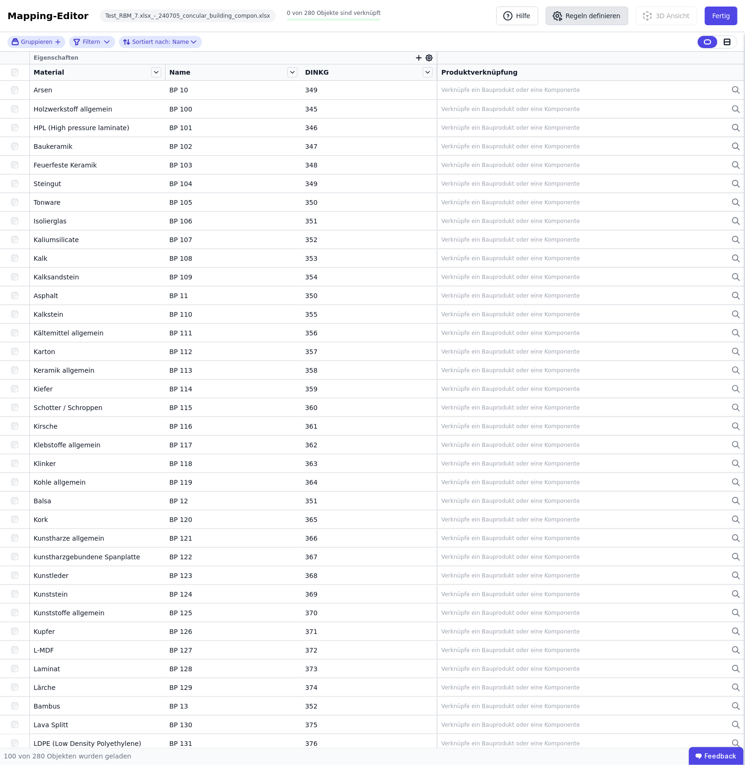
click at [598, 14] on button "Regeln definieren" at bounding box center [587, 16] width 83 height 19
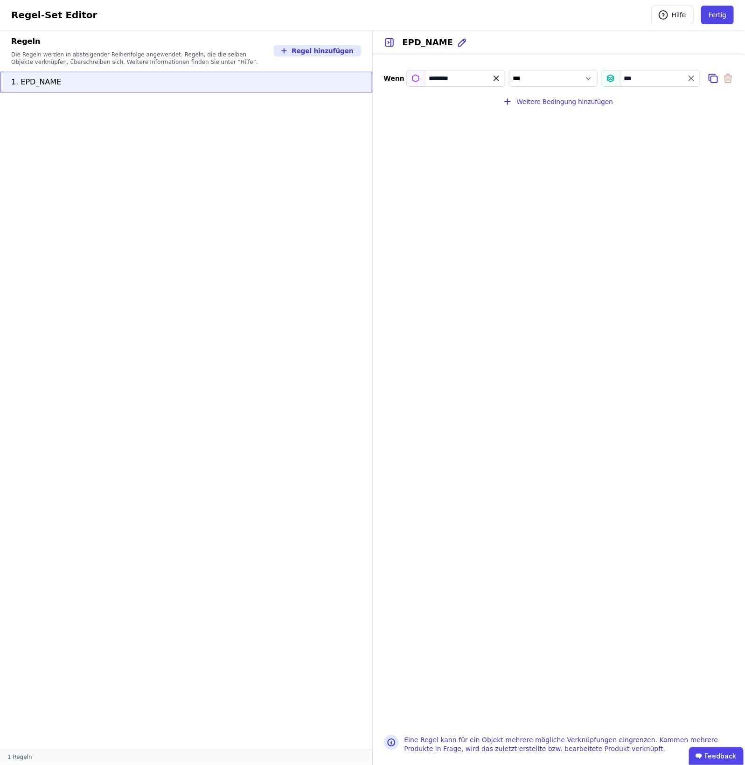
click at [496, 74] on icon "filter_by" at bounding box center [496, 78] width 9 height 9
click at [474, 82] on input "filter_by" at bounding box center [456, 78] width 98 height 17
type input "*****"
click at [461, 122] on span "Importierte Eigenschaften / Extra" at bounding box center [468, 118] width 109 height 7
click at [555, 83] on select "*** *******" at bounding box center [553, 78] width 89 height 17
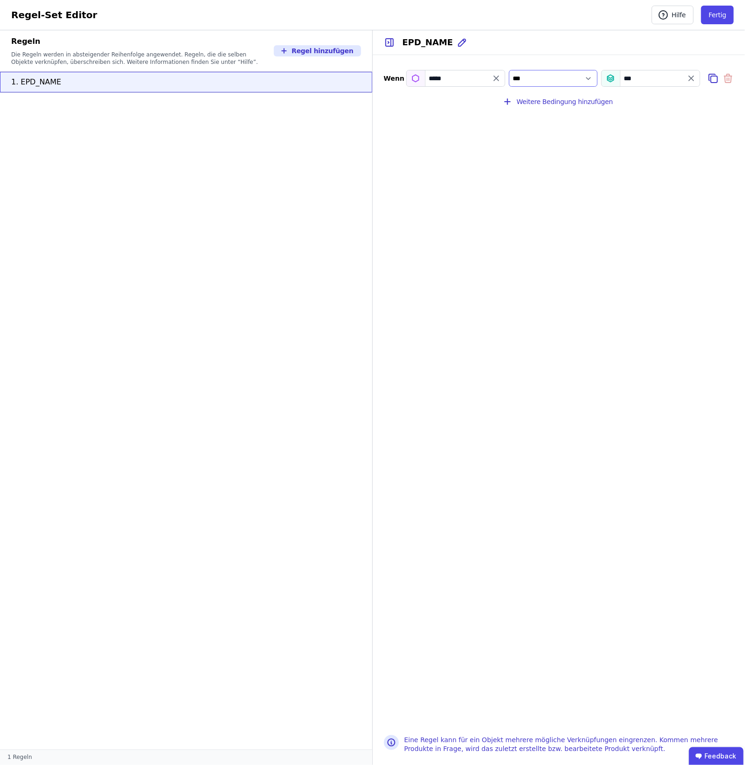
select select "**********"
click at [509, 70] on select "*** *******" at bounding box center [553, 78] width 89 height 17
click at [640, 70] on div "***" at bounding box center [650, 78] width 99 height 17
click at [692, 76] on icon "value" at bounding box center [691, 78] width 9 height 9
select select "**"
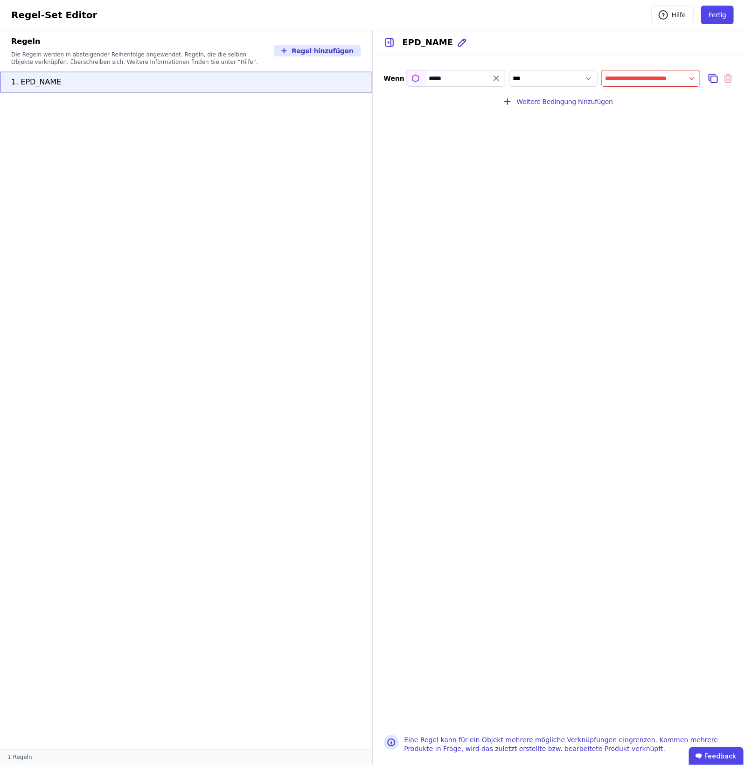
click at [659, 77] on input "value" at bounding box center [651, 78] width 98 height 17
type input "*"
click at [632, 91] on div "“Ä” verwenden Enter drücken" at bounding box center [659, 97] width 114 height 17
click at [524, 97] on button "Weitere Bedingung hinzufügen" at bounding box center [558, 101] width 123 height 19
click at [465, 98] on input "filter_by" at bounding box center [456, 102] width 98 height 17
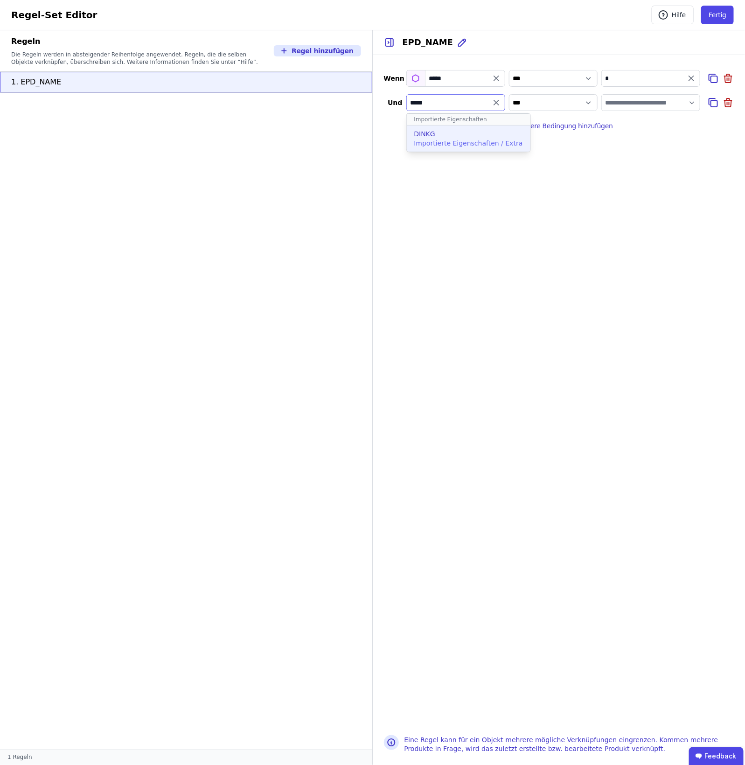
type input "*****"
click at [440, 129] on div "DINKG Importierte Eigenschaften / Extra" at bounding box center [469, 138] width 124 height 26
click at [675, 98] on input "value" at bounding box center [651, 102] width 98 height 17
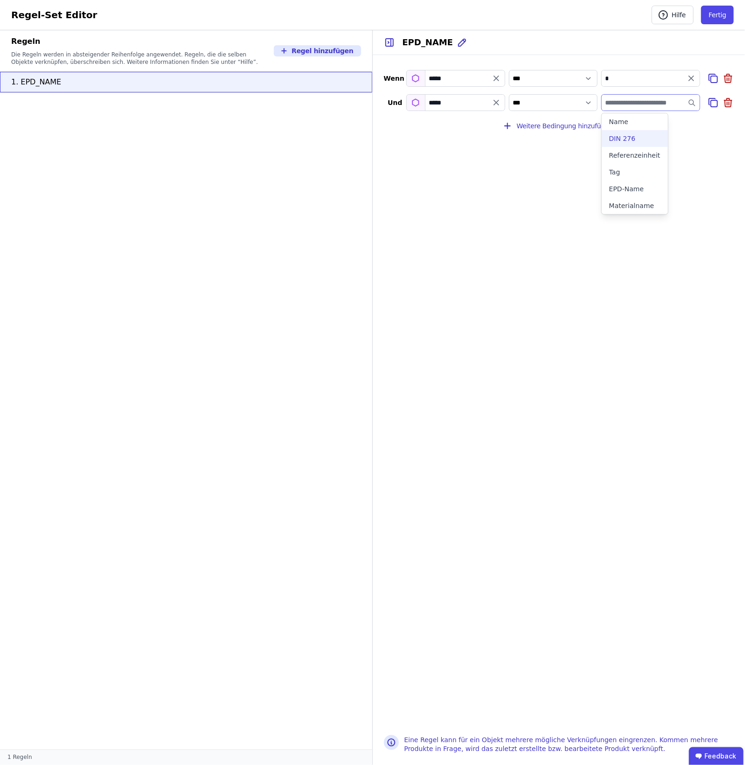
click at [625, 136] on div "DIN 276" at bounding box center [622, 138] width 27 height 9
select select "**********"
type input "*******"
click at [722, 22] on button "Fertig" at bounding box center [717, 15] width 33 height 19
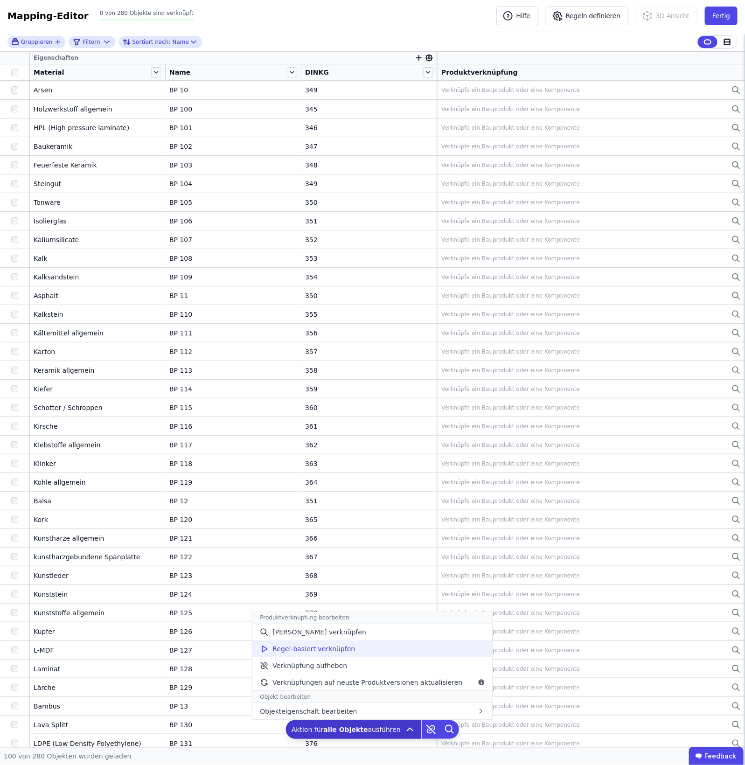
click at [346, 649] on span "Regel-basiert verknüpfen" at bounding box center [313, 648] width 83 height 9
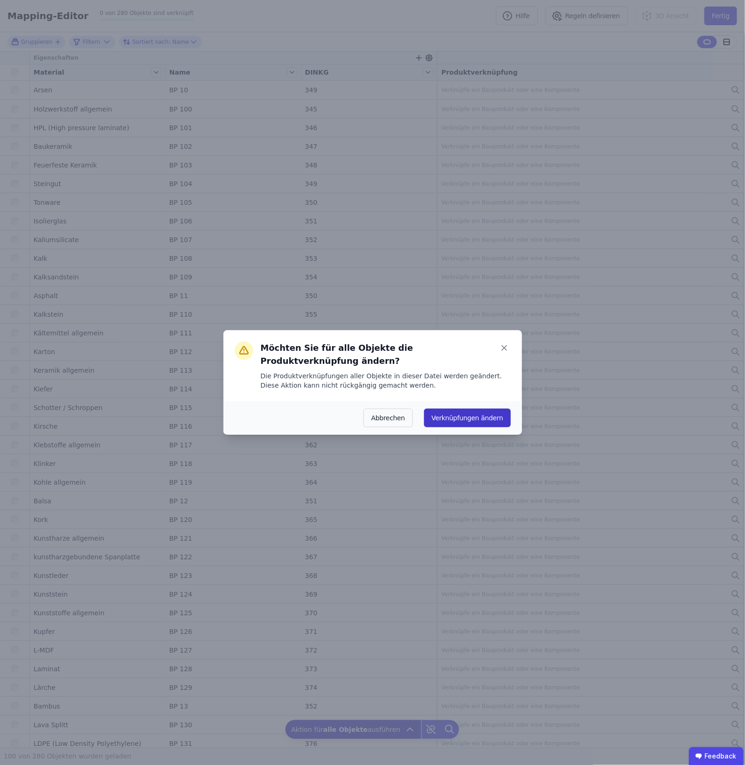
click at [481, 409] on button "Verknüpfungen ändern" at bounding box center [467, 418] width 86 height 19
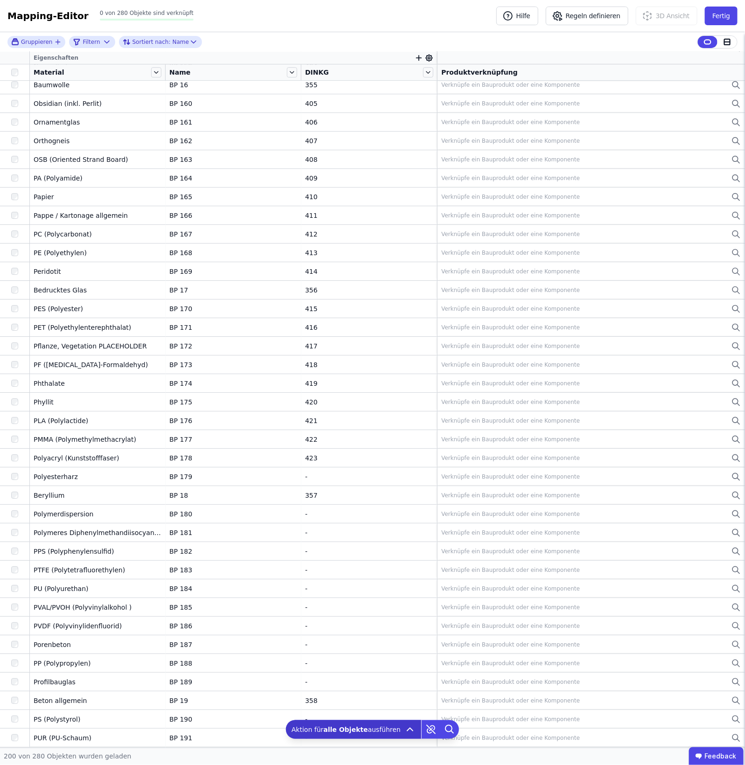
scroll to position [1258, 0]
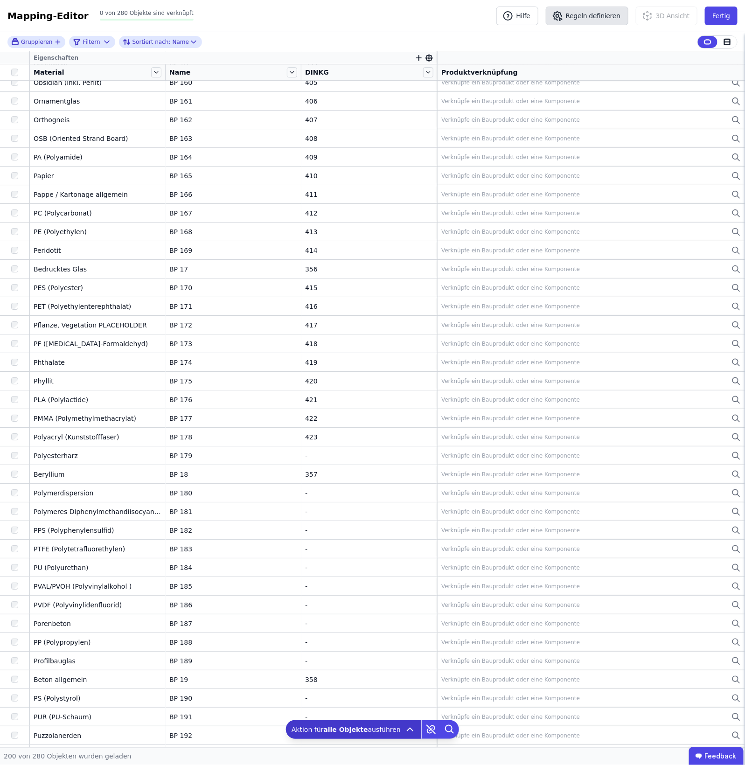
click at [583, 18] on button "Regeln definieren" at bounding box center [587, 16] width 83 height 19
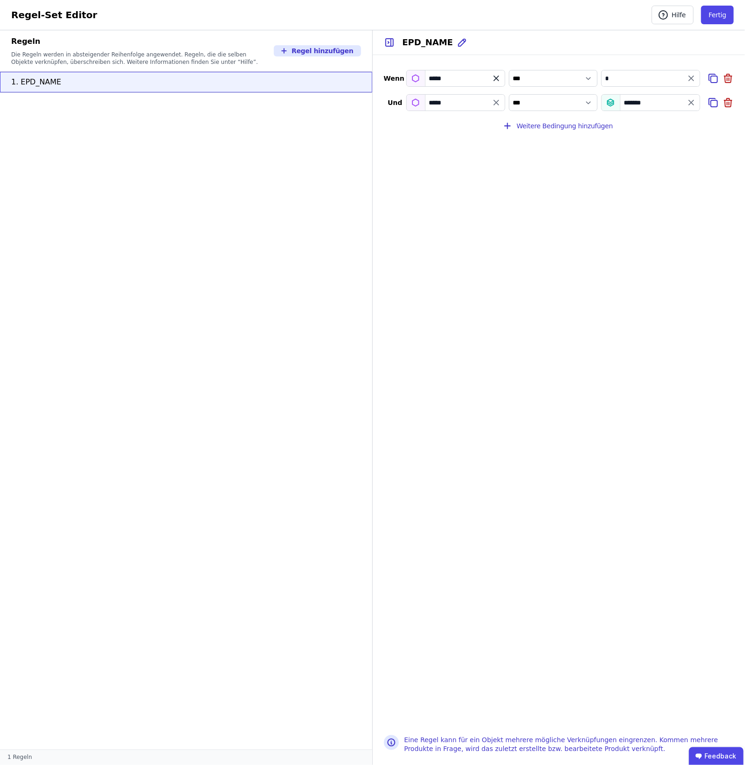
click at [493, 82] on icon "filter_by" at bounding box center [496, 78] width 9 height 9
click at [451, 82] on input "filter_by" at bounding box center [456, 78] width 98 height 17
click at [453, 121] on span "Importierte Eigenschaften / Extra" at bounding box center [468, 118] width 109 height 7
type input "********"
drag, startPoint x: 495, startPoint y: 101, endPoint x: 486, endPoint y: 101, distance: 8.4
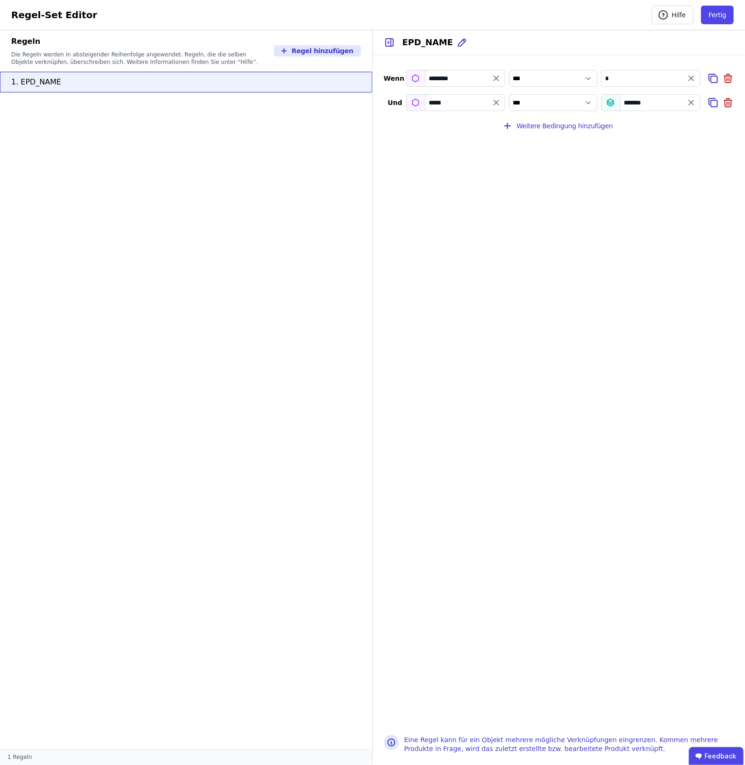
click at [496, 101] on icon "filter_by" at bounding box center [496, 102] width 9 height 9
click at [468, 101] on input "filter_by" at bounding box center [456, 102] width 98 height 17
click at [449, 133] on div "EPD_NAME" at bounding box center [468, 133] width 109 height 9
type input "********"
drag, startPoint x: 640, startPoint y: 108, endPoint x: 656, endPoint y: 103, distance: 16.1
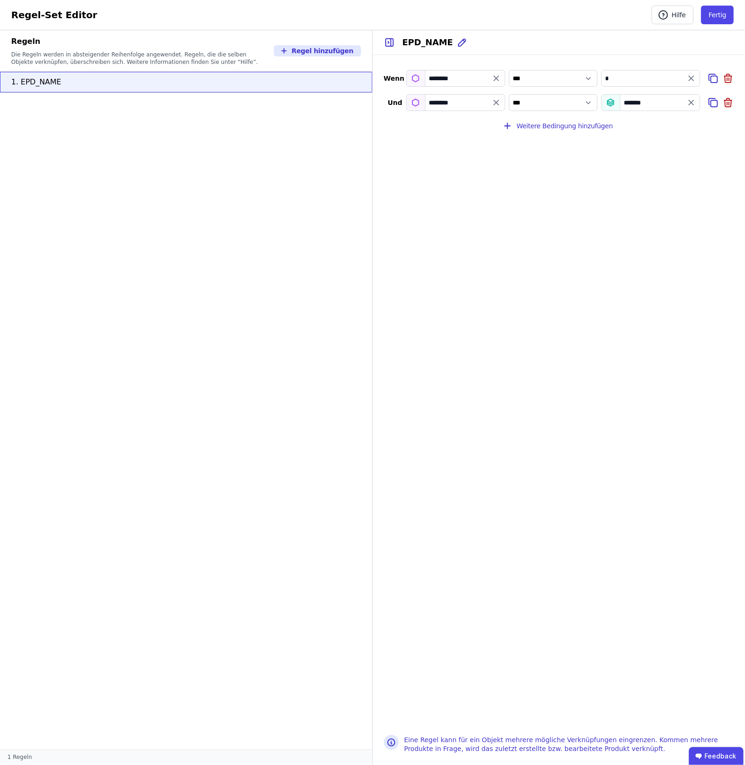
click at [643, 106] on div "*******" at bounding box center [650, 102] width 99 height 17
click at [699, 99] on div "*******" at bounding box center [650, 102] width 99 height 17
click at [691, 99] on icon "value" at bounding box center [691, 102] width 9 height 9
click at [685, 100] on input "value" at bounding box center [651, 102] width 98 height 17
click at [642, 186] on div "EPD-Name" at bounding box center [634, 188] width 51 height 9
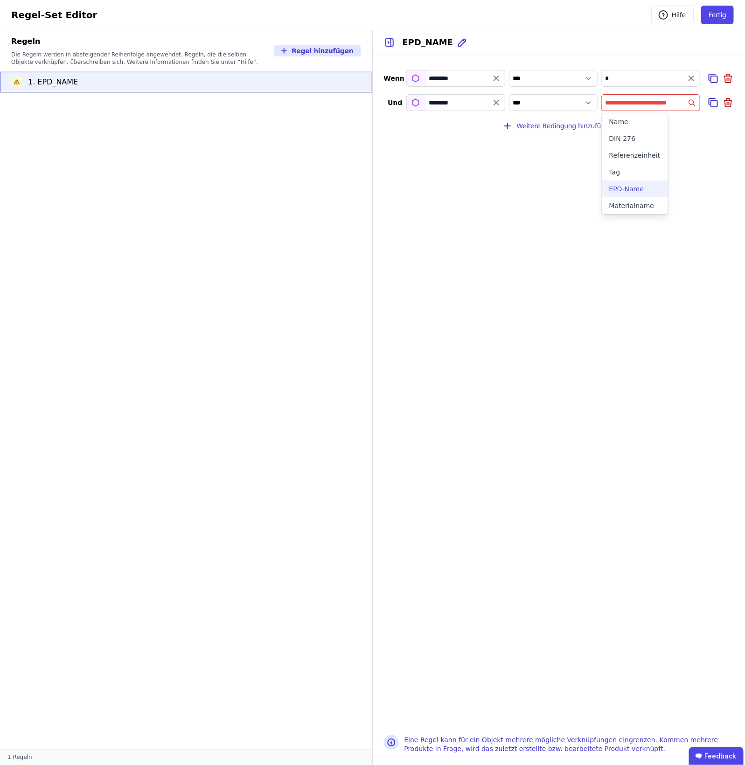
select select "**********"
type input "********"
drag, startPoint x: 660, startPoint y: 76, endPoint x: 666, endPoint y: 76, distance: 5.6
click at [661, 76] on input "*" at bounding box center [651, 78] width 98 height 17
click at [696, 78] on input "*" at bounding box center [651, 78] width 98 height 17
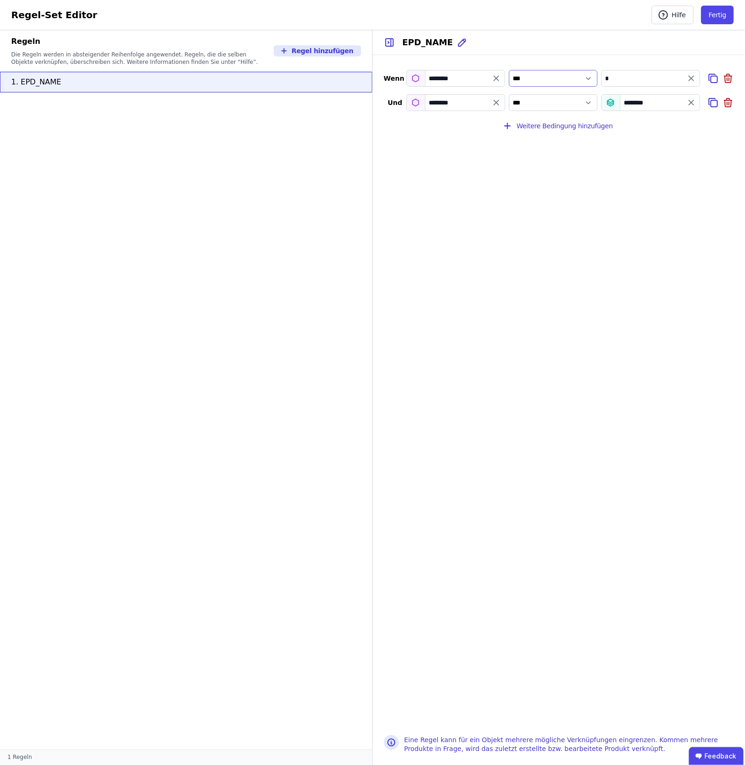
click at [559, 81] on select "**********" at bounding box center [553, 78] width 89 height 17
select select "********"
click at [509, 70] on select "**********" at bounding box center [553, 78] width 89 height 17
click at [692, 80] on icon "value" at bounding box center [691, 78] width 9 height 9
click at [664, 82] on input "value" at bounding box center [651, 78] width 98 height 17
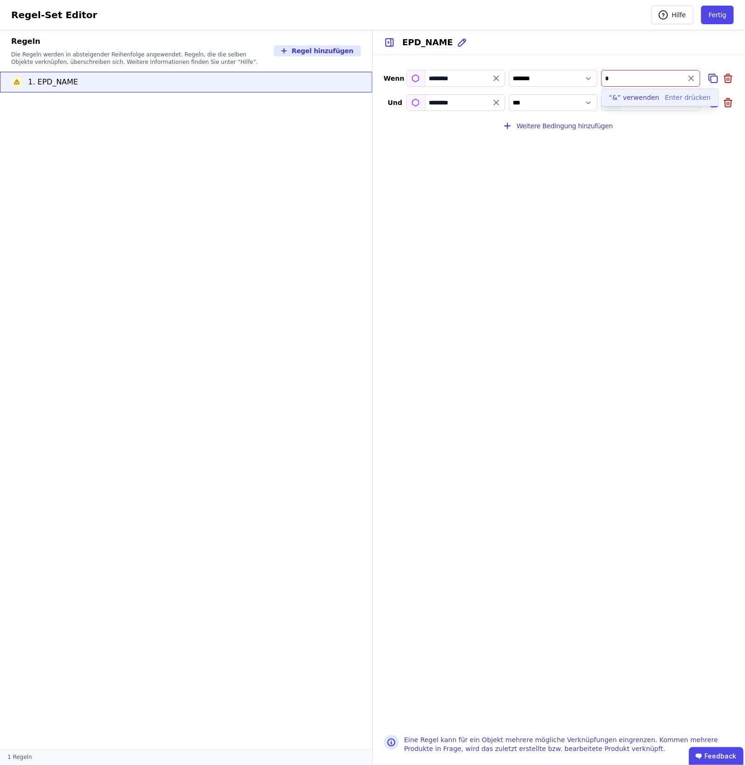
type input "*"
click at [671, 49] on div "EPD_NAME" at bounding box center [559, 42] width 373 height 25
click at [651, 76] on input "value" at bounding box center [651, 78] width 98 height 17
type input "*"
click at [636, 94] on div "“&” verwenden" at bounding box center [634, 97] width 50 height 9
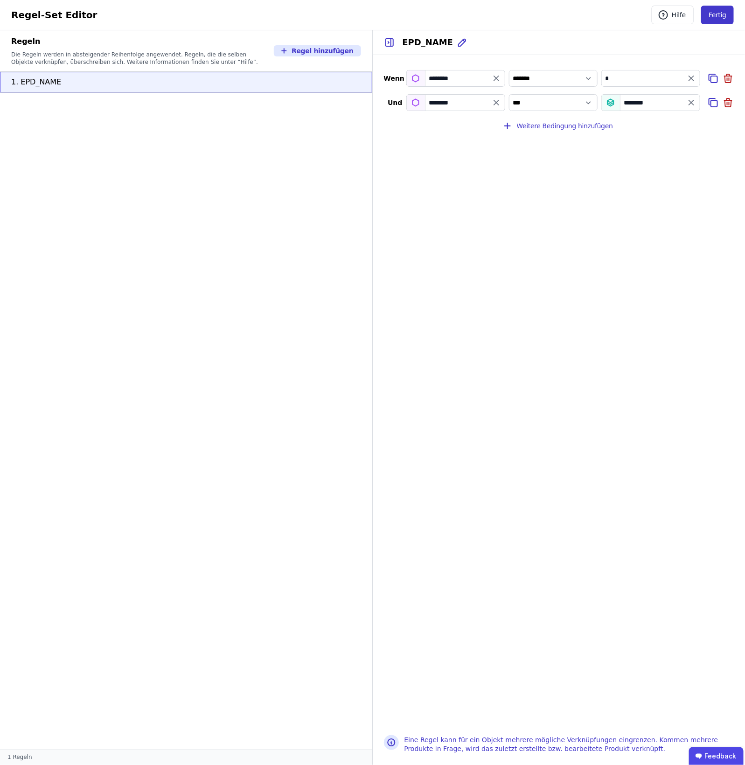
click at [719, 11] on button "Fertig" at bounding box center [717, 15] width 33 height 19
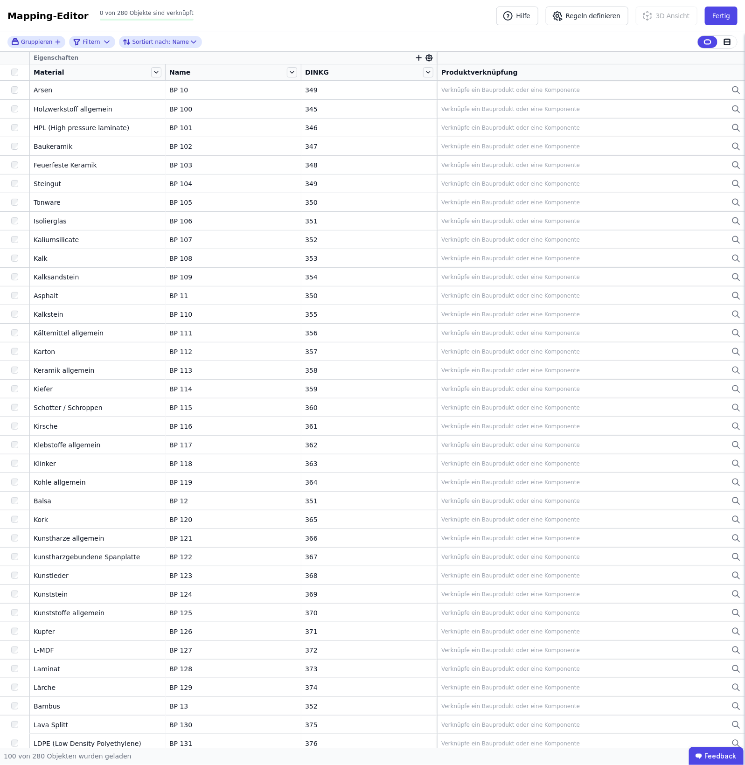
click at [5, 75] on div at bounding box center [15, 72] width 22 height 7
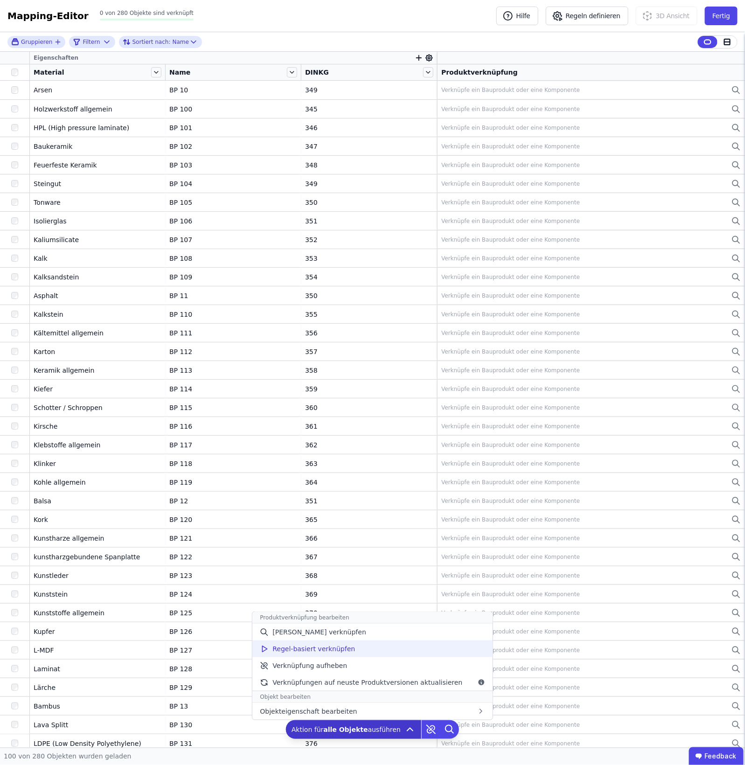
click at [414, 645] on div "Regel-basiert verknüpfen" at bounding box center [372, 648] width 240 height 17
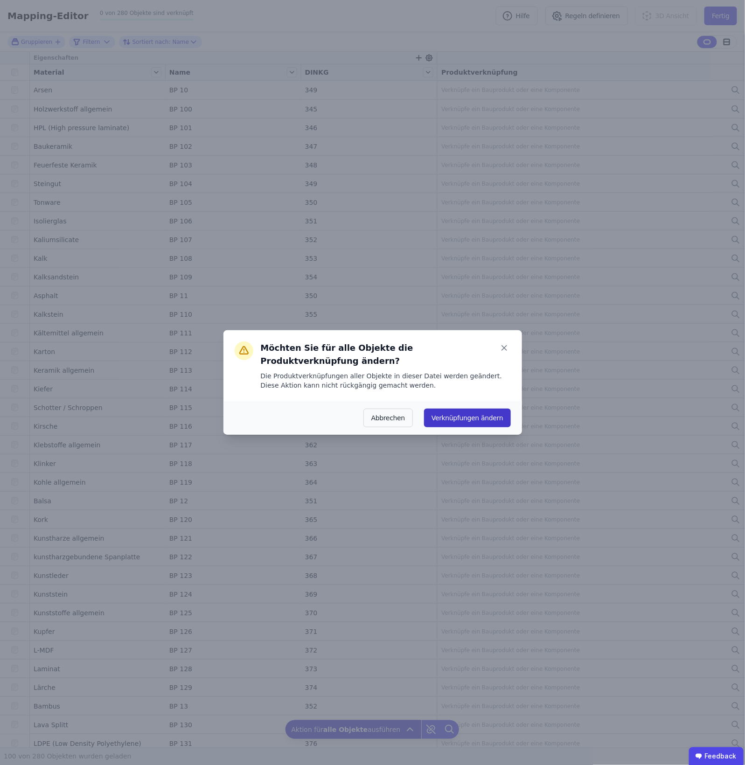
click at [479, 409] on button "Verknüpfungen ändern" at bounding box center [467, 418] width 86 height 19
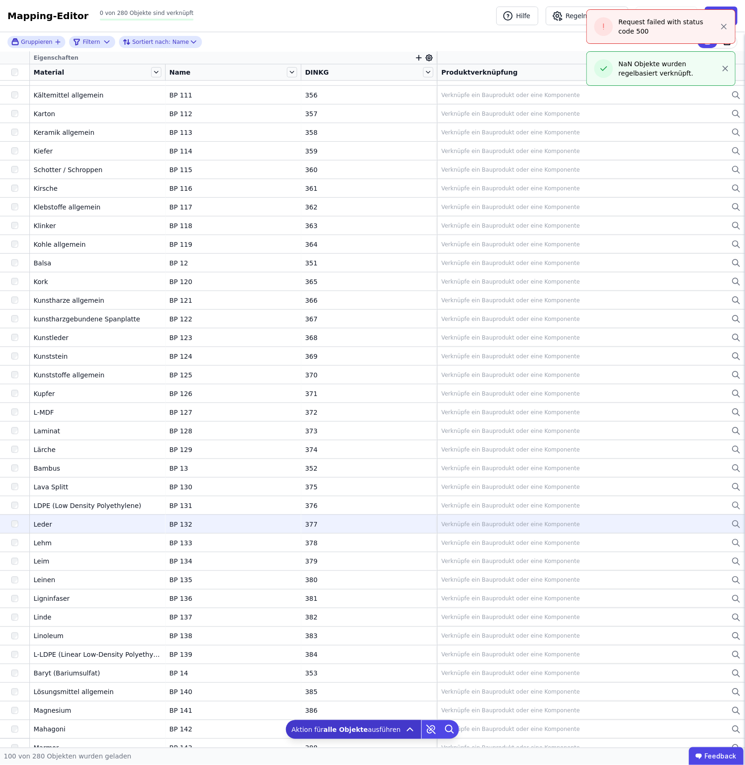
scroll to position [58, 0]
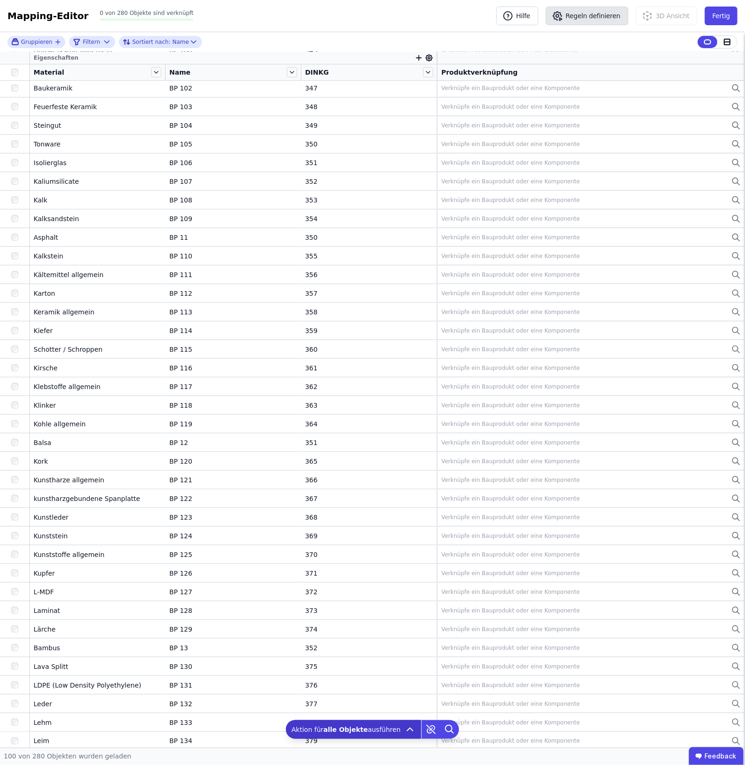
click at [582, 20] on button "Regeln definieren" at bounding box center [587, 16] width 83 height 19
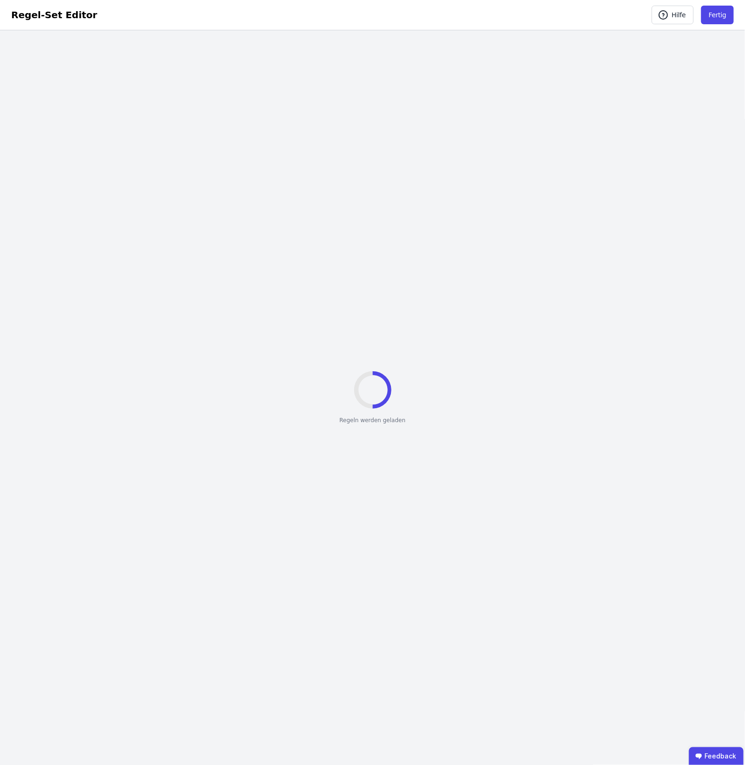
select select "********"
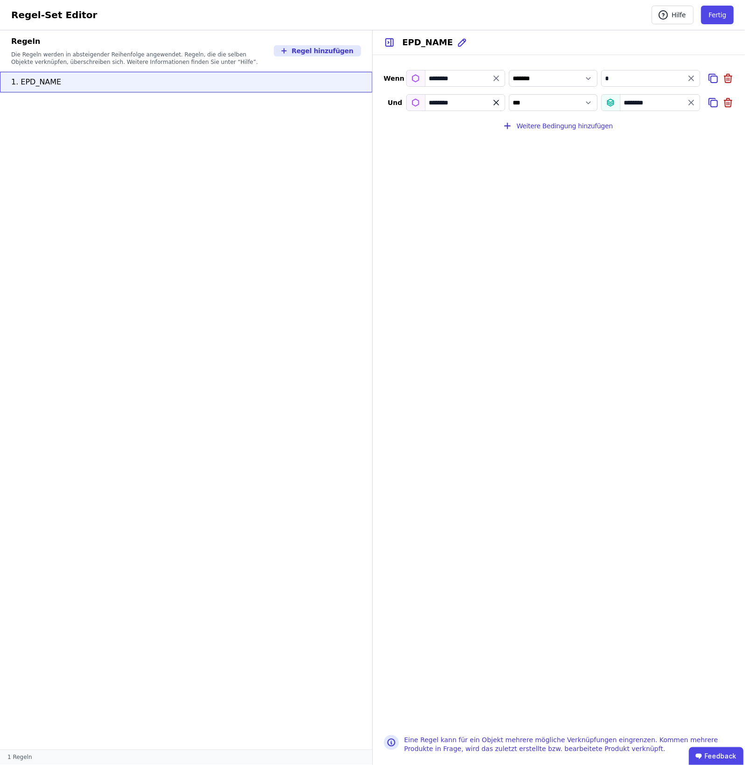
click at [495, 101] on icon "filter_by" at bounding box center [496, 102] width 9 height 9
click at [453, 108] on input "filter_by" at bounding box center [456, 102] width 98 height 17
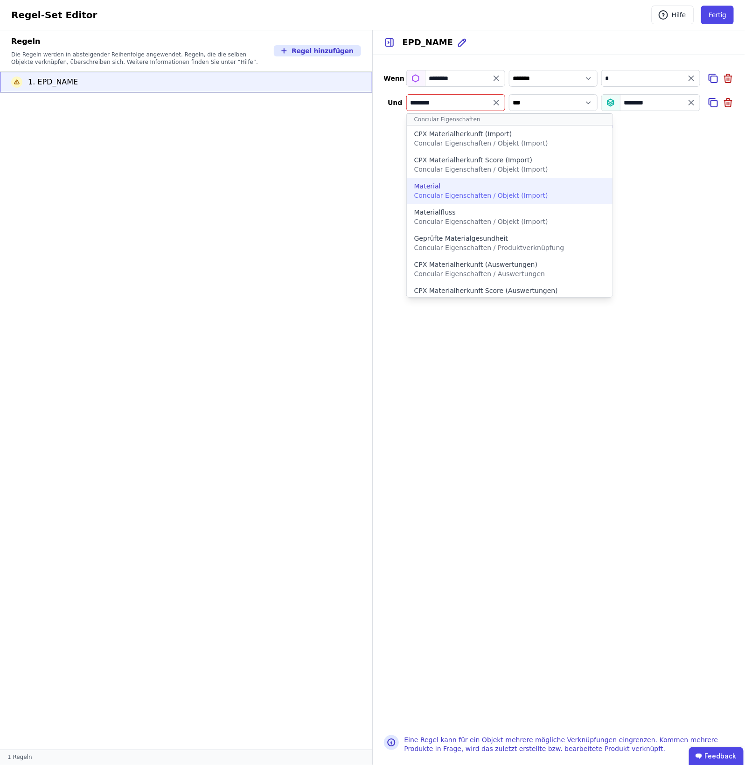
type input "********"
click at [433, 182] on div "Material" at bounding box center [427, 185] width 27 height 9
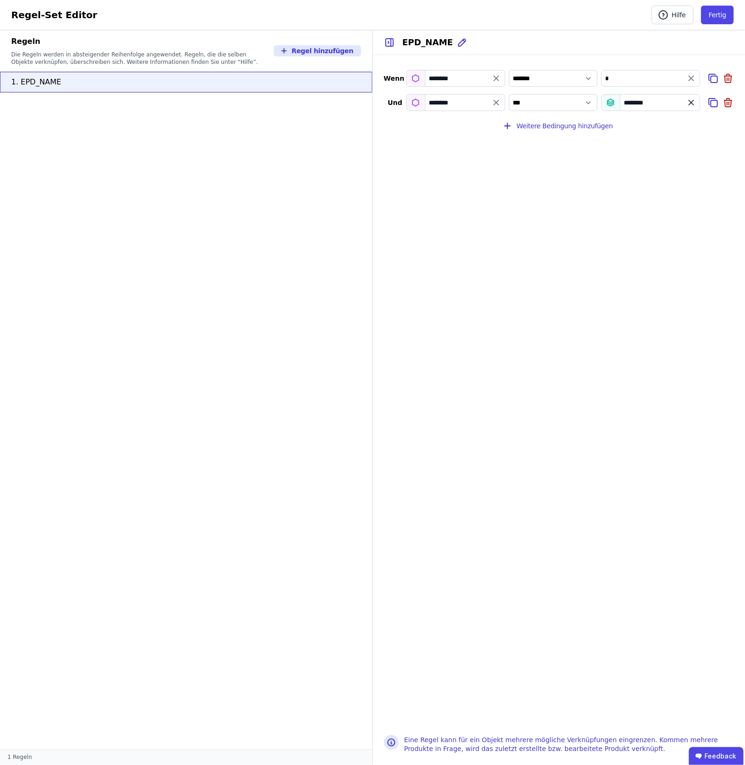
click at [689, 101] on icon "value" at bounding box center [691, 102] width 5 height 5
click at [689, 101] on input "value" at bounding box center [651, 102] width 98 height 17
click at [636, 208] on div "Materialname" at bounding box center [631, 205] width 45 height 9
select select "**********"
type input "**********"
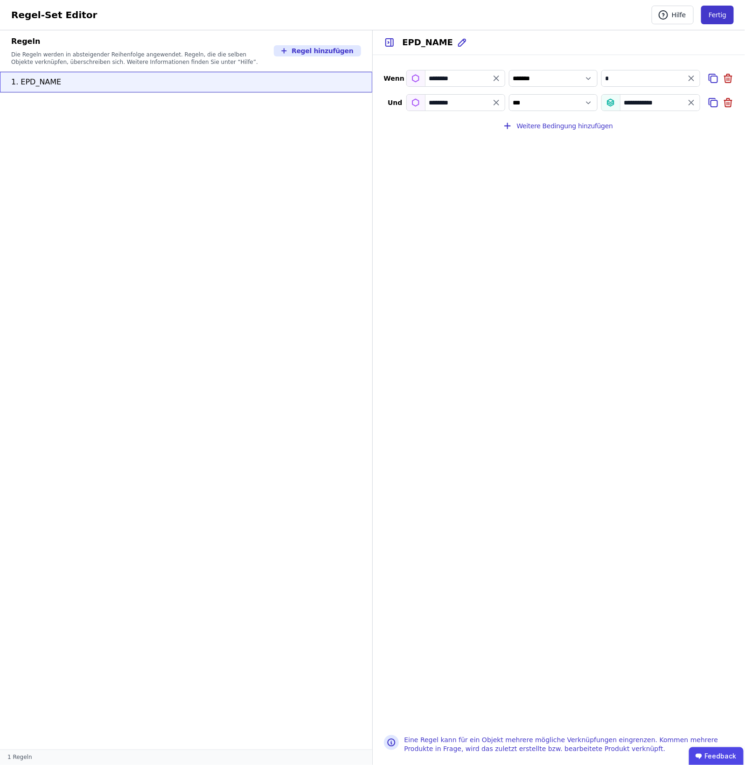
click at [705, 7] on button "Fertig" at bounding box center [717, 15] width 33 height 19
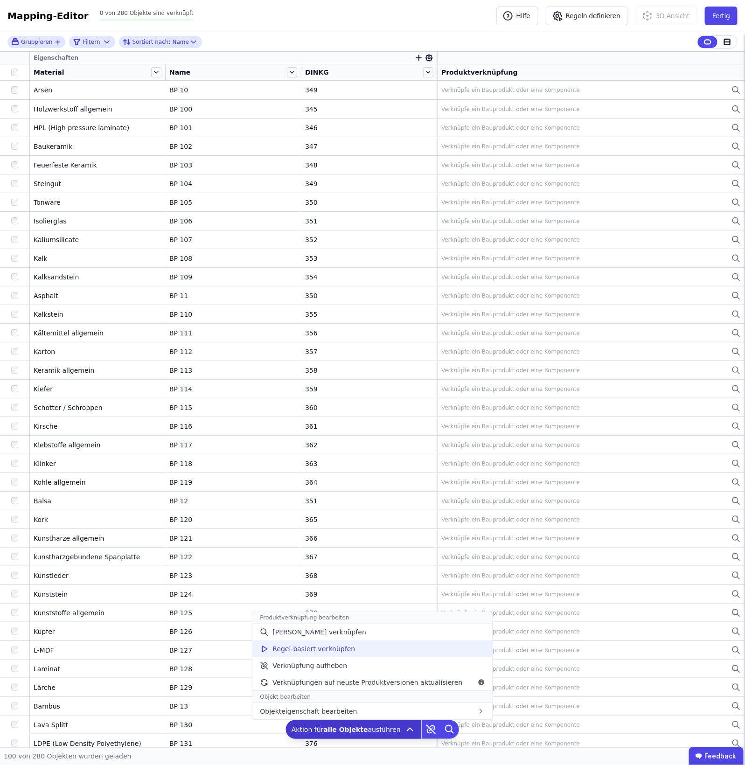
click at [358, 656] on div "Regel-basiert verknüpfen" at bounding box center [372, 648] width 240 height 17
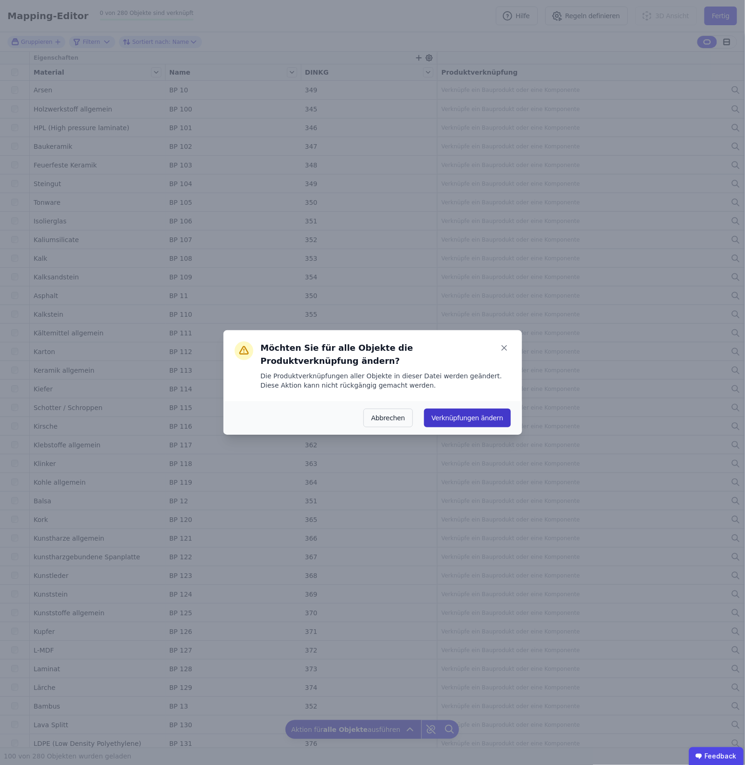
click at [483, 409] on button "Verknüpfungen ändern" at bounding box center [467, 418] width 86 height 19
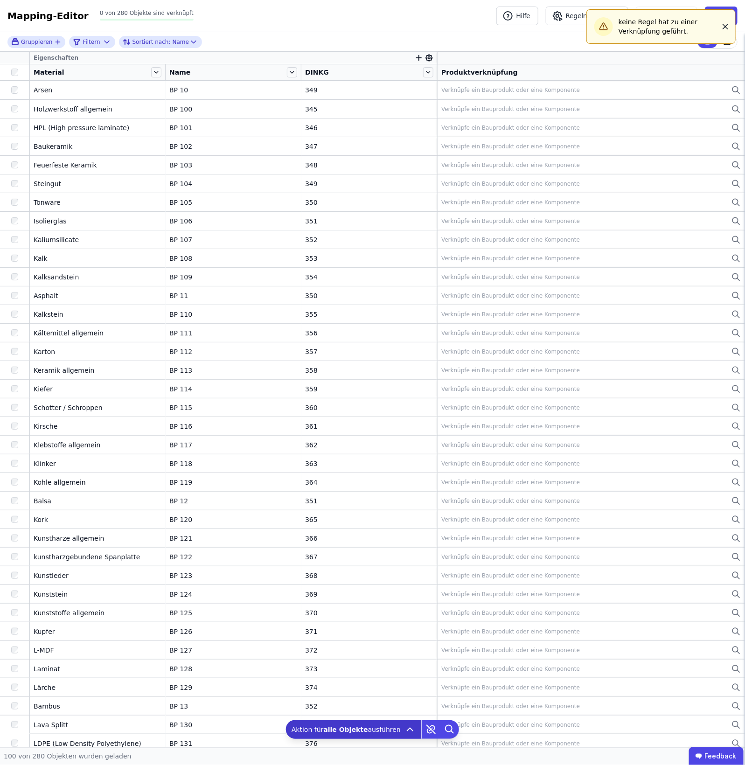
click at [724, 26] on icon "button" at bounding box center [725, 26] width 5 height 5
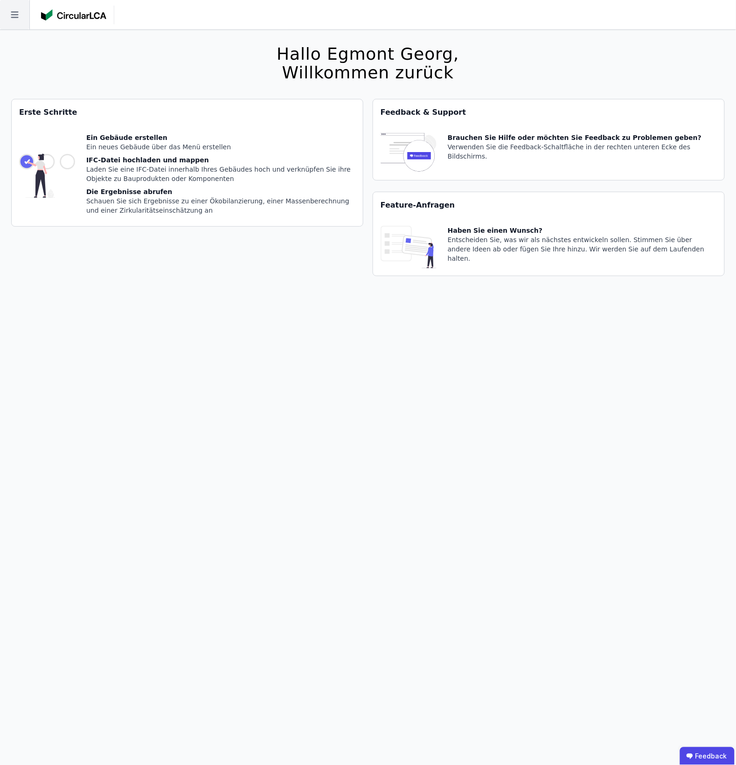
click at [14, 14] on icon at bounding box center [14, 15] width 7 height 7
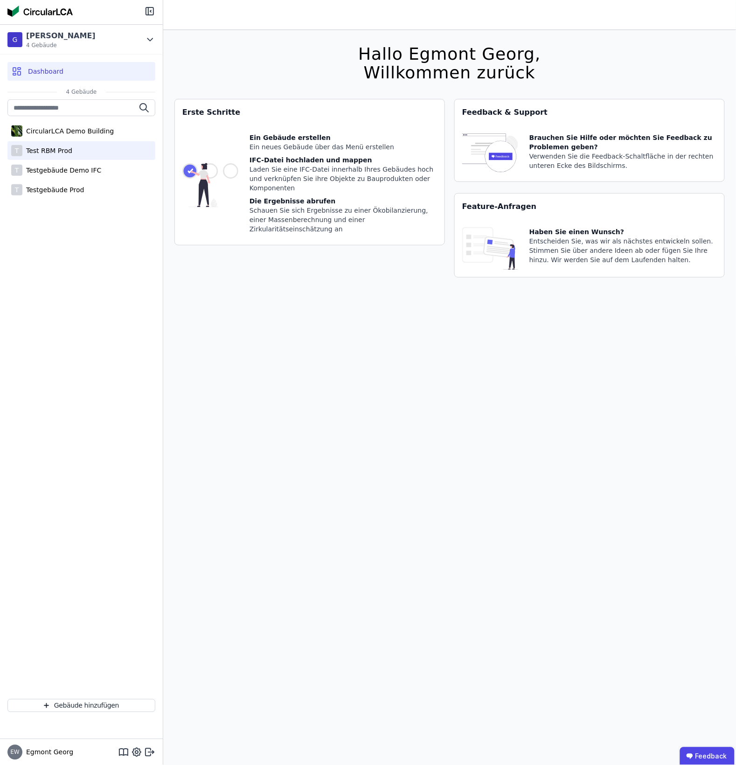
click at [70, 148] on div "T Test RBM Prod" at bounding box center [81, 150] width 148 height 19
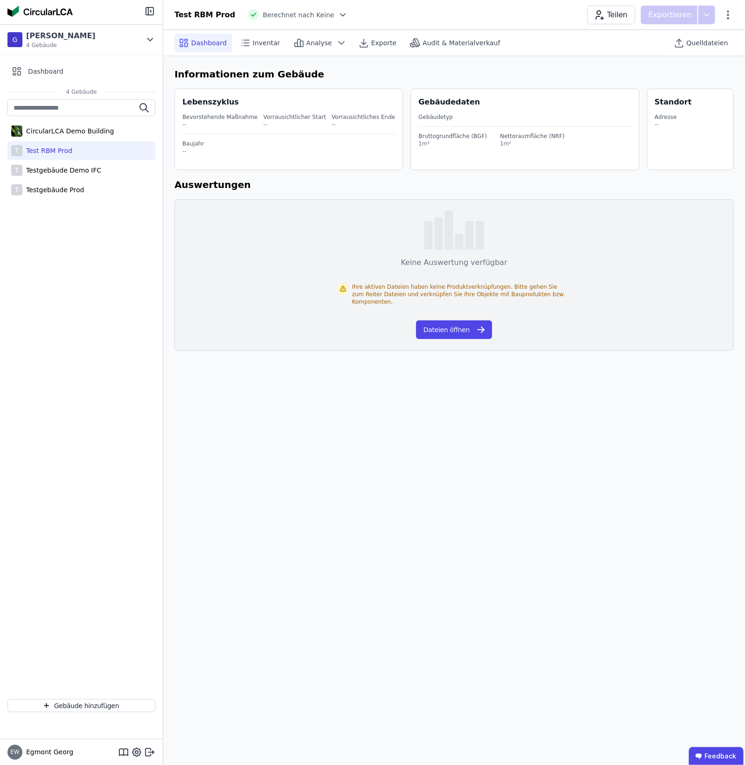
drag, startPoint x: 694, startPoint y: 39, endPoint x: 686, endPoint y: 53, distance: 16.1
click at [689, 47] on div "Quelldateien" at bounding box center [702, 43] width 64 height 19
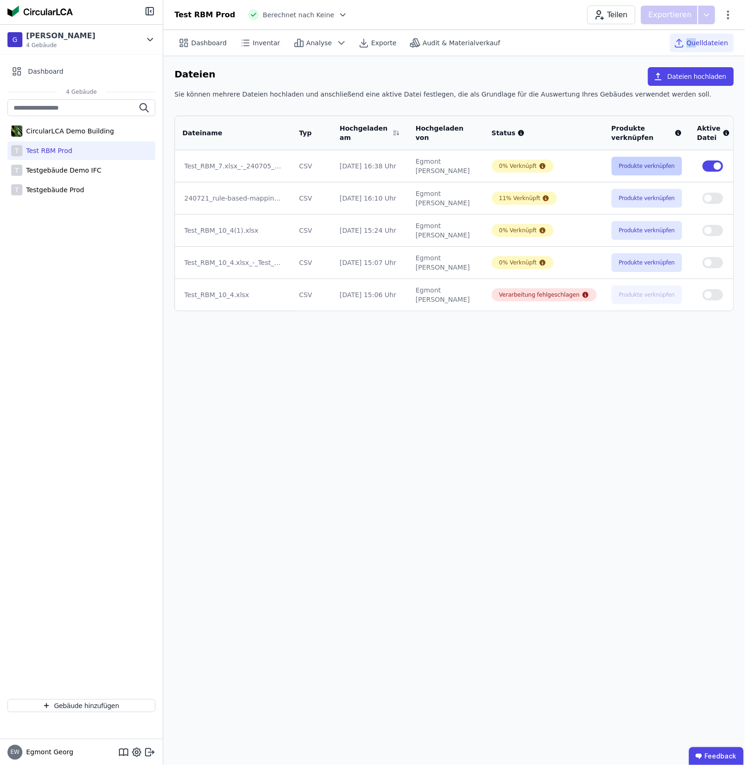
click at [611, 174] on button "Produkte verknüpfen" at bounding box center [646, 166] width 71 height 19
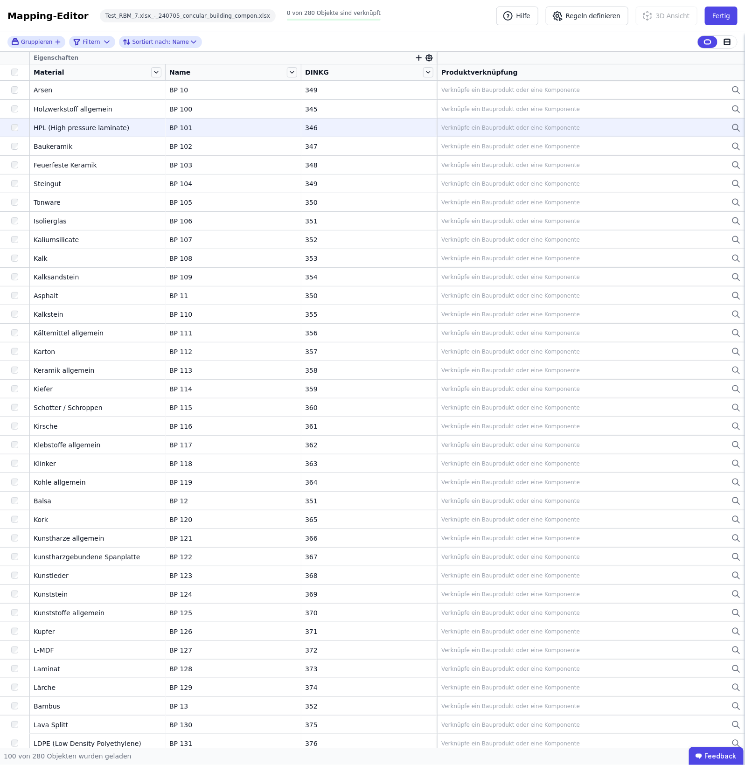
click at [301, 132] on td "346 346" at bounding box center [369, 127] width 136 height 19
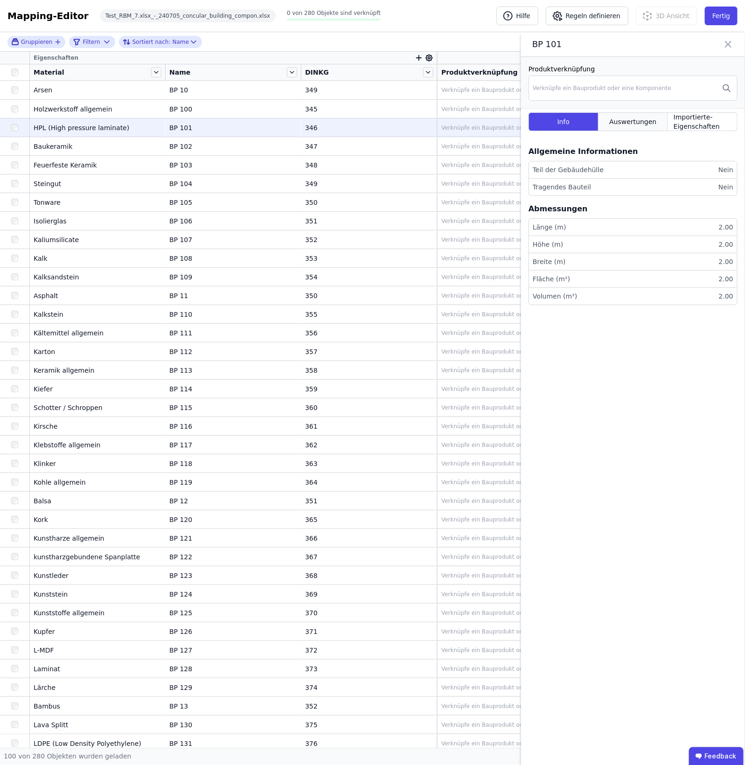
click at [660, 116] on div "Auswertungen" at bounding box center [632, 121] width 69 height 19
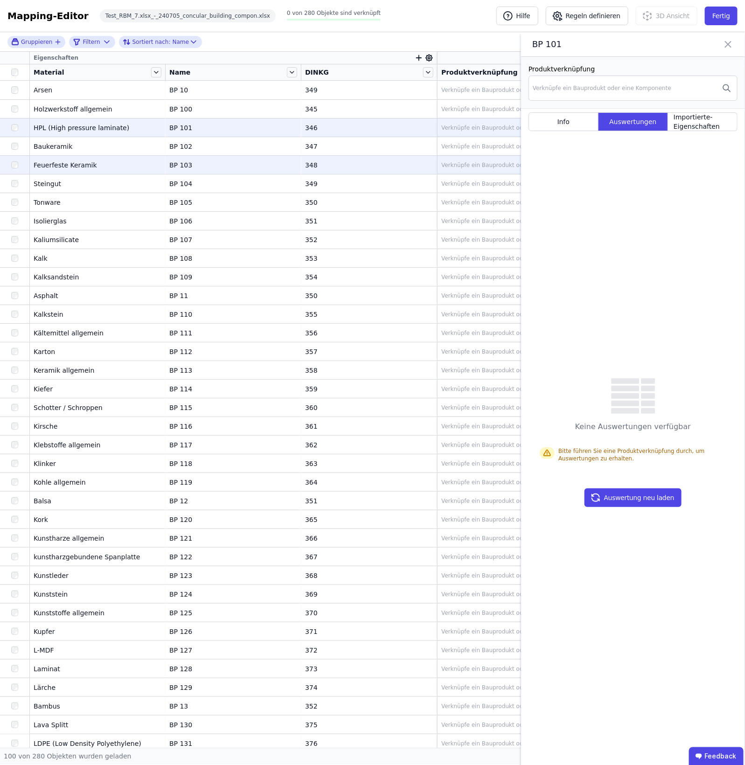
click at [355, 159] on td "348 348" at bounding box center [369, 164] width 136 height 19
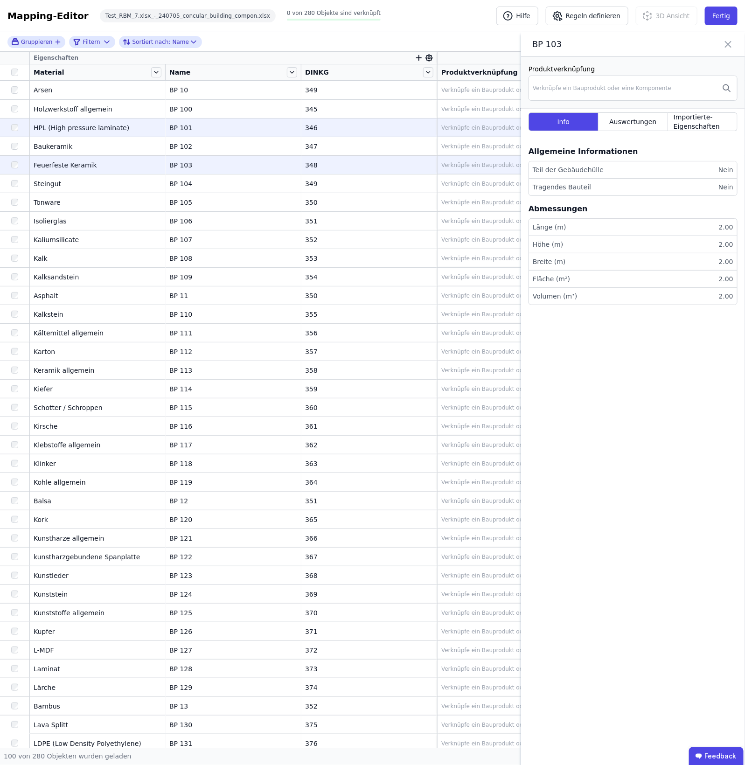
click at [470, 123] on div "Verknüpfe ein Bauprodukt oder eine Komponente" at bounding box center [590, 127] width 299 height 11
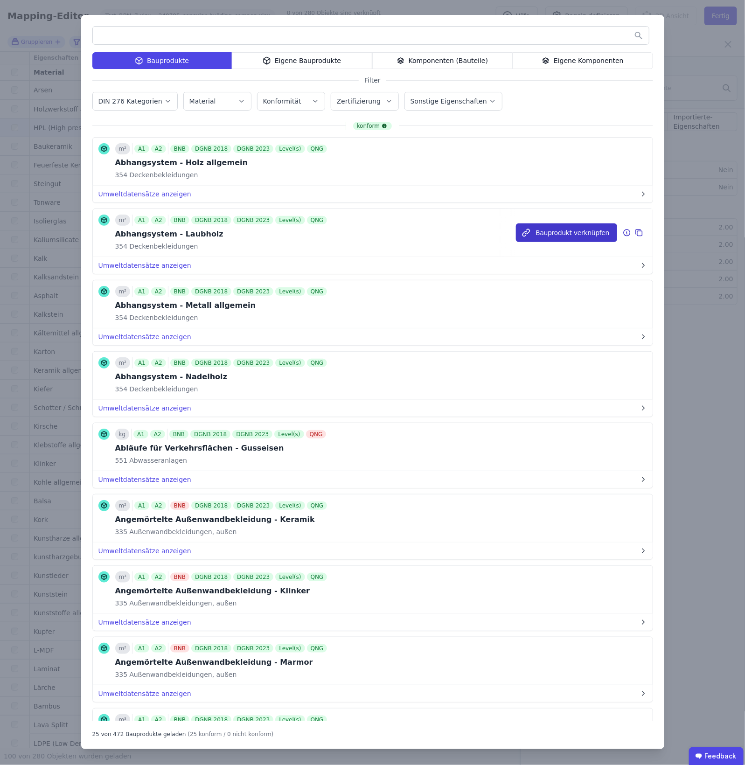
click at [568, 237] on button "Bauprodukt verknüpfen" at bounding box center [566, 232] width 101 height 19
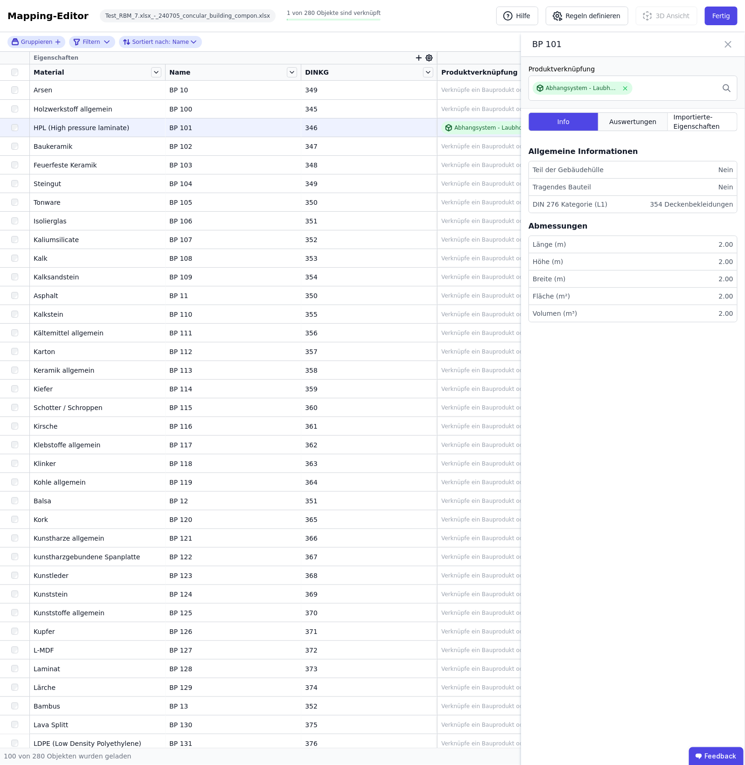
click at [627, 119] on span "Auswertungen" at bounding box center [632, 121] width 47 height 9
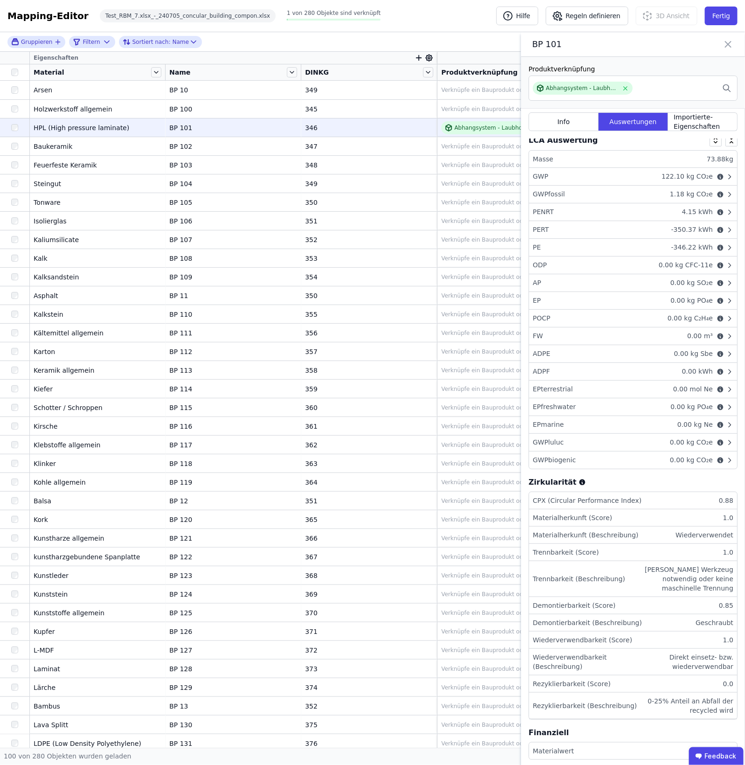
scroll to position [15, 0]
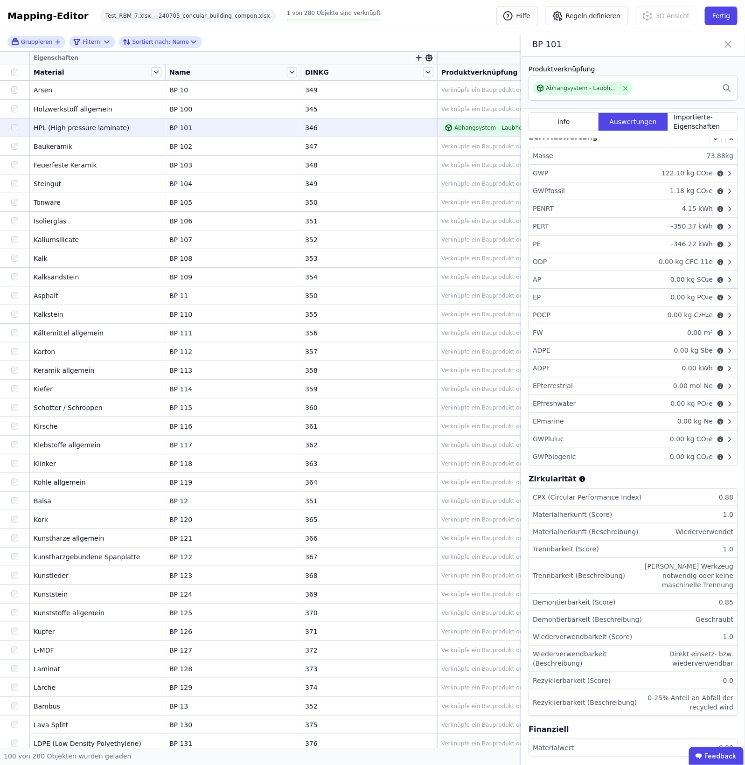
click at [673, 215] on div "PENRT 4.15 kWh" at bounding box center [633, 209] width 208 height 18
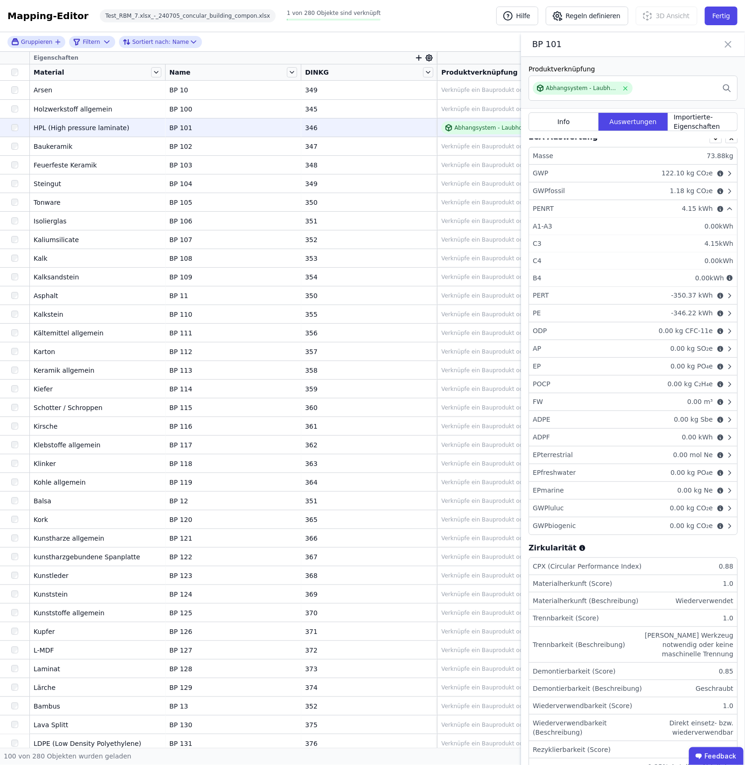
click at [673, 215] on div "PENRT 4.15 kWh" at bounding box center [633, 209] width 208 height 18
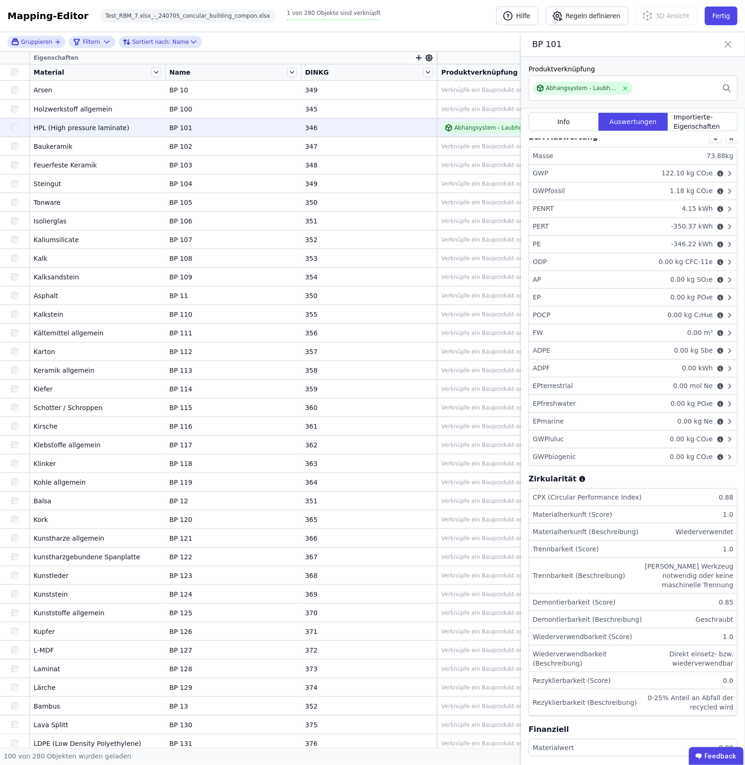
click at [654, 244] on div "PE -346.22 kWh" at bounding box center [633, 245] width 208 height 18
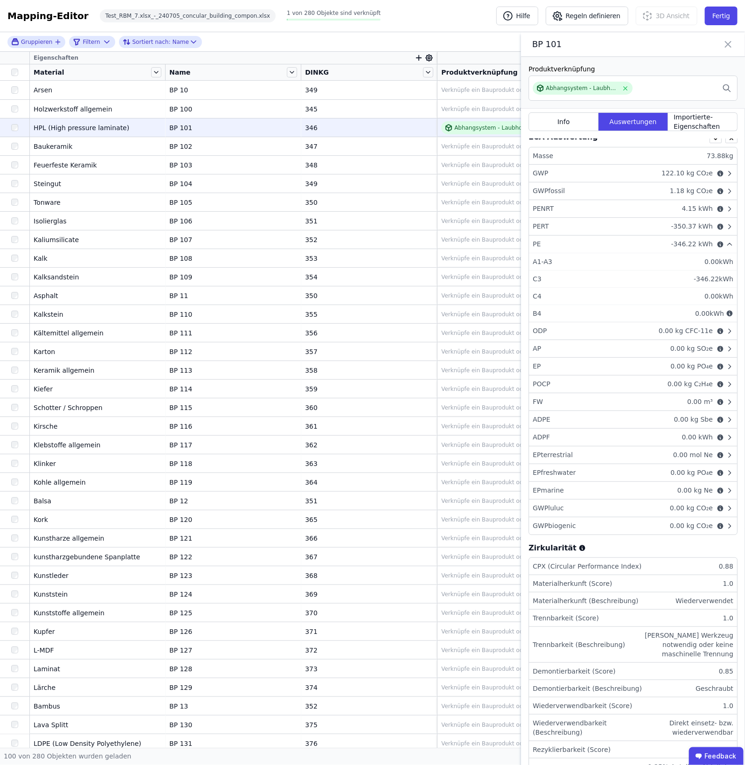
click at [654, 244] on div "PE -346.22 kWh" at bounding box center [633, 245] width 208 height 18
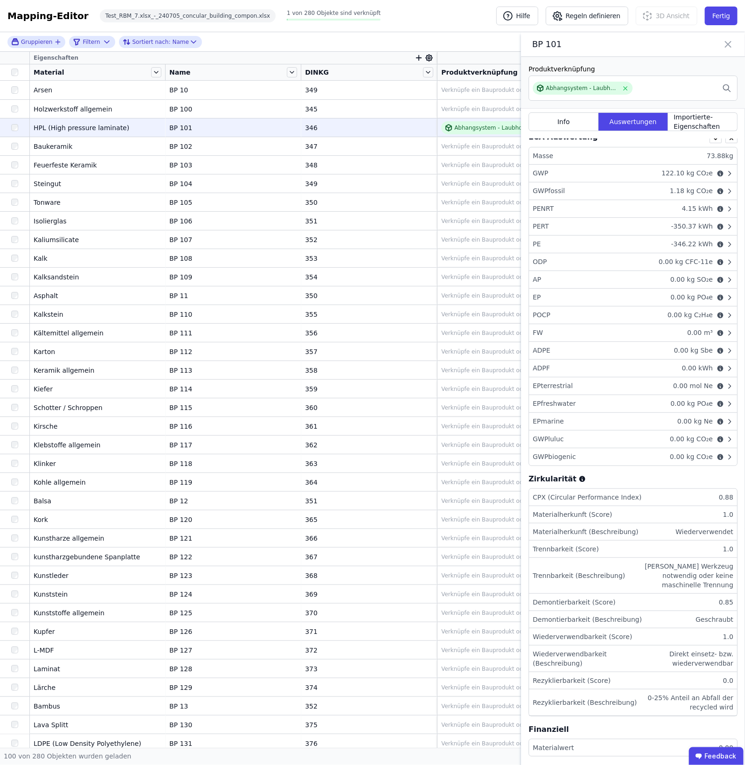
click at [651, 271] on div "ODP 0.00 kg CFC-11e" at bounding box center [633, 262] width 208 height 18
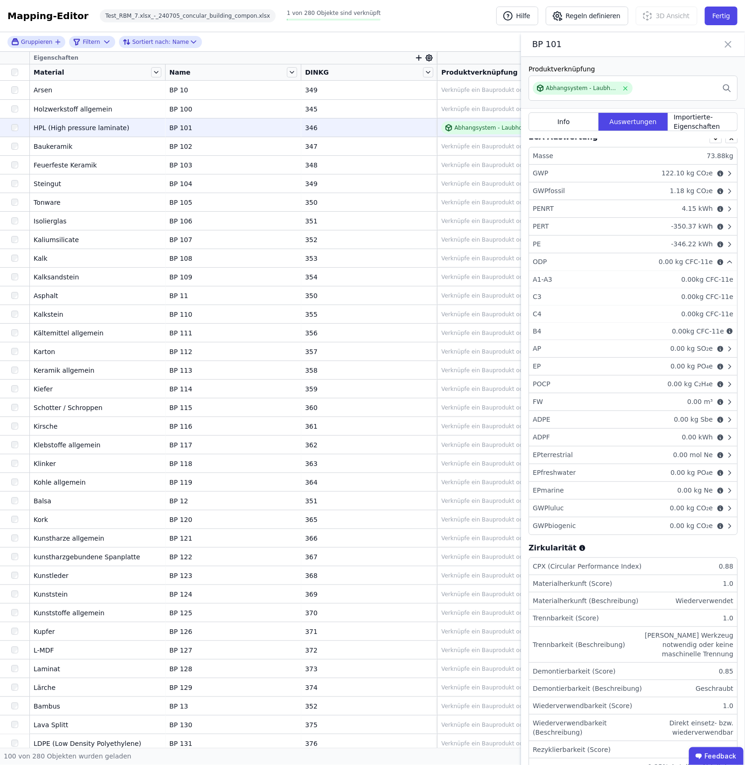
click at [655, 257] on div "ODP 0.00 kg CFC-11e" at bounding box center [633, 262] width 208 height 18
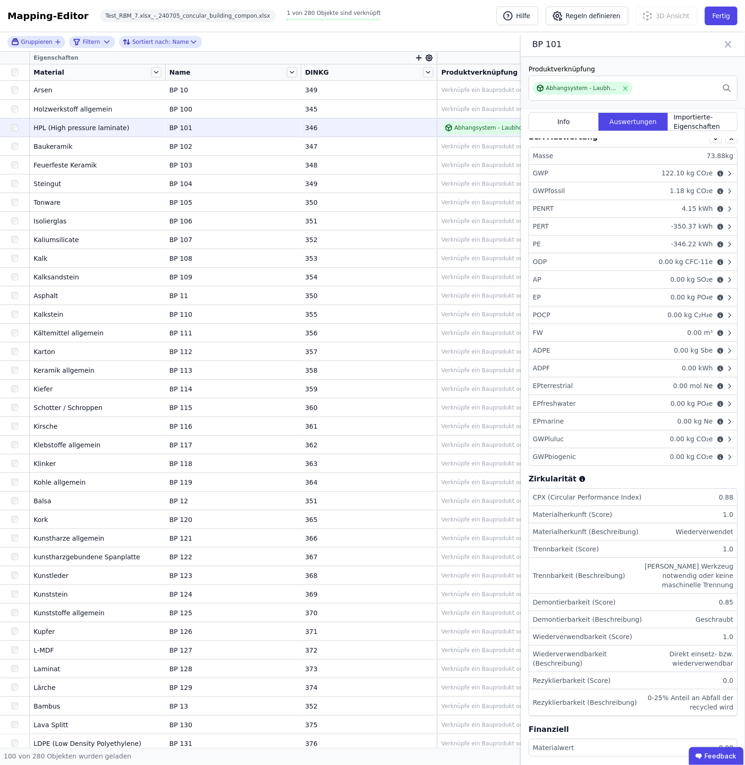
scroll to position [0, 0]
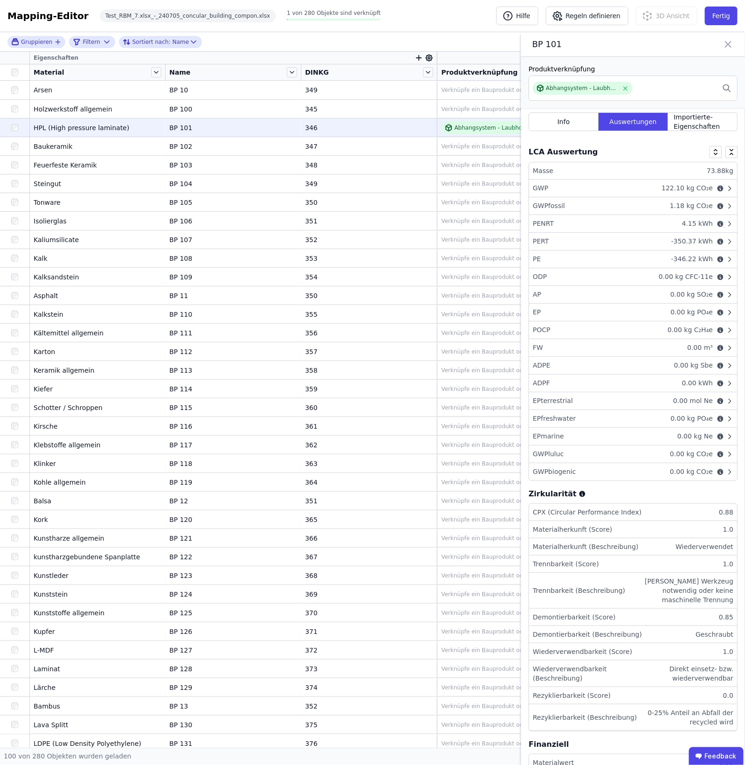
click at [716, 242] on icon at bounding box center [719, 241] width 7 height 7
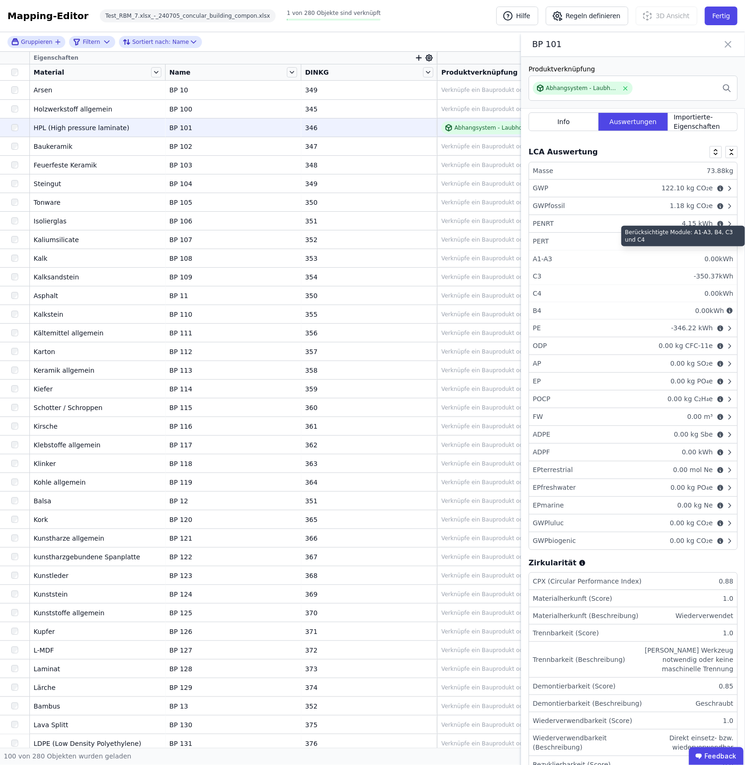
click at [716, 242] on icon at bounding box center [719, 241] width 7 height 7
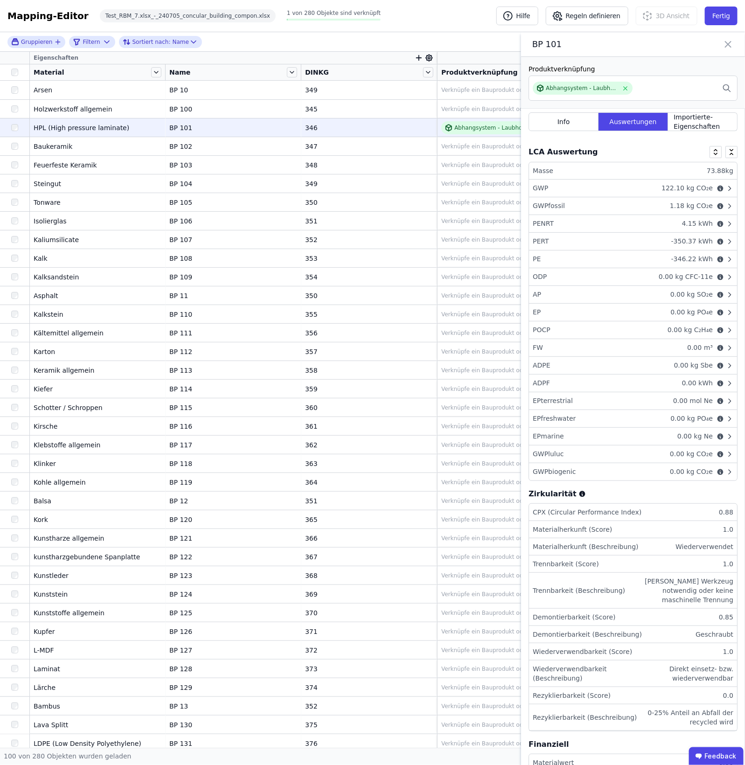
click at [684, 268] on div "PE -346.22 kWh" at bounding box center [633, 259] width 208 height 18
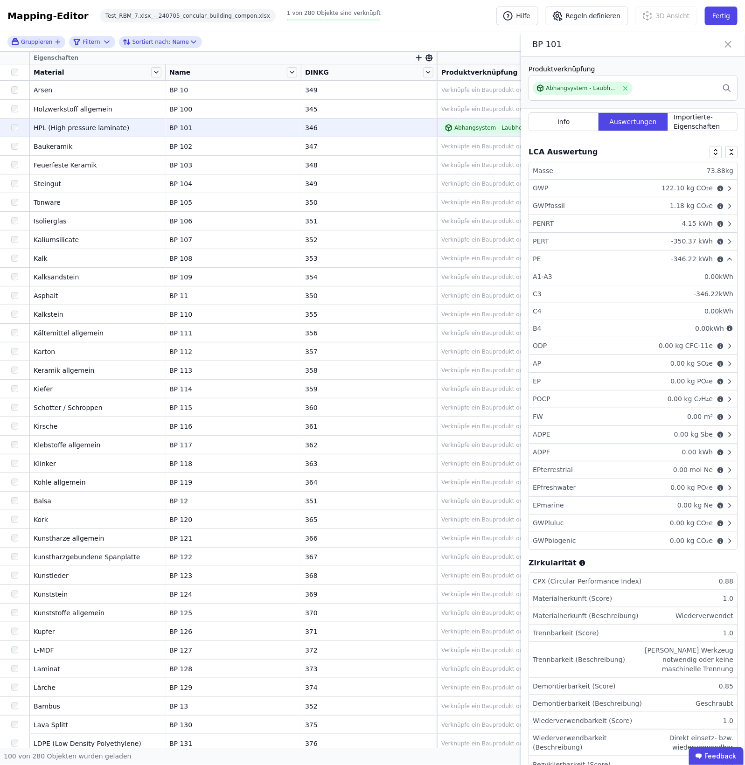
click at [682, 268] on div "PE -346.22 kWh" at bounding box center [633, 259] width 208 height 18
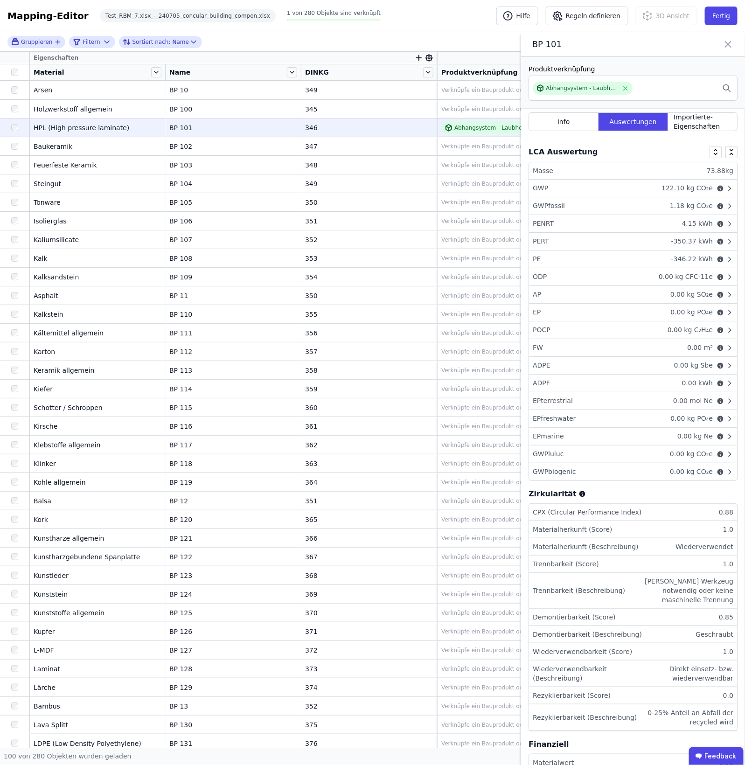
click at [661, 306] on div "EP 0.00 kg PO₄e" at bounding box center [633, 313] width 208 height 18
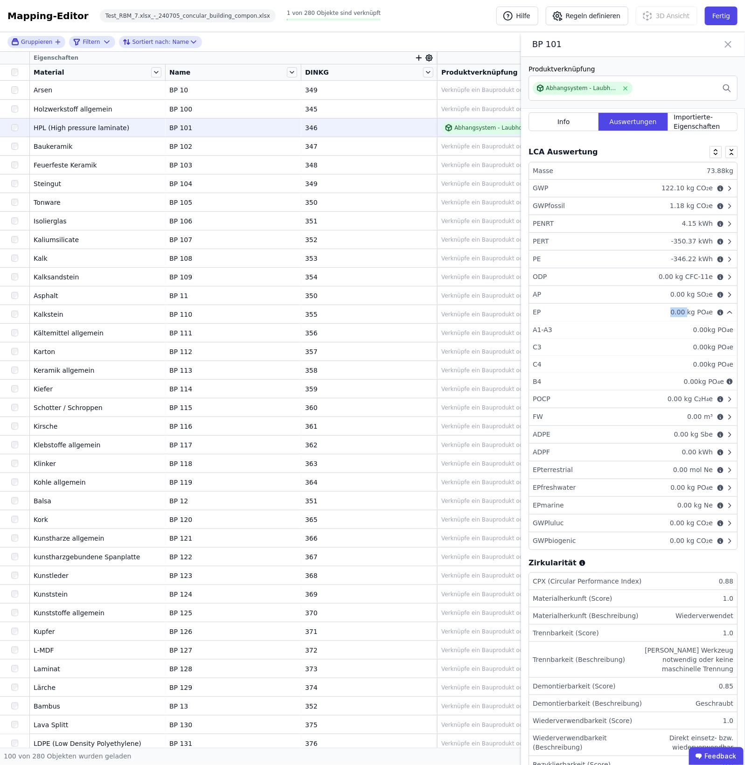
click at [661, 306] on div "EP 0.00 kg PO₄e" at bounding box center [633, 313] width 208 height 18
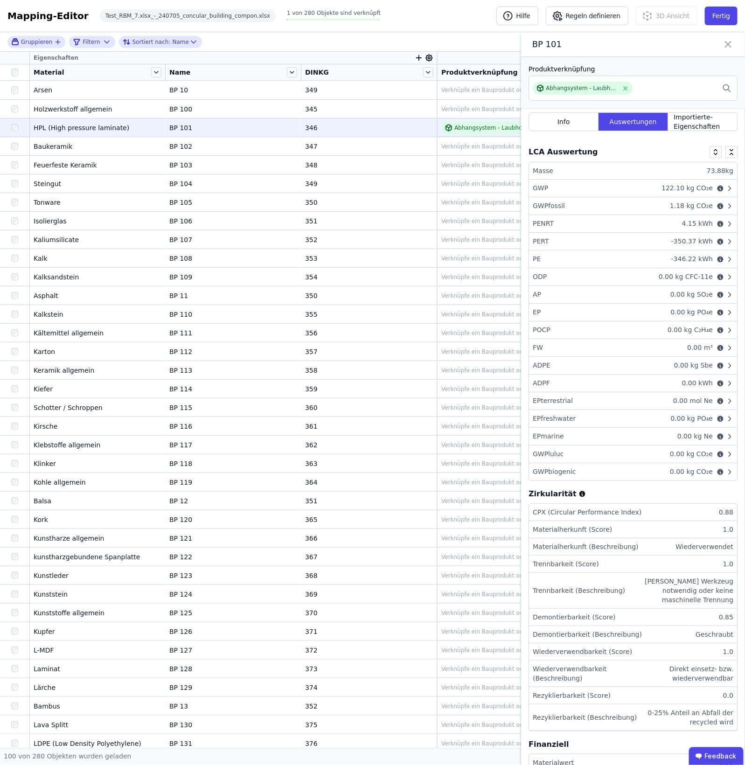
click at [666, 281] on div "0.00 kg CFC-11e" at bounding box center [686, 277] width 62 height 10
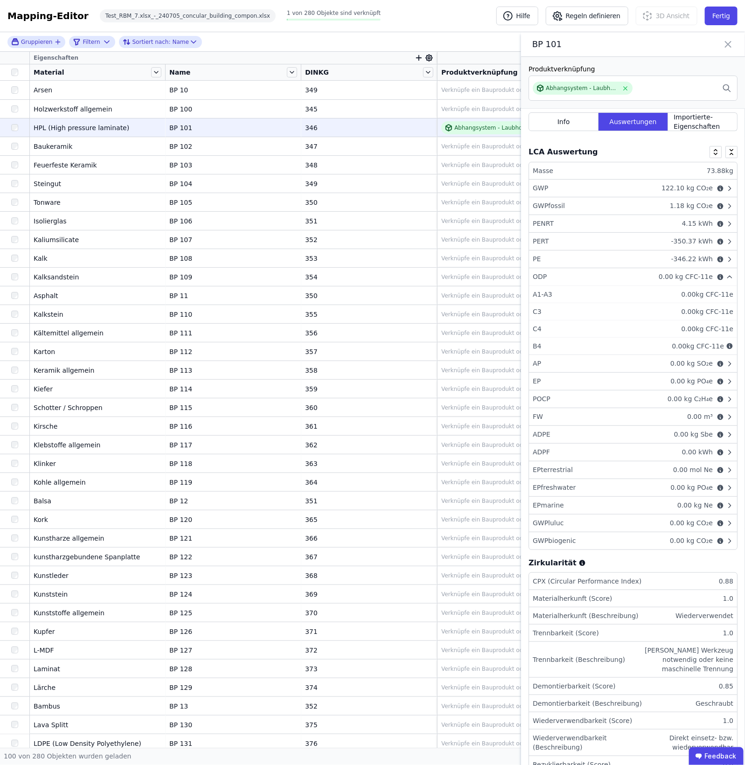
click at [666, 281] on div "0.00 kg CFC-11e" at bounding box center [686, 277] width 62 height 10
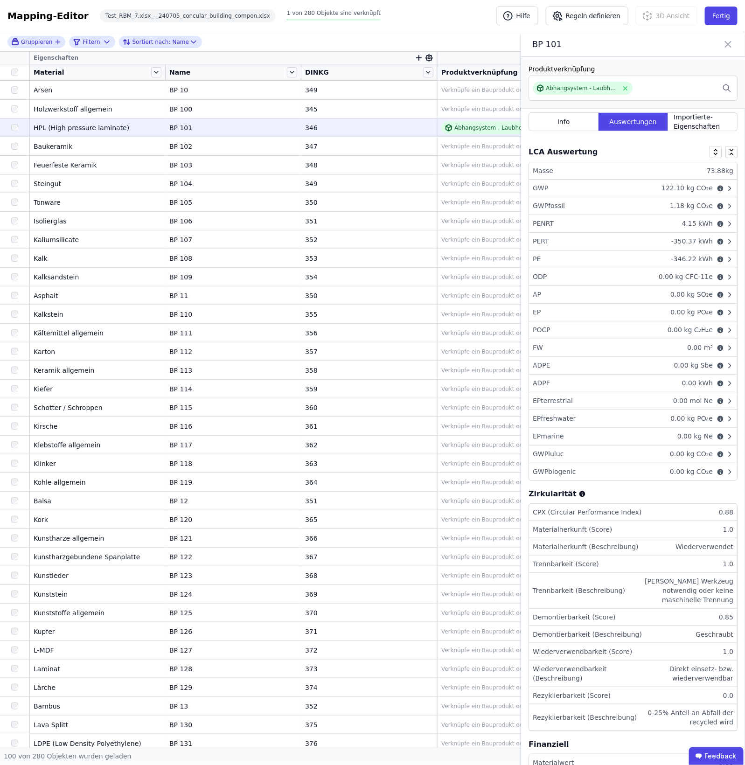
click at [612, 294] on div "AP 0.00 kg SO₂e" at bounding box center [633, 295] width 208 height 18
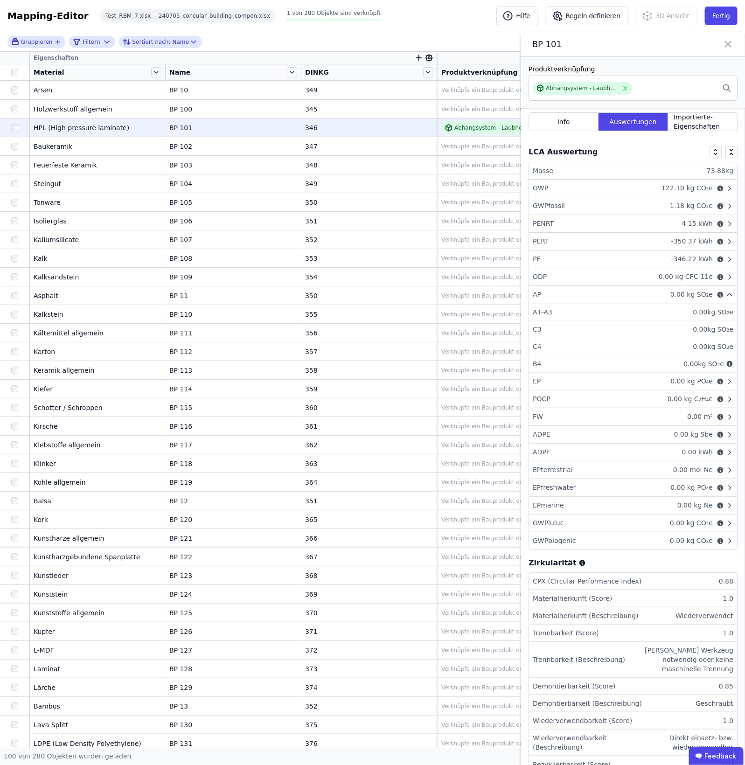
drag, startPoint x: 613, startPoint y: 297, endPoint x: 617, endPoint y: 301, distance: 5.7
click at [613, 298] on div "AP 0.00 kg SO₂e" at bounding box center [633, 295] width 208 height 18
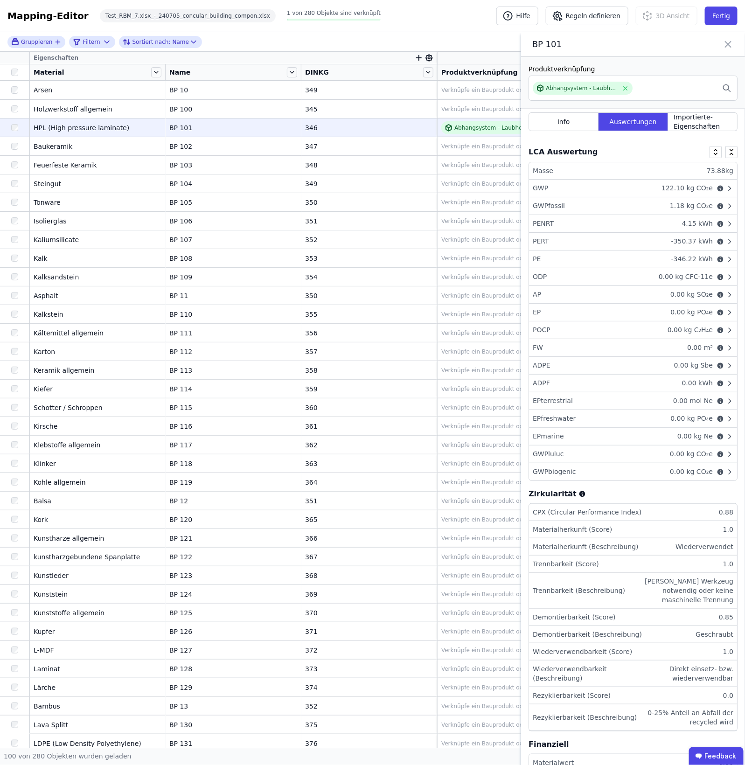
click at [617, 301] on div "AP 0.00 kg SO₂e" at bounding box center [633, 295] width 208 height 18
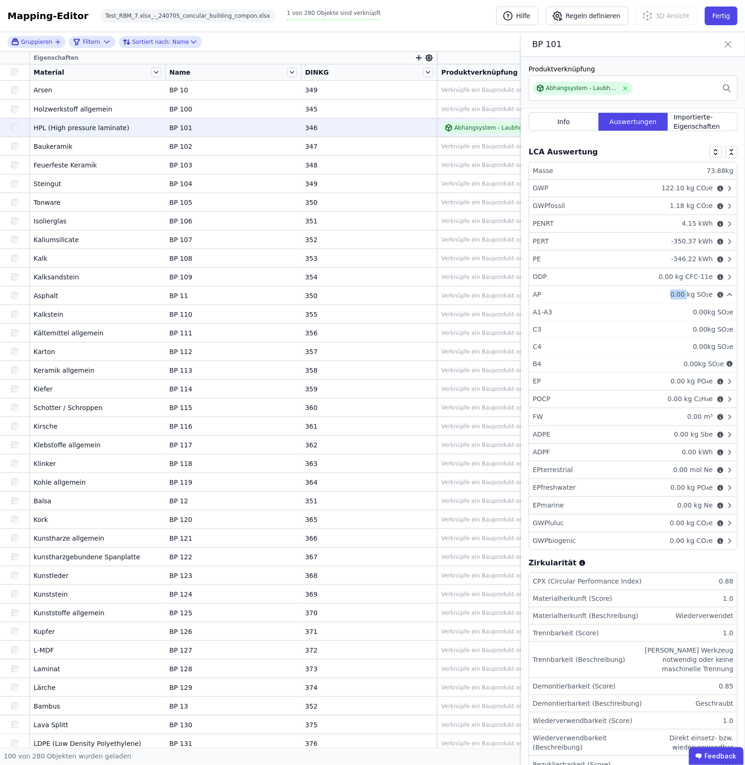
click at [617, 301] on div "AP 0.00 kg SO₂e" at bounding box center [633, 295] width 208 height 18
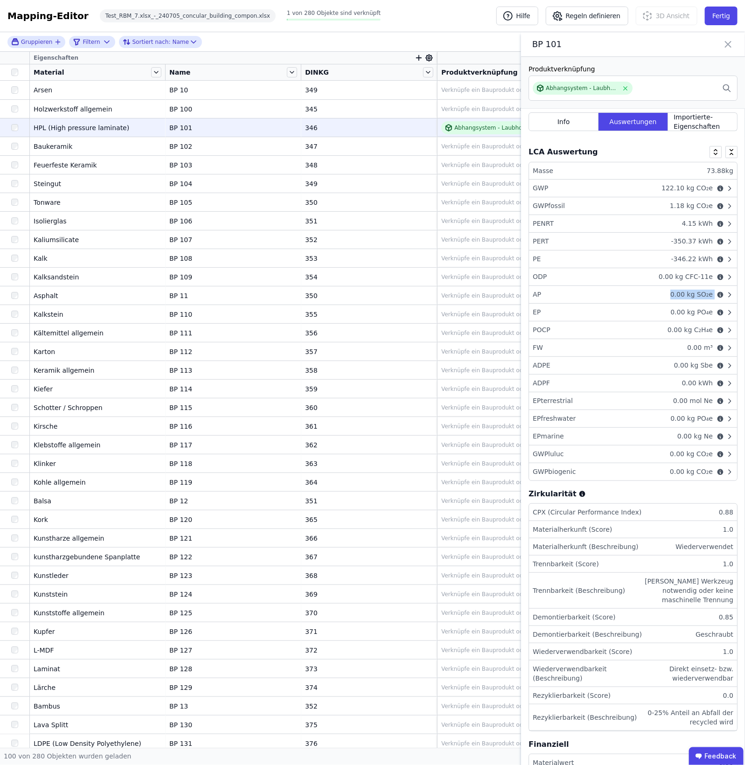
click at [617, 301] on div "AP 0.00 kg SO₂e" at bounding box center [633, 295] width 208 height 18
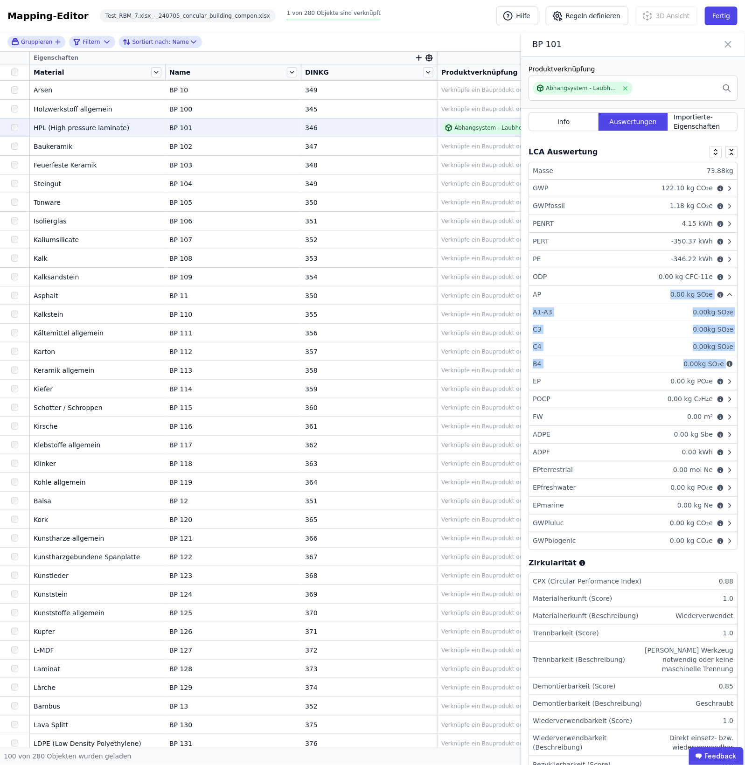
click at [687, 298] on span "kg SO₂e" at bounding box center [700, 294] width 26 height 7
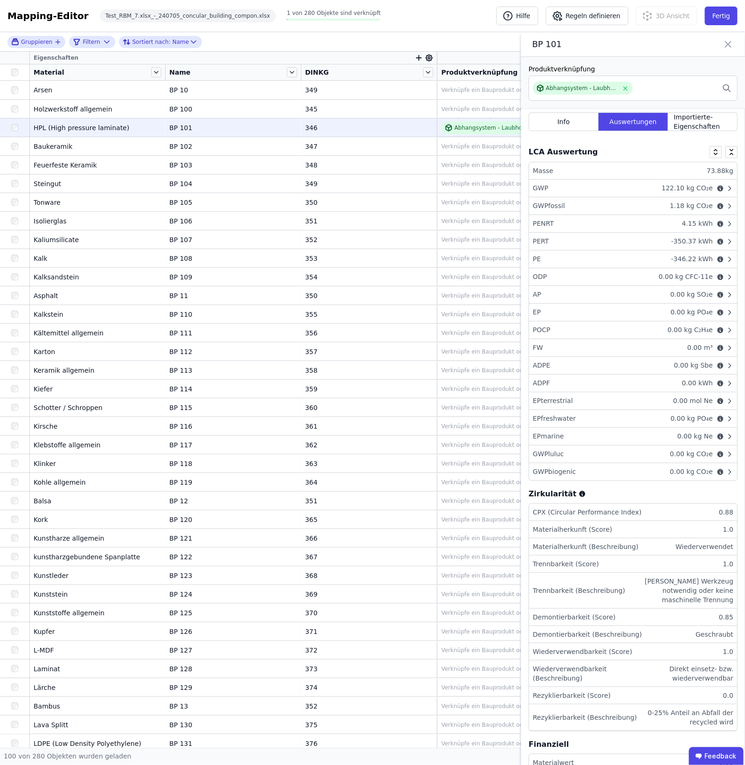
click at [571, 298] on div "AP 0.00 kg SO₂e" at bounding box center [633, 295] width 208 height 18
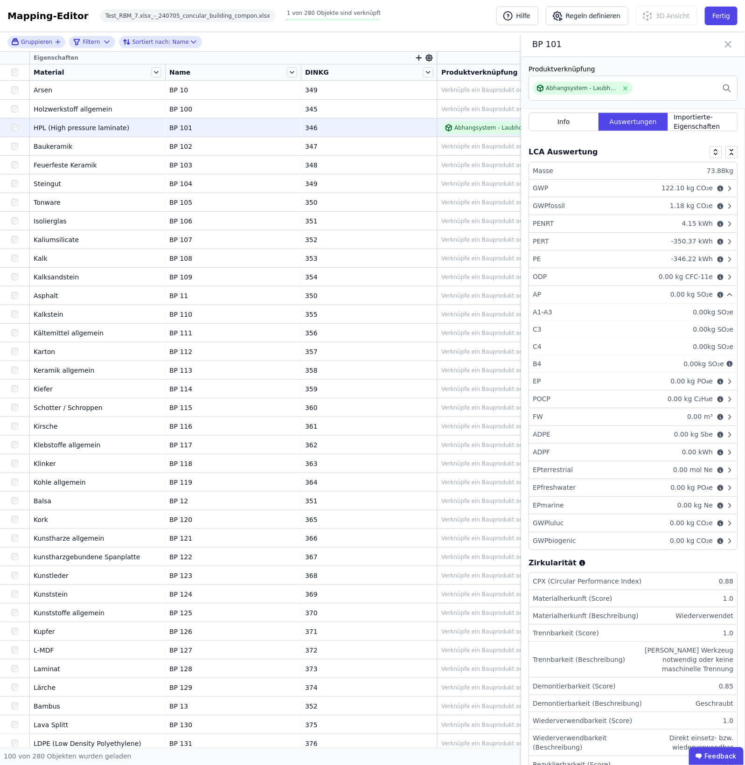
click at [571, 298] on div "AP 0.00 kg SO₂e" at bounding box center [633, 295] width 208 height 18
